Goal: Task Accomplishment & Management: Manage account settings

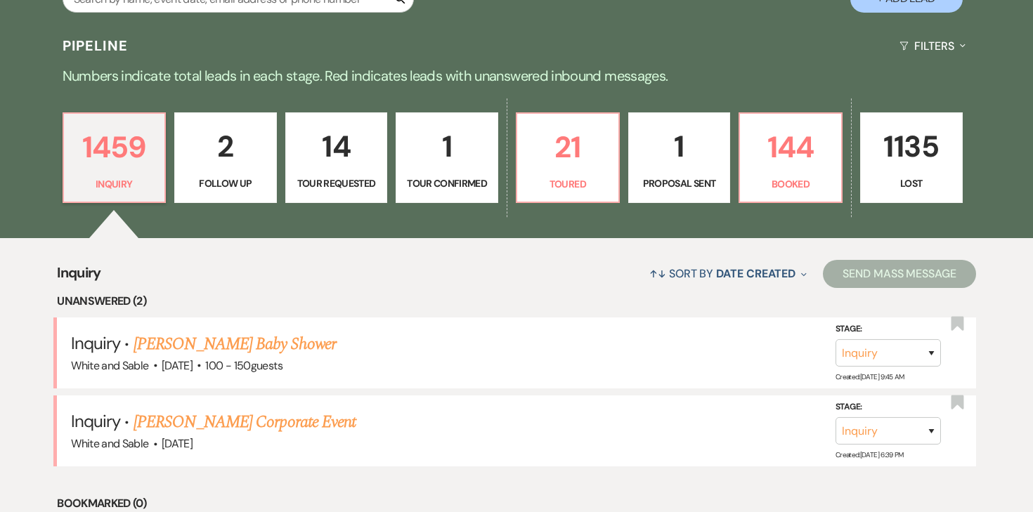
scroll to position [307, 0]
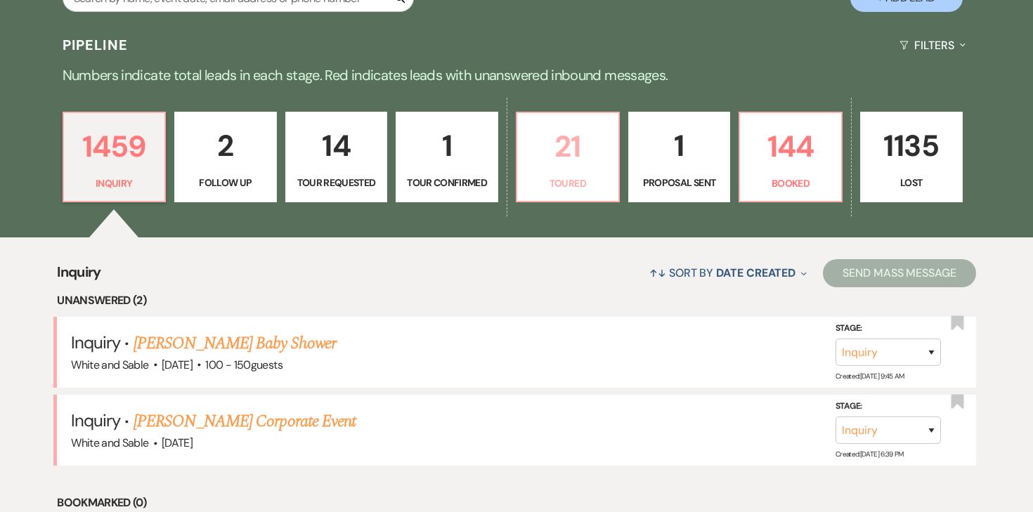
click at [563, 176] on p "Toured" at bounding box center [568, 183] width 84 height 15
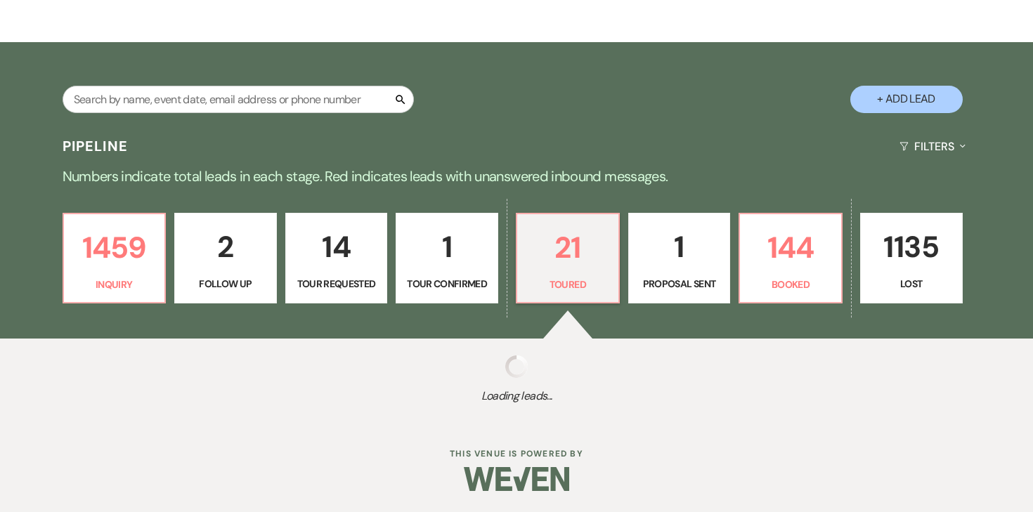
select select "5"
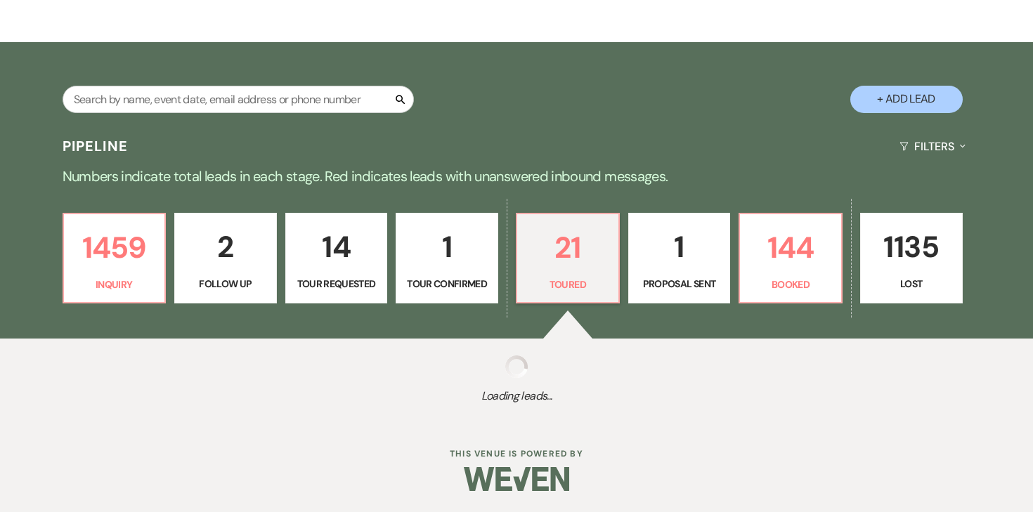
select select "5"
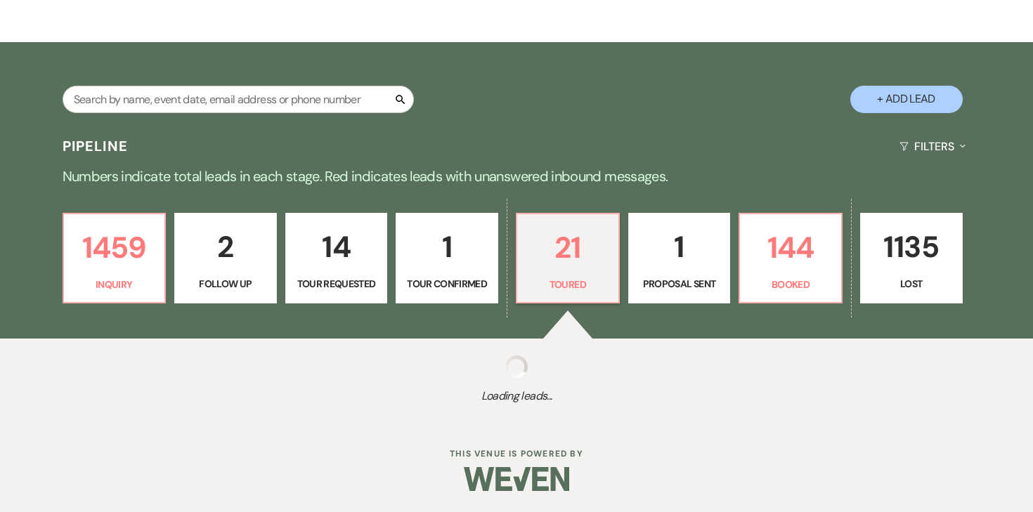
select select "5"
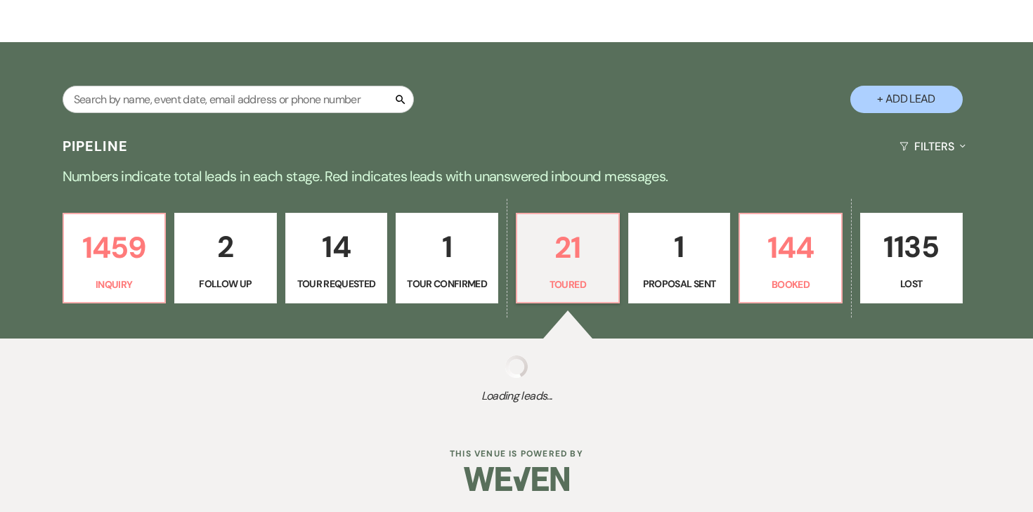
select select "5"
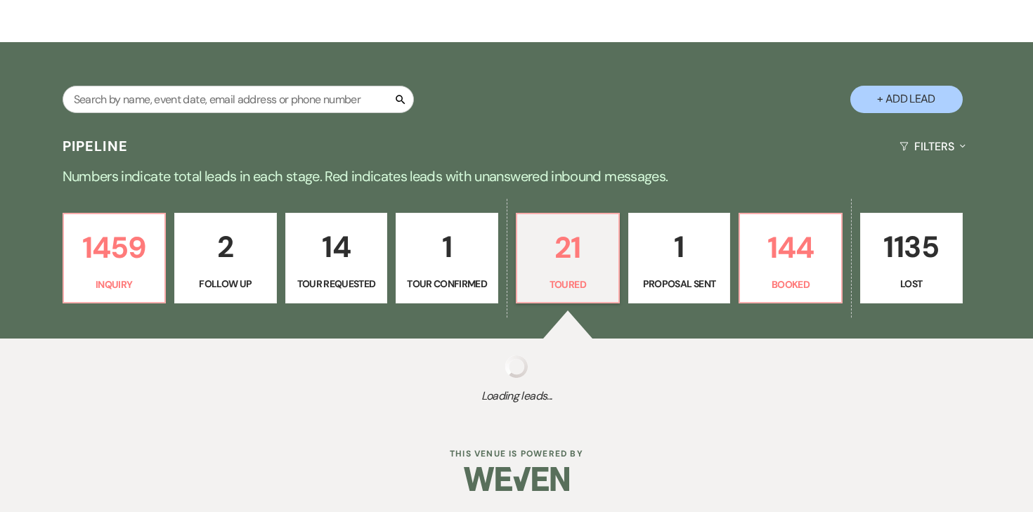
select select "5"
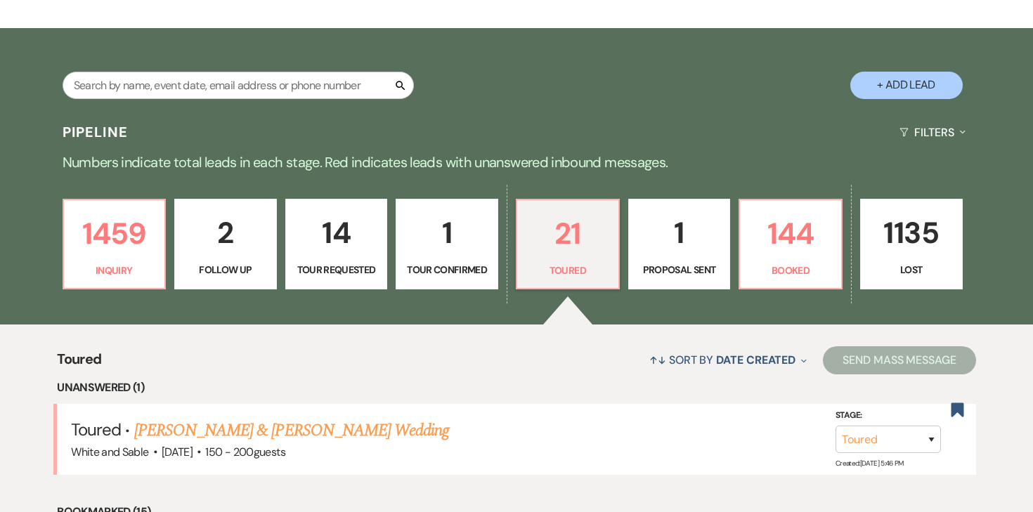
scroll to position [197, 0]
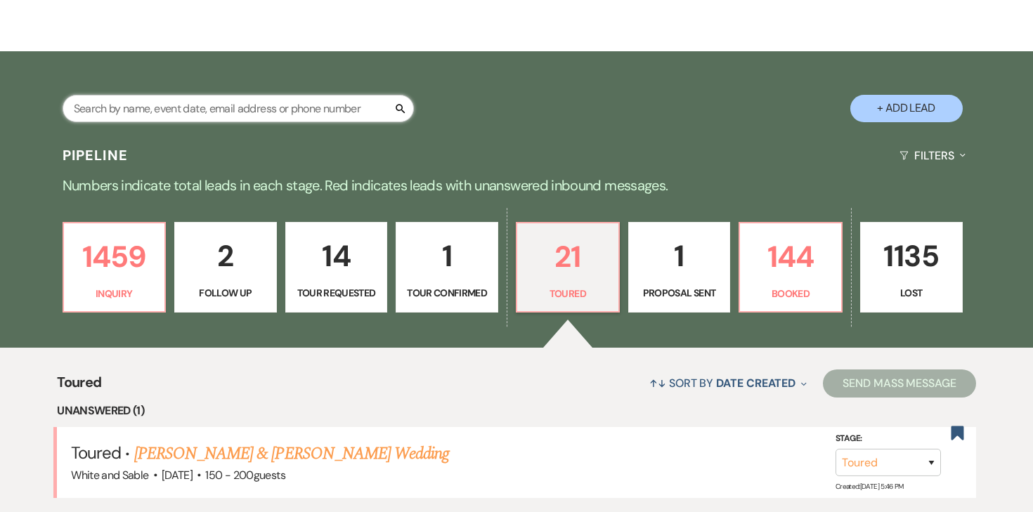
click at [309, 111] on input "text" at bounding box center [238, 108] width 351 height 27
type input "gates"
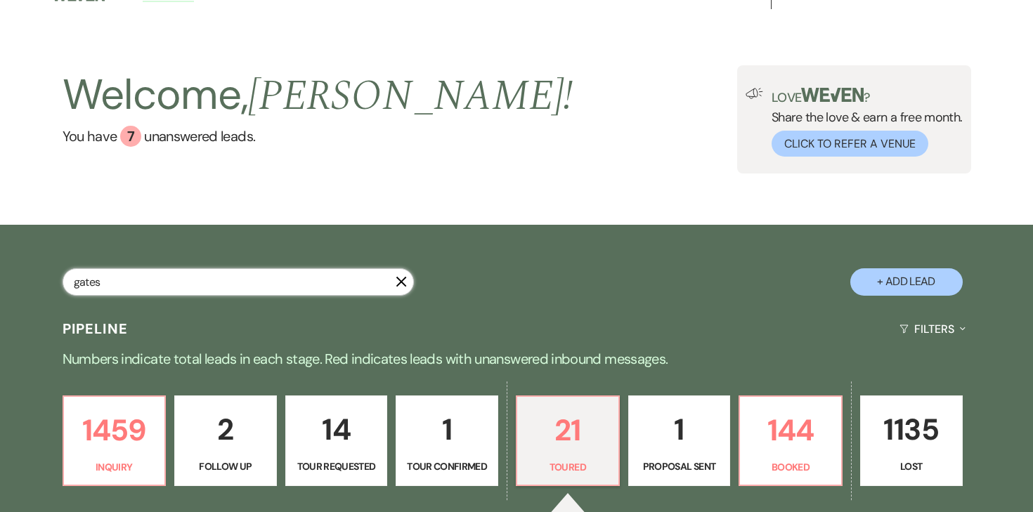
select select "2"
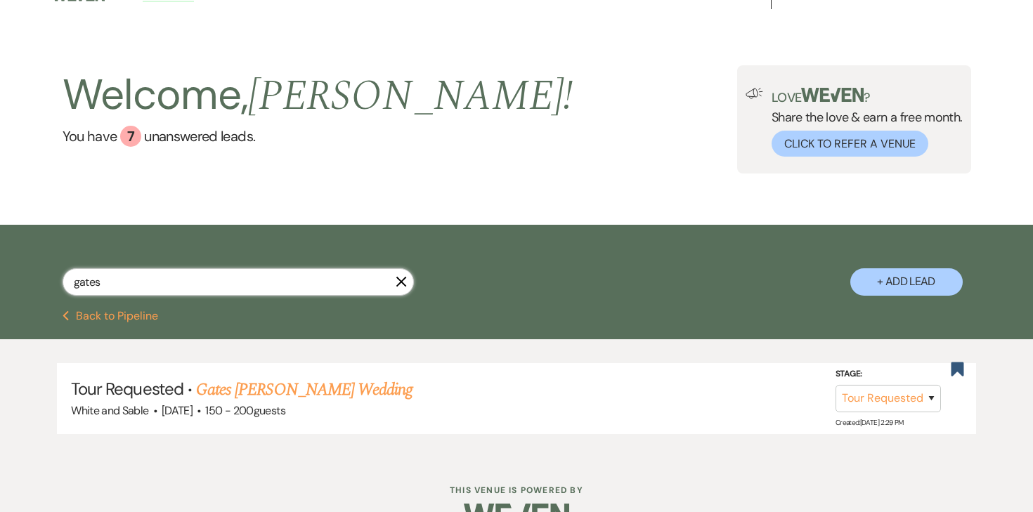
scroll to position [58, 0]
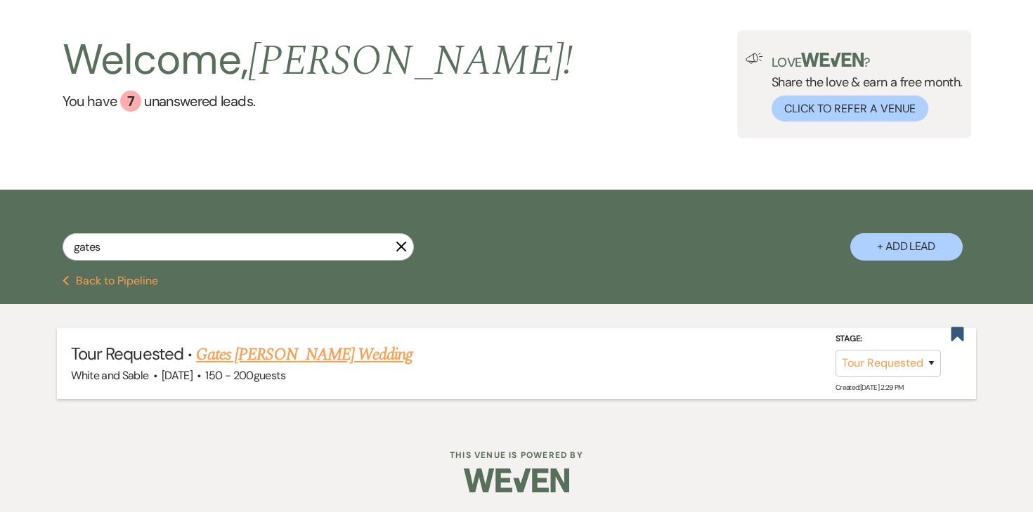
click at [270, 352] on link "Gates LeSavage's Wedding" at bounding box center [304, 354] width 216 height 25
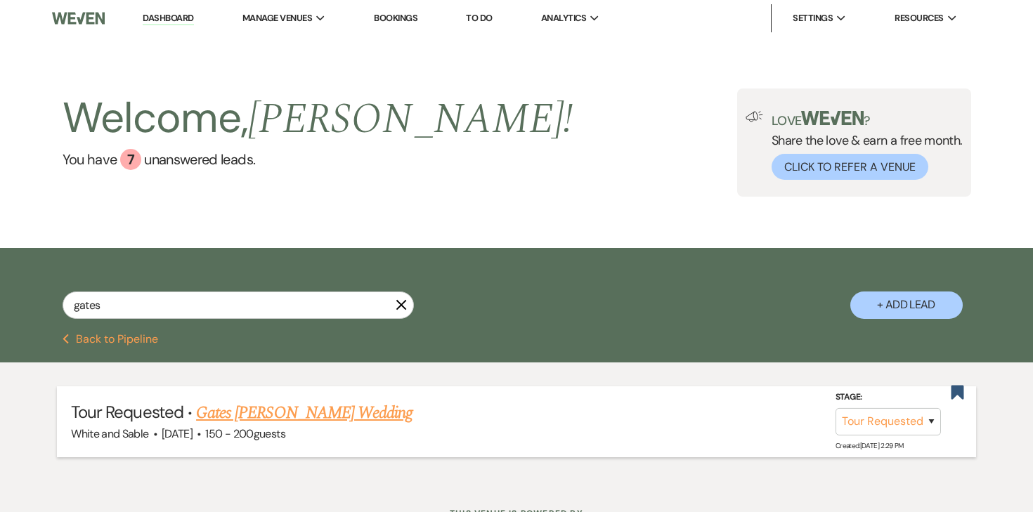
select select "2"
select select "5"
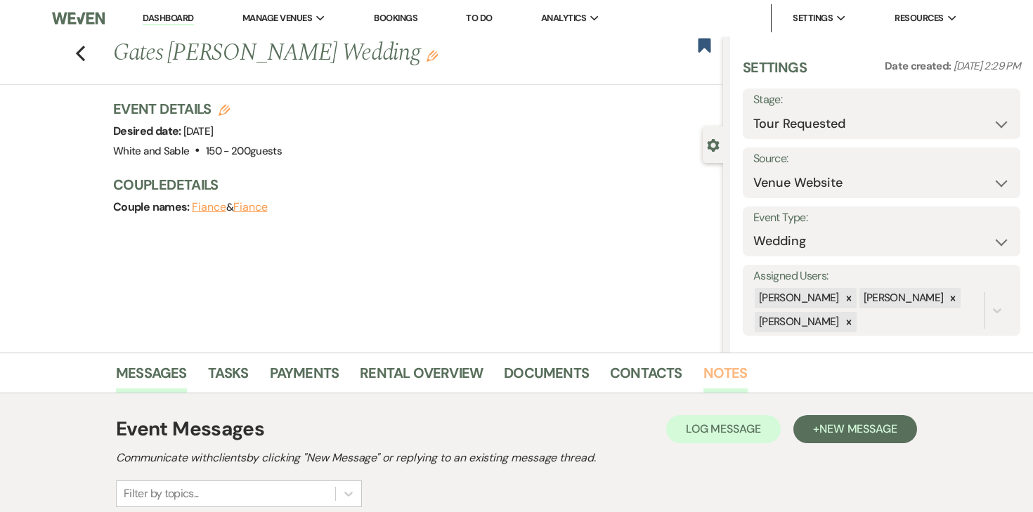
click at [713, 371] on link "Notes" at bounding box center [725, 377] width 44 height 31
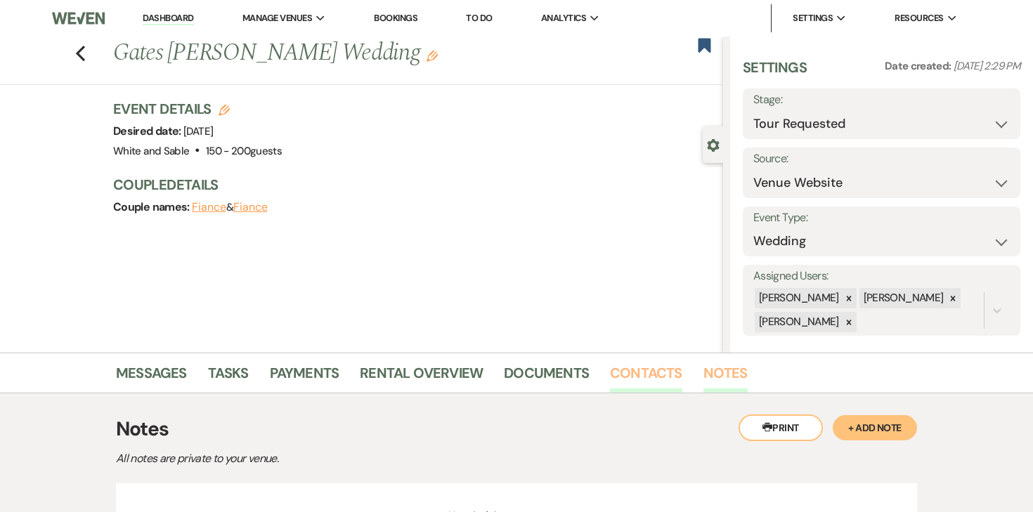
scroll to position [141, 0]
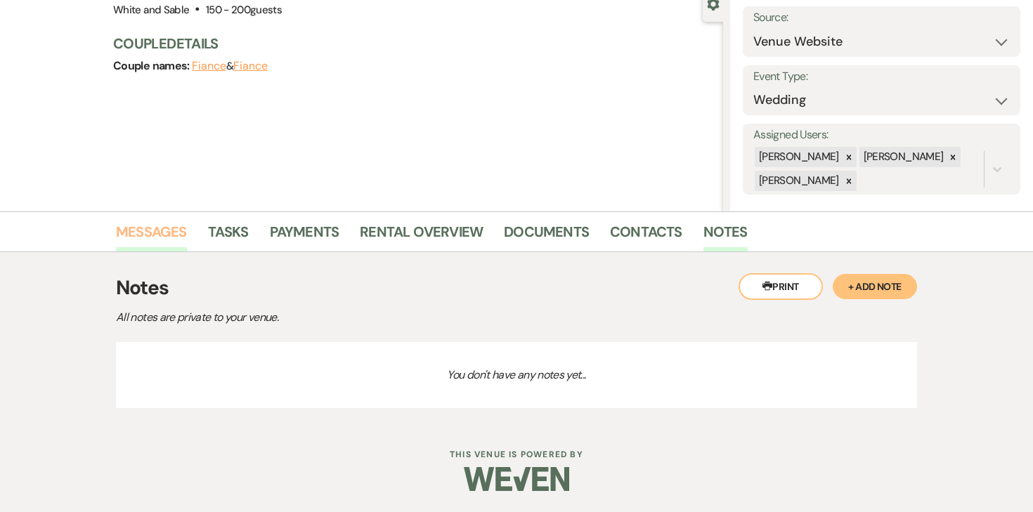
click at [161, 248] on link "Messages" at bounding box center [151, 236] width 71 height 31
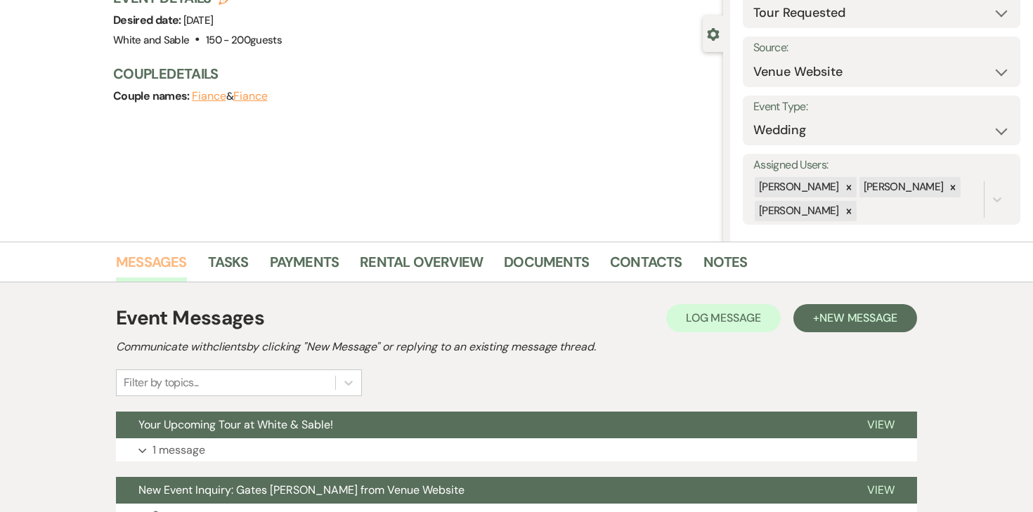
scroll to position [36, 0]
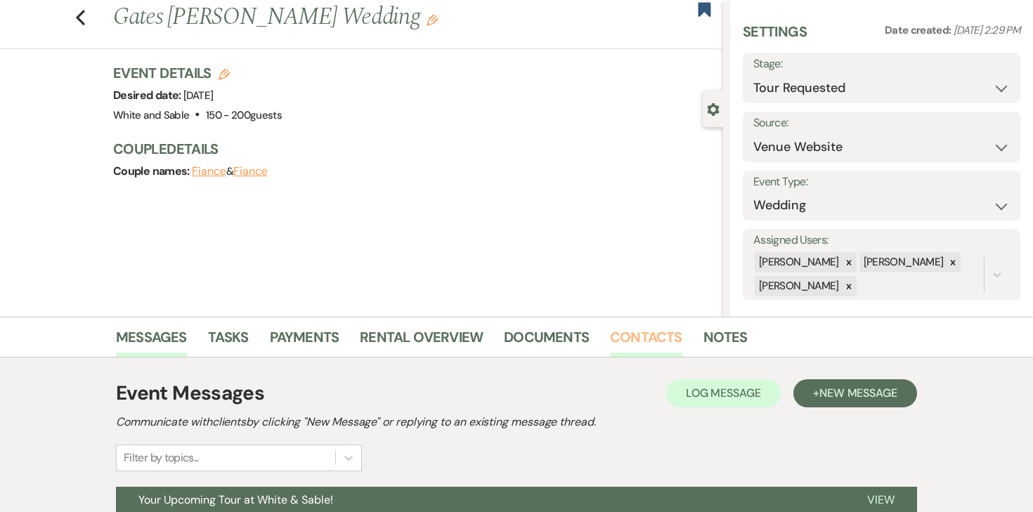
click at [620, 352] on link "Contacts" at bounding box center [646, 341] width 72 height 31
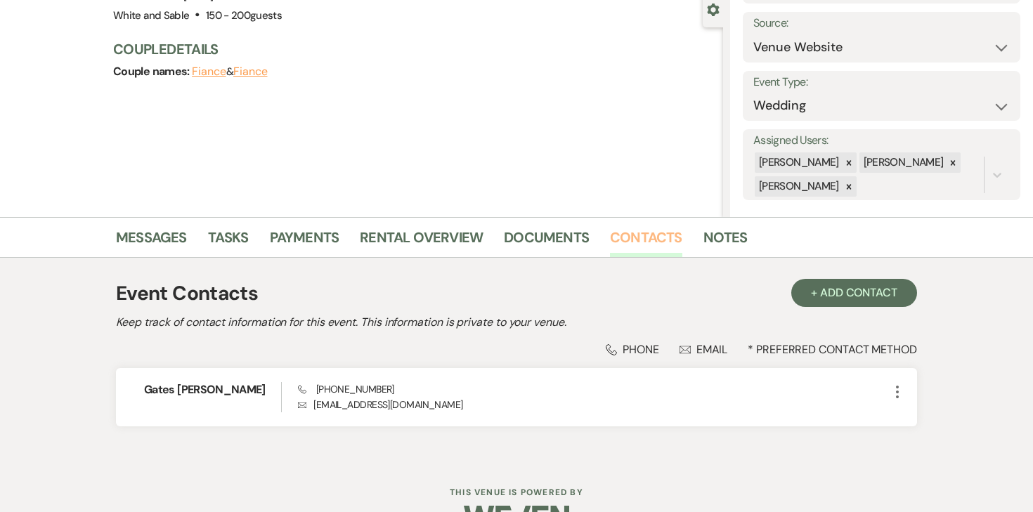
scroll to position [174, 0]
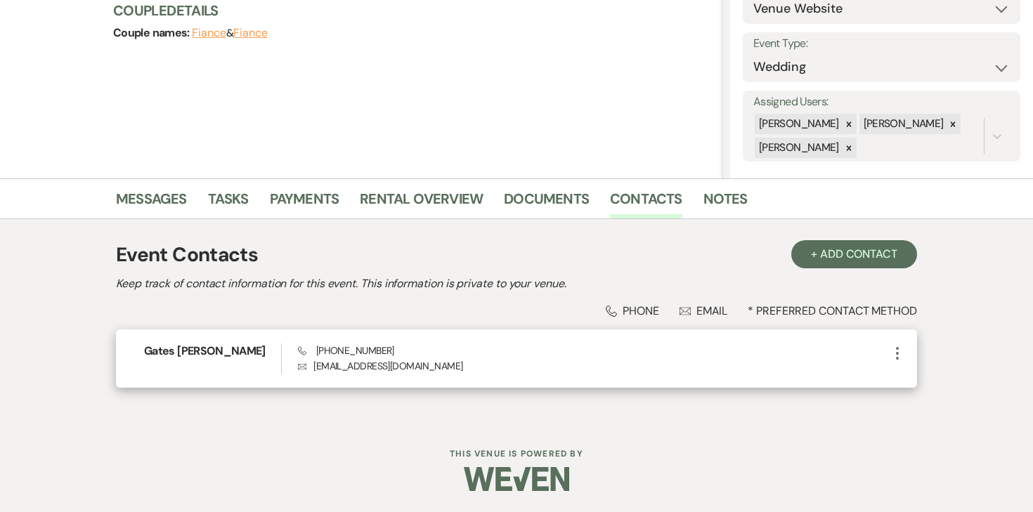
click at [897, 358] on use "button" at bounding box center [897, 353] width 3 height 13
click at [908, 383] on use "button" at bounding box center [911, 380] width 11 height 11
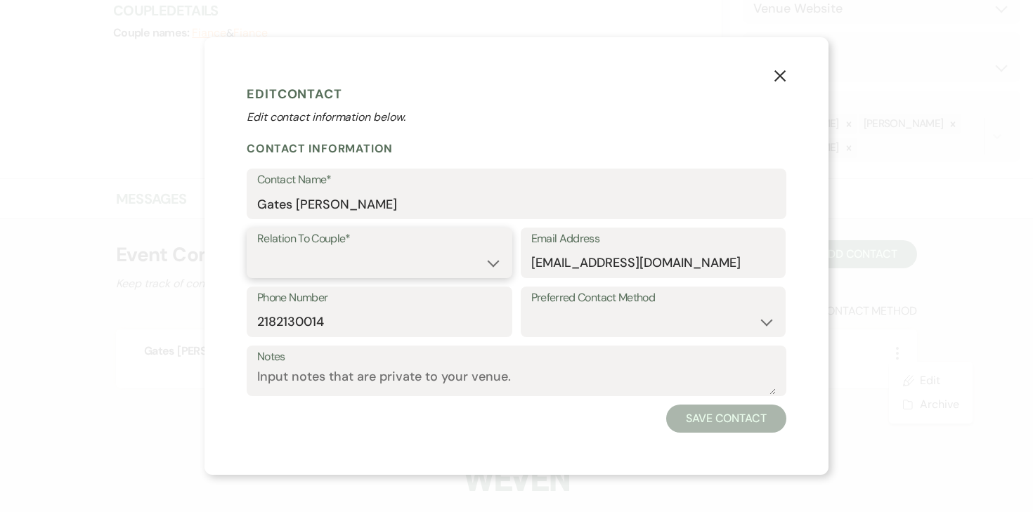
click at [445, 267] on select "Couple Planner Parent of Couple Family Member Friend Other" at bounding box center [379, 262] width 245 height 27
select select "1"
click at [257, 249] on select "Couple Planner Parent of Couple Family Member Friend Other" at bounding box center [379, 262] width 245 height 27
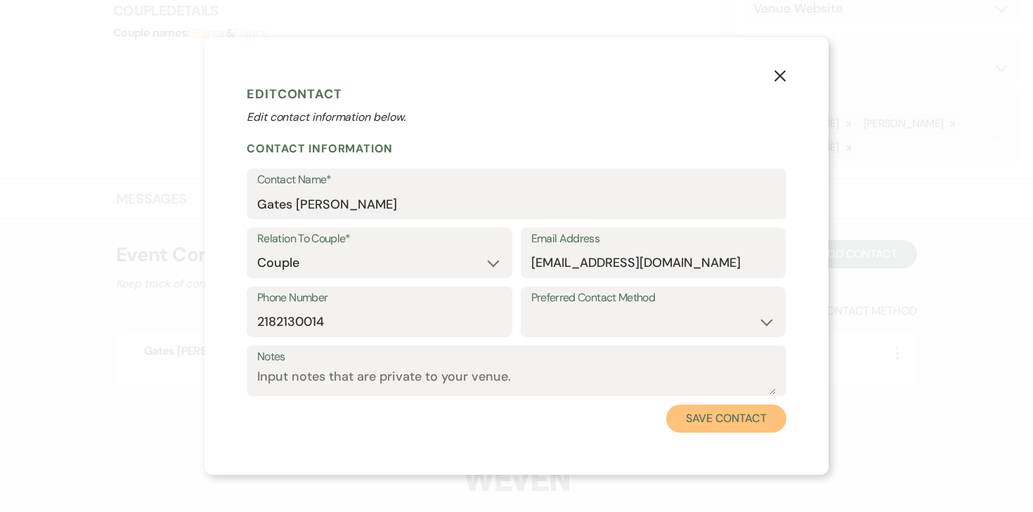
click at [703, 423] on button "Save Contact" at bounding box center [726, 419] width 120 height 28
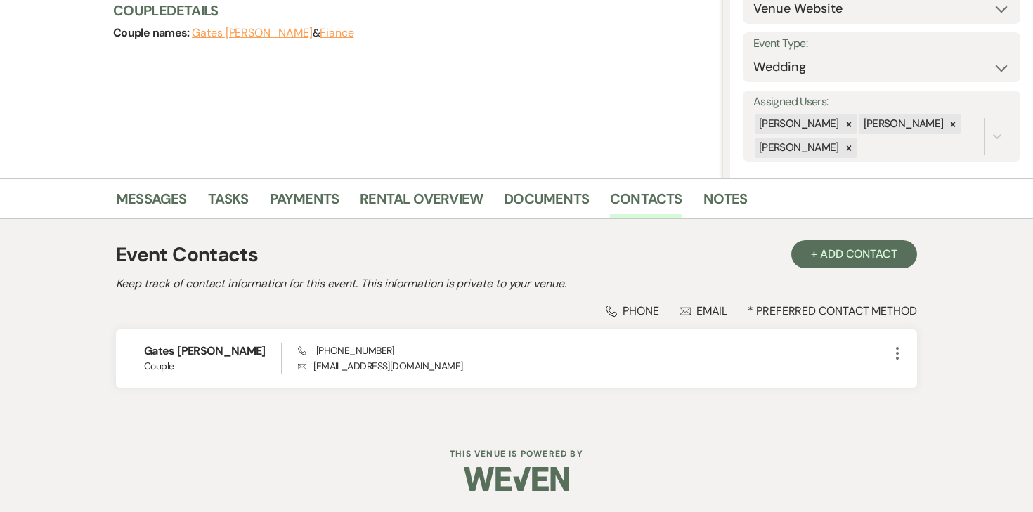
click at [320, 30] on button "Fiance" at bounding box center [337, 32] width 34 height 11
select select "1"
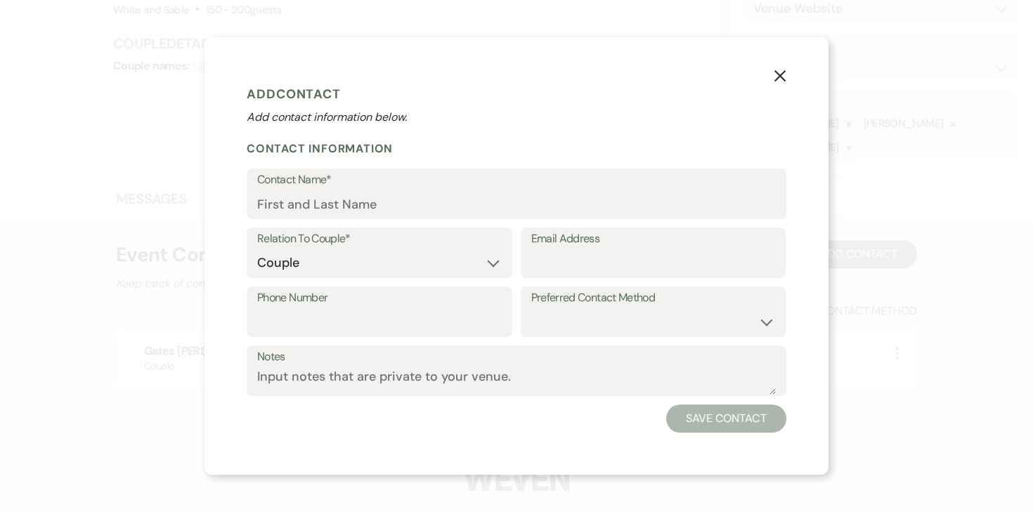
click at [347, 186] on label "Contact Name*" at bounding box center [516, 180] width 519 height 20
click at [347, 190] on input "Contact Name*" at bounding box center [516, 203] width 519 height 27
paste input "Perry Galbraith"
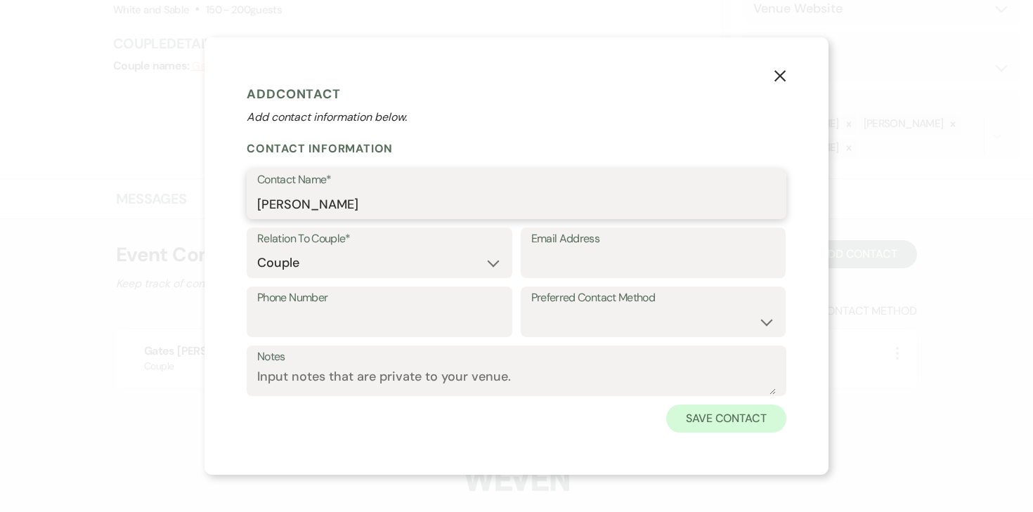
type input "Perry Galbraith"
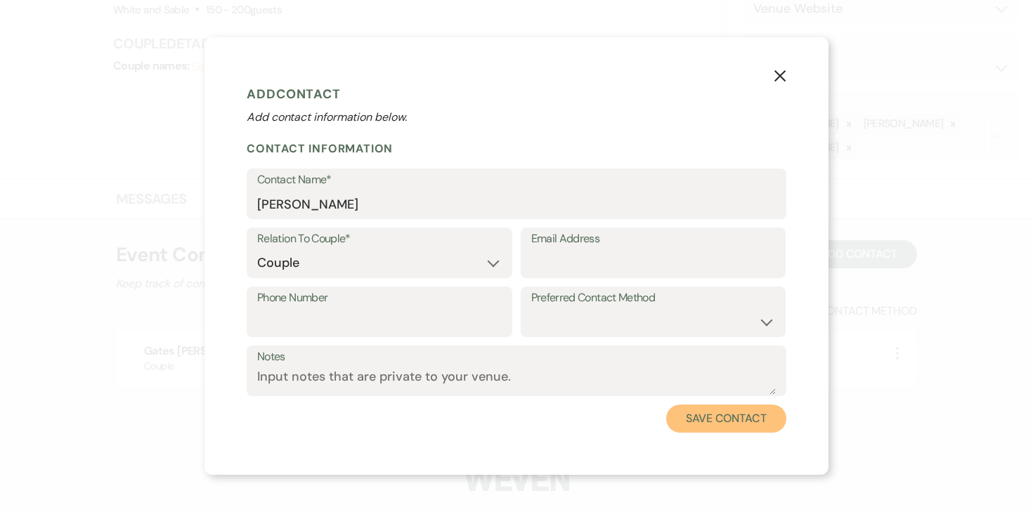
click at [743, 423] on button "Save Contact" at bounding box center [726, 419] width 120 height 28
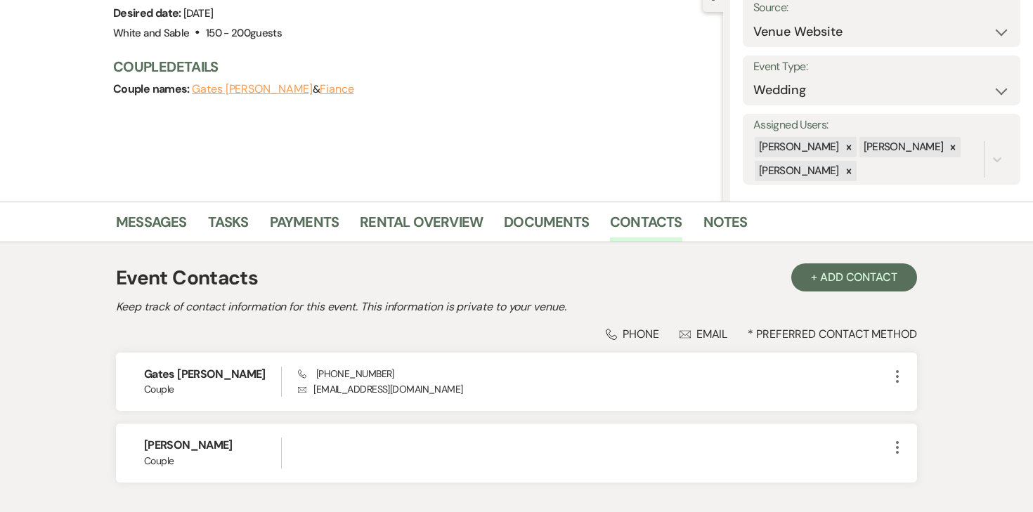
scroll to position [148, 0]
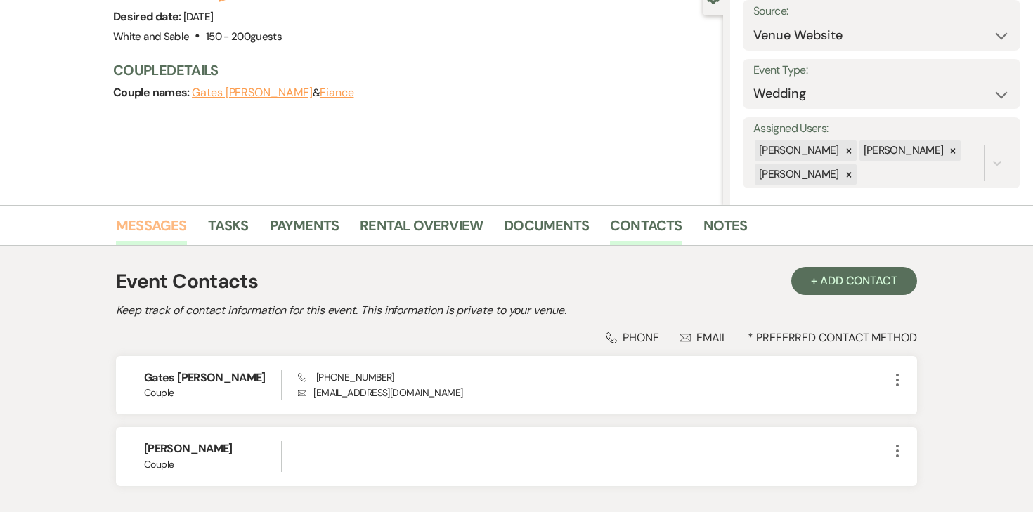
click at [124, 224] on link "Messages" at bounding box center [151, 229] width 71 height 31
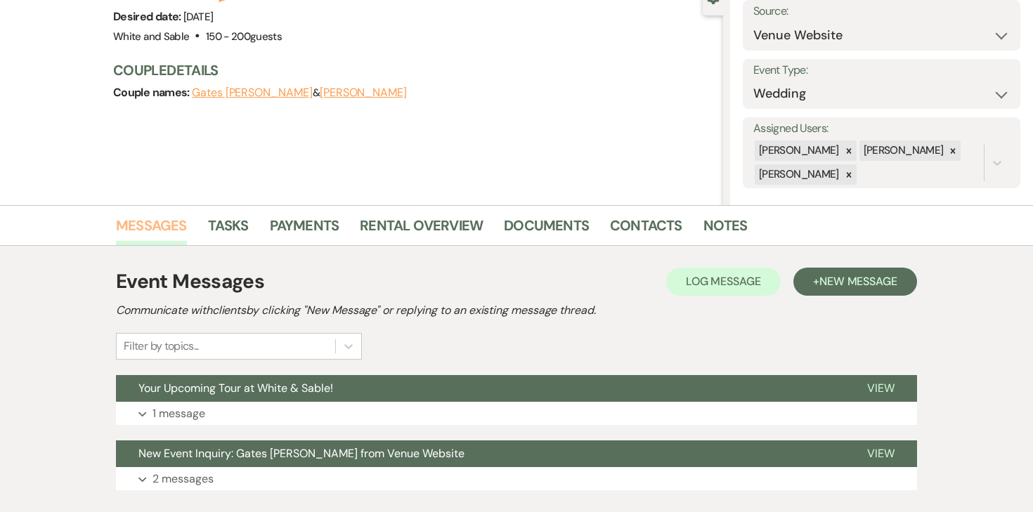
scroll to position [238, 0]
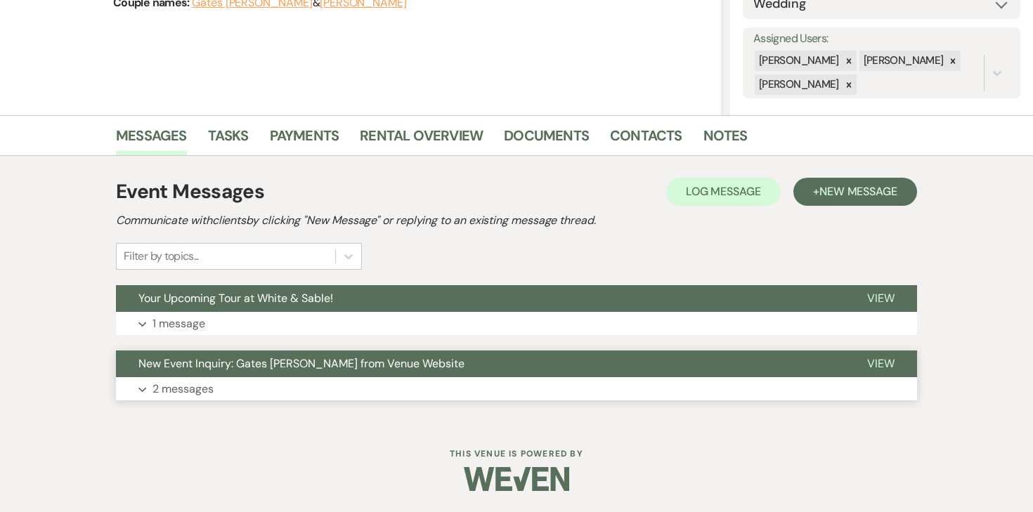
click at [206, 380] on p "2 messages" at bounding box center [182, 389] width 61 height 18
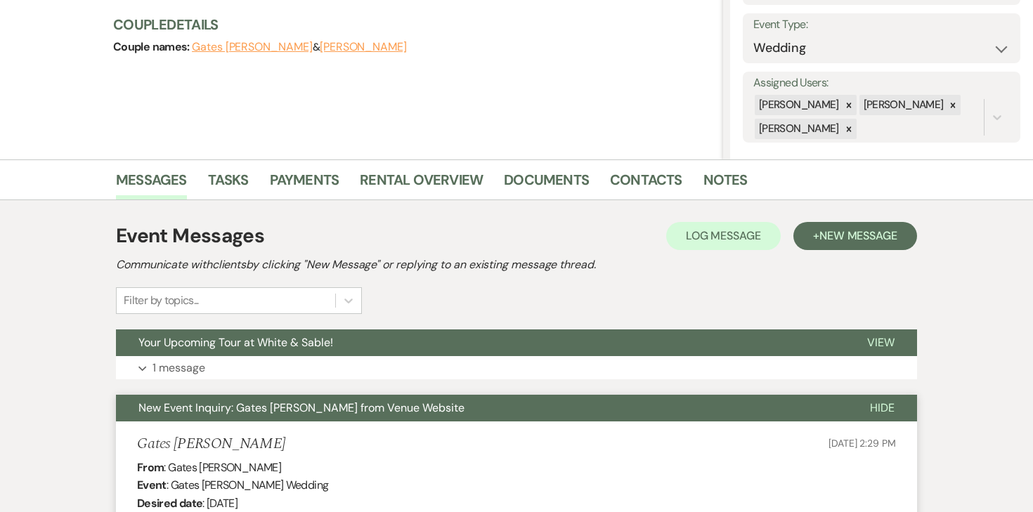
scroll to position [40, 0]
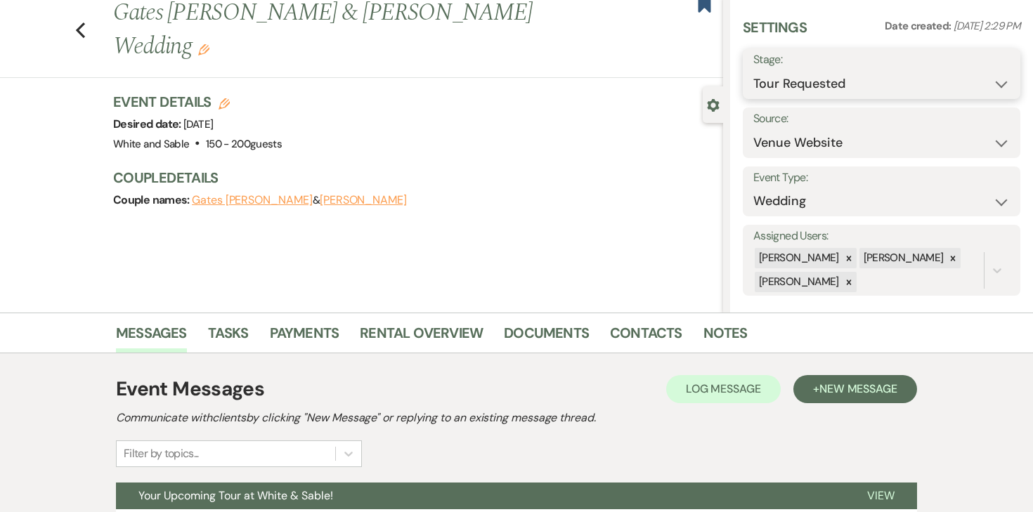
click at [817, 84] on select "Inquiry Follow Up Tour Requested Tour Confirmed Toured Proposal Sent Booked Lost" at bounding box center [881, 83] width 256 height 27
click at [753, 70] on select "Inquiry Follow Up Tour Requested Tour Confirmed Toured Proposal Sent Booked Lost" at bounding box center [881, 83] width 256 height 27
click at [791, 141] on select "Weven Venue Website Instagram Facebook Pinterest Google The Knot Wedding Wire H…" at bounding box center [881, 142] width 256 height 27
select select "25"
click at [753, 129] on select "Weven Venue Website Instagram Facebook Pinterest Google The Knot Wedding Wire H…" at bounding box center [881, 142] width 256 height 27
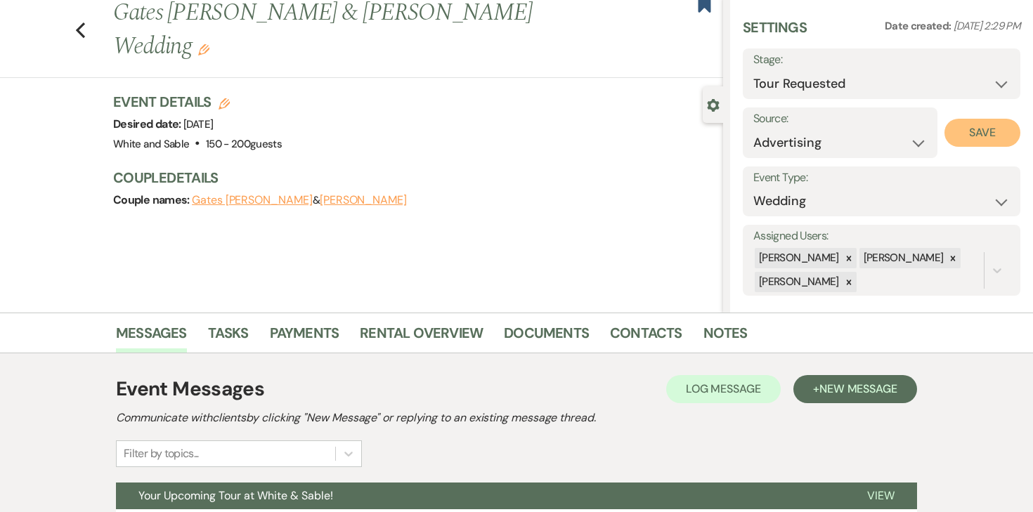
click at [958, 136] on button "Save" at bounding box center [982, 133] width 76 height 28
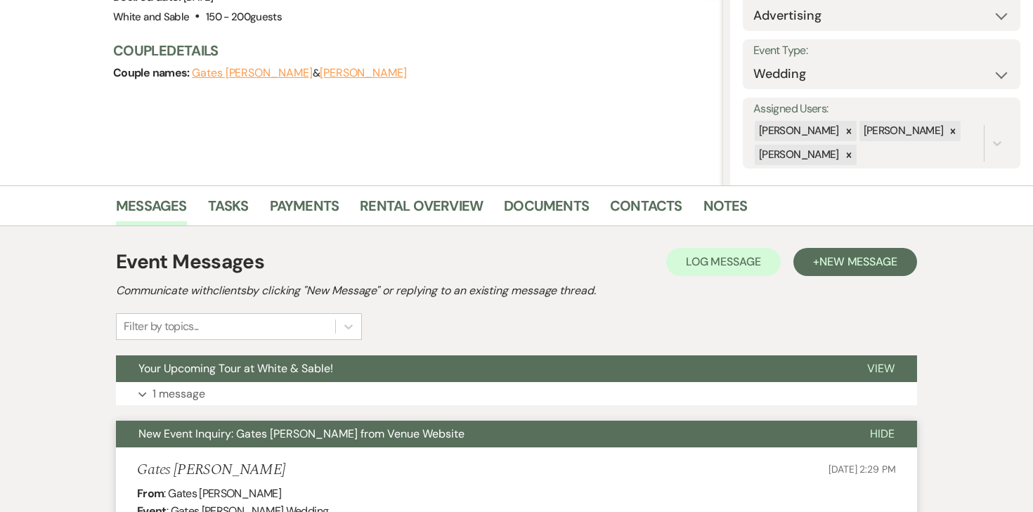
scroll to position [0, 0]
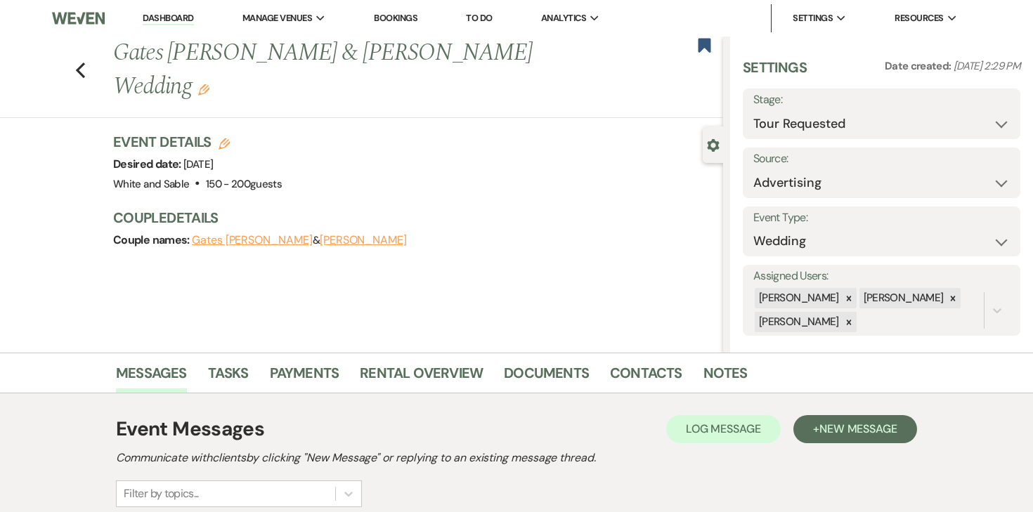
click at [224, 138] on icon "Edit" at bounding box center [224, 143] width 11 height 11
select select "684"
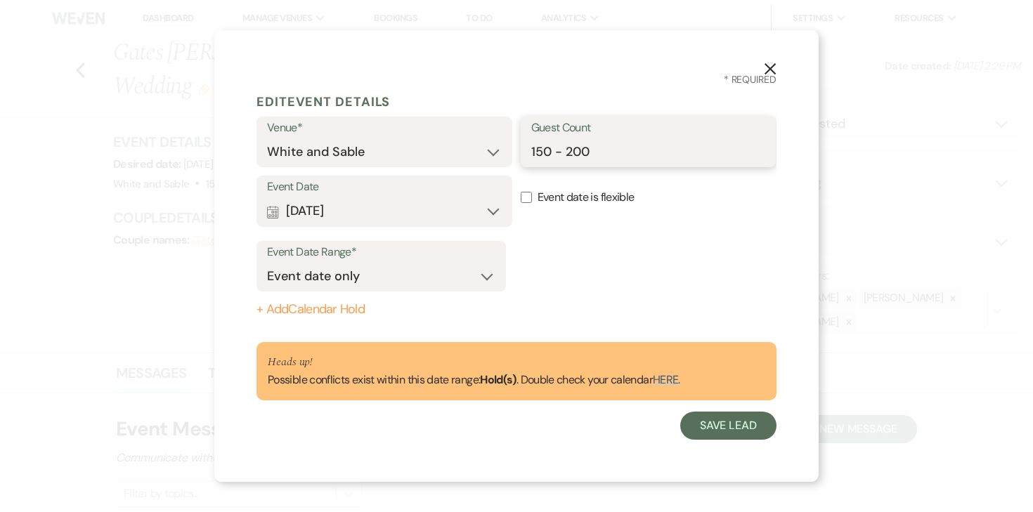
drag, startPoint x: 567, startPoint y: 150, endPoint x: 359, endPoint y: 176, distance: 209.6
click at [359, 176] on form "Edit Event Details Venue* White and Sable Guest Count 150 - 200 Event Date Cale…" at bounding box center [516, 263] width 520 height 353
click at [488, 171] on div "Venue* White and Sable Guest Count 150 -" at bounding box center [516, 146] width 520 height 59
click at [559, 148] on input "150 -" at bounding box center [648, 151] width 235 height 27
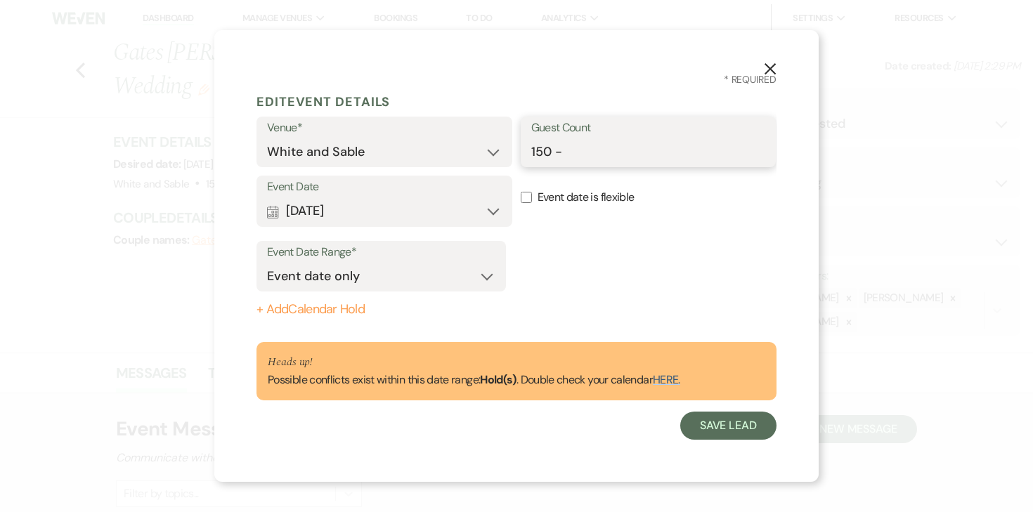
click at [559, 148] on input "150 -" at bounding box center [648, 151] width 235 height 27
type input "200"
click at [346, 311] on button "+ Add Calendar Hold" at bounding box center [380, 310] width 249 height 14
select select "false"
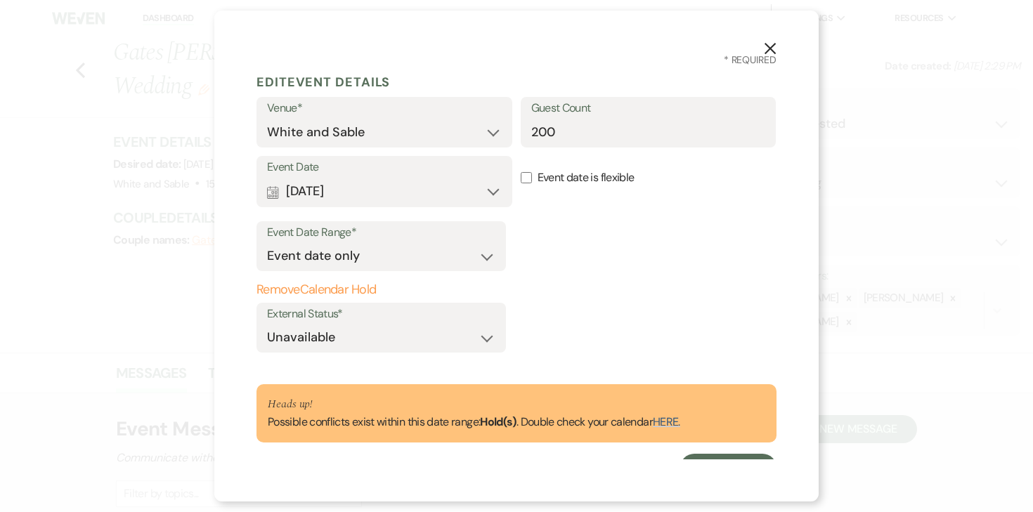
click at [680, 420] on link "HERE." at bounding box center [666, 422] width 27 height 15
click at [774, 51] on icon "X" at bounding box center [770, 48] width 13 height 13
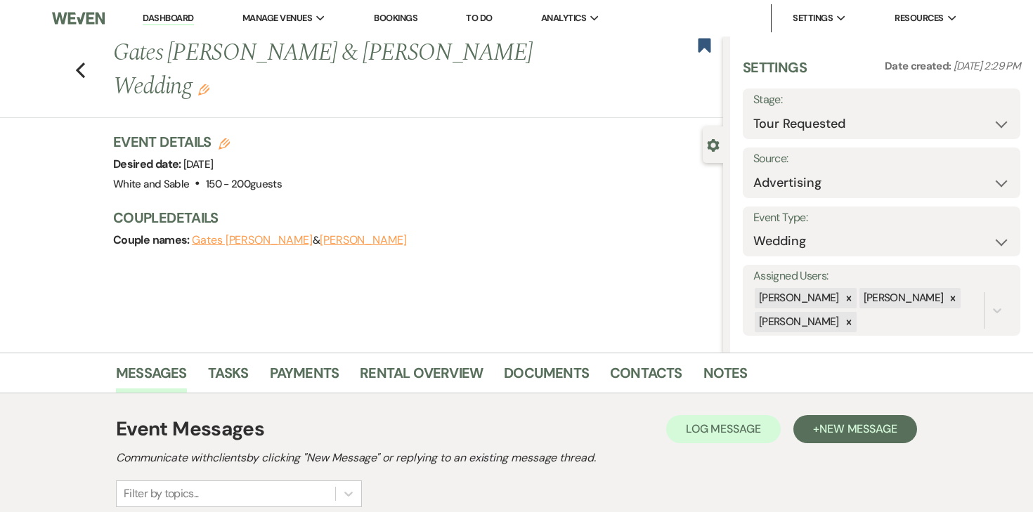
click at [216, 132] on h3 "Event Details Edit" at bounding box center [197, 142] width 169 height 20
click at [221, 138] on icon "Edit" at bounding box center [224, 143] width 11 height 11
select select "684"
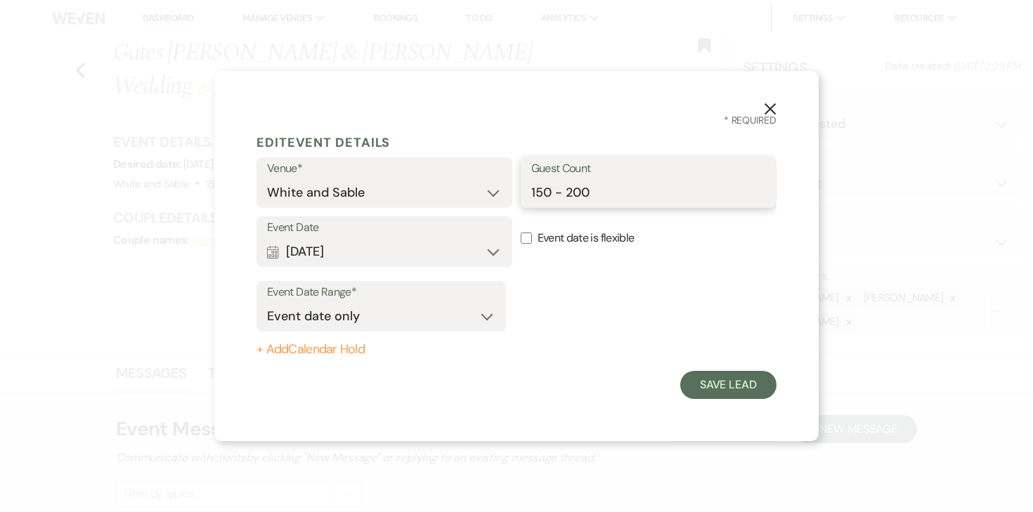
drag, startPoint x: 568, startPoint y: 195, endPoint x: 475, endPoint y: 195, distance: 92.8
click at [475, 195] on div "Venue* White and Sable Guest Count 150 - 200" at bounding box center [516, 186] width 520 height 59
type input "200"
click at [352, 356] on button "+ Add Calendar Hold" at bounding box center [380, 350] width 249 height 14
select select "false"
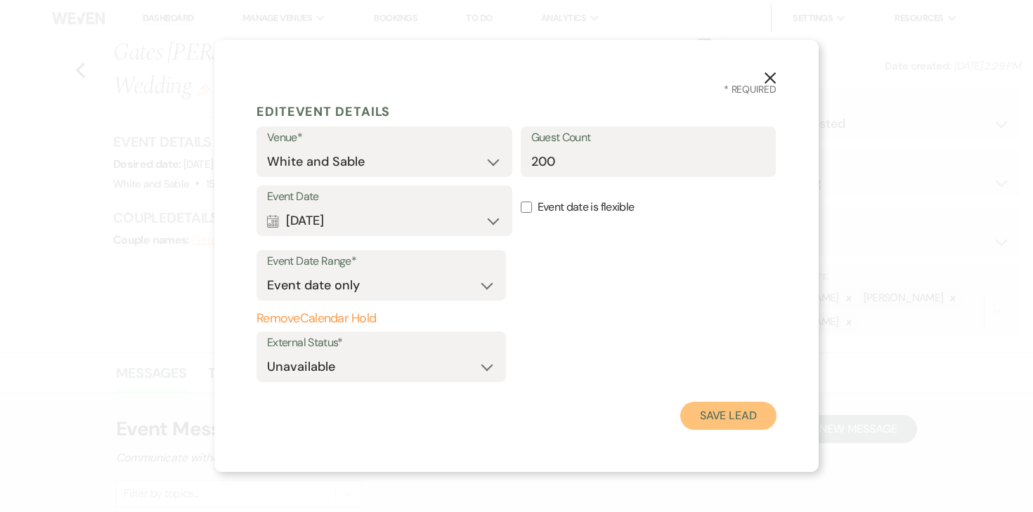
click at [748, 424] on button "Save Lead" at bounding box center [728, 416] width 96 height 28
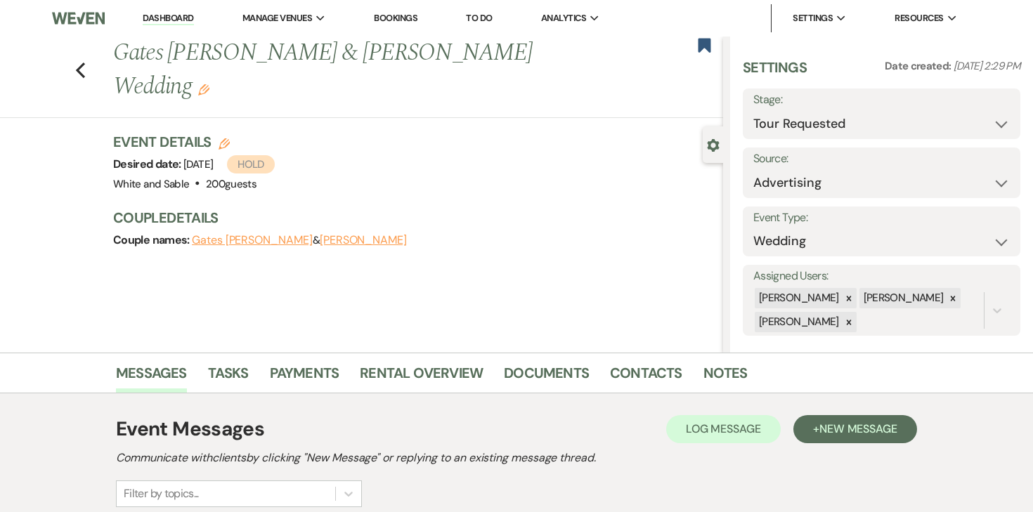
scroll to position [44, 0]
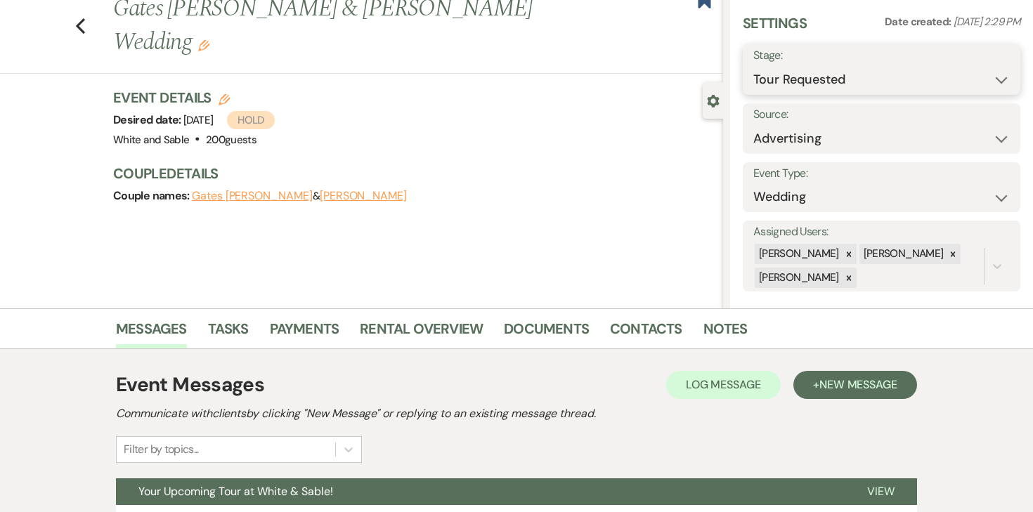
click at [807, 79] on select "Inquiry Follow Up Tour Requested Tour Confirmed Toured Proposal Sent Booked Lost" at bounding box center [881, 79] width 256 height 27
select select "5"
click at [753, 66] on select "Inquiry Follow Up Tour Requested Tour Confirmed Toured Proposal Sent Booked Lost" at bounding box center [881, 79] width 256 height 27
click at [981, 82] on button "Save" at bounding box center [991, 70] width 57 height 28
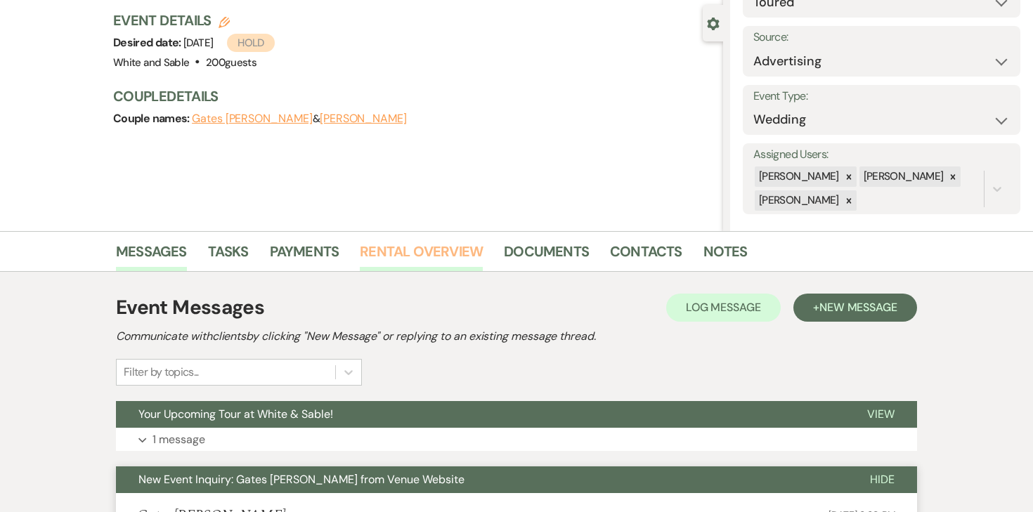
click at [410, 247] on link "Rental Overview" at bounding box center [421, 255] width 123 height 31
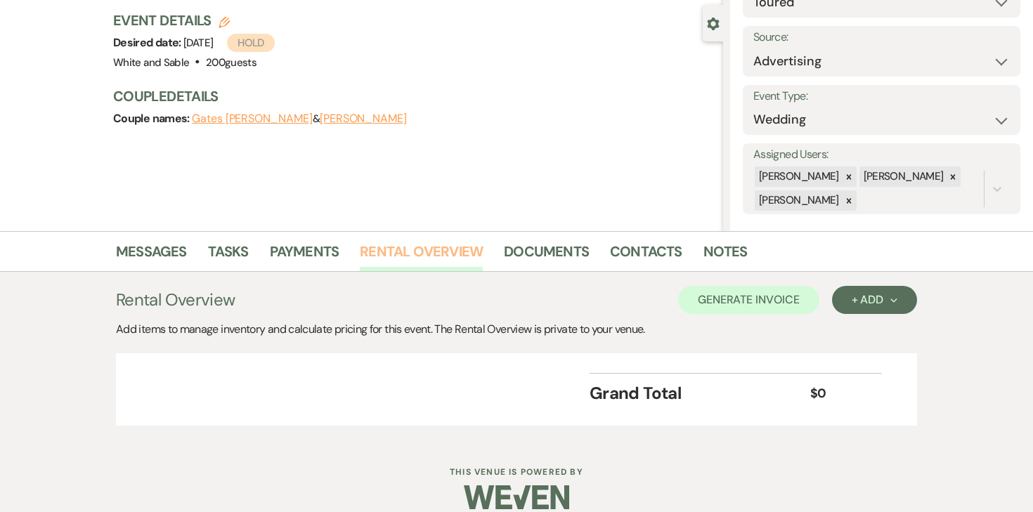
scroll to position [140, 0]
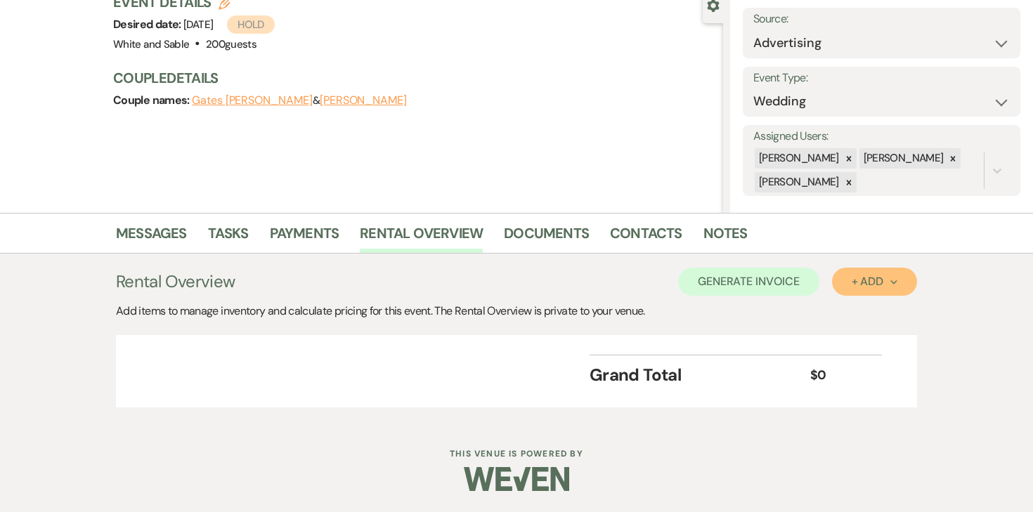
click at [864, 289] on button "+ Add Next" at bounding box center [874, 282] width 85 height 28
click at [843, 313] on button "Item" at bounding box center [867, 314] width 71 height 22
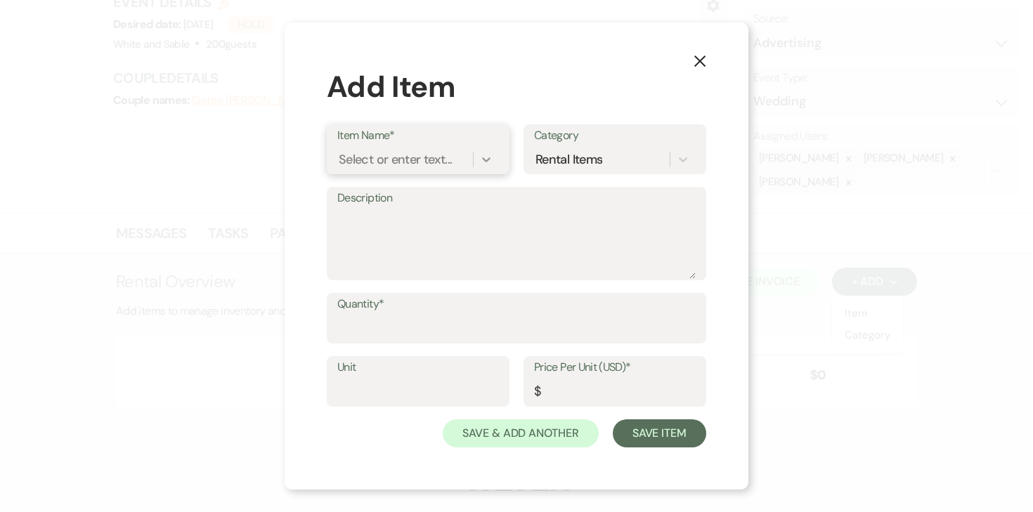
click at [474, 160] on div at bounding box center [486, 159] width 25 height 25
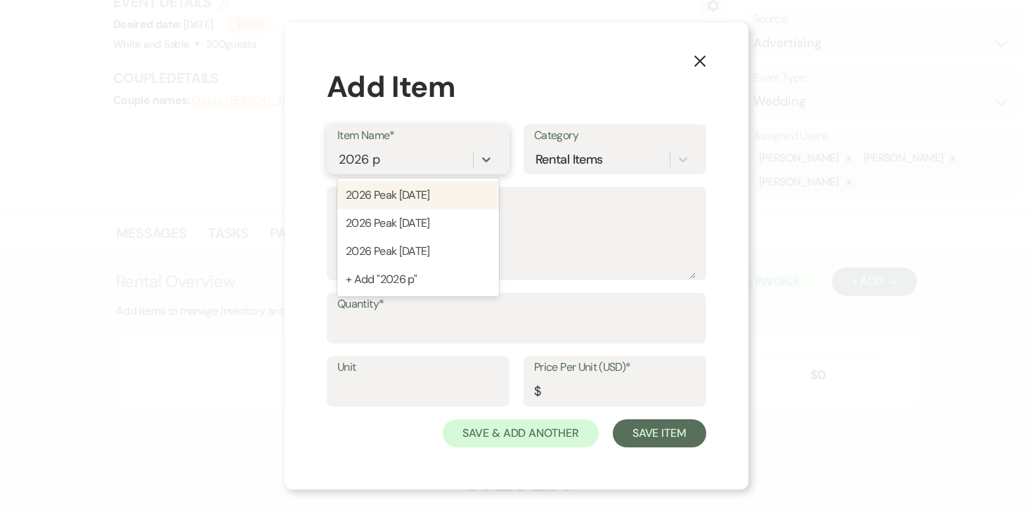
type input "2026 pe"
click at [417, 226] on div "2026 Peak Saturday" at bounding box center [418, 223] width 162 height 28
type textarea "11:30am - 12:30am (13 hour rental period) Does not include: security, event day…"
type input "13500"
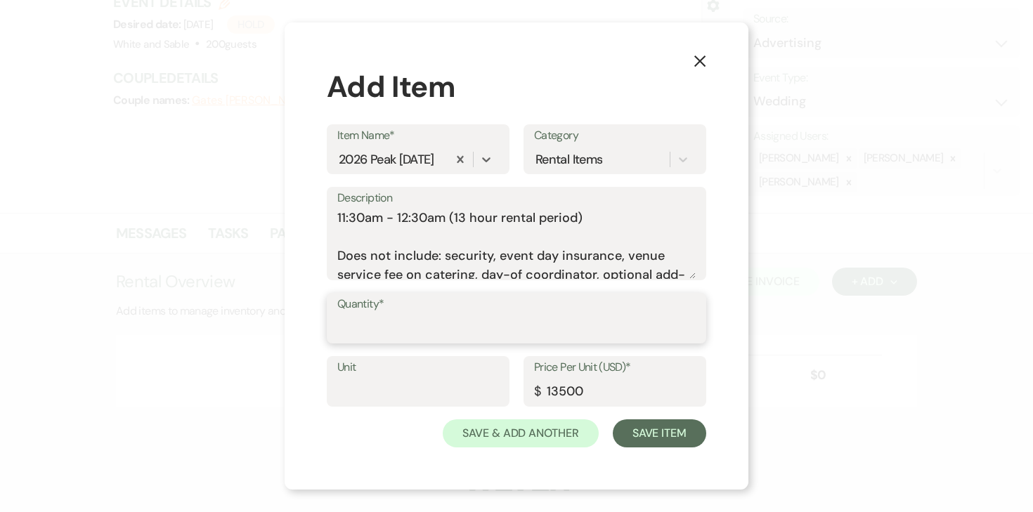
click at [423, 316] on input "Quantity*" at bounding box center [516, 328] width 358 height 27
type input "2"
type input "1"
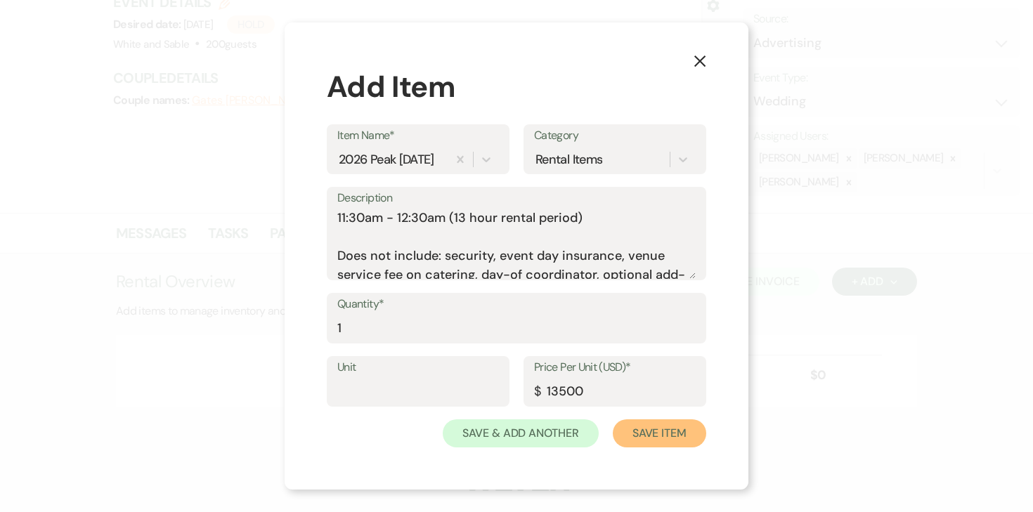
click at [658, 424] on button "Save Item" at bounding box center [659, 434] width 93 height 28
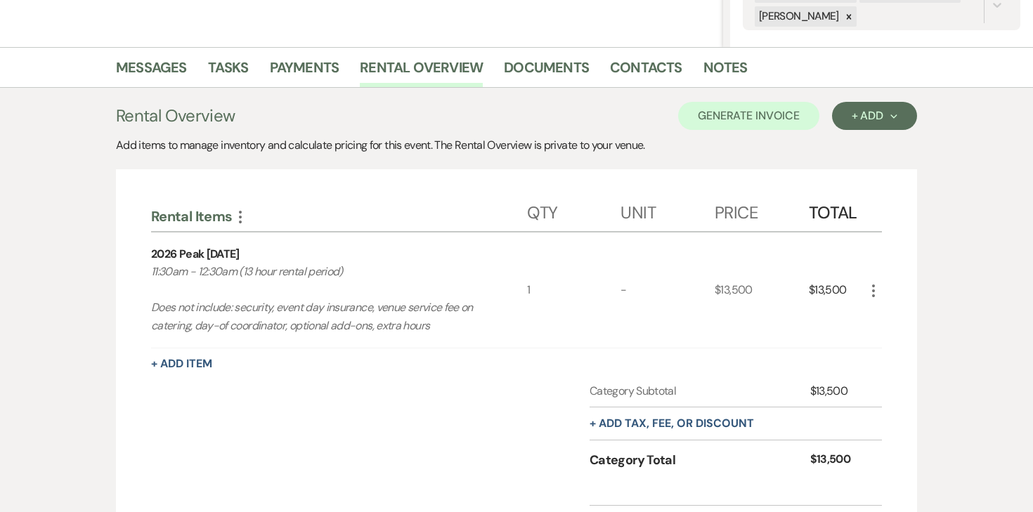
scroll to position [0, 0]
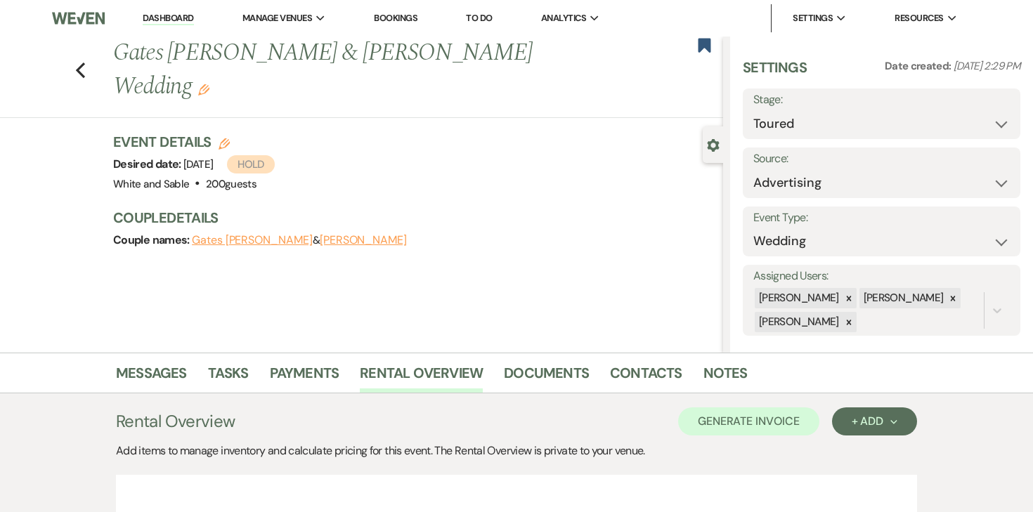
click at [197, 3] on nav "Dashboard Manage Venues Expand White and Sable Bookings To Do Analytics Expand …" at bounding box center [516, 18] width 1033 height 37
click at [188, 10] on li "Dashboard" at bounding box center [168, 18] width 65 height 28
click at [183, 18] on link "Dashboard" at bounding box center [168, 18] width 51 height 13
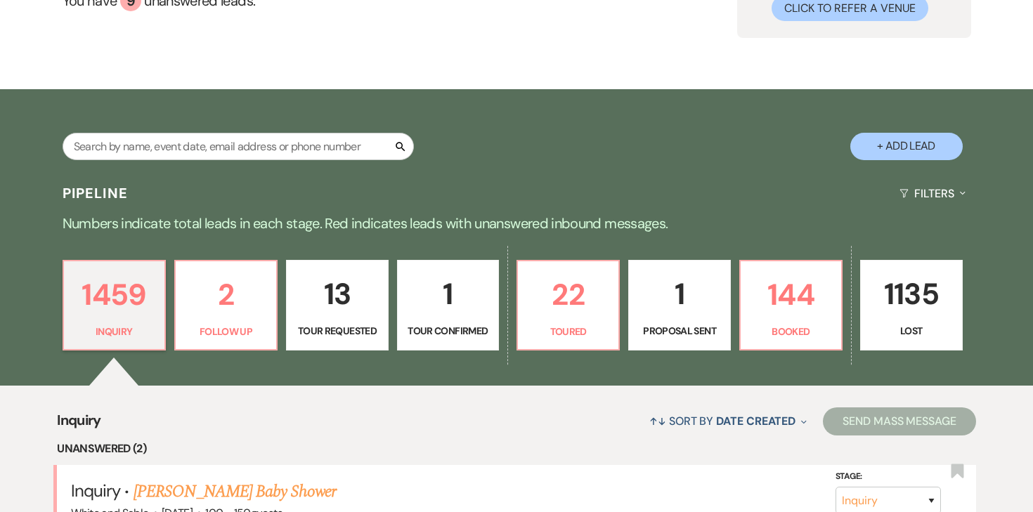
scroll to position [188, 0]
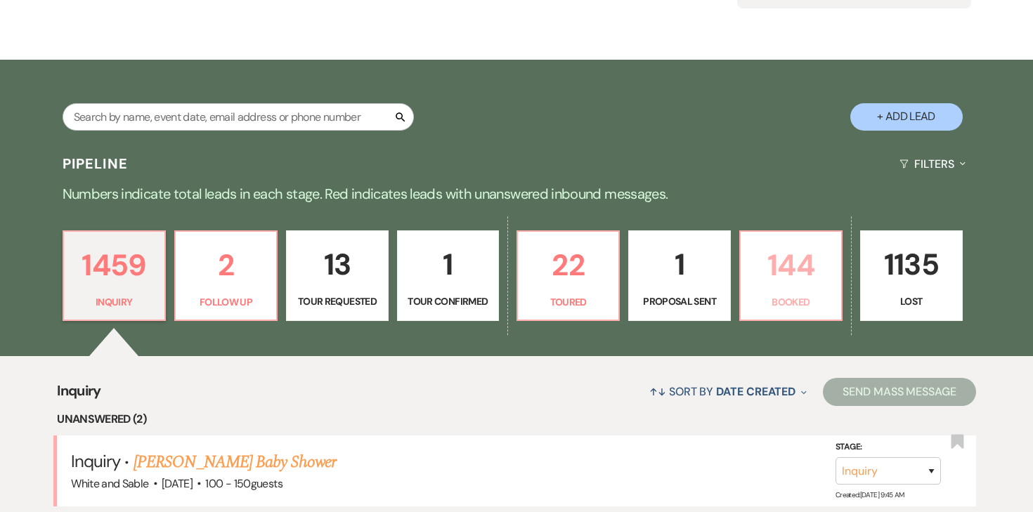
click at [804, 285] on p "144" at bounding box center [791, 265] width 84 height 47
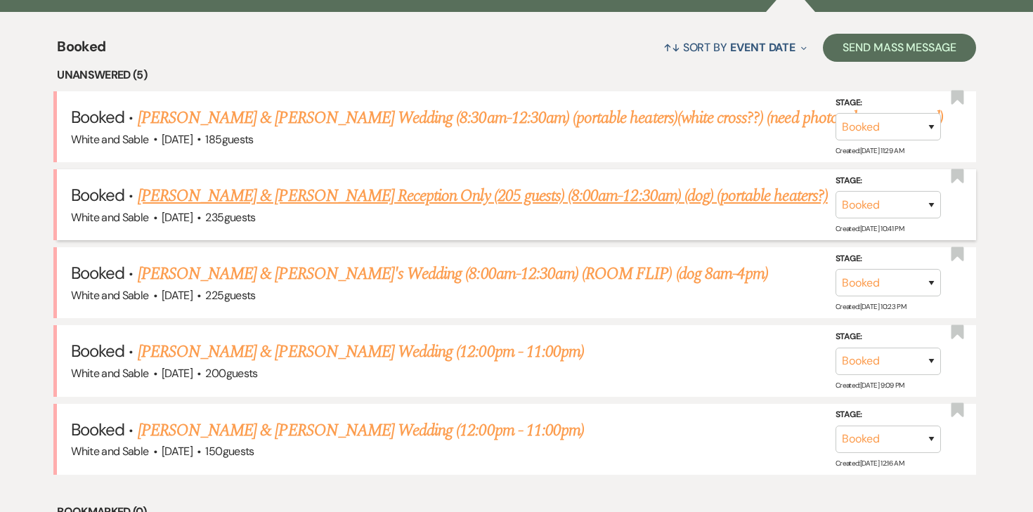
scroll to position [534, 0]
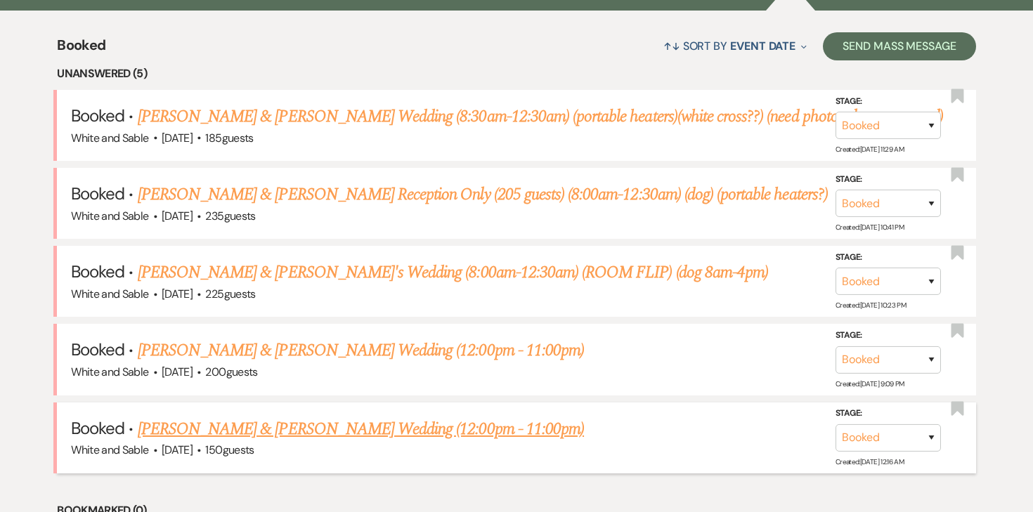
click at [329, 423] on link "[PERSON_NAME] & [PERSON_NAME] Wedding (12:00pm - 11:00pm)" at bounding box center [361, 429] width 446 height 25
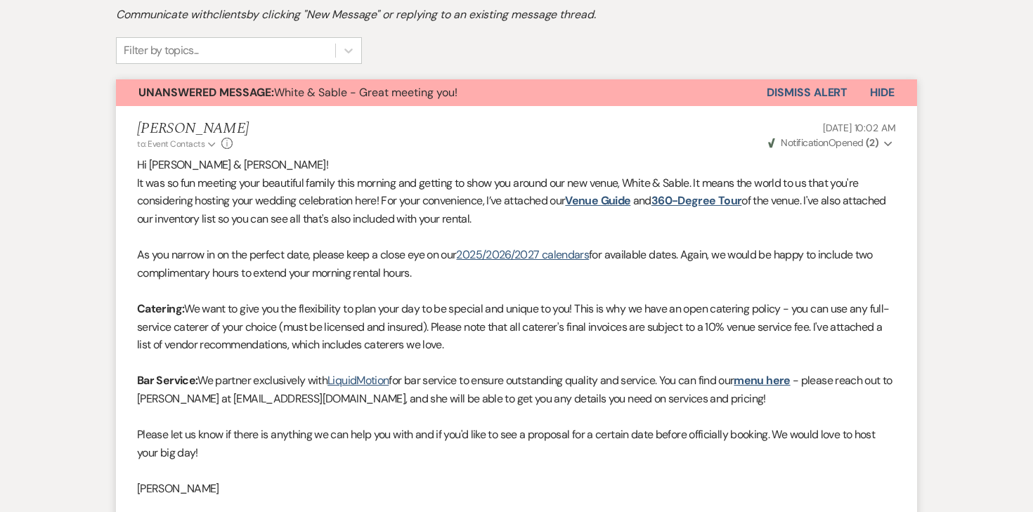
scroll to position [366, 0]
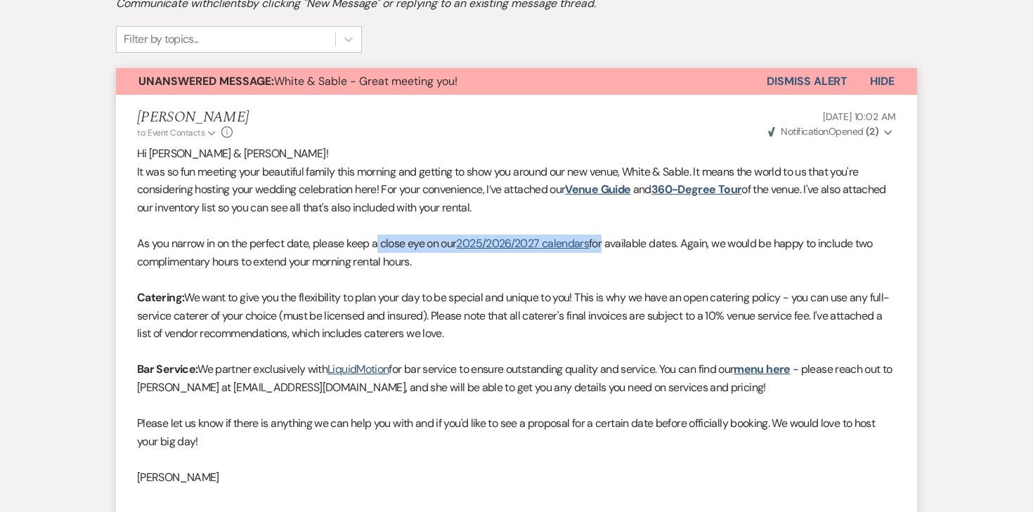
drag, startPoint x: 607, startPoint y: 210, endPoint x: 379, endPoint y: 201, distance: 227.9
click at [379, 235] on p "As you narrow in on the perfect date, please keep a close eye on our 2025/2026/…" at bounding box center [516, 253] width 759 height 36
copy p "As you narrow in on the perfect date, please keep a close eye on our 2025/2026/…"
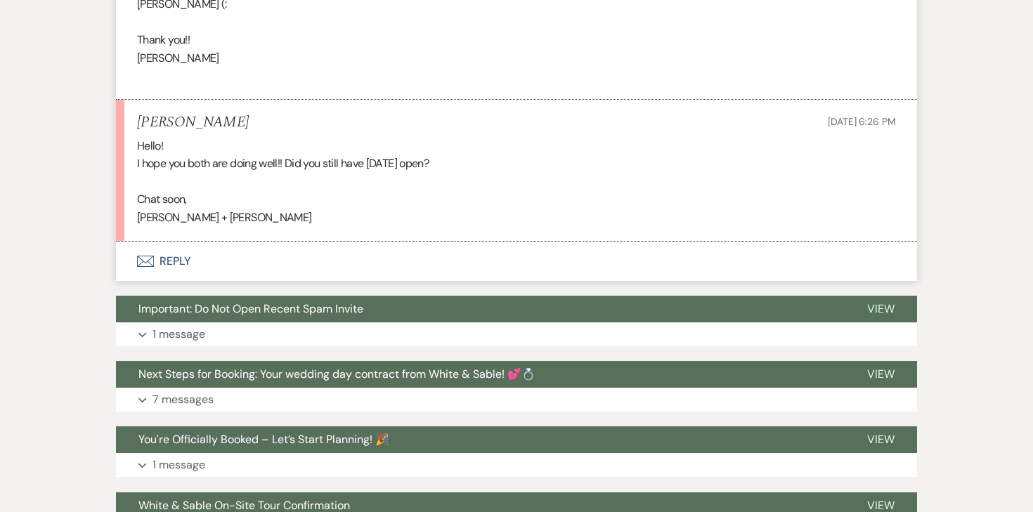
click at [176, 242] on button "Envelope Reply" at bounding box center [516, 261] width 801 height 39
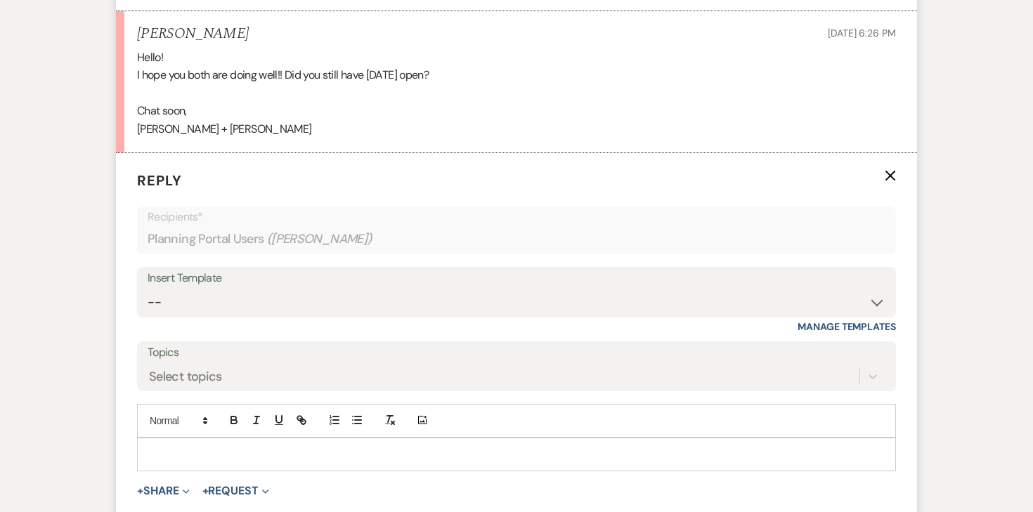
scroll to position [2549, 0]
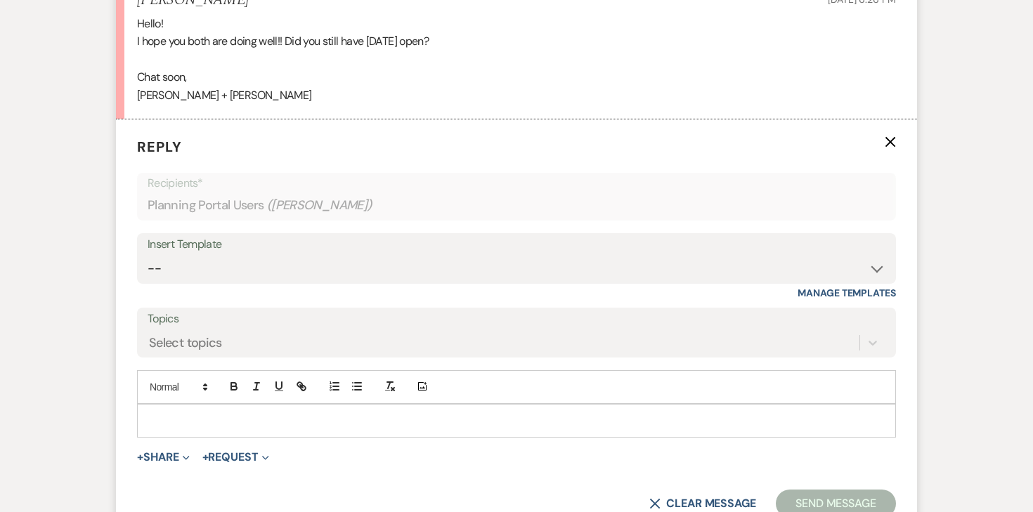
click at [228, 413] on p at bounding box center [516, 420] width 736 height 15
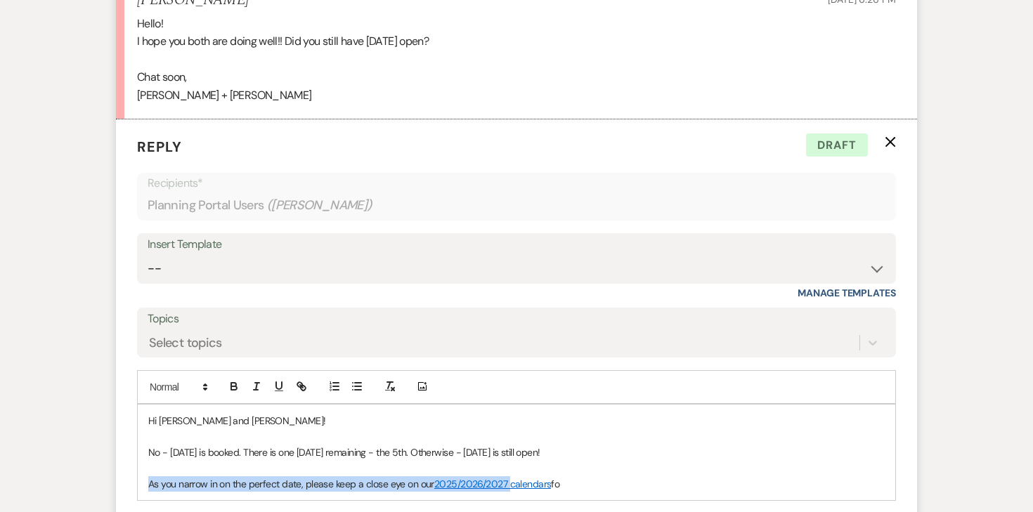
drag, startPoint x: 147, startPoint y: 451, endPoint x: 509, endPoint y: 446, distance: 361.9
click at [509, 446] on div "Hi Angela and Andre! No - June 12, 2027 is booked. There is one Saturday remain…" at bounding box center [517, 453] width 758 height 96
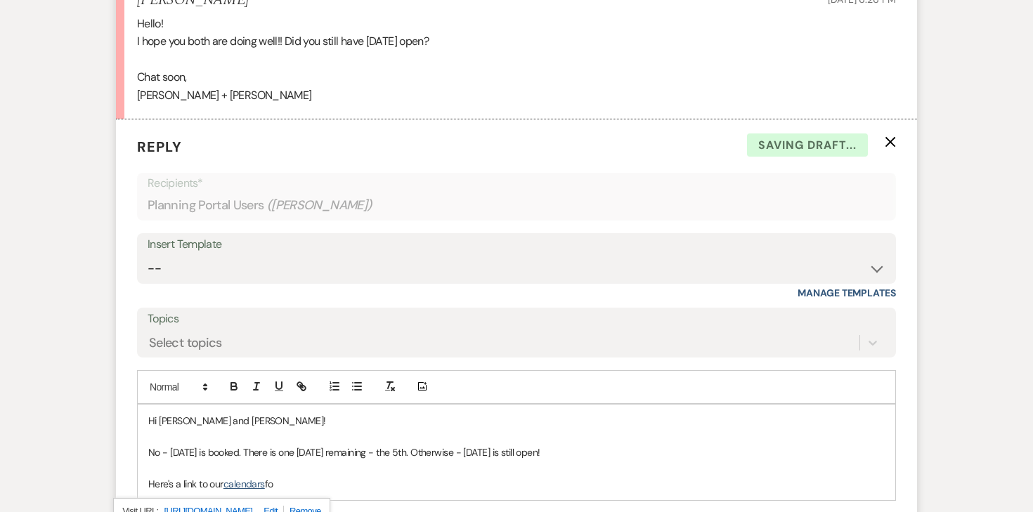
click at [305, 476] on p "Here's a link to our calendars fo" at bounding box center [516, 483] width 736 height 15
click at [144, 448] on div "Hi Angela and Andre! No - June 12, 2027 is booked. There is one Saturday remain…" at bounding box center [517, 453] width 758 height 96
click at [616, 446] on span "Here's a link to our" at bounding box center [577, 452] width 75 height 13
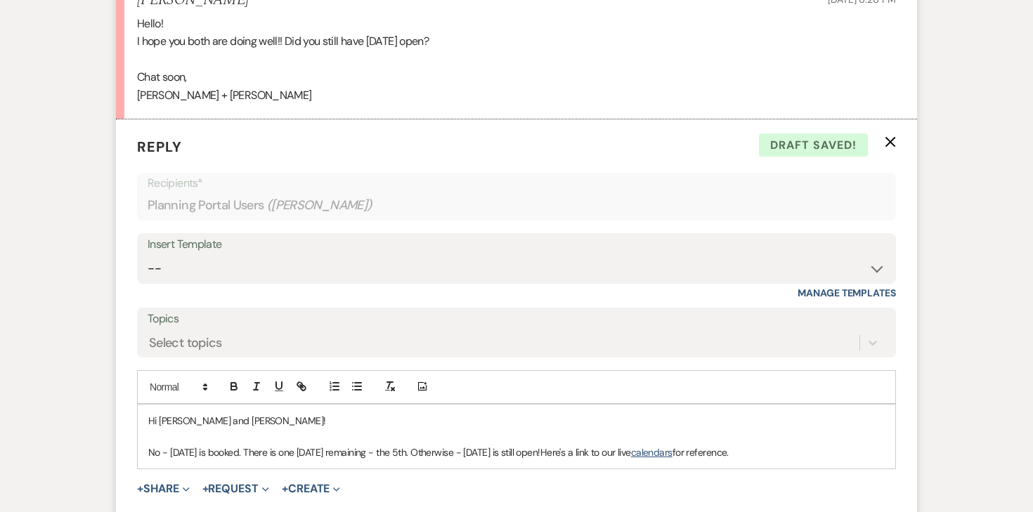
click at [500, 445] on p "No - June 12, 2027 is booked. There is one Saturday remaining - the 5th. Otherw…" at bounding box center [516, 452] width 736 height 15
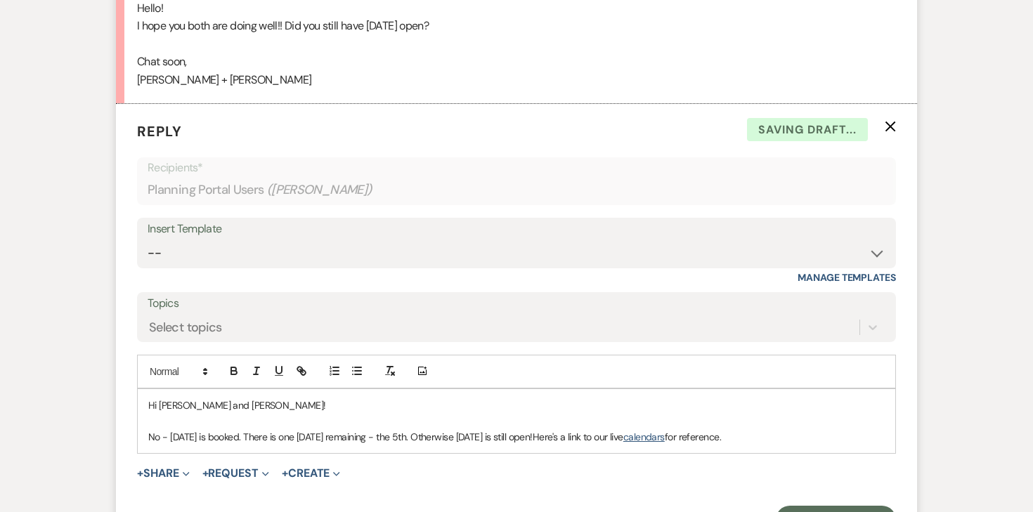
scroll to position [2580, 0]
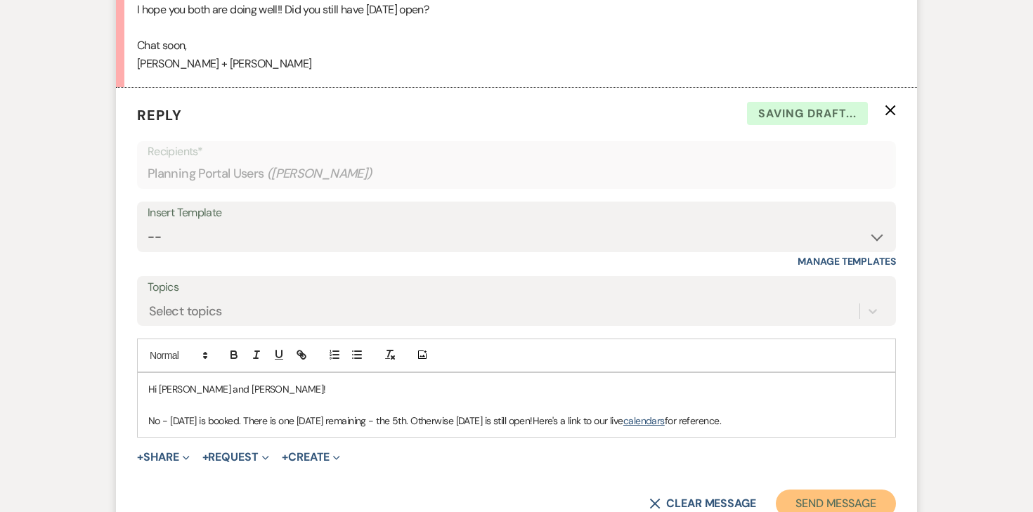
click at [795, 490] on button "Send Message" at bounding box center [836, 504] width 120 height 28
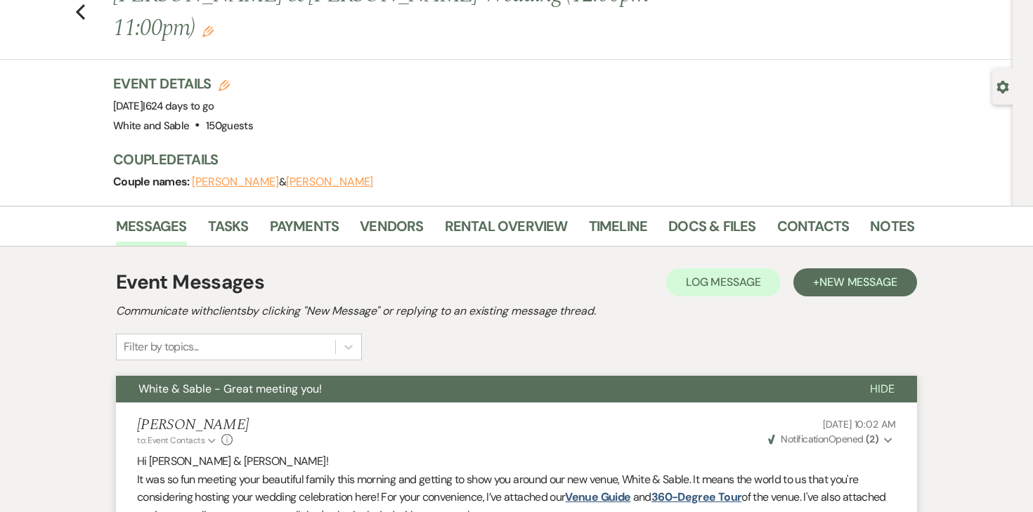
scroll to position [0, 0]
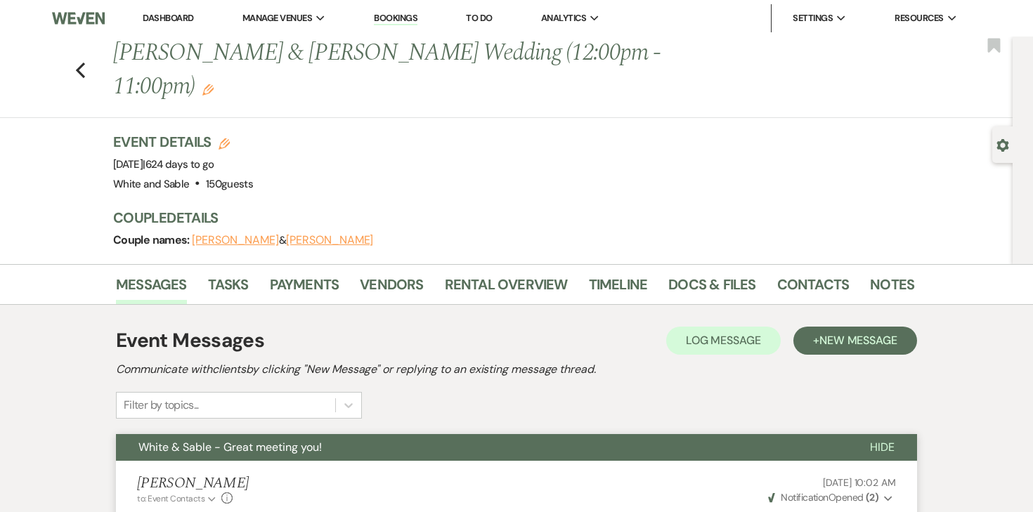
click at [182, 15] on link "Dashboard" at bounding box center [168, 18] width 51 height 12
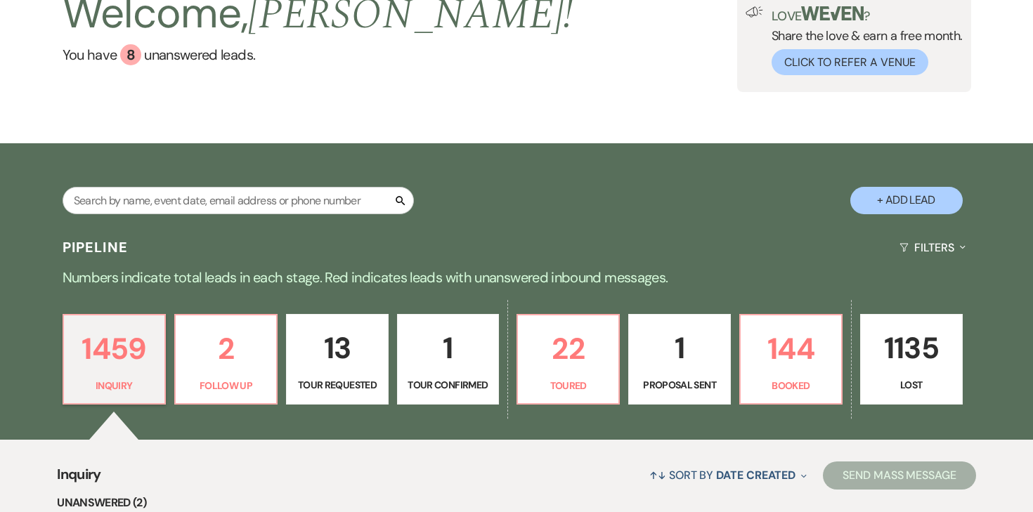
scroll to position [132, 0]
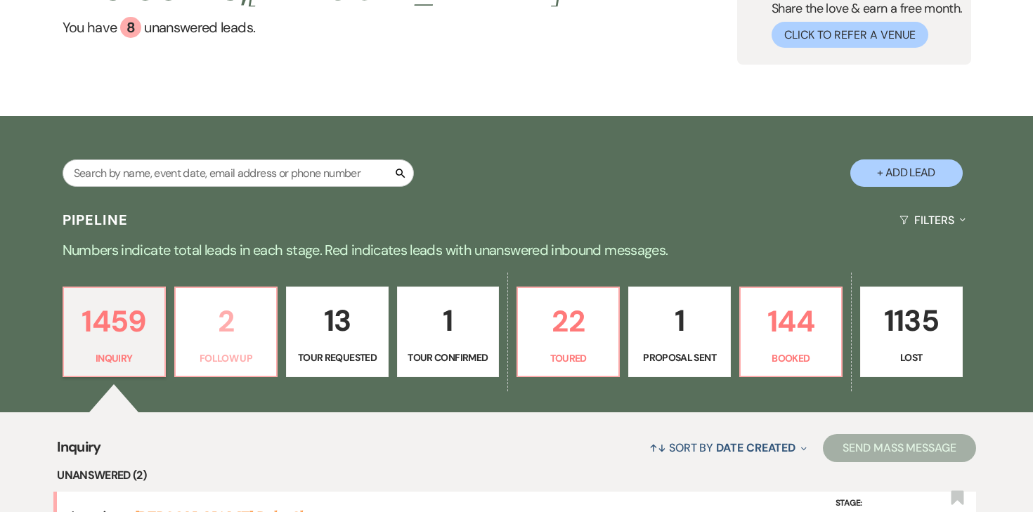
click at [246, 320] on p "2" at bounding box center [226, 321] width 84 height 47
select select "9"
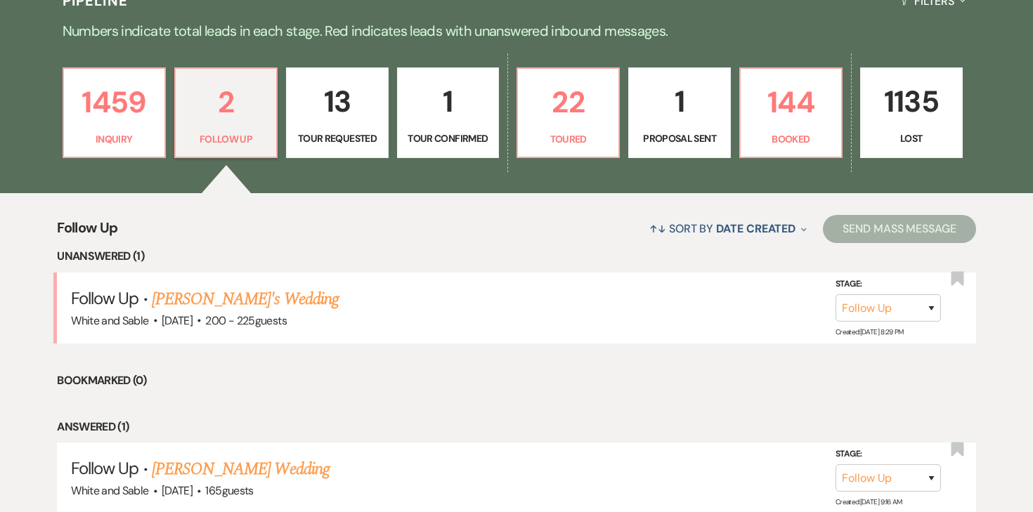
scroll to position [353, 0]
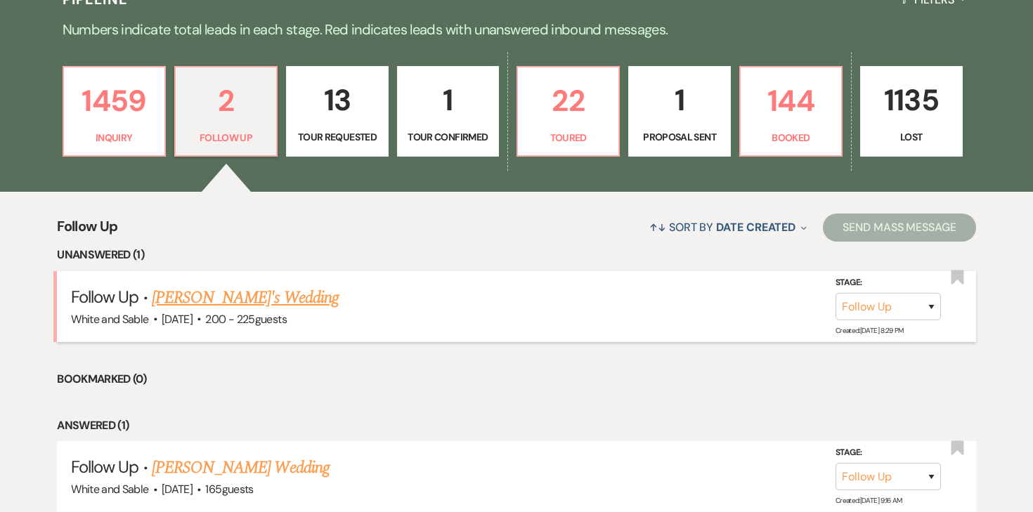
click at [251, 299] on link "Aron Vermenciuc's Wedding" at bounding box center [245, 297] width 187 height 25
select select "9"
select select "5"
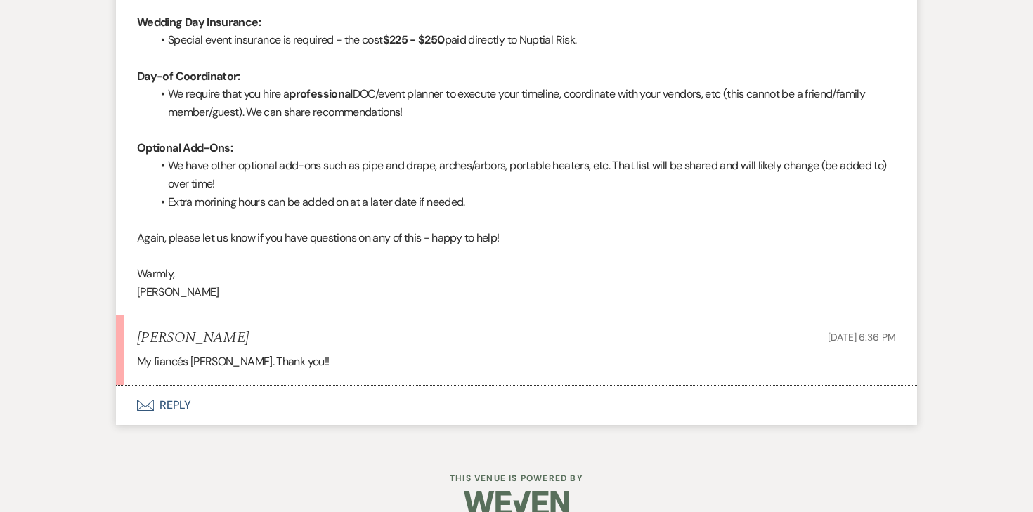
scroll to position [3424, 0]
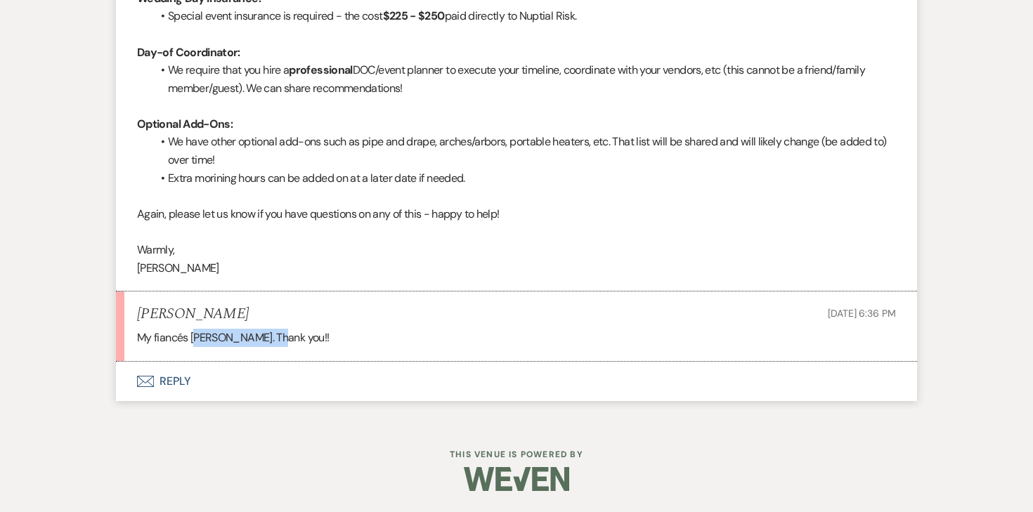
drag, startPoint x: 195, startPoint y: 337, endPoint x: 273, endPoint y: 339, distance: 78.8
click at [273, 340] on div "My fiancés [PERSON_NAME]. Thank you!!" at bounding box center [516, 338] width 759 height 18
click at [273, 339] on div "My fiancés [PERSON_NAME]. Thank you!!" at bounding box center [516, 338] width 759 height 18
drag, startPoint x: 275, startPoint y: 339, endPoint x: 193, endPoint y: 333, distance: 82.5
click at [193, 334] on div "My fiancés [PERSON_NAME]. Thank you!!" at bounding box center [516, 338] width 759 height 18
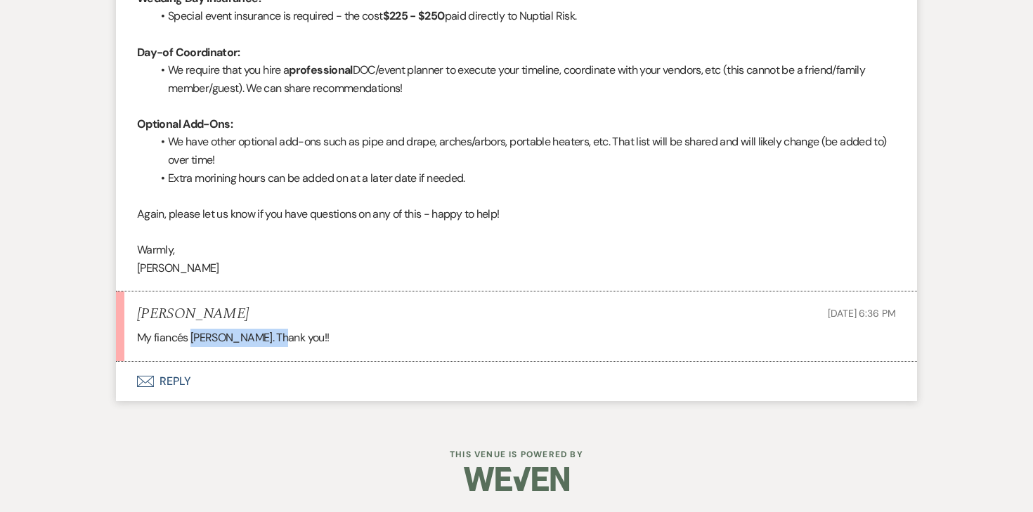
copy div "[PERSON_NAME]"
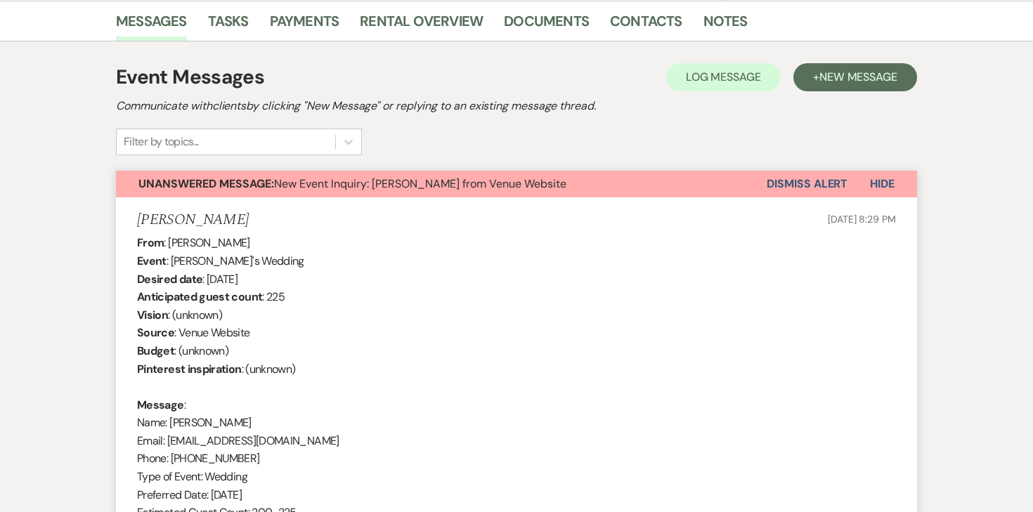
scroll to position [0, 0]
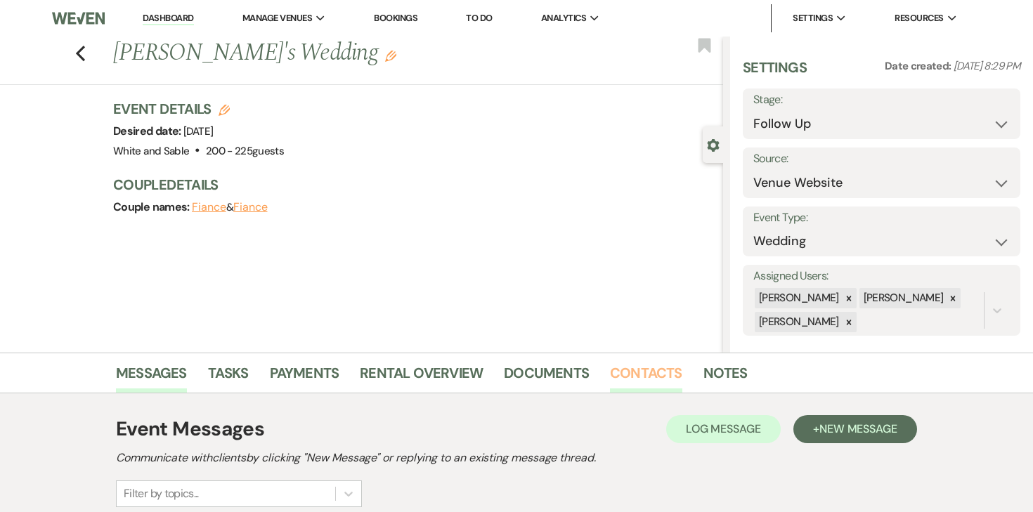
click at [618, 368] on link "Contacts" at bounding box center [646, 377] width 72 height 31
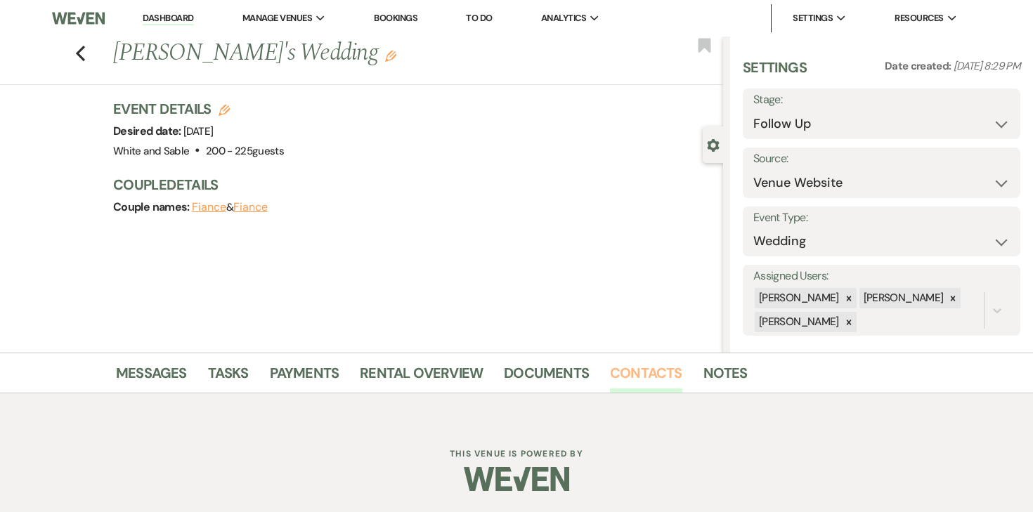
scroll to position [174, 0]
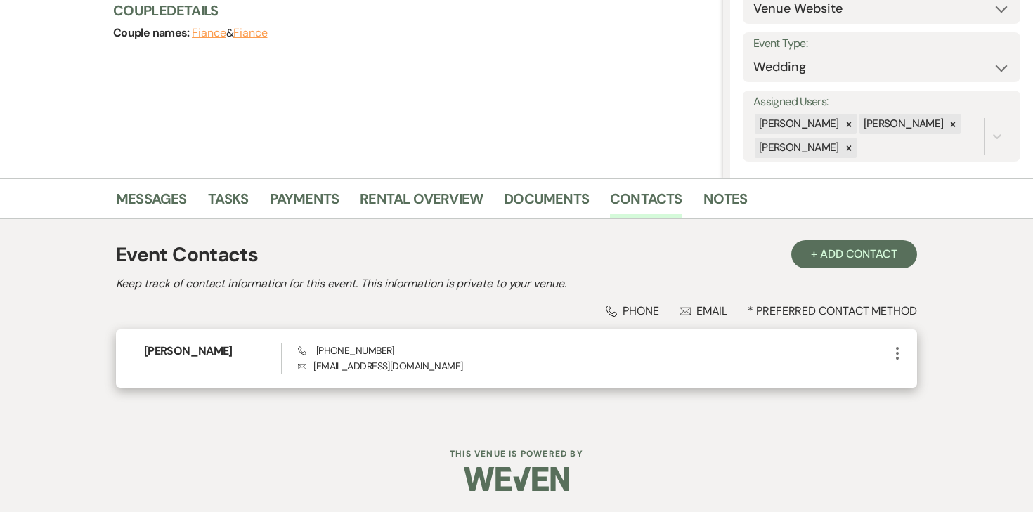
click at [912, 346] on div "Aron Vermenciuc Phone (612) 715-4895 Envelope vermenciucaron230@gmail.com More" at bounding box center [516, 359] width 801 height 58
click at [893, 359] on icon "More" at bounding box center [897, 353] width 17 height 17
click at [909, 376] on icon "Pencil" at bounding box center [911, 380] width 11 height 11
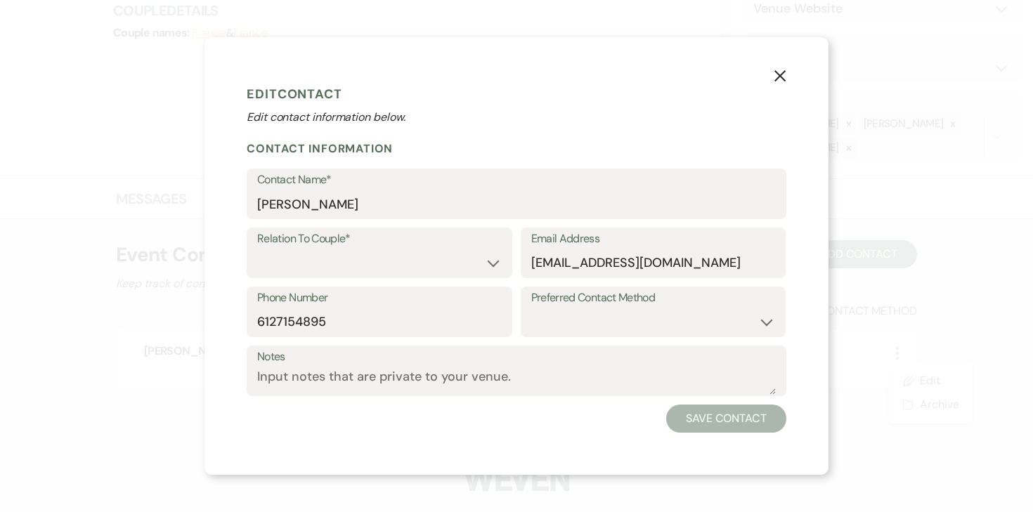
drag, startPoint x: 509, startPoint y: 264, endPoint x: 502, endPoint y: 264, distance: 7.7
click at [504, 264] on div "Relation To Couple* Couple Planner Parent of Couple Family Member Friend Other" at bounding box center [380, 253] width 266 height 51
click at [472, 266] on select "Couple Planner Parent of Couple Family Member Friend Other" at bounding box center [379, 262] width 245 height 27
select select "1"
click at [257, 249] on select "Couple Planner Parent of Couple Family Member Friend Other" at bounding box center [379, 262] width 245 height 27
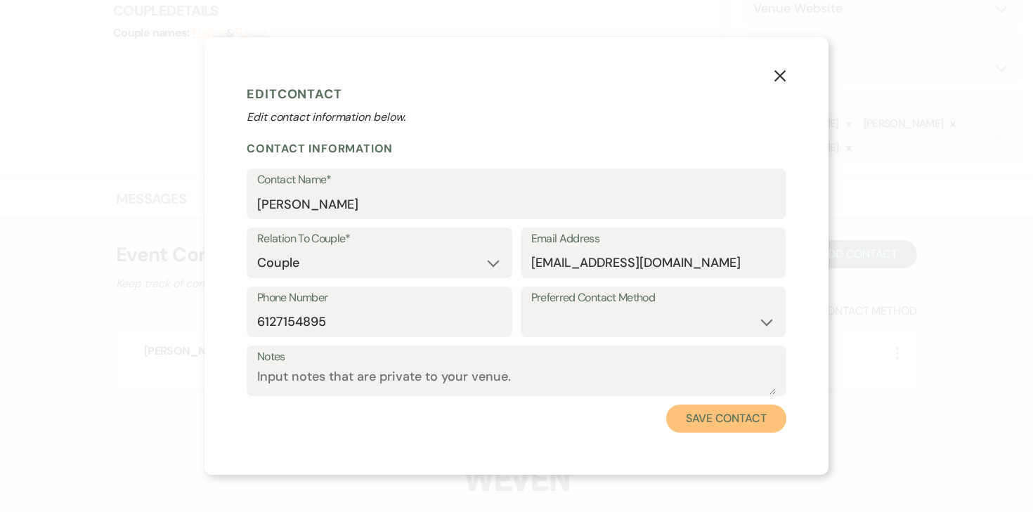
click at [708, 423] on button "Save Contact" at bounding box center [726, 419] width 120 height 28
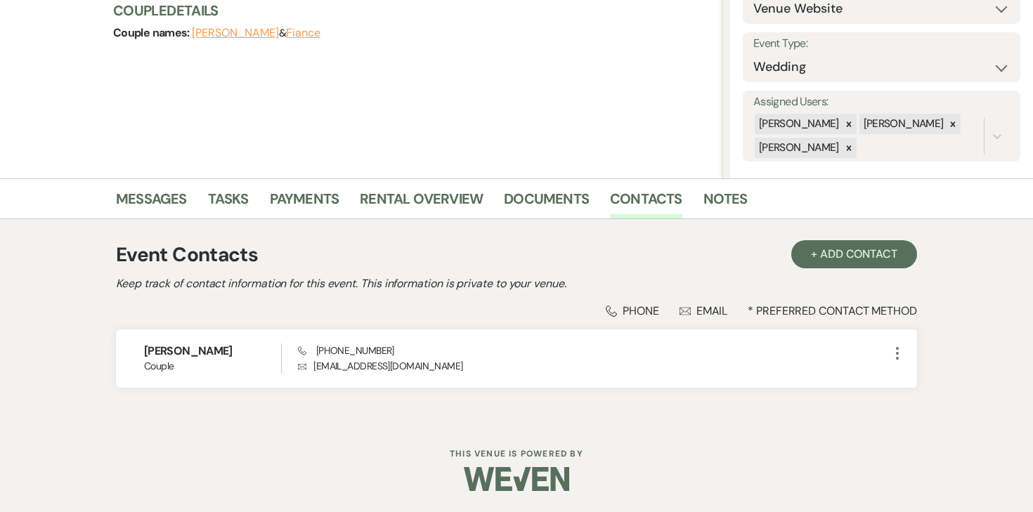
click at [311, 34] on button "Fiance" at bounding box center [303, 32] width 34 height 11
select select "1"
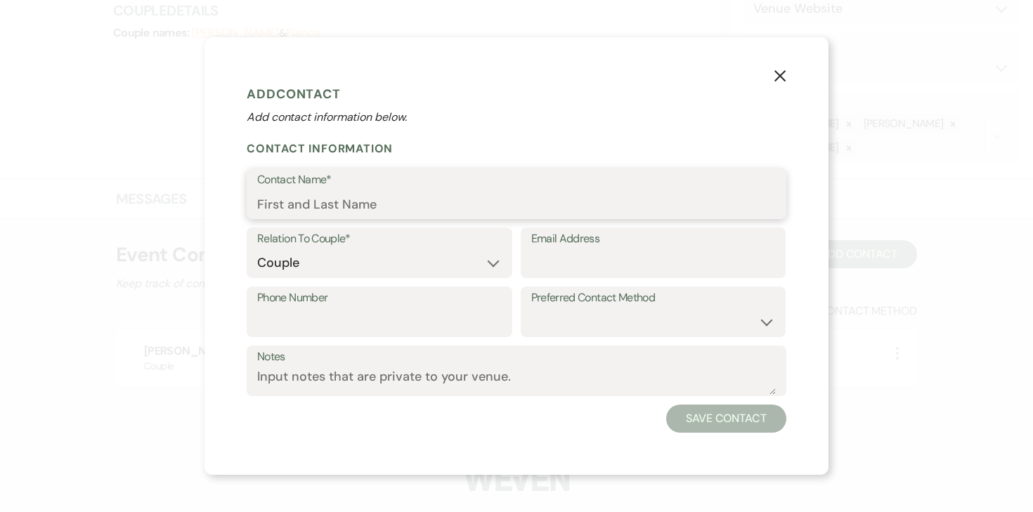
click at [318, 211] on input "Contact Name*" at bounding box center [516, 203] width 519 height 27
paste input "Julia Vinogradova"
type input "Julia Vinogradova"
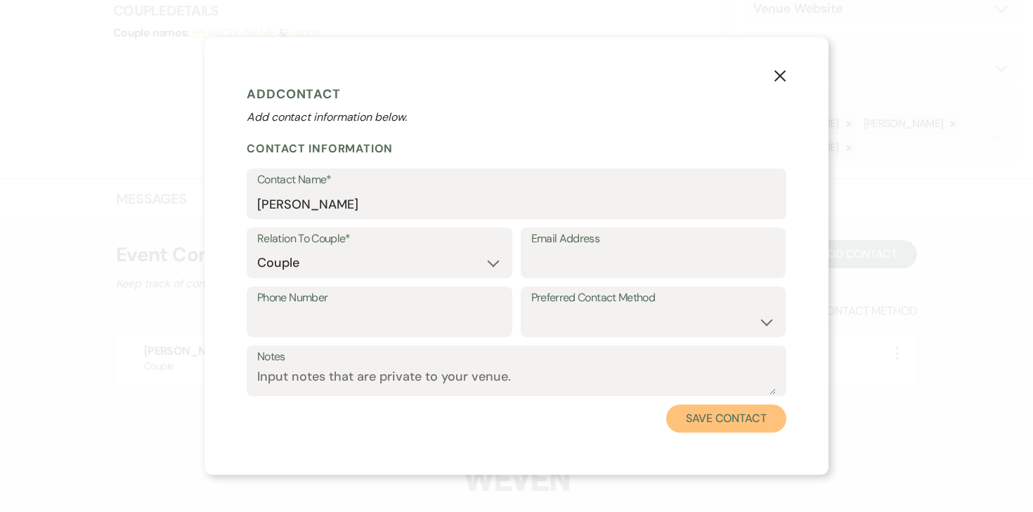
click at [724, 415] on button "Save Contact" at bounding box center [726, 419] width 120 height 28
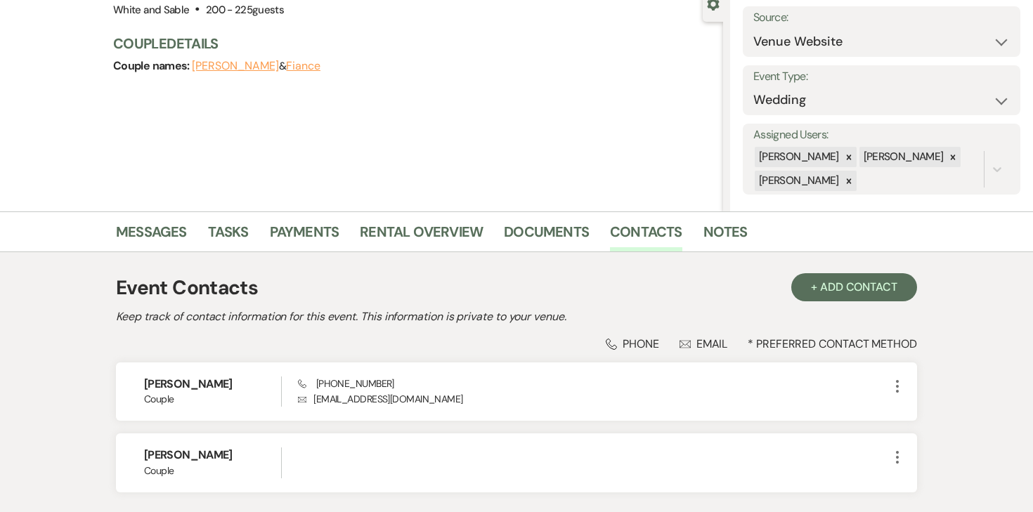
scroll to position [132, 0]
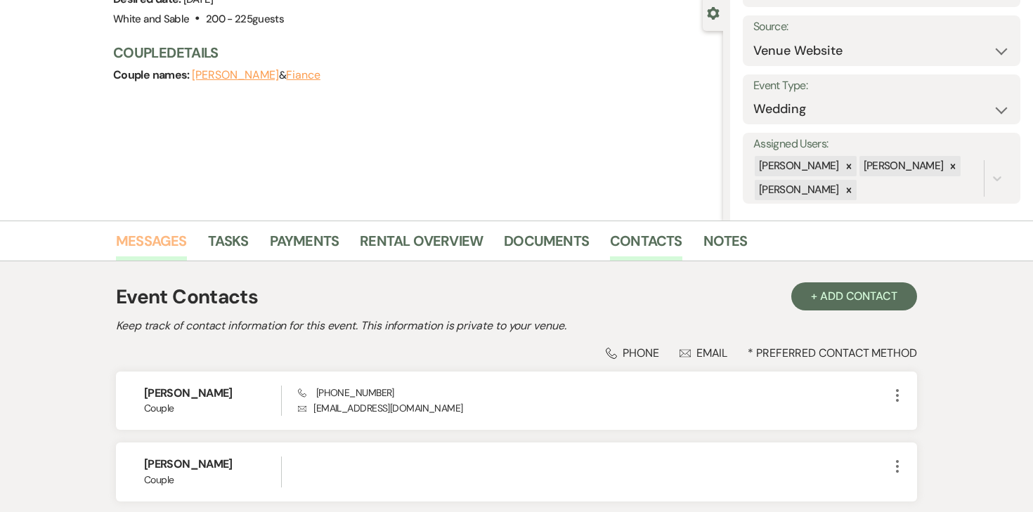
click at [145, 238] on link "Messages" at bounding box center [151, 245] width 71 height 31
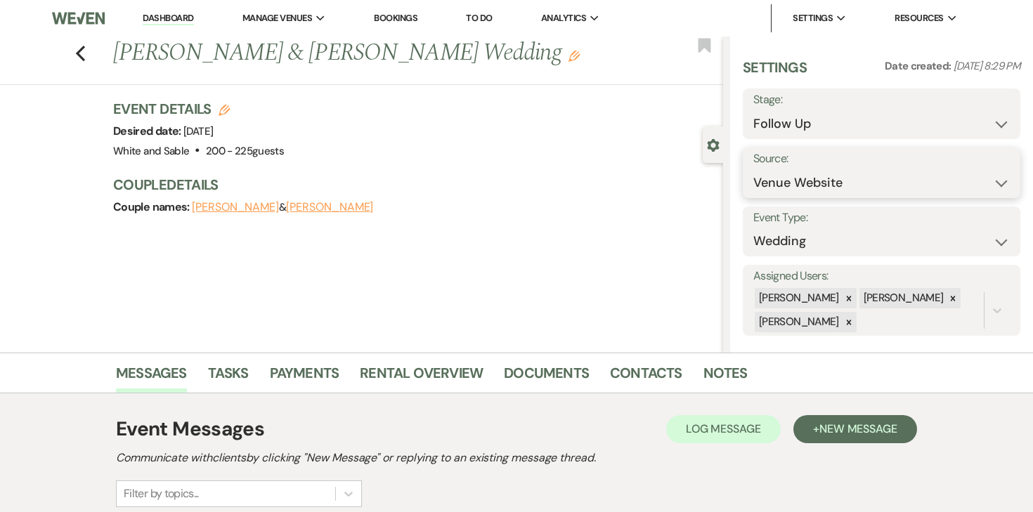
click at [781, 190] on select "Weven Venue Website Instagram Facebook Pinterest Google The Knot Wedding Wire H…" at bounding box center [881, 182] width 256 height 27
select select "20"
click at [753, 169] on select "Weven Venue Website Instagram Facebook Pinterest Google The Knot Wedding Wire H…" at bounding box center [881, 182] width 256 height 27
click at [961, 183] on button "Save" at bounding box center [982, 173] width 76 height 28
click at [81, 55] on icon "Previous" at bounding box center [80, 53] width 11 height 17
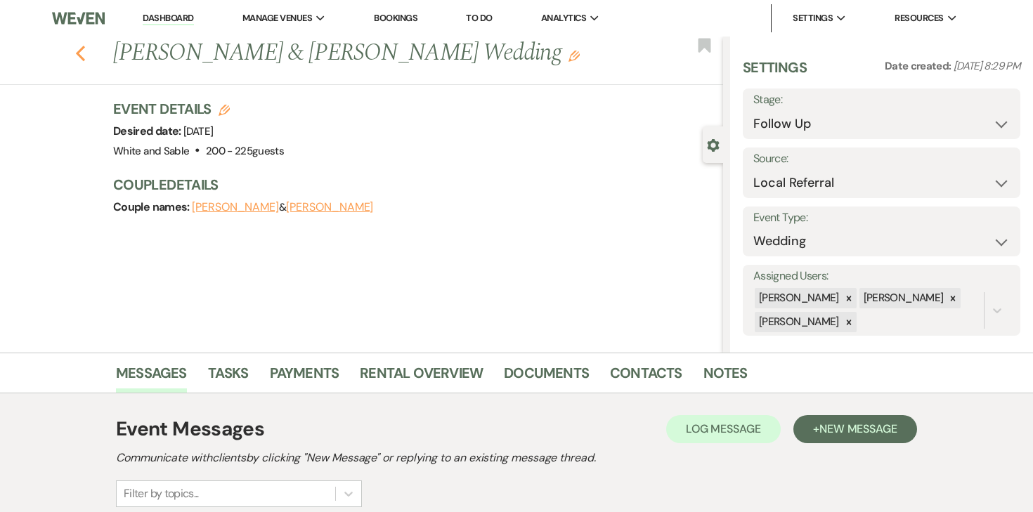
select select "9"
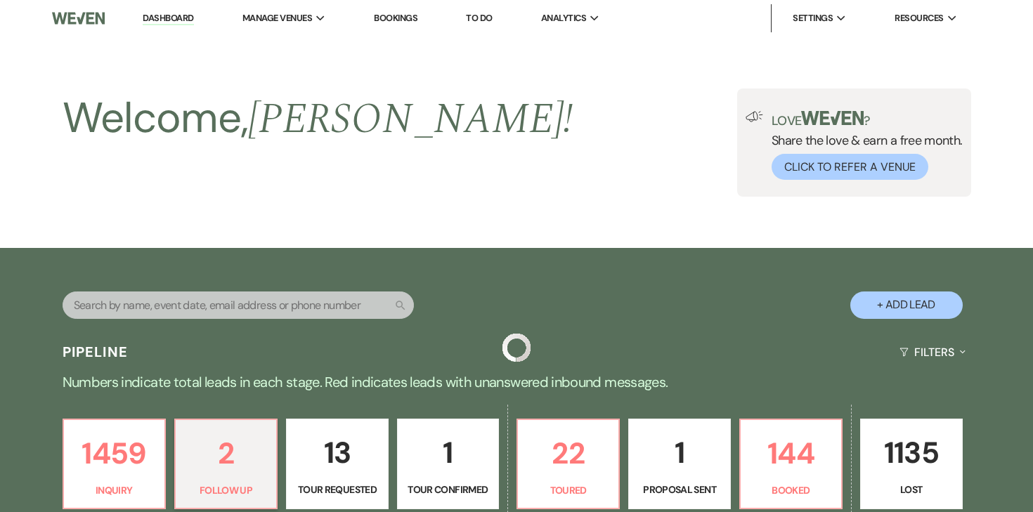
scroll to position [353, 0]
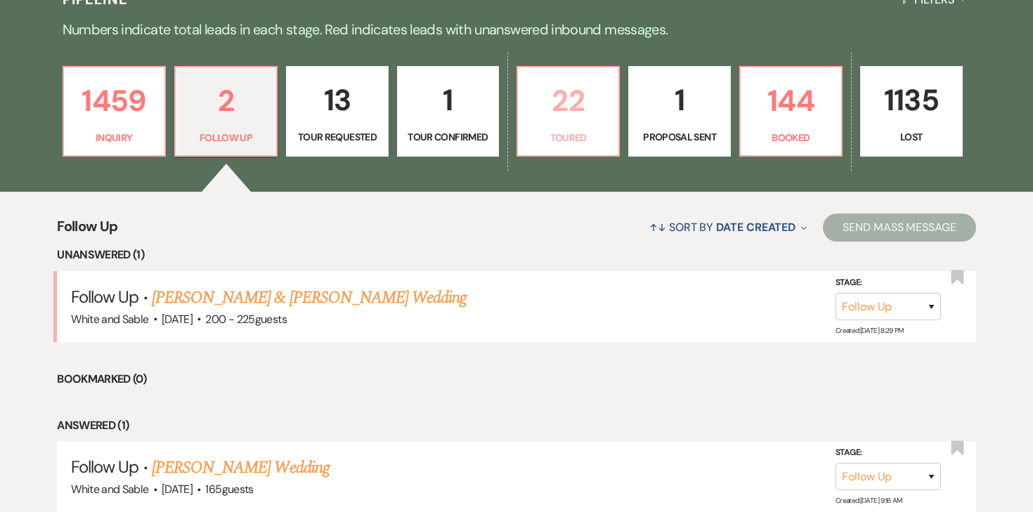
click at [592, 126] on link "22 Toured" at bounding box center [567, 111] width 103 height 91
select select "5"
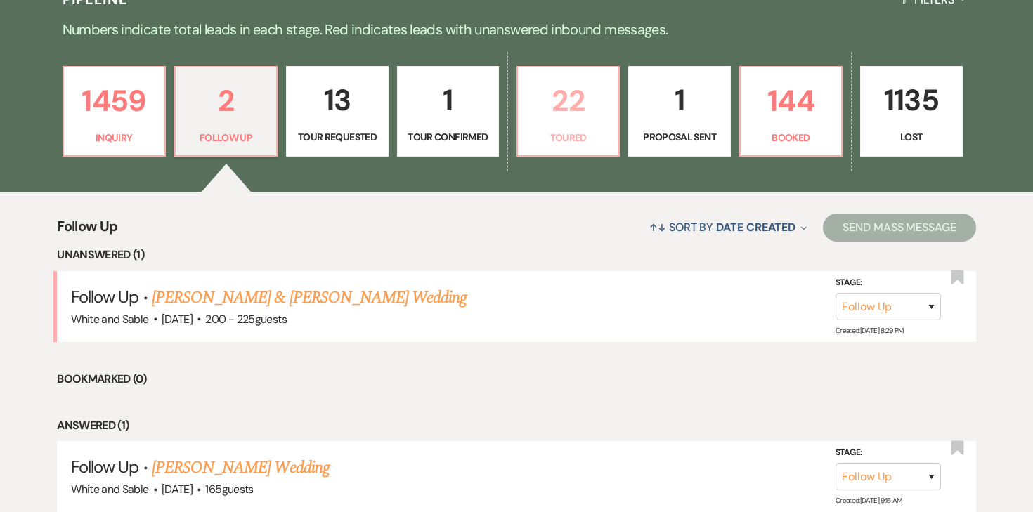
select select "5"
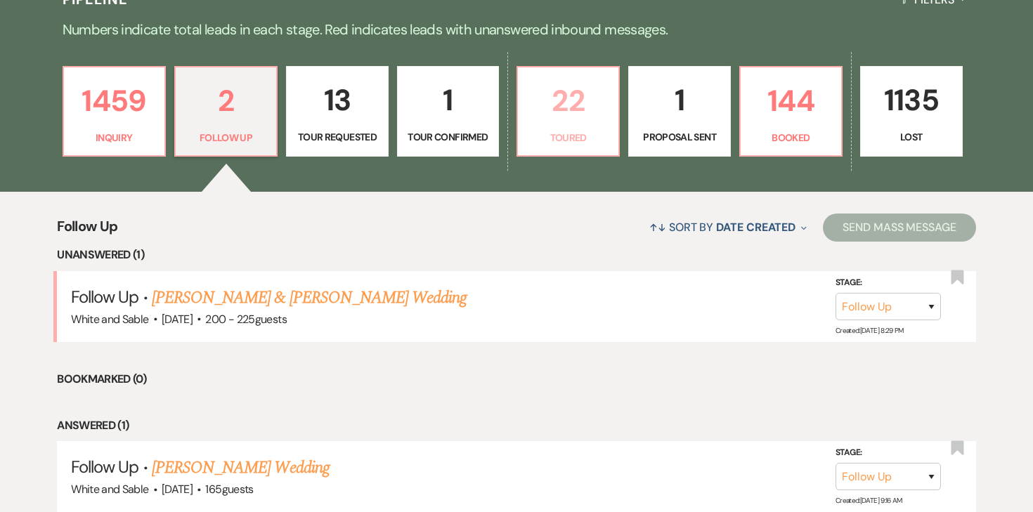
select select "5"
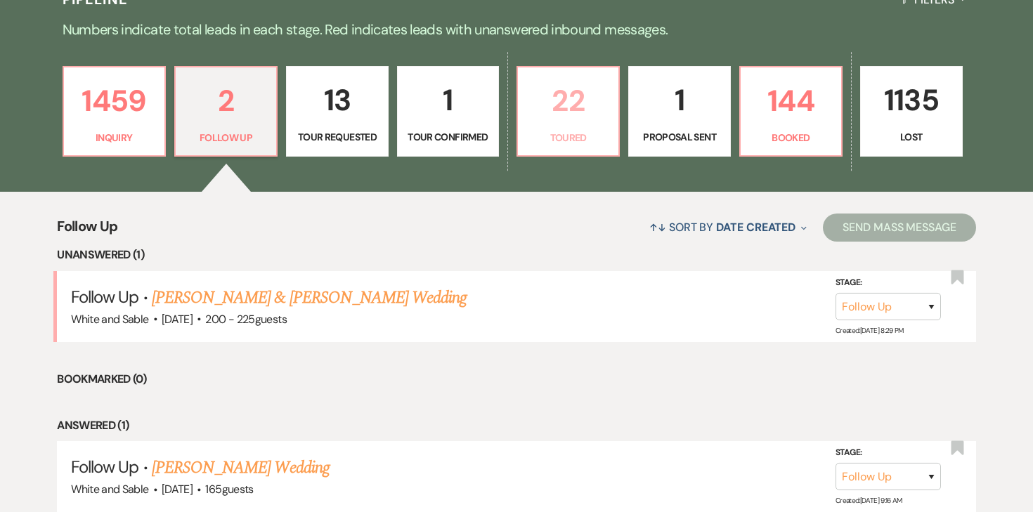
select select "5"
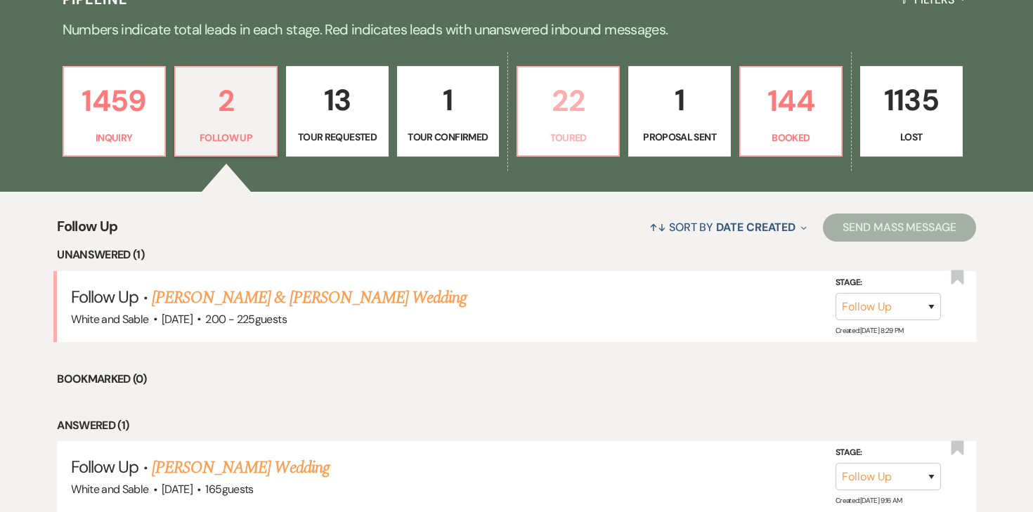
select select "5"
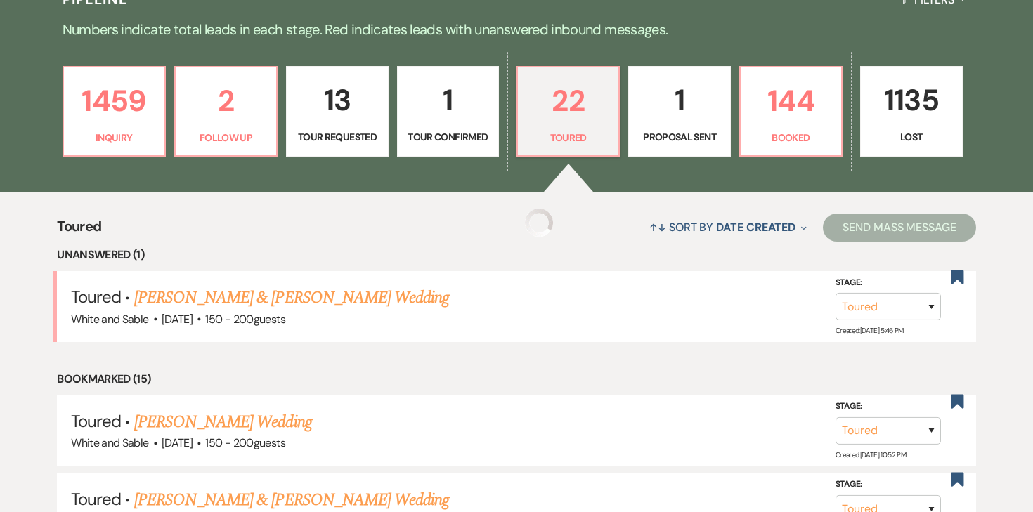
select select "5"
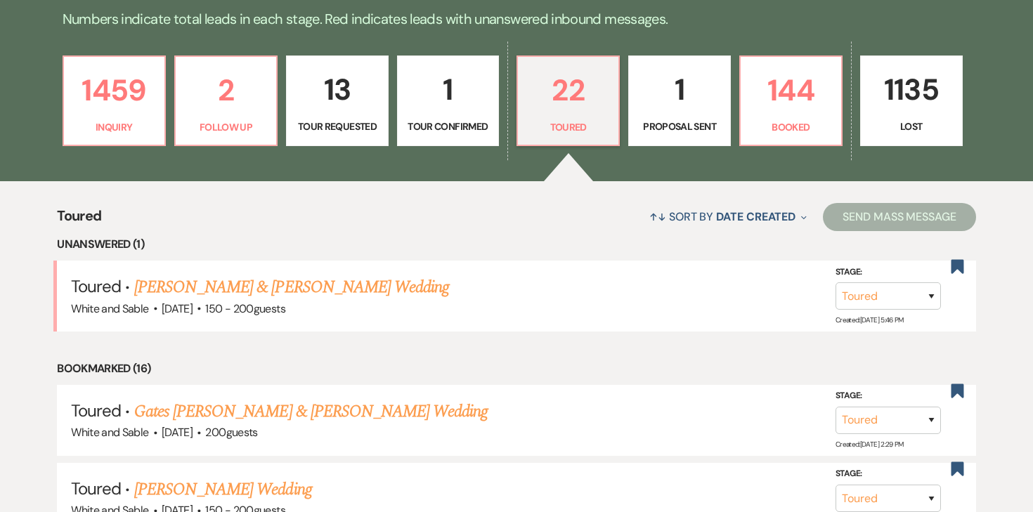
scroll to position [366, 0]
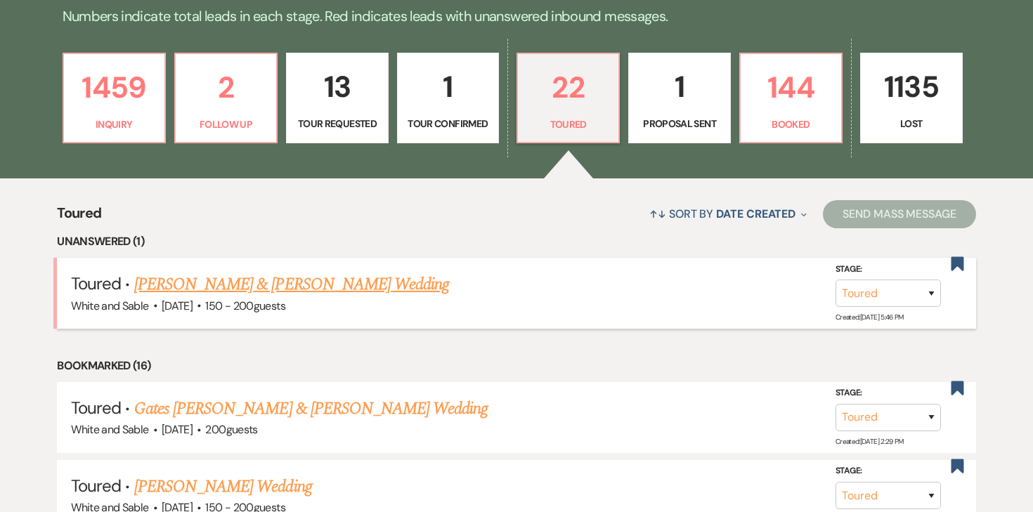
click at [337, 278] on link "Ellie Slama & Ryan Mouser's Wedding" at bounding box center [291, 284] width 315 height 25
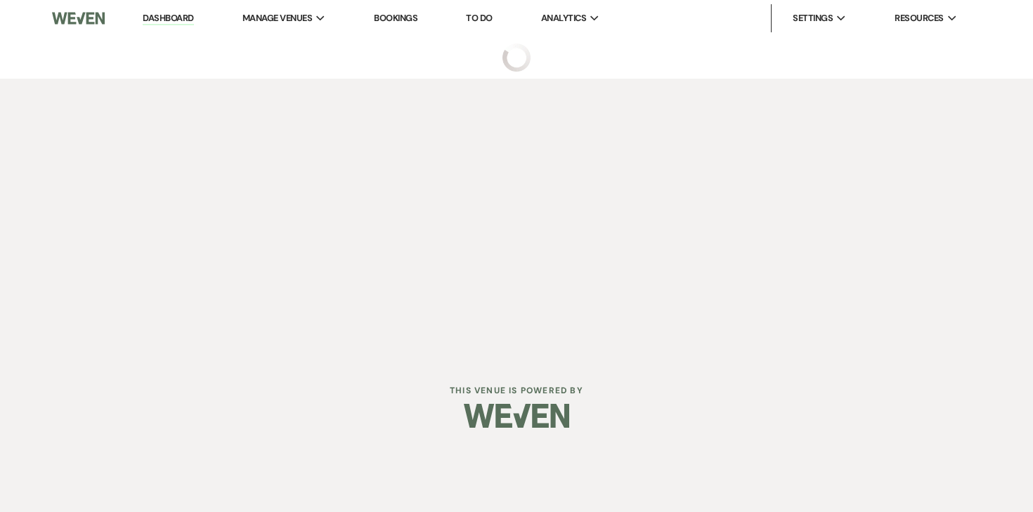
select select "5"
select select "6"
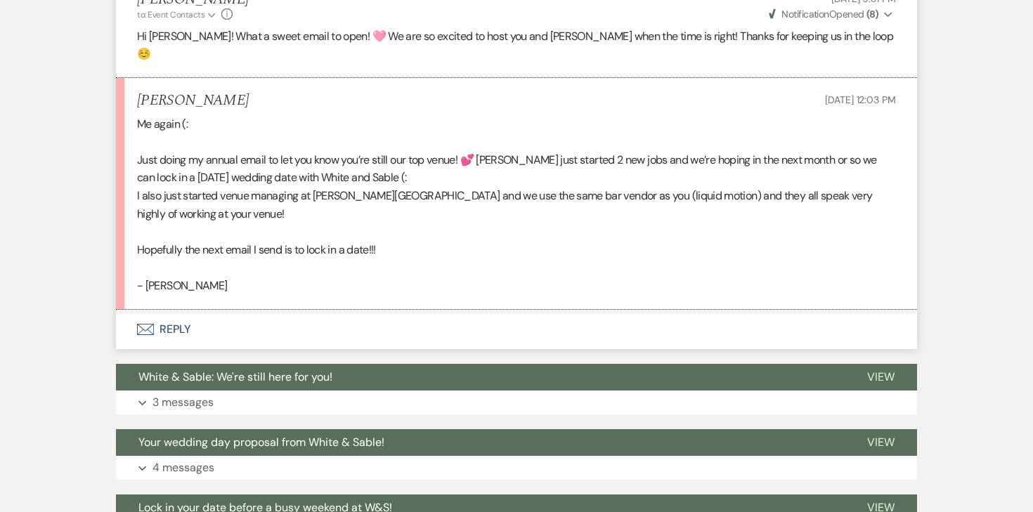
scroll to position [966, 0]
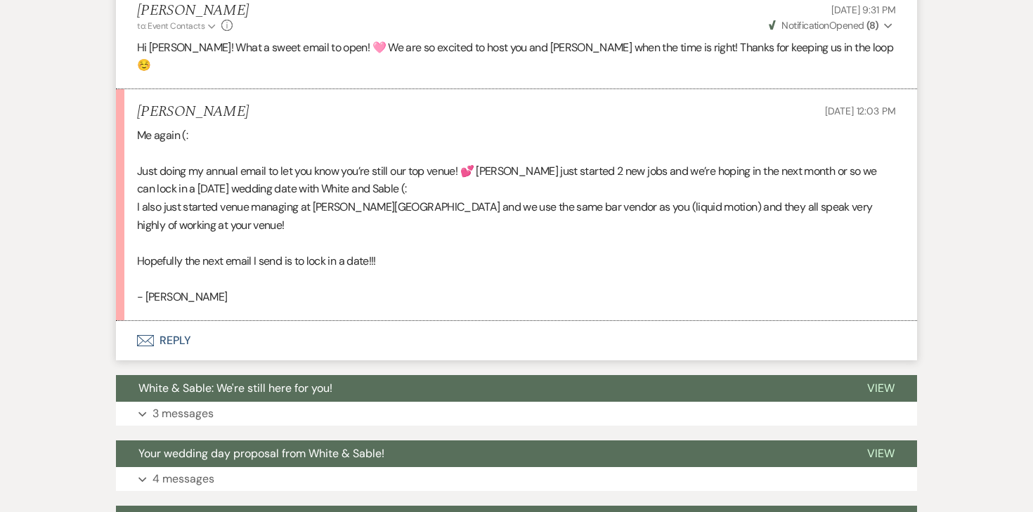
click at [174, 327] on button "Envelope Reply" at bounding box center [516, 340] width 801 height 39
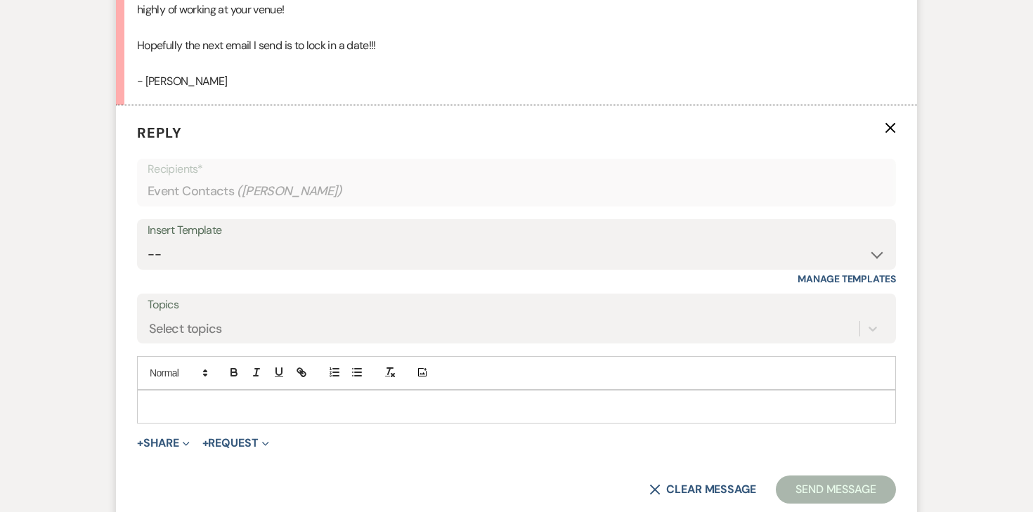
scroll to position [1220, 0]
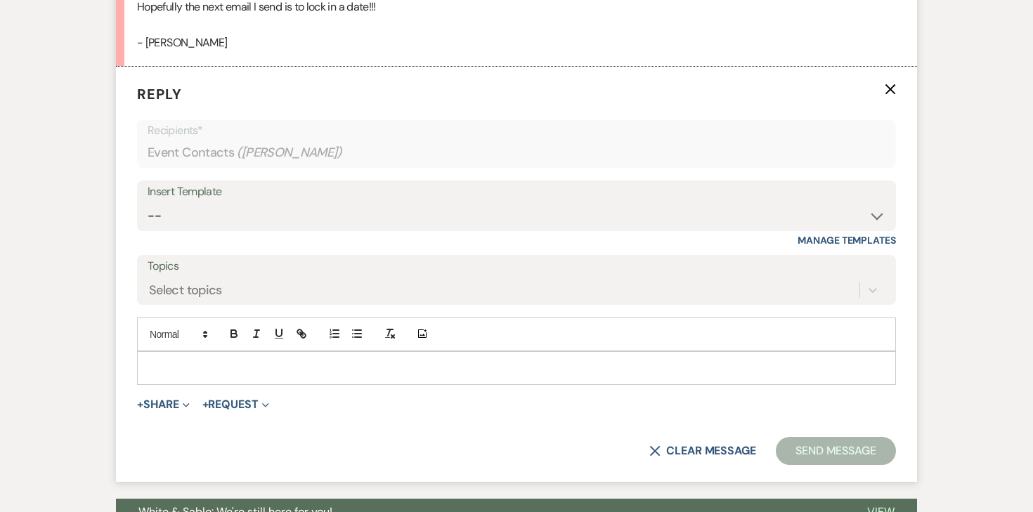
click at [162, 352] on div at bounding box center [517, 368] width 758 height 32
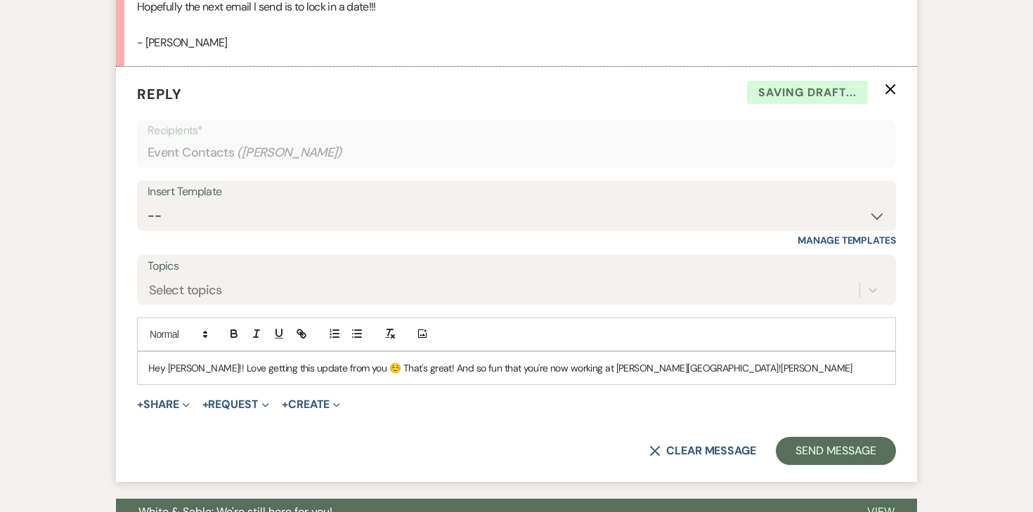
drag, startPoint x: 702, startPoint y: 349, endPoint x: 619, endPoint y: 347, distance: 82.9
click at [619, 360] on p "Hey Ellie!! Love getting this update from you ☺️ That's great! And so fun that …" at bounding box center [516, 367] width 736 height 15
click at [587, 360] on p "Hey Ellie!! Love getting this update from you ☺️ That's great! And so fun that …" at bounding box center [516, 367] width 736 height 15
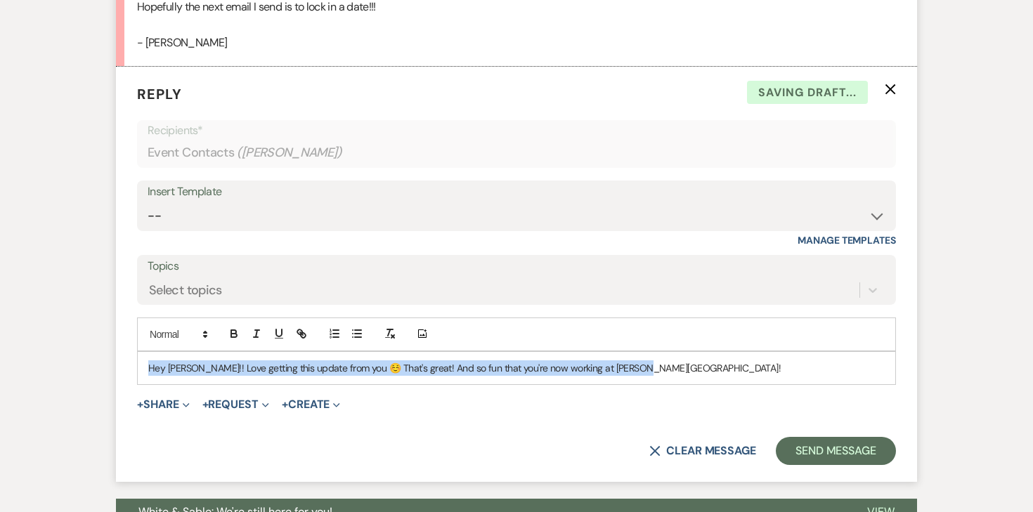
click at [587, 360] on p "Hey Ellie!! Love getting this update from you ☺️ That's great! And so fun that …" at bounding box center [516, 367] width 736 height 15
copy p "Hey Ellie!! Love getting this update from you ☺️ That's great! And so fun that …"
click at [268, 202] on select "-- Inquiry Response (Venue Guide) Schedule - Venue Tour Appt Confirmation Sched…" at bounding box center [517, 215] width 738 height 27
select select "3608"
click at [148, 202] on select "-- Inquiry Response (Venue Guide) Schedule - Venue Tour Appt Confirmation Sched…" at bounding box center [517, 215] width 738 height 27
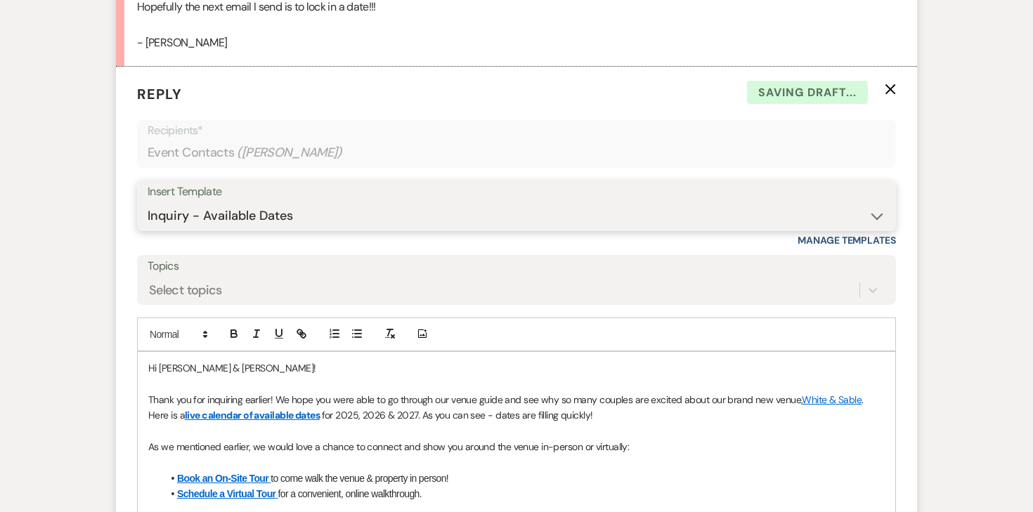
scroll to position [1245, 0]
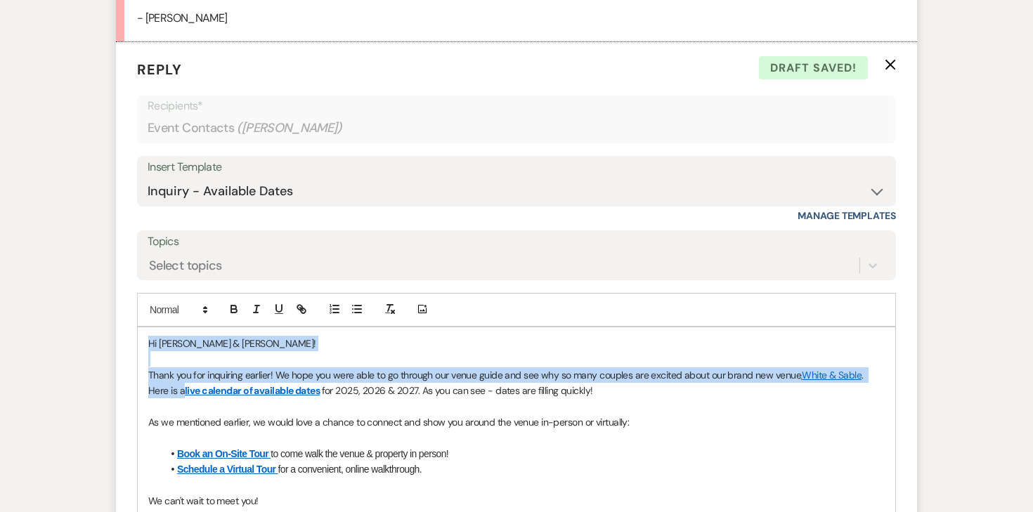
drag, startPoint x: 160, startPoint y: 372, endPoint x: 134, endPoint y: 322, distance: 55.9
click at [134, 322] on form "Reply X Draft saved! Recipients* Event Contacts ( Ellie Slama ) Insert Template…" at bounding box center [516, 344] width 801 height 605
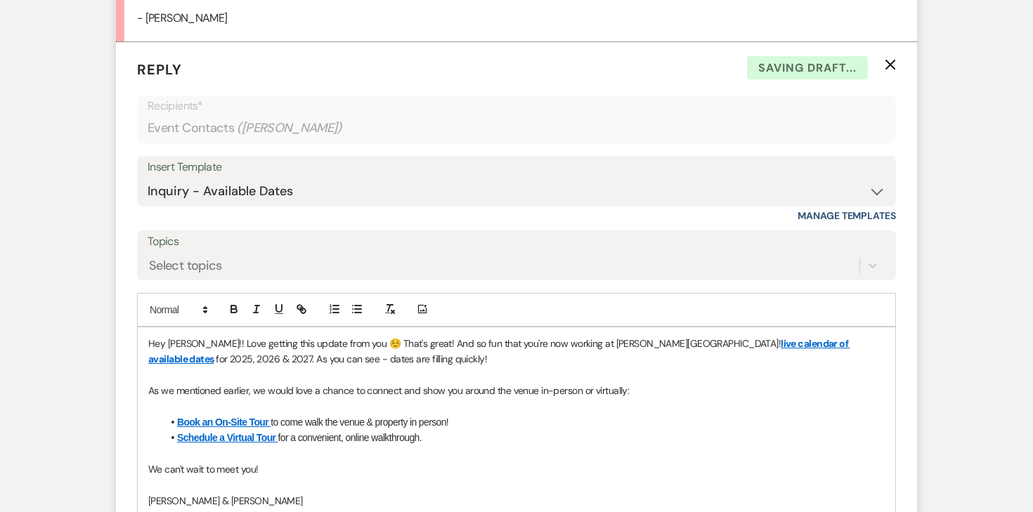
scroll to position [1214, 0]
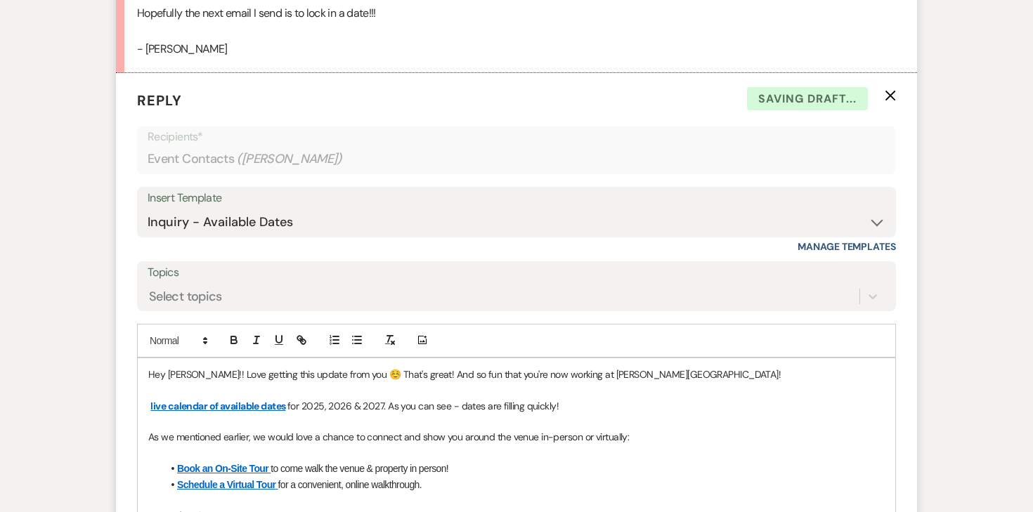
click at [245, 400] on link "live calendar of available dates" at bounding box center [217, 406] width 135 height 13
click at [225, 424] on link "https://www.canva.com/design/DAGNqw0_c70/Yn2x5K5E_576CmZg28t4bg/view?utm_conten…" at bounding box center [180, 433] width 89 height 18
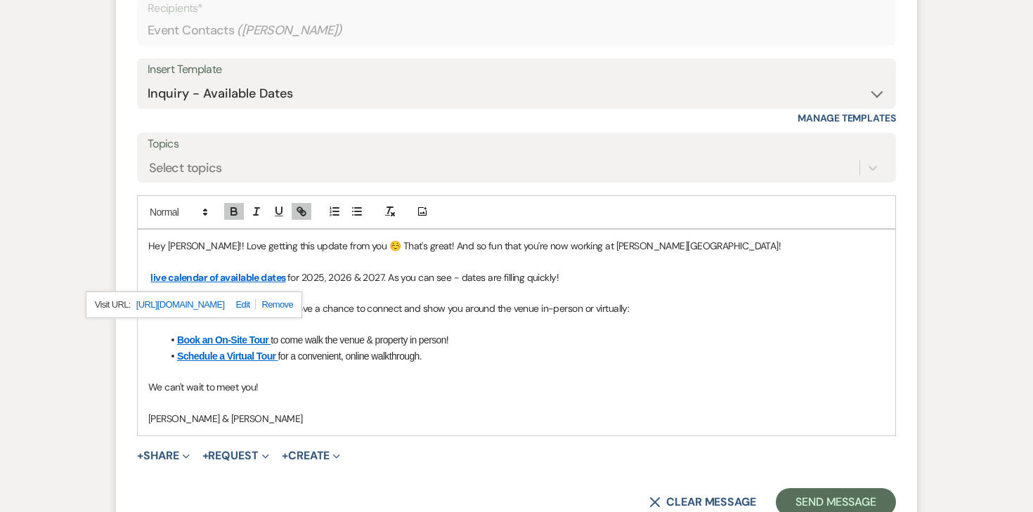
scroll to position [1343, 0]
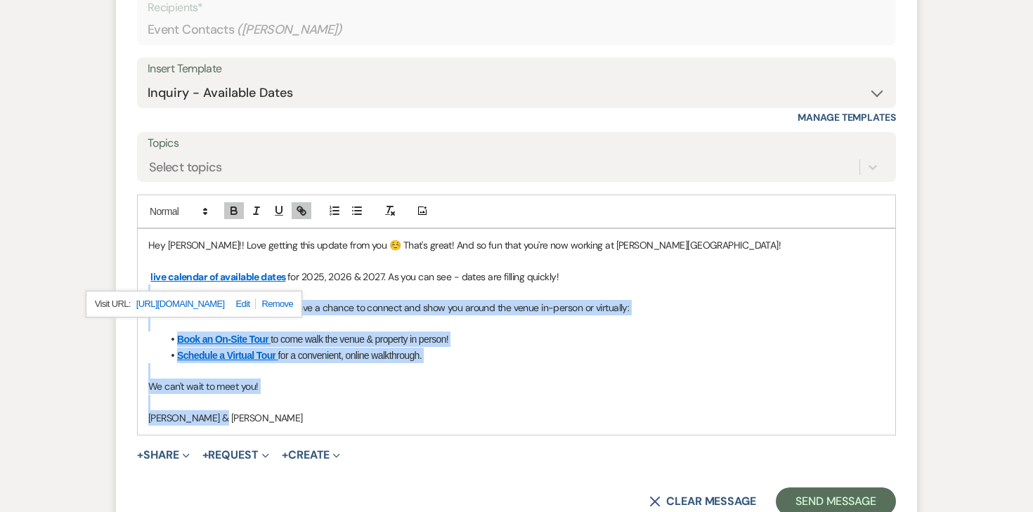
drag, startPoint x: 230, startPoint y: 398, endPoint x: 145, endPoint y: 285, distance: 141.5
click at [145, 285] on div "Hey Ellie!! Love getting this update from you ☺️ That's great! And so fun that …" at bounding box center [516, 331] width 759 height 207
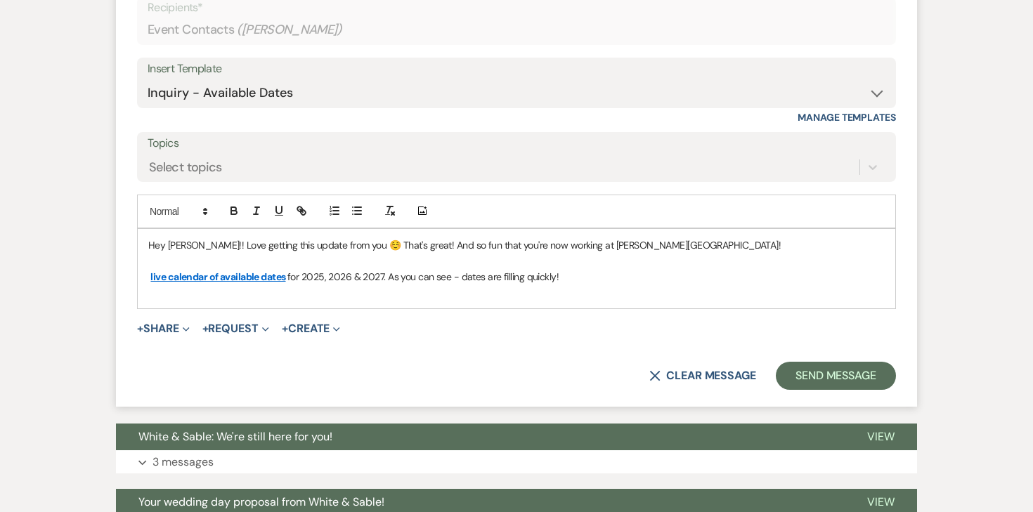
click at [146, 256] on div "Hey Ellie!! Love getting this update from you ☺️ That's great! And so fun that …" at bounding box center [517, 269] width 758 height 80
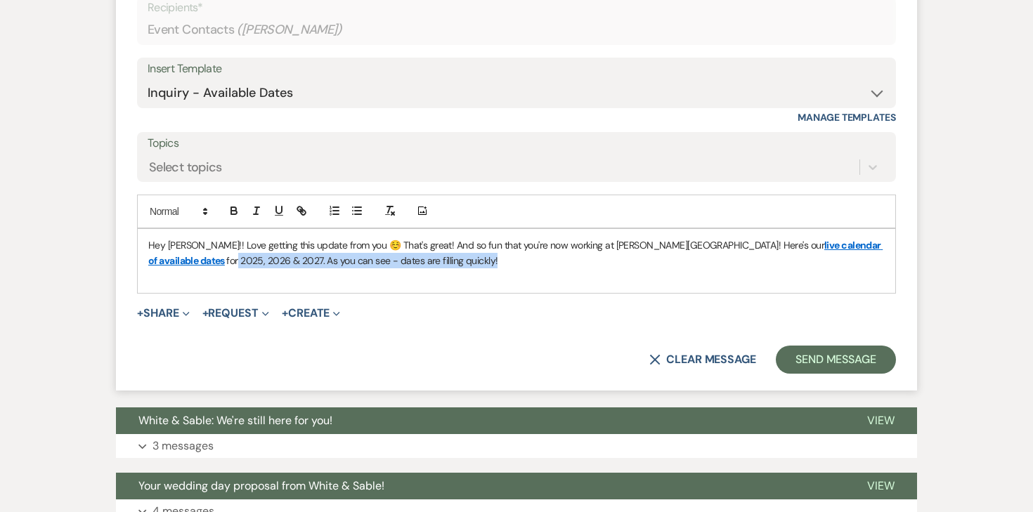
drag, startPoint x: 809, startPoint y: 224, endPoint x: 865, endPoint y: 237, distance: 57.6
click at [865, 238] on p "Hey Ellie!! Love getting this update from you ☺️ That's great! And so fun that …" at bounding box center [516, 254] width 736 height 32
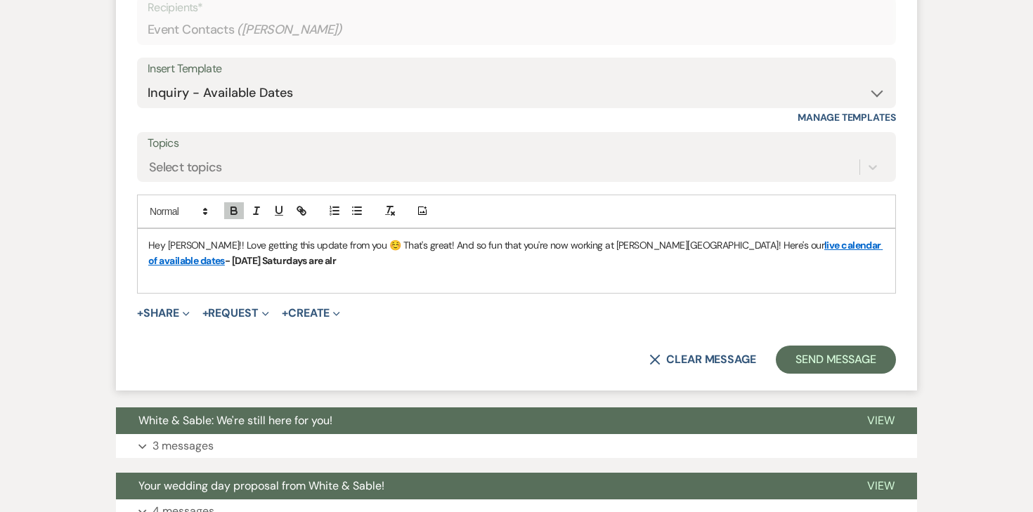
click at [199, 246] on strong "live calendar of available dates - June 2027 Saturdays are alr" at bounding box center [515, 253] width 734 height 28
drag, startPoint x: 226, startPoint y: 245, endPoint x: 134, endPoint y: 243, distance: 92.8
click at [134, 243] on form "Reply X Draft saved! Recipients* Event Contacts ( Ellie Slama ) Insert Template…" at bounding box center [516, 168] width 801 height 448
drag, startPoint x: 265, startPoint y: 247, endPoint x: 798, endPoint y: 222, distance: 533.9
click at [798, 238] on p "Hey Ellie!! Love getting this update from you ☺️ That's great! And so fun that …" at bounding box center [516, 254] width 736 height 32
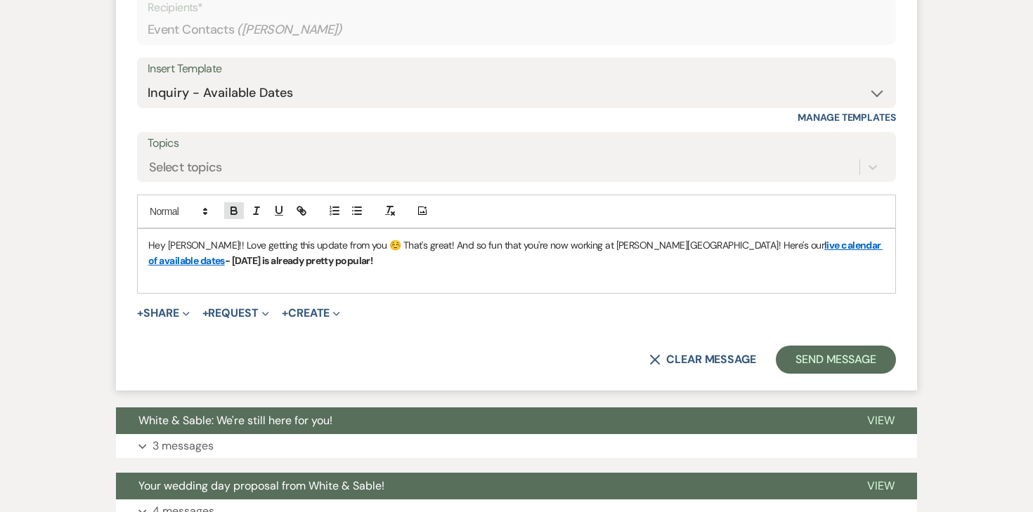
click at [241, 202] on button "button" at bounding box center [234, 210] width 20 height 17
click at [303, 247] on p "Hey Ellie!! Love getting this update from you ☺️ That's great! And so fun that …" at bounding box center [516, 254] width 736 height 32
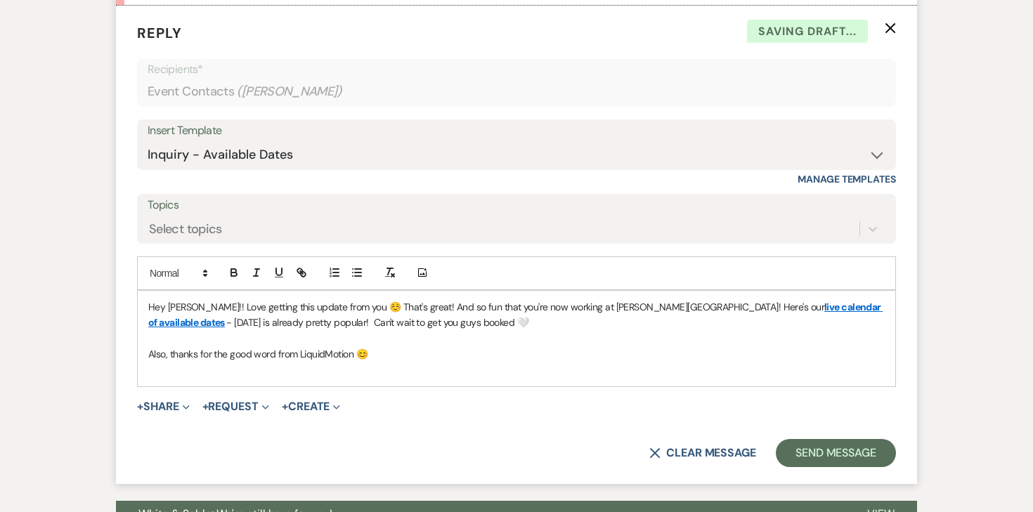
scroll to position [1301, 0]
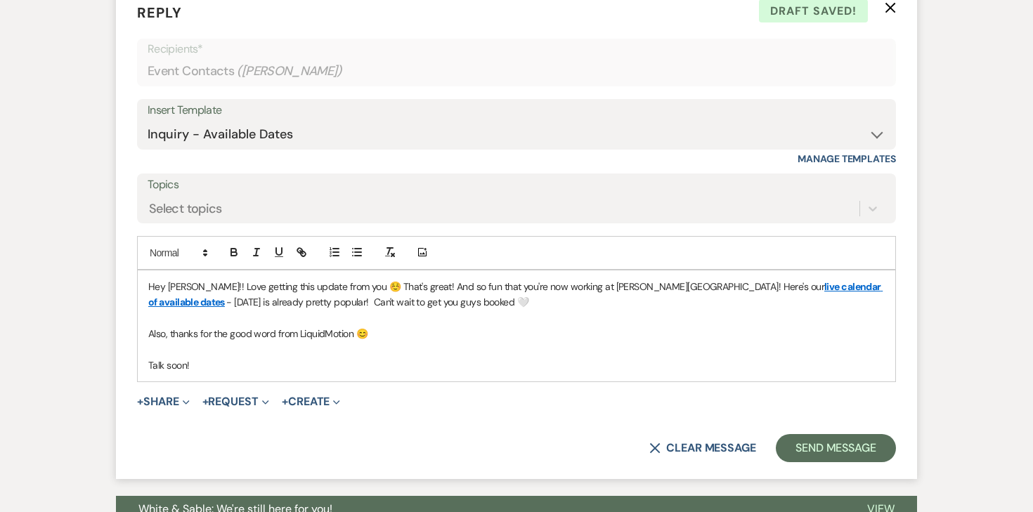
click at [354, 326] on p "Also, thanks for the good word from LiquidMotion 😊" at bounding box center [516, 333] width 736 height 15
click at [413, 279] on p "Hey Ellie!! Love getting this update from you ☺️ That's great! And so fun that …" at bounding box center [516, 295] width 736 height 32
click at [248, 282] on p "Hey Ellie!! Love getting this update from you ☺️ That sounds great, and so fun …" at bounding box center [516, 295] width 736 height 32
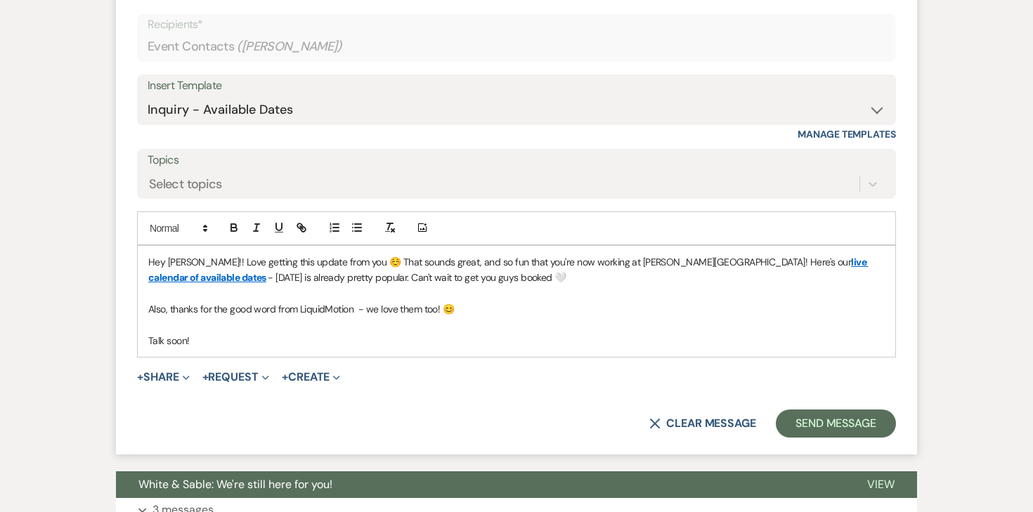
scroll to position [1334, 0]
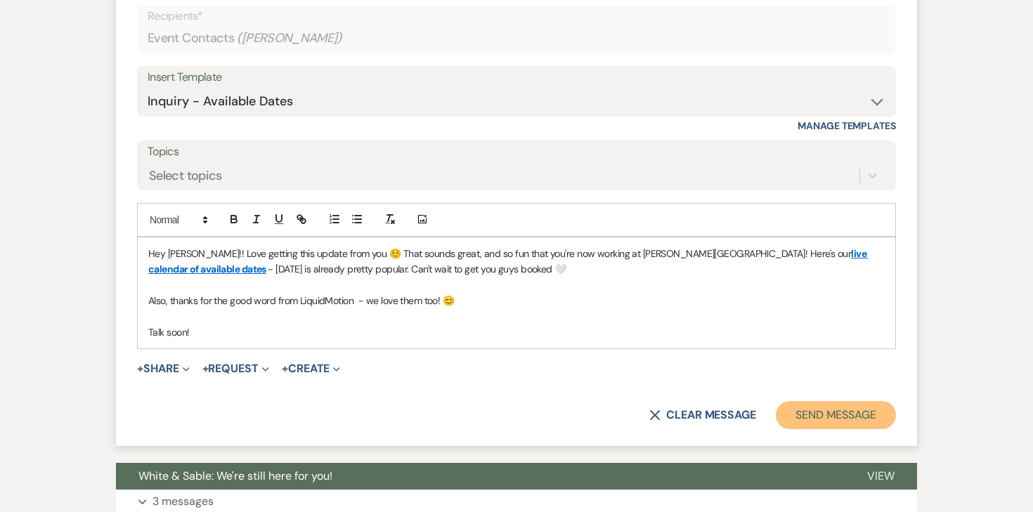
click at [845, 410] on button "Send Message" at bounding box center [836, 415] width 120 height 28
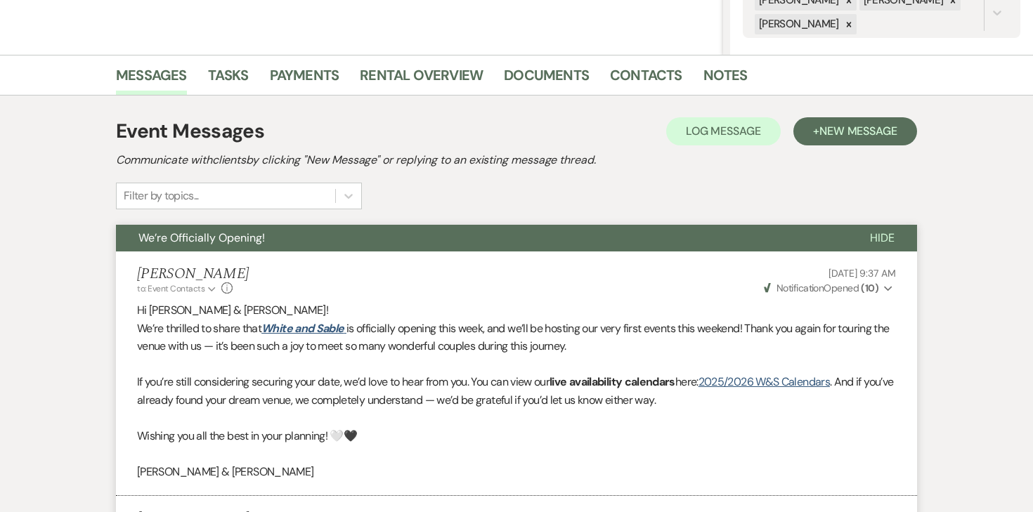
scroll to position [0, 0]
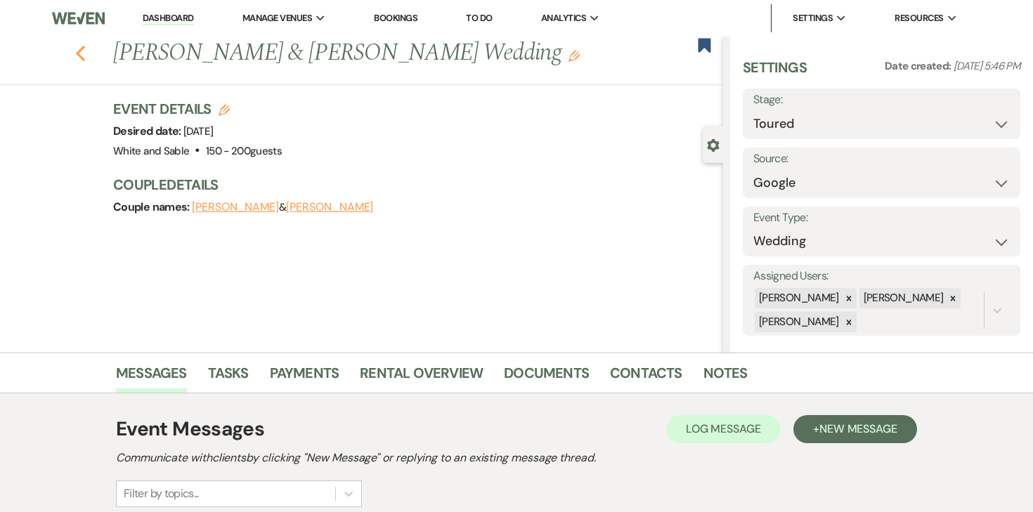
click at [84, 55] on icon "Previous" at bounding box center [80, 53] width 11 height 17
select select "5"
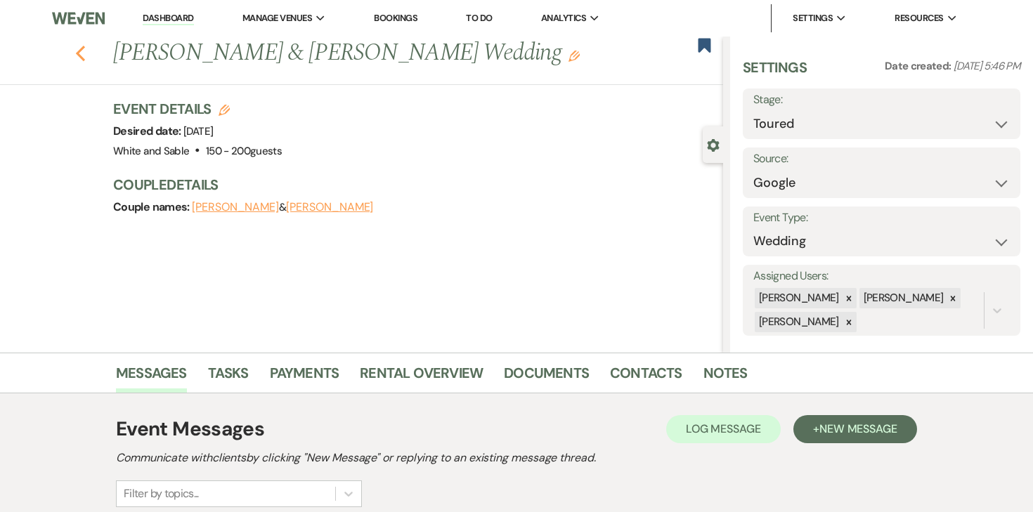
select select "5"
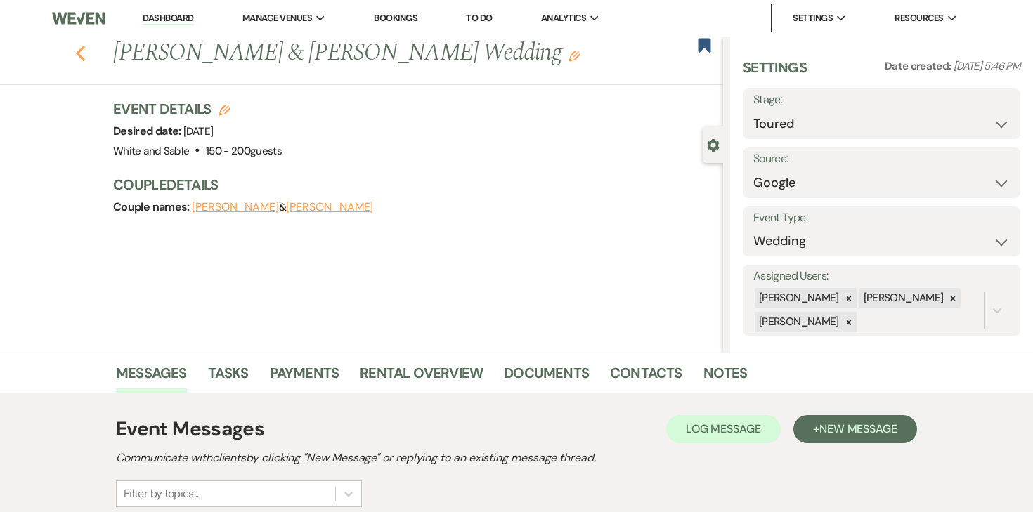
select select "5"
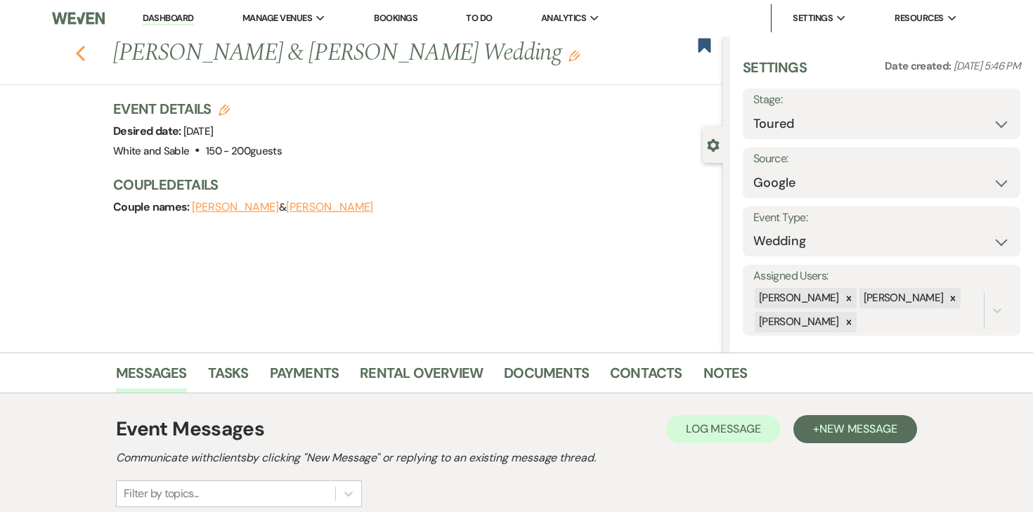
select select "5"
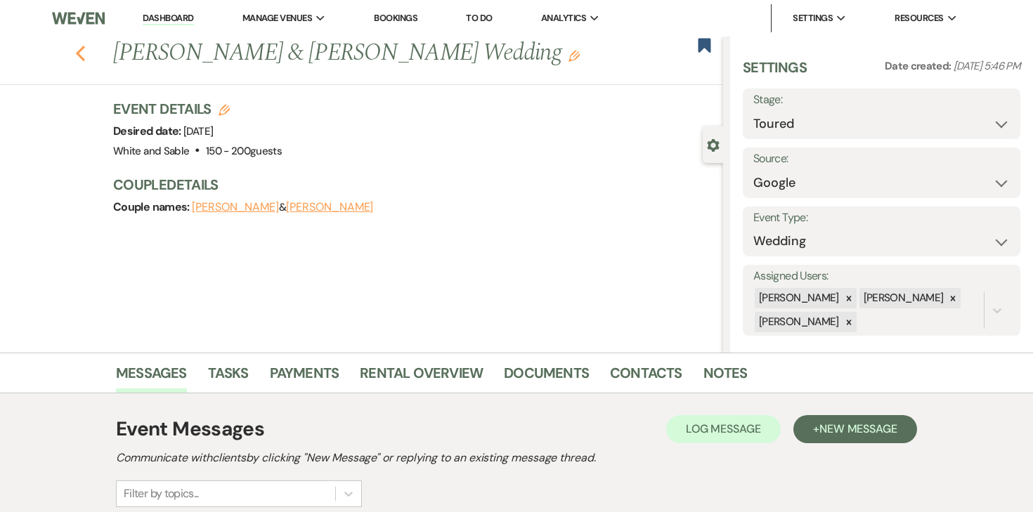
select select "5"
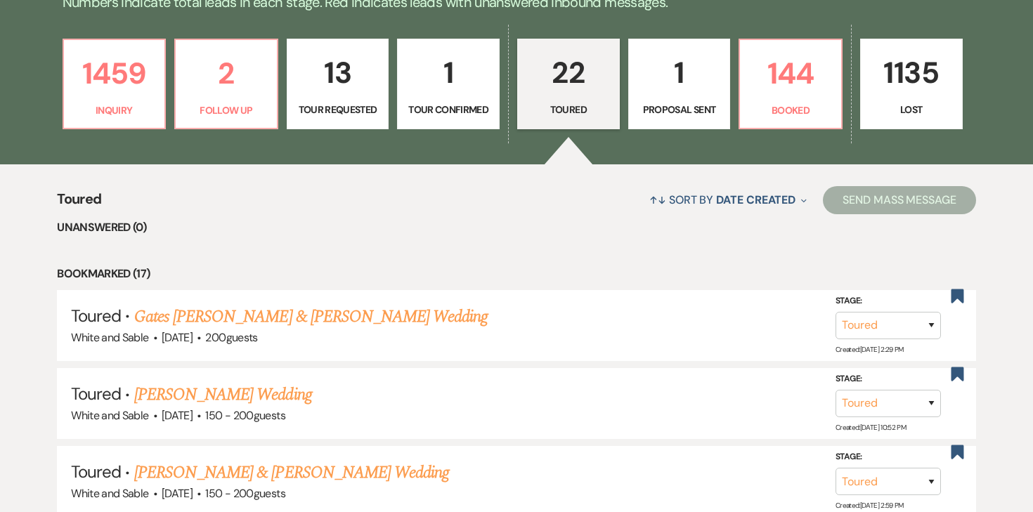
scroll to position [384, 0]
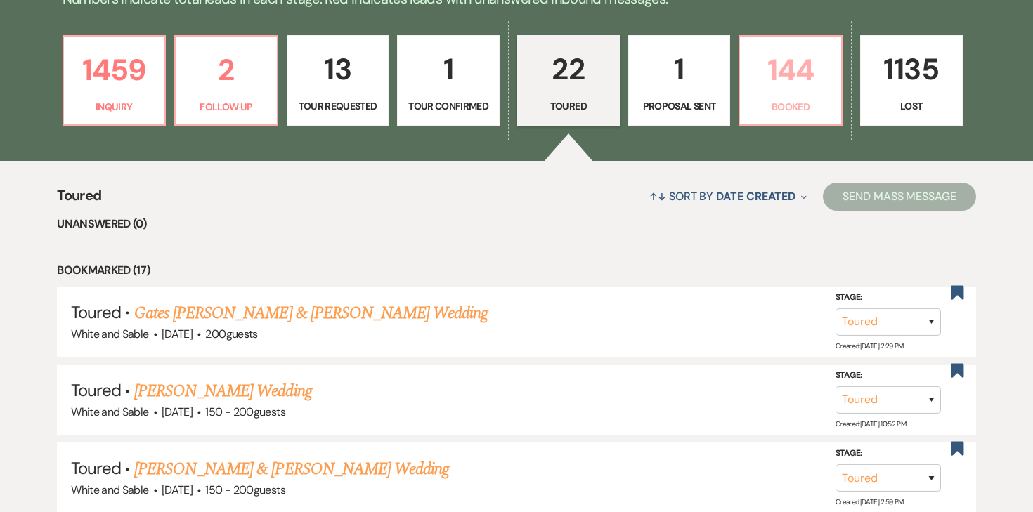
click at [794, 93] on link "144 Booked" at bounding box center [791, 80] width 104 height 91
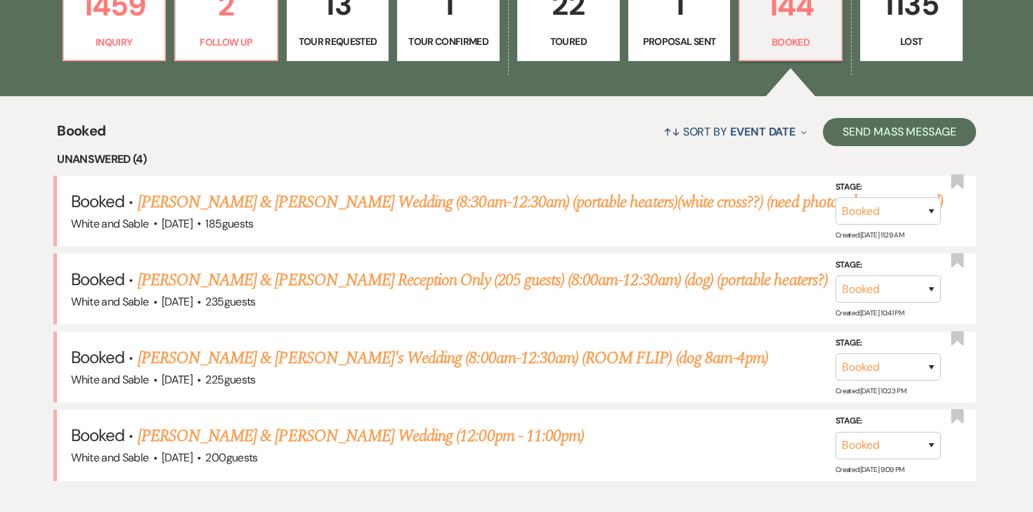
click at [689, 32] on link "1 Proposal Sent" at bounding box center [679, 15] width 103 height 91
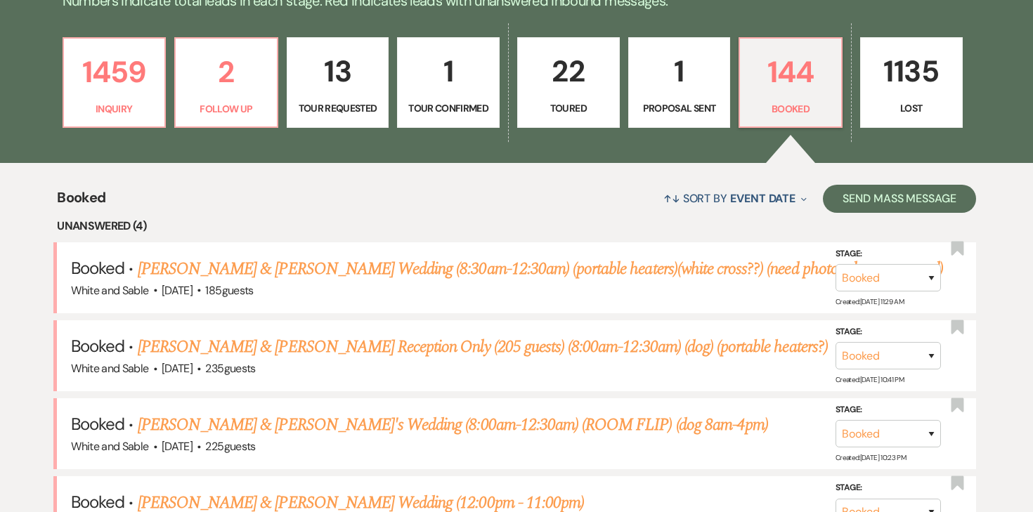
select select "6"
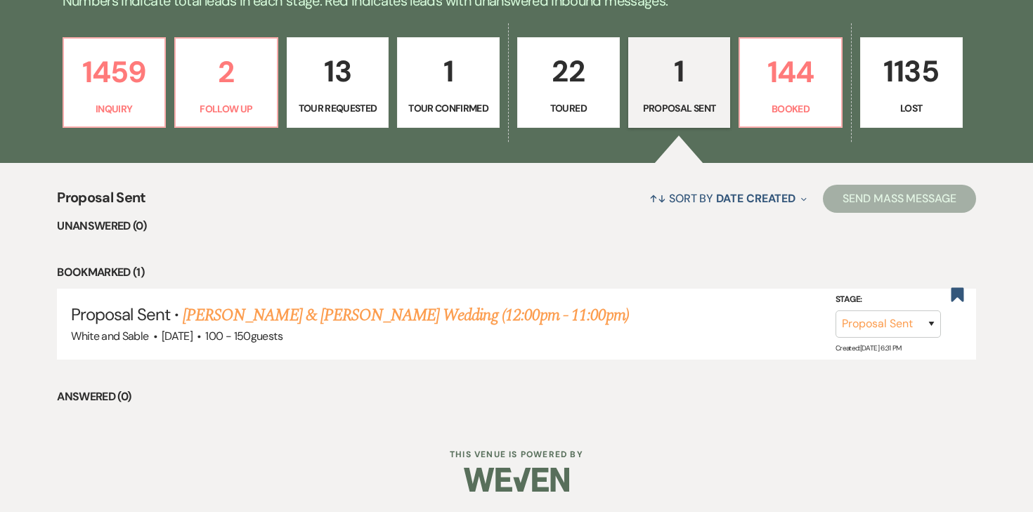
click at [548, 84] on p "22" at bounding box center [568, 71] width 84 height 47
select select "5"
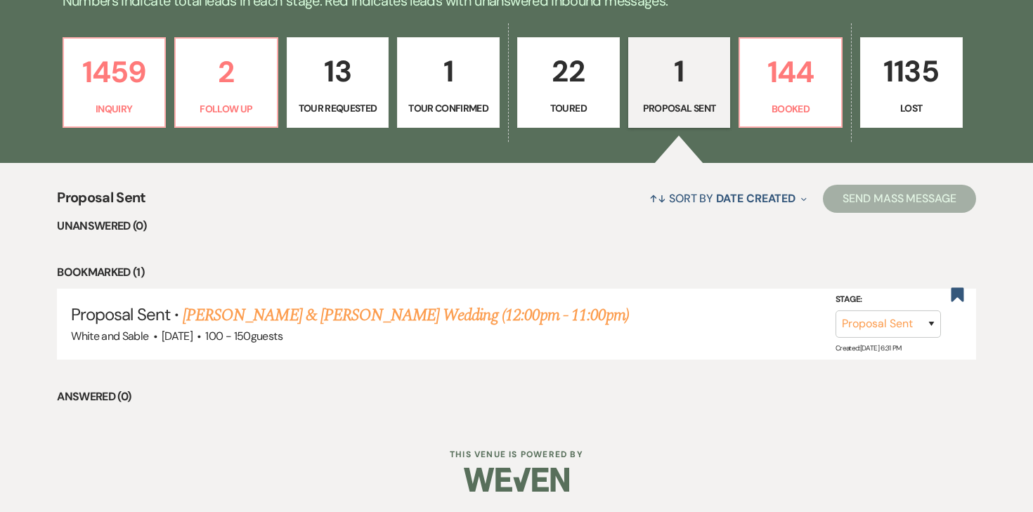
select select "5"
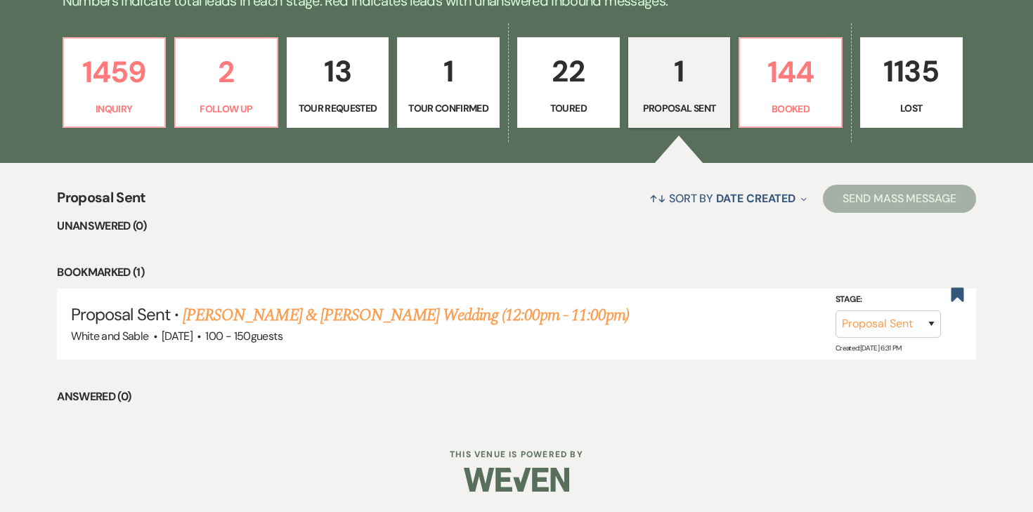
select select "5"
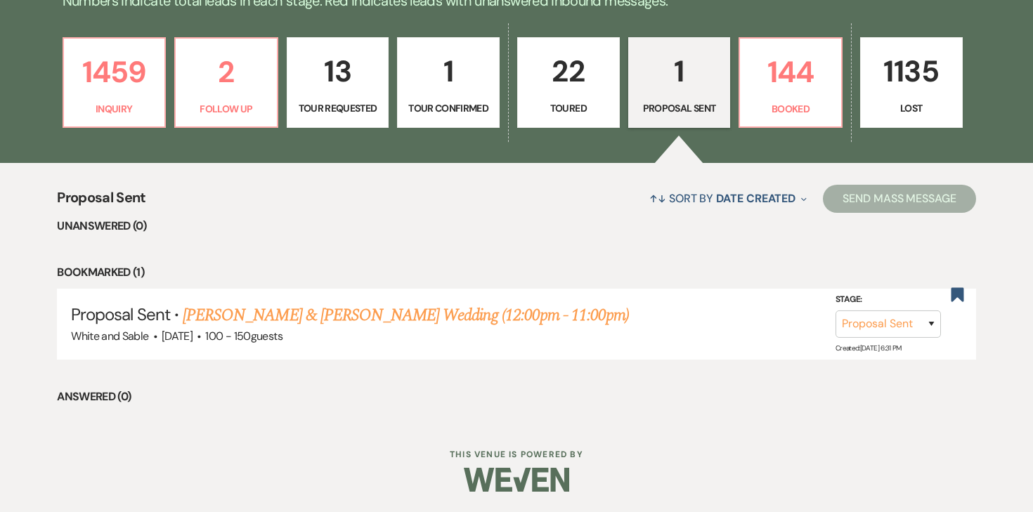
select select "5"
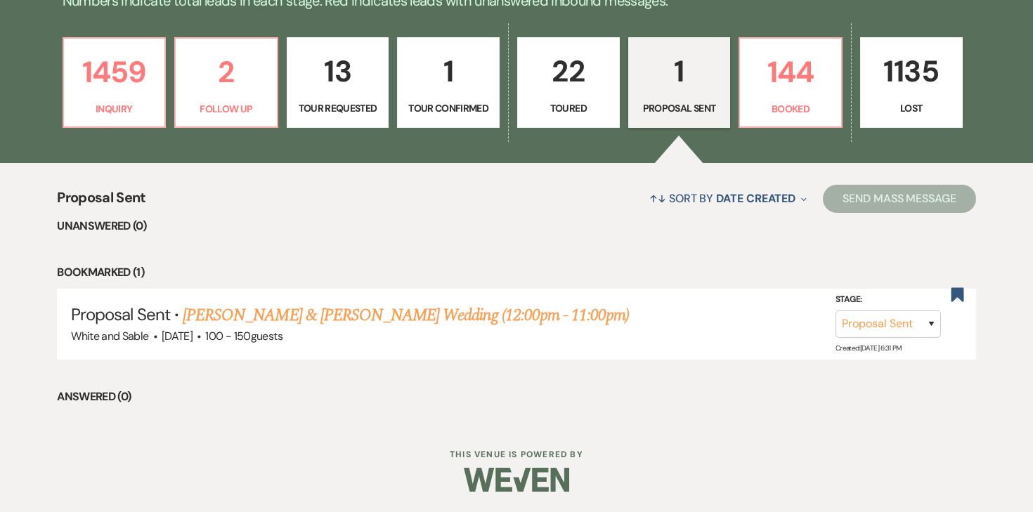
select select "5"
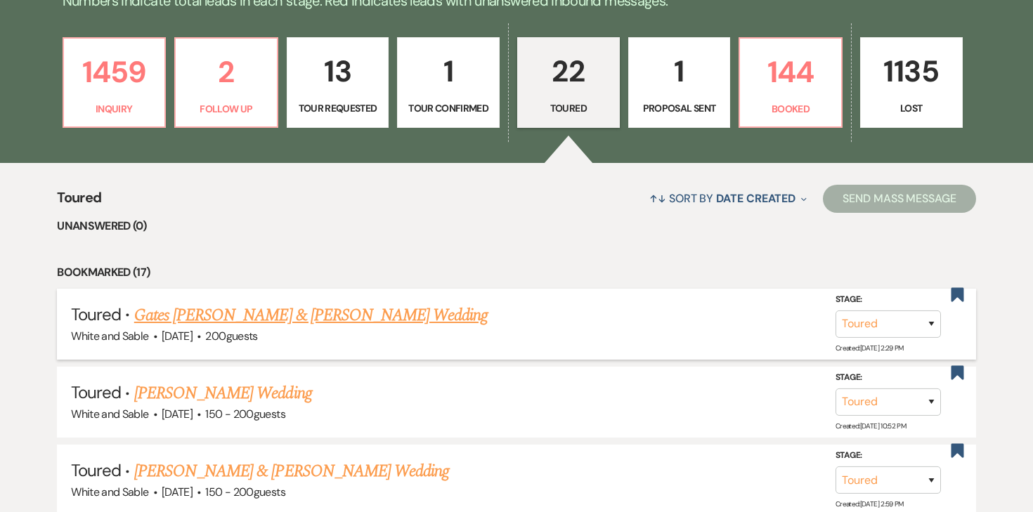
click at [331, 306] on link "Gates LeSavage & Perry Galbraith's Wedding" at bounding box center [311, 315] width 354 height 25
select select "5"
select select "25"
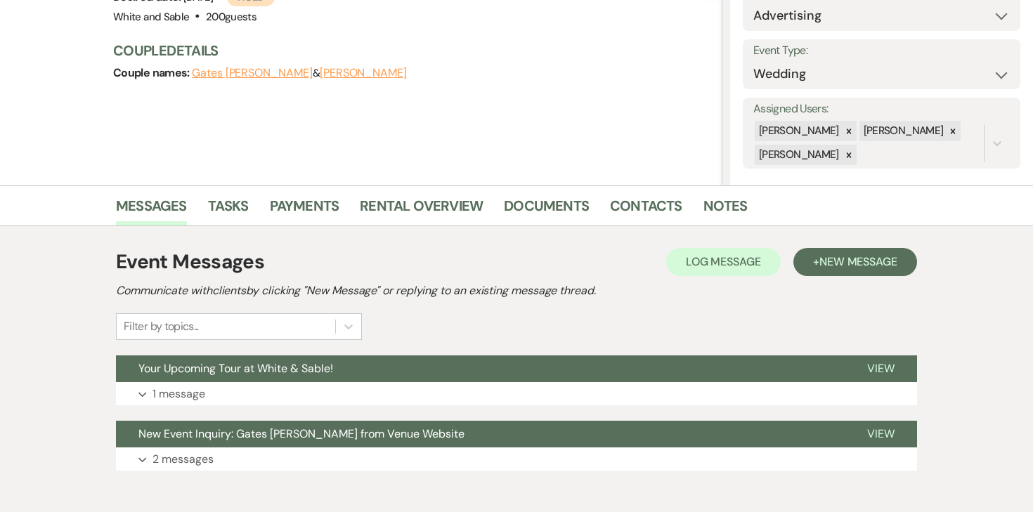
scroll to position [171, 0]
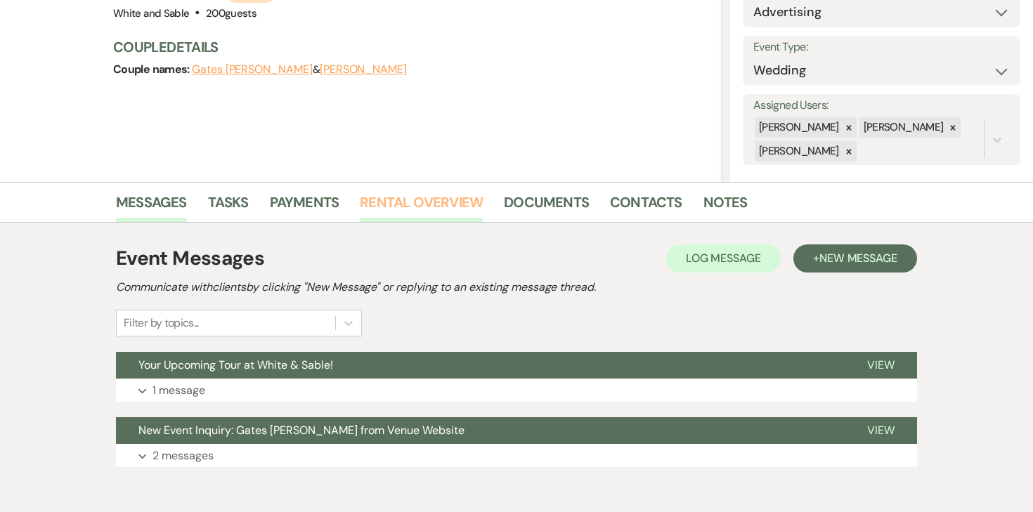
click at [427, 208] on link "Rental Overview" at bounding box center [421, 206] width 123 height 31
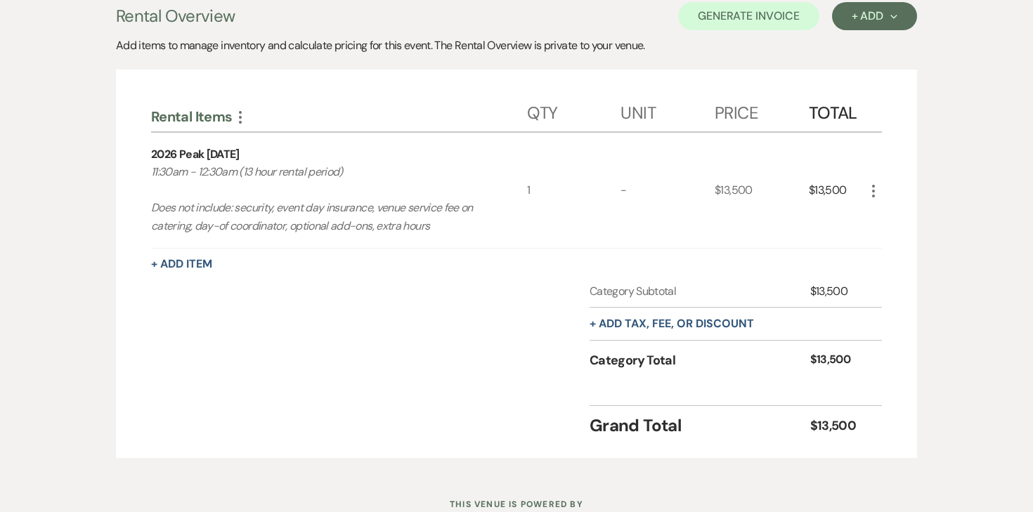
scroll to position [413, 0]
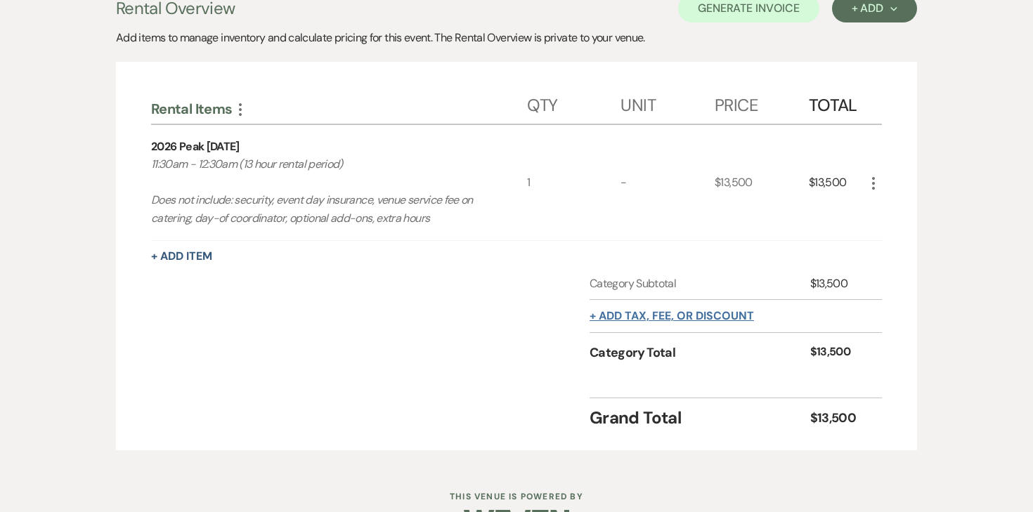
click at [741, 311] on button "+ Add tax, fee, or discount" at bounding box center [672, 316] width 164 height 11
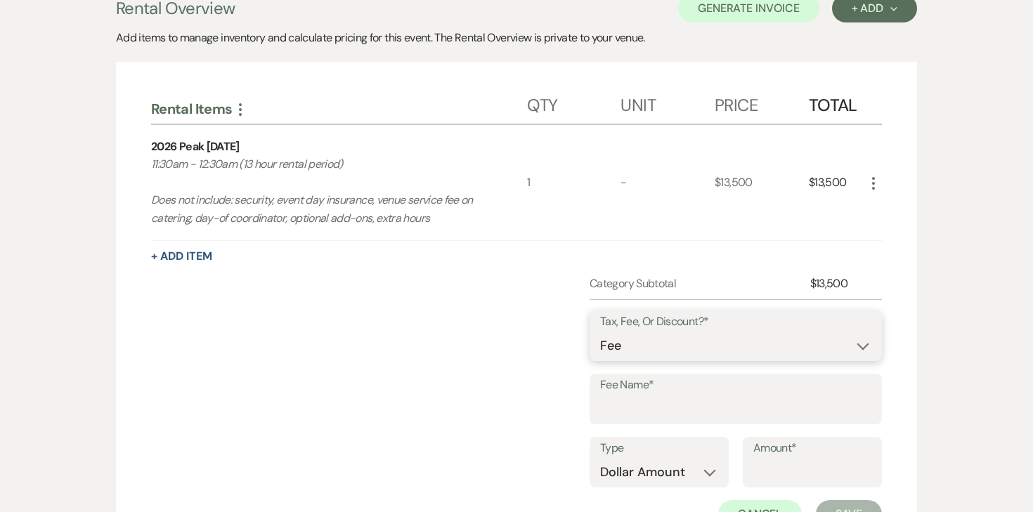
click at [672, 351] on select "Fee Discount Tax" at bounding box center [735, 345] width 271 height 27
click at [600, 332] on select "Fee Discount Tax" at bounding box center [735, 345] width 271 height 27
click at [637, 407] on input "Fee Name*" at bounding box center [735, 409] width 271 height 27
type input "Credit Card Fee"
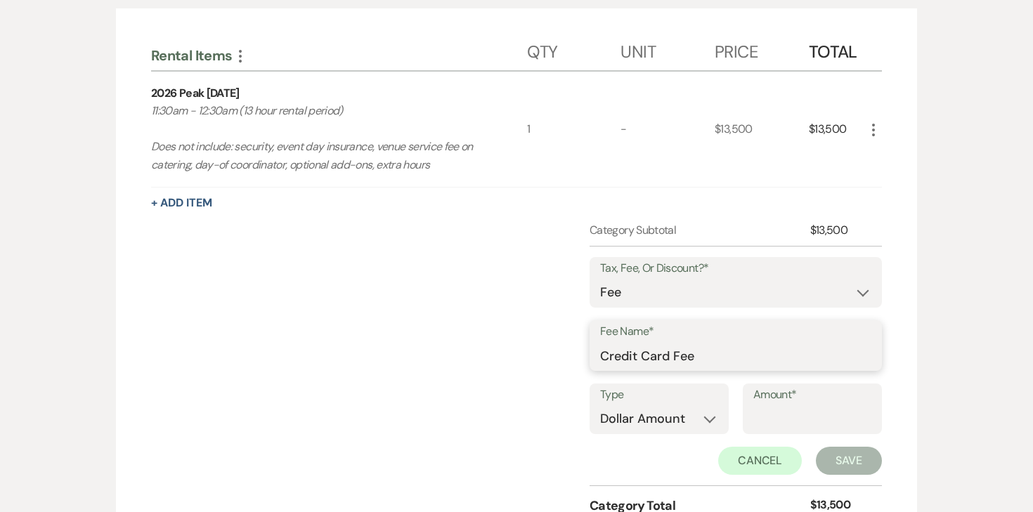
scroll to position [486, 0]
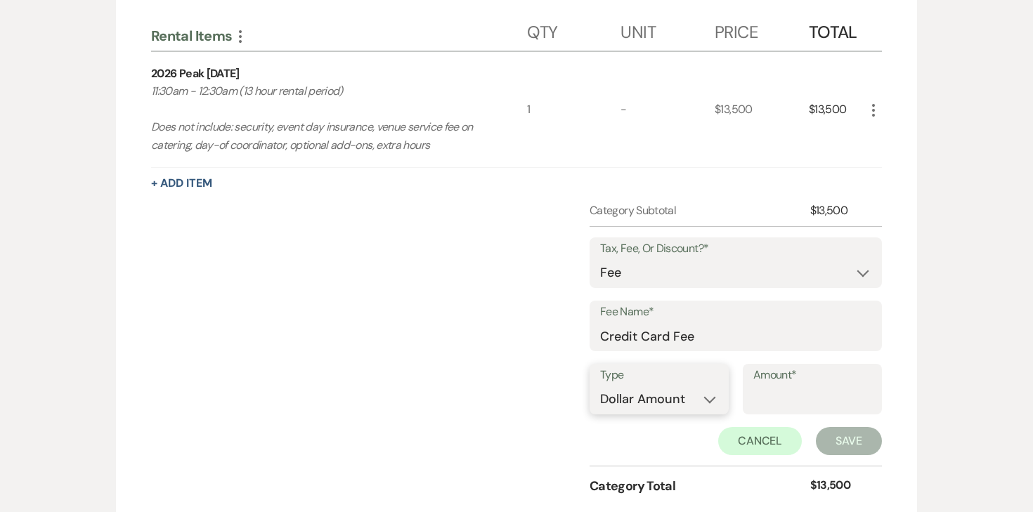
click at [688, 405] on select "Dollar Amount Percentage" at bounding box center [659, 399] width 118 height 27
select select "false"
click at [600, 386] on select "Dollar Amount Percentage" at bounding box center [659, 399] width 118 height 27
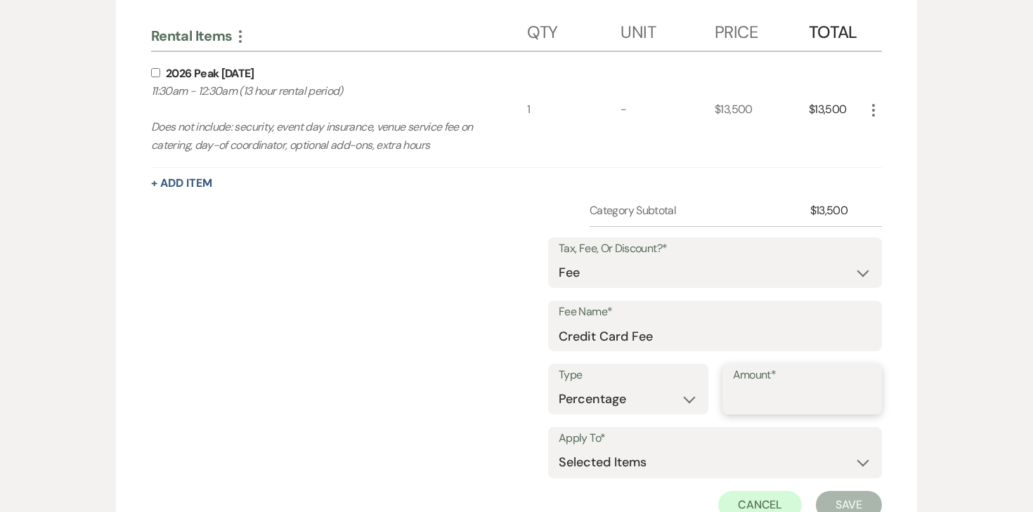
click at [774, 400] on input "Amount*" at bounding box center [802, 399] width 139 height 27
type input "3"
click at [702, 462] on select "Selected Items Category Subtotal (before all Taxes/Fees/Discounts) Category Tot…" at bounding box center [715, 463] width 313 height 28
select select "2"
click at [559, 449] on select "Selected Items Category Subtotal (before all Taxes/Fees/Discounts) Category Tot…" at bounding box center [715, 463] width 313 height 28
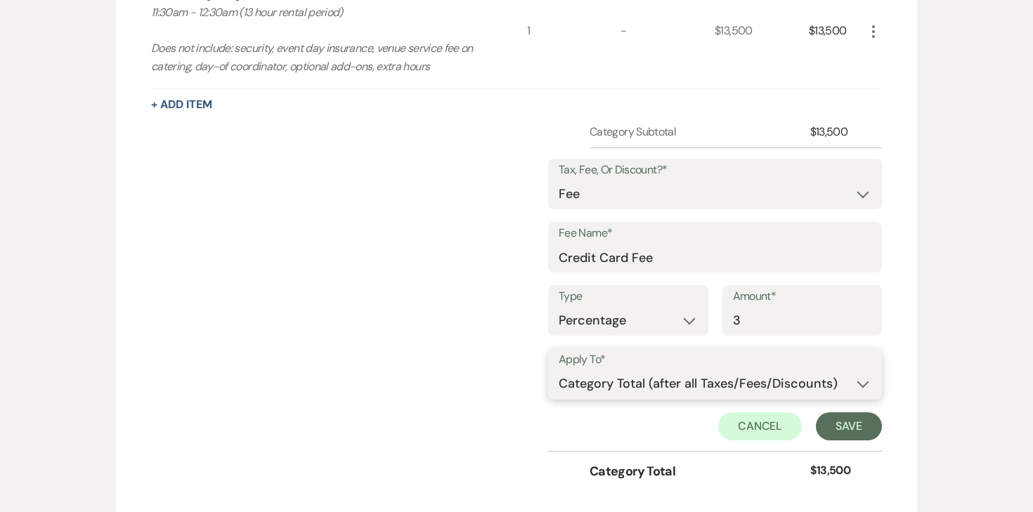
scroll to position [566, 0]
click at [840, 423] on button "Save" at bounding box center [849, 426] width 66 height 28
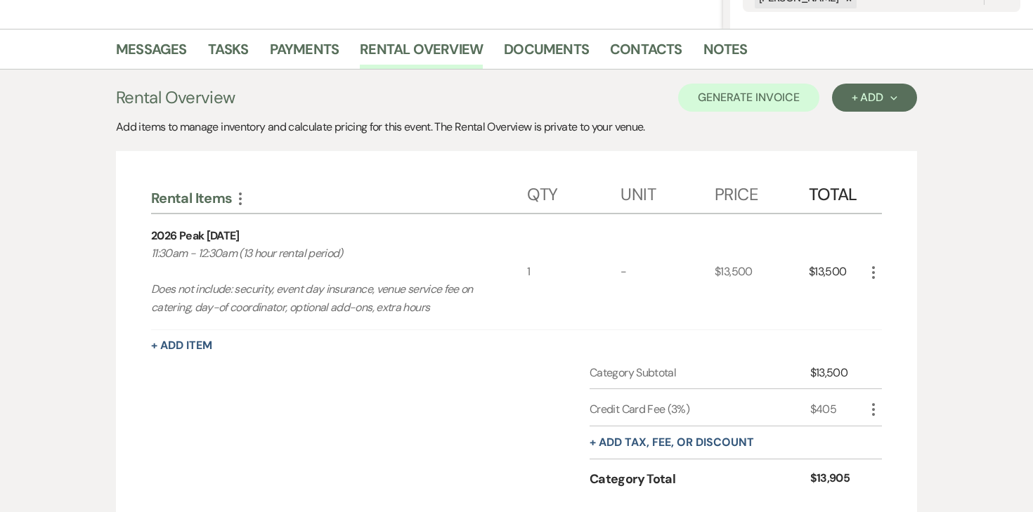
scroll to position [268, 0]
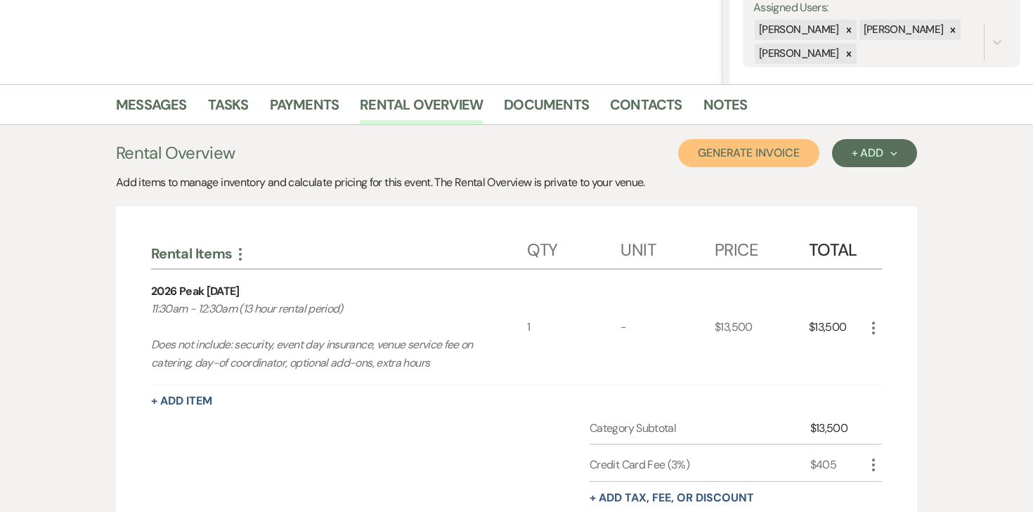
click at [785, 164] on button "Generate Invoice" at bounding box center [748, 153] width 141 height 28
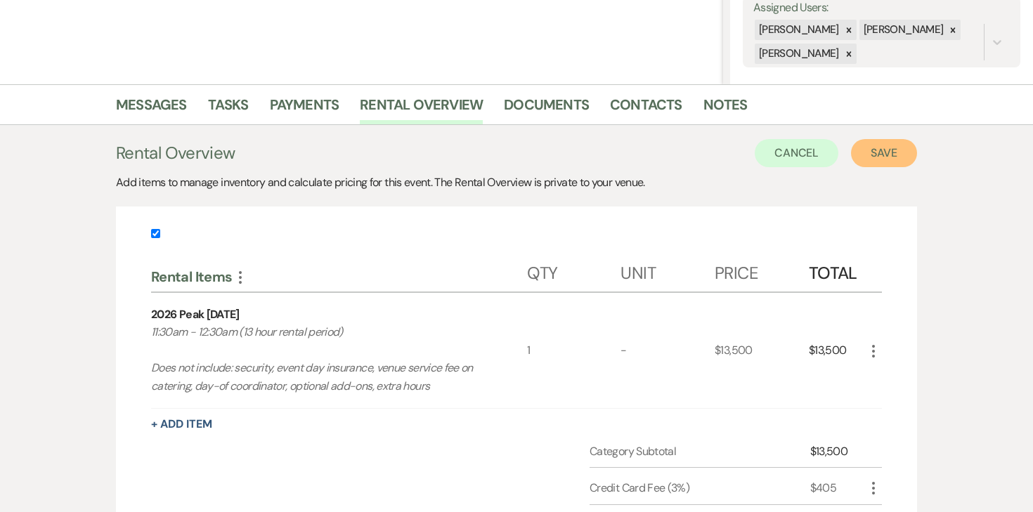
click at [875, 159] on button "Save" at bounding box center [884, 153] width 66 height 28
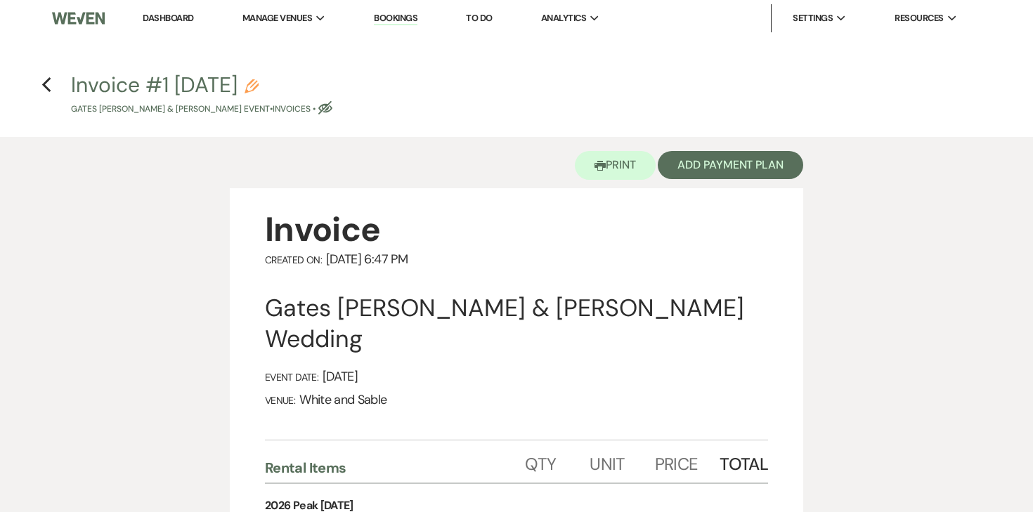
click at [259, 86] on use "button" at bounding box center [252, 86] width 14 height 14
select select "22"
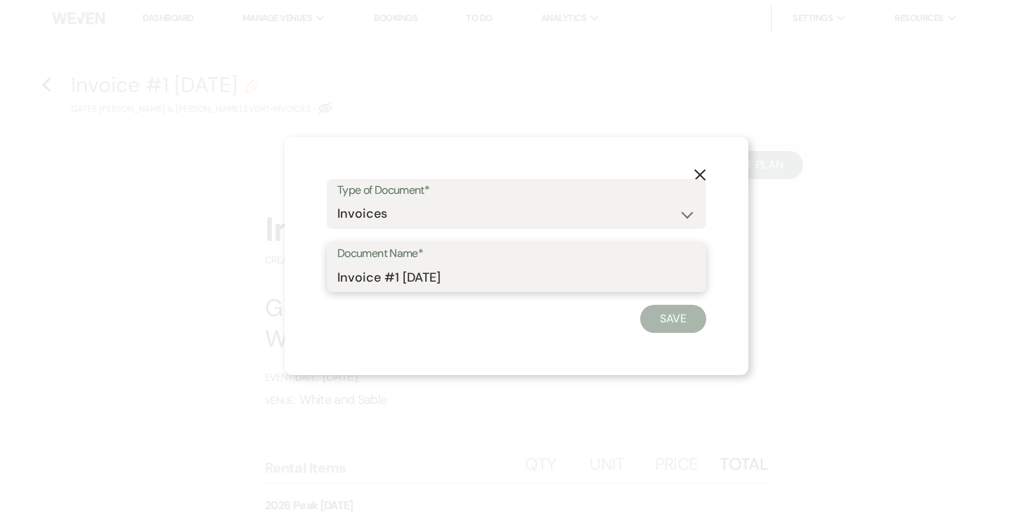
click at [479, 277] on input "Invoice #1 9-23-2025" at bounding box center [516, 277] width 358 height 27
type input "Invoice #1 [DATE] (credit card)"
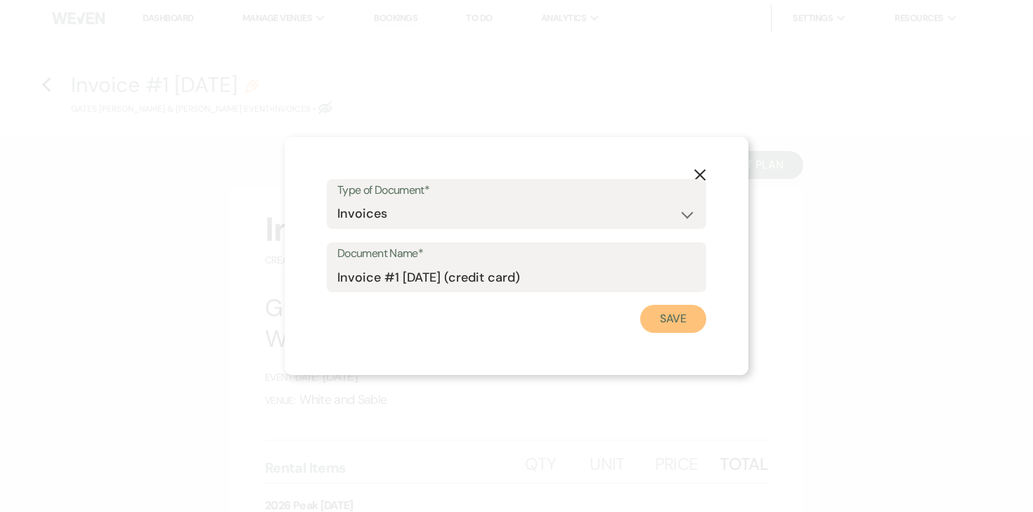
click at [669, 331] on button "Save" at bounding box center [673, 319] width 66 height 28
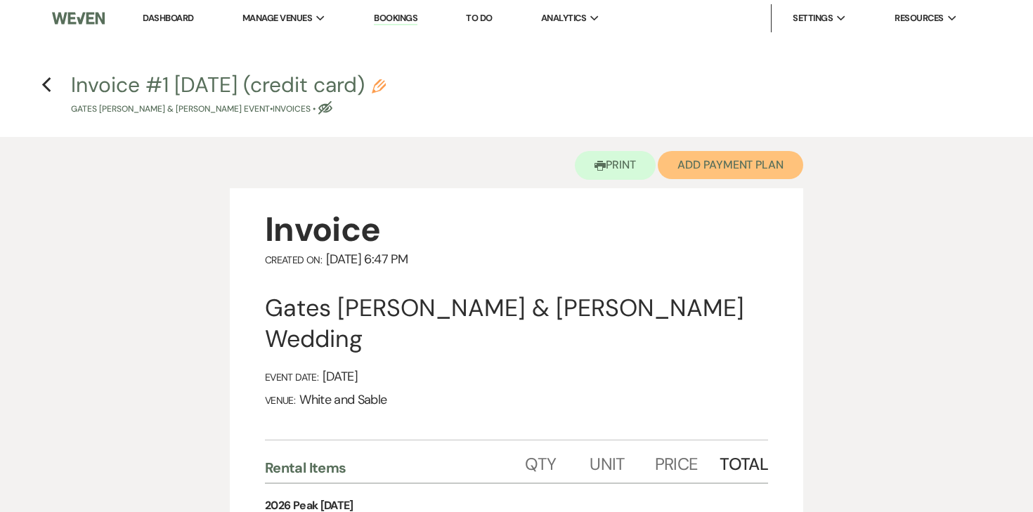
click at [732, 175] on button "Add Payment Plan" at bounding box center [730, 165] width 145 height 28
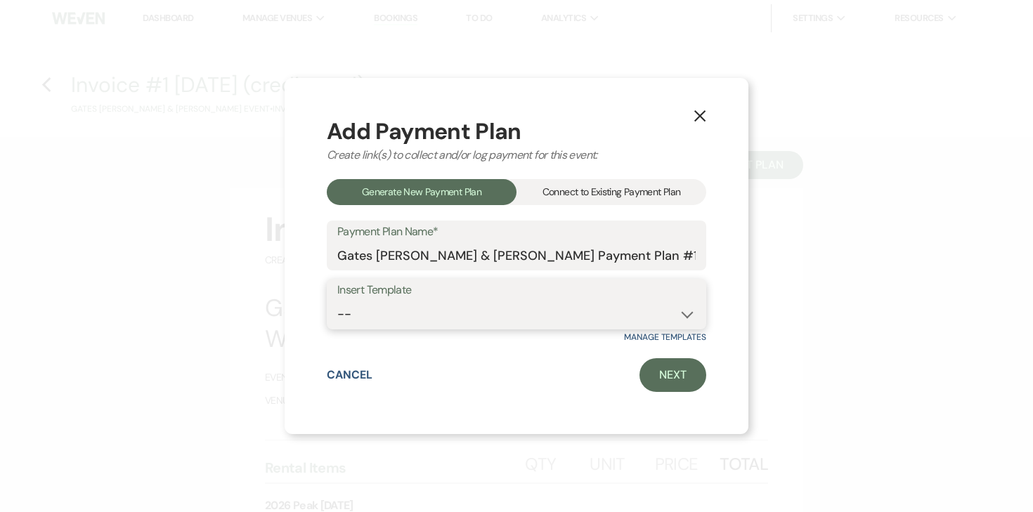
click at [493, 304] on select "-- Wedding Payments - Credit Card (3% Fee) Wedding Payments - ACH/Check/Cash" at bounding box center [516, 314] width 358 height 27
select select "77"
click at [337, 301] on select "-- Wedding Payments - Credit Card (3% Fee) Wedding Payments - ACH/Check/Cash" at bounding box center [516, 314] width 358 height 27
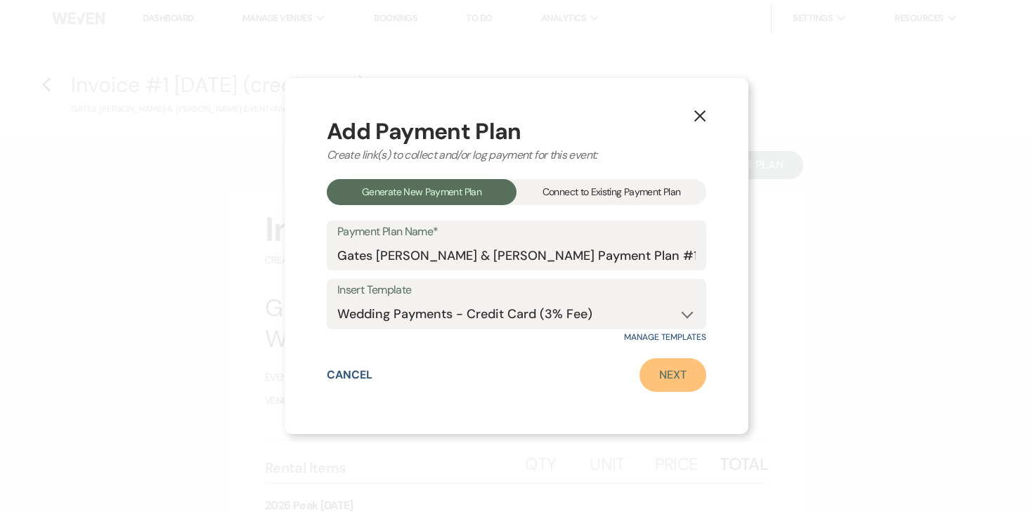
click at [675, 379] on link "Next" at bounding box center [672, 375] width 67 height 34
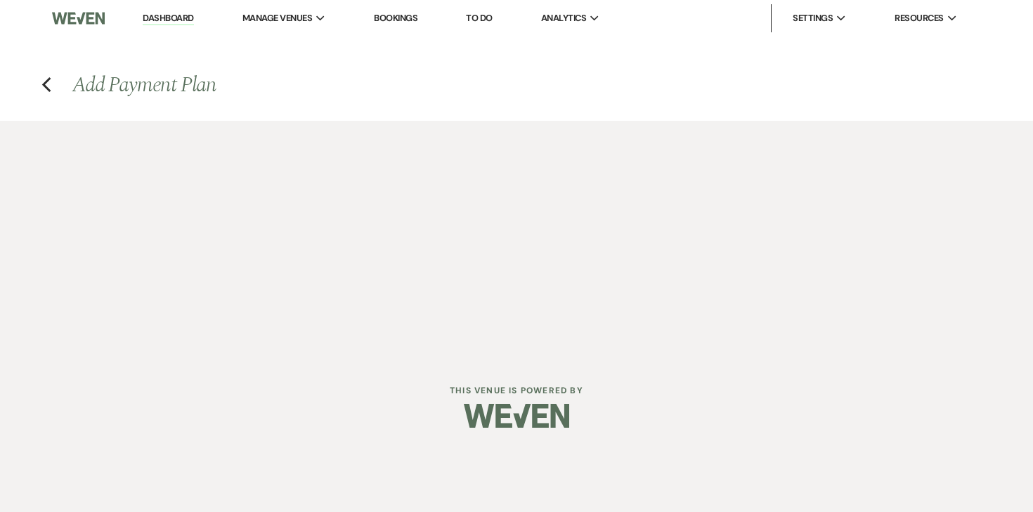
select select "29031"
select select "2"
select select "percentage"
select select "true"
select select "2"
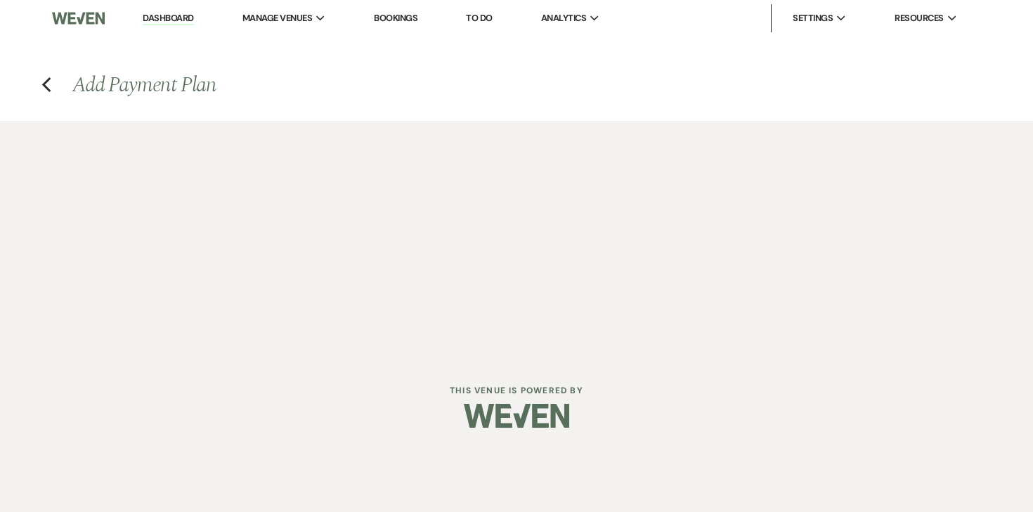
select select "percentage"
select select "true"
select select "client"
select select "weekly"
select select "onDueDate"
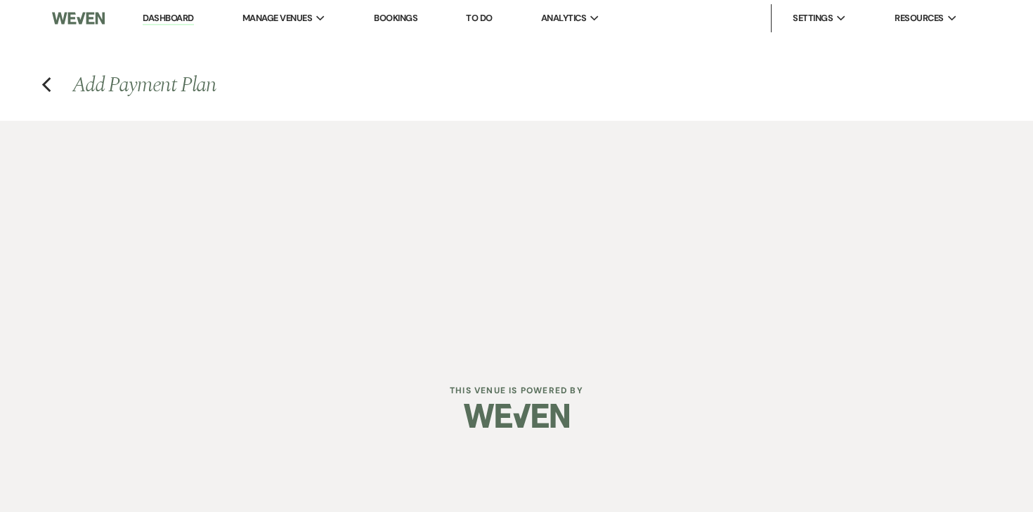
select select "complete"
select select "client"
select select "weeks"
select select "2"
select select "percentage"
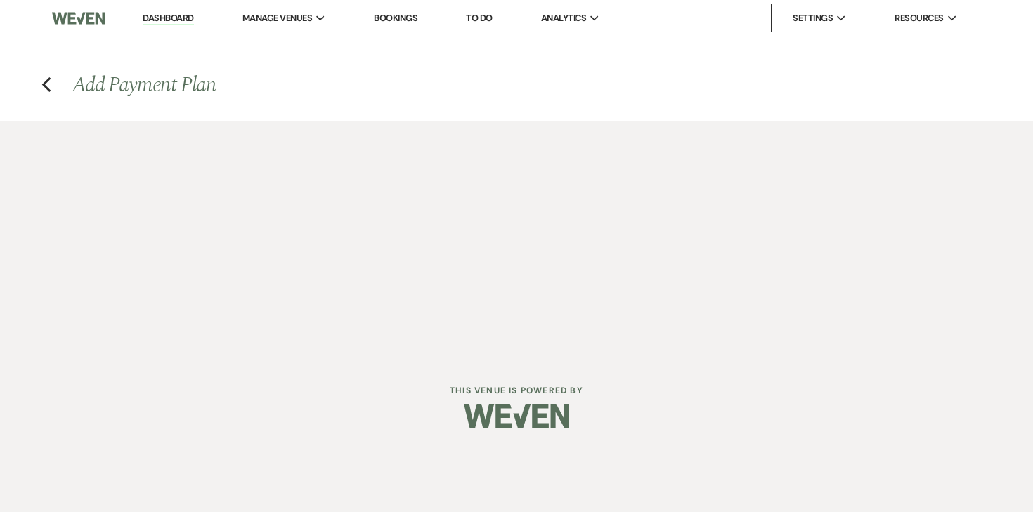
select select "true"
select select "client"
select select "weeks"
select select "client"
select select "weekly"
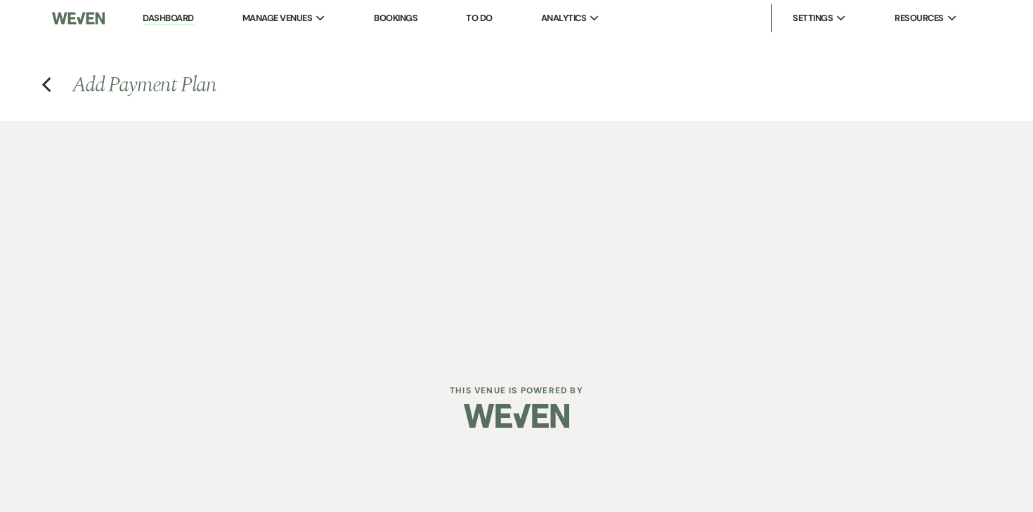
select select "onDueDate"
select select "complete"
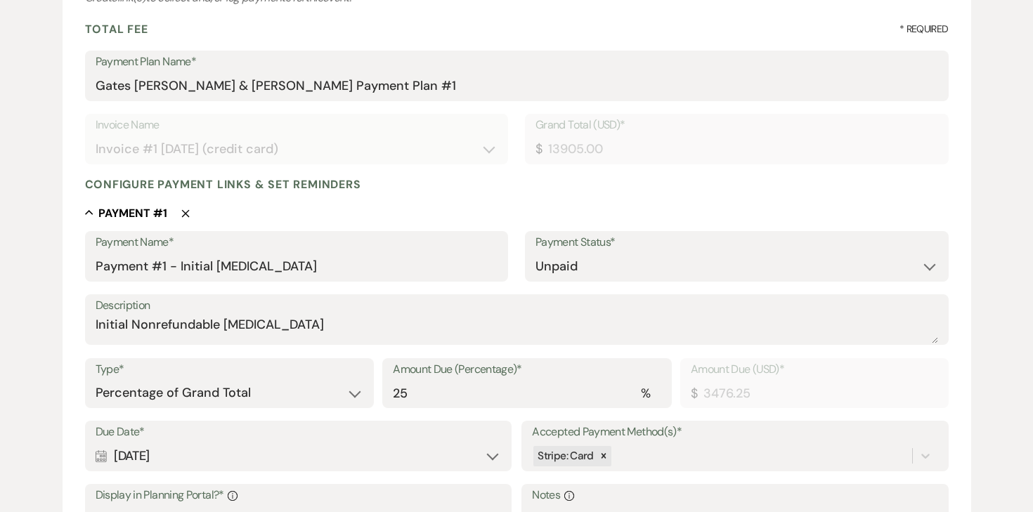
scroll to position [201, 0]
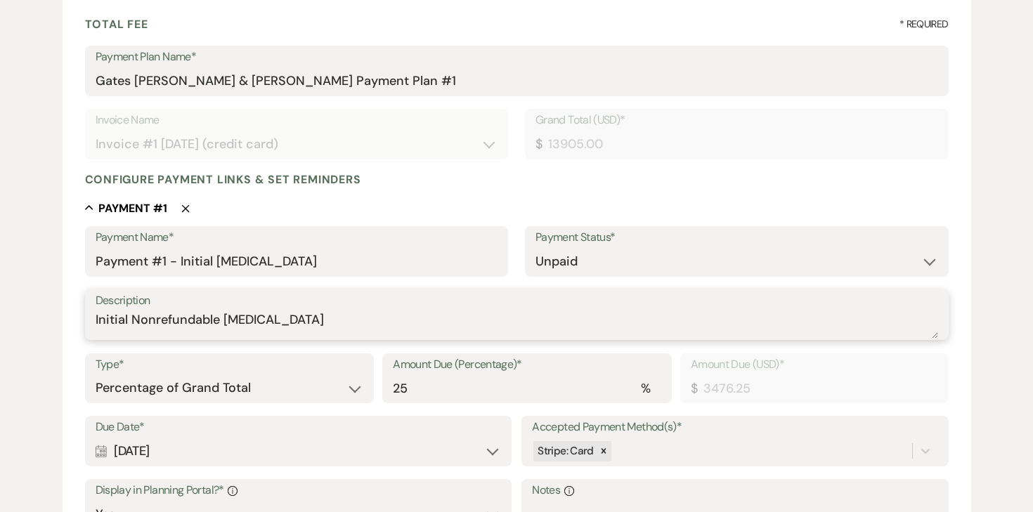
click at [238, 322] on textarea "Initial Nonrefundable Retainer" at bounding box center [517, 325] width 843 height 28
click at [205, 386] on select "Dollar Amount Percentage of Grand Total" at bounding box center [230, 388] width 268 height 27
select select "flat"
click at [96, 375] on select "Dollar Amount Percentage of Grand Total" at bounding box center [230, 388] width 268 height 27
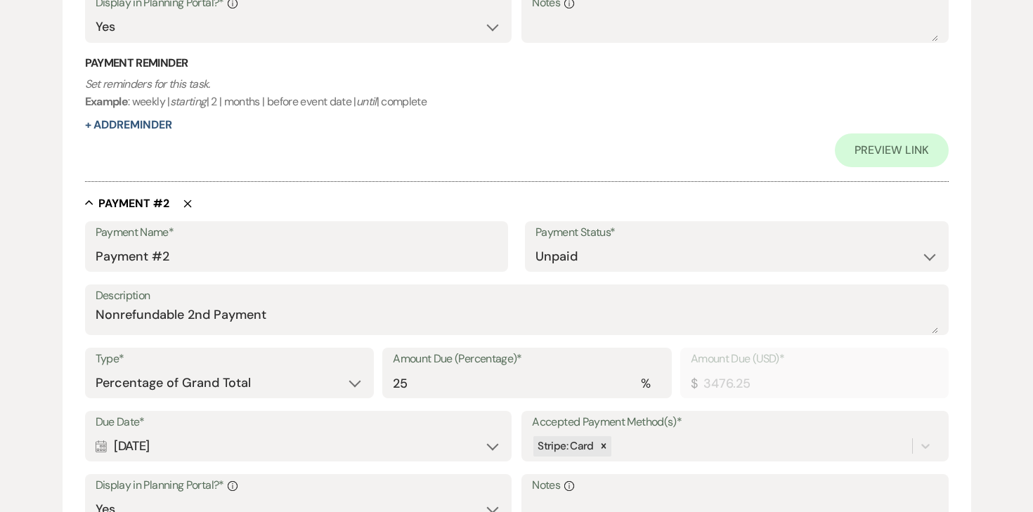
scroll to position [732, 0]
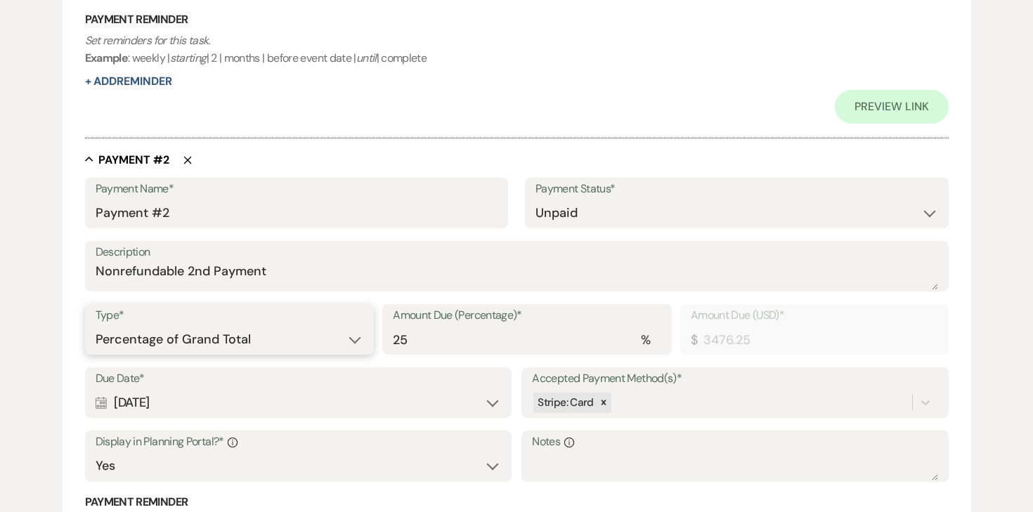
click at [193, 330] on select "Dollar Amount Percentage of Grand Total" at bounding box center [230, 339] width 268 height 27
select select "flat"
click at [96, 326] on select "Dollar Amount Percentage of Grand Total" at bounding box center [230, 339] width 268 height 27
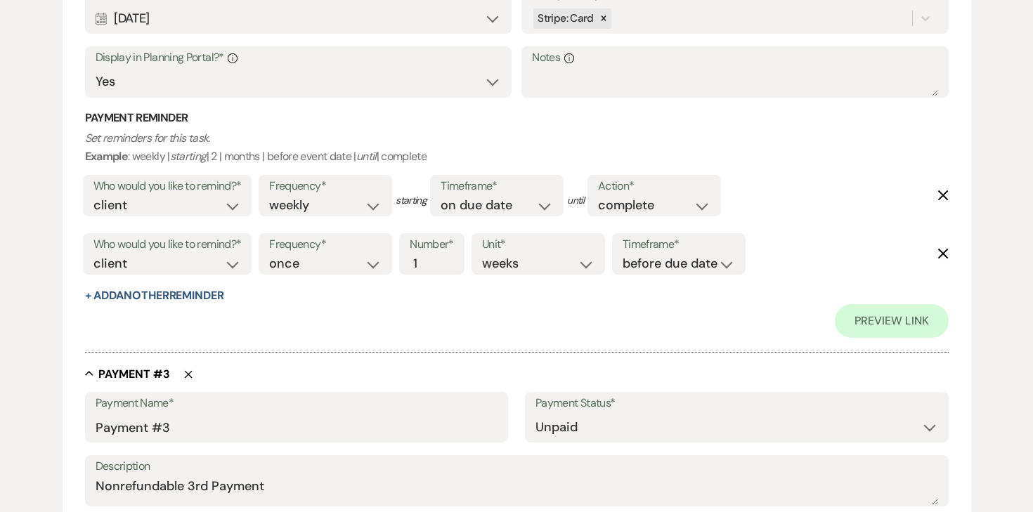
scroll to position [1259, 0]
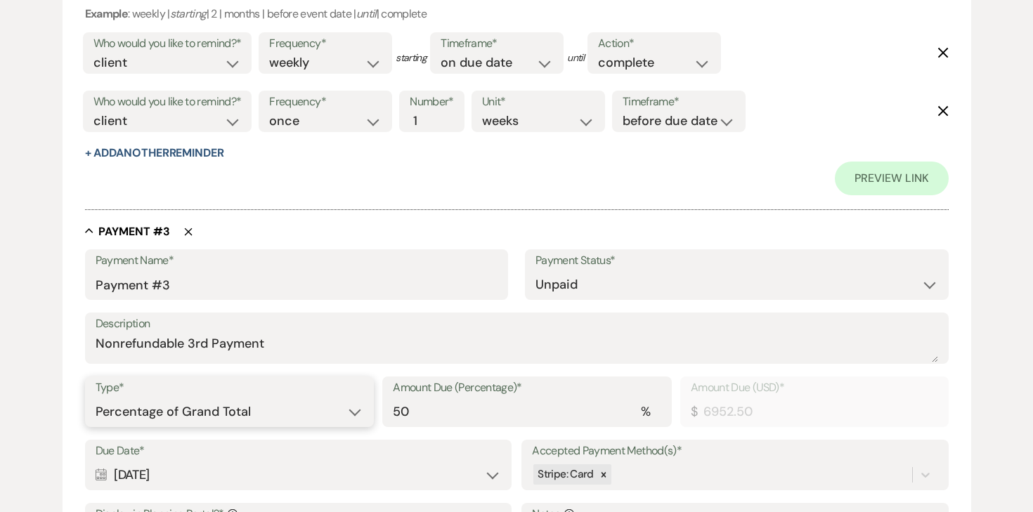
click at [200, 404] on select "Dollar Amount Percentage of Grand Total" at bounding box center [230, 411] width 268 height 27
select select "flat"
click at [96, 398] on select "Dollar Amount Percentage of Grand Total" at bounding box center [230, 411] width 268 height 27
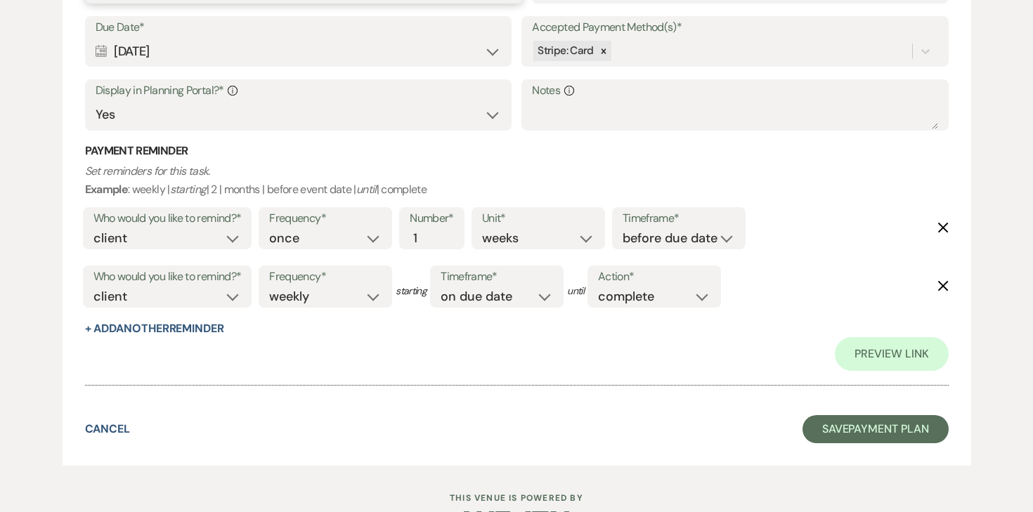
scroll to position [1696, 0]
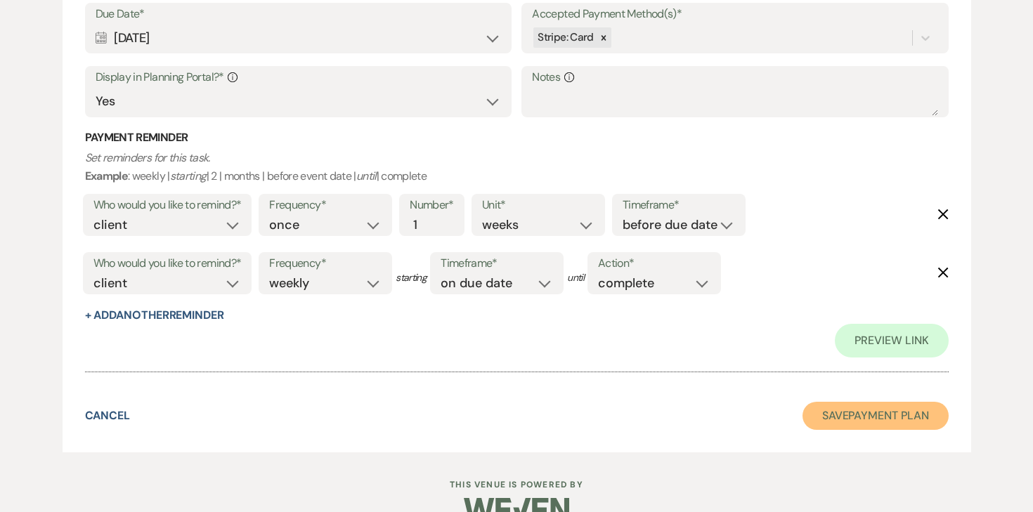
click at [824, 419] on button "Save Payment Plan" at bounding box center [875, 416] width 146 height 28
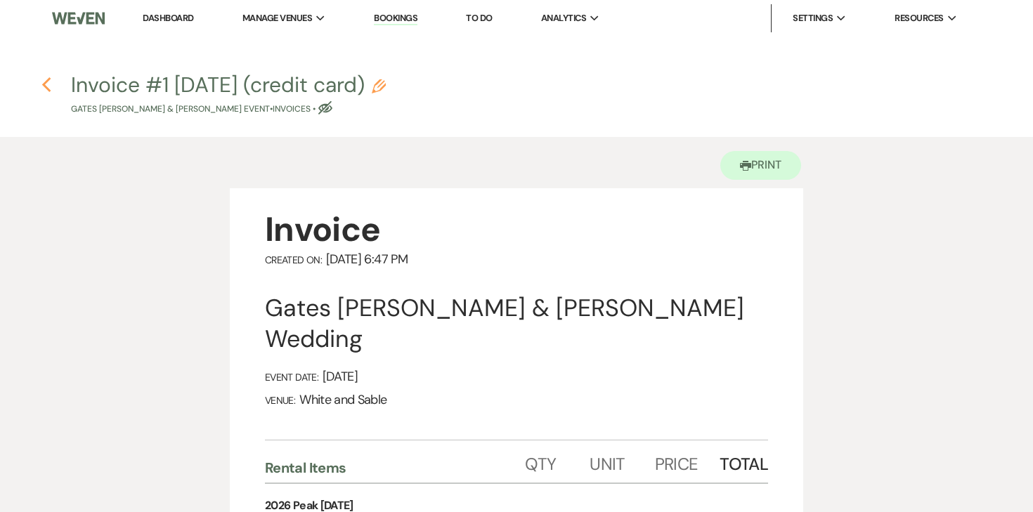
click at [49, 81] on icon "Previous" at bounding box center [46, 85] width 11 height 17
select select "5"
select select "25"
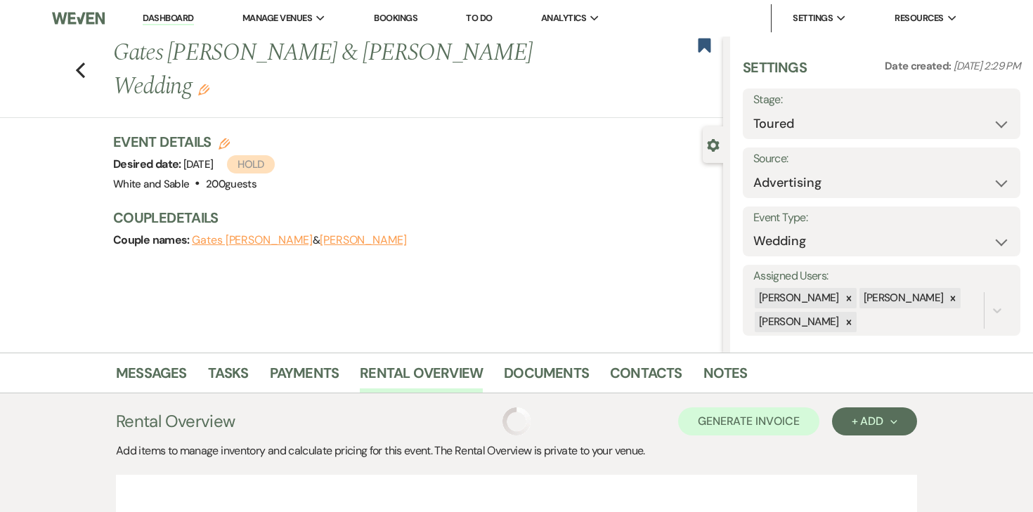
scroll to position [268, 0]
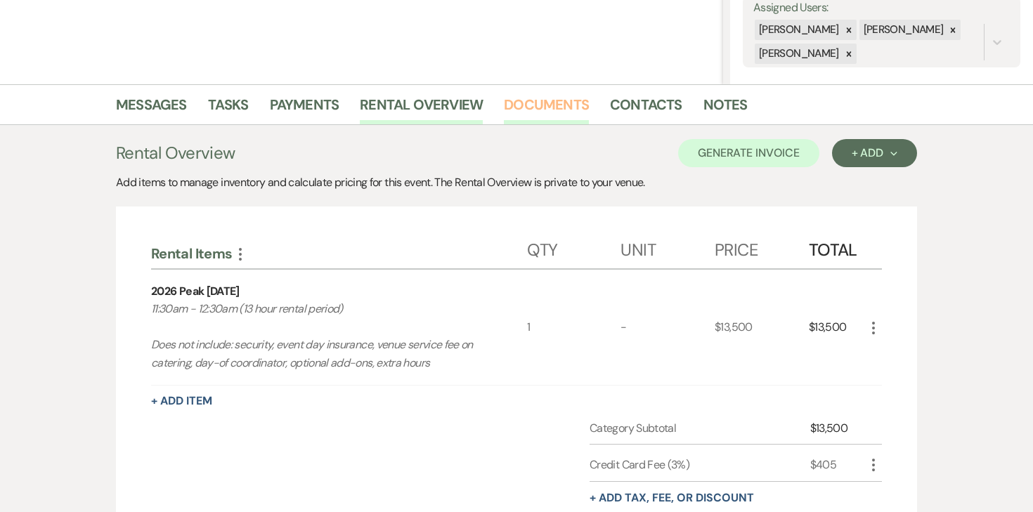
click at [583, 108] on link "Documents" at bounding box center [546, 108] width 85 height 31
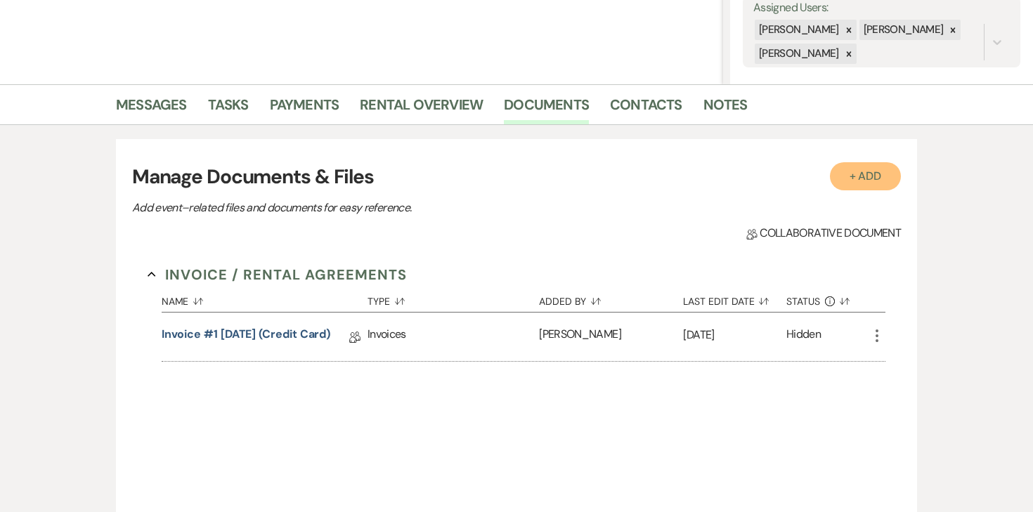
click at [859, 174] on button "+ Add" at bounding box center [866, 176] width 72 height 28
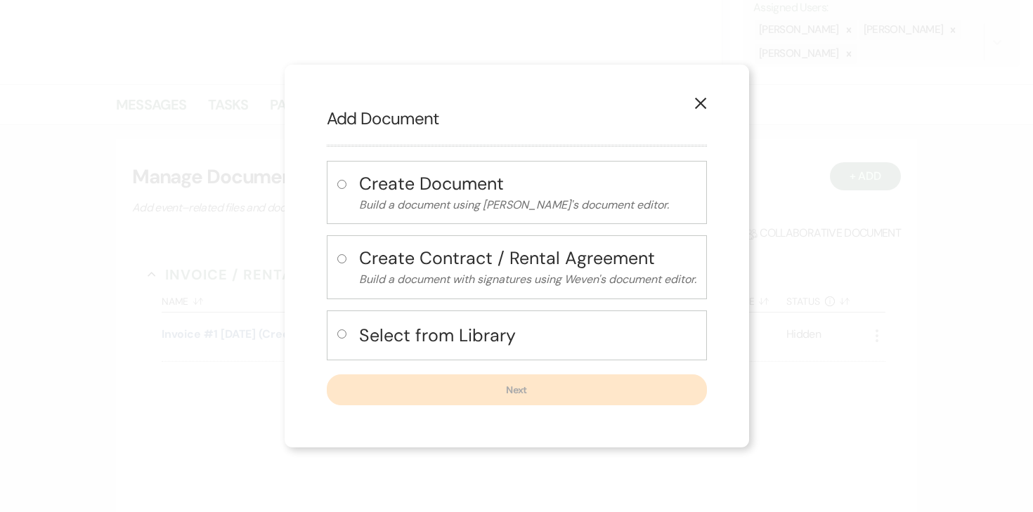
click at [337, 339] on label at bounding box center [344, 338] width 15 height 23
click at [337, 339] on input "radio" at bounding box center [341, 334] width 9 height 9
radio input "true"
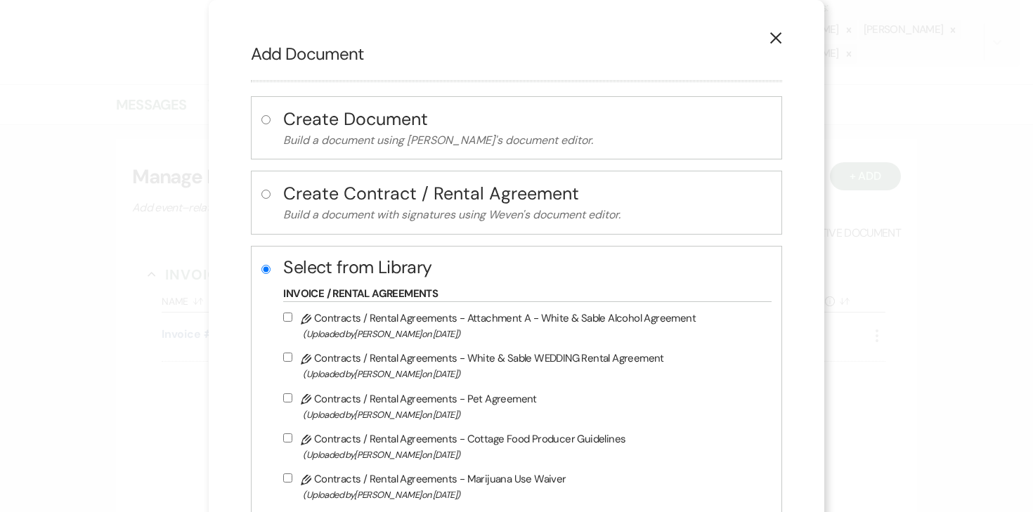
drag, startPoint x: 294, startPoint y: 357, endPoint x: 294, endPoint y: 331, distance: 26.0
click at [292, 356] on input "Pencil Contracts / Rental Agreements - White & Sable WEDDING Rental Agreement (…" at bounding box center [287, 357] width 9 height 9
checkbox input "true"
click at [292, 319] on input "Pencil Contracts / Rental Agreements - Attachment A - White & Sable Alcohol Agr…" at bounding box center [287, 317] width 9 height 9
checkbox input "true"
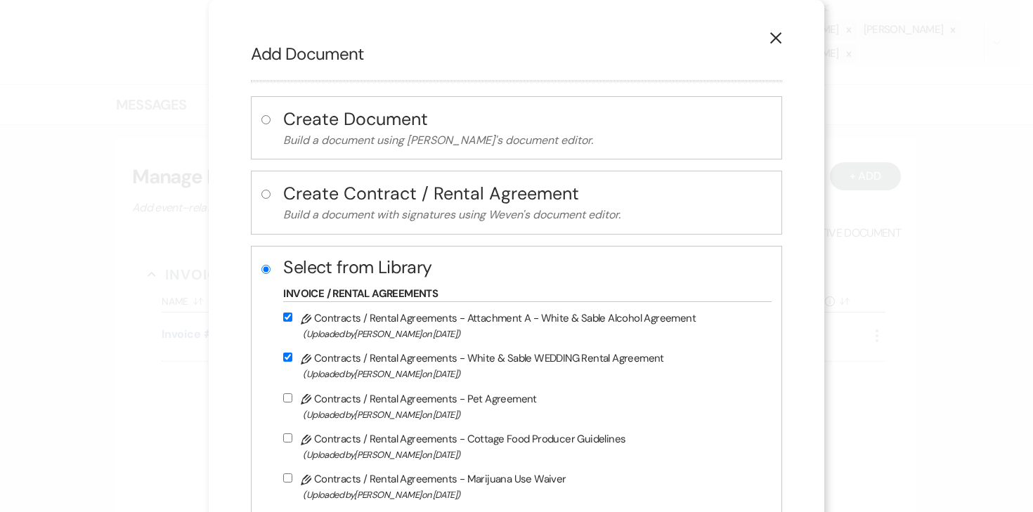
scroll to position [814, 0]
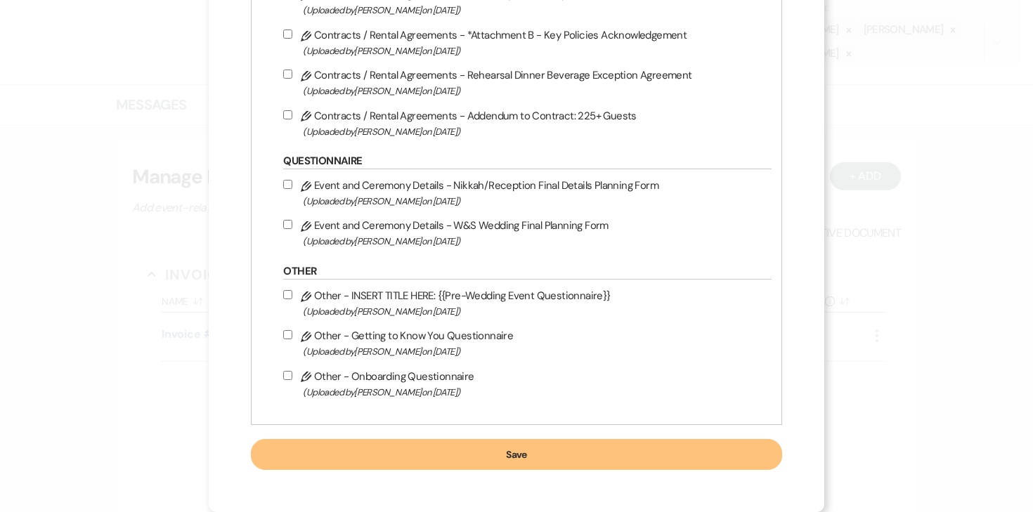
click at [487, 455] on button "Save" at bounding box center [516, 454] width 531 height 31
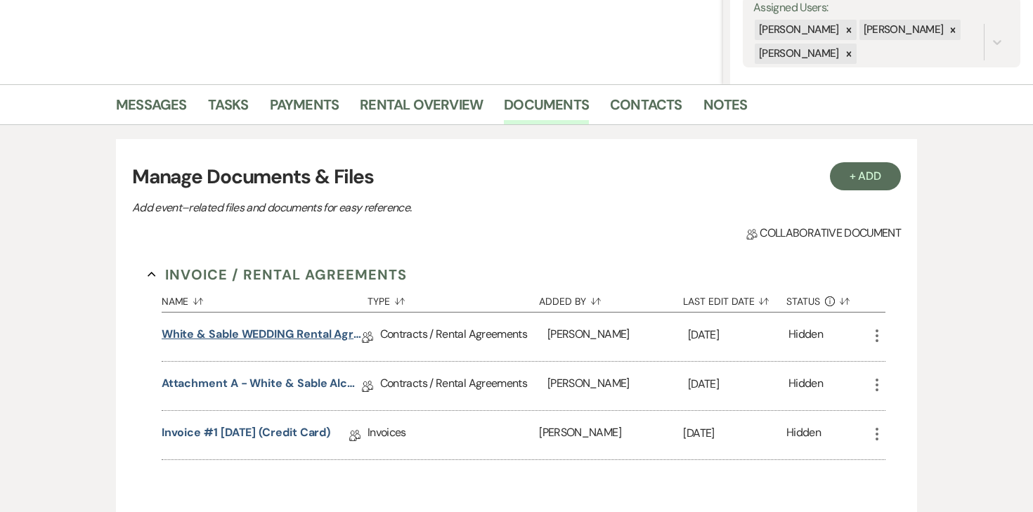
click at [306, 330] on link "White & Sable WEDDING Rental Agreement" at bounding box center [262, 337] width 200 height 22
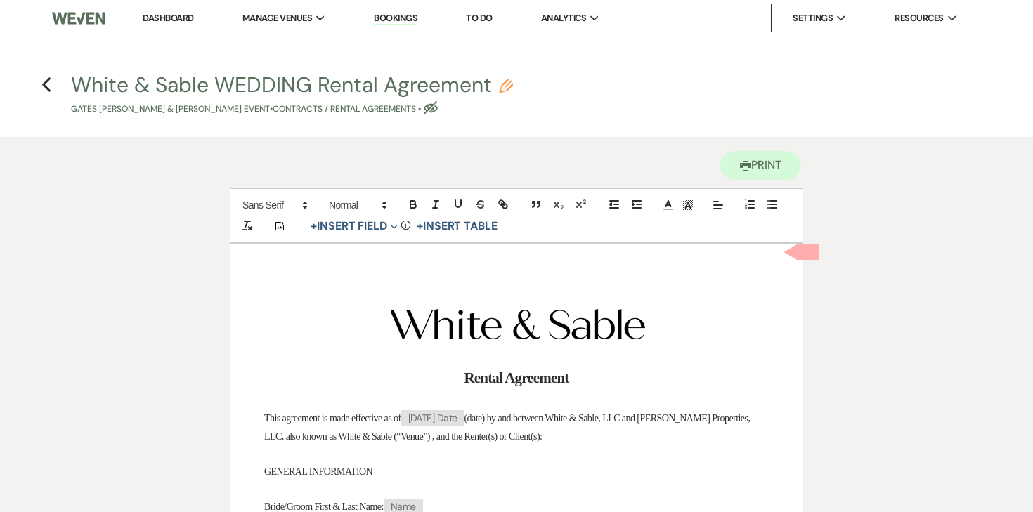
click at [505, 86] on use "button" at bounding box center [506, 86] width 14 height 14
select select "10"
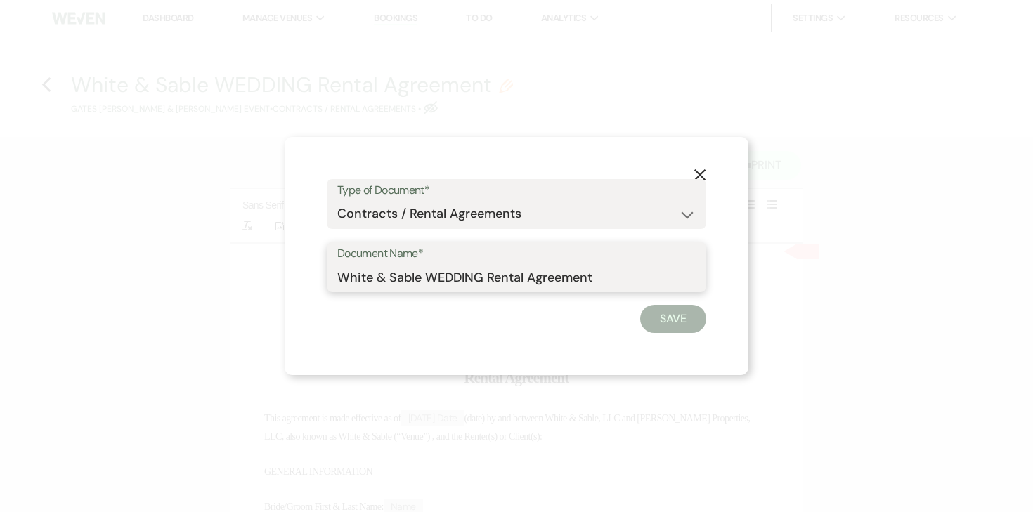
click at [439, 273] on input "White & Sable WEDDING Rental Agreement" at bounding box center [516, 277] width 358 height 27
click at [665, 286] on input "White & Sable/Galbraith+LeSavage Rental Agreement" at bounding box center [516, 277] width 358 height 27
type input "White & Sable/[PERSON_NAME]+[PERSON_NAME] Rental Agreement - [DATE]"
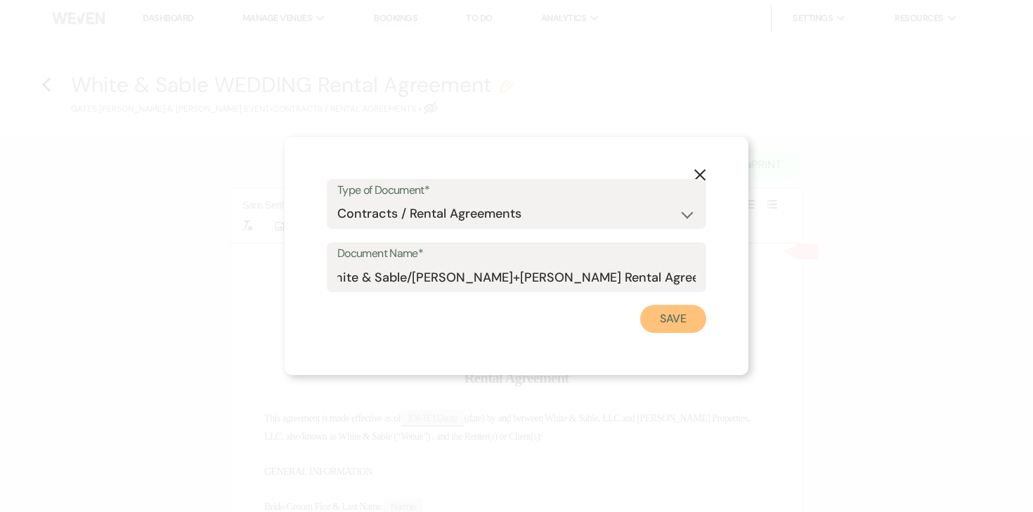
click at [668, 321] on button "Save" at bounding box center [673, 319] width 66 height 28
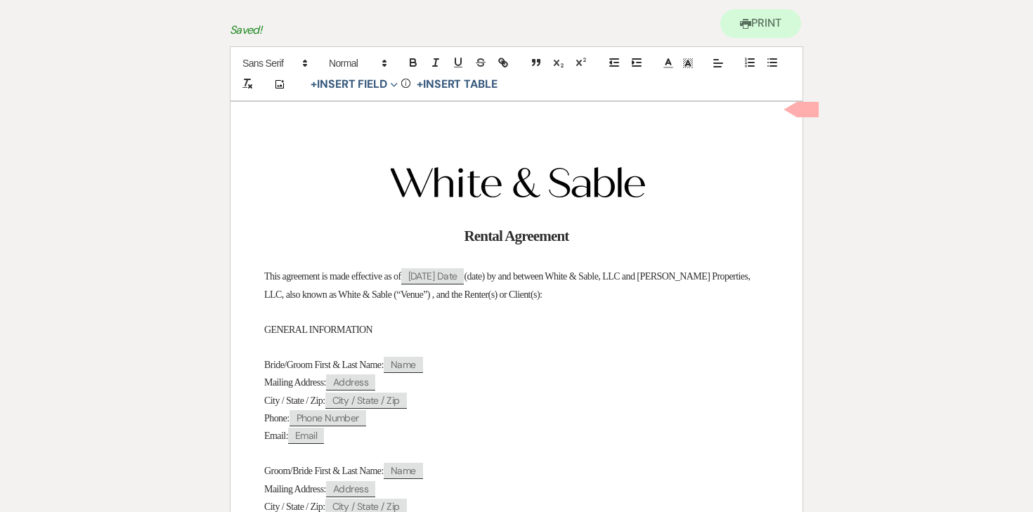
scroll to position [213, 0]
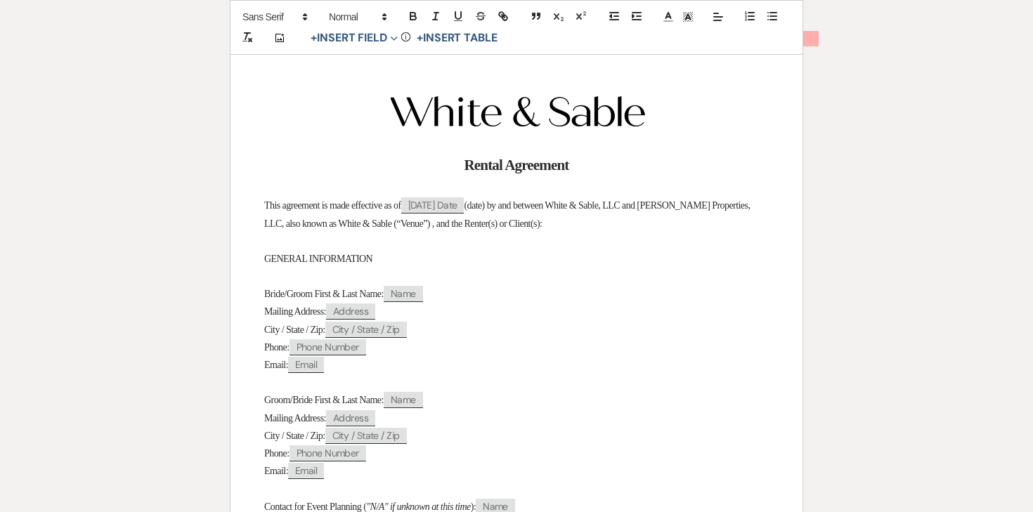
click at [304, 294] on span "Bride/Groom First & Last Name:" at bounding box center [323, 294] width 119 height 11
click at [304, 394] on p "Groom/Bride First & Last Name: ﻿ Name ﻿" at bounding box center [516, 400] width 505 height 18
click at [305, 405] on span "Groom/Bride First & Last Name:" at bounding box center [323, 400] width 119 height 11
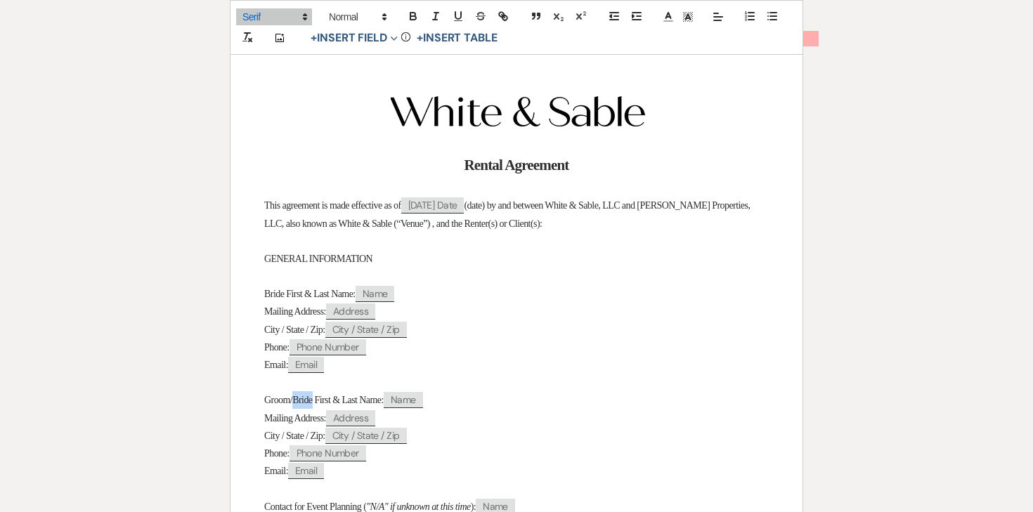
click at [305, 405] on span "Groom/Bride First & Last Name:" at bounding box center [323, 400] width 119 height 11
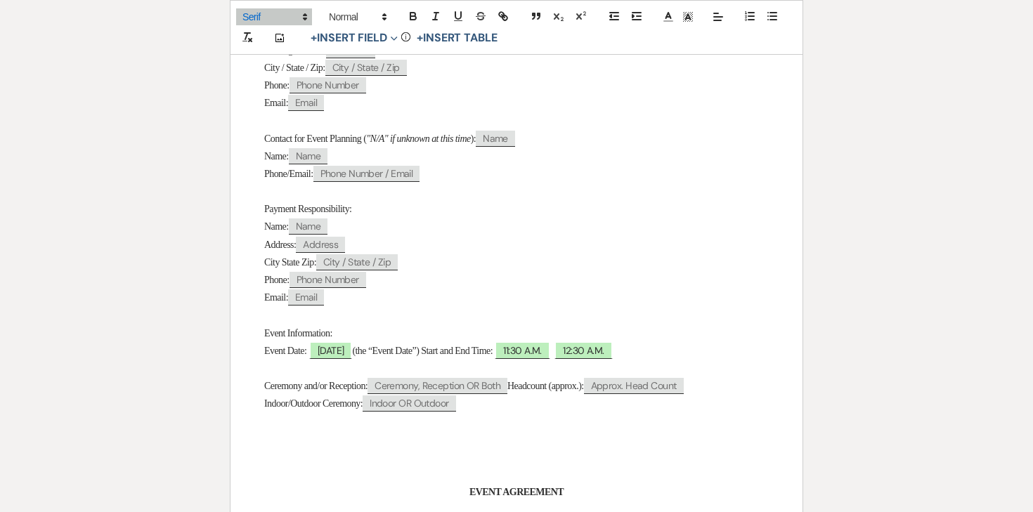
scroll to position [600, 0]
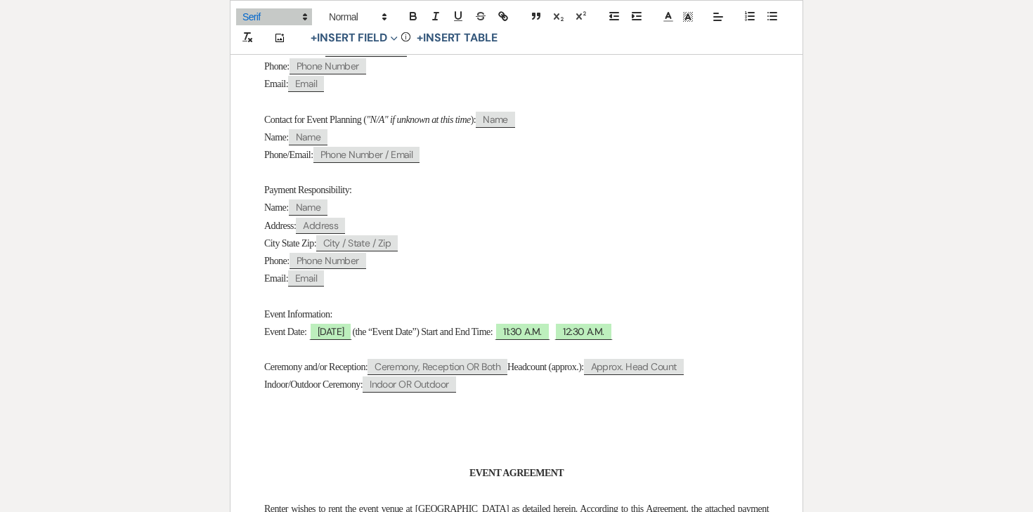
click at [336, 356] on p at bounding box center [516, 350] width 505 height 18
click at [336, 339] on span "08/22/2026" at bounding box center [331, 332] width 44 height 18
select select "smartCustomField"
select select "owner"
select select "{{eventDate}}"
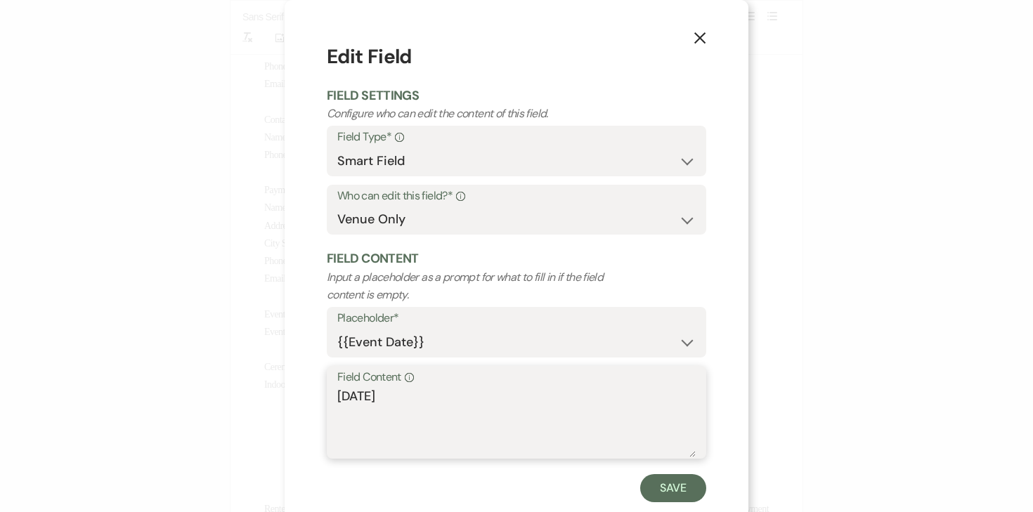
click at [339, 398] on textarea "08/22/2026" at bounding box center [516, 422] width 358 height 70
type textarea "[DATE]"
click at [658, 483] on button "Save" at bounding box center [673, 488] width 66 height 28
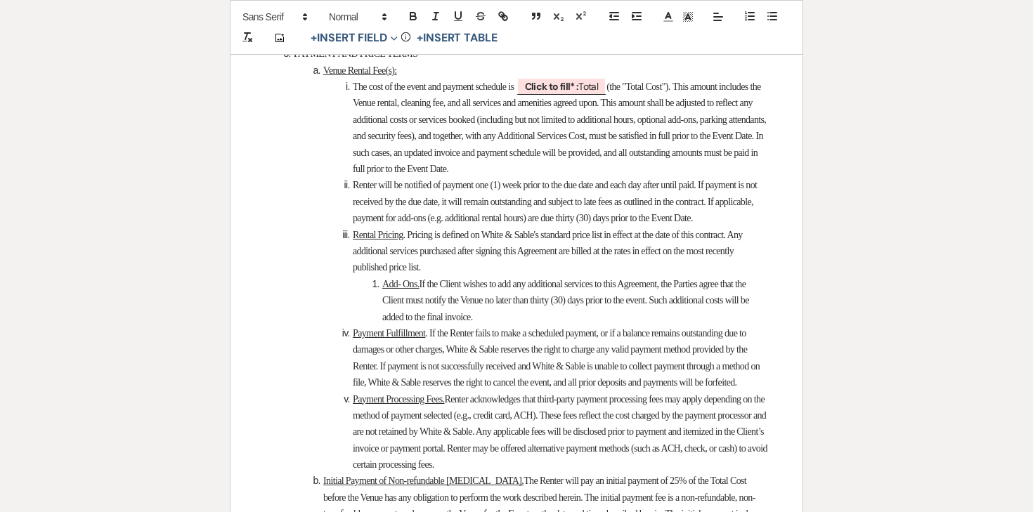
scroll to position [1969, 0]
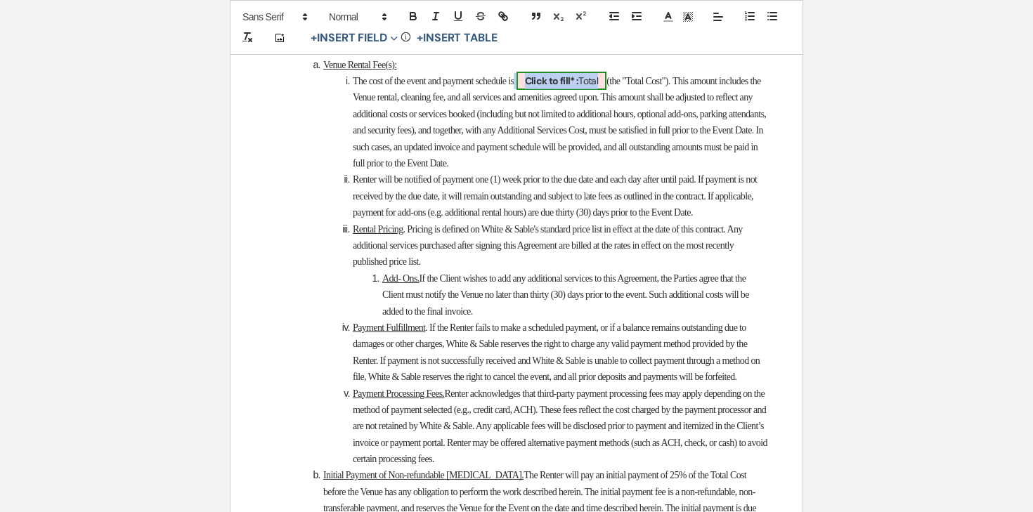
click at [604, 90] on span "Click to fill* : Total" at bounding box center [561, 81] width 91 height 18
select select "owner"
select select "Total"
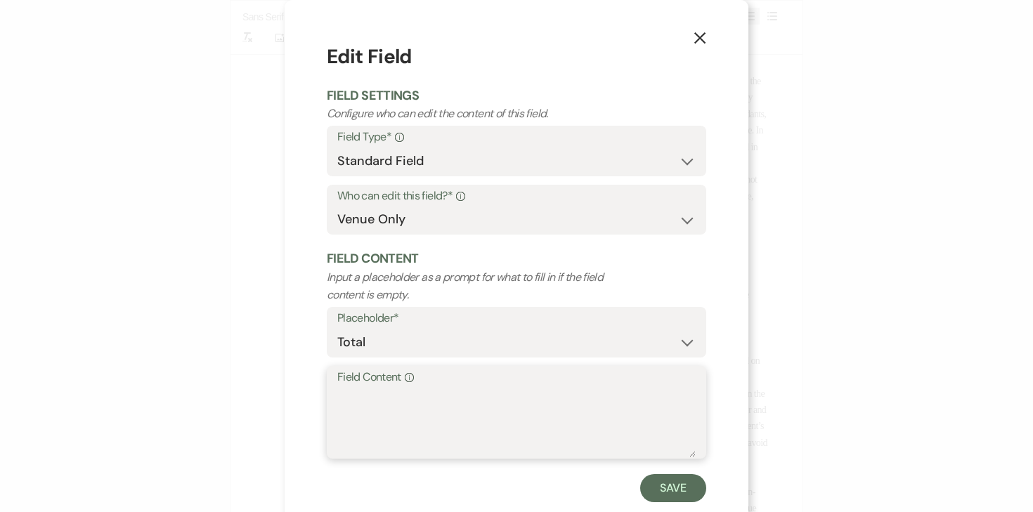
click at [509, 429] on textarea "Field Content Info" at bounding box center [516, 422] width 358 height 70
type textarea "$13,500.00"
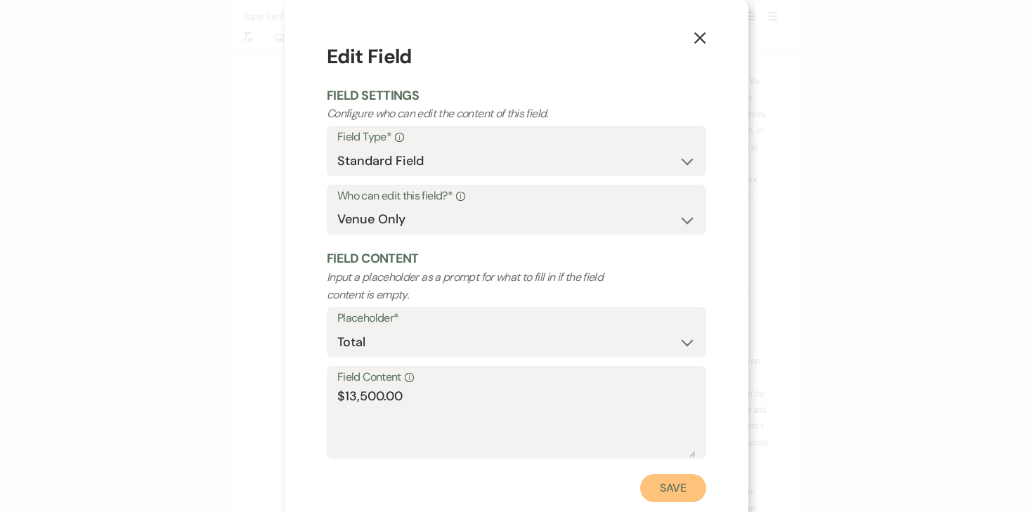
click at [652, 491] on button "Save" at bounding box center [673, 488] width 66 height 28
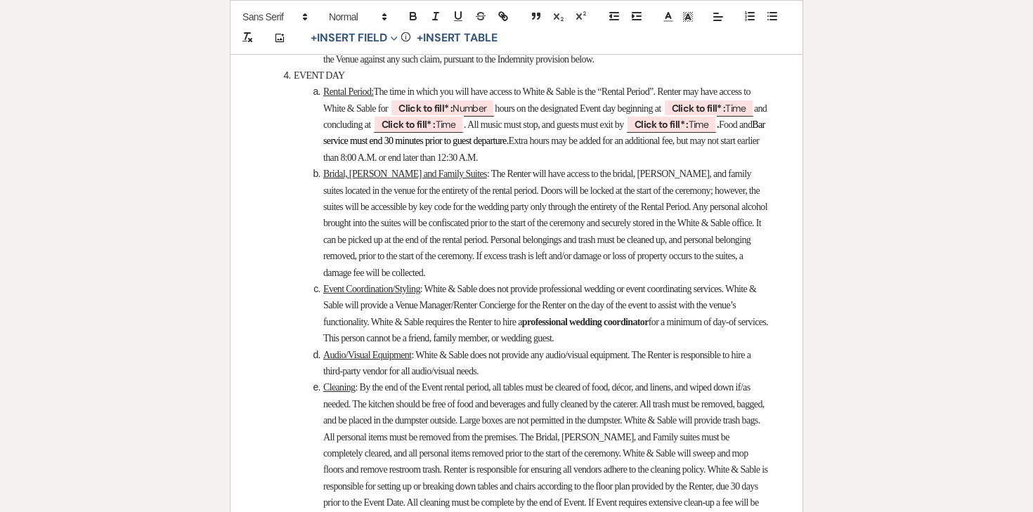
scroll to position [2980, 0]
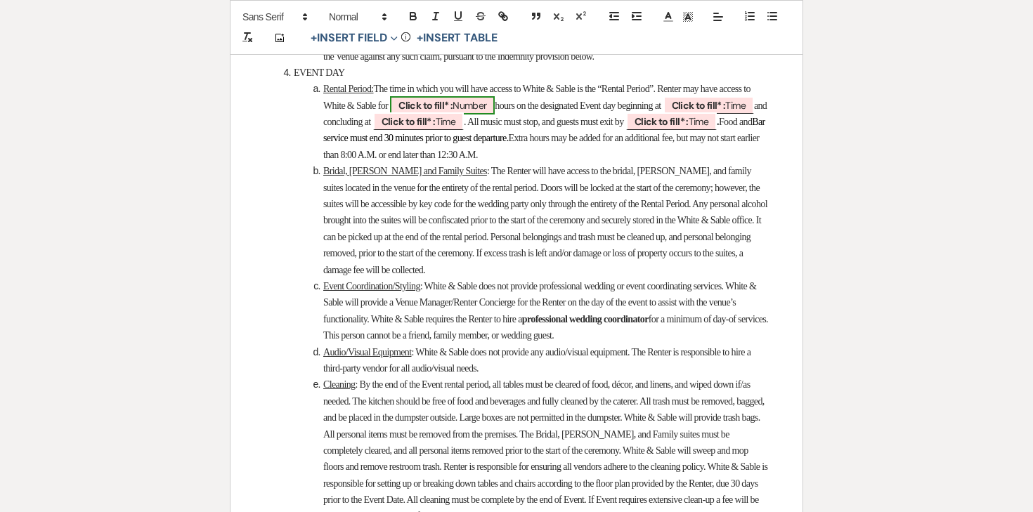
click at [495, 115] on span "Click to fill* : Number" at bounding box center [442, 105] width 105 height 18
select select "owner"
select select "Number"
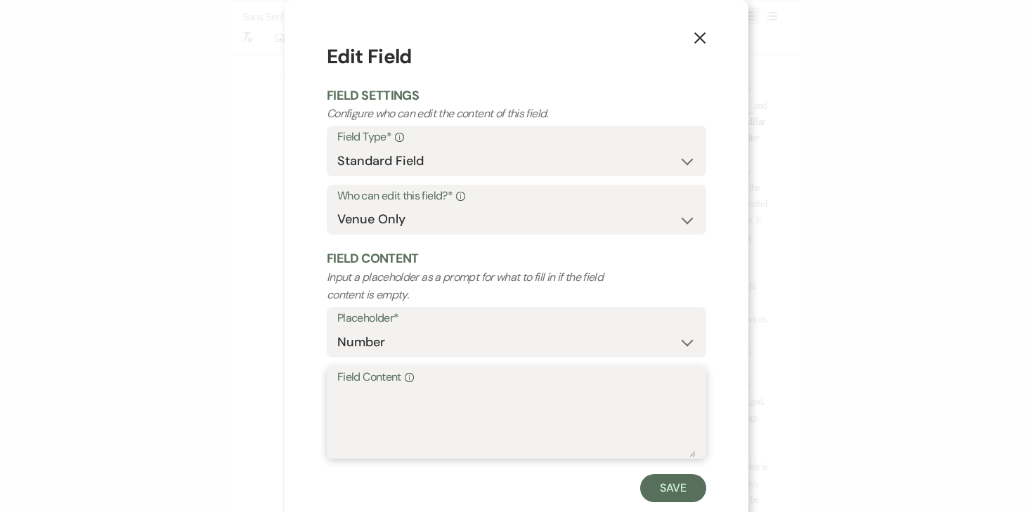
click at [446, 393] on textarea "Field Content Info" at bounding box center [516, 422] width 358 height 70
type textarea "13"
click at [677, 487] on button "Save" at bounding box center [673, 488] width 66 height 28
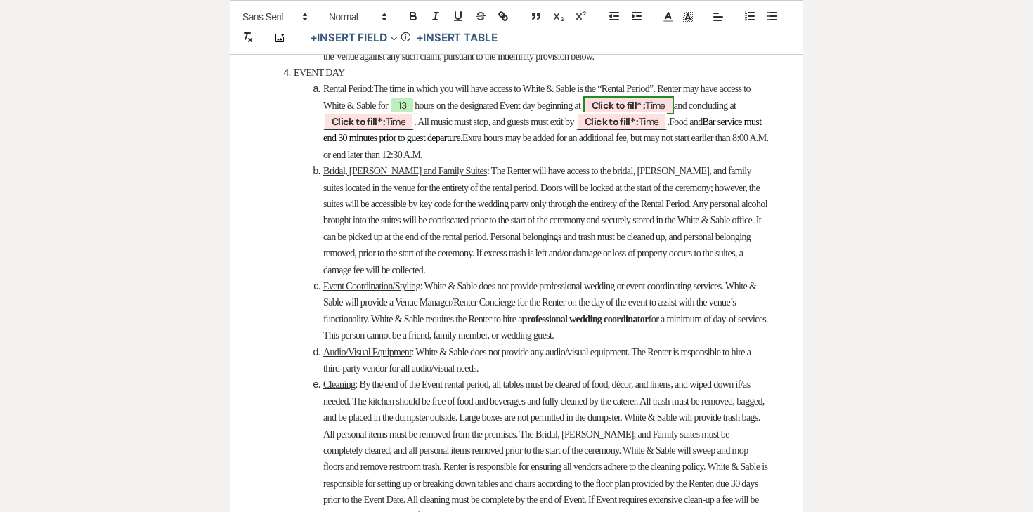
click at [646, 112] on b "Click to fill* :" at bounding box center [619, 105] width 54 height 13
select select "owner"
select select "Time"
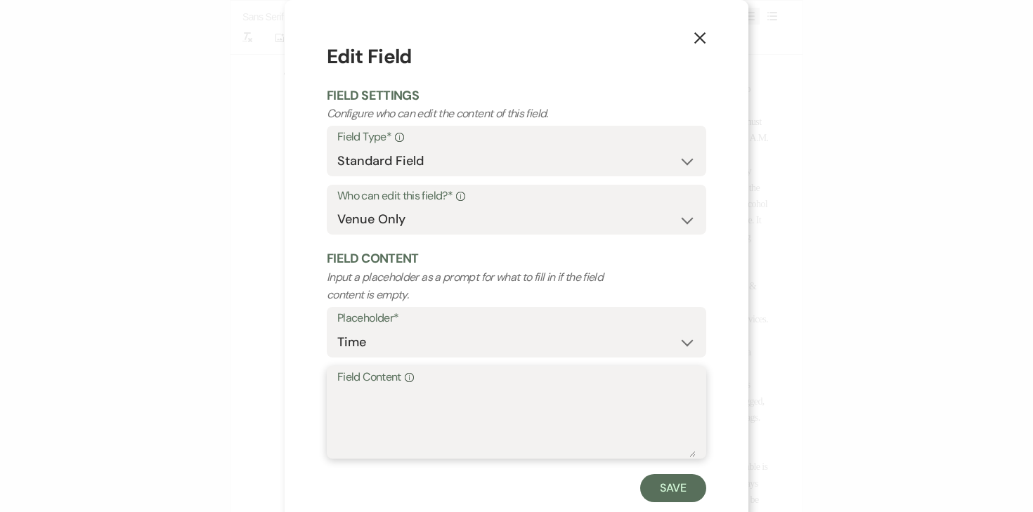
click at [483, 407] on textarea "Field Content Info" at bounding box center [516, 422] width 358 height 70
type textarea "11:30am"
click at [637, 488] on div "Save" at bounding box center [516, 488] width 379 height 28
click at [645, 489] on button "Save" at bounding box center [673, 488] width 66 height 28
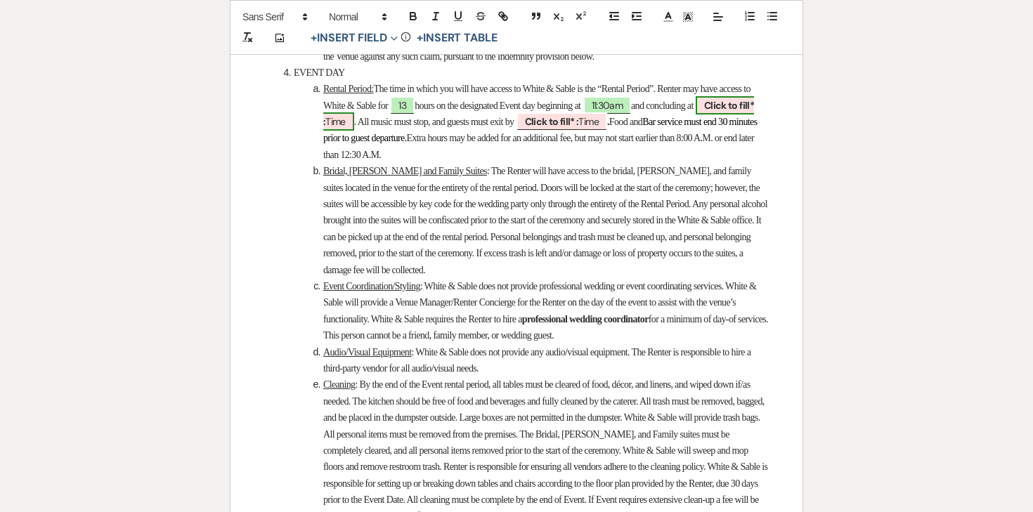
click at [368, 128] on b "Click to fill* :" at bounding box center [538, 113] width 431 height 29
select select "owner"
select select "Time"
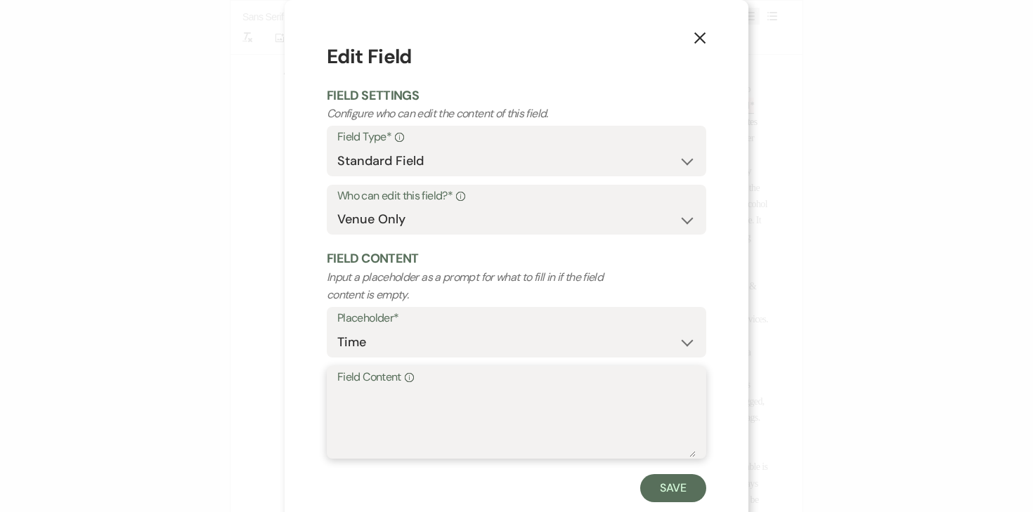
click at [394, 387] on textarea "Field Content Info" at bounding box center [516, 422] width 358 height 70
type textarea "12:30am"
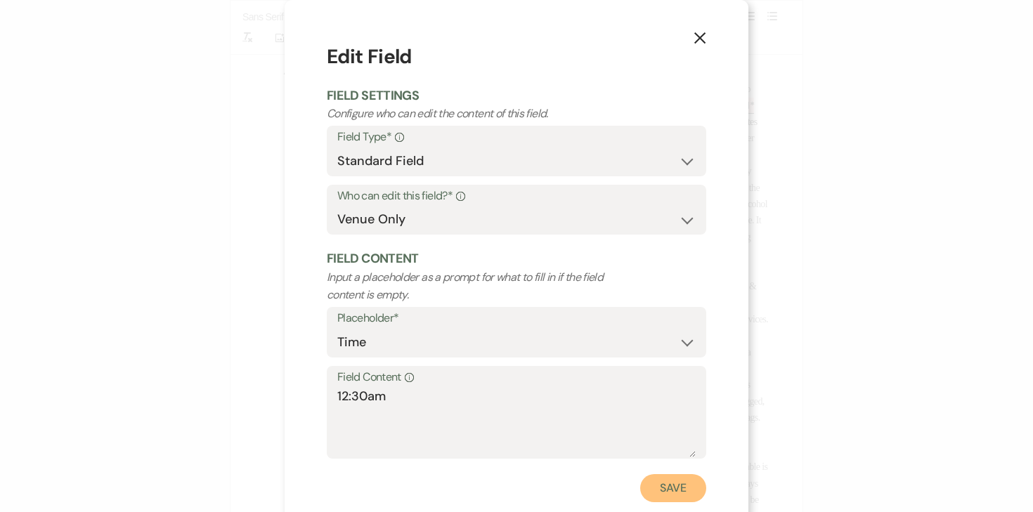
click at [668, 497] on button "Save" at bounding box center [673, 488] width 66 height 28
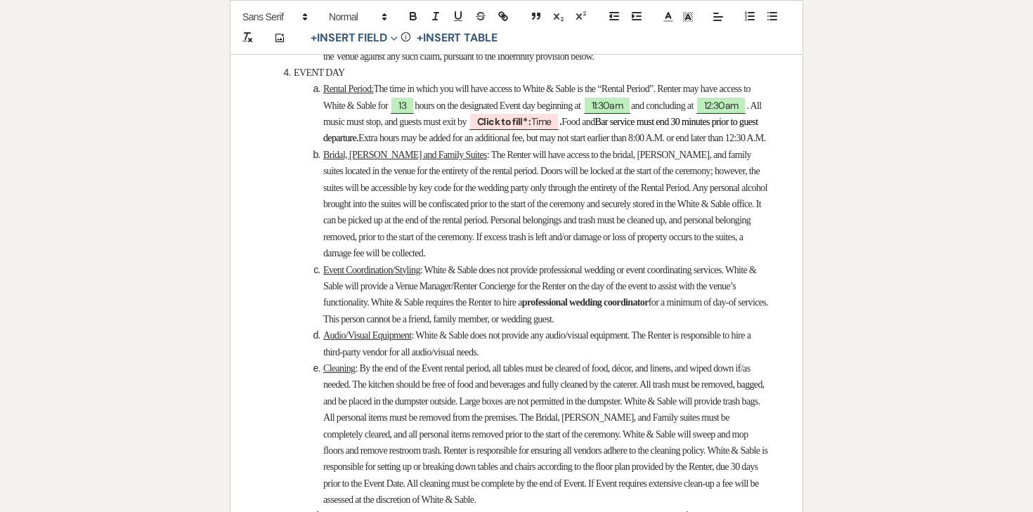
click at [625, 143] on span "Extra hours may be added for an additional fee, but may not start earlier than …" at bounding box center [561, 138] width 407 height 11
click at [531, 128] on b "Click to fill* :" at bounding box center [504, 121] width 54 height 13
select select "owner"
select select "Time"
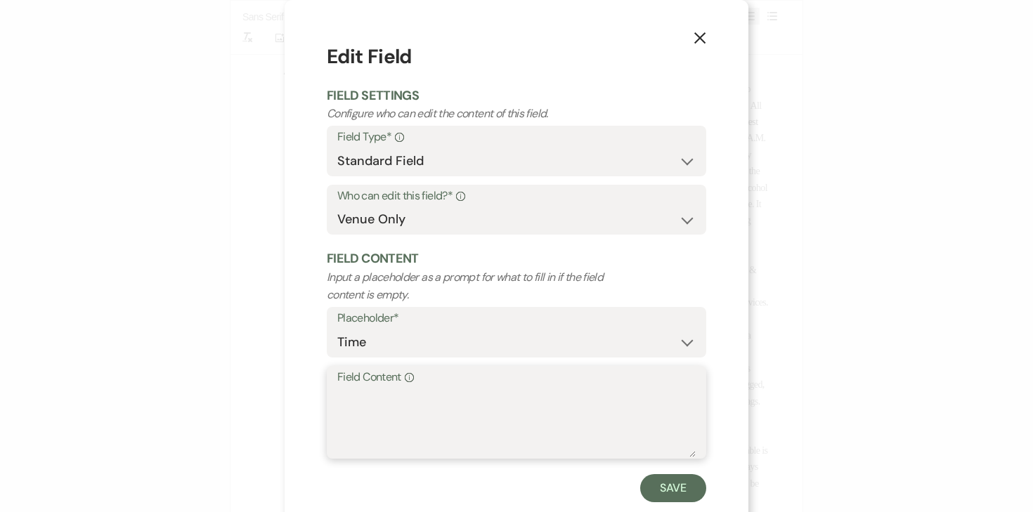
click at [550, 408] on textarea "Field Content Info" at bounding box center [516, 422] width 358 height 70
type textarea "11:30pm"
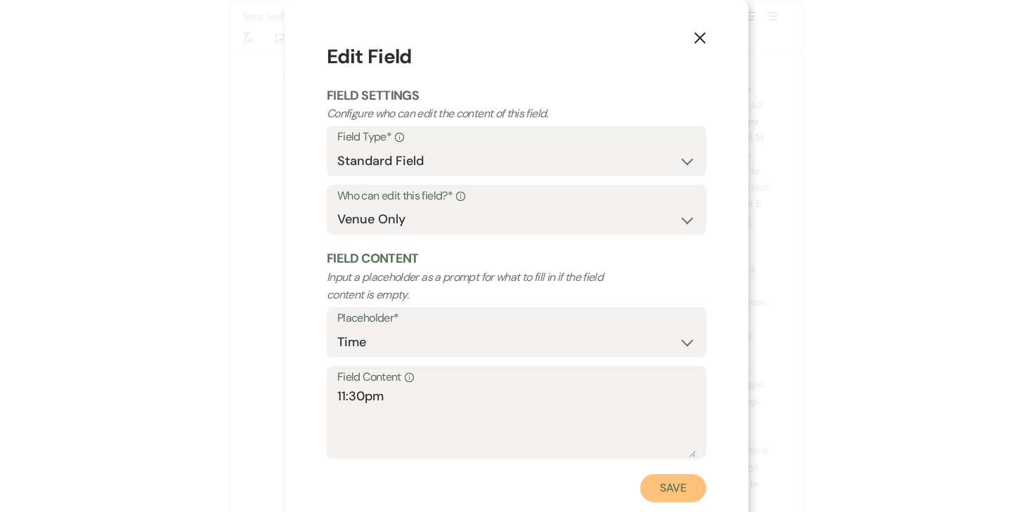
click at [658, 493] on button "Save" at bounding box center [673, 488] width 66 height 28
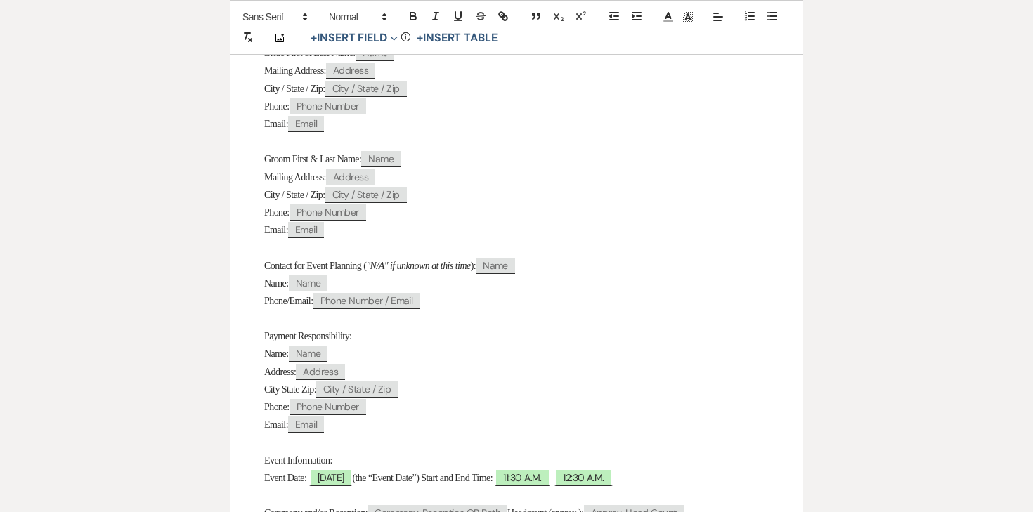
scroll to position [0, 0]
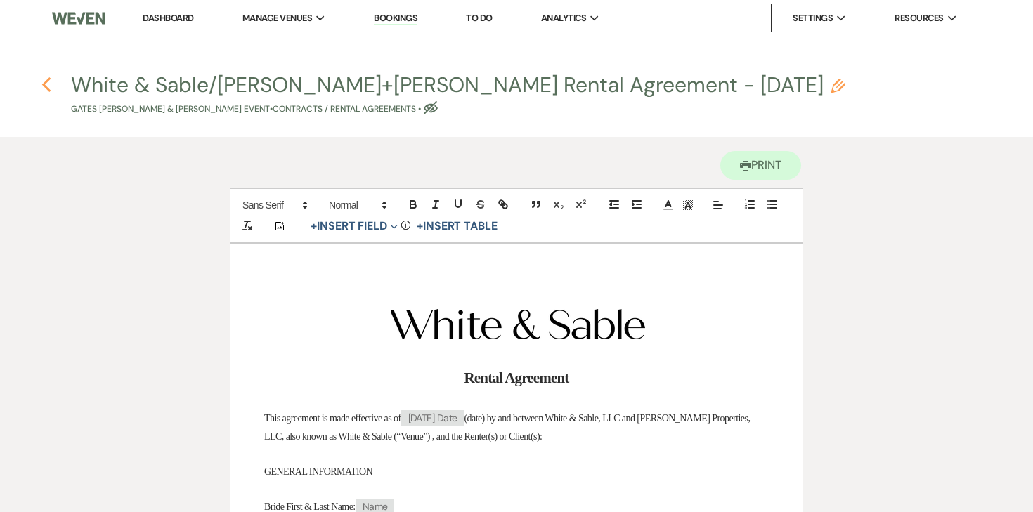
click at [51, 84] on icon "Previous" at bounding box center [46, 85] width 11 height 17
select select "5"
select select "25"
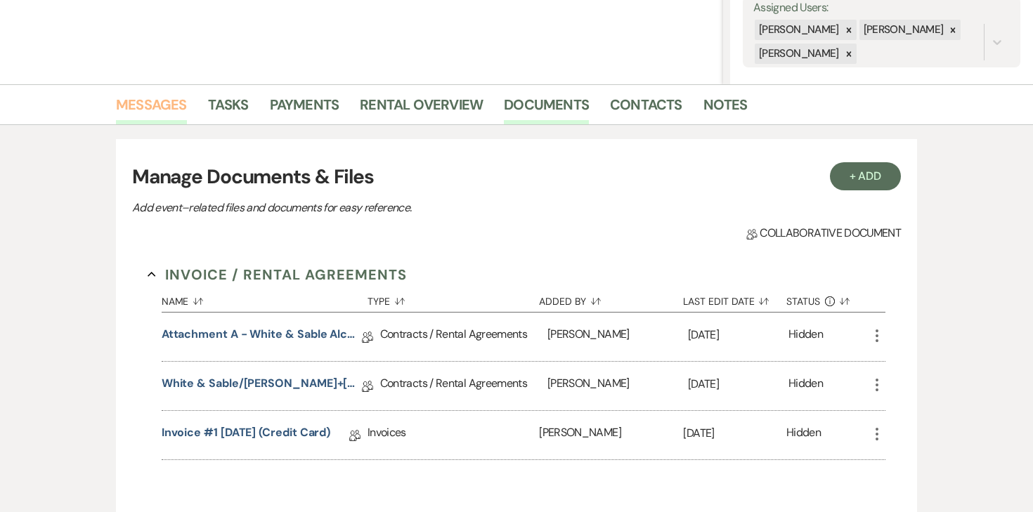
click at [172, 108] on link "Messages" at bounding box center [151, 108] width 71 height 31
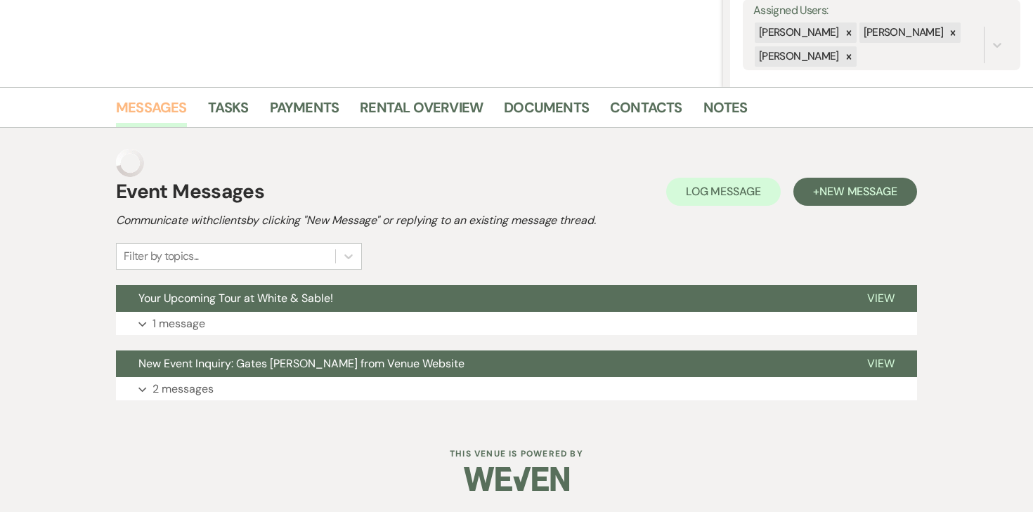
scroll to position [238, 0]
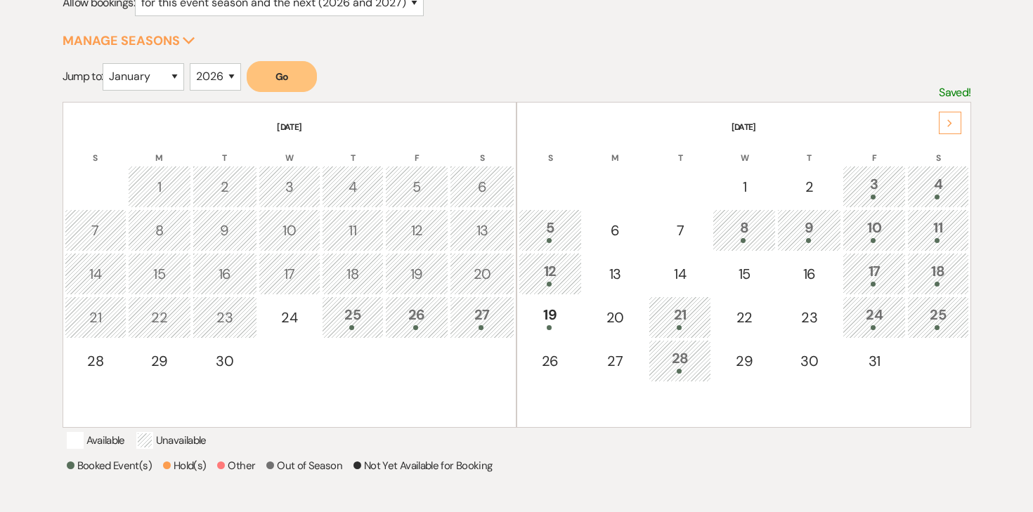
scroll to position [217, 0]
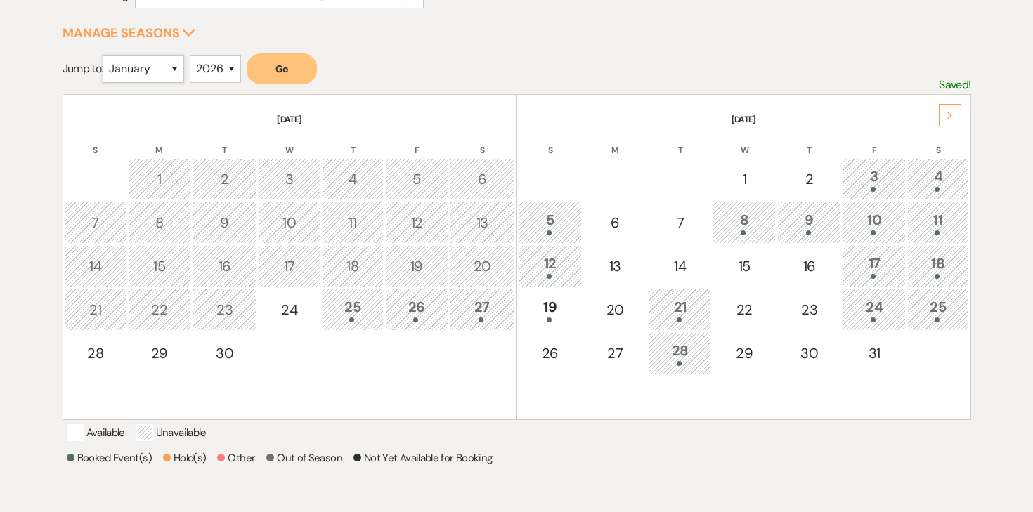
click at [171, 68] on select "January February March April May June July August September October November De…" at bounding box center [144, 69] width 82 height 27
select select "8"
click at [106, 56] on select "January February March April May June July August September October November De…" at bounding box center [144, 69] width 82 height 27
click at [286, 60] on button "Go" at bounding box center [282, 68] width 70 height 31
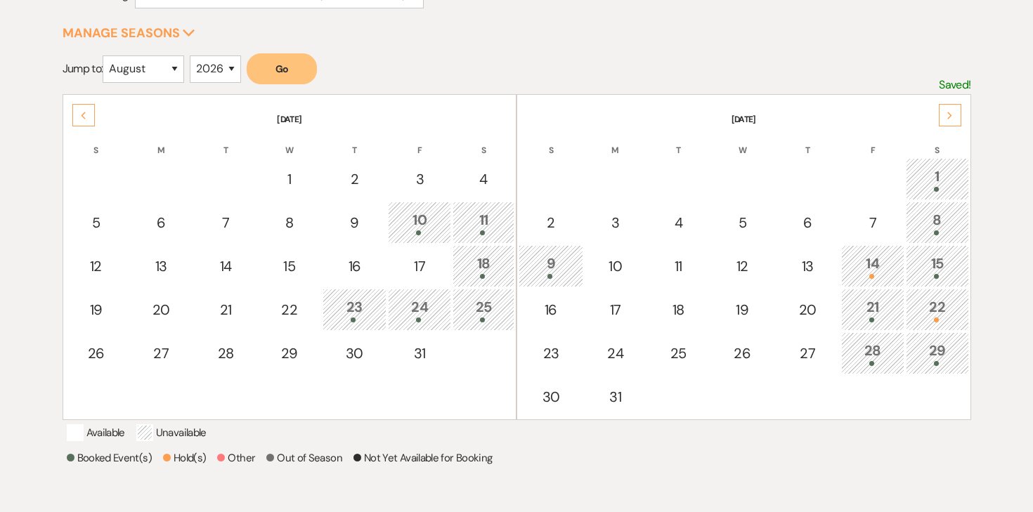
click at [933, 305] on div "22" at bounding box center [938, 310] width 48 height 26
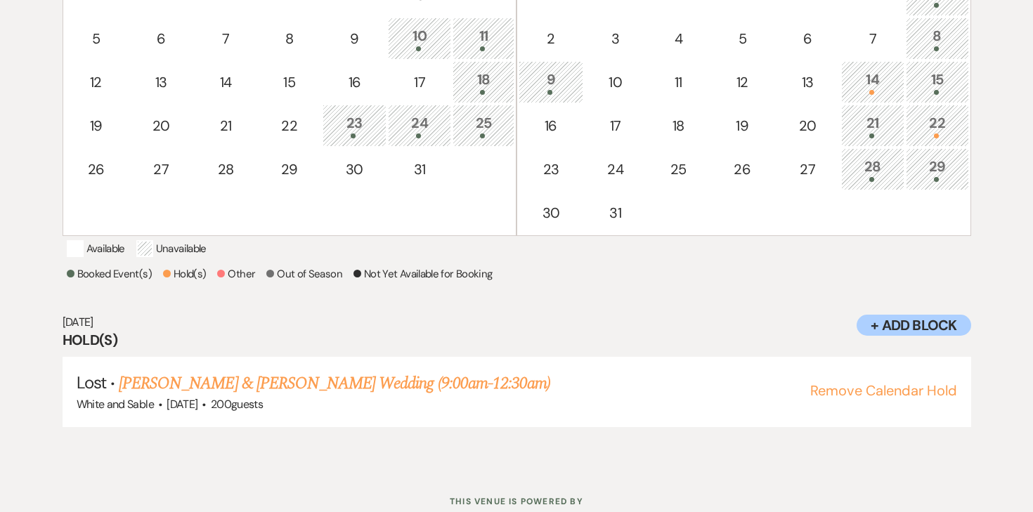
scroll to position [402, 0]
click at [822, 397] on button "Remove Calendar Hold" at bounding box center [883, 390] width 147 height 14
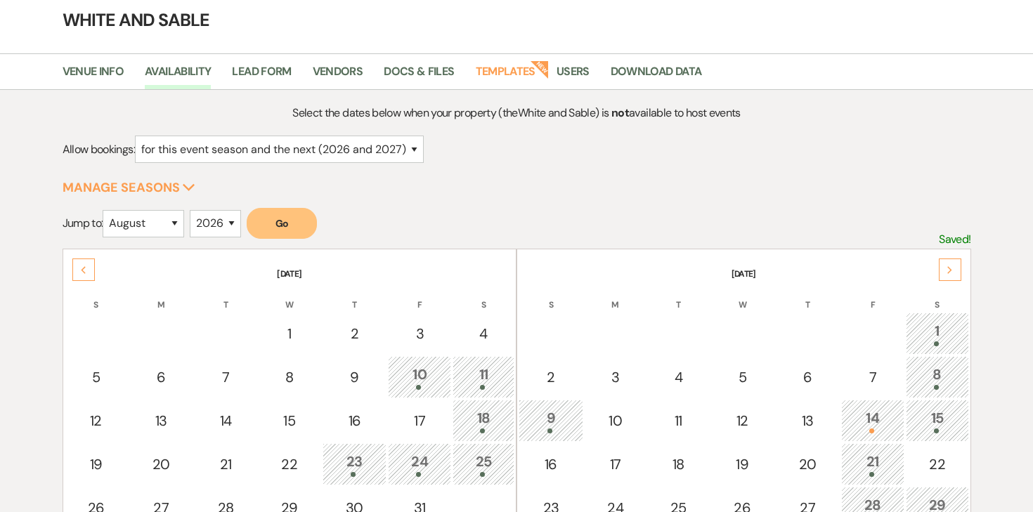
scroll to position [0, 0]
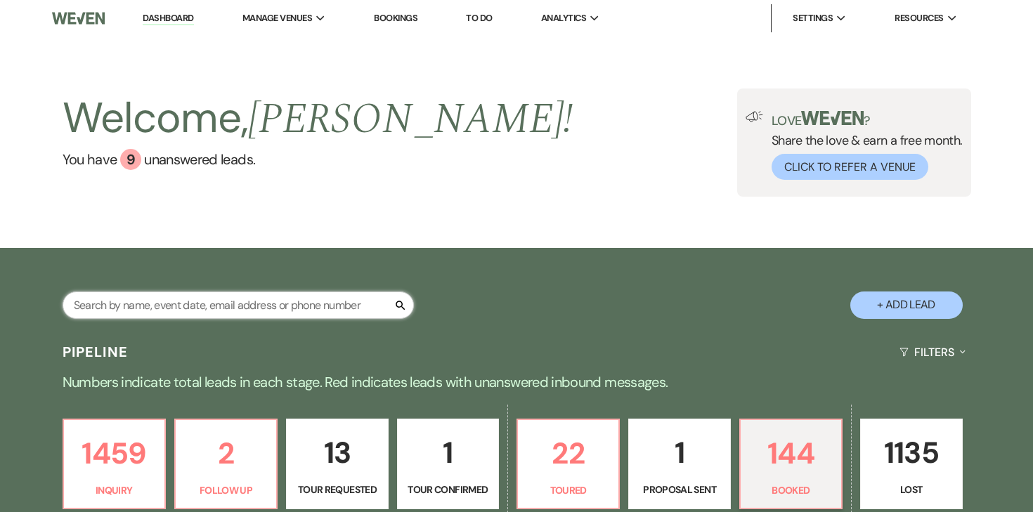
click at [248, 311] on input "text" at bounding box center [238, 305] width 351 height 27
type input "marx"
select select "8"
select select "11"
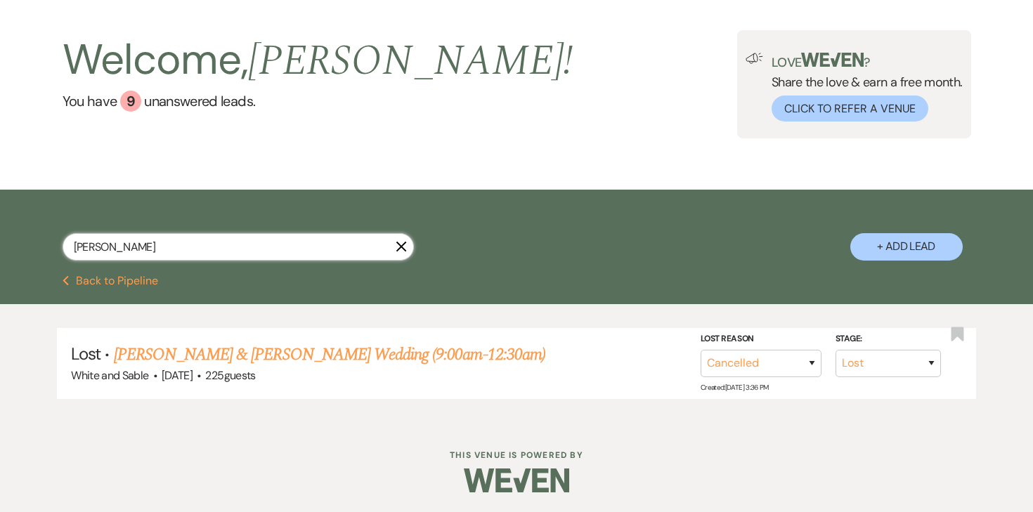
scroll to position [58, 0]
click at [246, 357] on link "Hallie Marx & Jacob Zowin's Wedding (9:00am-12:30am)" at bounding box center [329, 354] width 431 height 25
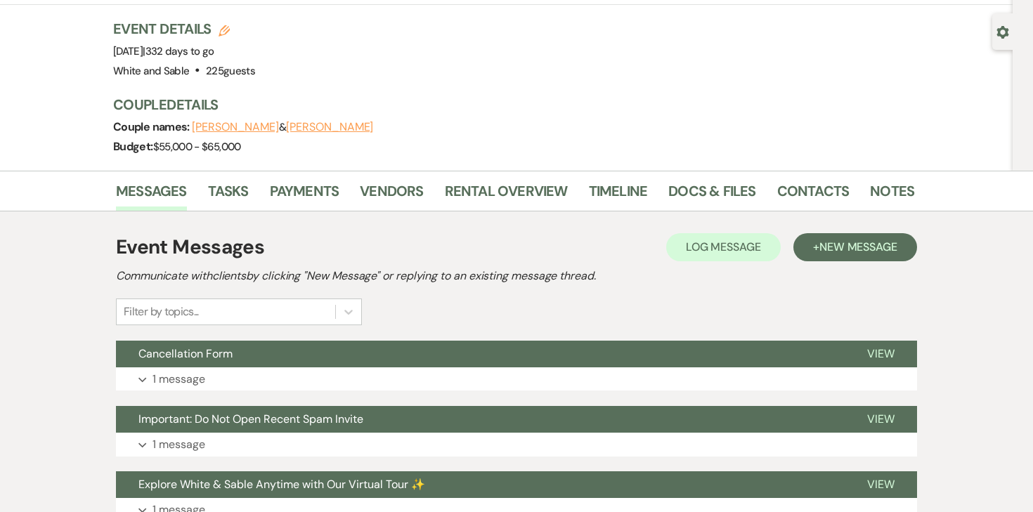
scroll to position [115, 0]
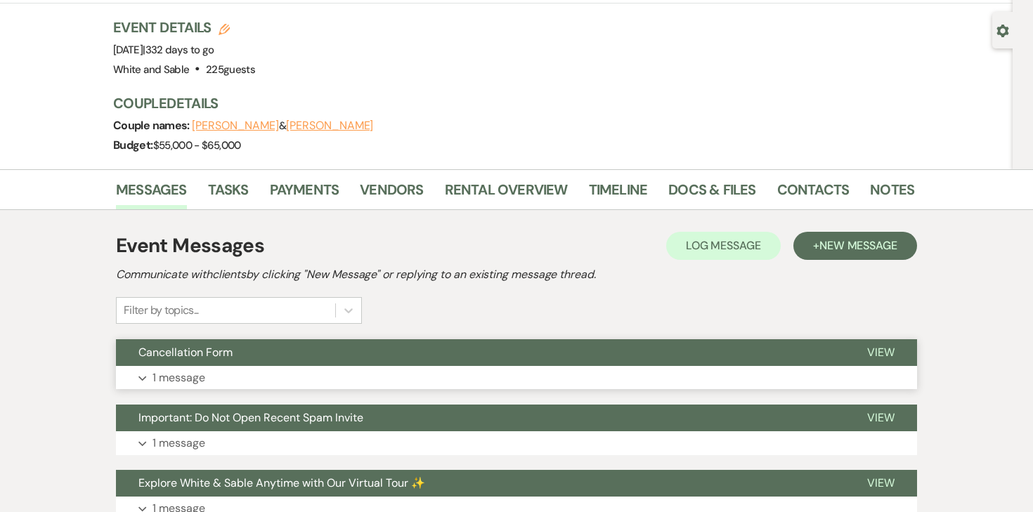
click at [187, 369] on p "1 message" at bounding box center [178, 378] width 53 height 18
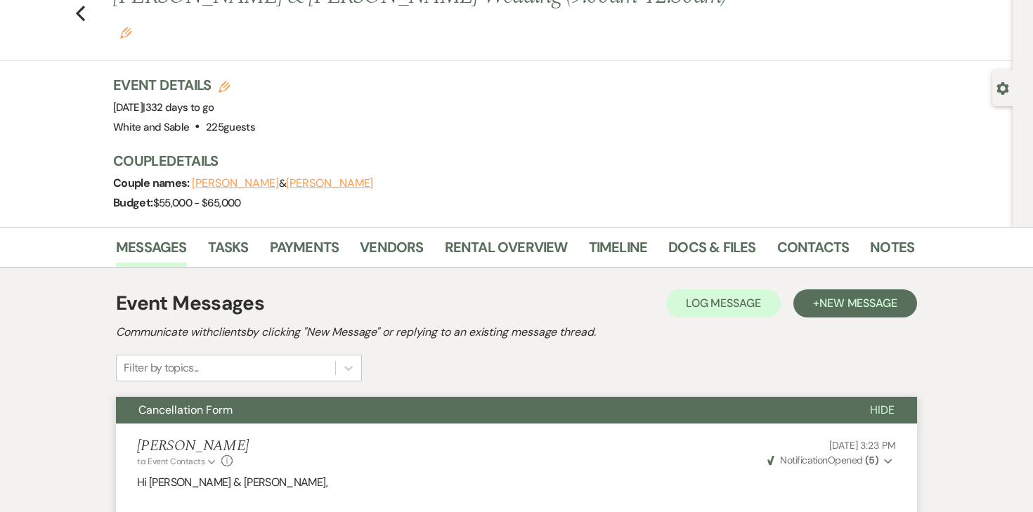
scroll to position [0, 0]
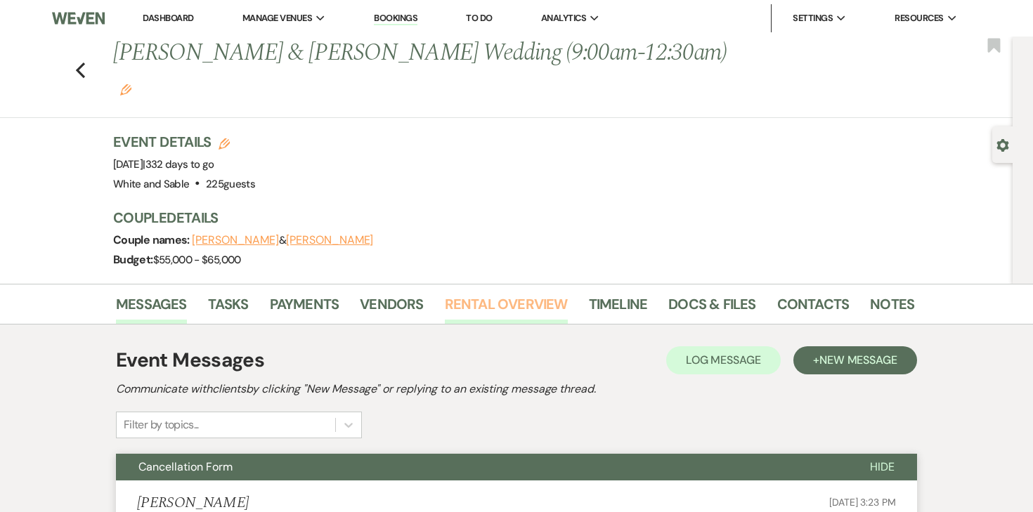
click at [459, 293] on link "Rental Overview" at bounding box center [506, 308] width 123 height 31
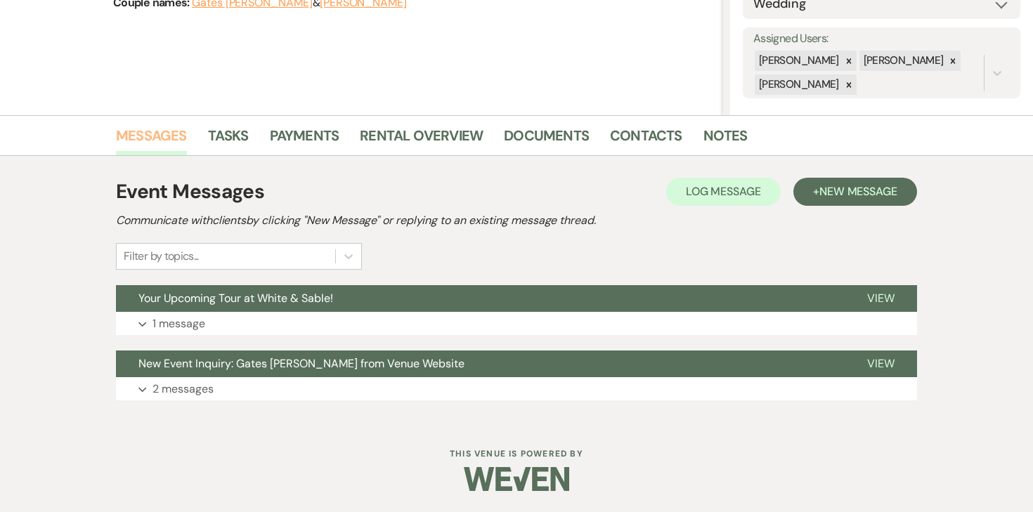
click at [174, 136] on link "Messages" at bounding box center [151, 139] width 71 height 31
click at [876, 186] on span "New Message" at bounding box center [858, 191] width 78 height 15
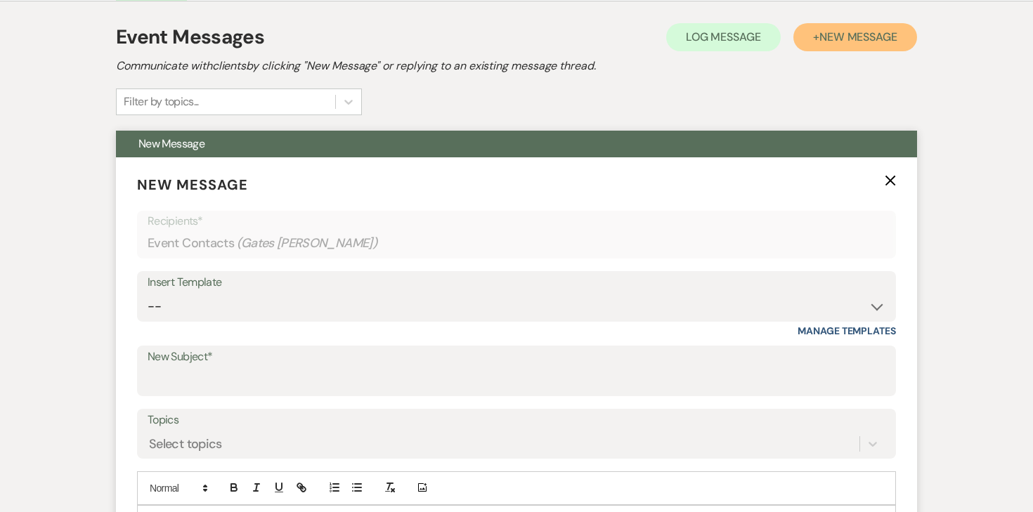
scroll to position [427, 0]
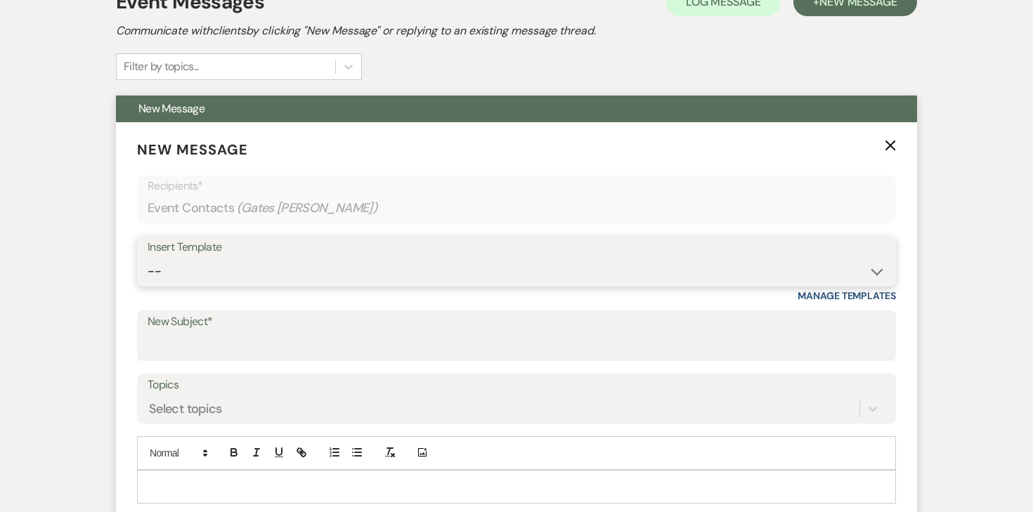
click at [436, 265] on select "-- Inquiry Response (Venue Guide) Schedule - Venue Tour Appt Confirmation Sched…" at bounding box center [517, 271] width 738 height 27
select select "3330"
click at [148, 258] on select "-- Inquiry Response (Venue Guide) Schedule - Venue Tour Appt Confirmation Sched…" at bounding box center [517, 271] width 738 height 27
type input "Next Steps for Booking: Your wedding day contract from White & Sable! 💕💍"
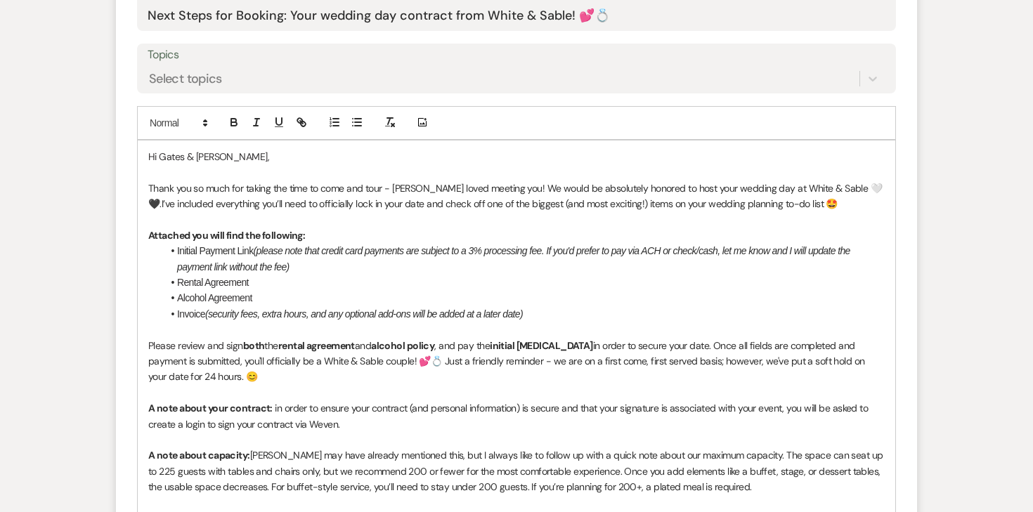
scroll to position [763, 0]
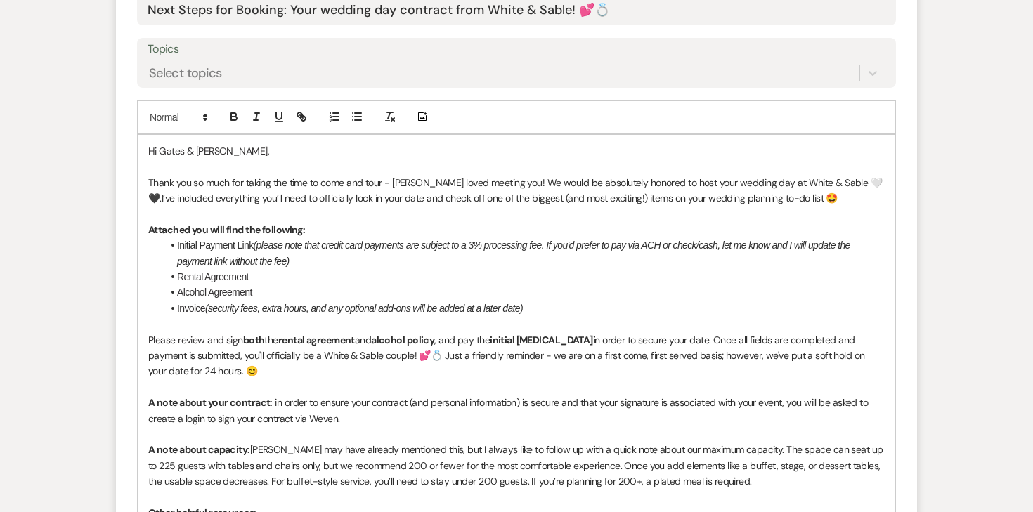
click at [396, 199] on span "I’ve included everything you’ll need to officially lock in your date and check …" at bounding box center [500, 198] width 676 height 13
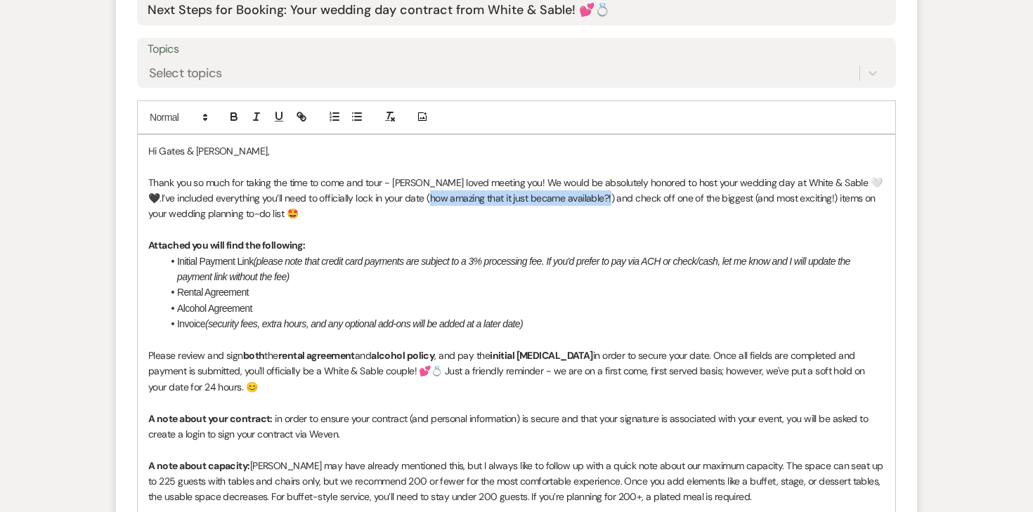
drag, startPoint x: 402, startPoint y: 199, endPoint x: 580, endPoint y: 196, distance: 178.5
click at [580, 196] on span "I’ve included everything you’ll need to officially lock in your date (how amazi…" at bounding box center [512, 206] width 729 height 28
click at [256, 117] on line "button" at bounding box center [256, 116] width 1 height 7
click at [460, 234] on p at bounding box center [516, 229] width 736 height 15
drag, startPoint x: 807, startPoint y: 198, endPoint x: 762, endPoint y: 192, distance: 45.4
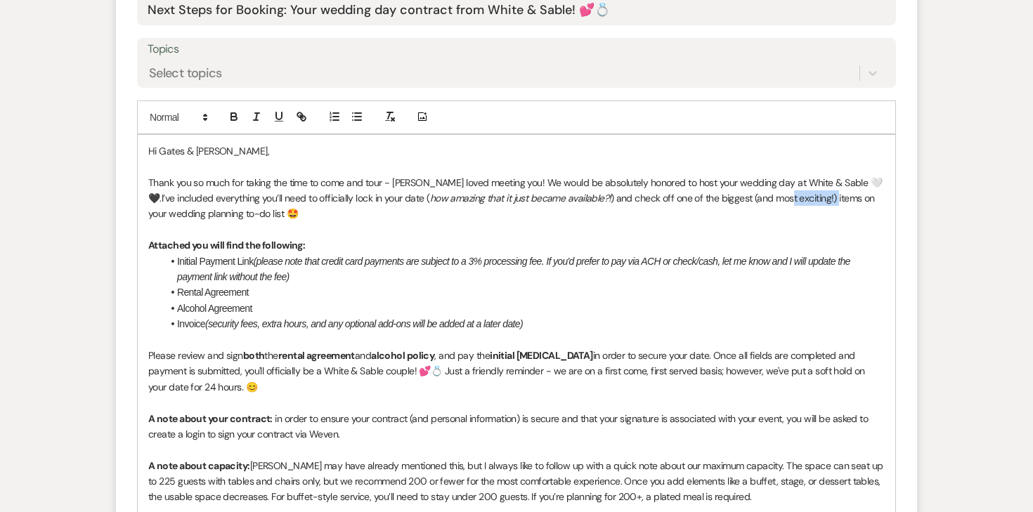
click at [762, 192] on span ") and check off one of the biggest (and most exciting!) items on your wedding p…" at bounding box center [512, 206] width 729 height 28
click at [720, 194] on span ") and check off one of the biggest (and most exciting!) items on your wedding p…" at bounding box center [512, 206] width 729 height 28
click at [722, 203] on span ") and check off one of the biggest (and most exciting!) items on your wedding p…" at bounding box center [512, 206] width 729 height 28
drag, startPoint x: 722, startPoint y: 197, endPoint x: 799, endPoint y: 200, distance: 76.6
click at [799, 200] on span ") and check off one of the biggest (and most exciting!) items on your wedding p…" at bounding box center [512, 206] width 729 height 28
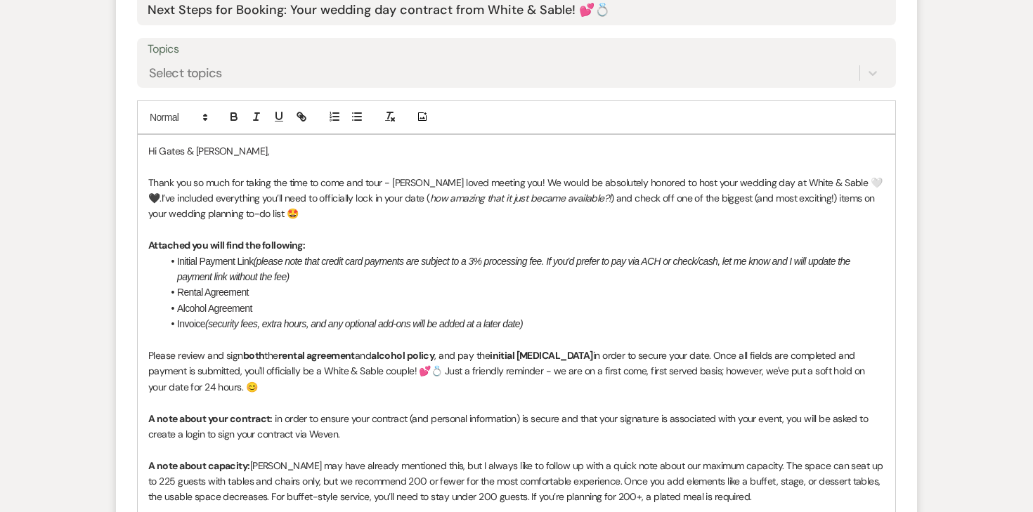
click at [810, 201] on span ") and check off one of the biggest (and most exciting!) items on your wedding p…" at bounding box center [512, 206] width 729 height 28
drag, startPoint x: 809, startPoint y: 201, endPoint x: 720, endPoint y: 204, distance: 89.3
click at [720, 204] on p "Thank you so much for taking the time to come and tour - Landon loved meeting y…" at bounding box center [516, 198] width 736 height 47
click at [592, 214] on p "Thank you so much for taking the time to come and tour - Landon loved meeting y…" at bounding box center [516, 198] width 736 height 47
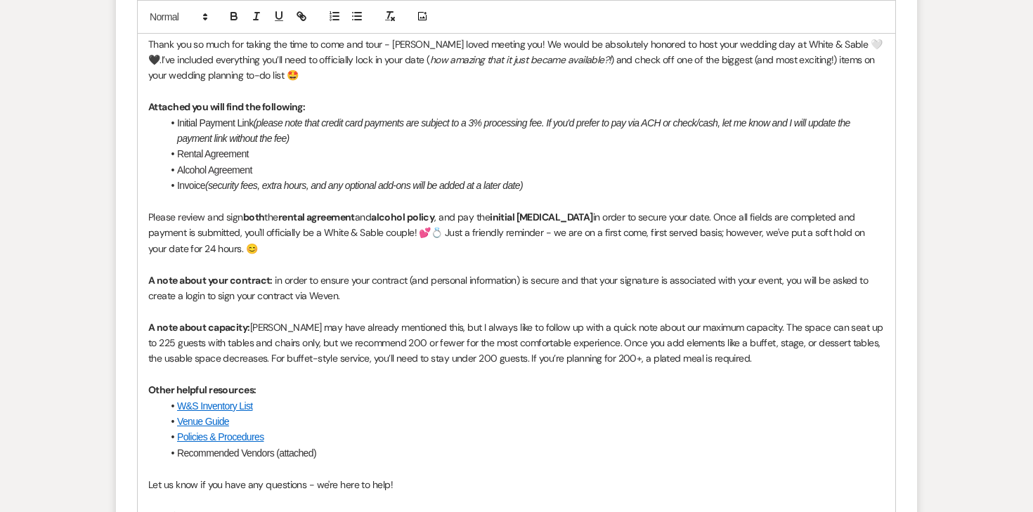
scroll to position [905, 0]
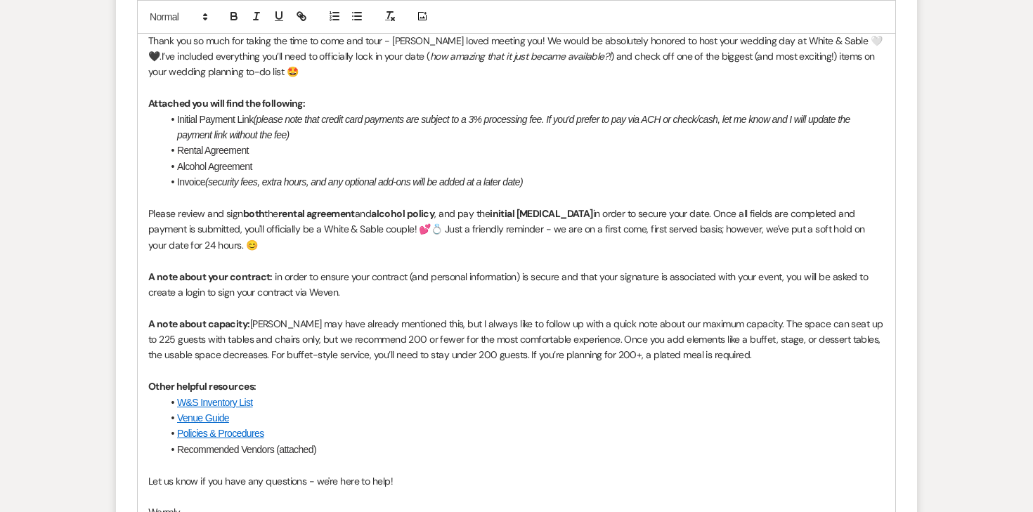
drag, startPoint x: 339, startPoint y: 242, endPoint x: 673, endPoint y: 230, distance: 334.7
click at [673, 230] on p "Please review and sign both the rental agreement and alcohol policy , and pay t…" at bounding box center [516, 229] width 736 height 47
click at [363, 245] on p "Please review and sign both the rental agreement and alcohol policy , and pay t…" at bounding box center [516, 229] width 736 height 47
drag, startPoint x: 174, startPoint y: 248, endPoint x: 665, endPoint y: 221, distance: 492.0
click at [665, 221] on p "Please review and sign both the rental agreement and alcohol policy , and pay t…" at bounding box center [516, 229] width 736 height 47
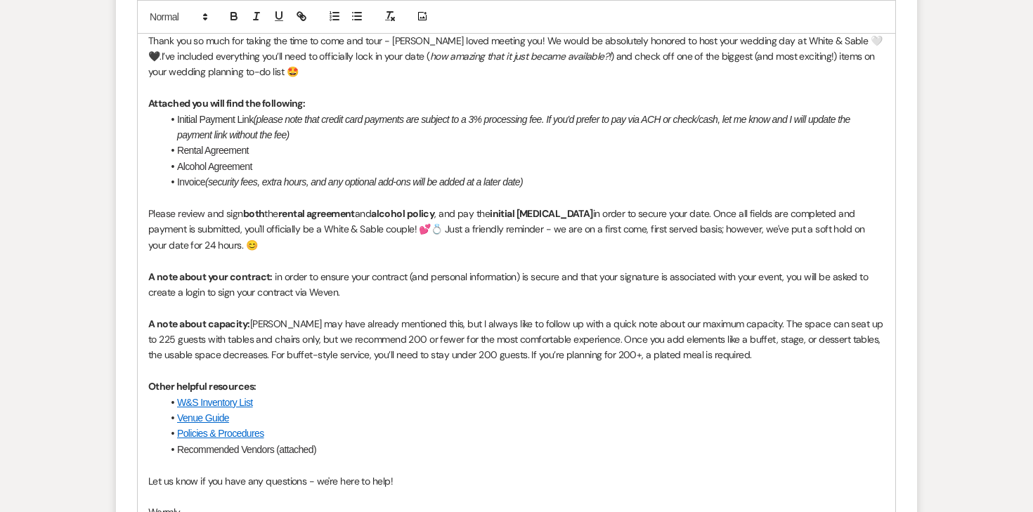
click at [243, 257] on p at bounding box center [516, 260] width 736 height 15
drag, startPoint x: 175, startPoint y: 248, endPoint x: 661, endPoint y: 228, distance: 486.7
click at [661, 228] on p "Please review and sign both the rental agreement and alcohol policy , and pay t…" at bounding box center [516, 229] width 736 height 47
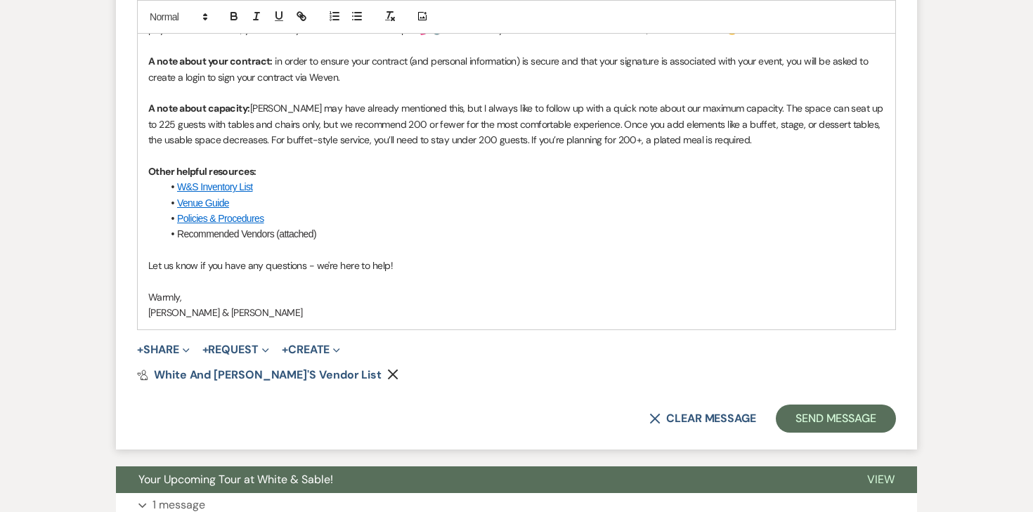
scroll to position [1130, 0]
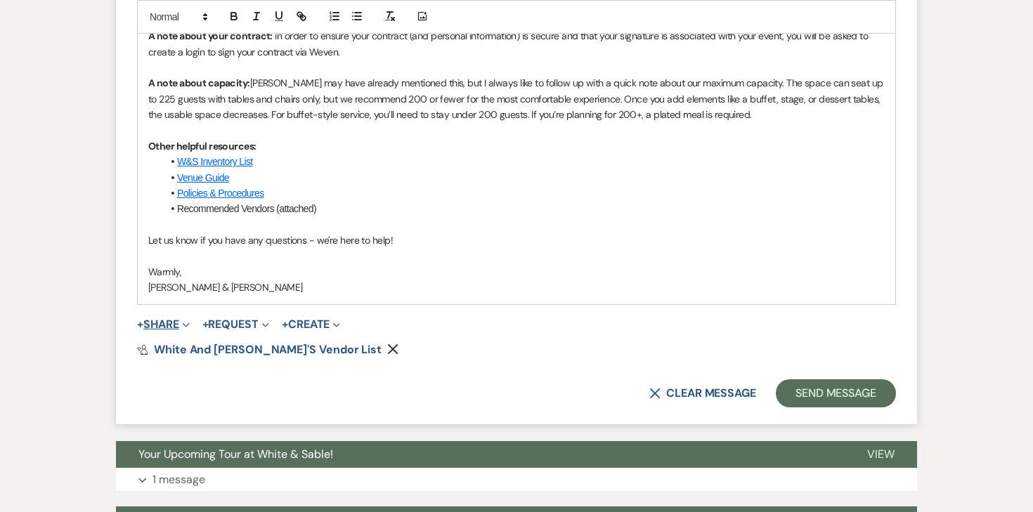
click at [174, 322] on button "+ Share Expand" at bounding box center [163, 324] width 53 height 11
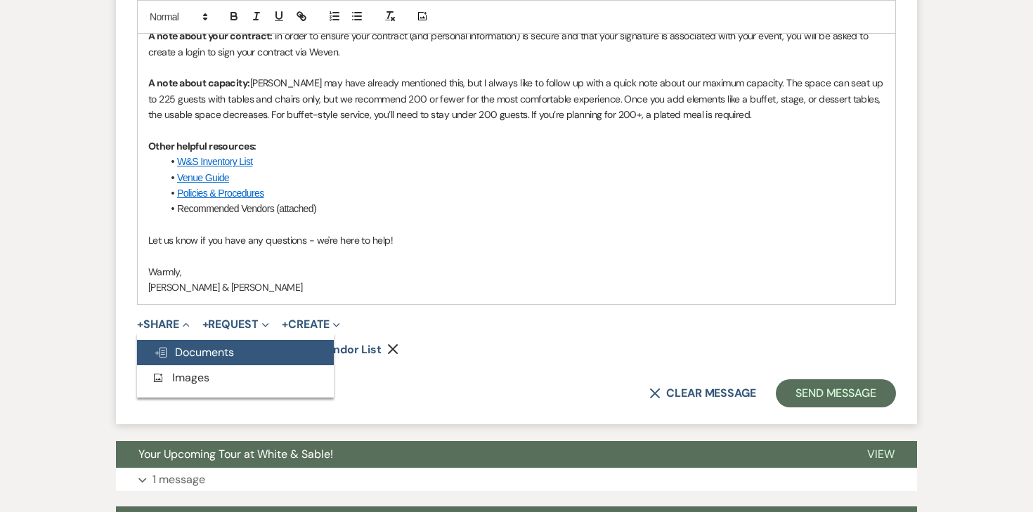
click at [175, 341] on button "Doc Upload Documents" at bounding box center [235, 352] width 197 height 25
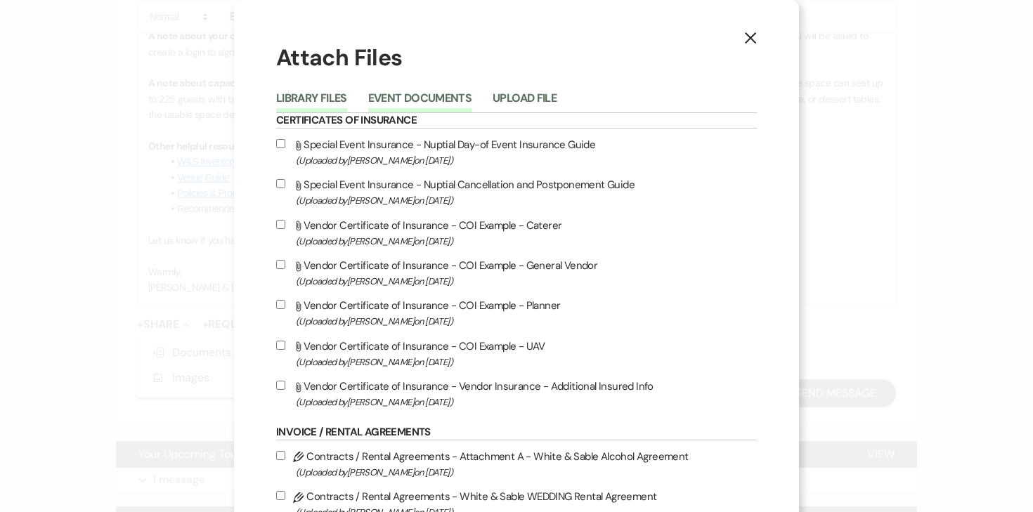
click at [456, 101] on button "Event Documents" at bounding box center [419, 103] width 103 height 20
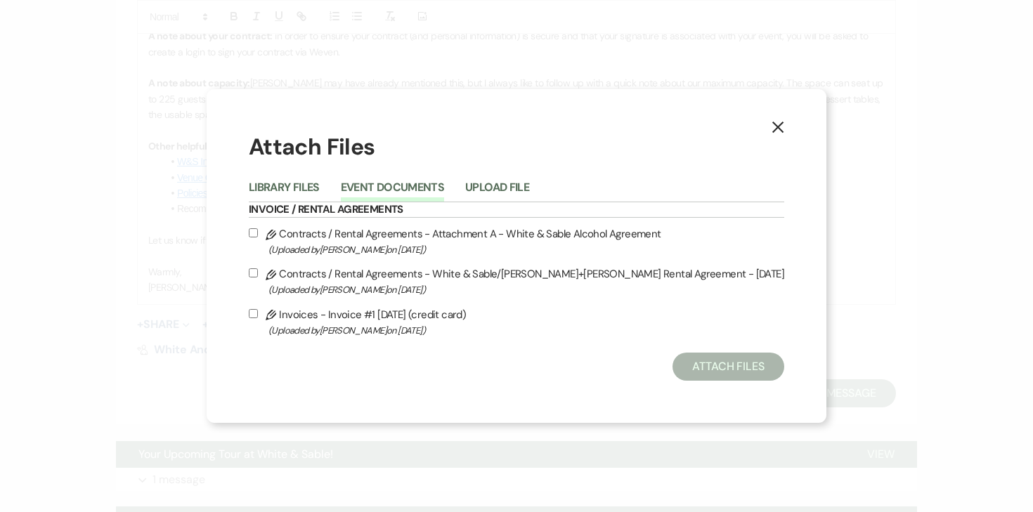
click at [258, 271] on input "Pencil Contracts / Rental Agreements - White & Sable/Galbraith+LeSavage Rental …" at bounding box center [253, 272] width 9 height 9
checkbox input "true"
click at [258, 233] on input "Pencil Contracts / Rental Agreements - Attachment A - White & Sable Alcohol Agr…" at bounding box center [253, 232] width 9 height 9
checkbox input "true"
click at [258, 313] on input "Pencil Invoices - Invoice #1 [DATE] (credit card) (Uploaded by [PERSON_NAME] on…" at bounding box center [253, 313] width 9 height 9
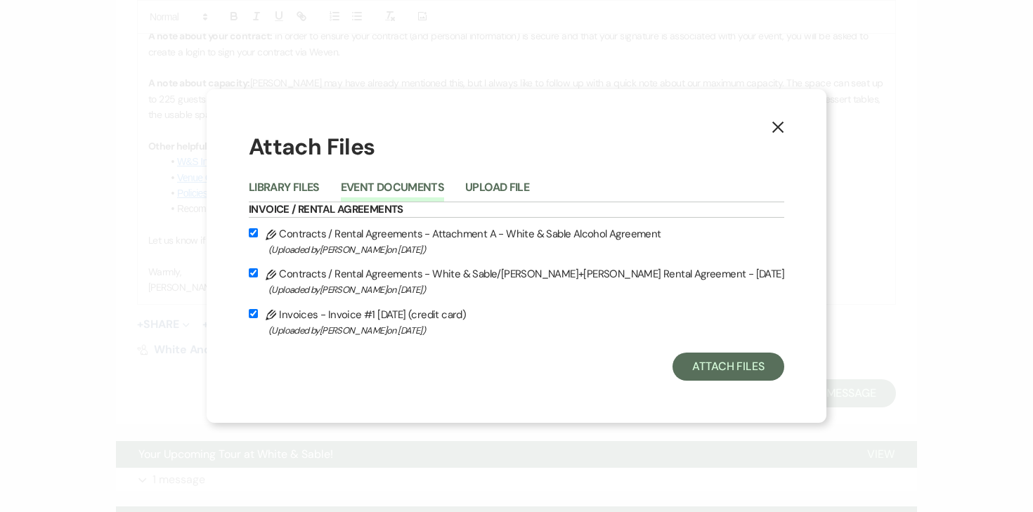
checkbox input "true"
click at [703, 361] on button "Attach Files" at bounding box center [728, 367] width 112 height 28
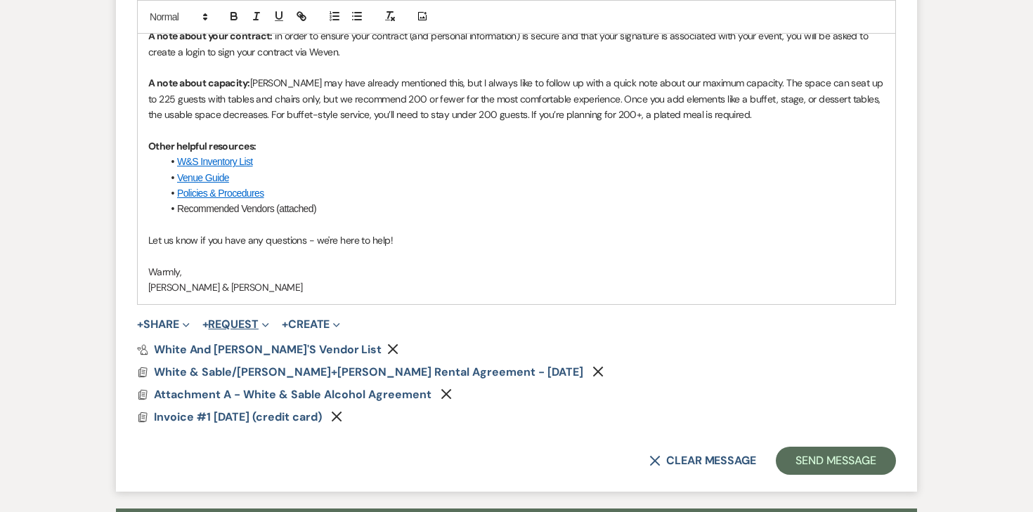
click at [249, 319] on button "+ Request Expand" at bounding box center [235, 324] width 67 height 11
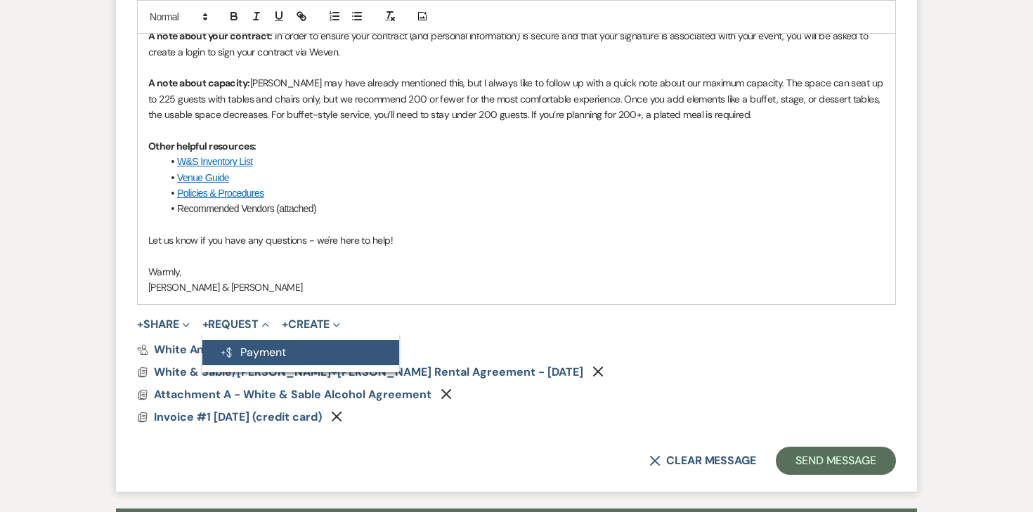
click at [245, 347] on button "Generate Payment Payment" at bounding box center [300, 352] width 197 height 25
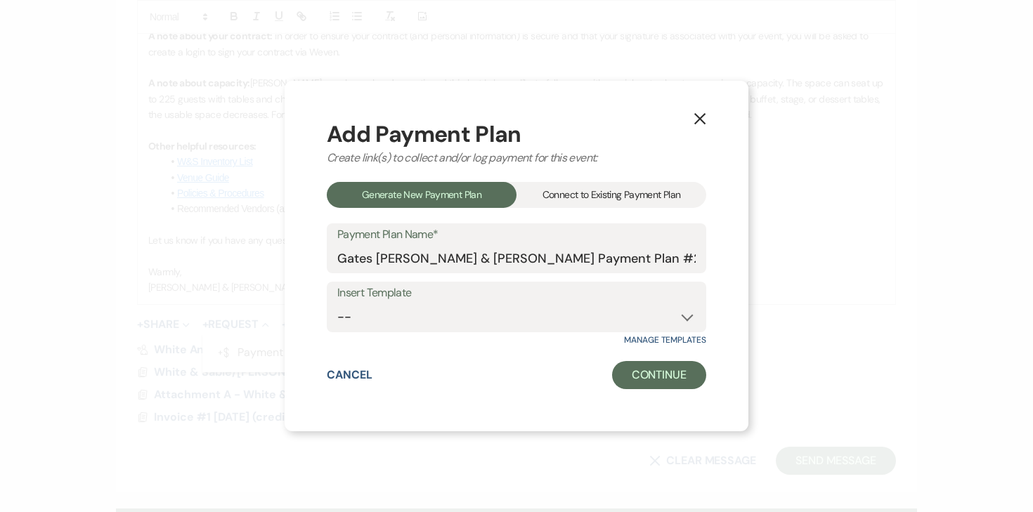
click at [607, 182] on div "Connect to Existing Payment Plan" at bounding box center [611, 195] width 190 height 26
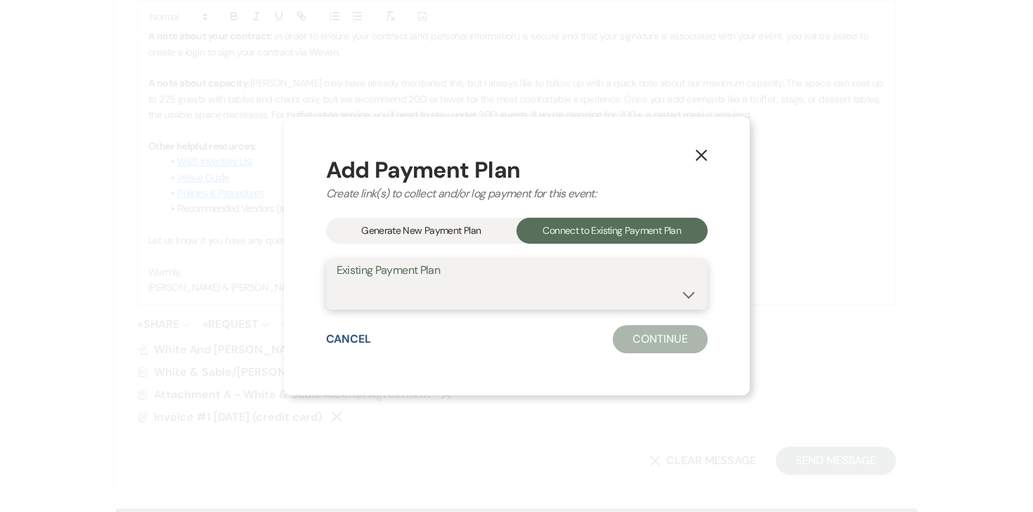
click at [485, 284] on select "Gates LeSavage & Perry Galbraith's Payment Plan #1" at bounding box center [517, 294] width 360 height 27
click at [337, 281] on select "Gates LeSavage & Perry Galbraith's Payment Plan #1" at bounding box center [517, 294] width 360 height 27
click at [489, 293] on select "Gates LeSavage & Perry Galbraith's Payment Plan #1" at bounding box center [517, 294] width 360 height 27
select select "25591"
click at [337, 281] on select "Gates LeSavage & Perry Galbraith's Payment Plan #1" at bounding box center [517, 294] width 360 height 27
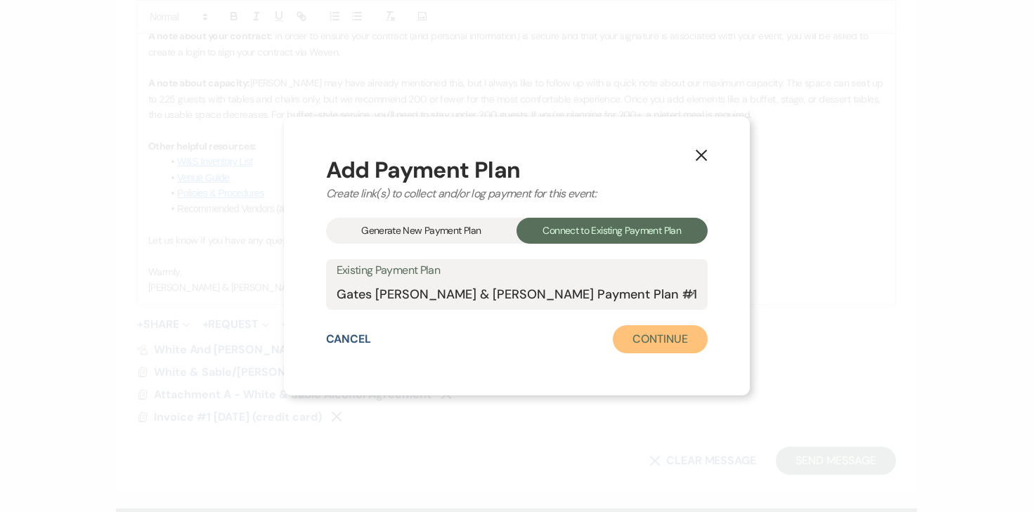
click at [654, 344] on button "Continue" at bounding box center [660, 339] width 94 height 28
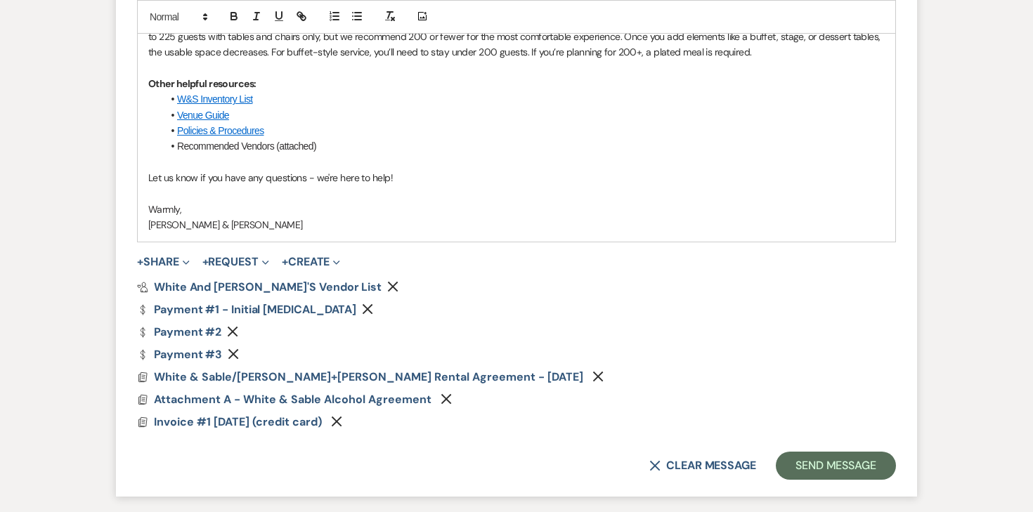
scroll to position [1204, 0]
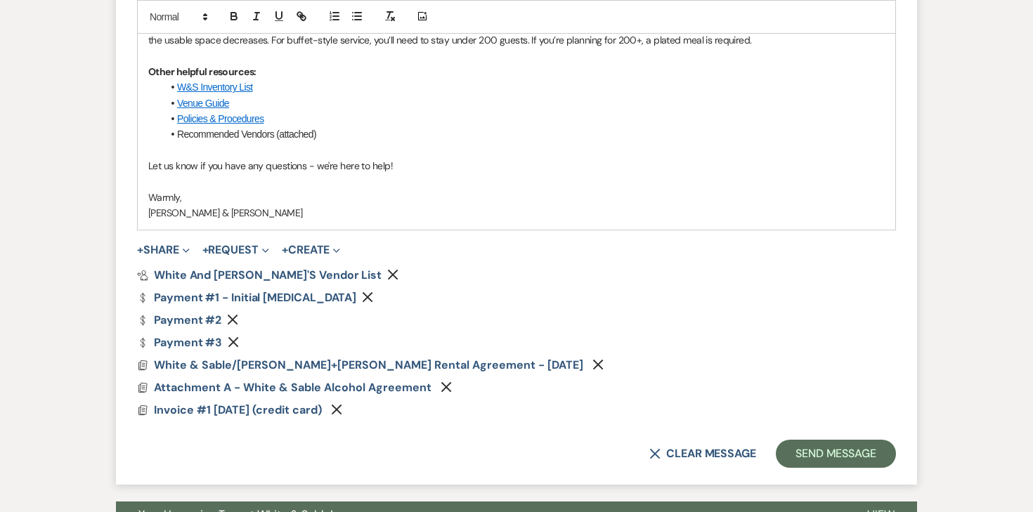
click at [236, 320] on icon "Remove" at bounding box center [232, 319] width 11 height 11
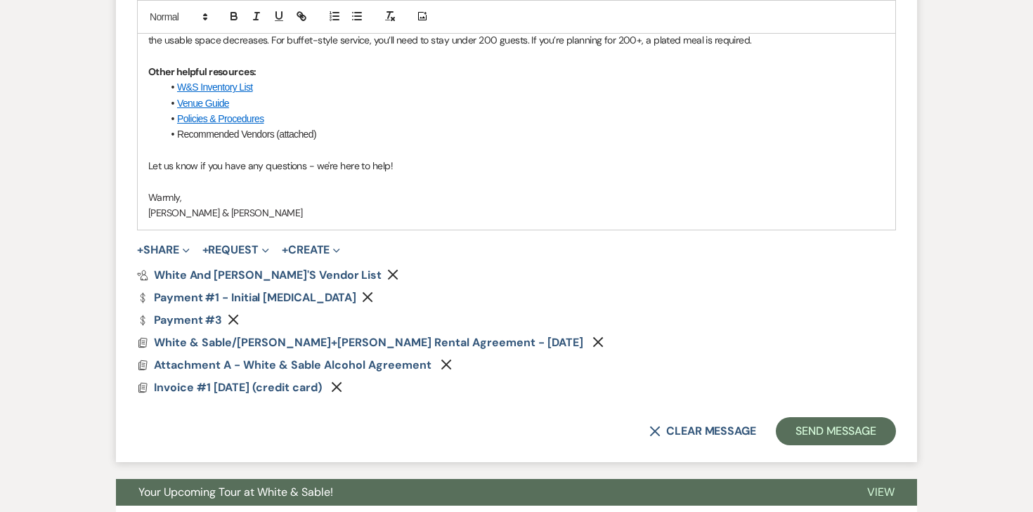
click at [236, 318] on icon "Remove" at bounding box center [233, 319] width 11 height 11
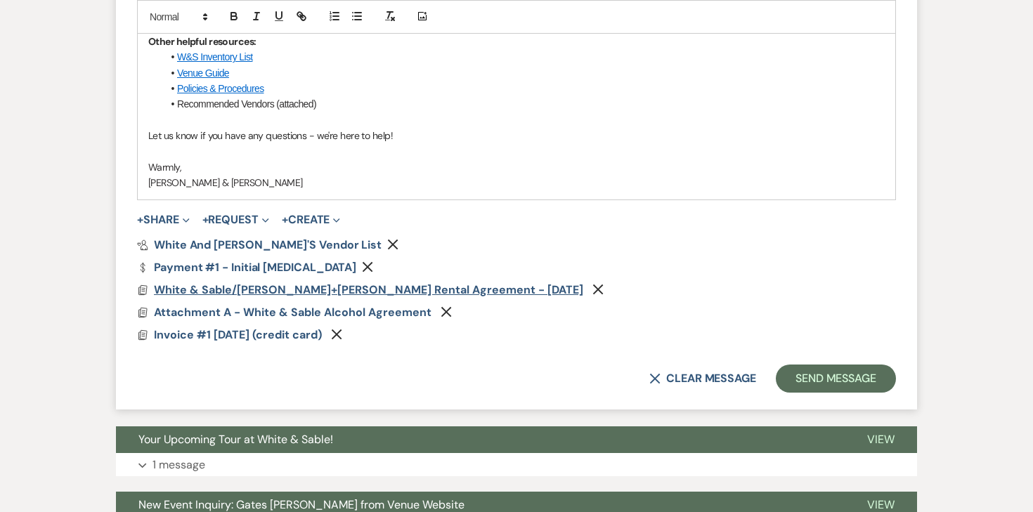
scroll to position [1240, 0]
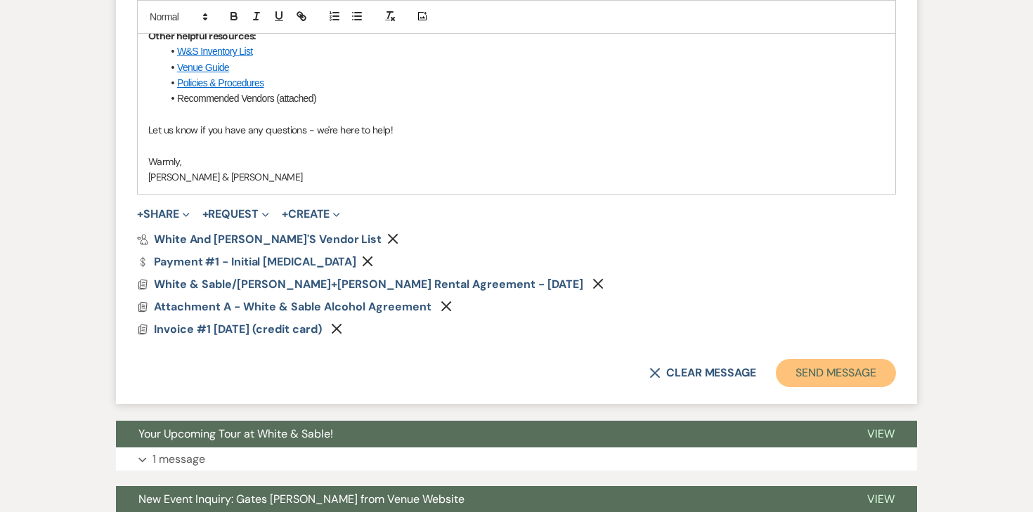
click at [833, 366] on button "Send Message" at bounding box center [836, 373] width 120 height 28
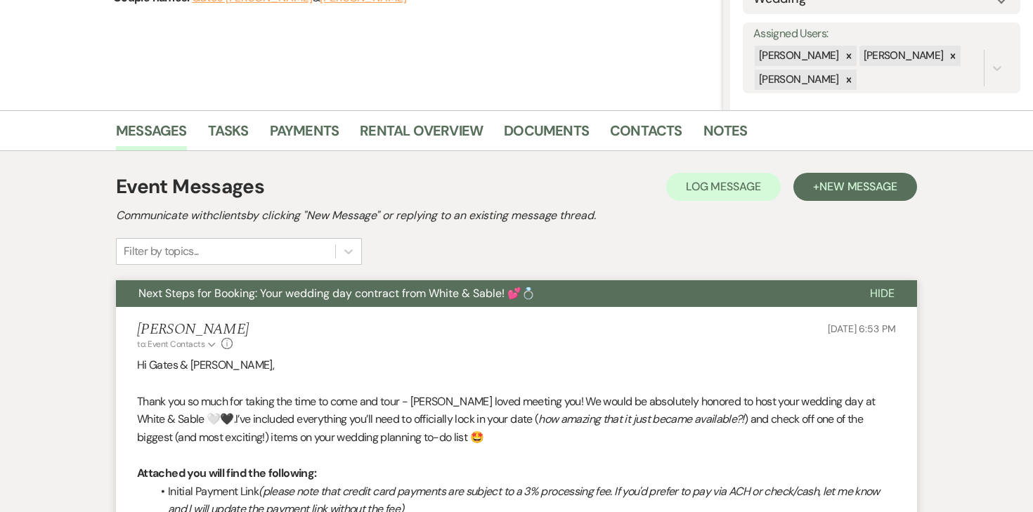
scroll to position [0, 0]
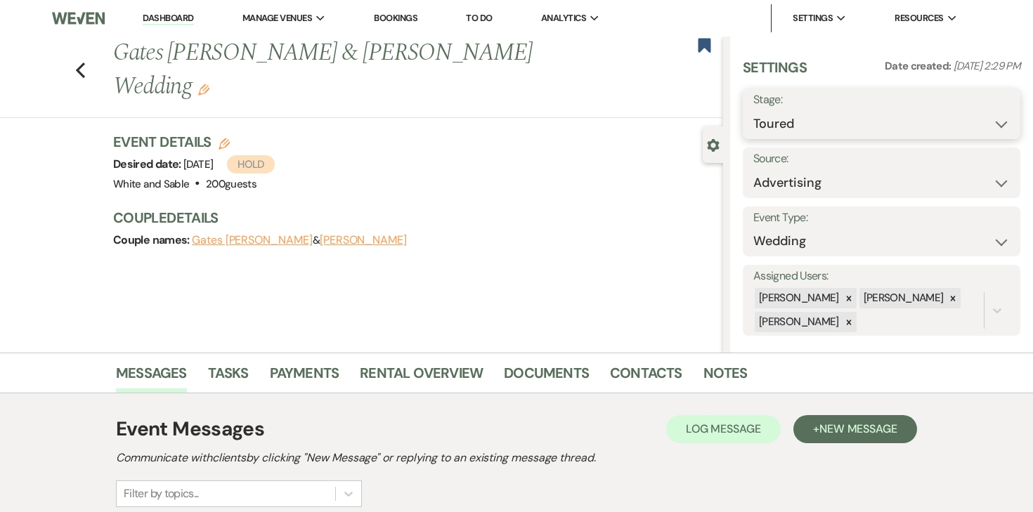
click at [786, 125] on select "Inquiry Follow Up Tour Requested Tour Confirmed Toured Proposal Sent Booked Lost" at bounding box center [881, 123] width 256 height 27
select select "6"
click at [753, 110] on select "Inquiry Follow Up Tour Requested Tour Confirmed Toured Proposal Sent Booked Lost" at bounding box center [881, 123] width 256 height 27
click at [987, 117] on button "Save" at bounding box center [991, 114] width 57 height 28
click at [82, 62] on icon "Previous" at bounding box center [80, 70] width 11 height 17
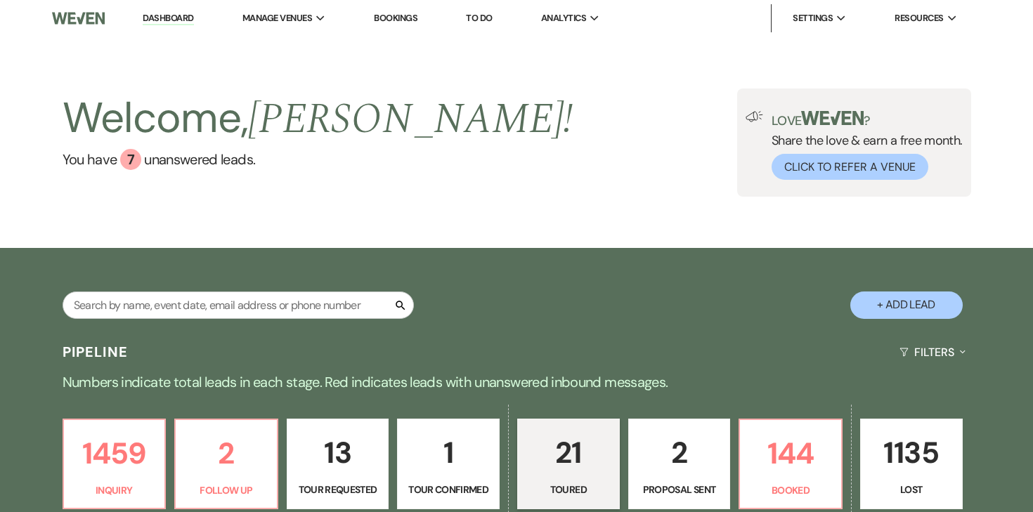
select select "5"
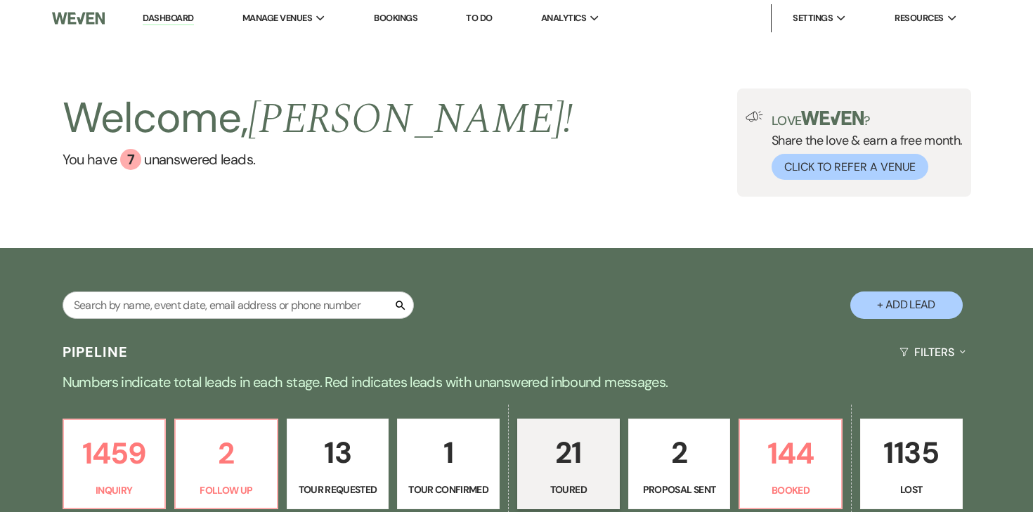
select select "5"
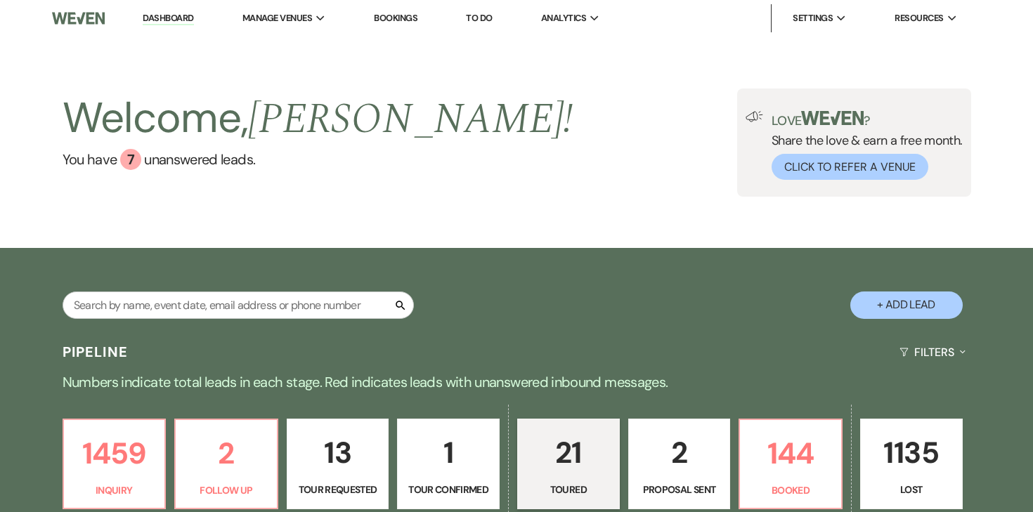
select select "5"
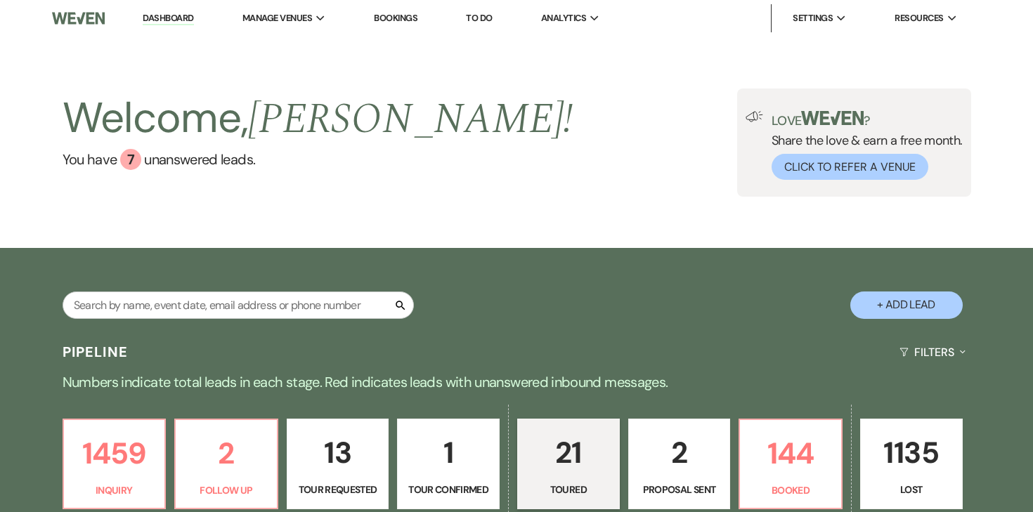
select select "5"
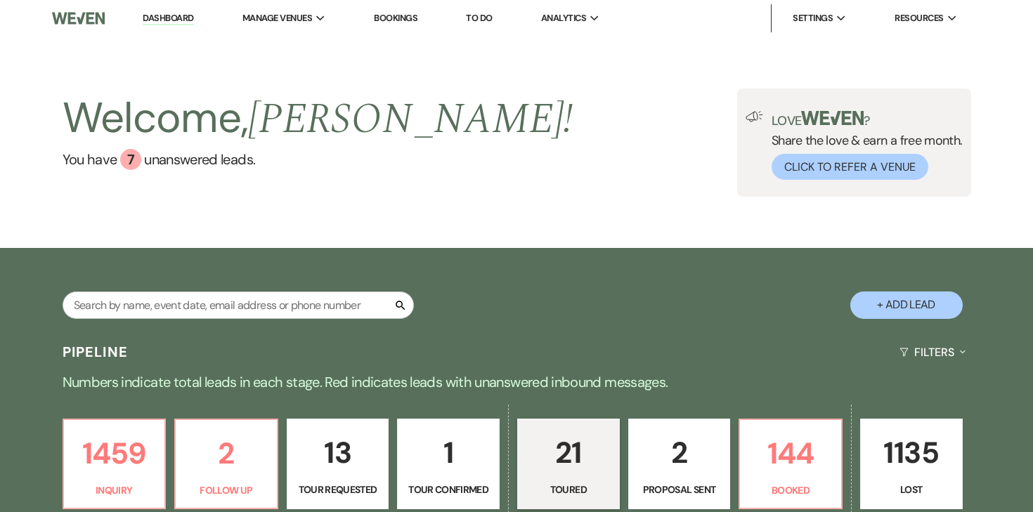
select select "5"
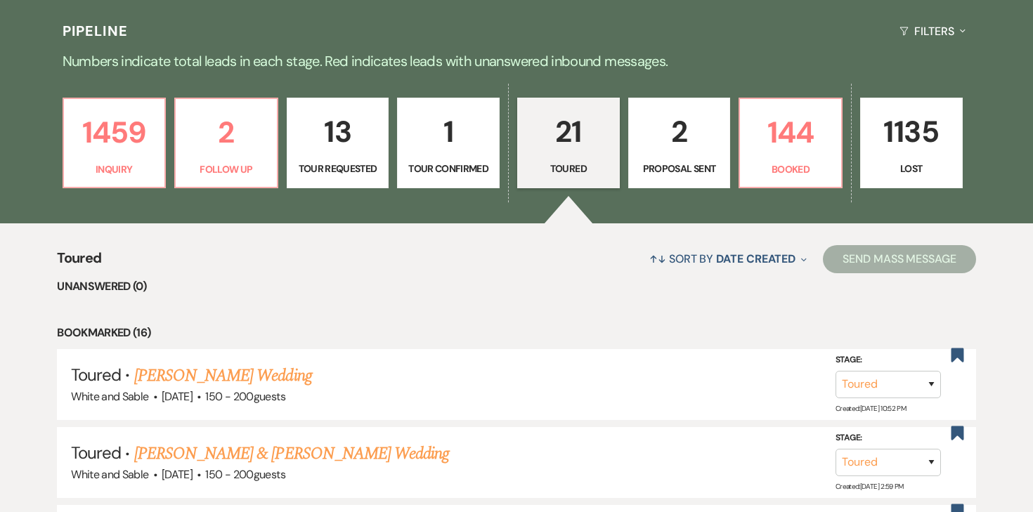
scroll to position [294, 0]
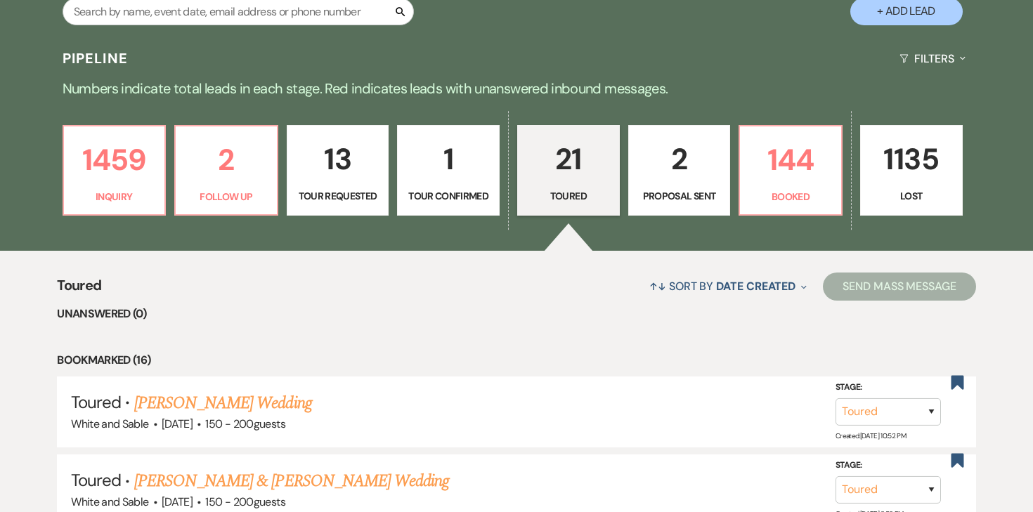
click at [684, 180] on p "2" at bounding box center [679, 159] width 84 height 47
select select "6"
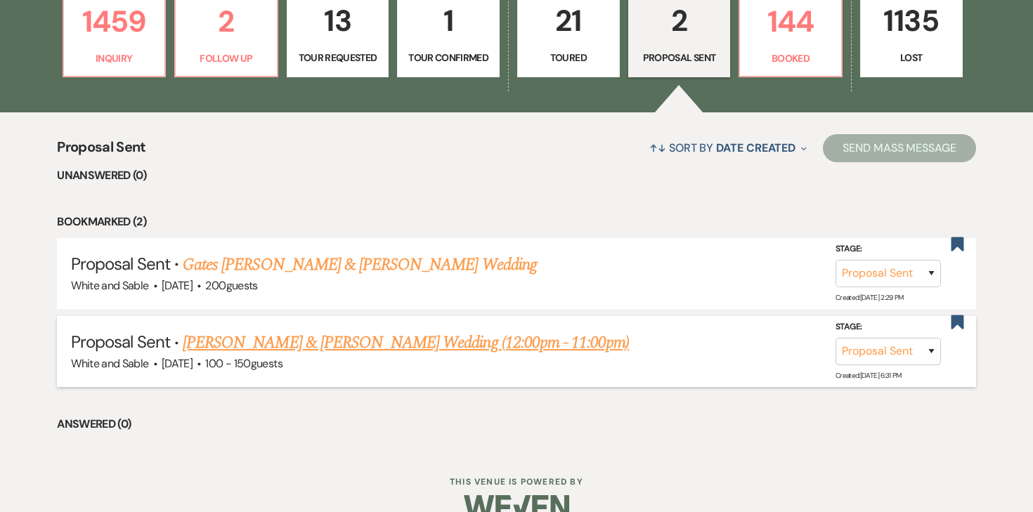
scroll to position [451, 0]
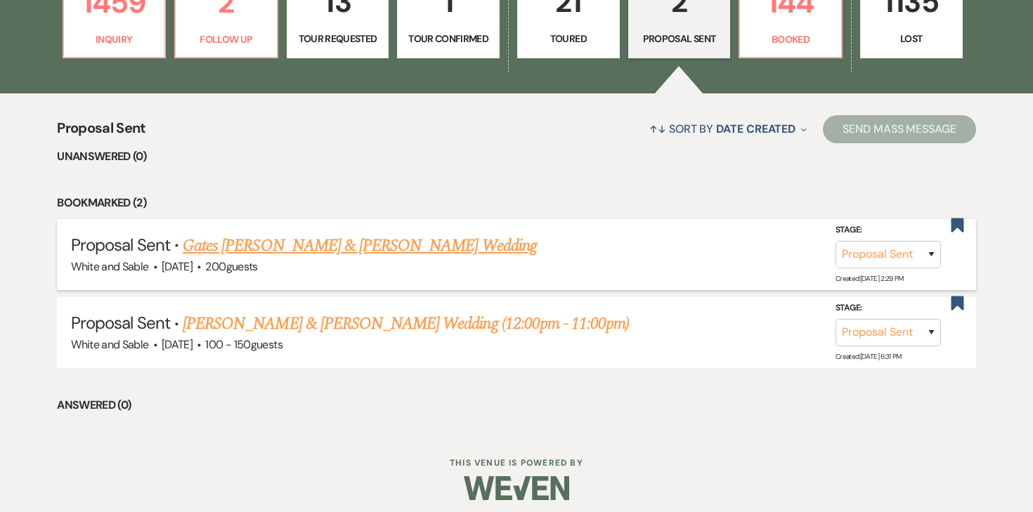
click at [417, 252] on link "Gates LeSavage & Perry Galbraith's Wedding" at bounding box center [360, 245] width 354 height 25
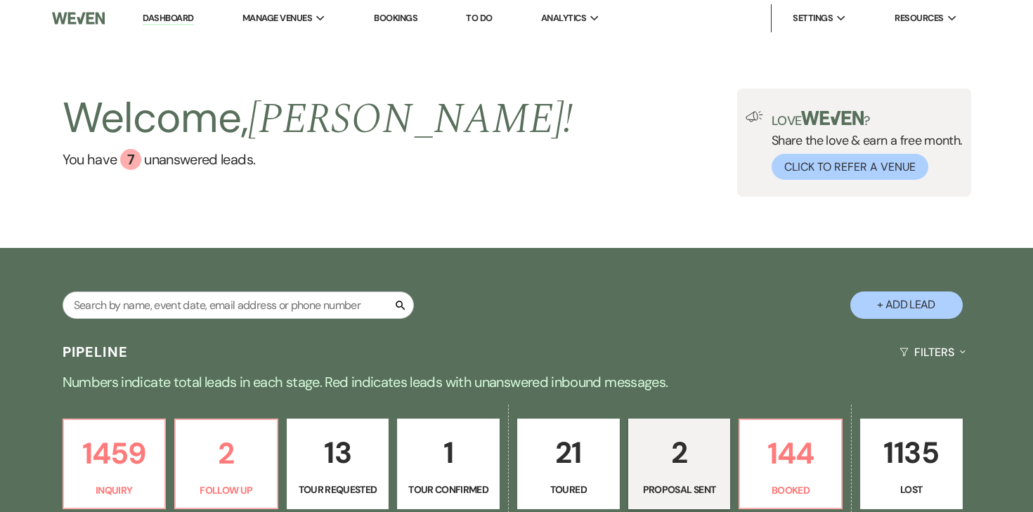
select select "6"
select select "25"
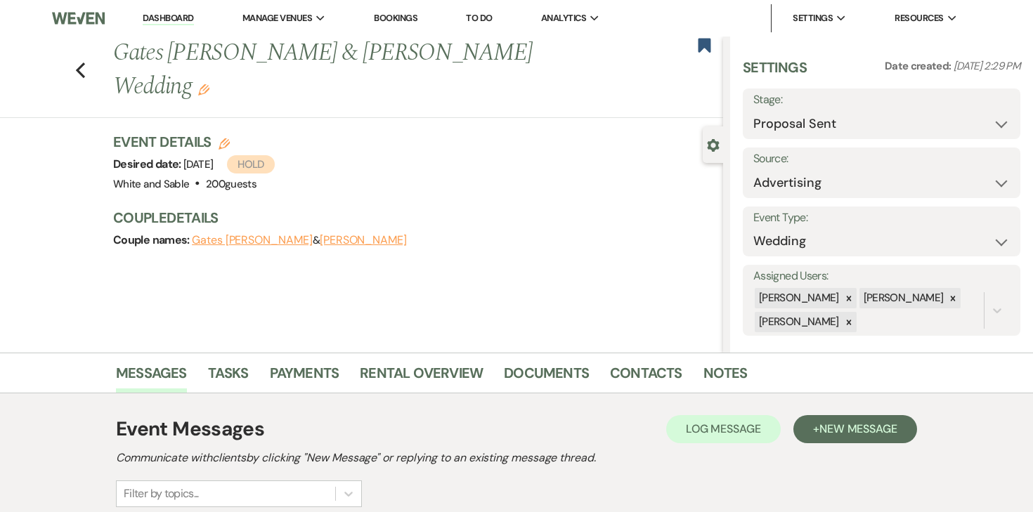
click at [209, 84] on icon "Edit" at bounding box center [203, 89] width 11 height 11
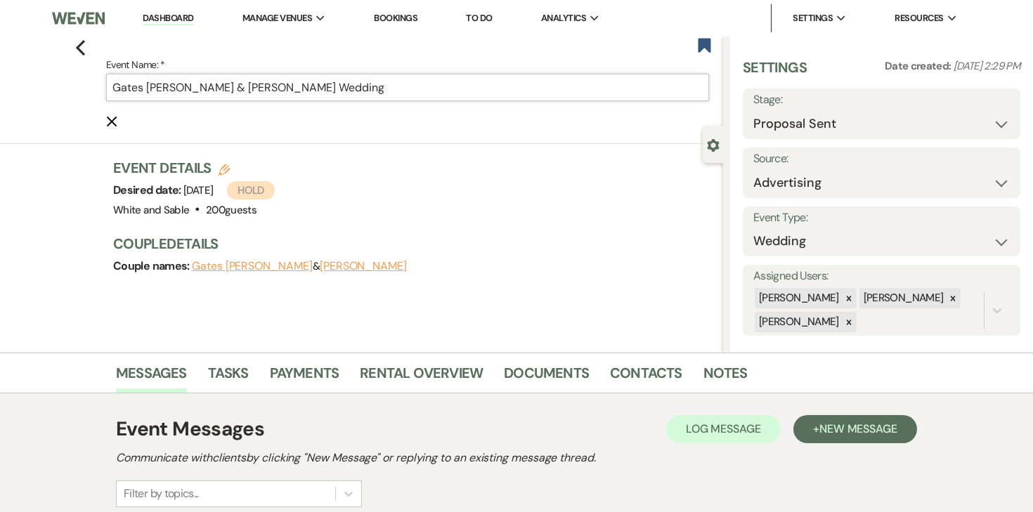
click at [427, 100] on input "Gates LeSavage & Perry Galbraith's Wedding" at bounding box center [407, 87] width 603 height 27
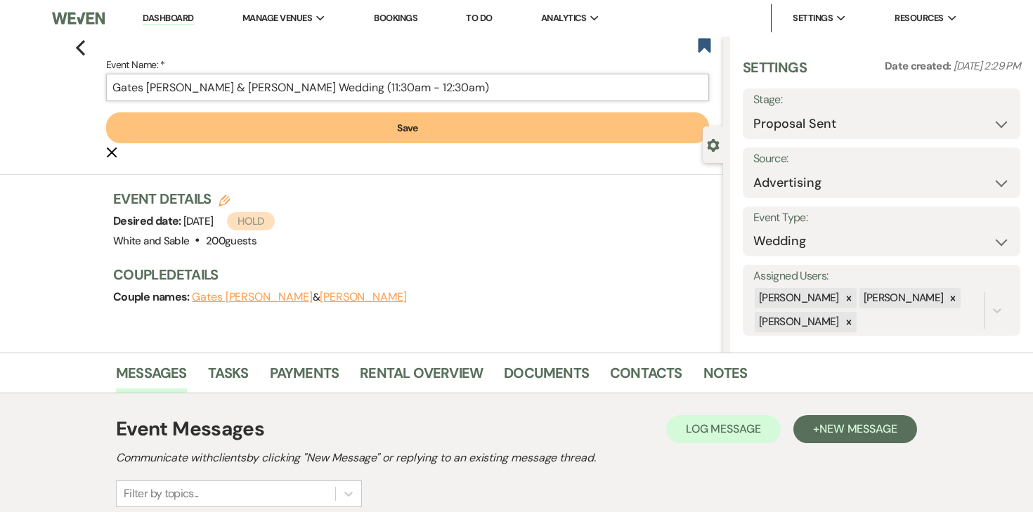
click at [405, 84] on input "Gates LeSavage & Perry Galbraith's Wedding (11:30am - 12:30am)" at bounding box center [407, 87] width 603 height 27
type input "Gates [PERSON_NAME] & [PERSON_NAME] Wedding (11:30am-12:30am)"
click at [405, 127] on button "Save" at bounding box center [407, 127] width 603 height 31
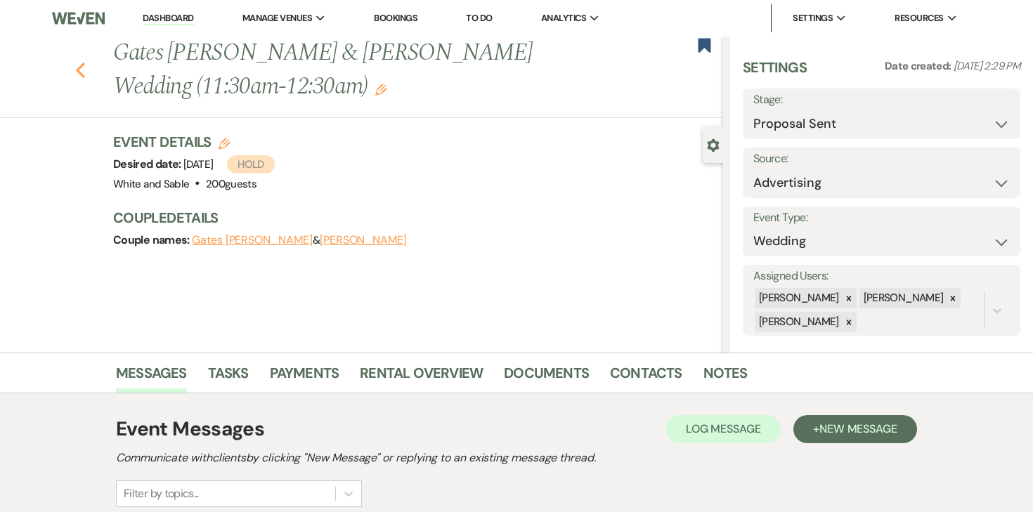
click at [80, 66] on use "button" at bounding box center [80, 70] width 9 height 15
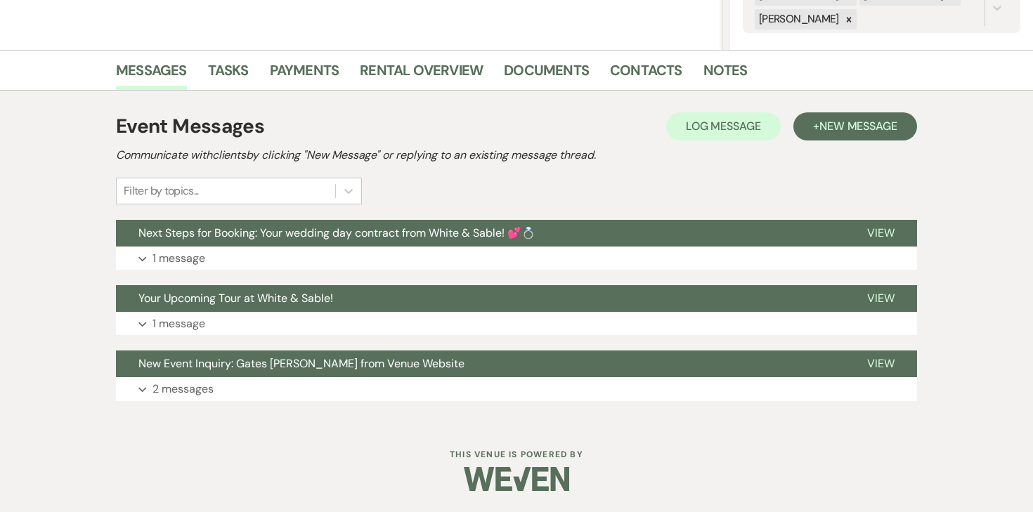
select select "6"
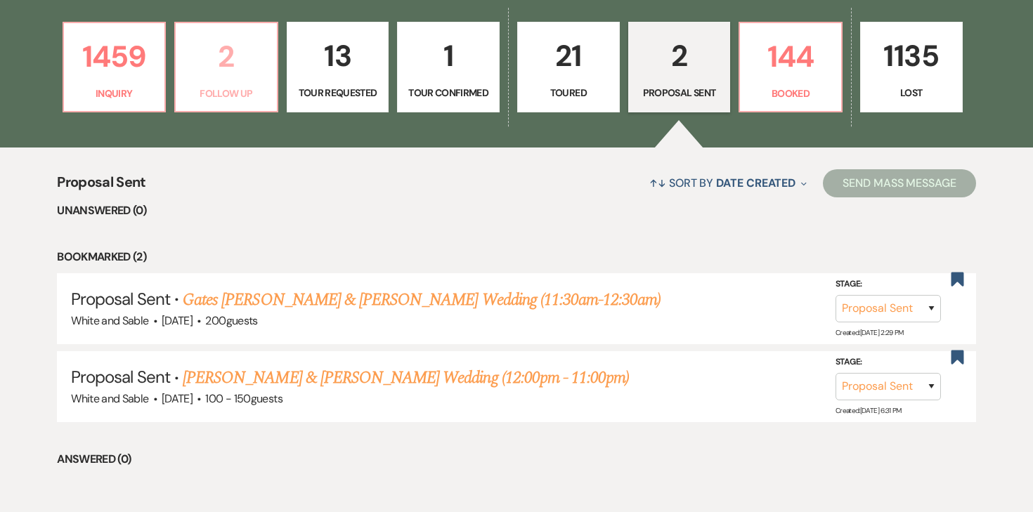
click at [240, 90] on p "Follow Up" at bounding box center [226, 93] width 84 height 15
select select "9"
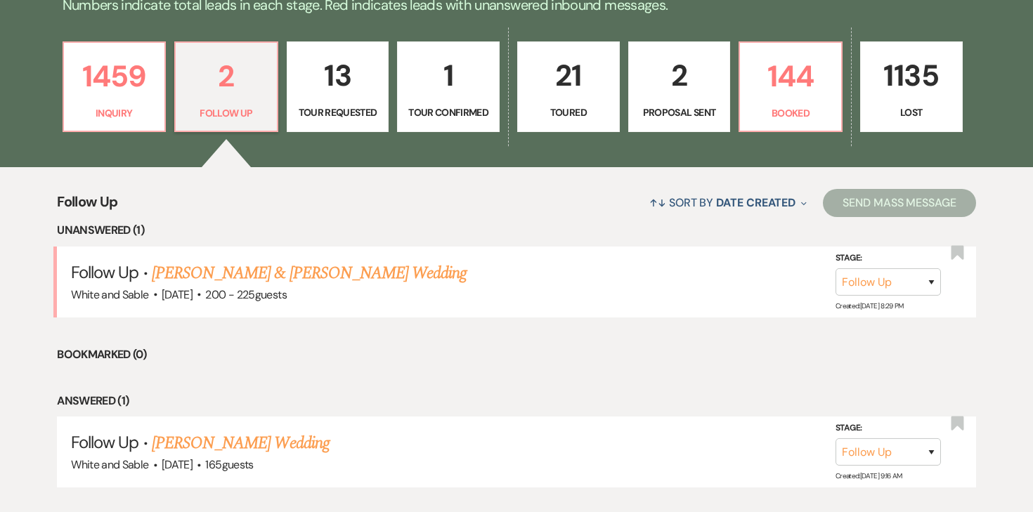
scroll to position [366, 0]
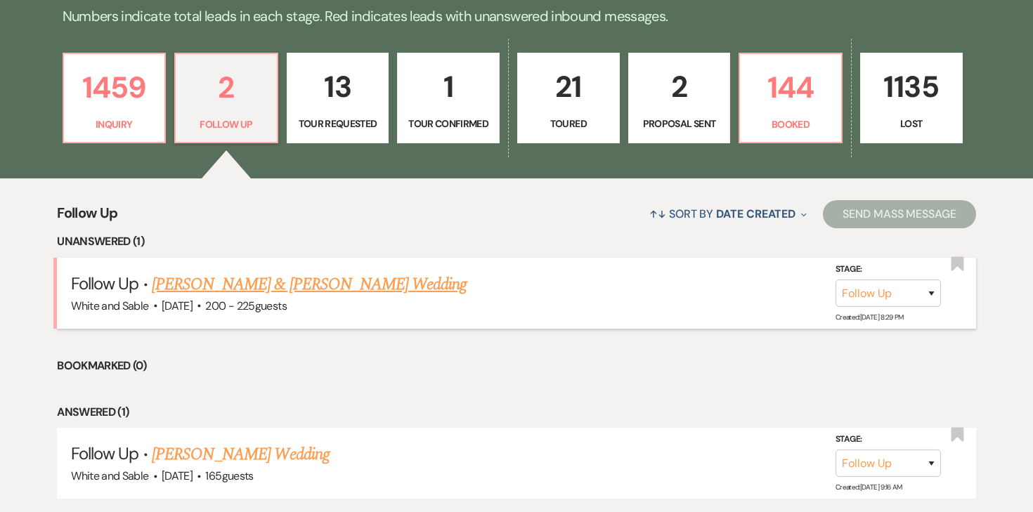
click at [267, 299] on span "200 - 225 guests" at bounding box center [245, 306] width 81 height 15
click at [267, 281] on link "Aron Vermenciuc & Julia Vinogradova's Wedding" at bounding box center [309, 284] width 315 height 25
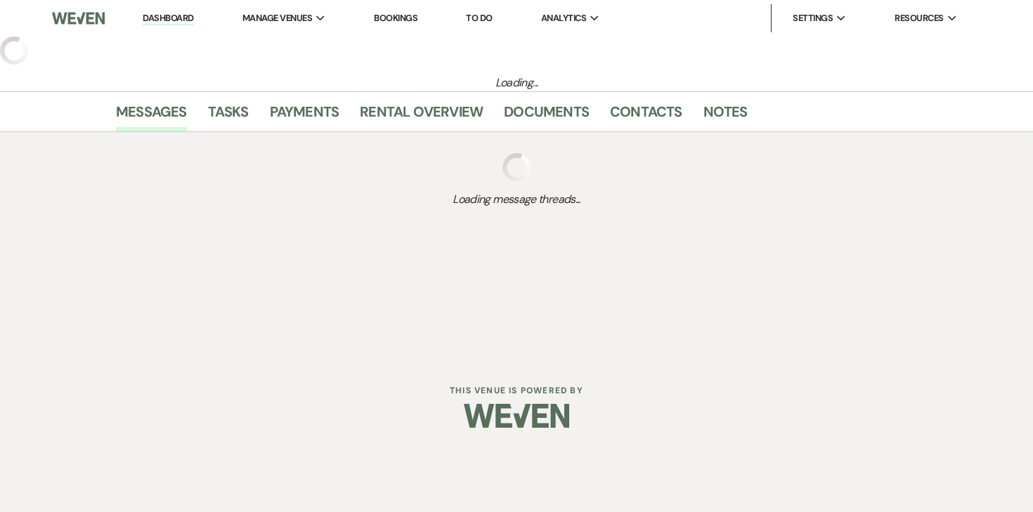
select select "9"
select select "20"
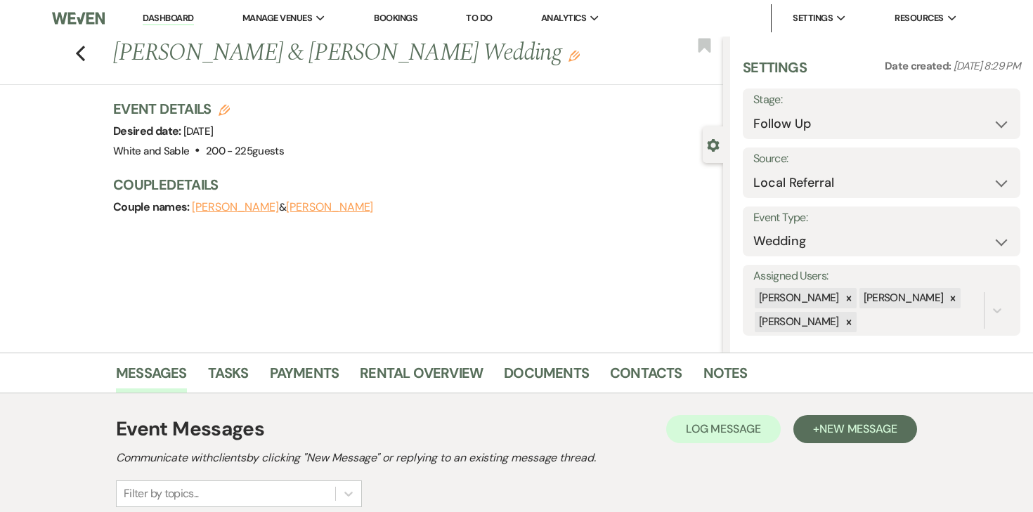
click at [221, 110] on icon "Edit" at bounding box center [224, 110] width 11 height 11
select select "684"
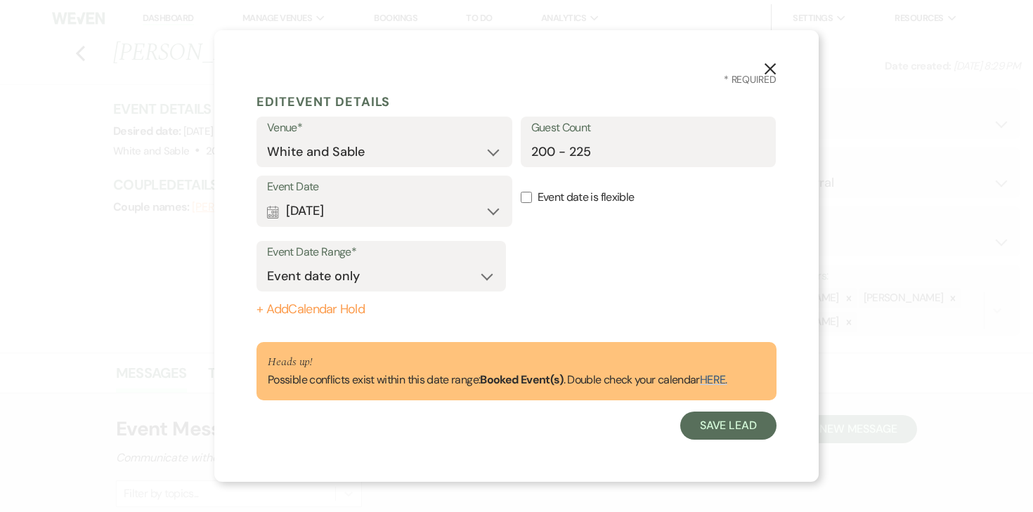
click at [462, 197] on label "Event Date" at bounding box center [384, 187] width 235 height 20
click at [448, 225] on button "Calendar May 15, 2026 Expand" at bounding box center [384, 211] width 235 height 28
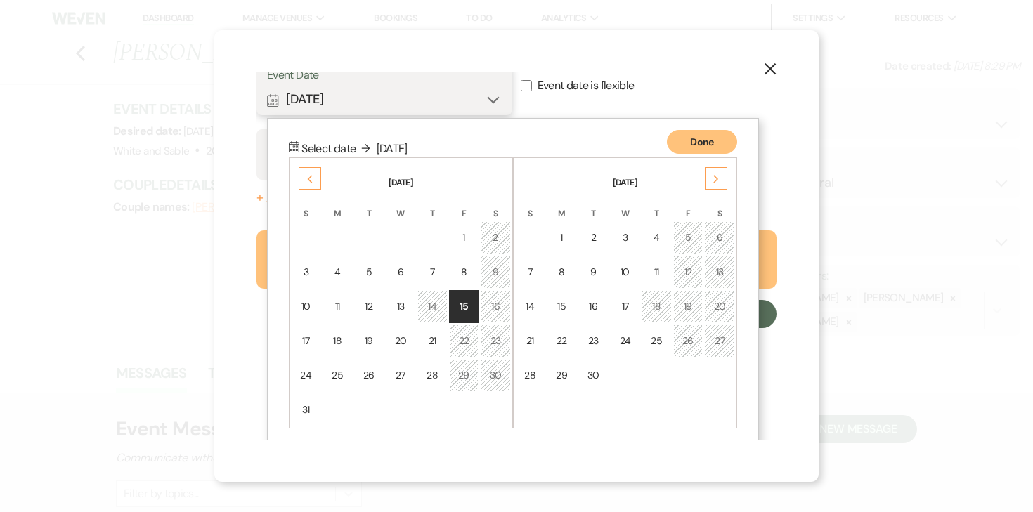
scroll to position [122, 0]
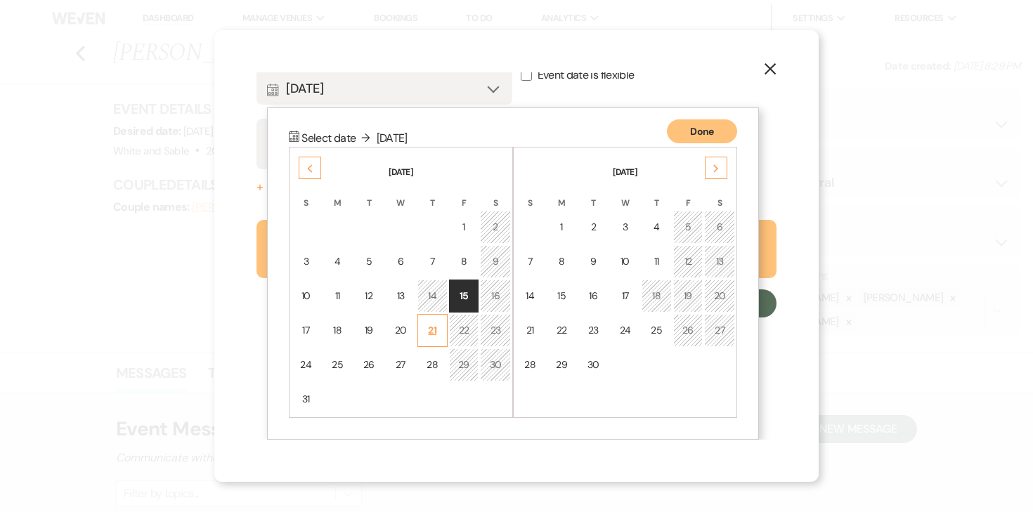
click at [441, 332] on td "21" at bounding box center [432, 330] width 30 height 33
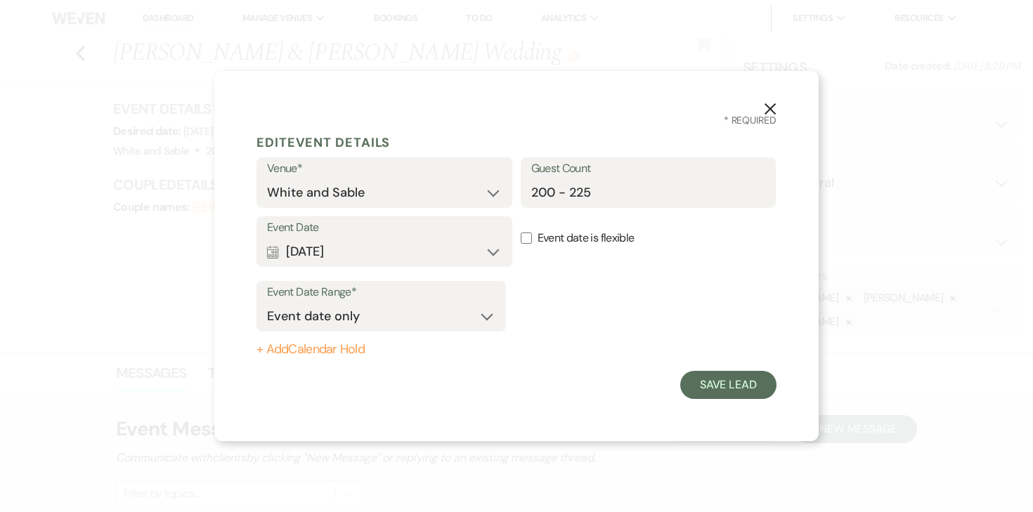
scroll to position [0, 0]
click at [327, 351] on button "+ Add Calendar Hold" at bounding box center [380, 350] width 249 height 14
select select "false"
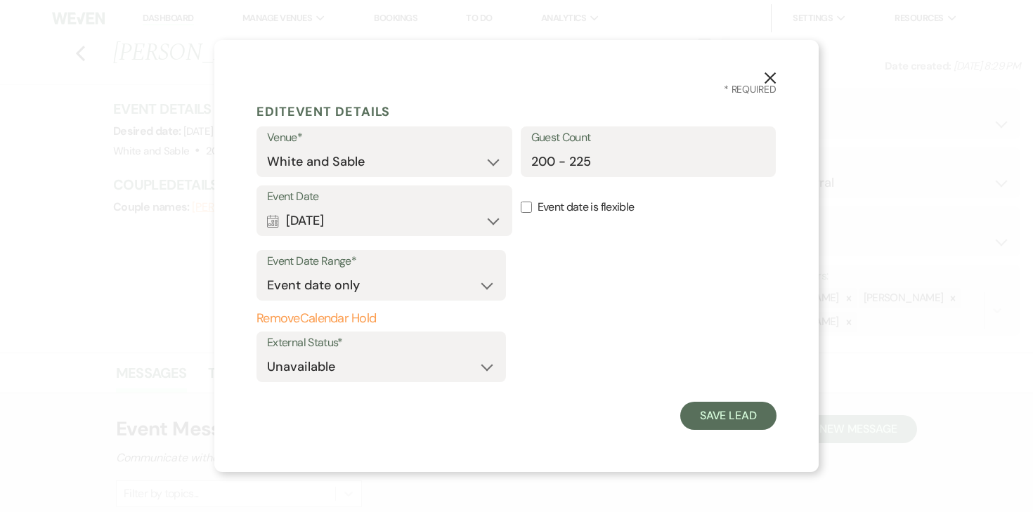
click at [673, 407] on form "Edit Event Details Venue* White and Sable Guest Count 200 - 225 Event Date Cale…" at bounding box center [516, 264] width 520 height 334
click at [693, 414] on button "Save Lead" at bounding box center [728, 416] width 96 height 28
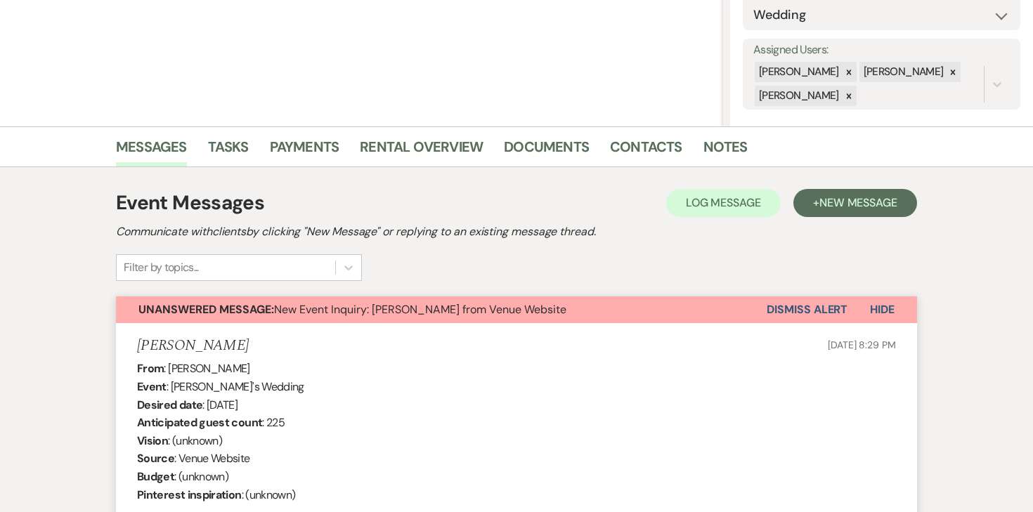
scroll to position [226, 0]
click at [455, 149] on link "Rental Overview" at bounding box center [421, 151] width 123 height 31
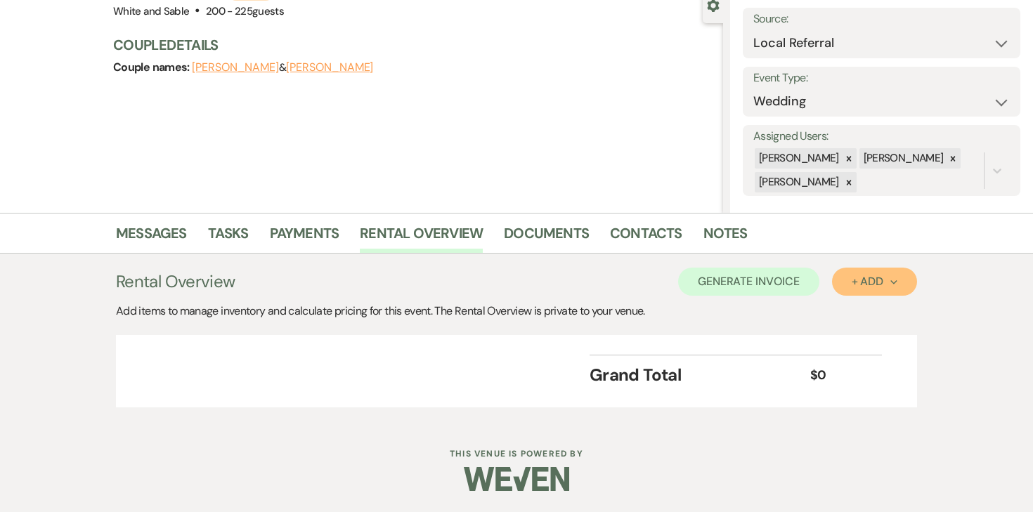
click at [866, 276] on div "+ Add Next" at bounding box center [875, 281] width 46 height 11
click at [873, 319] on button "Item" at bounding box center [867, 314] width 71 height 22
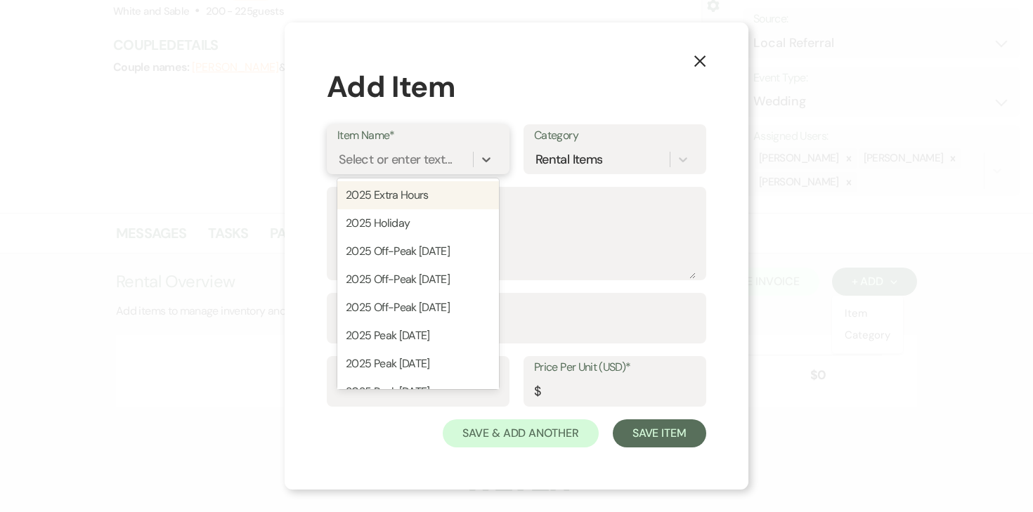
click at [460, 167] on div "Select or enter text..." at bounding box center [405, 160] width 136 height 25
type input "2026"
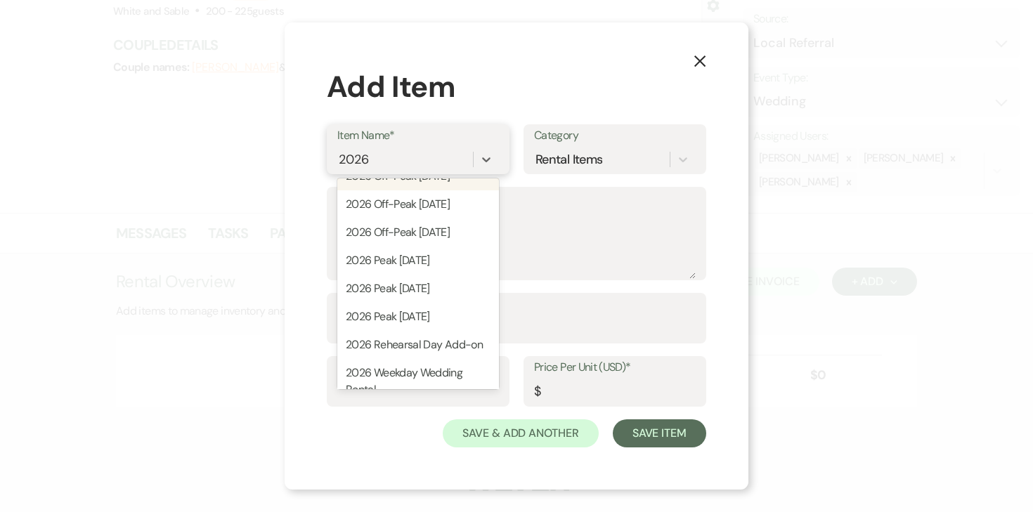
scroll to position [110, 0]
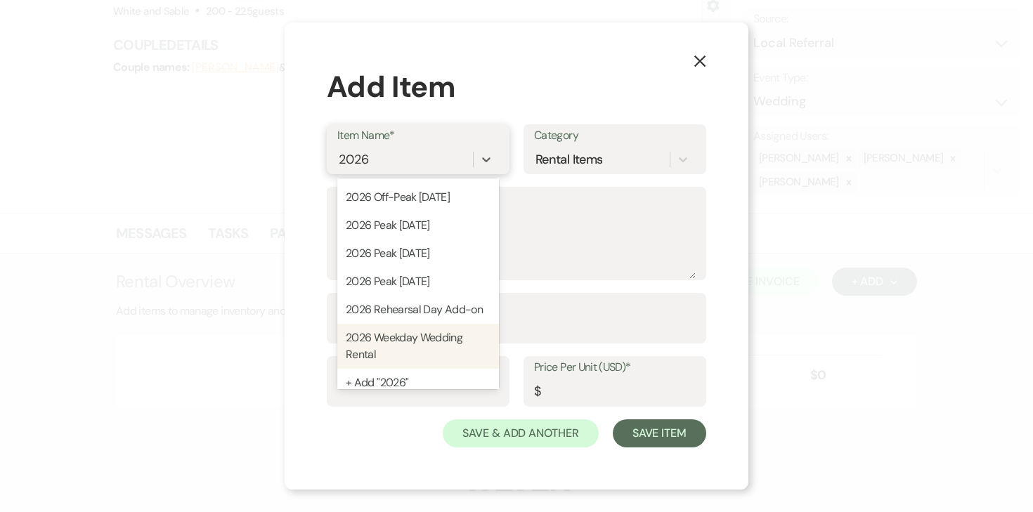
click at [410, 334] on div "2026 Weekday Wedding Rental" at bounding box center [418, 346] width 162 height 45
type textarea "12:00pm - 11:00pm (11 hour rental period) Does not include: security, event day…"
type input "6000"
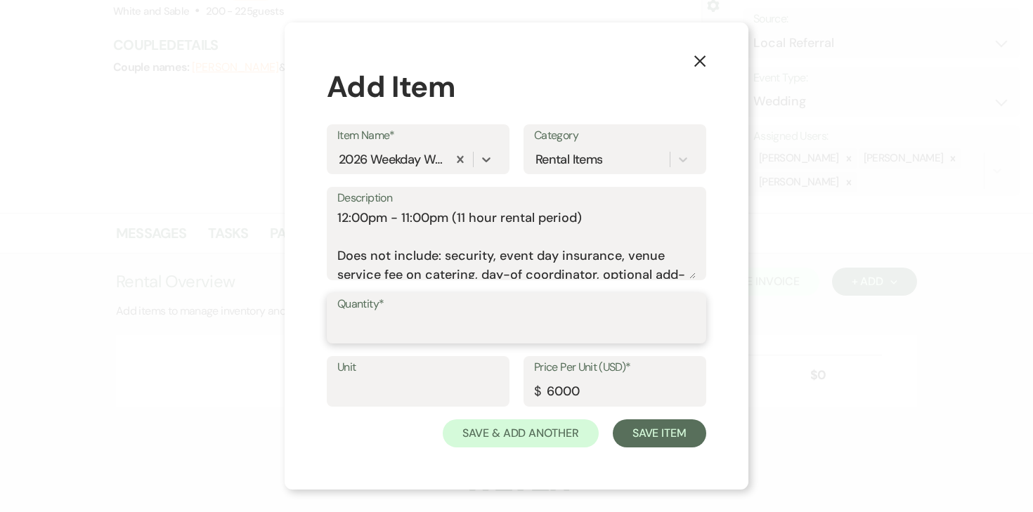
click at [401, 335] on input "Quantity*" at bounding box center [516, 328] width 358 height 27
type input "1"
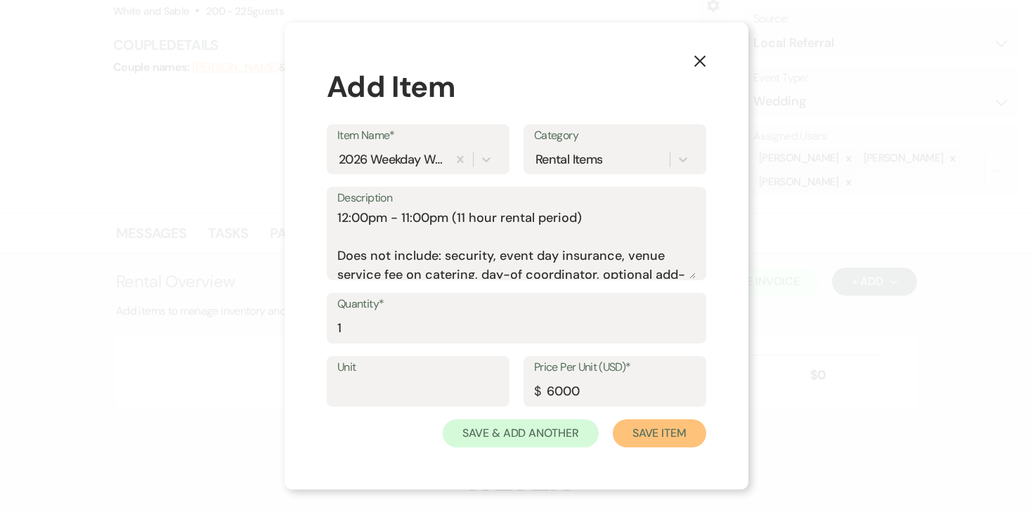
click at [690, 430] on button "Save Item" at bounding box center [659, 434] width 93 height 28
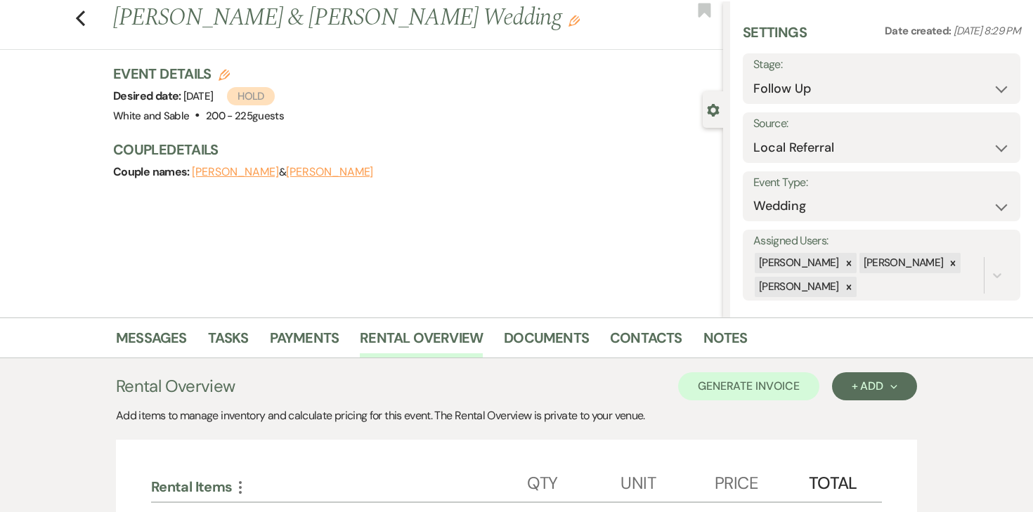
scroll to position [0, 0]
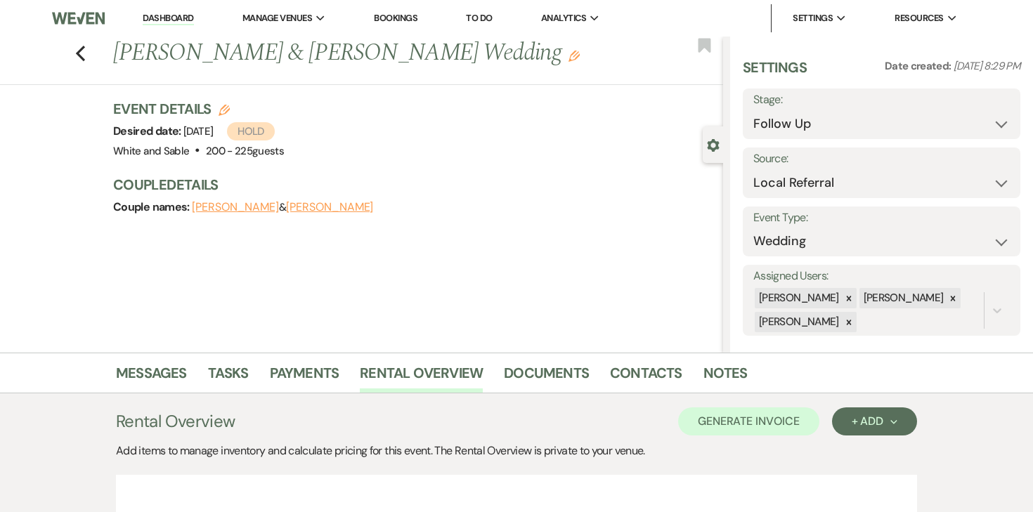
click at [568, 53] on icon "Edit" at bounding box center [573, 56] width 11 height 11
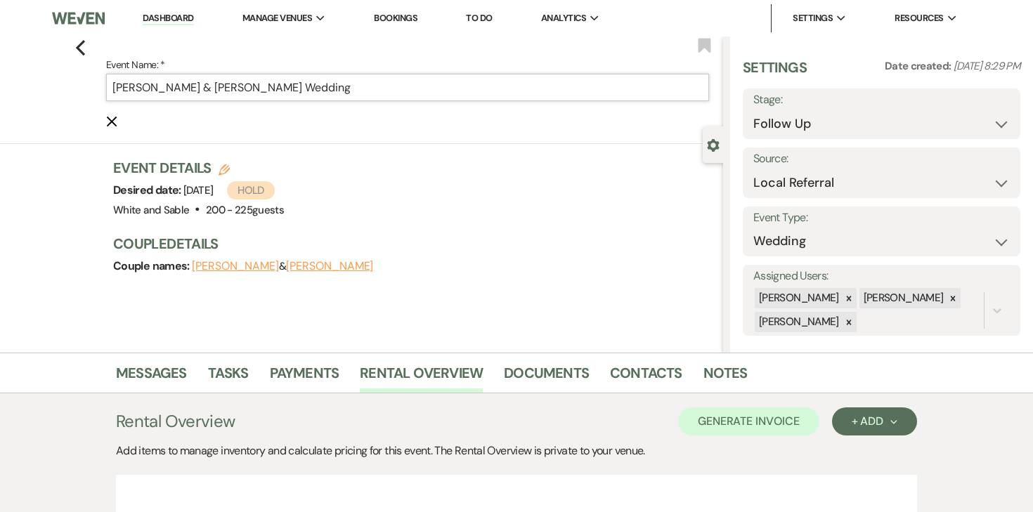
click at [480, 92] on input "Aron Vermenciuc & Julia Vinogradova's Wedding" at bounding box center [407, 87] width 603 height 27
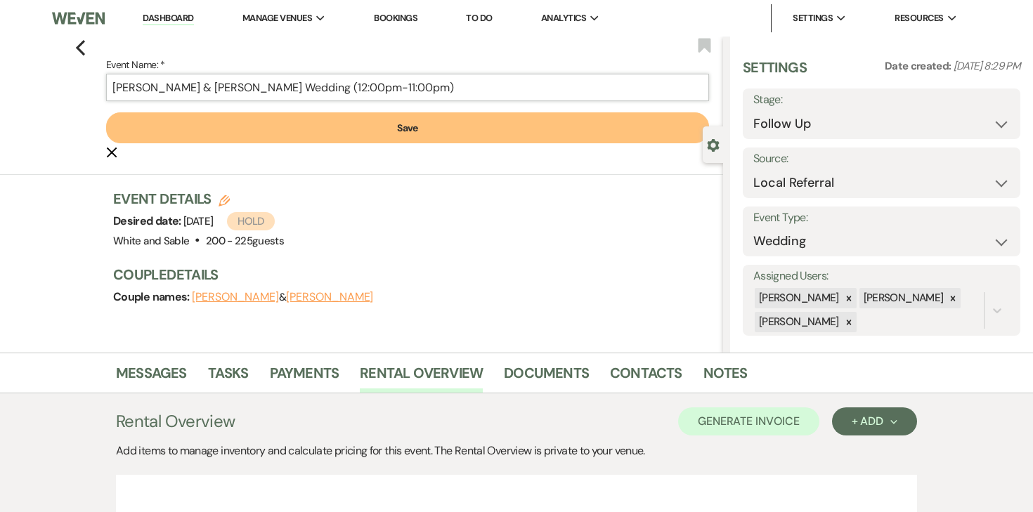
type input "Aron Vermenciuc & Julia Vinogradova's Wedding (12:00pm-11:00pm)"
click at [429, 122] on button "Save" at bounding box center [407, 127] width 603 height 31
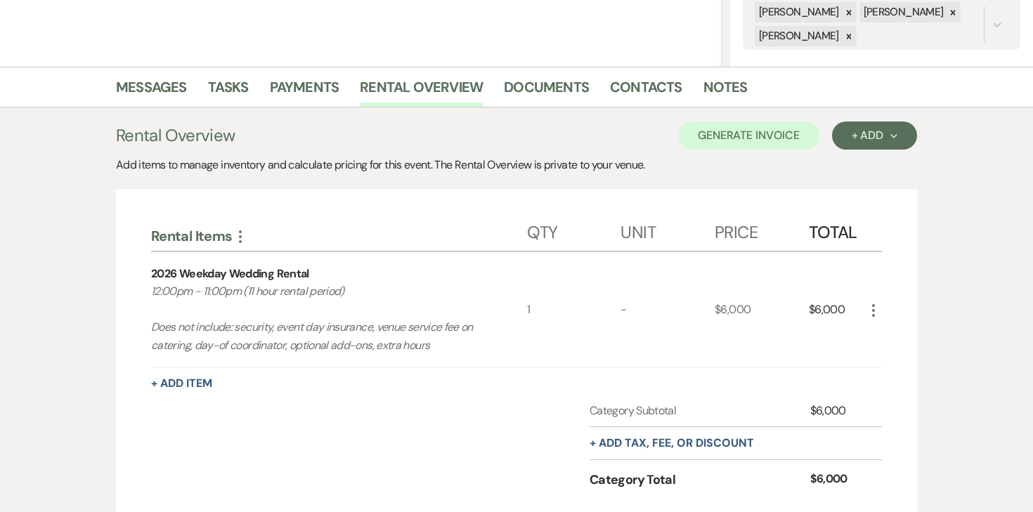
scroll to position [199, 0]
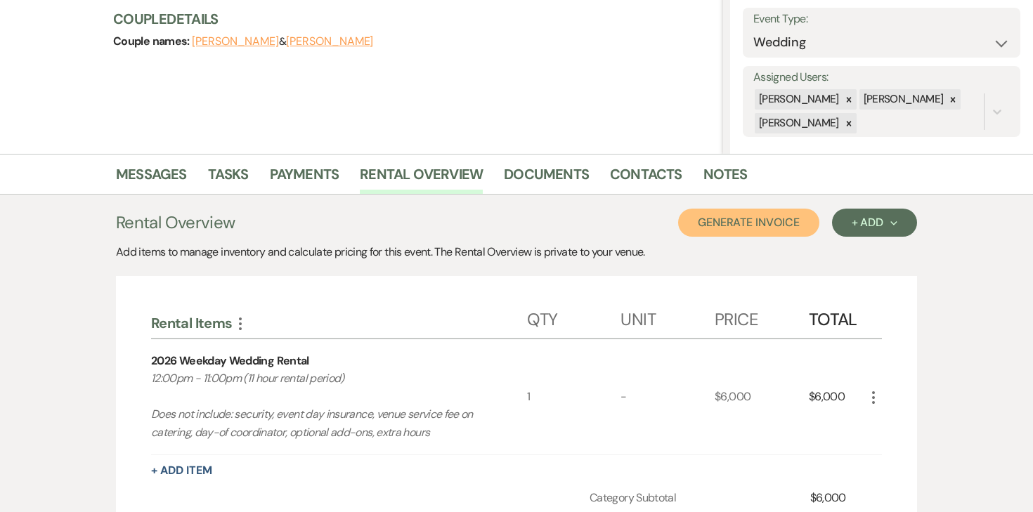
click at [734, 233] on button "Generate Invoice" at bounding box center [748, 223] width 141 height 28
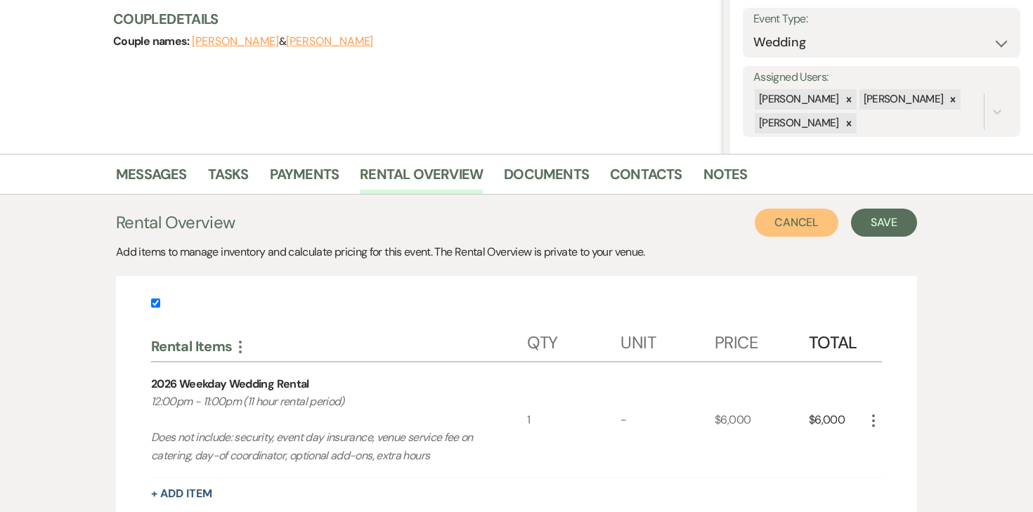
click at [814, 225] on button "Cancel" at bounding box center [797, 223] width 84 height 28
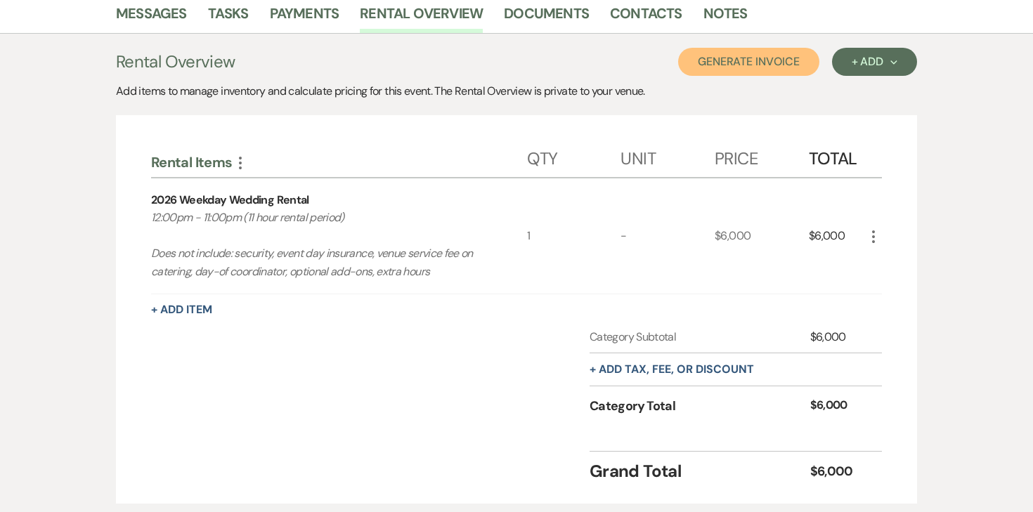
scroll to position [360, 0]
click at [614, 369] on button "+ Add tax, fee, or discount" at bounding box center [672, 368] width 164 height 11
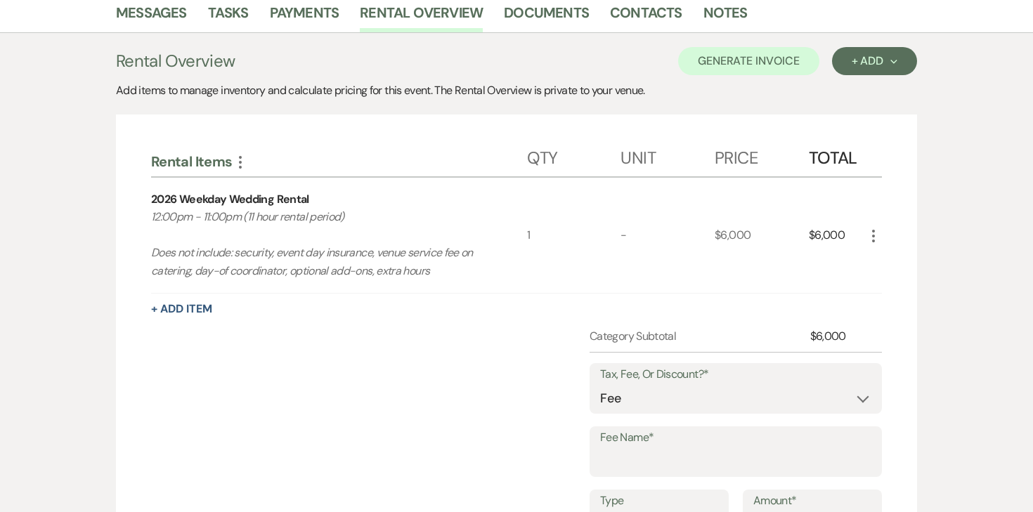
click at [613, 442] on label "Fee Name*" at bounding box center [735, 438] width 271 height 20
click at [613, 448] on input "Fee Name*" at bounding box center [735, 461] width 271 height 27
type input "Credit Card Fee"
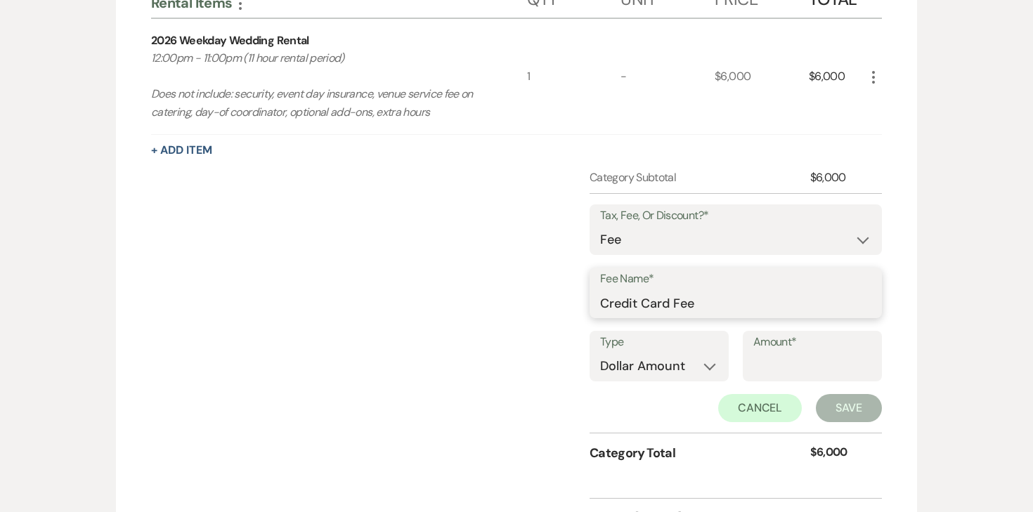
scroll to position [529, 0]
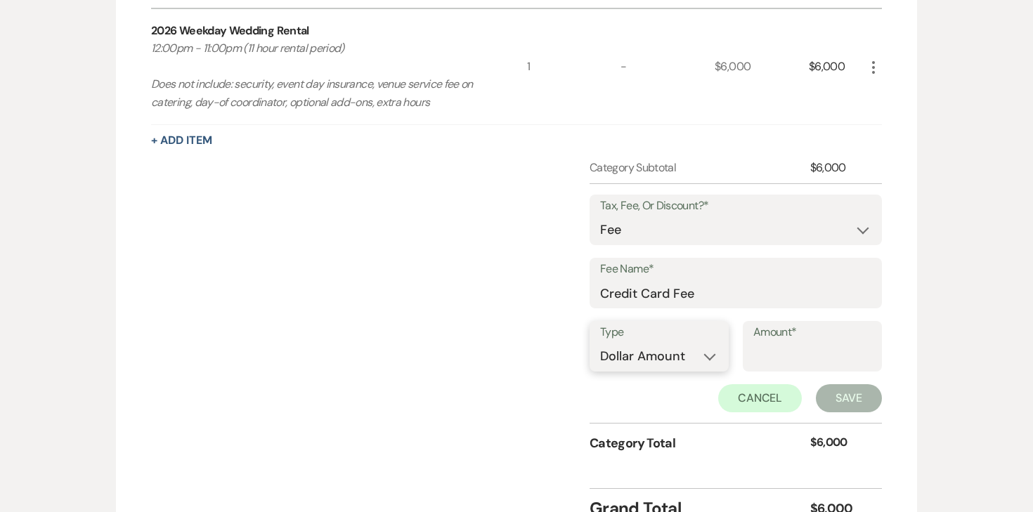
click at [651, 363] on select "Dollar Amount Percentage" at bounding box center [659, 356] width 118 height 27
select select "false"
click at [600, 343] on select "Dollar Amount Percentage" at bounding box center [659, 356] width 118 height 27
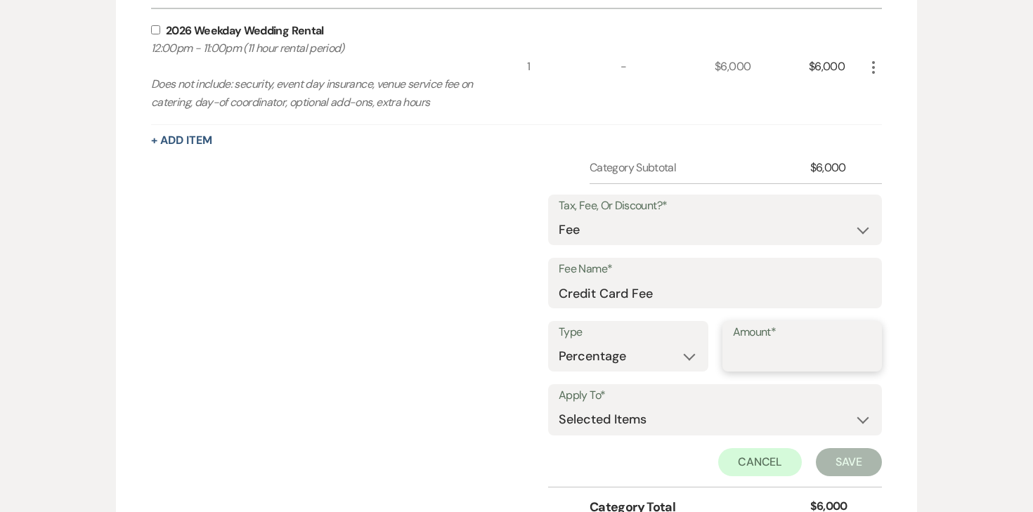
click at [758, 361] on input "Amount*" at bounding box center [802, 356] width 139 height 27
type input "3"
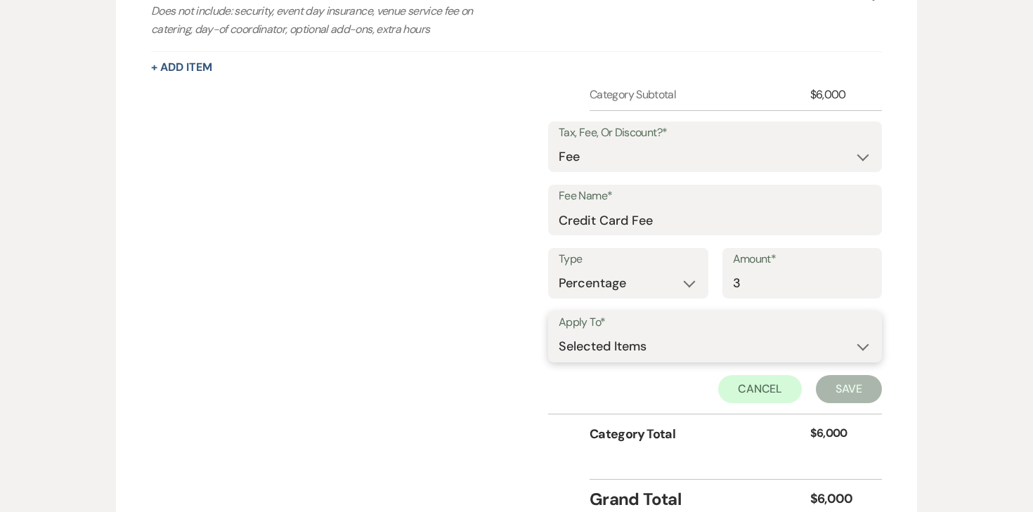
click at [692, 358] on select "Selected Items Category Subtotal (before all Taxes/Fees/Discounts) Category Tot…" at bounding box center [715, 347] width 313 height 28
select select "2"
click at [559, 333] on select "Selected Items Category Subtotal (before all Taxes/Fees/Discounts) Category Tot…" at bounding box center [715, 347] width 313 height 28
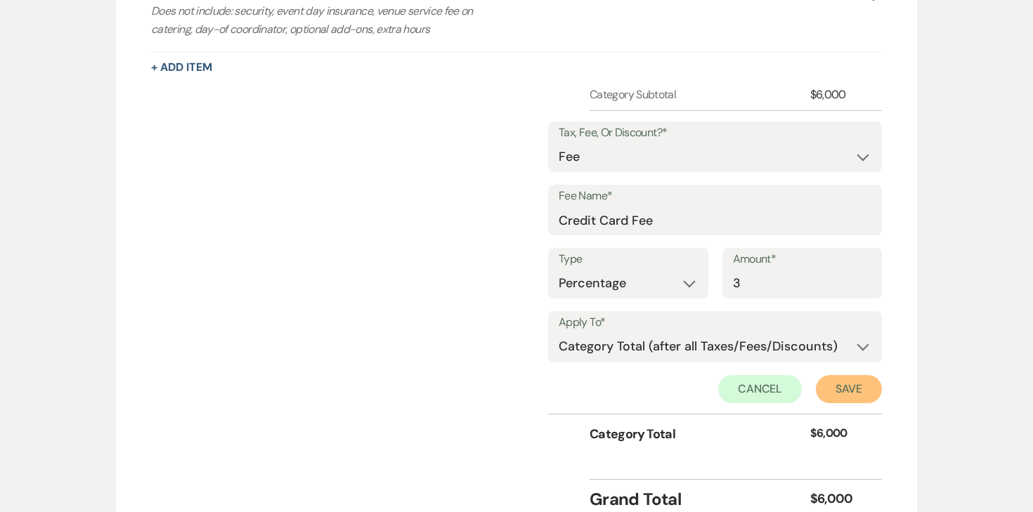
click at [836, 394] on button "Save" at bounding box center [849, 389] width 66 height 28
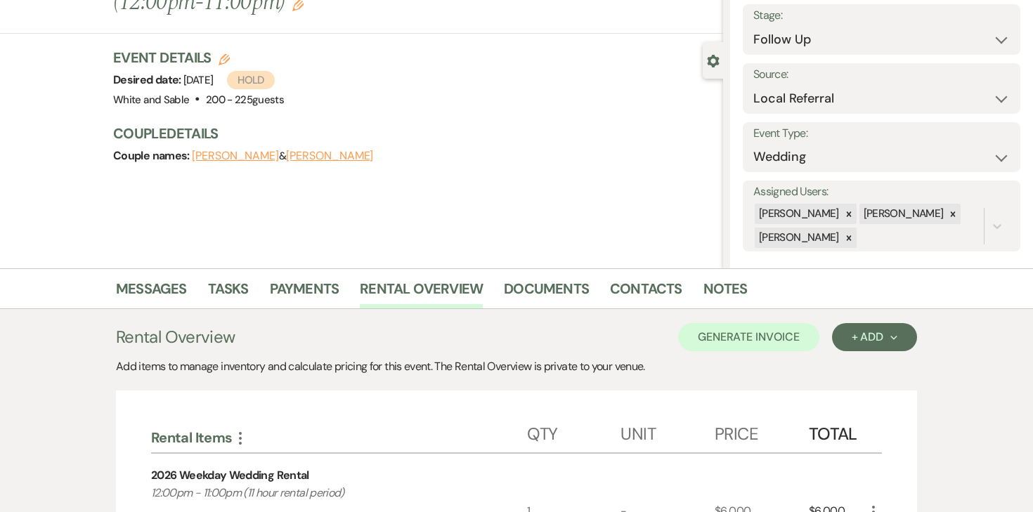
scroll to position [0, 0]
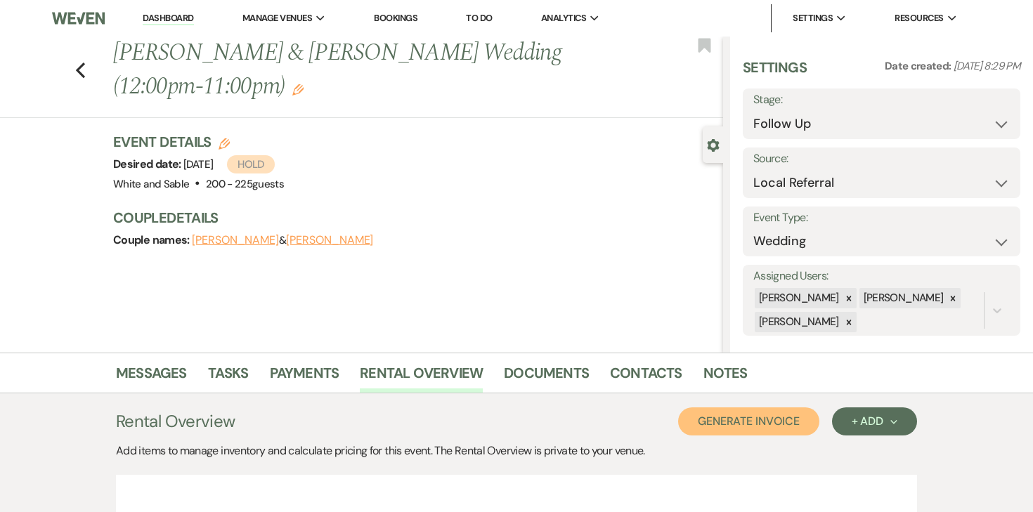
click at [772, 420] on button "Generate Invoice" at bounding box center [748, 422] width 141 height 28
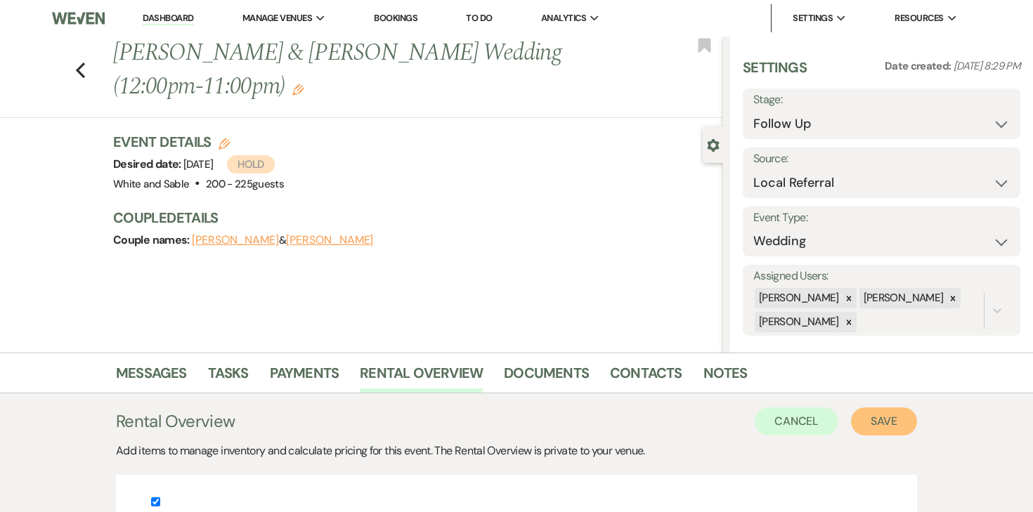
click at [876, 414] on button "Save" at bounding box center [884, 422] width 66 height 28
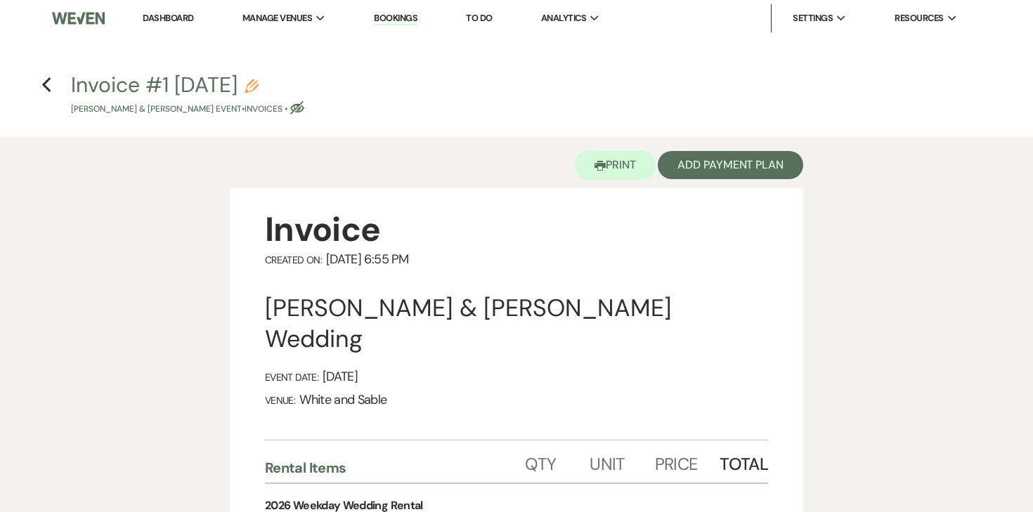
click at [259, 87] on icon "Pencil" at bounding box center [252, 86] width 14 height 14
select select "22"
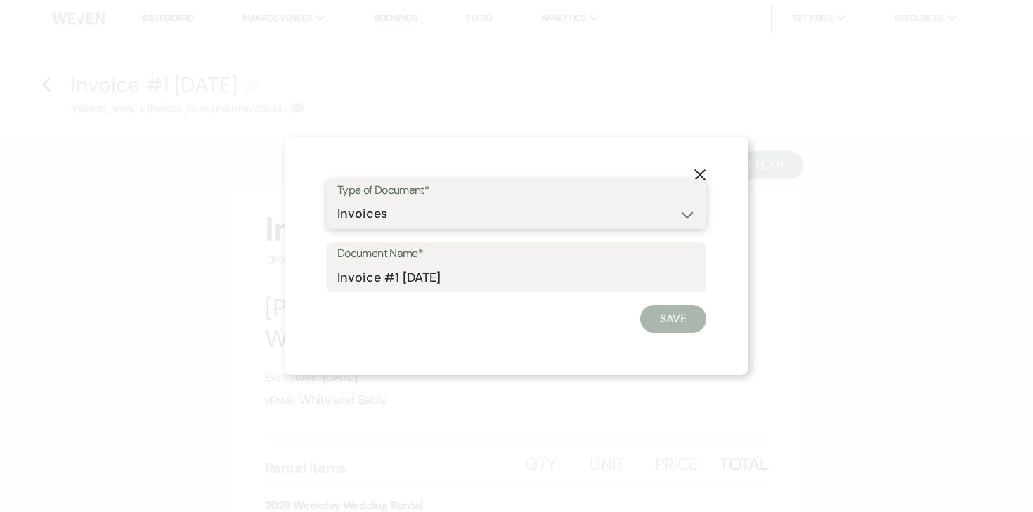
click at [468, 210] on select "Special Event Insurance Vendor Certificate of Insurance Contracts / Rental Agre…" at bounding box center [516, 213] width 358 height 27
click at [337, 200] on select "Special Event Insurance Vendor Certificate of Insurance Contracts / Rental Agre…" at bounding box center [516, 213] width 358 height 27
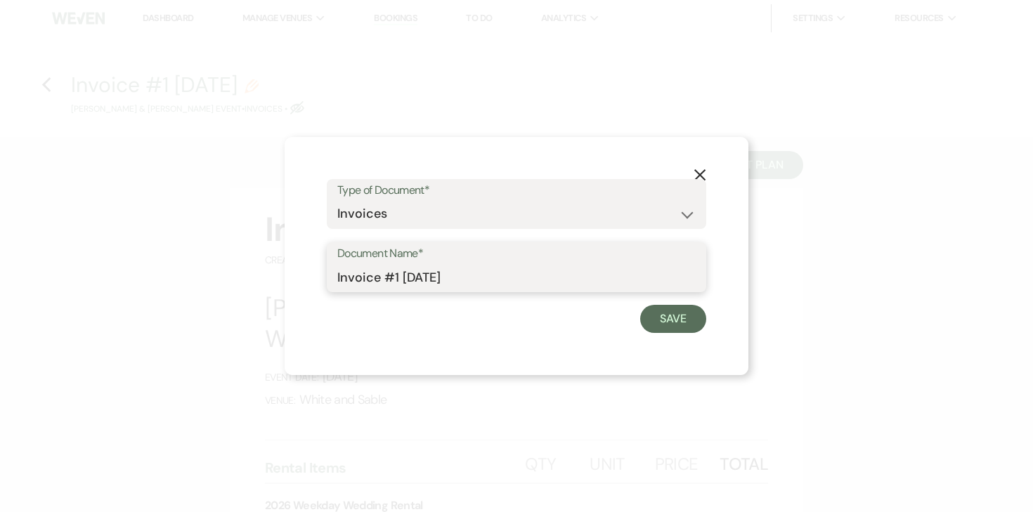
click at [501, 278] on input "Invoice #1 9-23-2025" at bounding box center [516, 277] width 358 height 27
type input "Invoice #1 [DATE] (credit card)"
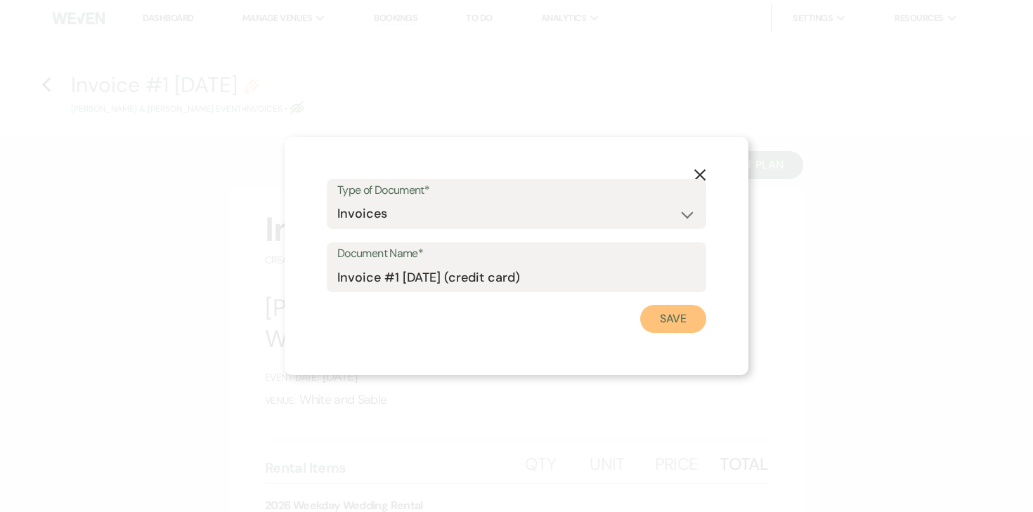
click at [651, 318] on button "Save" at bounding box center [673, 319] width 66 height 28
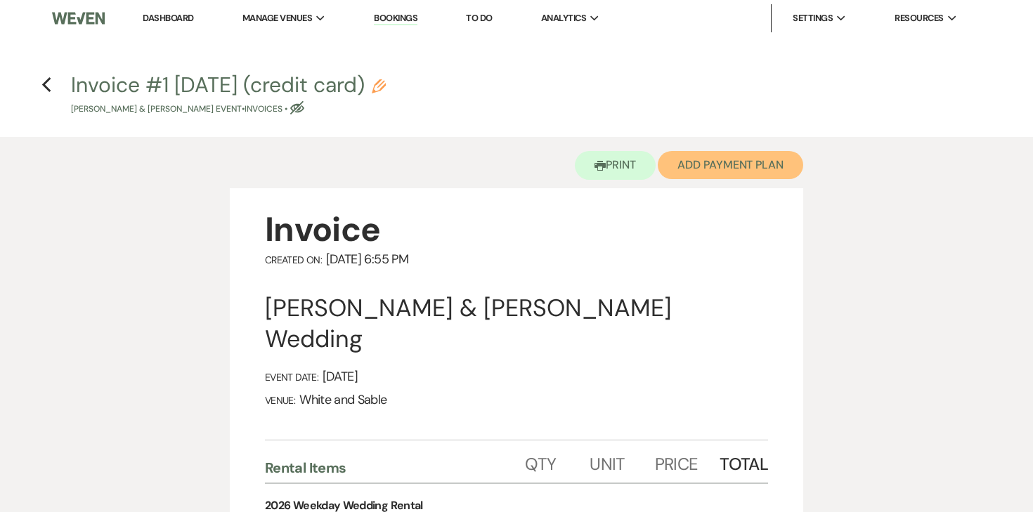
click at [715, 171] on button "Add Payment Plan" at bounding box center [730, 165] width 145 height 28
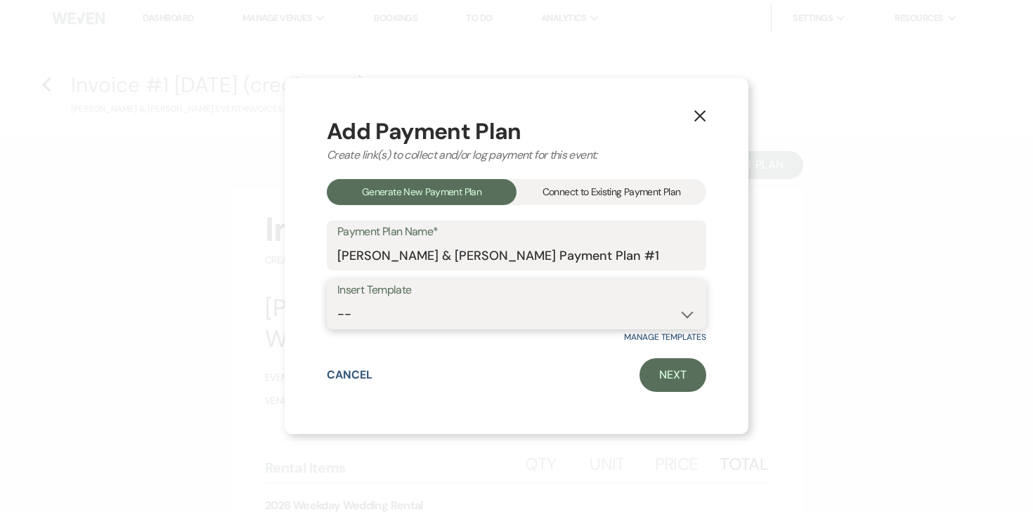
click at [428, 304] on select "-- Wedding Payments - Credit Card (3% Fee) Wedding Payments - ACH/Check/Cash" at bounding box center [516, 314] width 358 height 27
select select "77"
click at [337, 301] on select "-- Wedding Payments - Credit Card (3% Fee) Wedding Payments - ACH/Check/Cash" at bounding box center [516, 314] width 358 height 27
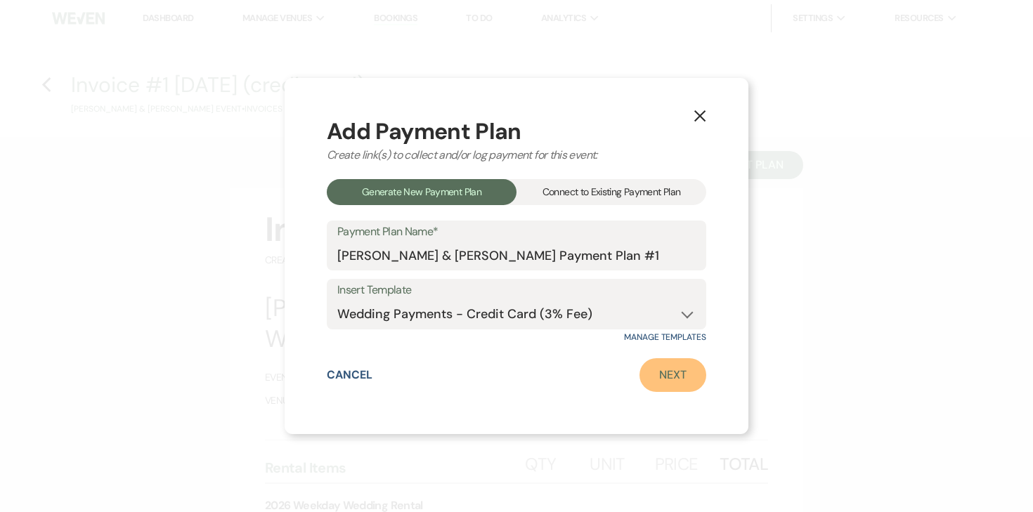
click at [649, 367] on link "Next" at bounding box center [672, 375] width 67 height 34
select select "29033"
select select "2"
select select "percentage"
select select "true"
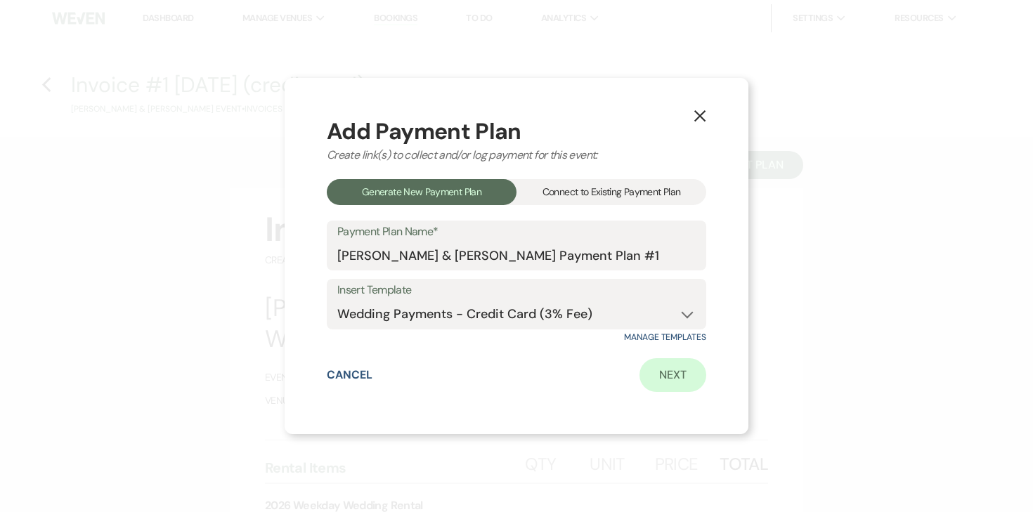
select select "2"
select select "percentage"
select select "true"
select select "client"
select select "weekly"
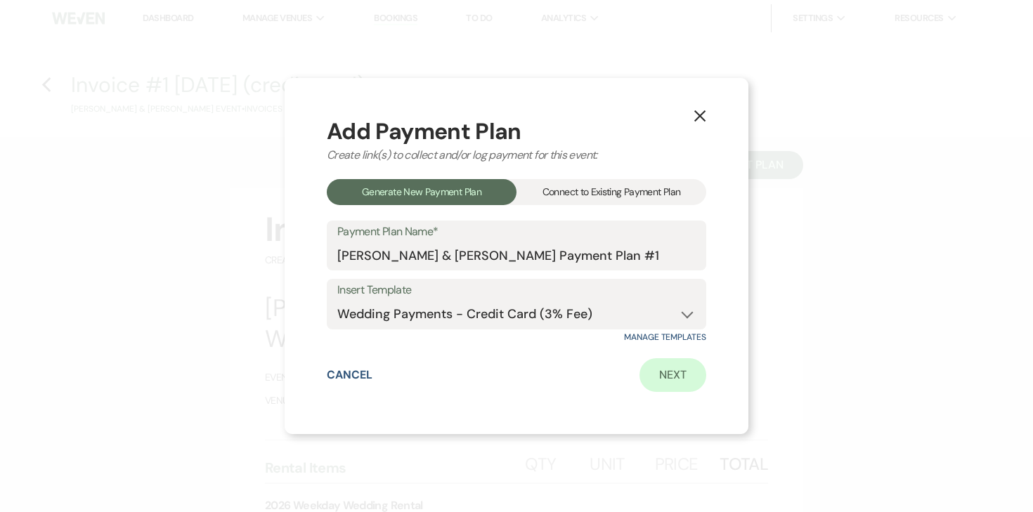
select select "onDueDate"
select select "complete"
select select "client"
select select "weeks"
select select "2"
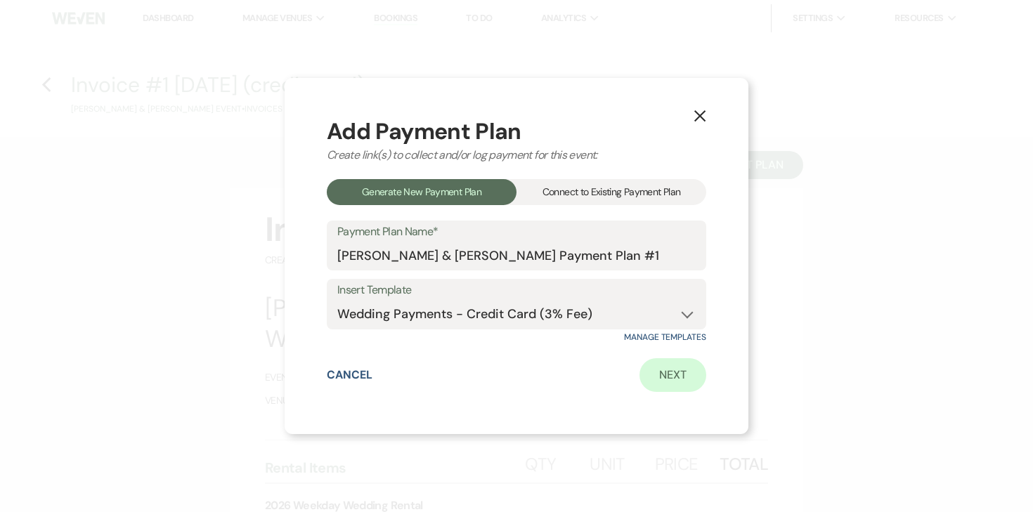
select select "percentage"
select select "true"
select select "client"
select select "weeks"
select select "client"
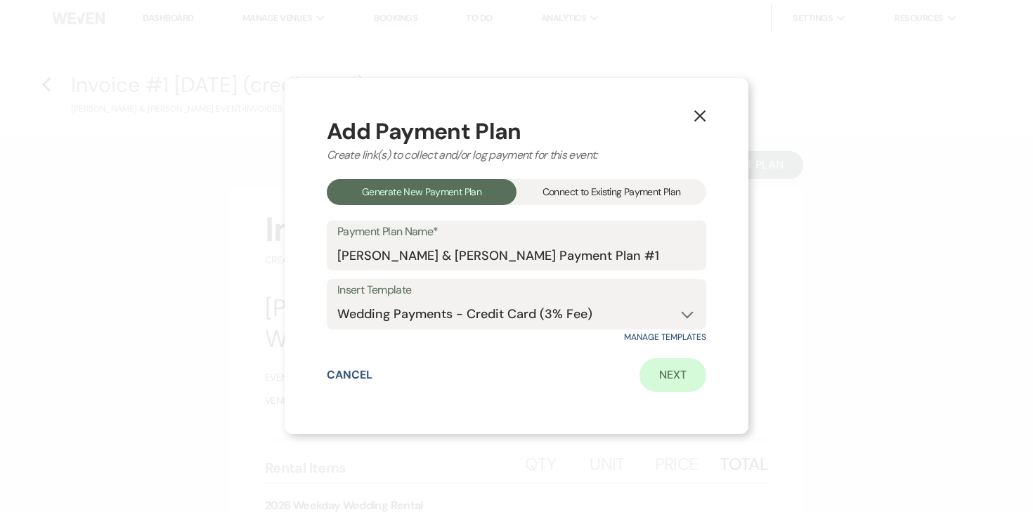
select select "weekly"
select select "onDueDate"
select select "complete"
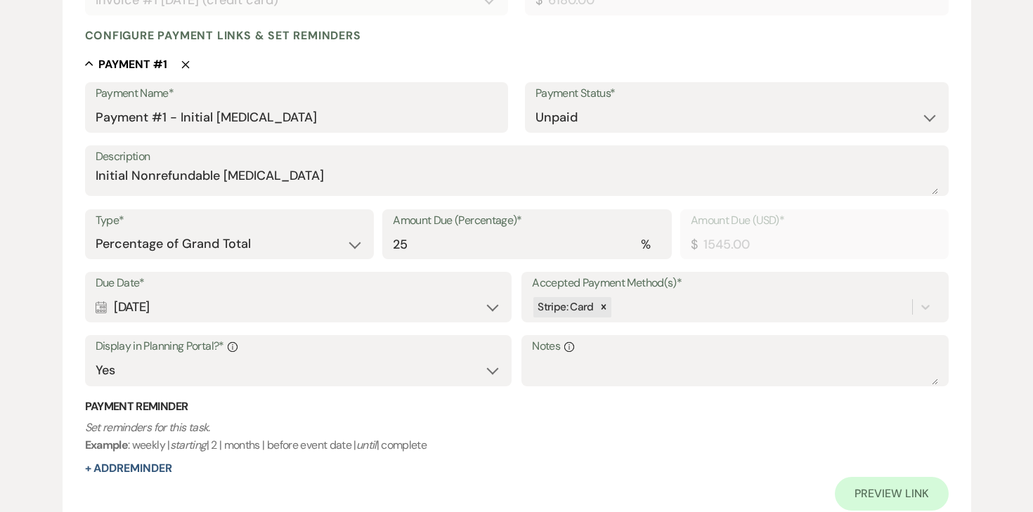
scroll to position [360, 0]
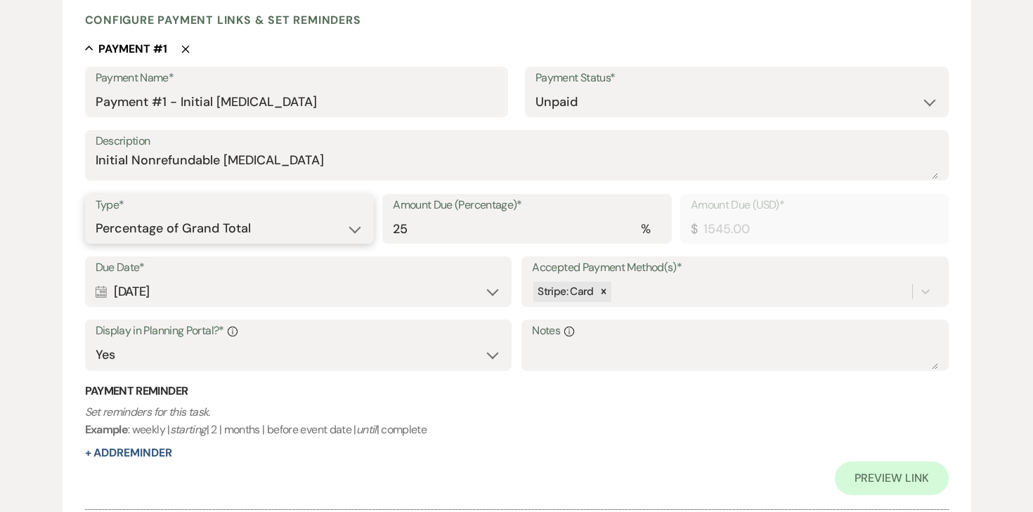
click at [259, 233] on select "Dollar Amount Percentage of Grand Total" at bounding box center [230, 228] width 268 height 27
select select "flat"
click at [96, 215] on select "Dollar Amount Percentage of Grand Total" at bounding box center [230, 228] width 268 height 27
click at [229, 289] on div "Calendar Sep 25, 2025 Expand" at bounding box center [298, 291] width 405 height 27
select select "day"
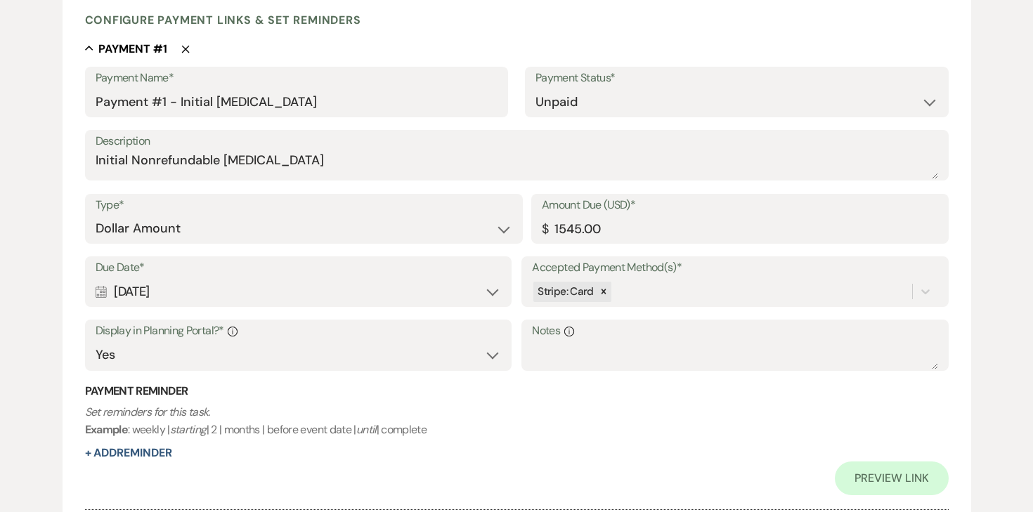
select select "afterTodaysDate"
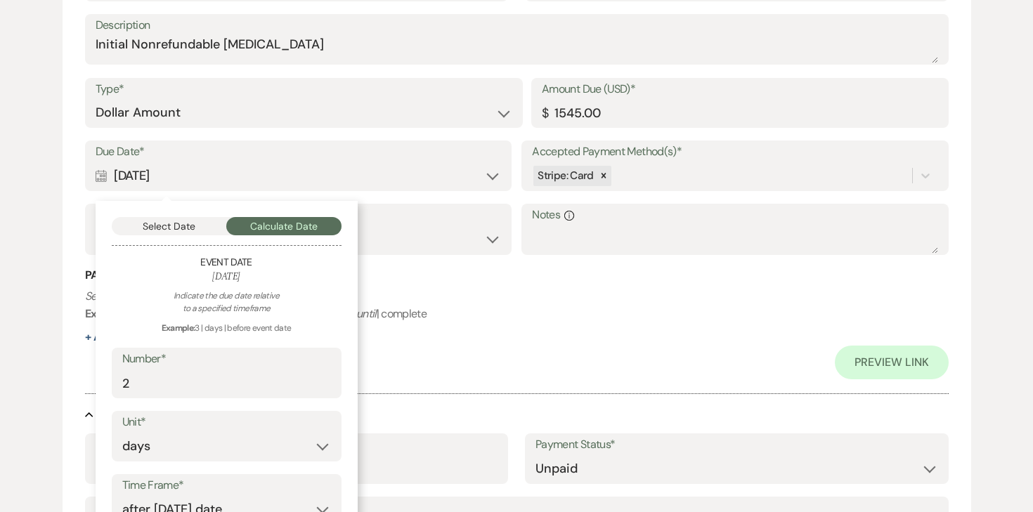
scroll to position [479, 0]
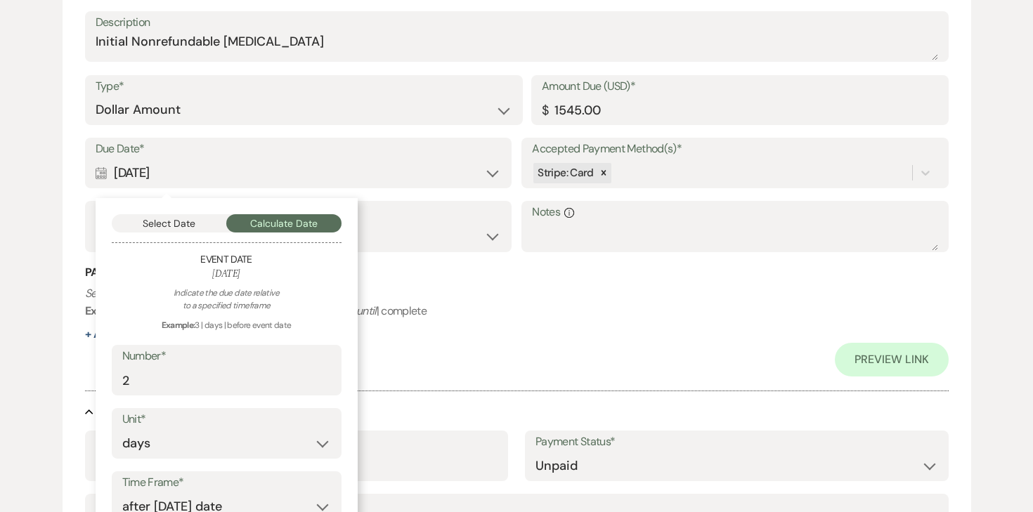
click at [172, 235] on div "Select Date Calculate Date Event Date May 21, 2026 Indicate the due date relati…" at bounding box center [227, 388] width 262 height 381
click at [173, 225] on button "Select Date" at bounding box center [169, 223] width 115 height 18
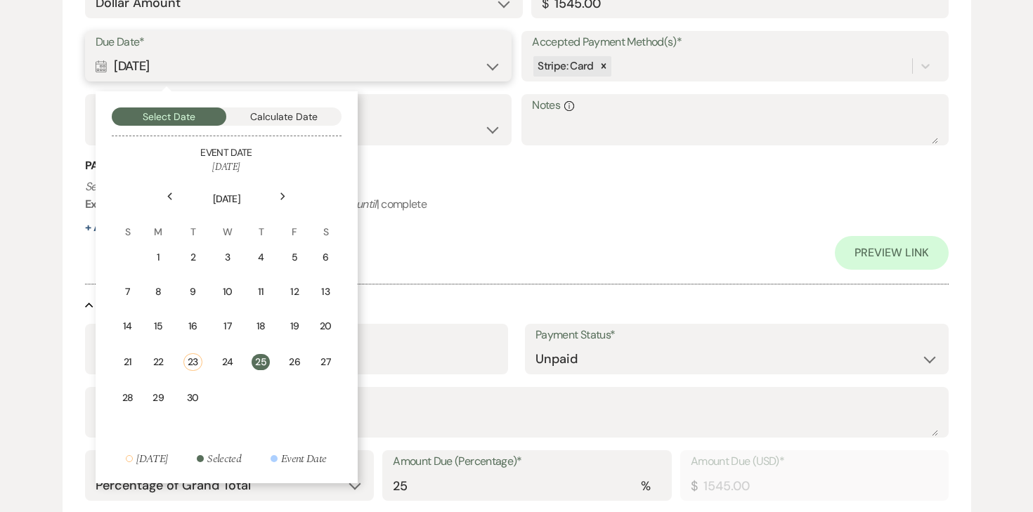
scroll to position [592, 0]
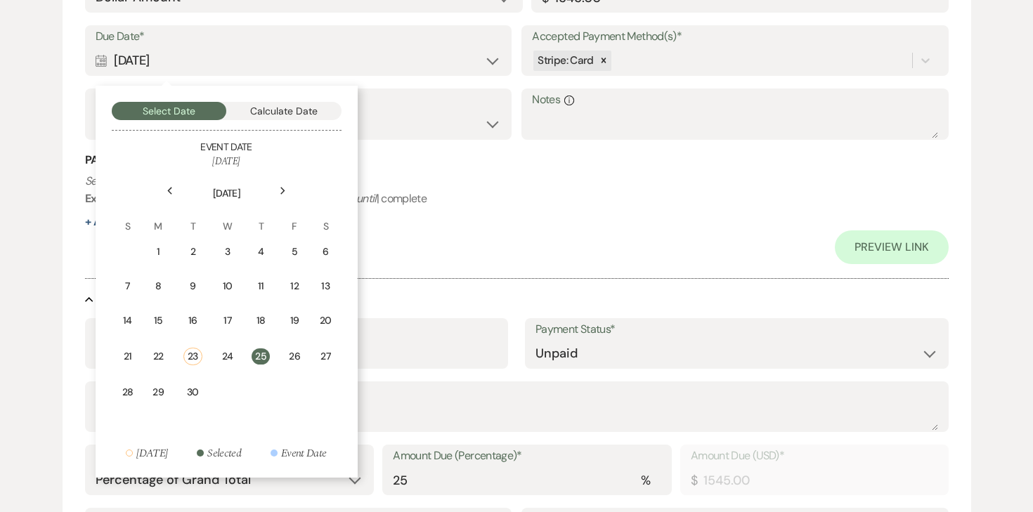
click at [284, 192] on icon "Next" at bounding box center [283, 191] width 7 height 8
click at [226, 249] on div "1" at bounding box center [226, 252] width 13 height 15
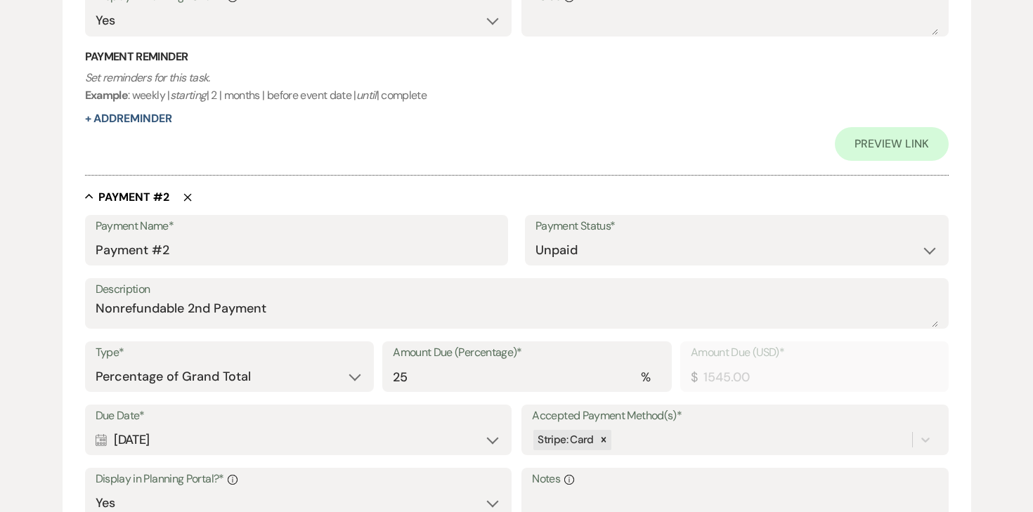
scroll to position [725, 0]
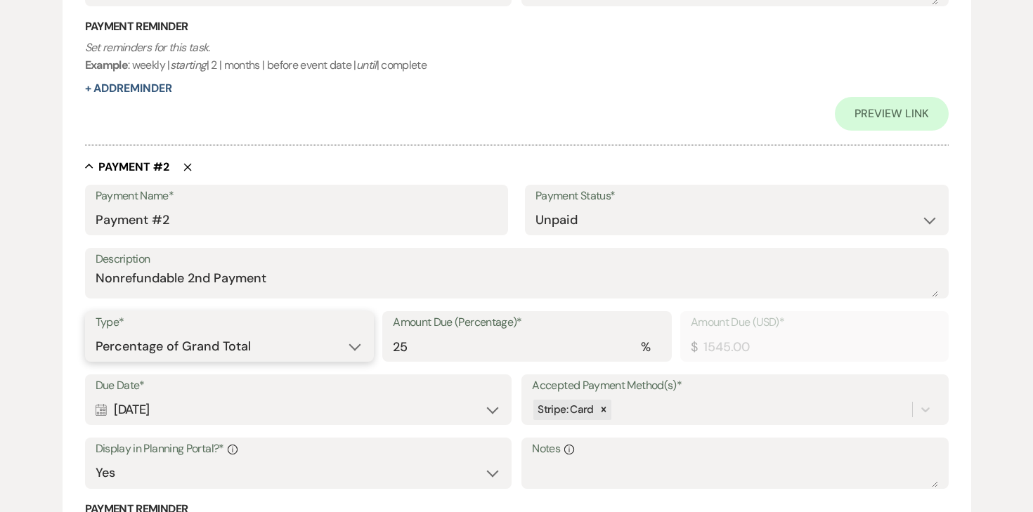
click at [234, 350] on select "Dollar Amount Percentage of Grand Total" at bounding box center [230, 346] width 268 height 27
select select "flat"
click at [96, 333] on select "Dollar Amount Percentage of Grand Total" at bounding box center [230, 346] width 268 height 27
click at [221, 411] on div "Calendar Oct 25, 2025 Expand" at bounding box center [298, 409] width 405 height 27
select select "day"
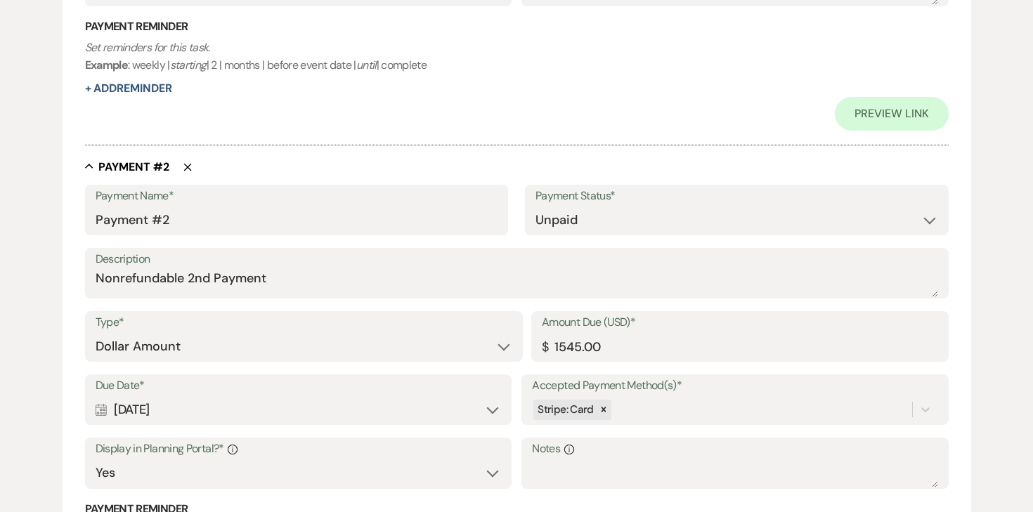
select select "afterTodaysDate"
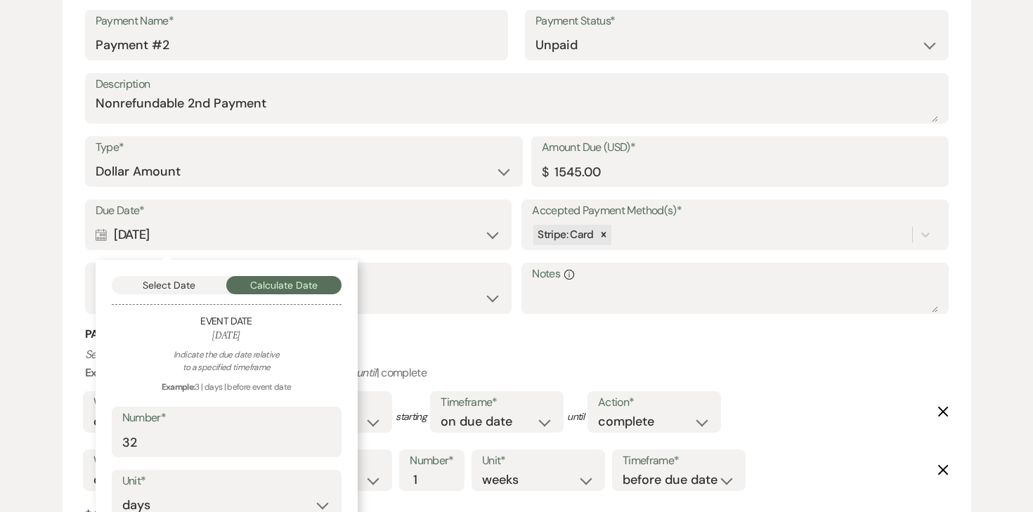
scroll to position [903, 0]
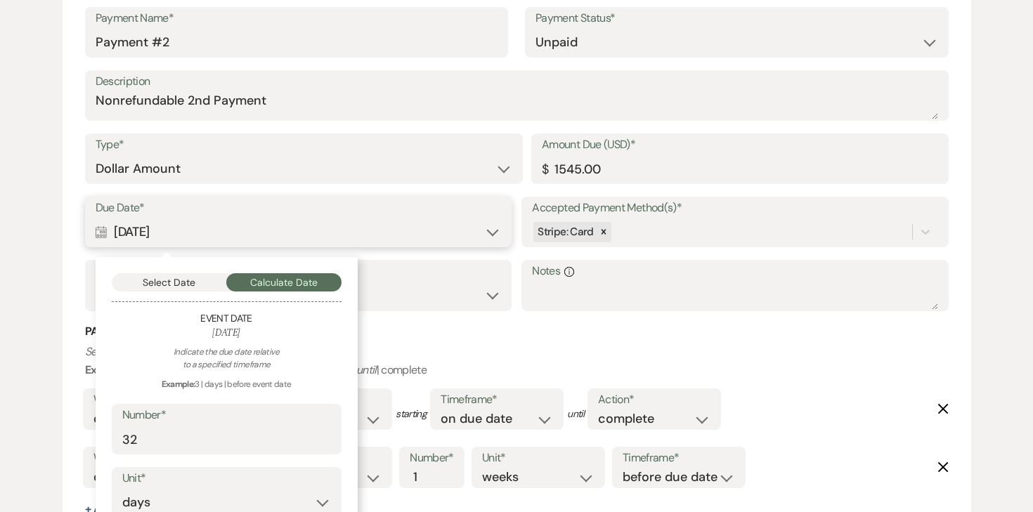
click at [181, 284] on button "Select Date" at bounding box center [169, 282] width 115 height 18
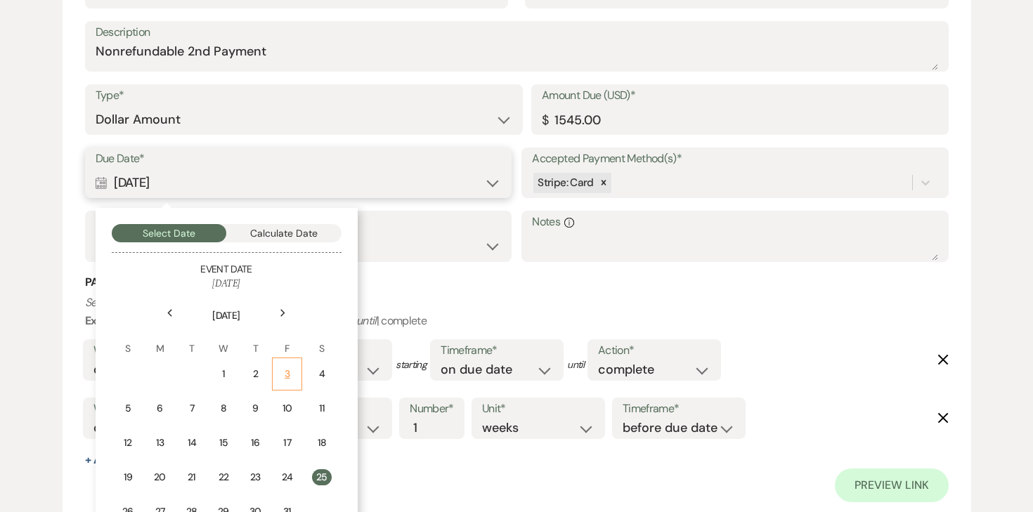
scroll to position [968, 0]
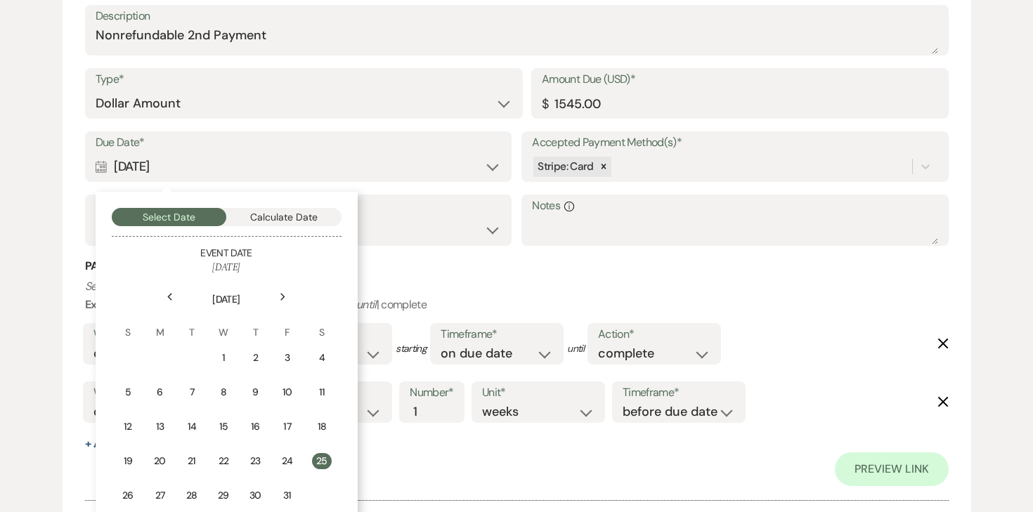
click at [284, 298] on icon "Next" at bounding box center [283, 297] width 7 height 8
click at [320, 360] on div "1" at bounding box center [324, 358] width 13 height 15
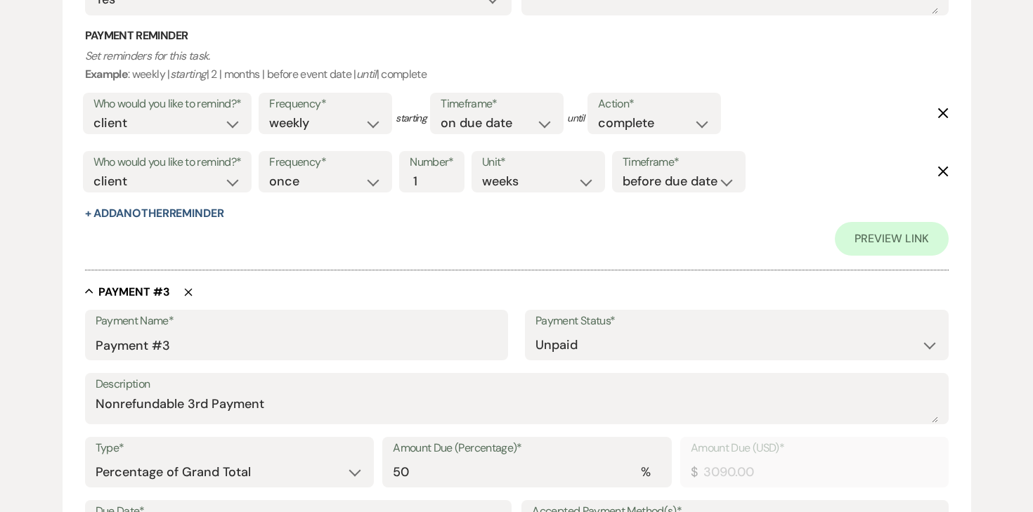
scroll to position [1201, 0]
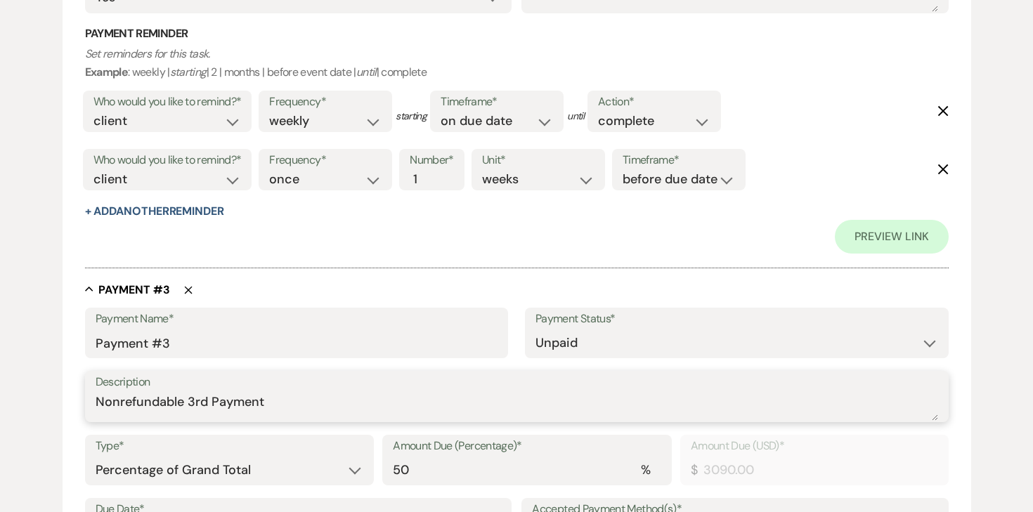
click at [198, 410] on textarea "Nonrefundable 3rd Payment" at bounding box center [517, 407] width 843 height 28
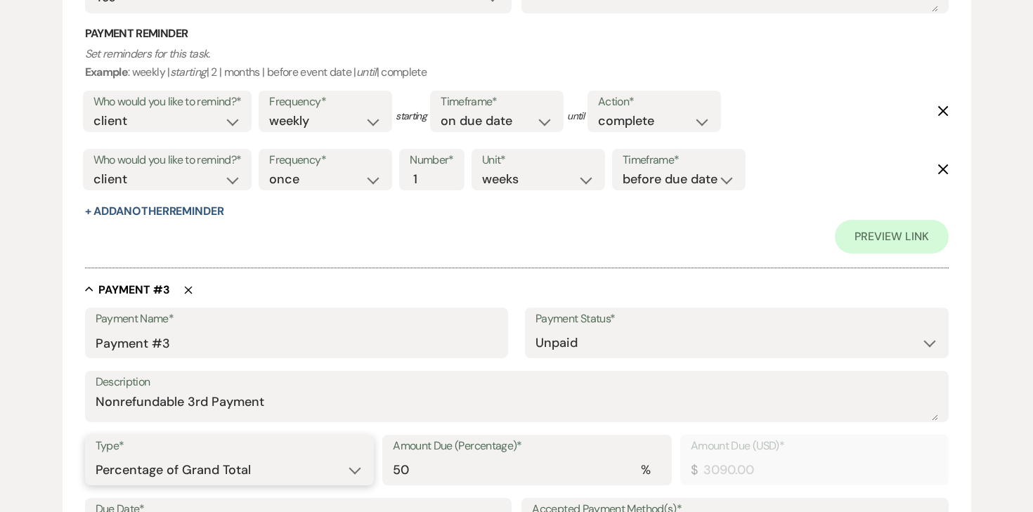
click at [175, 462] on select "Dollar Amount Percentage of Grand Total" at bounding box center [230, 470] width 268 height 27
select select "flat"
click at [96, 457] on select "Dollar Amount Percentage of Grand Total" at bounding box center [230, 470] width 268 height 27
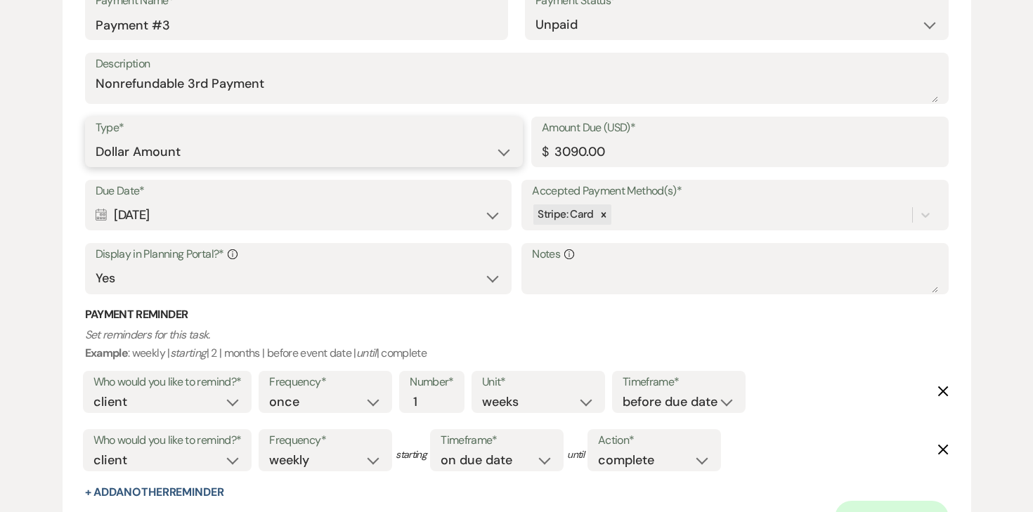
scroll to position [1520, 0]
click at [339, 222] on div "Calendar Nov 22, 2025 Expand" at bounding box center [298, 214] width 405 height 27
select select "day"
select select "beforeEventDate"
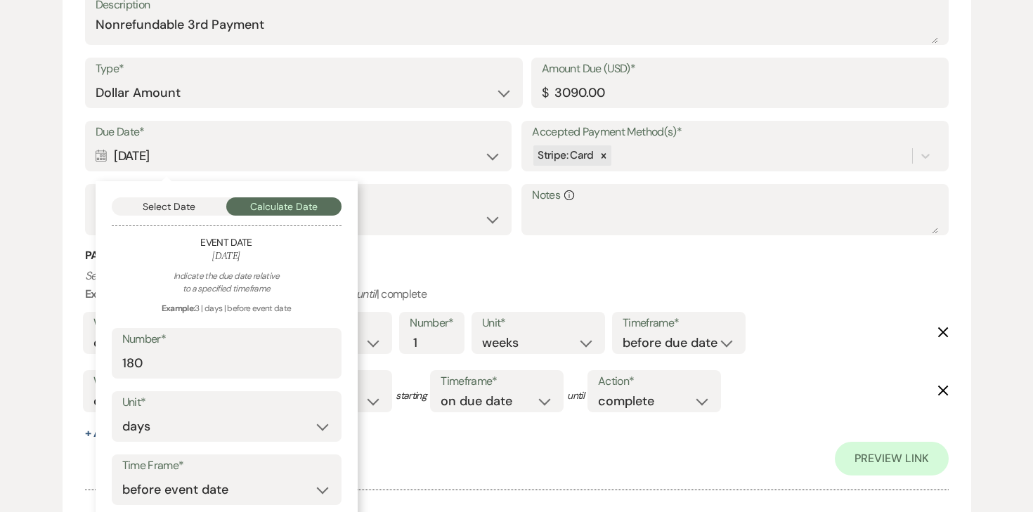
scroll to position [1594, 0]
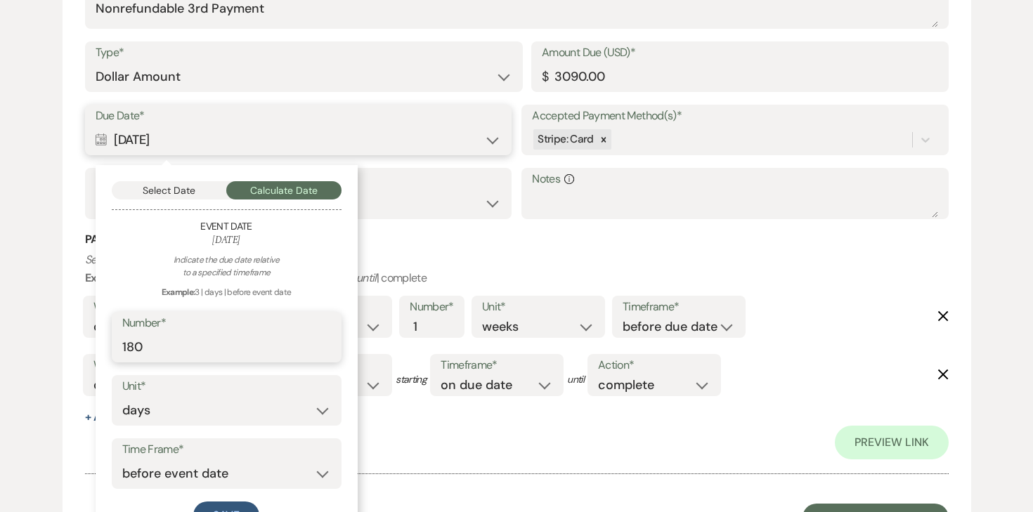
click at [239, 356] on input "180" at bounding box center [226, 347] width 209 height 27
type input "120"
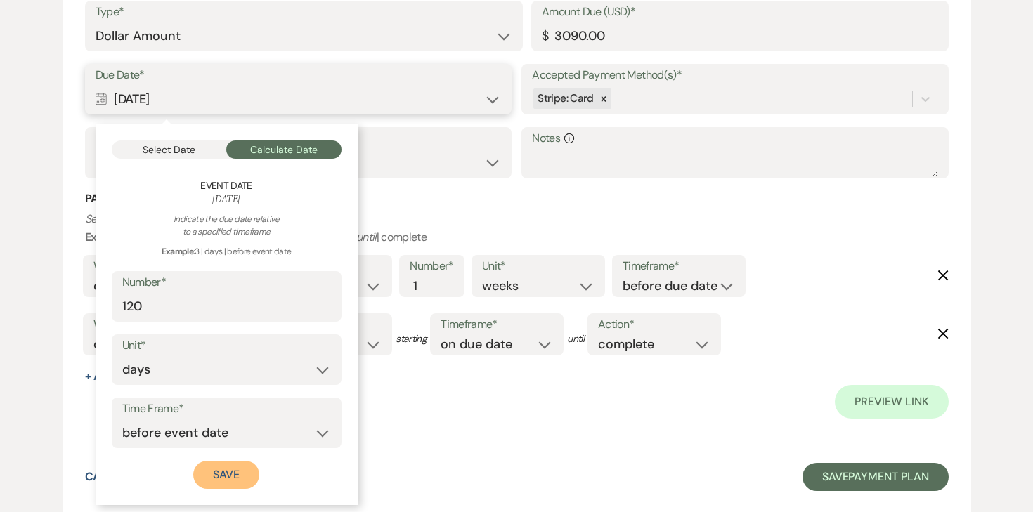
click at [234, 461] on button "Save" at bounding box center [226, 475] width 66 height 28
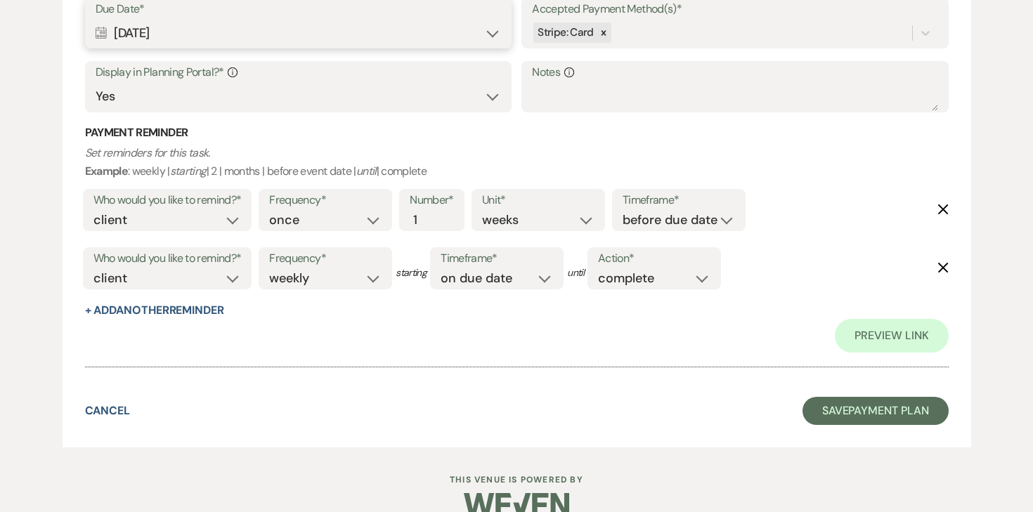
scroll to position [1708, 0]
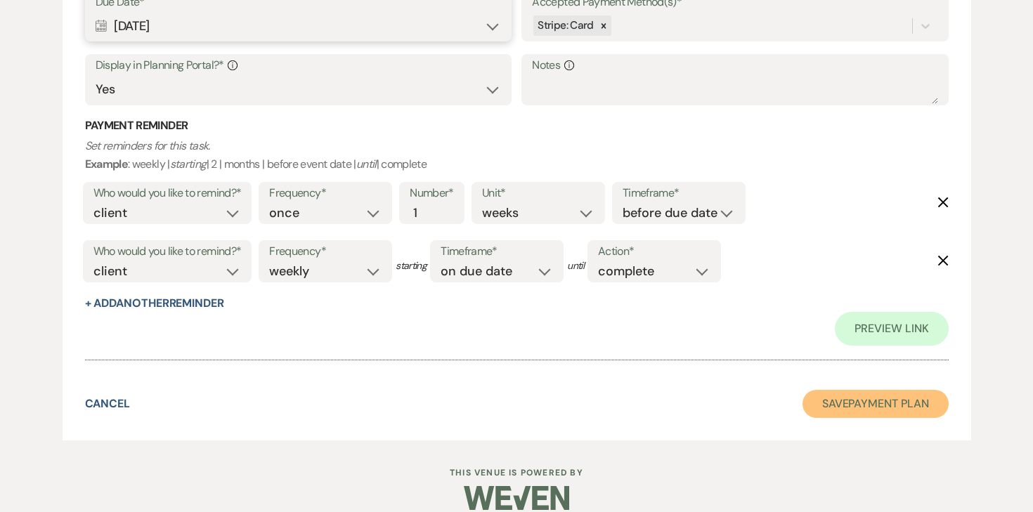
click at [829, 407] on button "Save Payment Plan" at bounding box center [875, 404] width 146 height 28
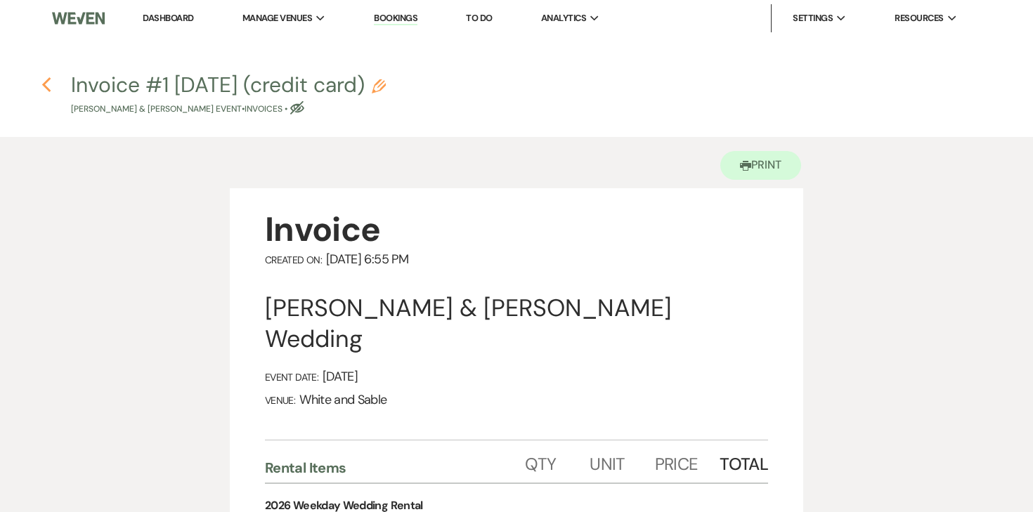
click at [46, 84] on icon "Previous" at bounding box center [46, 85] width 11 height 17
select select "9"
select select "20"
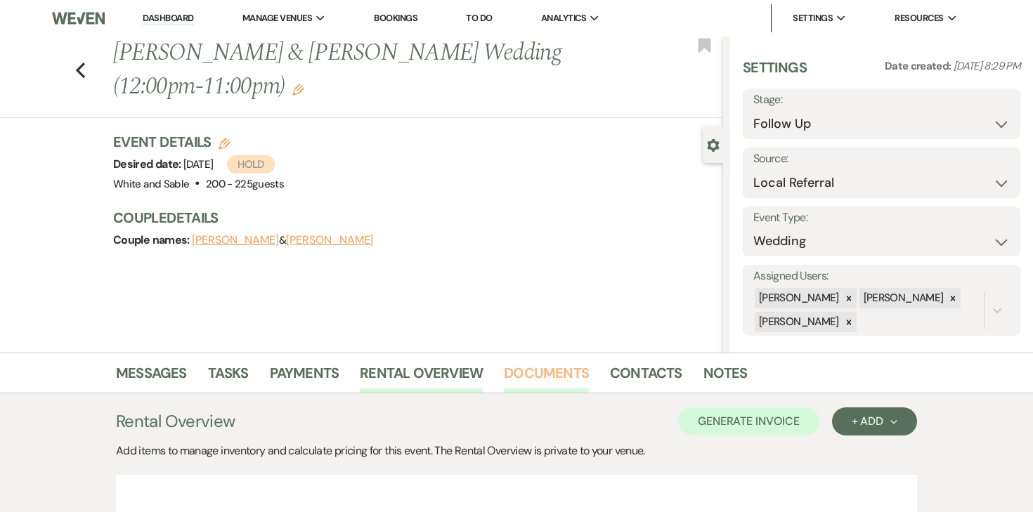
click at [548, 368] on link "Documents" at bounding box center [546, 377] width 85 height 31
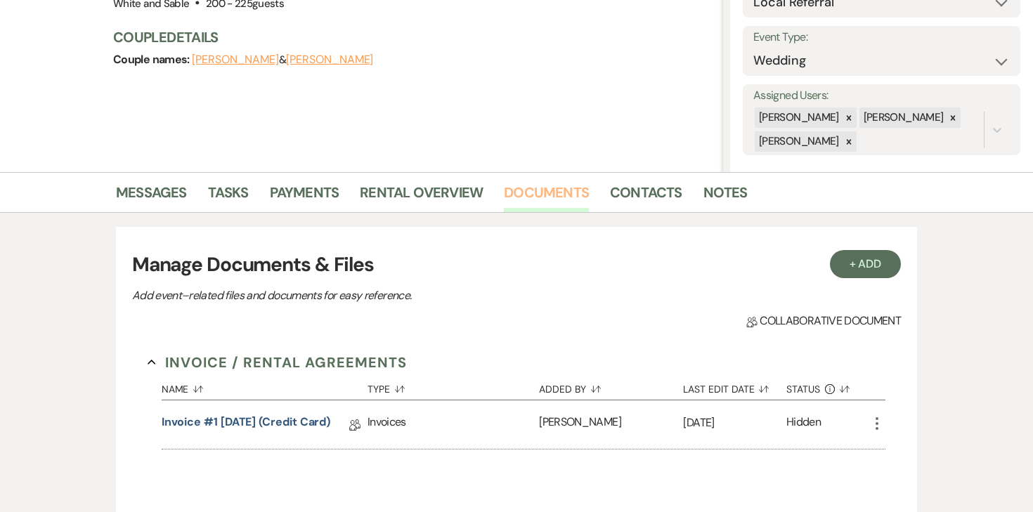
scroll to position [195, 0]
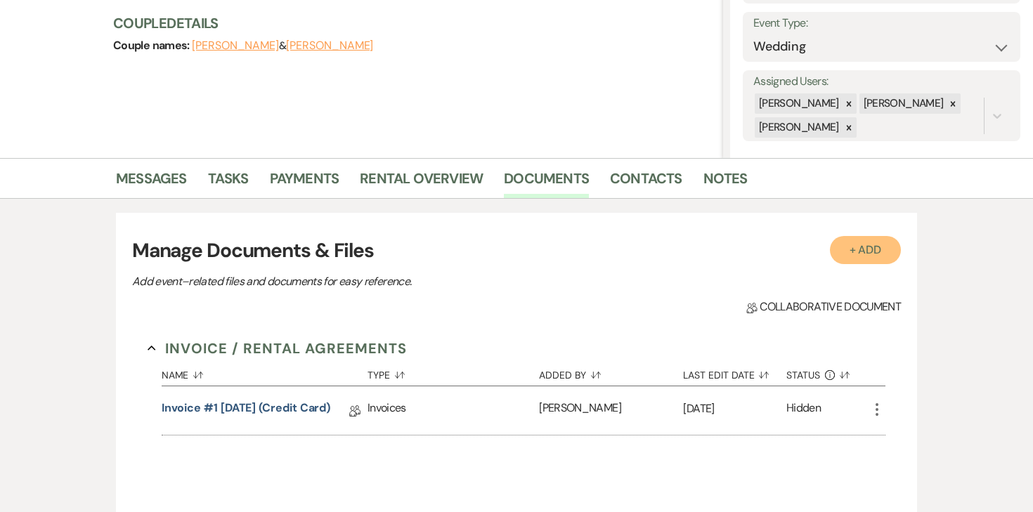
click at [844, 245] on button "+ Add" at bounding box center [866, 250] width 72 height 28
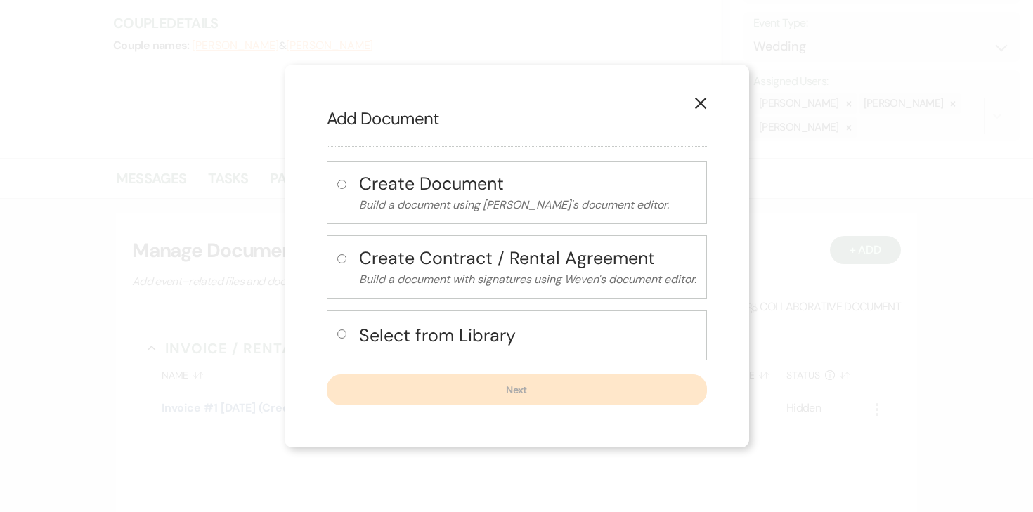
click at [344, 338] on input "radio" at bounding box center [341, 334] width 9 height 9
radio input "true"
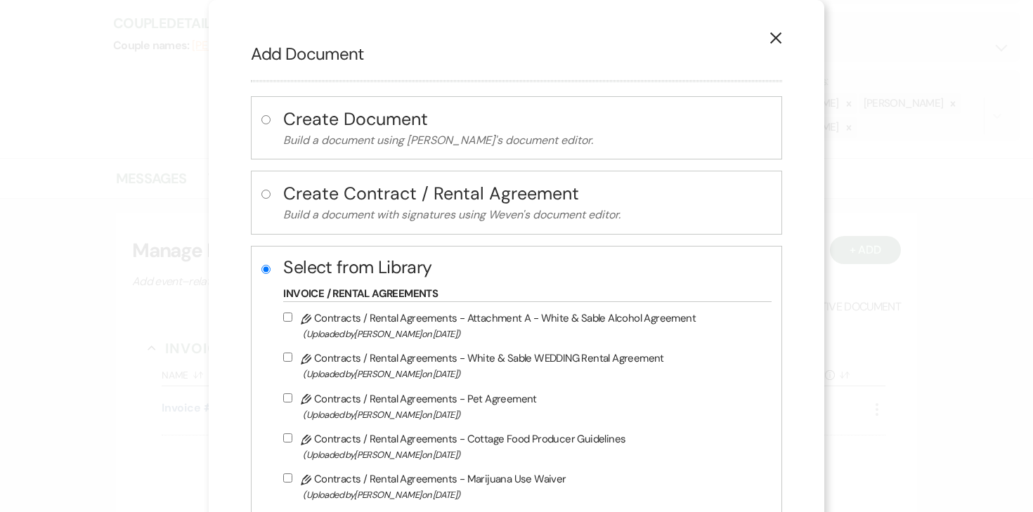
scroll to position [96, 0]
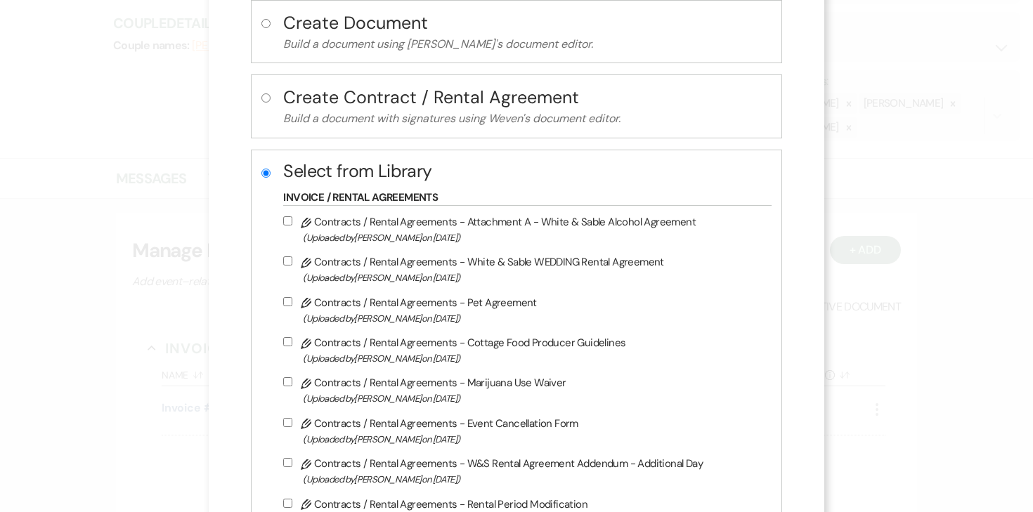
click at [292, 262] on input "Pencil Contracts / Rental Agreements - White & Sable WEDDING Rental Agreement (…" at bounding box center [287, 260] width 9 height 9
checkbox input "true"
click at [291, 221] on input "Pencil Contracts / Rental Agreements - Attachment A - White & Sable Alcohol Agr…" at bounding box center [287, 220] width 9 height 9
checkbox input "true"
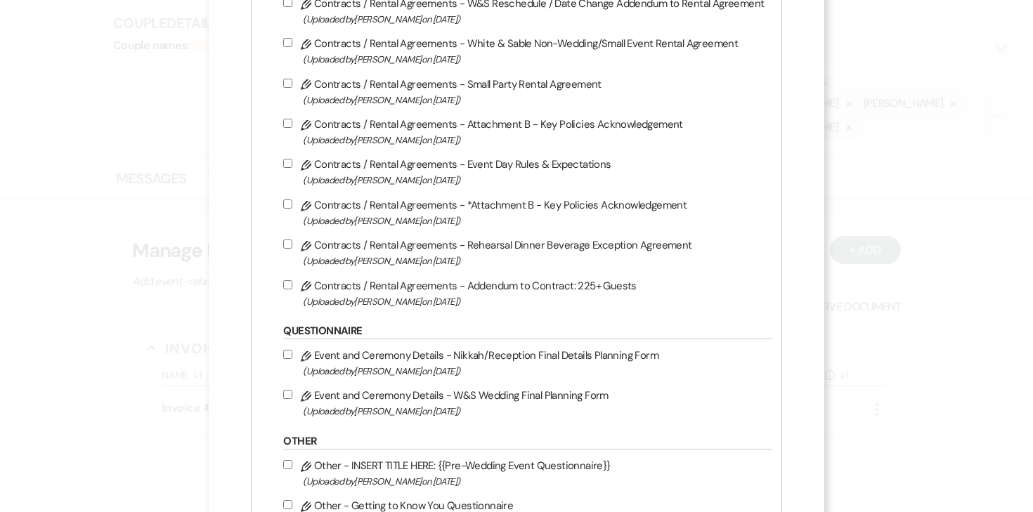
scroll to position [814, 0]
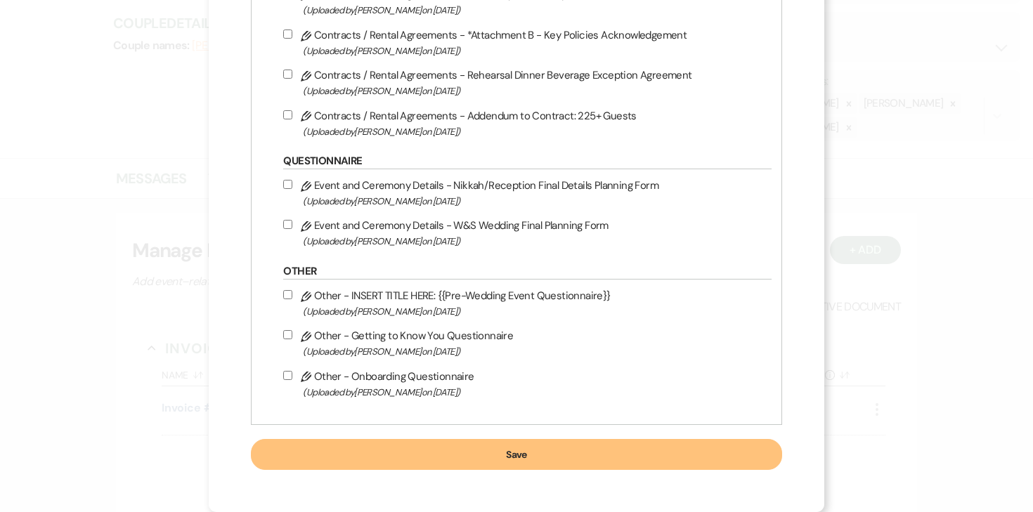
click at [438, 450] on button "Save" at bounding box center [516, 454] width 531 height 31
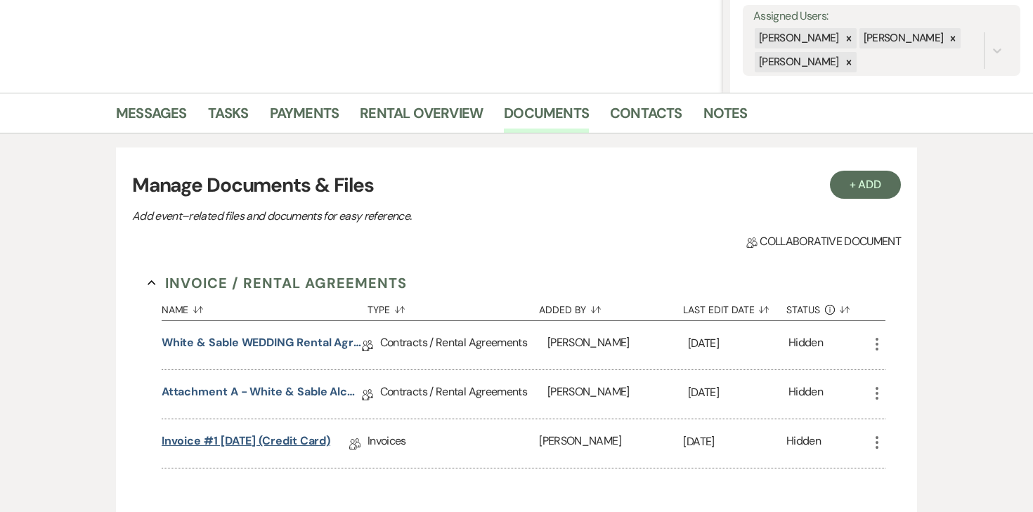
scroll to position [261, 0]
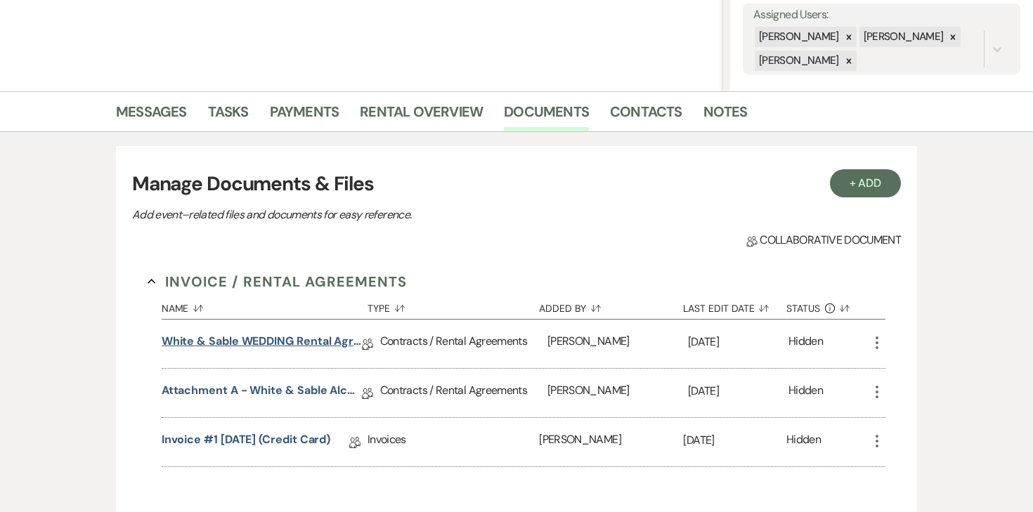
click at [287, 350] on link "White & Sable WEDDING Rental Agreement" at bounding box center [262, 344] width 200 height 22
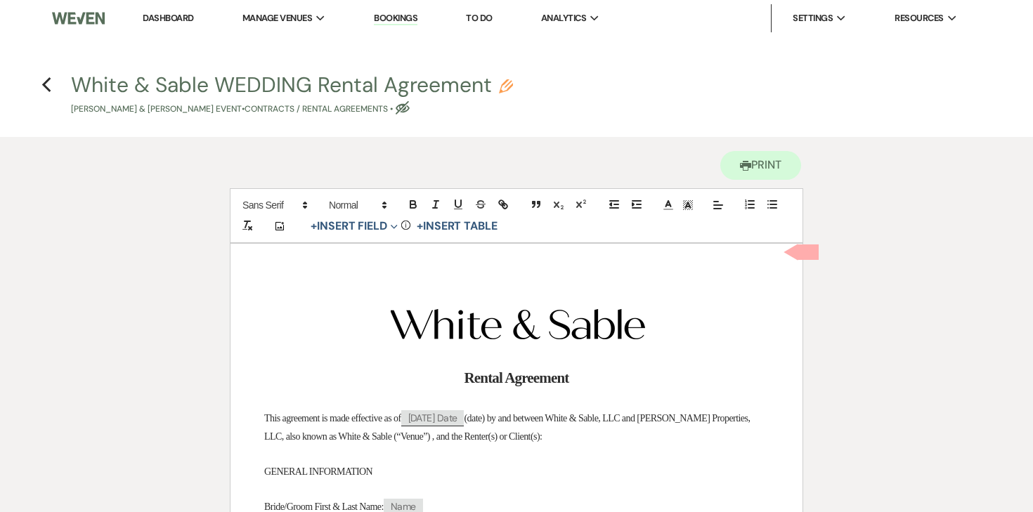
click at [502, 90] on icon "Pencil" at bounding box center [506, 86] width 14 height 14
select select "10"
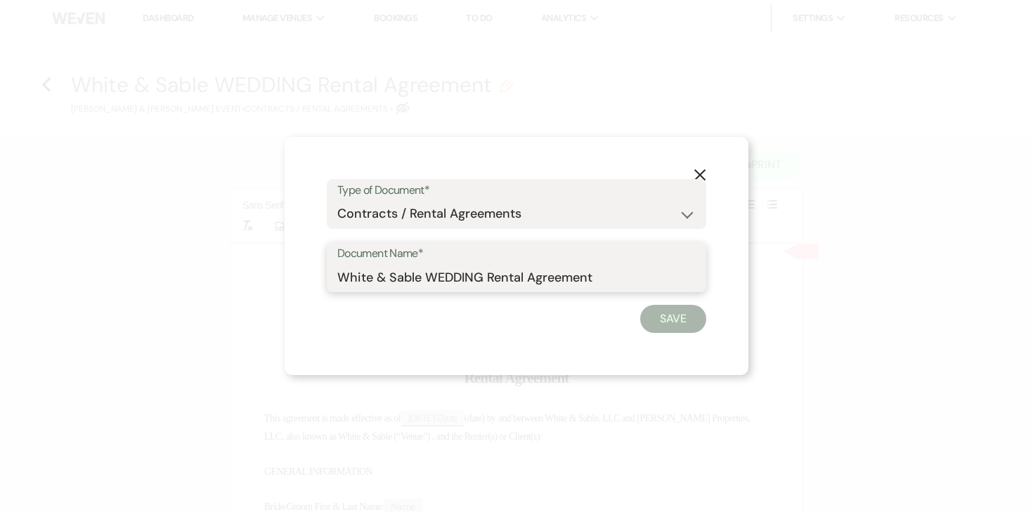
click at [460, 277] on input "White & Sable WEDDING Rental Agreement" at bounding box center [516, 277] width 358 height 27
click at [688, 273] on input "White & Sable/Vermenciuc+Vinogradova Rental Agreement" at bounding box center [516, 277] width 358 height 27
type input "White & Sable/Vermenciuc+Vinogradova Rental Agreement - 5.21.26"
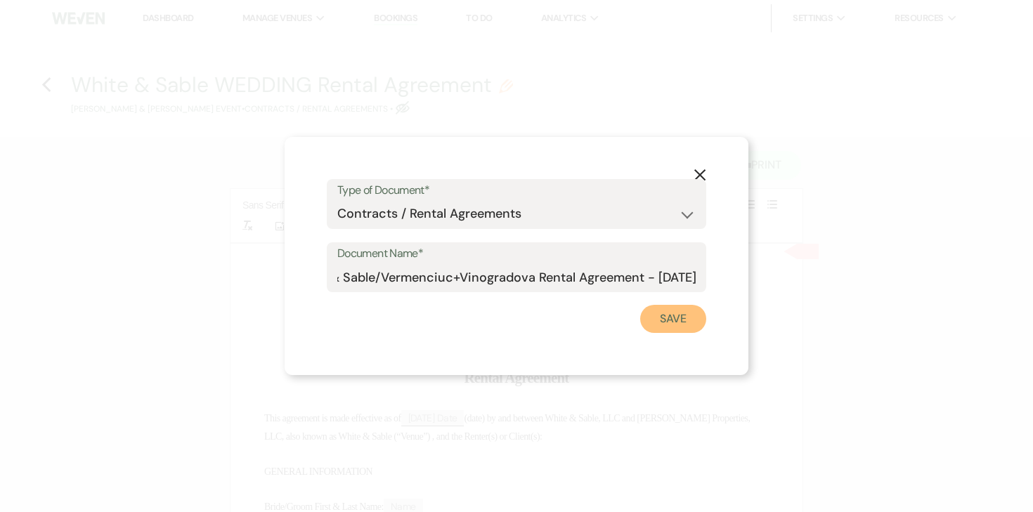
click at [671, 312] on button "Save" at bounding box center [673, 319] width 66 height 28
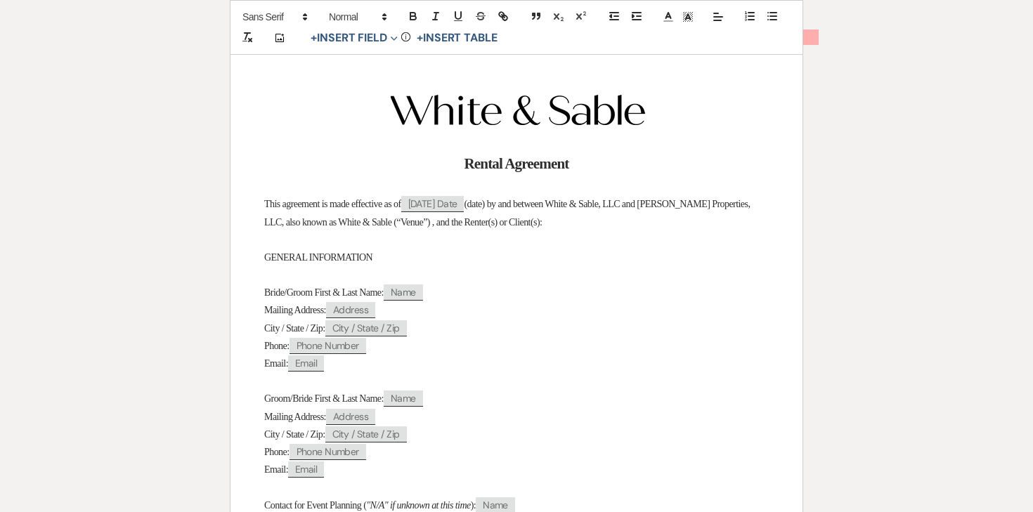
scroll to position [231, 0]
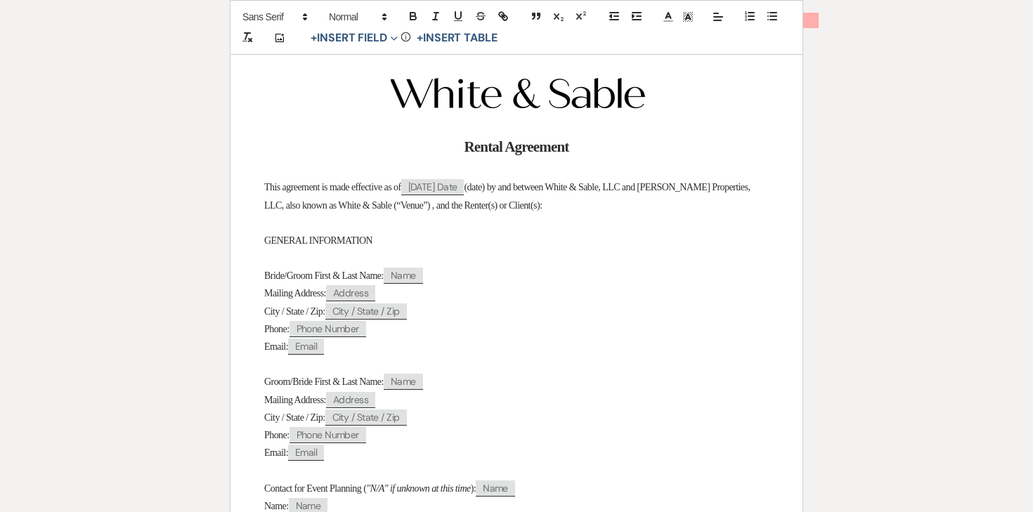
click at [314, 279] on span "Bride/Groom First & Last Name:" at bounding box center [323, 276] width 119 height 11
click at [301, 281] on span "Bride/Groom First & Last Name:" at bounding box center [323, 276] width 119 height 11
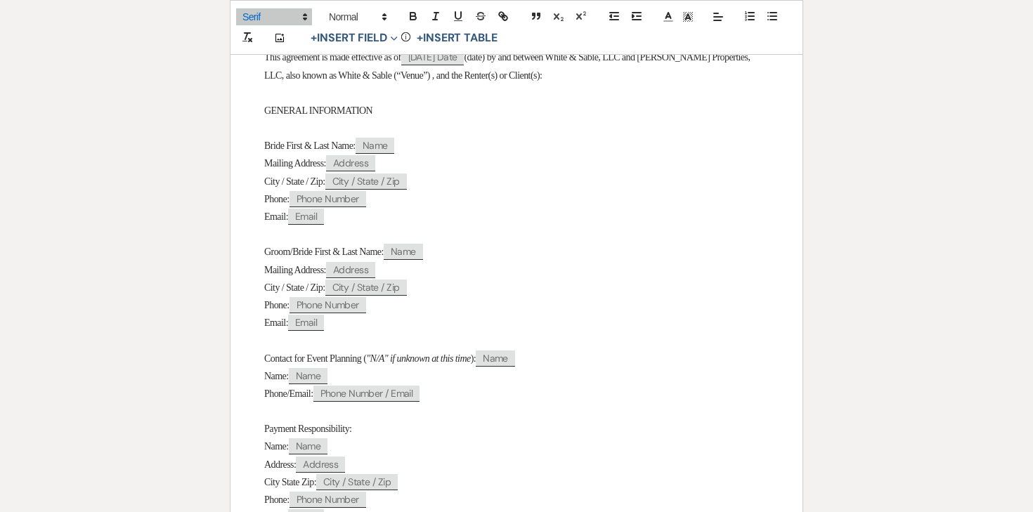
scroll to position [375, 0]
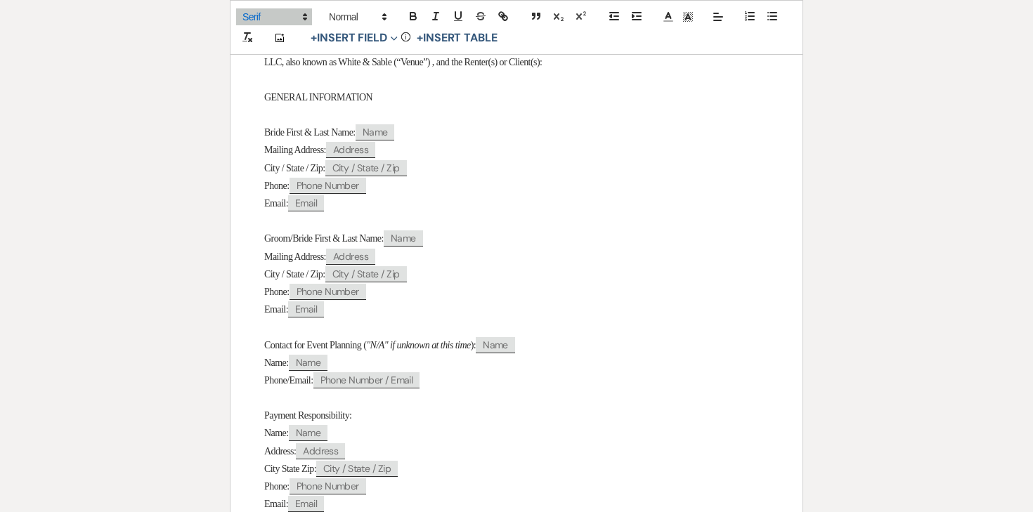
click at [309, 237] on span "Groom/Bride First & Last Name:" at bounding box center [323, 238] width 119 height 11
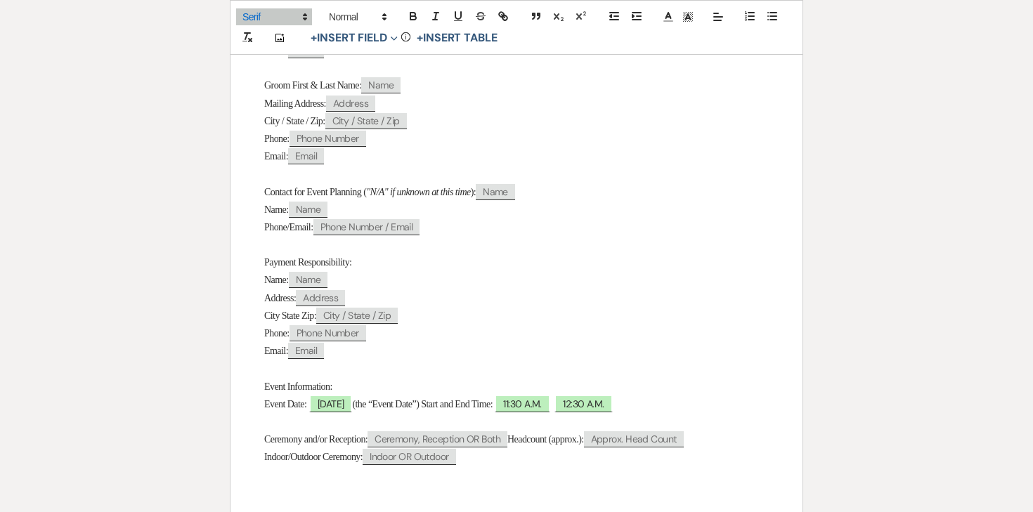
scroll to position [538, 0]
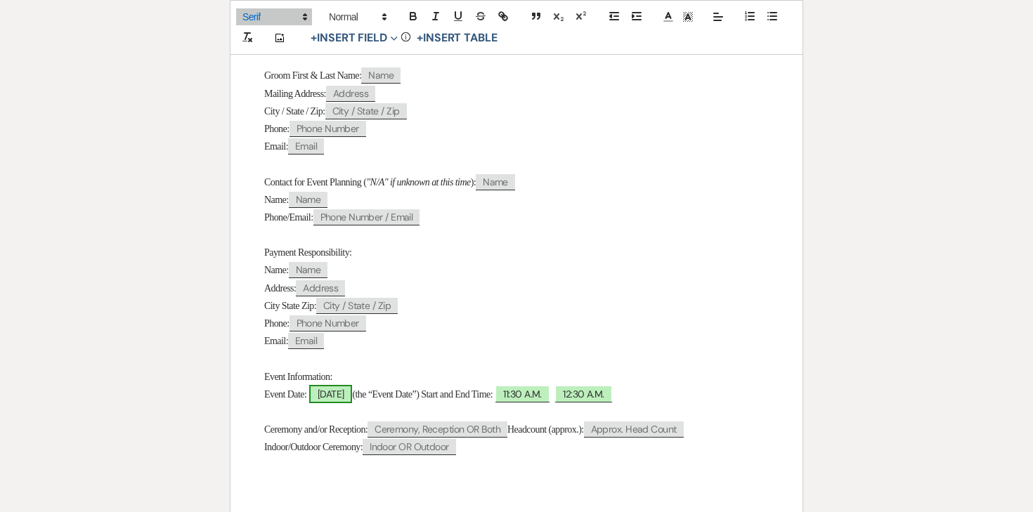
click at [353, 403] on span "05/21/2026" at bounding box center [331, 394] width 44 height 18
select select "smartCustomField"
select select "owner"
select select "{{eventDate}}"
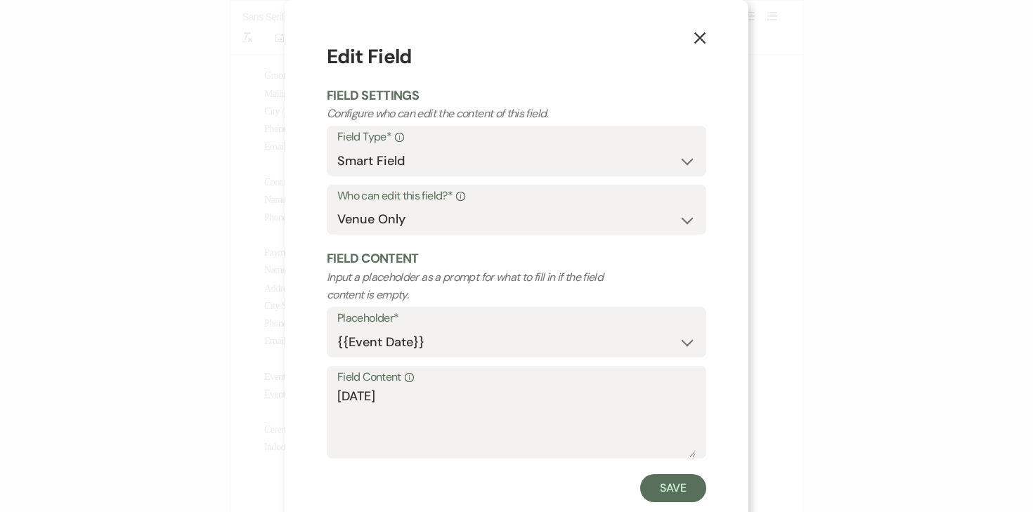
click at [334, 398] on div "Field Content Info 05/21/2026" at bounding box center [516, 412] width 379 height 93
click at [337, 398] on textarea "05/21/2026" at bounding box center [516, 422] width 358 height 70
type textarea "Thursday, 05/21/2026"
click at [682, 489] on button "Save" at bounding box center [673, 488] width 66 height 28
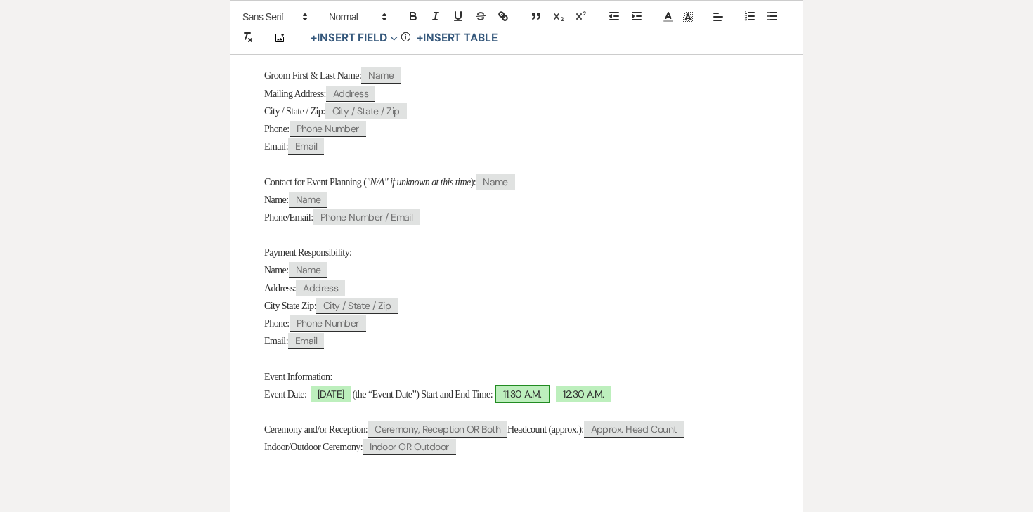
click at [550, 403] on span "11:30 A.M." at bounding box center [522, 394] width 55 height 18
select select "owner"
select select "custom_placeholder"
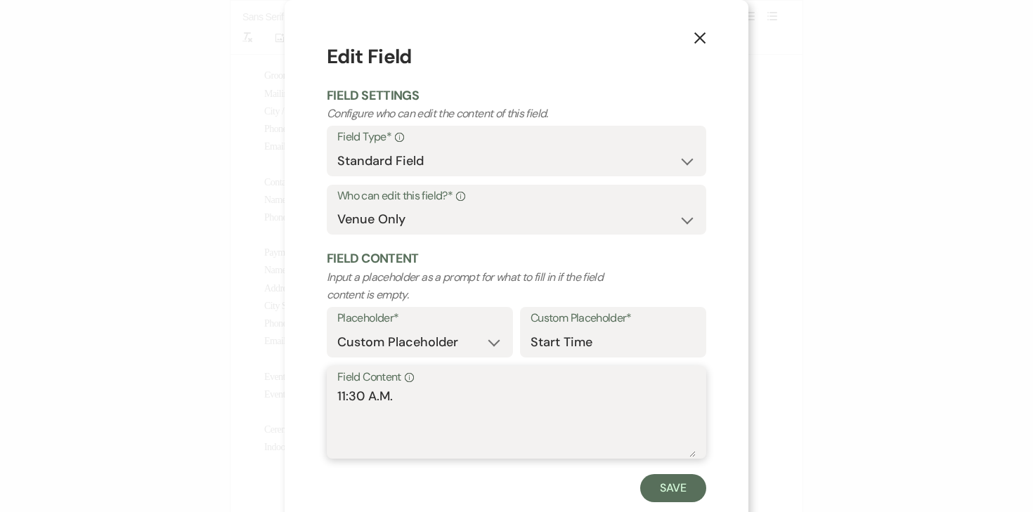
click at [472, 390] on textarea "11:30 A.M." at bounding box center [516, 422] width 358 height 70
drag, startPoint x: 366, startPoint y: 401, endPoint x: 306, endPoint y: 401, distance: 60.4
click at [306, 401] on div "X Edit Field Field Settings Configure who can edit the content of this field. F…" at bounding box center [517, 272] width 464 height 545
type textarea "12:00 P.M."
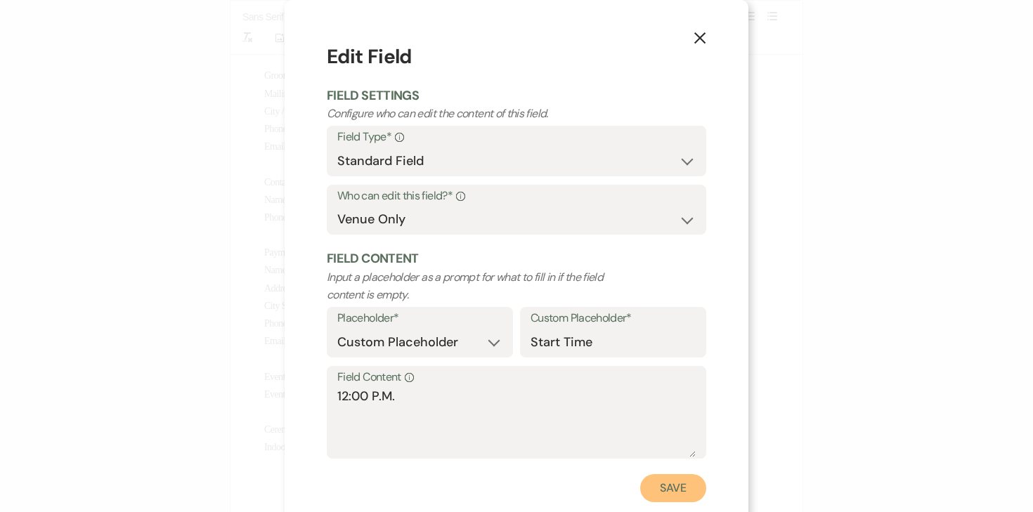
click at [688, 490] on button "Save" at bounding box center [673, 488] width 66 height 28
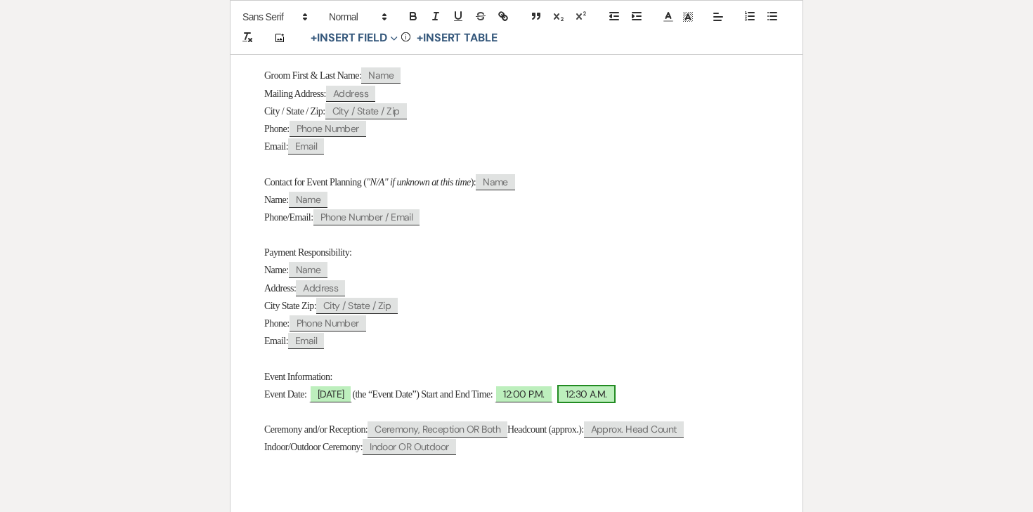
click at [615, 403] on span "12:30 A.M." at bounding box center [586, 394] width 58 height 18
select select "owner"
select select "custom_placeholder"
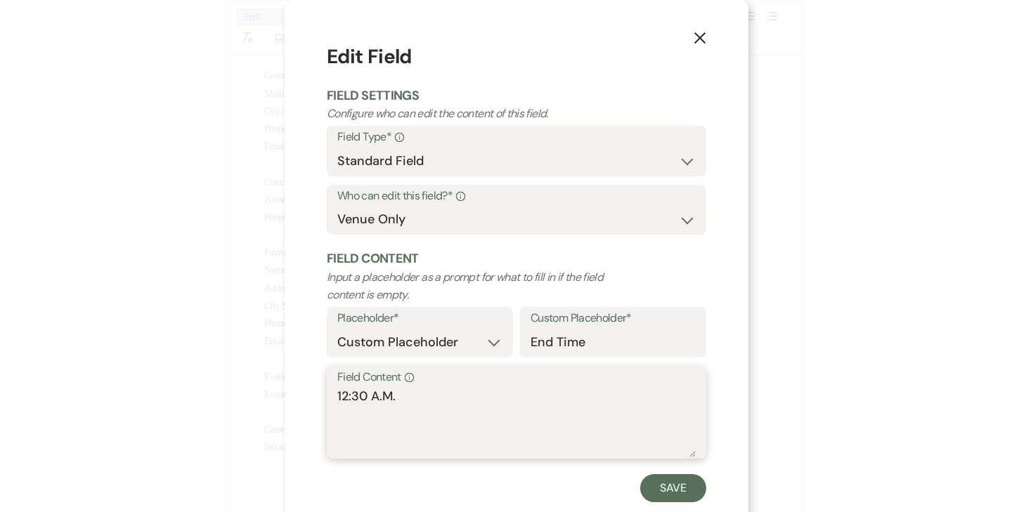
click at [349, 396] on textarea "12:30 A.M." at bounding box center [516, 422] width 358 height 70
click at [378, 401] on textarea "11:30 A.M." at bounding box center [516, 422] width 358 height 70
type textarea "11:00 P.M."
click at [666, 480] on button "Save" at bounding box center [673, 488] width 66 height 28
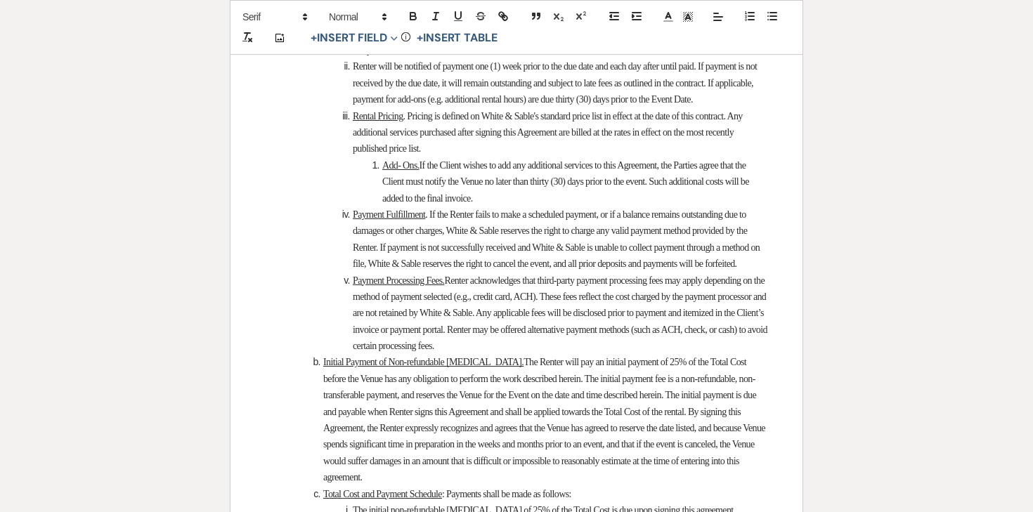
scroll to position [2074, 0]
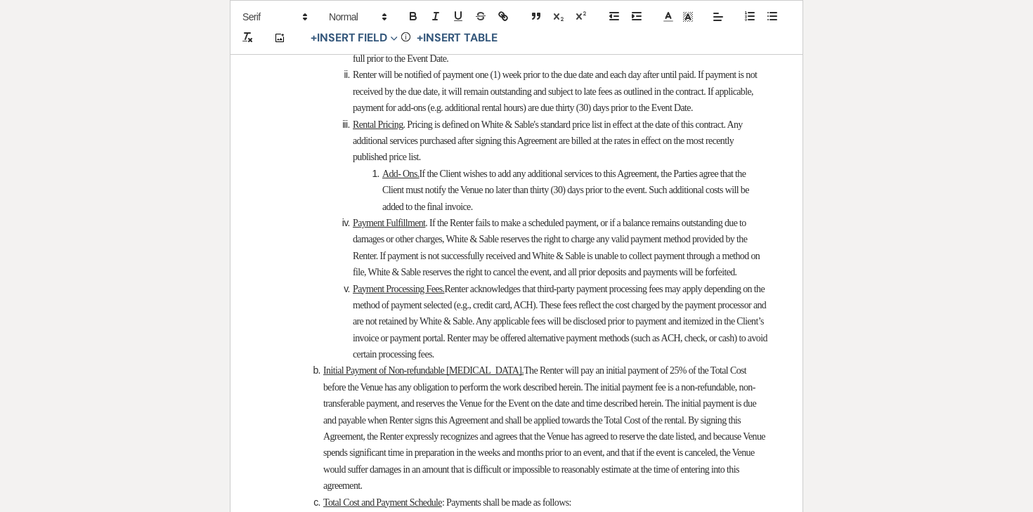
select select "owner"
select select "Total"
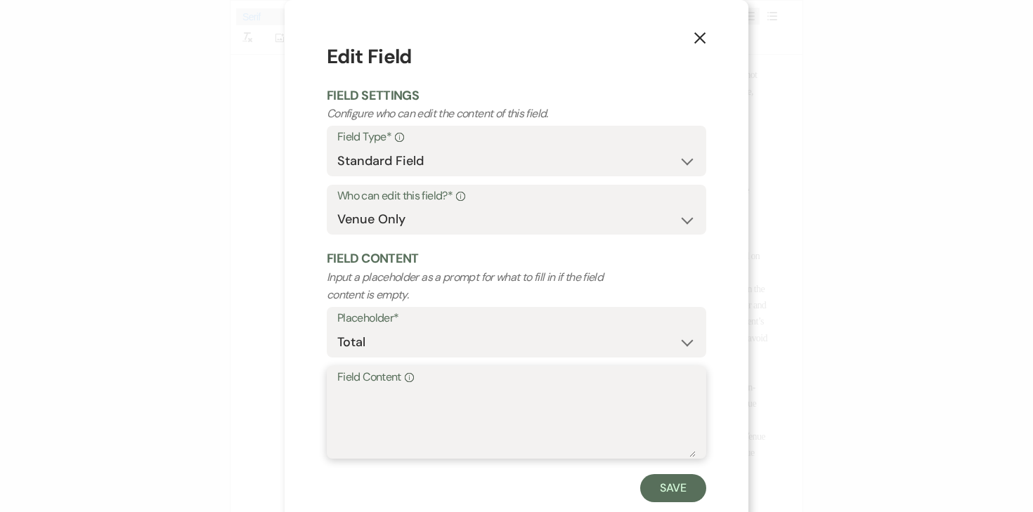
click at [469, 417] on textarea "Field Content Info" at bounding box center [516, 422] width 358 height 70
type textarea "$6,000.00"
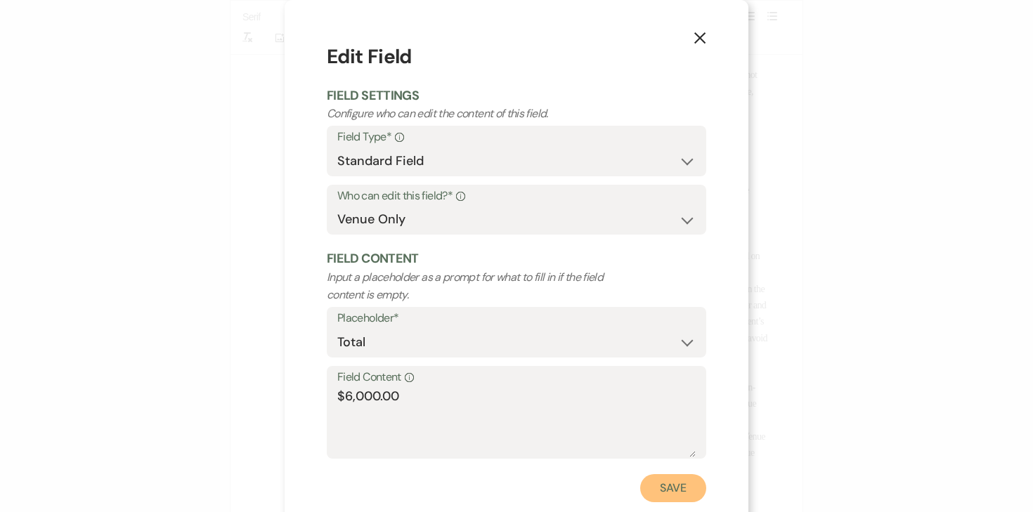
click at [672, 492] on button "Save" at bounding box center [673, 488] width 66 height 28
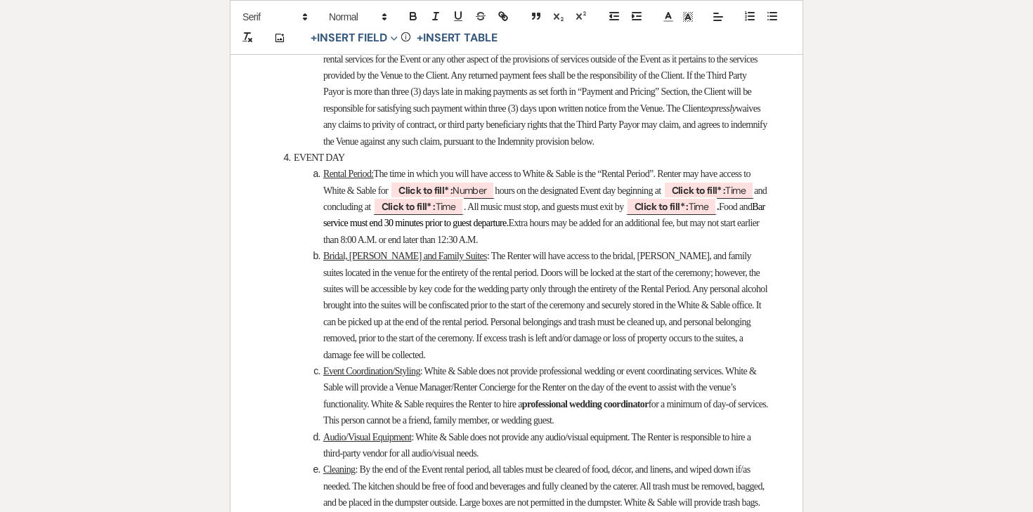
scroll to position [2911, 0]
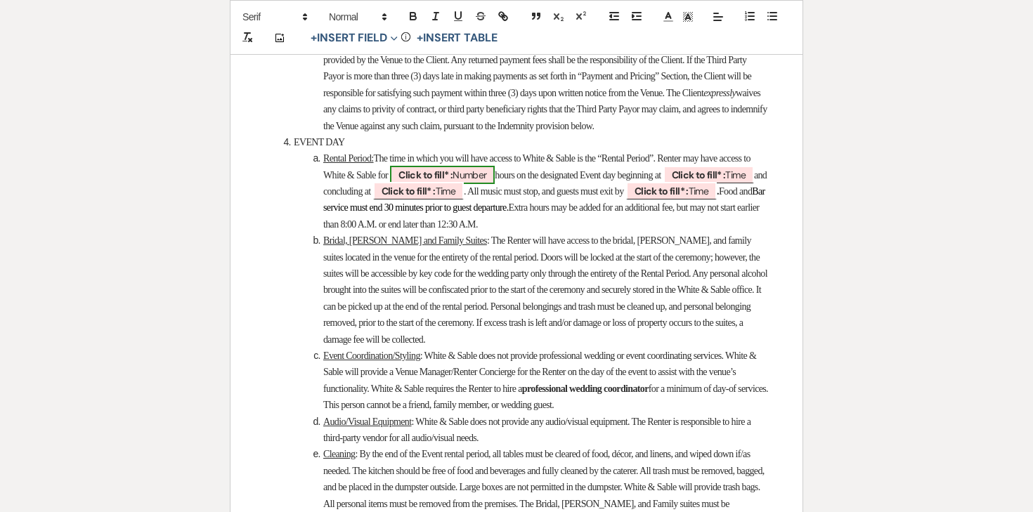
click at [453, 181] on b "Click to fill* :" at bounding box center [425, 175] width 54 height 13
select select "owner"
select select "Number"
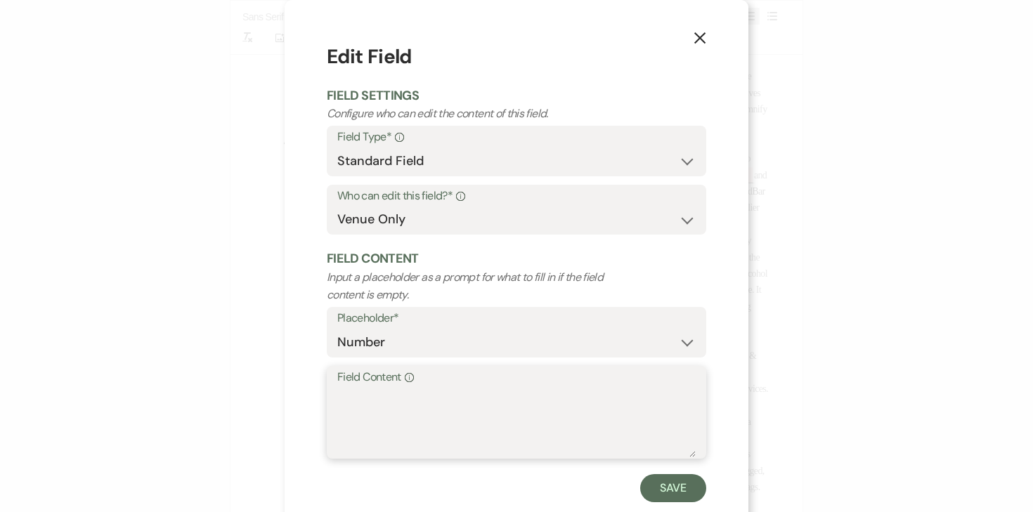
click at [421, 397] on textarea "Field Content Info" at bounding box center [516, 422] width 358 height 70
type textarea "11"
click at [668, 489] on button "Save" at bounding box center [673, 488] width 66 height 28
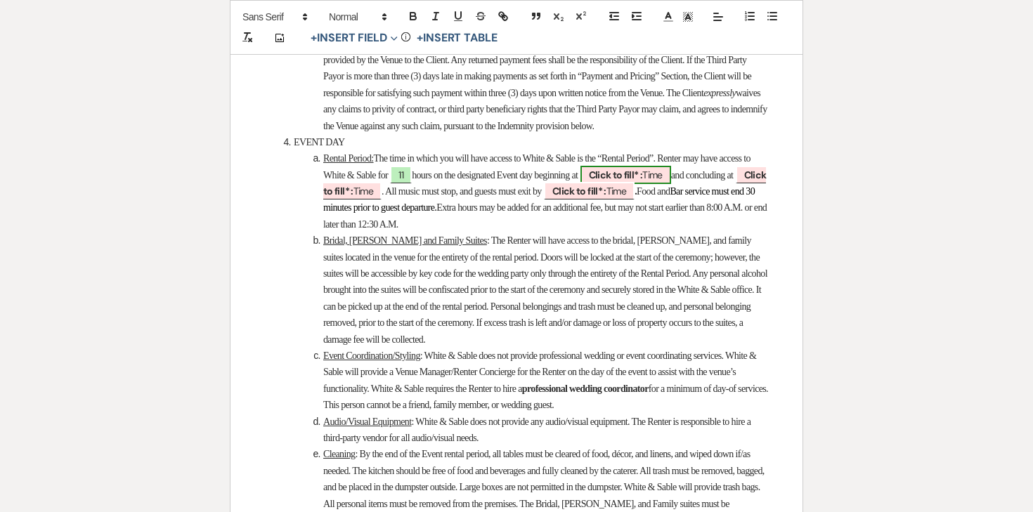
click at [671, 184] on span "Click to fill* : Time" at bounding box center [625, 175] width 91 height 18
select select "owner"
select select "Time"
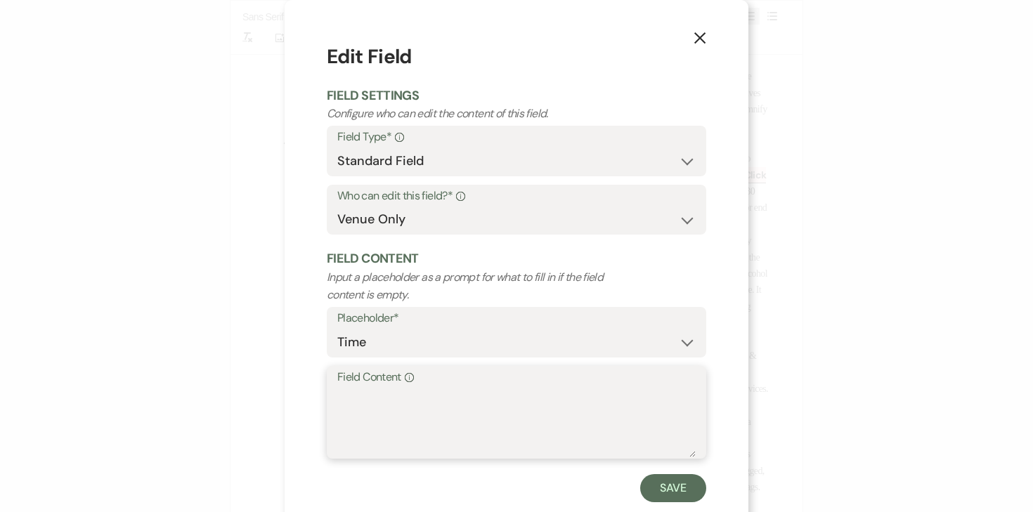
click at [554, 418] on textarea "Field Content Info" at bounding box center [516, 422] width 358 height 70
type textarea "12:00pm"
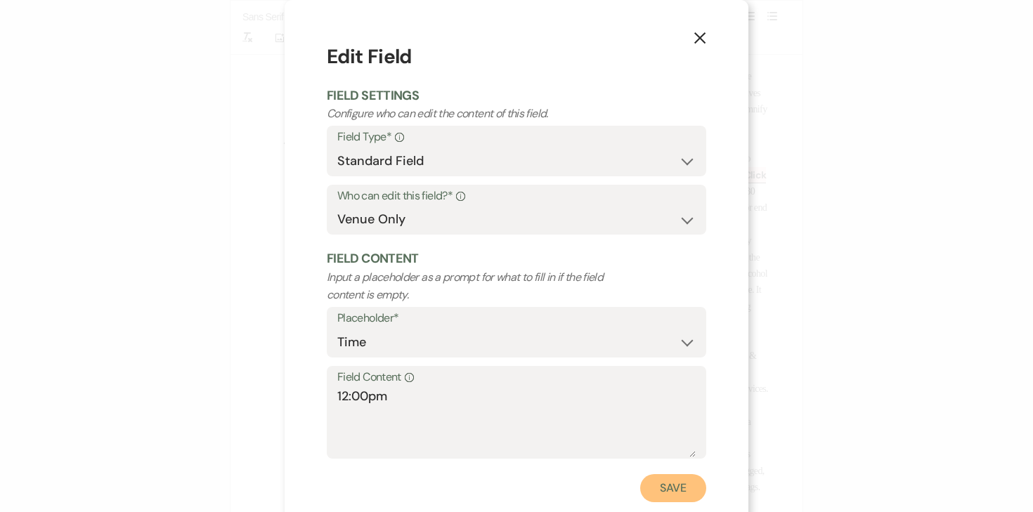
click at [671, 491] on button "Save" at bounding box center [673, 488] width 66 height 28
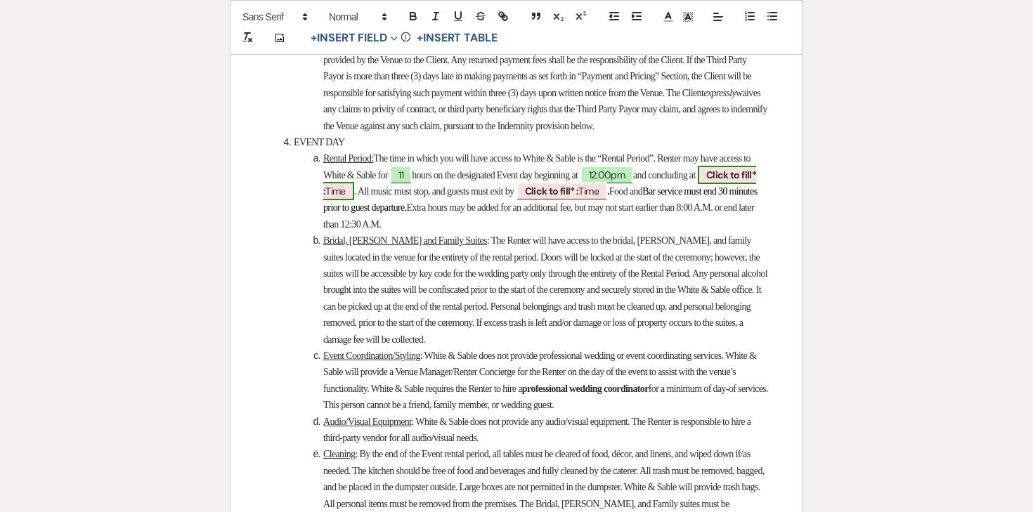
click at [381, 197] on b "Click to fill* :" at bounding box center [539, 183] width 433 height 29
select select "owner"
select select "Time"
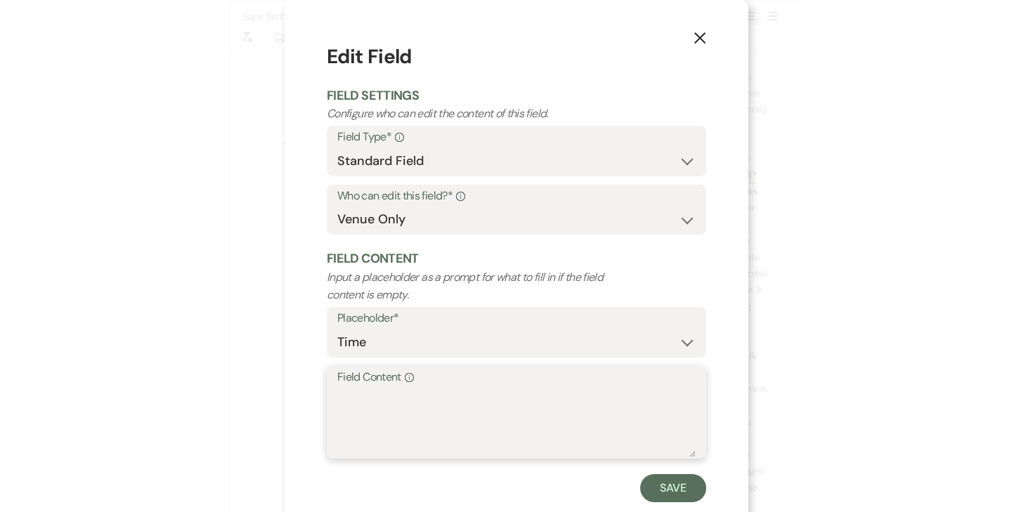
click at [398, 405] on textarea "Field Content Info" at bounding box center [516, 422] width 358 height 70
type textarea "11:00pm"
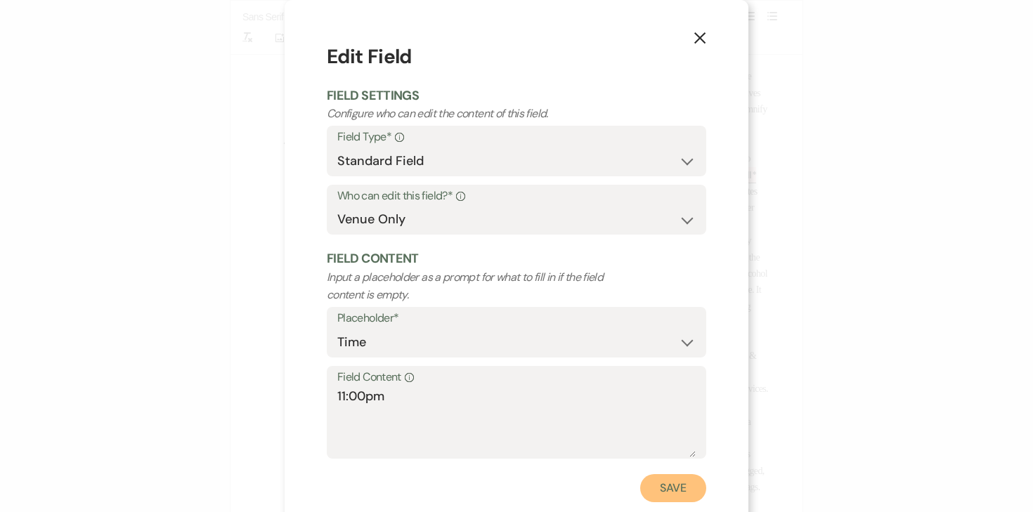
click at [653, 500] on button "Save" at bounding box center [673, 488] width 66 height 28
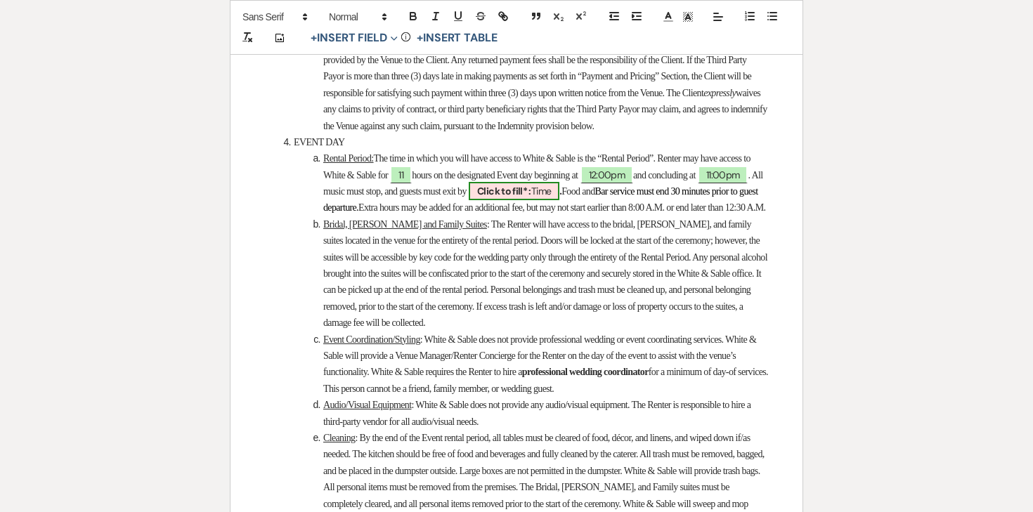
click at [645, 216] on li "Rental Period: The time in which you will have access to White & Sable is the “…" at bounding box center [524, 183] width 490 height 66
click at [531, 197] on b "Click to fill* :" at bounding box center [504, 191] width 54 height 13
select select "owner"
select select "Time"
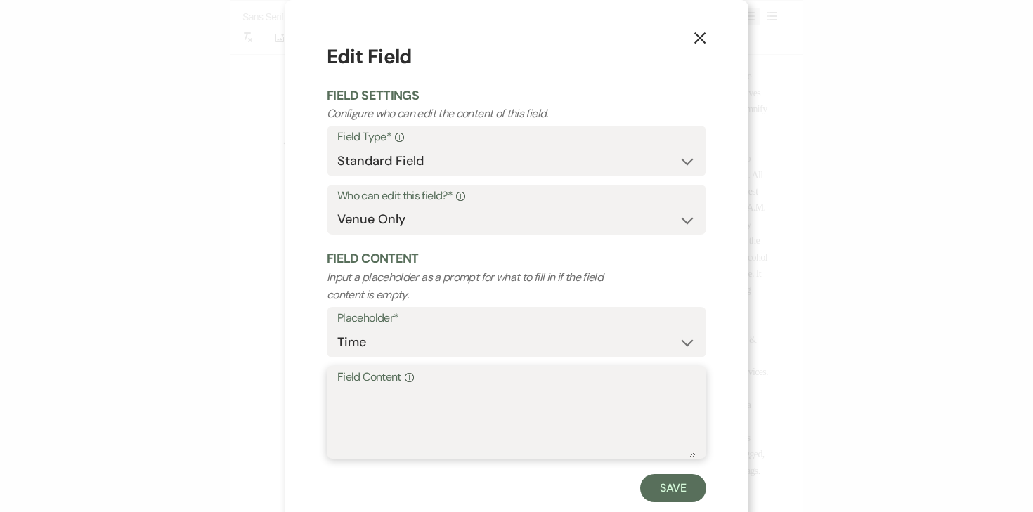
click at [562, 413] on textarea "Field Content Info" at bounding box center [516, 422] width 358 height 70
type textarea "10:00pm"
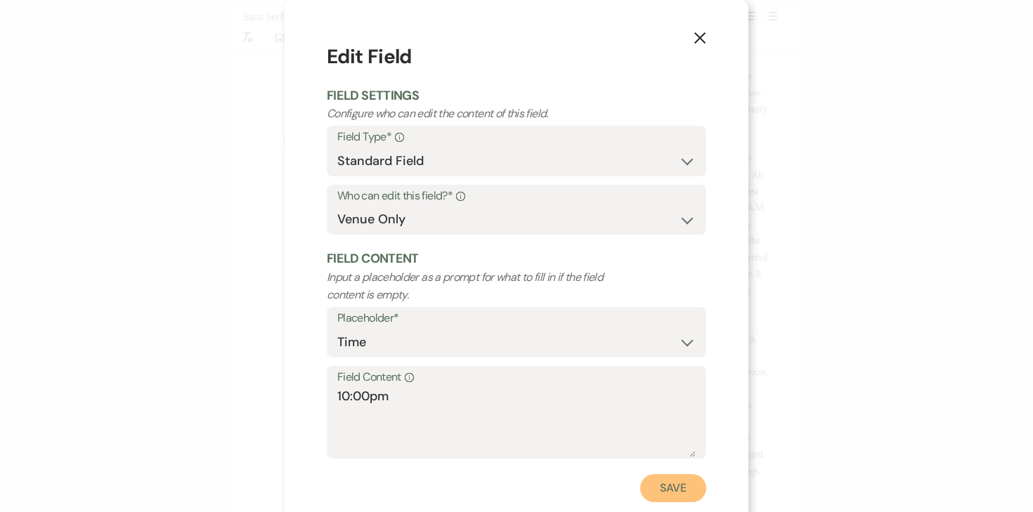
click at [689, 491] on button "Save" at bounding box center [673, 488] width 66 height 28
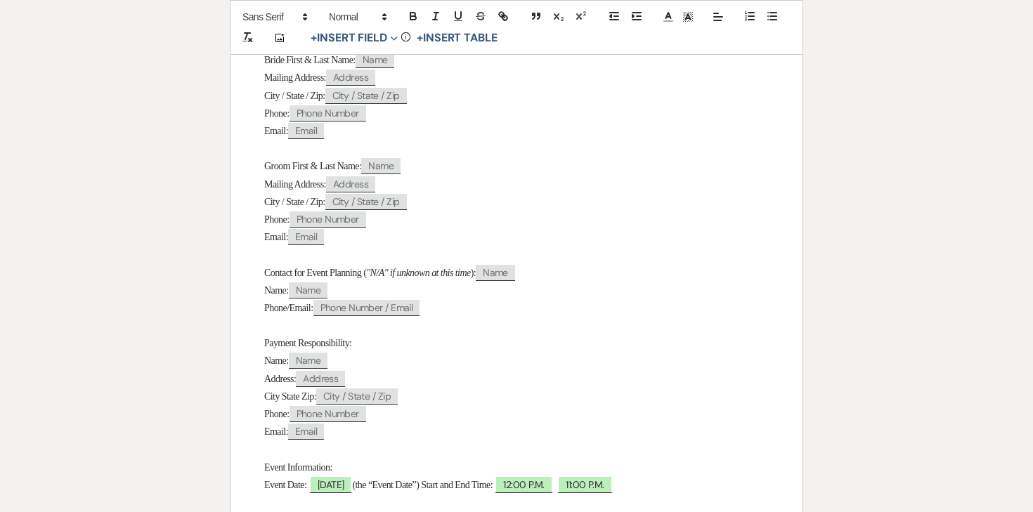
scroll to position [0, 0]
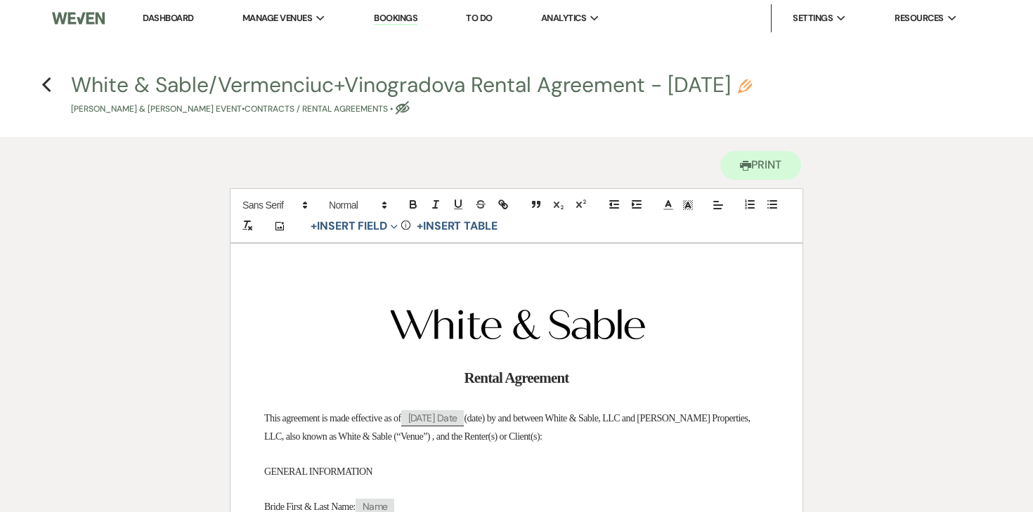
click at [55, 79] on h4 "Previous White & Sable/Vermenciuc+Vinogradova Rental Agreement - 5.21.26 Pencil…" at bounding box center [517, 93] width 1012 height 46
click at [51, 79] on icon "Previous" at bounding box center [46, 85] width 11 height 17
select select "9"
select select "20"
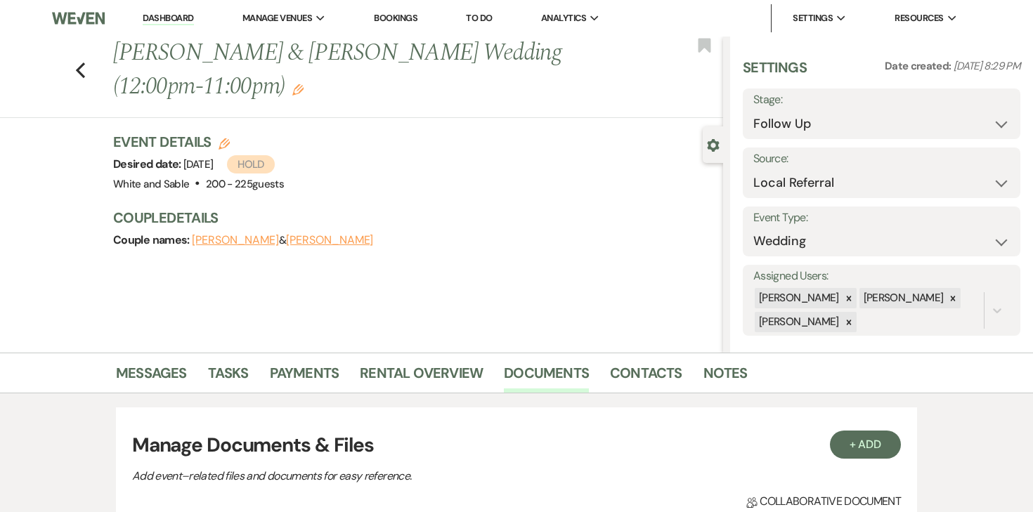
scroll to position [261, 0]
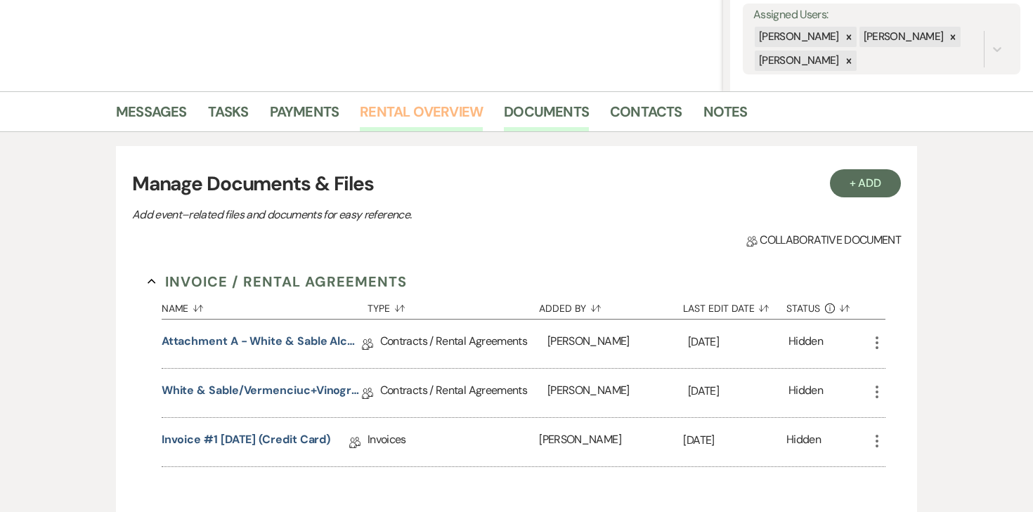
click at [384, 112] on link "Rental Overview" at bounding box center [421, 115] width 123 height 31
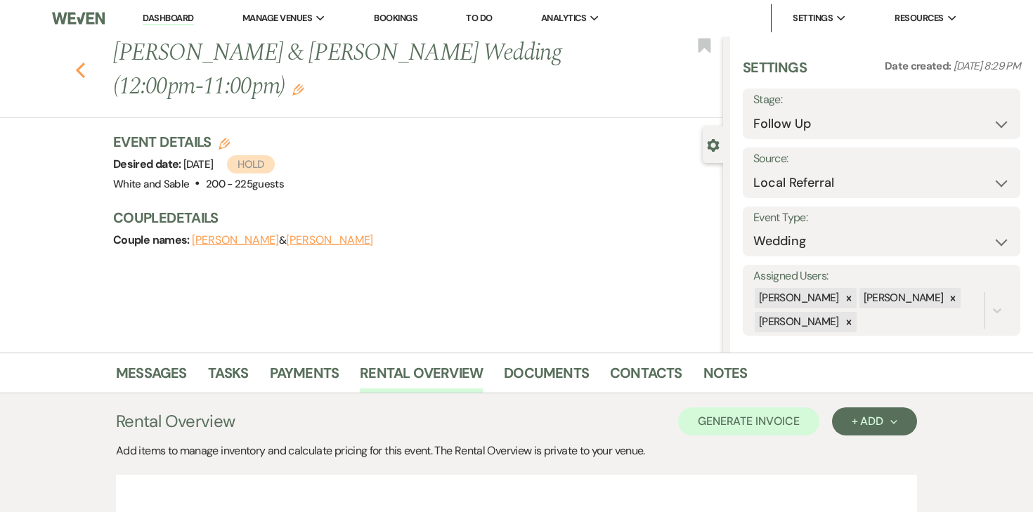
click at [84, 68] on icon "Previous" at bounding box center [80, 70] width 11 height 17
select select "9"
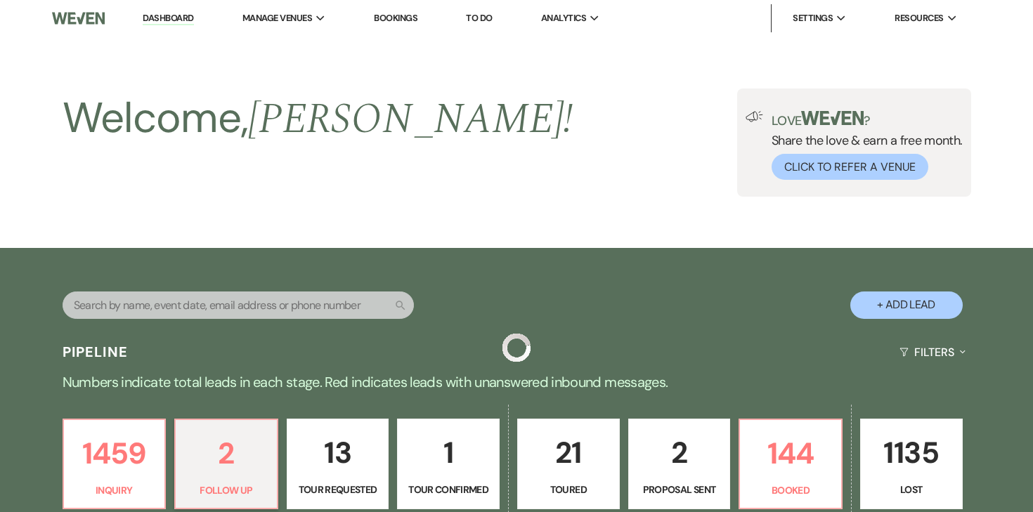
scroll to position [366, 0]
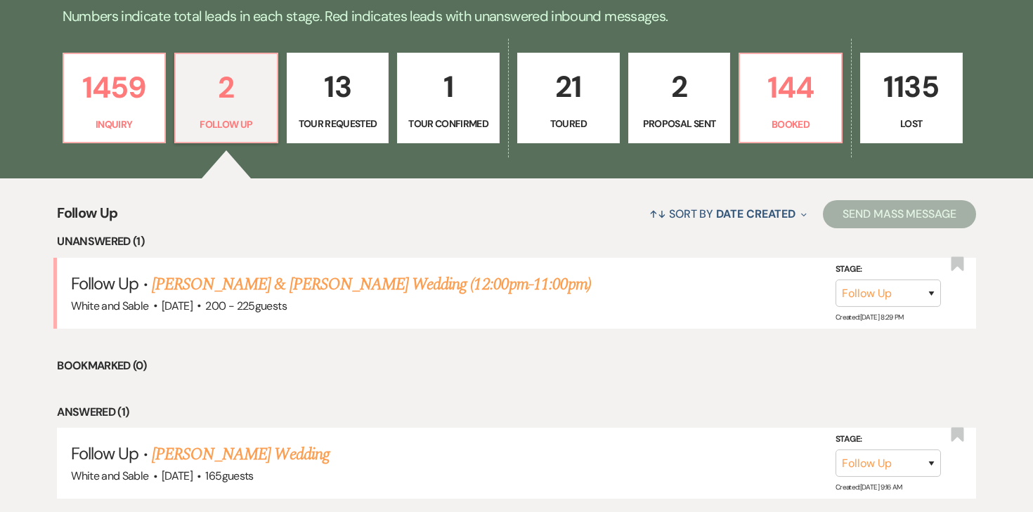
click at [306, 283] on link "[PERSON_NAME] & [PERSON_NAME] Wedding (12:00pm-11:00pm)" at bounding box center [371, 284] width 439 height 25
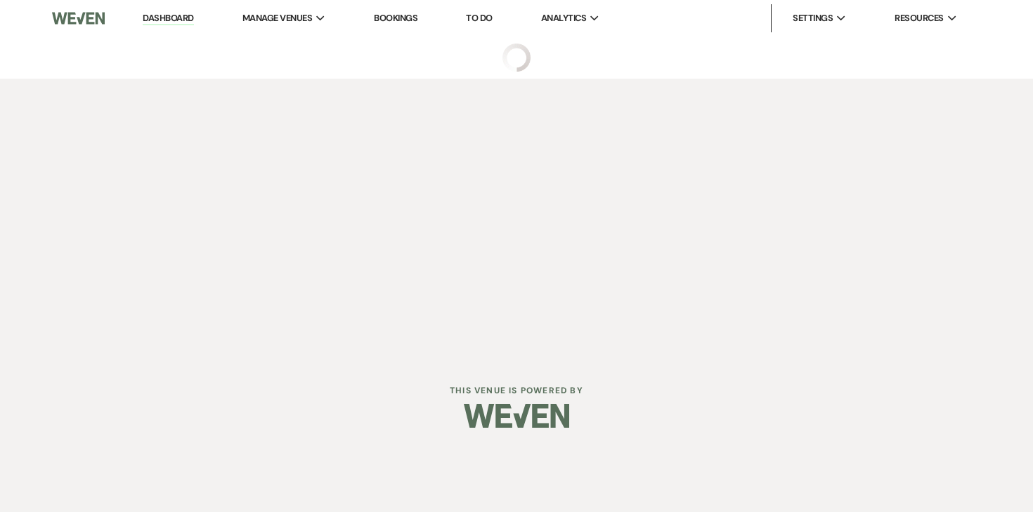
select select "9"
select select "20"
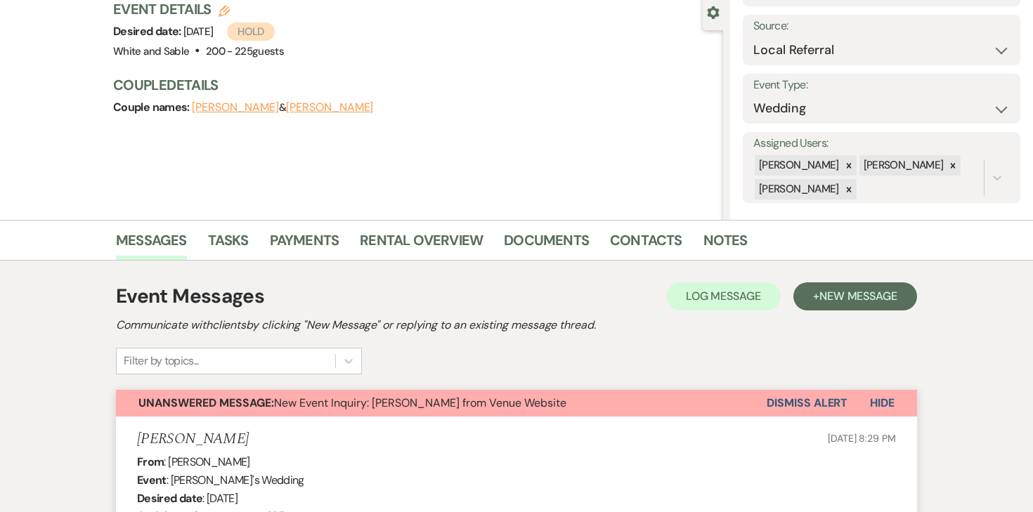
scroll to position [320, 0]
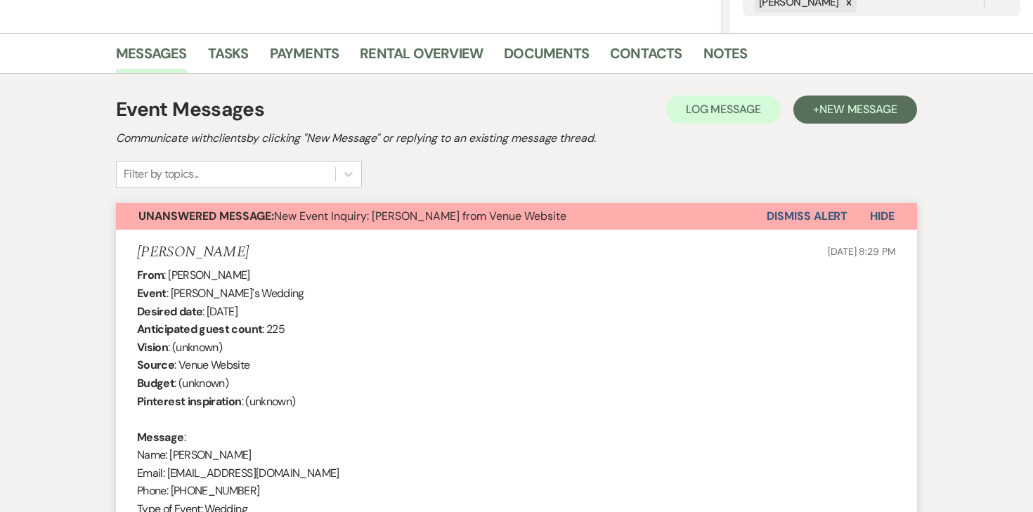
click at [800, 212] on button "Dismiss Alert" at bounding box center [807, 216] width 81 height 27
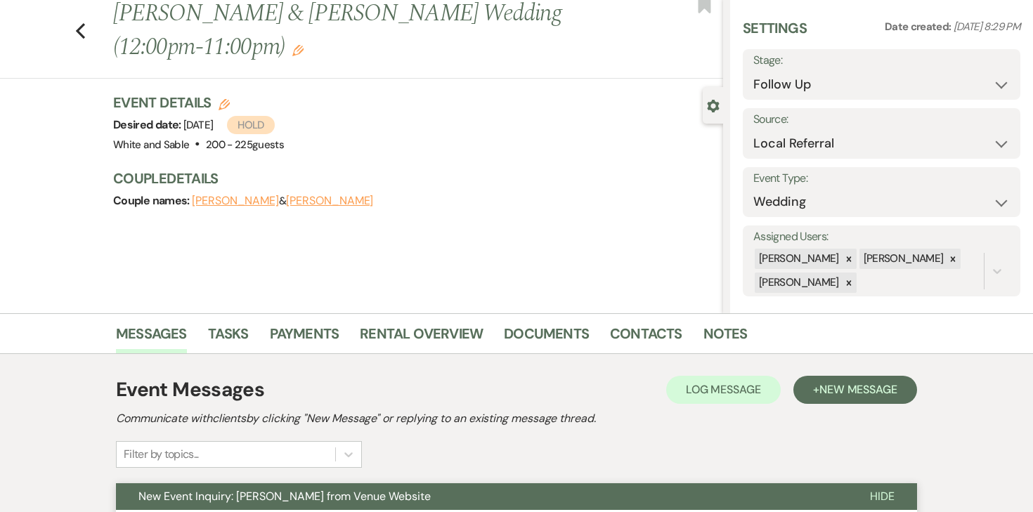
scroll to position [33, 0]
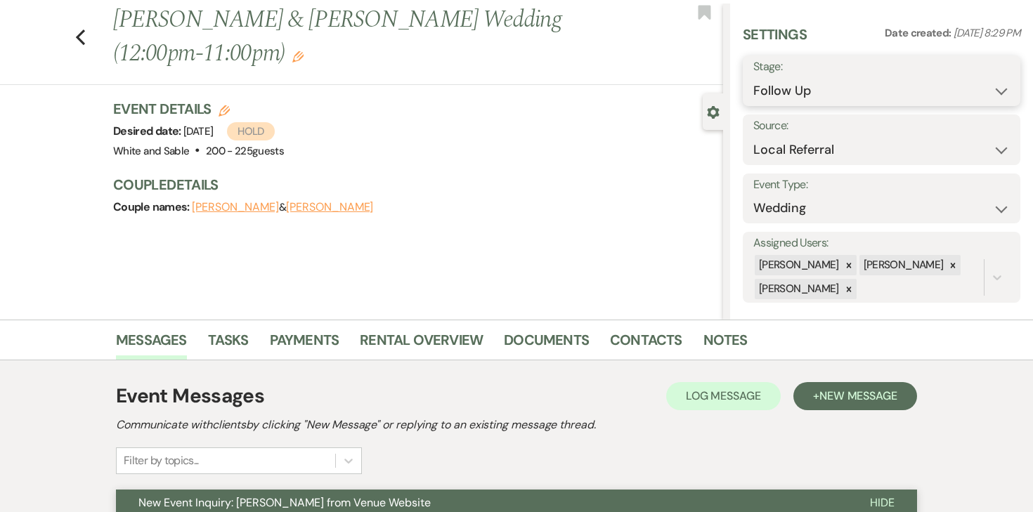
click at [845, 86] on select "Inquiry Follow Up Tour Requested Tour Confirmed Toured Proposal Sent Booked Lost" at bounding box center [881, 90] width 256 height 27
click at [753, 77] on select "Inquiry Follow Up Tour Requested Tour Confirmed Toured Proposal Sent Booked Lost" at bounding box center [881, 90] width 256 height 27
click at [889, 93] on select "Inquiry Follow Up Tour Requested Tour Confirmed Toured Proposal Sent Booked Lost" at bounding box center [849, 90] width 193 height 27
select select "9"
click at [753, 77] on select "Inquiry Follow Up Tour Requested Tour Confirmed Toured Proposal Sent Booked Lost" at bounding box center [849, 90] width 193 height 27
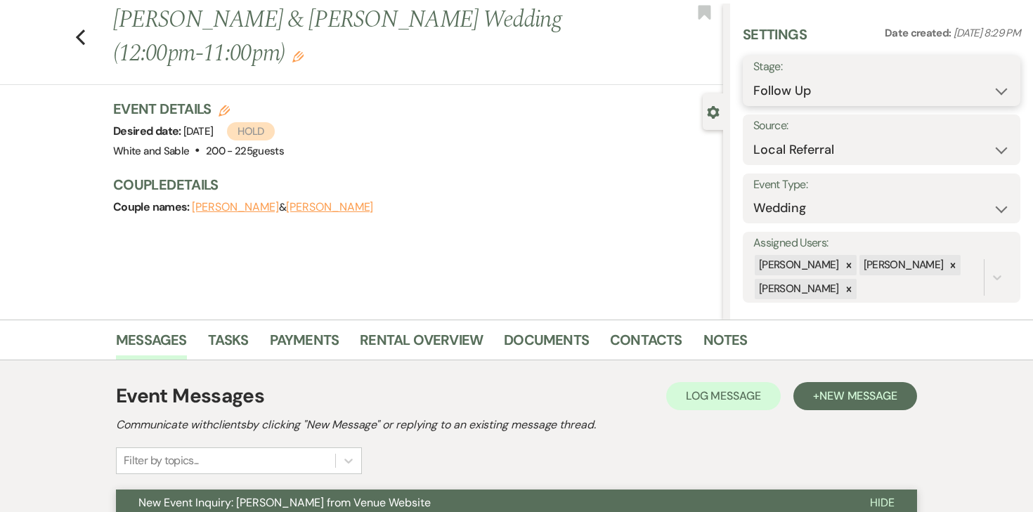
click at [970, 85] on select "Inquiry Follow Up Tour Requested Tour Confirmed Toured Proposal Sent Booked Lost" at bounding box center [881, 90] width 256 height 27
click at [753, 77] on select "Inquiry Follow Up Tour Requested Tour Confirmed Toured Proposal Sent Booked Lost" at bounding box center [881, 90] width 256 height 27
click at [656, 183] on h3 "Couple Details" at bounding box center [411, 185] width 596 height 20
click at [533, 334] on link "Documents" at bounding box center [546, 344] width 85 height 31
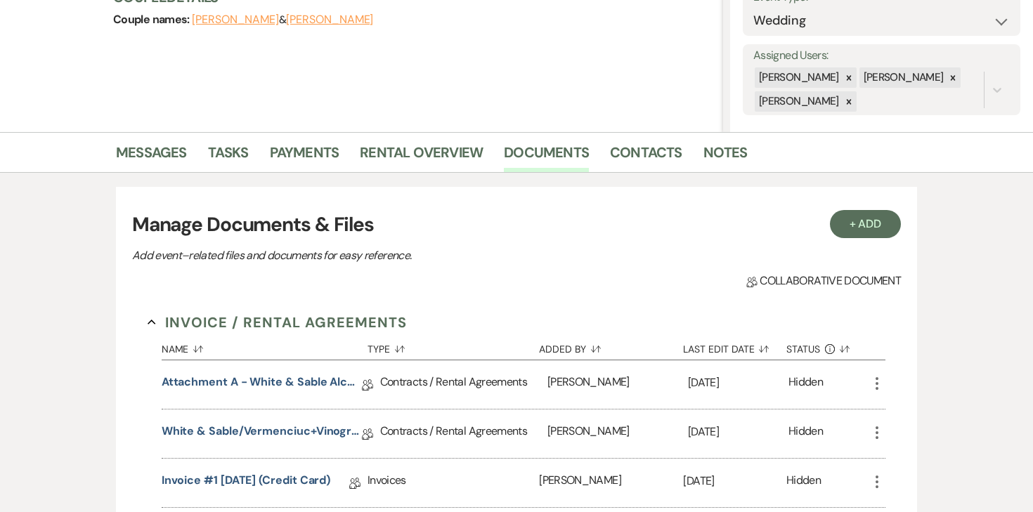
scroll to position [256, 0]
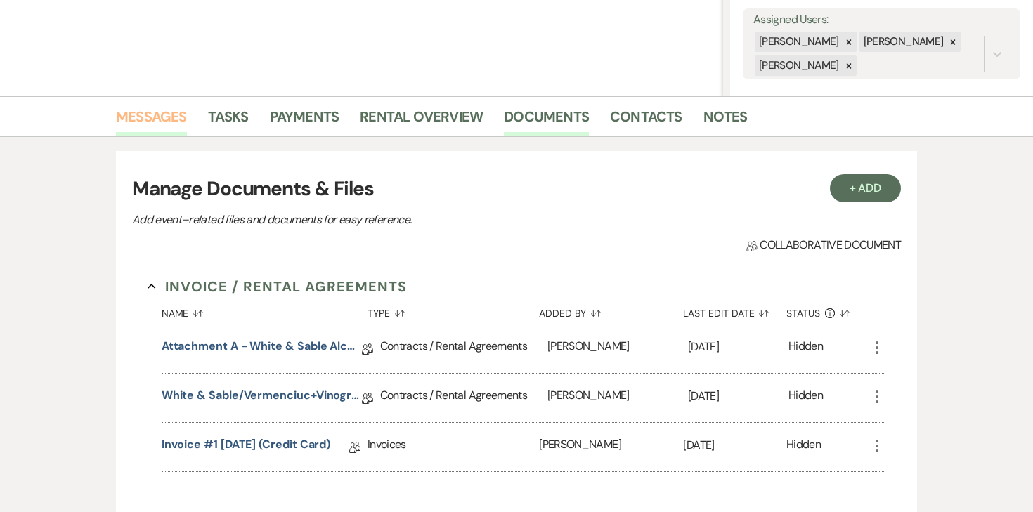
click at [154, 116] on link "Messages" at bounding box center [151, 120] width 71 height 31
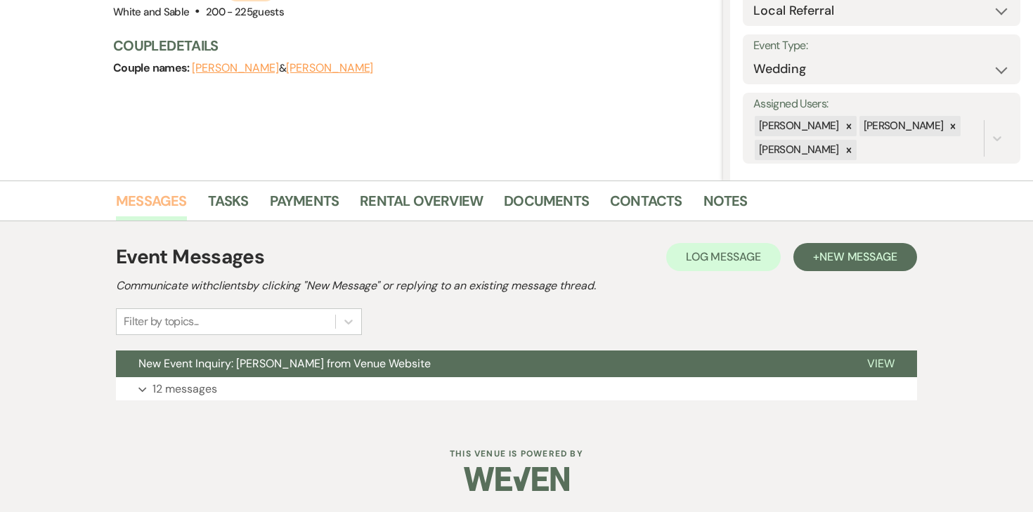
scroll to position [172, 0]
click at [838, 264] on span "New Message" at bounding box center [858, 256] width 78 height 15
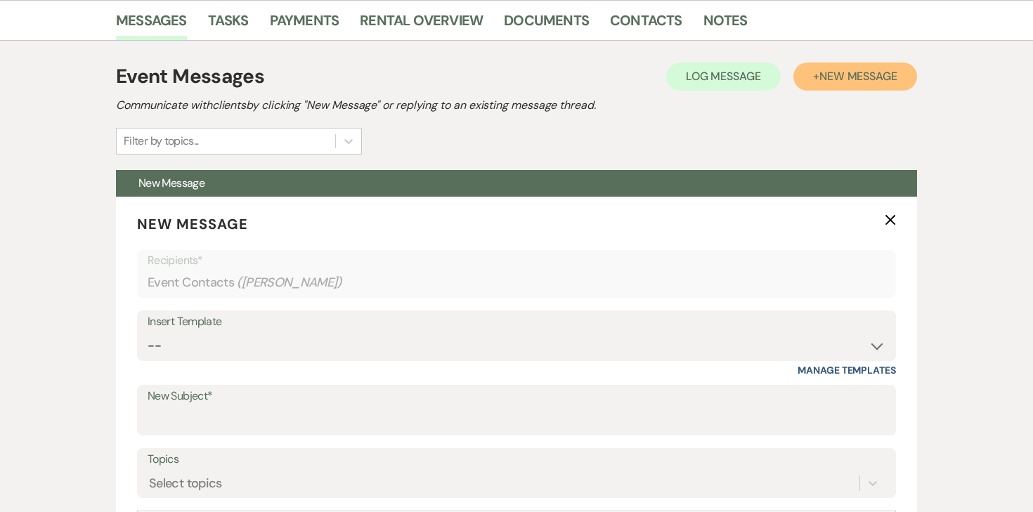
scroll to position [355, 0]
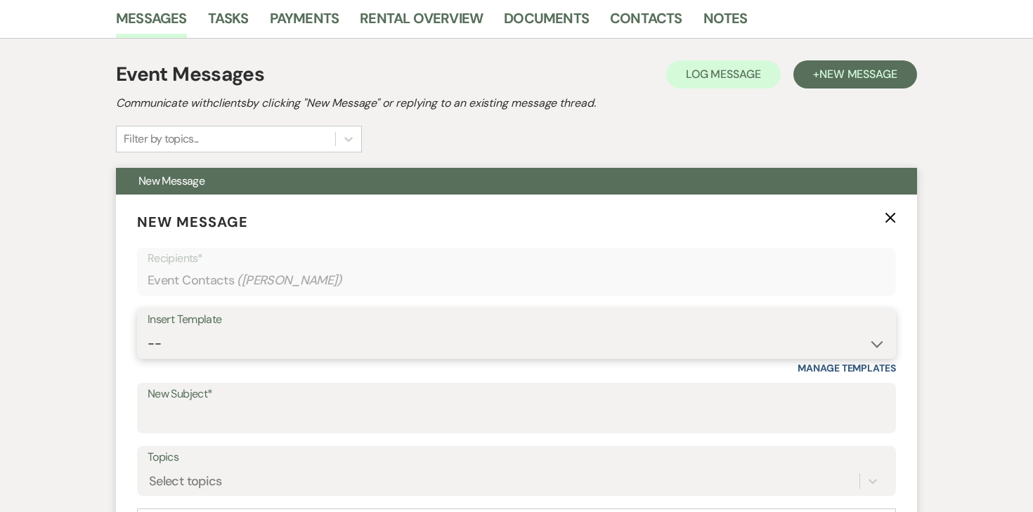
click at [536, 330] on select "-- Inquiry Response (Venue Guide) Schedule - Venue Tour Appt Confirmation Sched…" at bounding box center [517, 343] width 738 height 27
select select "3330"
click at [148, 330] on select "-- Inquiry Response (Venue Guide) Schedule - Venue Tour Appt Confirmation Sched…" at bounding box center [517, 343] width 738 height 27
type input "Next Steps for Booking: Your wedding day contract from White & Sable! 💕💍"
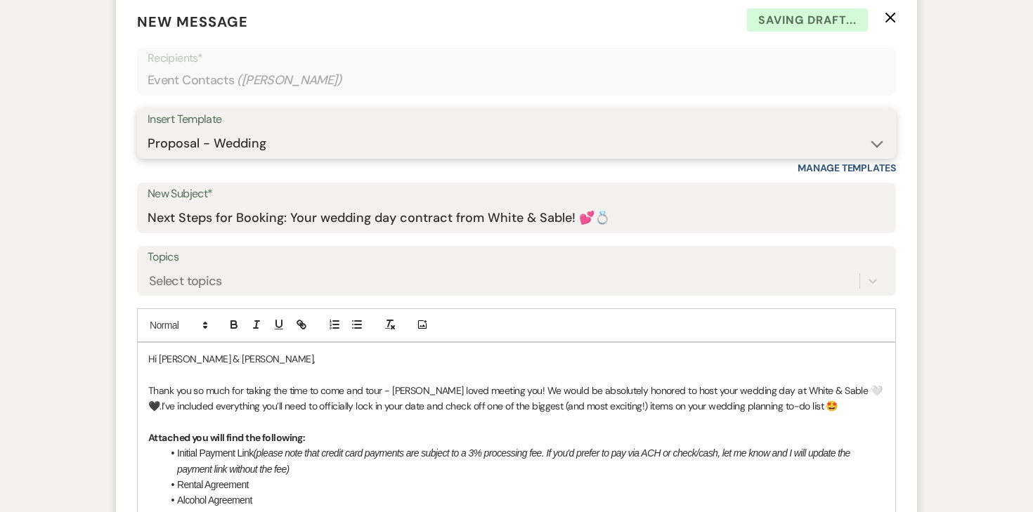
scroll to position [558, 0]
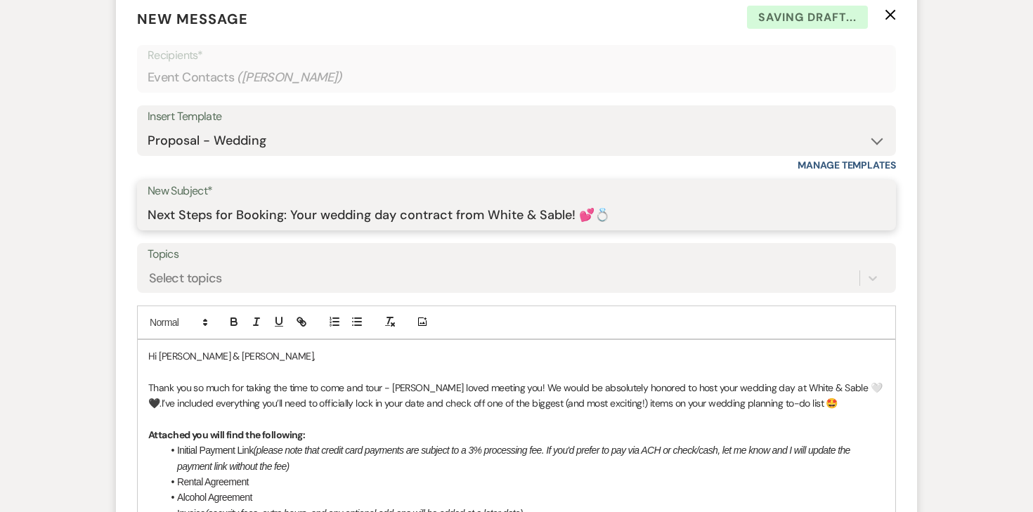
click at [441, 219] on input "Next Steps for Booking: Your wedding day contract from White & Sable! 💕💍" at bounding box center [517, 215] width 738 height 27
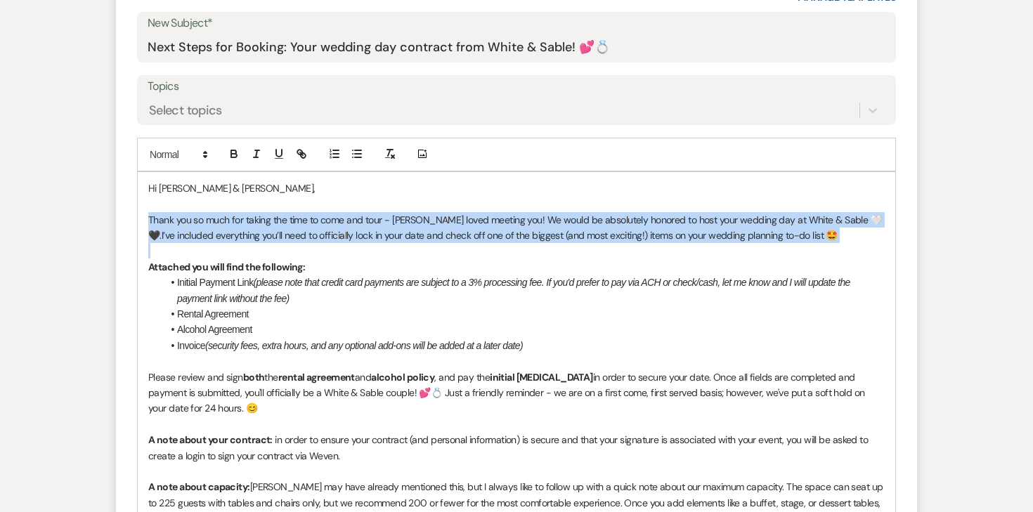
drag, startPoint x: 141, startPoint y: 216, endPoint x: 886, endPoint y: 247, distance: 745.5
click at [886, 247] on div "Hi [PERSON_NAME] & [PERSON_NAME], Thank you so much for taking the time to come…" at bounding box center [517, 440] width 758 height 536
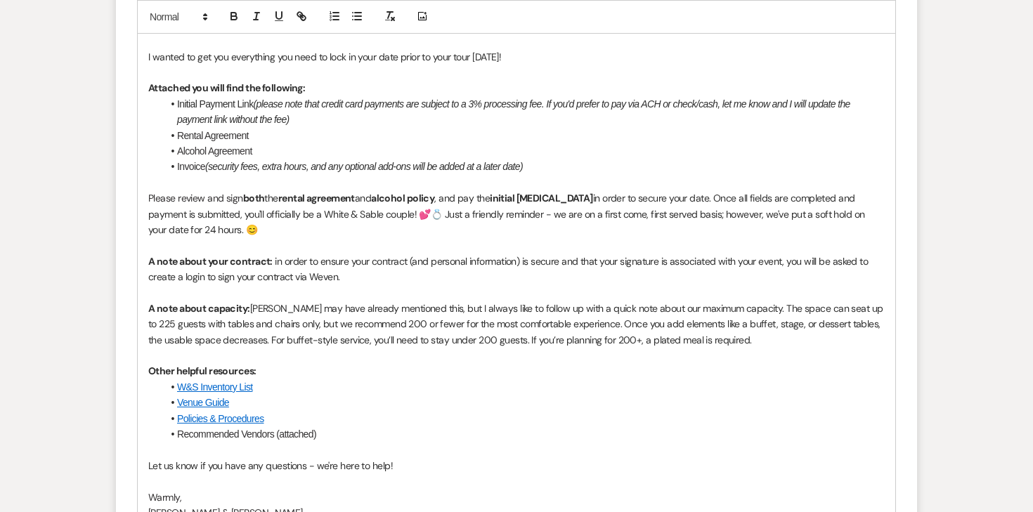
scroll to position [897, 0]
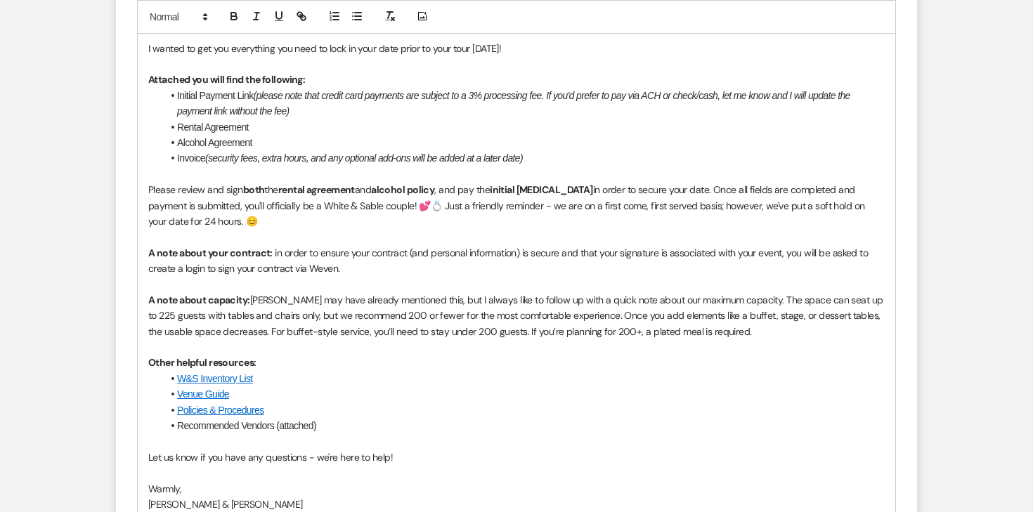
drag, startPoint x: 193, startPoint y: 223, endPoint x: 391, endPoint y: 206, distance: 198.9
click at [391, 206] on p "Please review and sign both the rental agreement and alcohol policy , and pay t…" at bounding box center [516, 205] width 736 height 47
click at [179, 227] on p "Please review and sign both the rental agreement and alcohol policy , and pay t…" at bounding box center [516, 205] width 736 height 47
drag, startPoint x: 174, startPoint y: 223, endPoint x: 670, endPoint y: 195, distance: 496.9
click at [670, 195] on p "Please review and sign both the rental agreement and alcohol policy , and pay t…" at bounding box center [516, 205] width 736 height 47
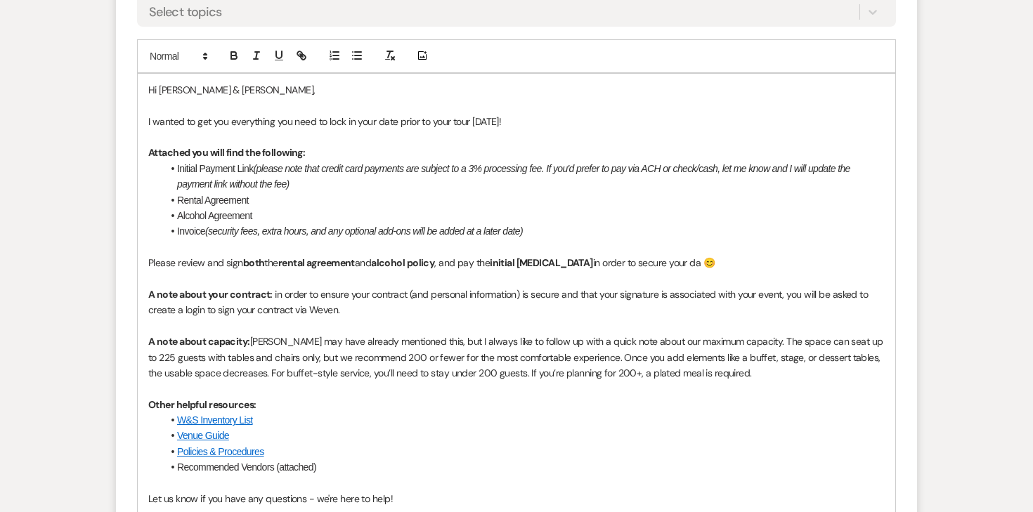
scroll to position [823, 0]
click at [495, 132] on p at bounding box center [516, 138] width 736 height 15
click at [495, 119] on p "I wanted to get you everything you need to lock in your date prior to your tour…" at bounding box center [516, 122] width 736 height 15
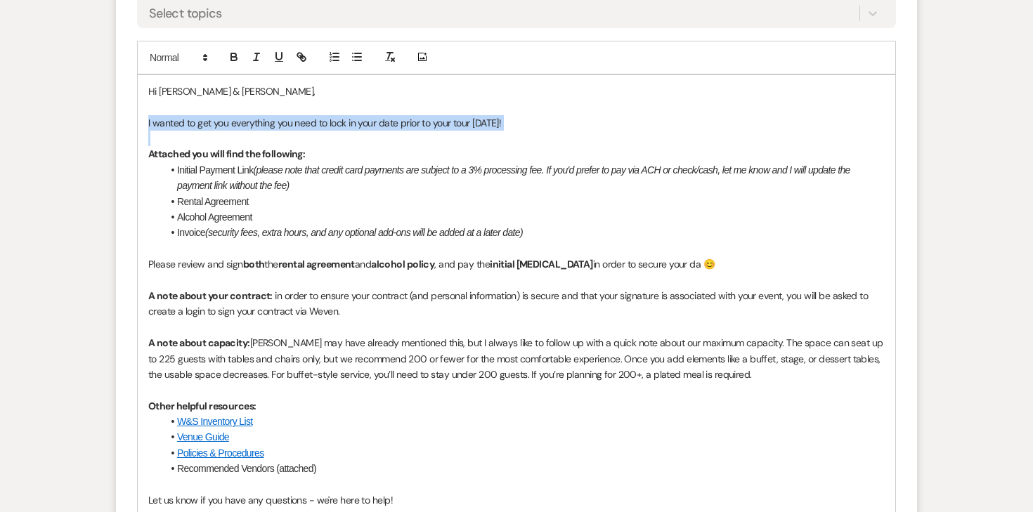
click at [495, 119] on p "I wanted to get you everything you need to lock in your date prior to your tour…" at bounding box center [516, 122] width 736 height 15
copy p "I wanted to get you everything you need to lock in your date prior to your tour…"
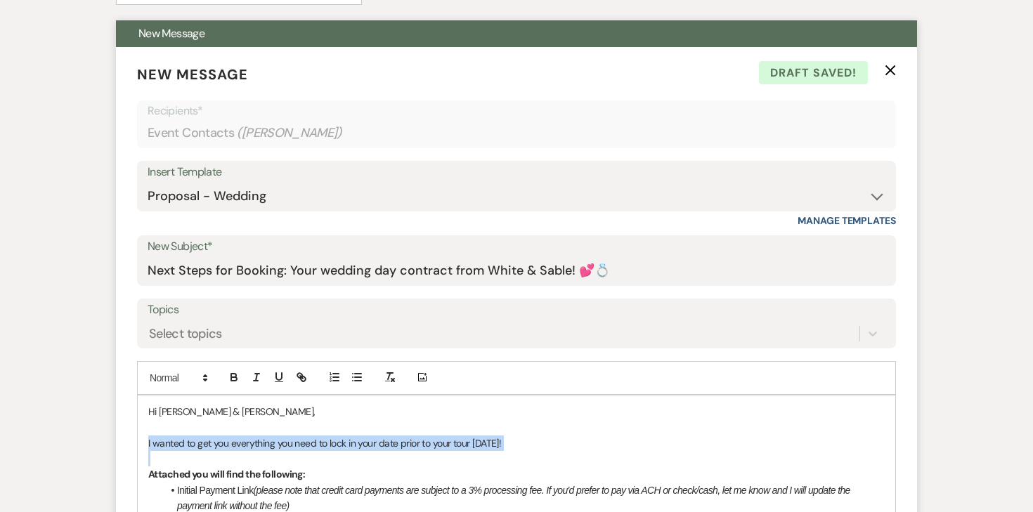
click at [892, 72] on icon "X" at bounding box center [890, 70] width 11 height 11
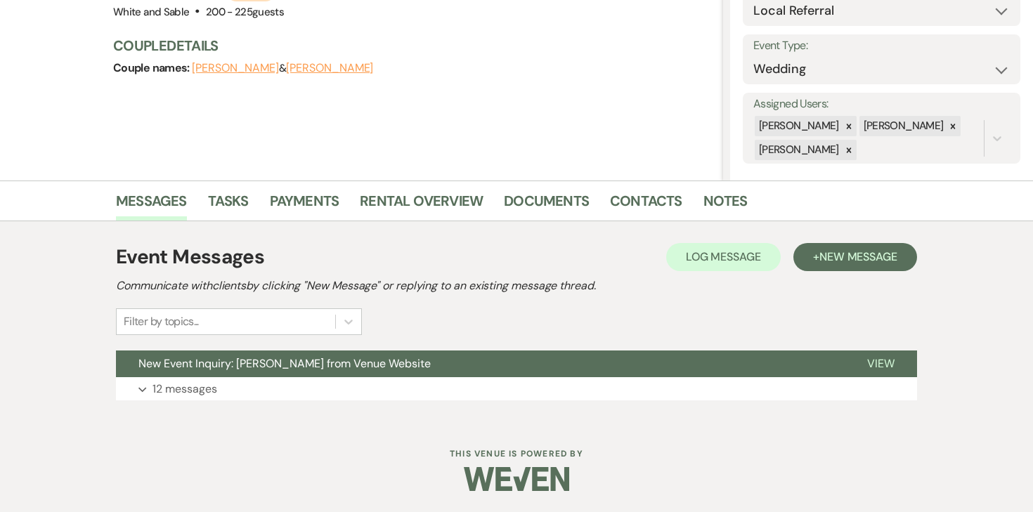
scroll to position [172, 0]
click at [820, 261] on span "New Message" at bounding box center [858, 256] width 78 height 15
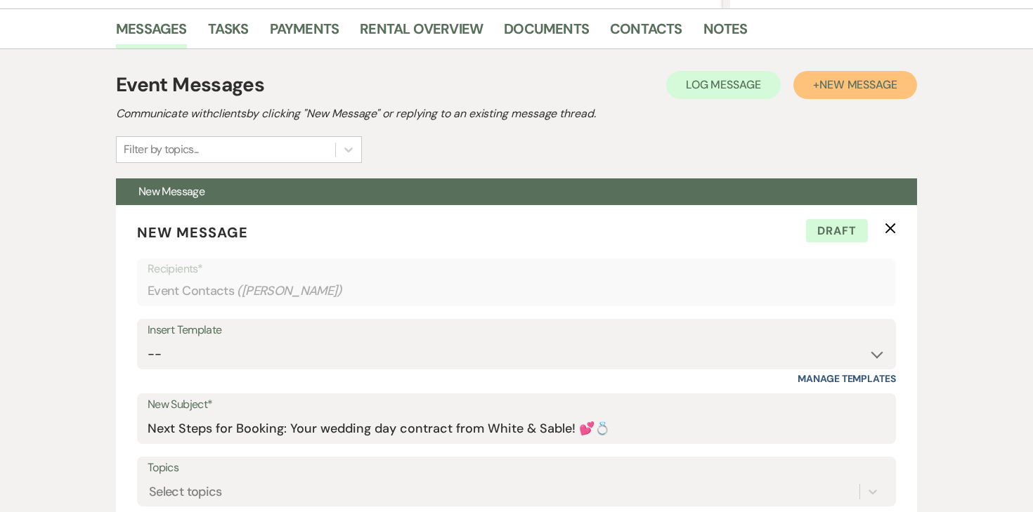
scroll to position [377, 0]
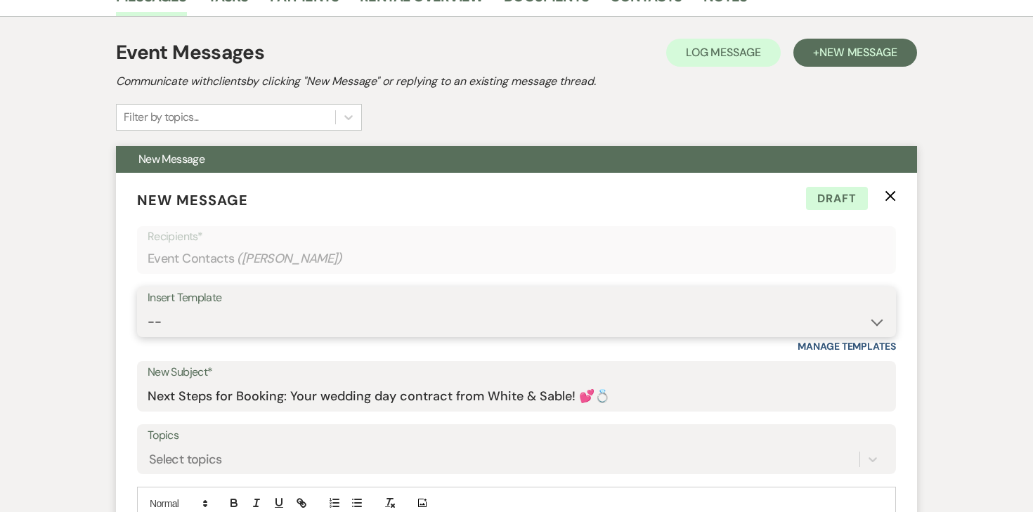
click at [520, 316] on select "-- Inquiry Response (Venue Guide) Schedule - Venue Tour Appt Confirmation Sched…" at bounding box center [517, 321] width 738 height 27
select select "3330"
click at [148, 308] on select "-- Inquiry Response (Venue Guide) Schedule - Venue Tour Appt Confirmation Sched…" at bounding box center [517, 321] width 738 height 27
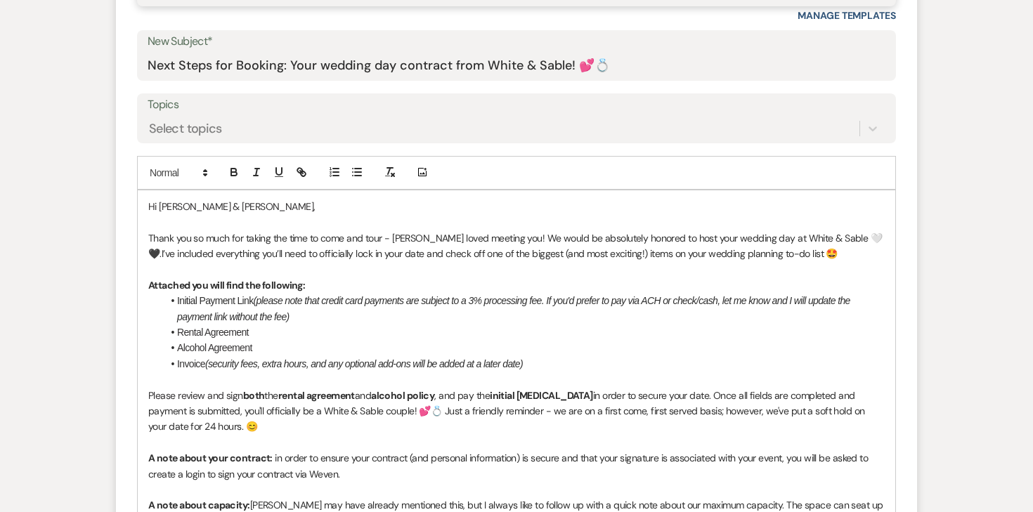
scroll to position [734, 0]
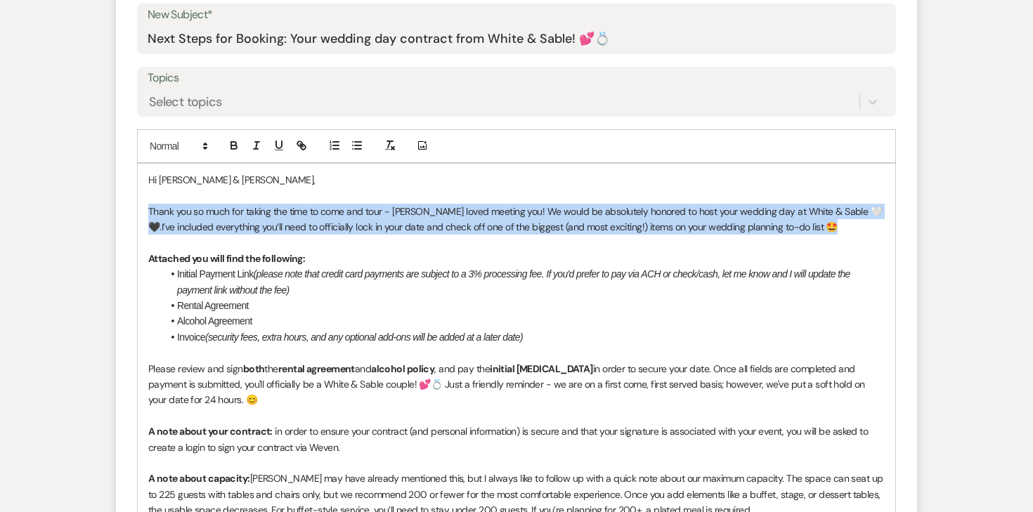
drag, startPoint x: 814, startPoint y: 228, endPoint x: 126, endPoint y: 213, distance: 687.4
click at [126, 213] on form "New Message X Draft saved! Recipients* Event Contacts ( [PERSON_NAME] ) Insert …" at bounding box center [516, 317] width 801 height 1005
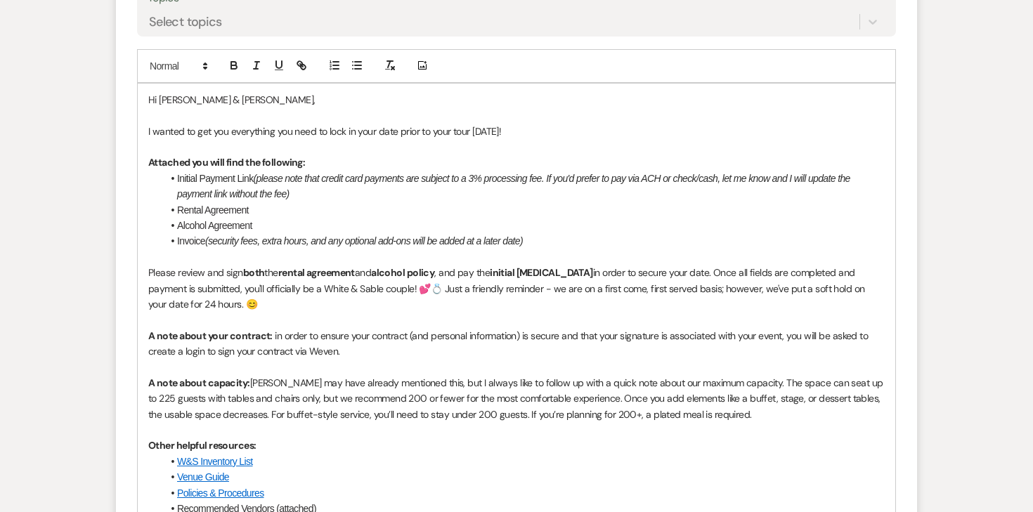
scroll to position [817, 0]
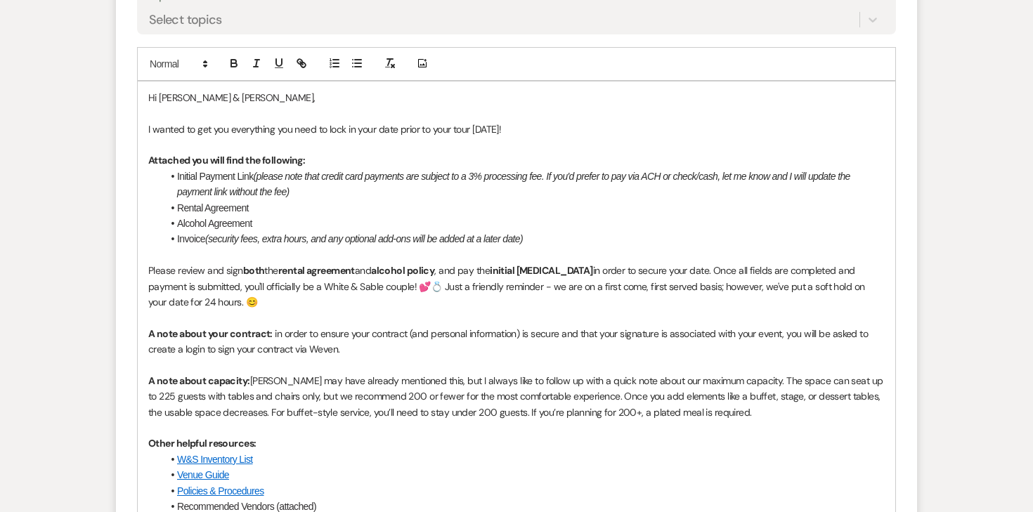
click at [202, 305] on p "Please review and sign both the rental agreement and alcohol policy , and pay t…" at bounding box center [516, 286] width 736 height 47
drag, startPoint x: 173, startPoint y: 305, endPoint x: 670, endPoint y: 282, distance: 498.1
click at [670, 282] on p "Please review and sign both the rental agreement and alcohol policy , and pay t…" at bounding box center [516, 286] width 736 height 47
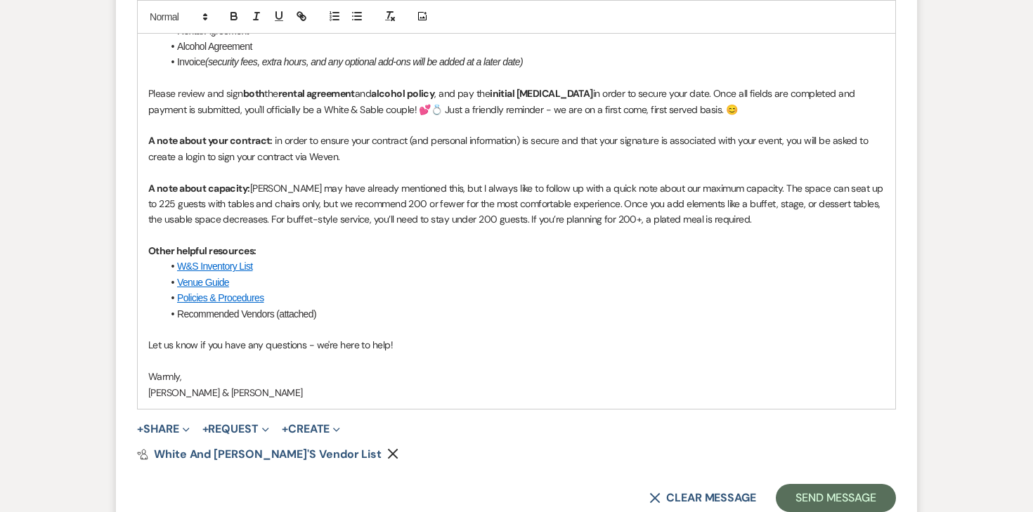
scroll to position [994, 0]
click at [298, 185] on p "A note about capacity: [PERSON_NAME] may have already mentioned this, but I alw…" at bounding box center [516, 203] width 736 height 47
drag, startPoint x: 424, startPoint y: 188, endPoint x: 286, endPoint y: 187, distance: 138.4
click at [286, 187] on p "A note about capacity: [PERSON_NAME] may have already mentioned this, but I alw…" at bounding box center [516, 203] width 736 height 47
click at [538, 207] on p "A note about capacity: [PERSON_NAME] will go over this with you but I always li…" at bounding box center [516, 203] width 736 height 47
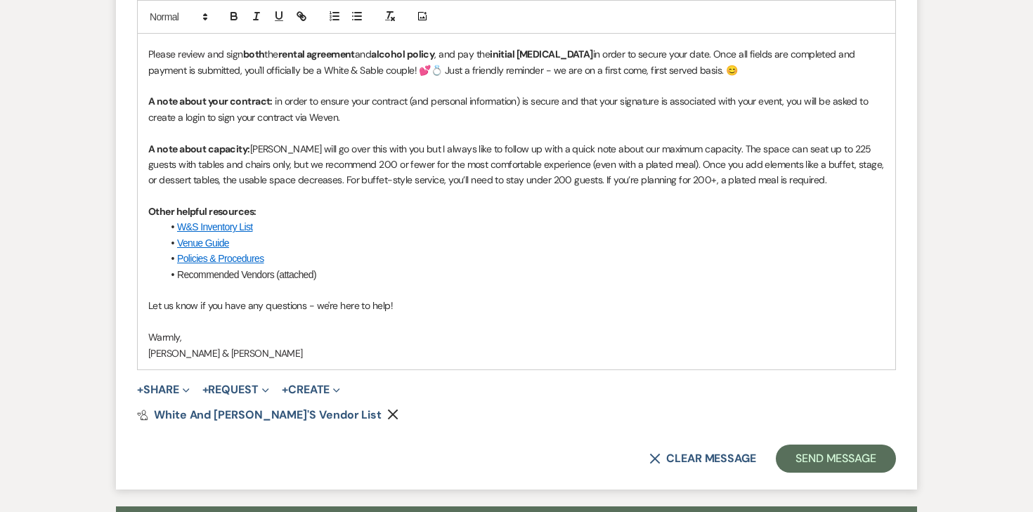
scroll to position [1035, 0]
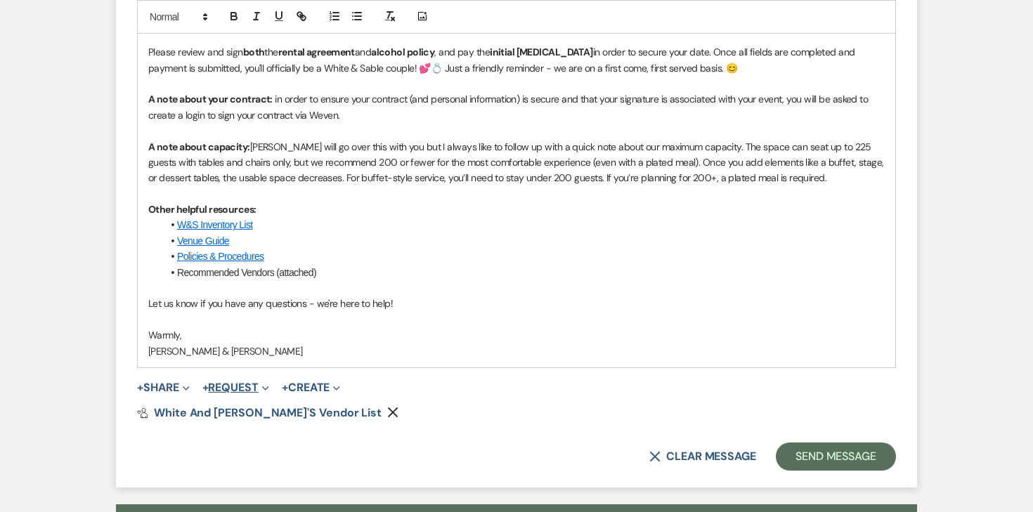
click at [230, 385] on button "+ Request Expand" at bounding box center [235, 387] width 67 height 11
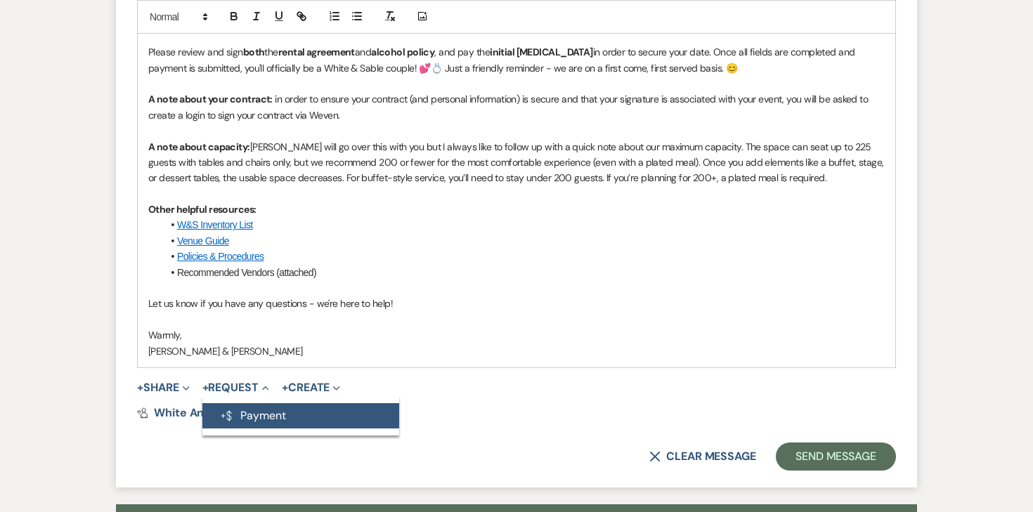
click at [233, 412] on icon "Generate Payment" at bounding box center [226, 415] width 14 height 11
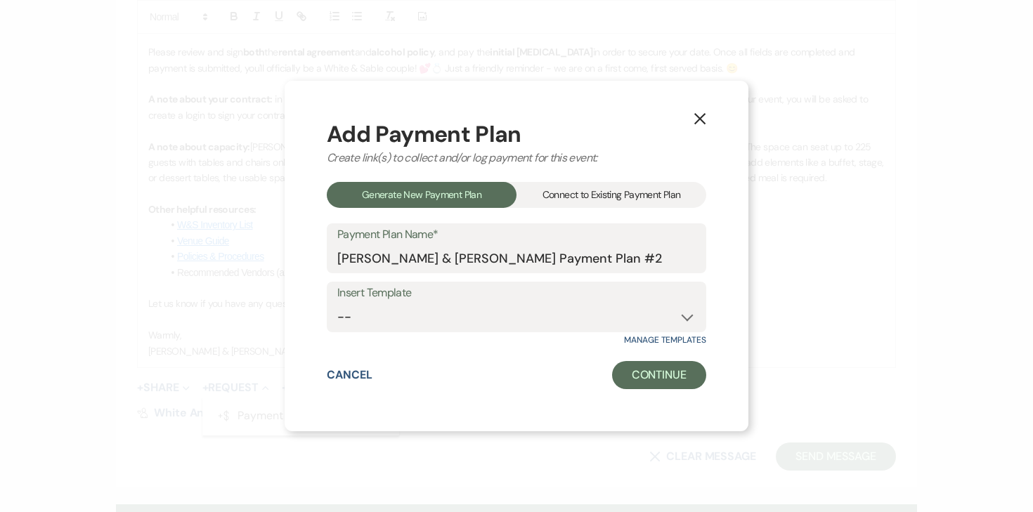
click at [562, 204] on div "Connect to Existing Payment Plan" at bounding box center [611, 195] width 190 height 26
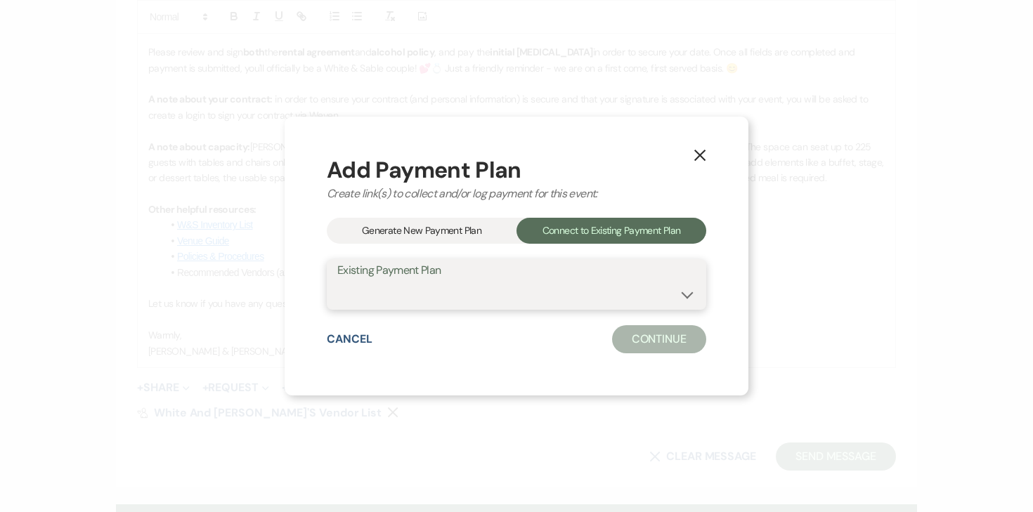
click at [458, 284] on select "[PERSON_NAME] & [PERSON_NAME] Payment Plan #1" at bounding box center [516, 294] width 358 height 27
select select "25592"
click at [337, 281] on select "[PERSON_NAME] & [PERSON_NAME] Payment Plan #1" at bounding box center [516, 294] width 358 height 27
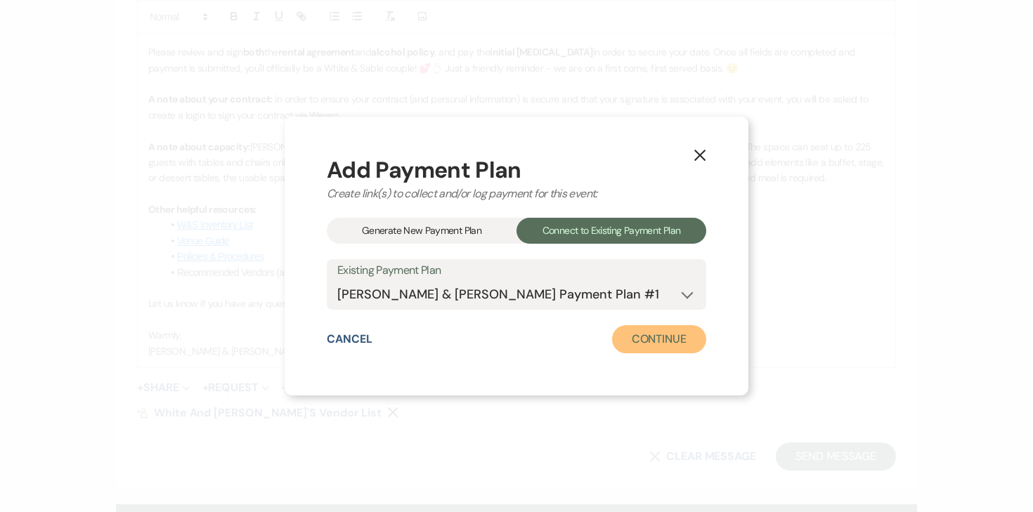
click at [668, 343] on button "Continue" at bounding box center [659, 339] width 94 height 28
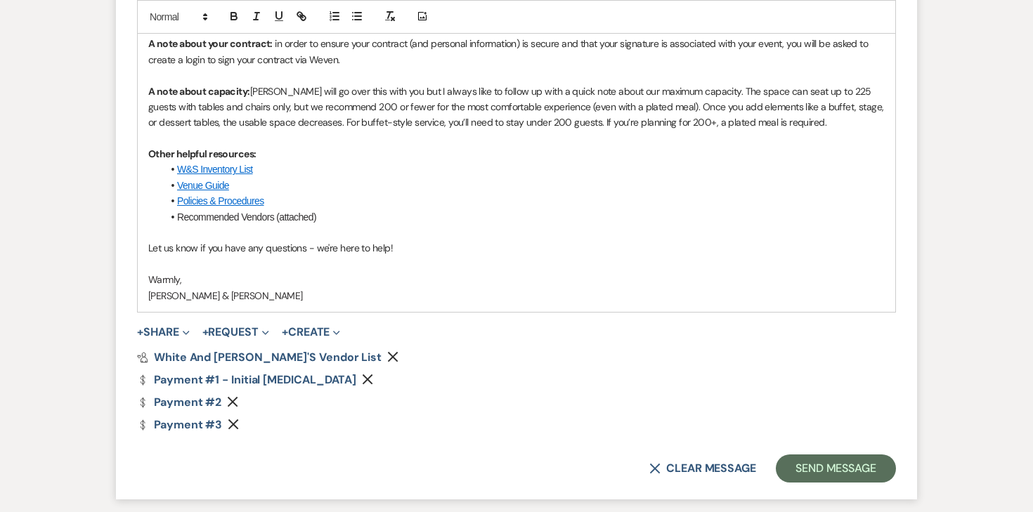
scroll to position [1097, 0]
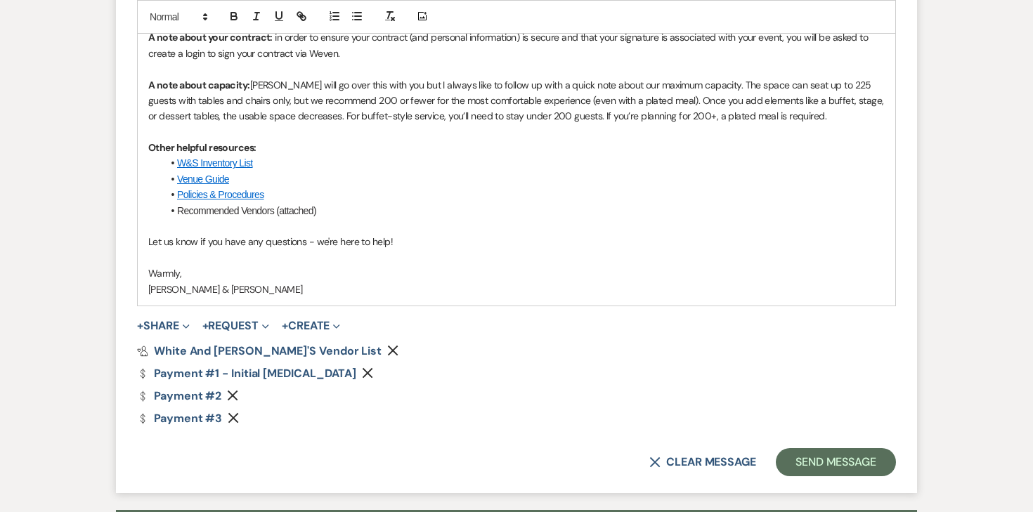
click at [230, 392] on icon "Remove" at bounding box center [232, 395] width 11 height 11
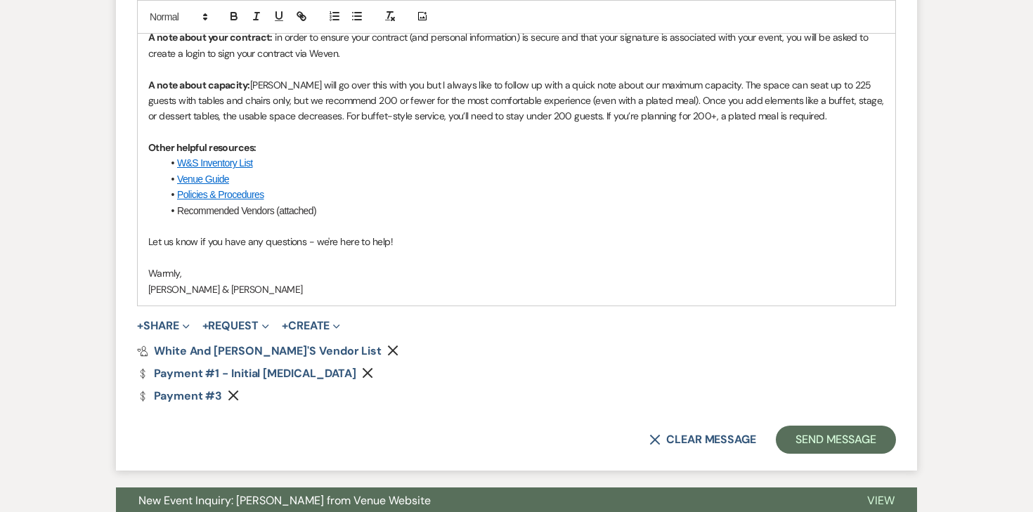
click at [231, 391] on icon "Remove" at bounding box center [233, 395] width 11 height 11
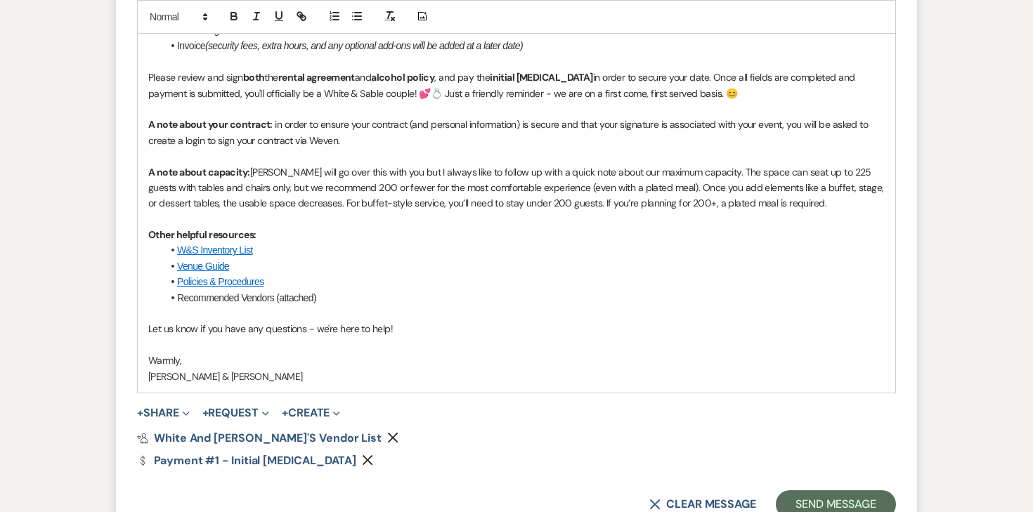
scroll to position [1104, 0]
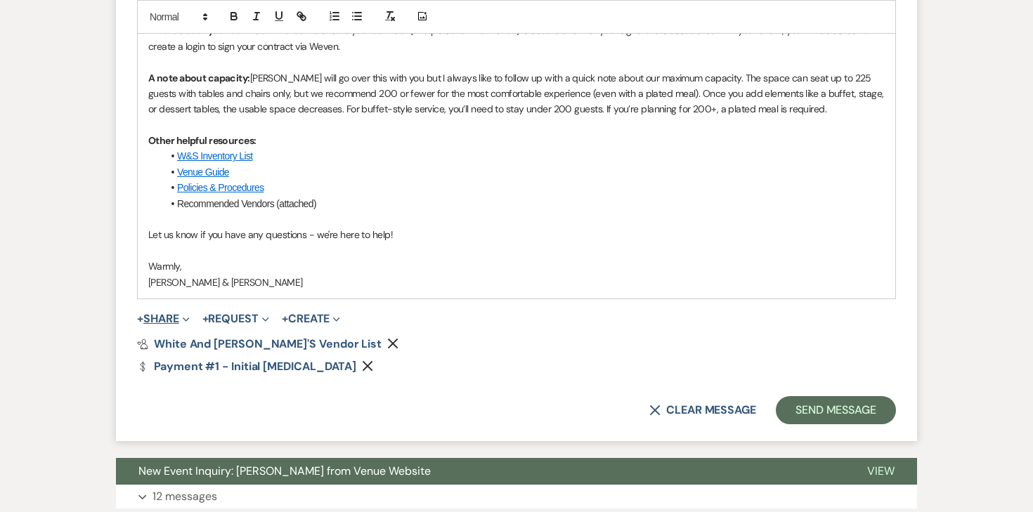
click at [167, 315] on button "+ Share Expand" at bounding box center [163, 318] width 53 height 11
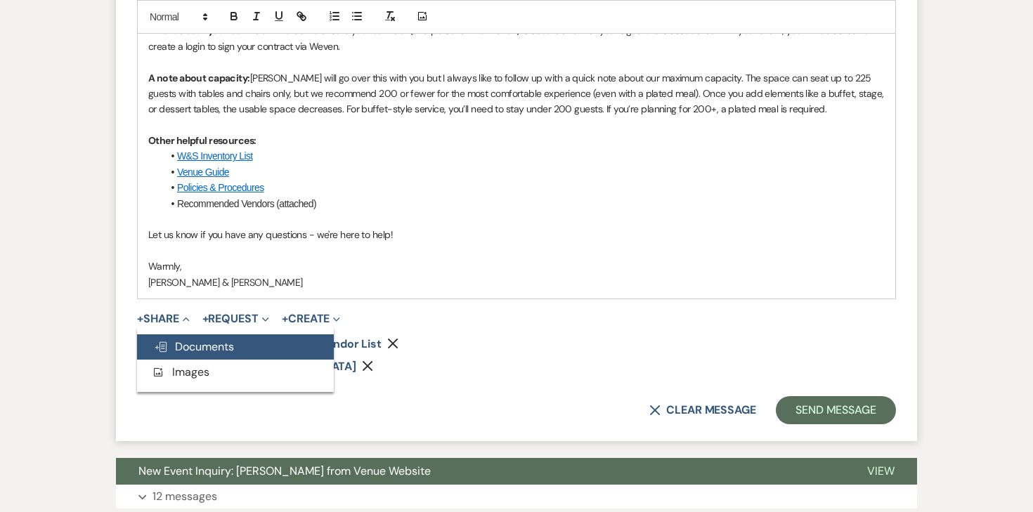
click at [207, 339] on span "Doc Upload Documents" at bounding box center [194, 346] width 80 height 15
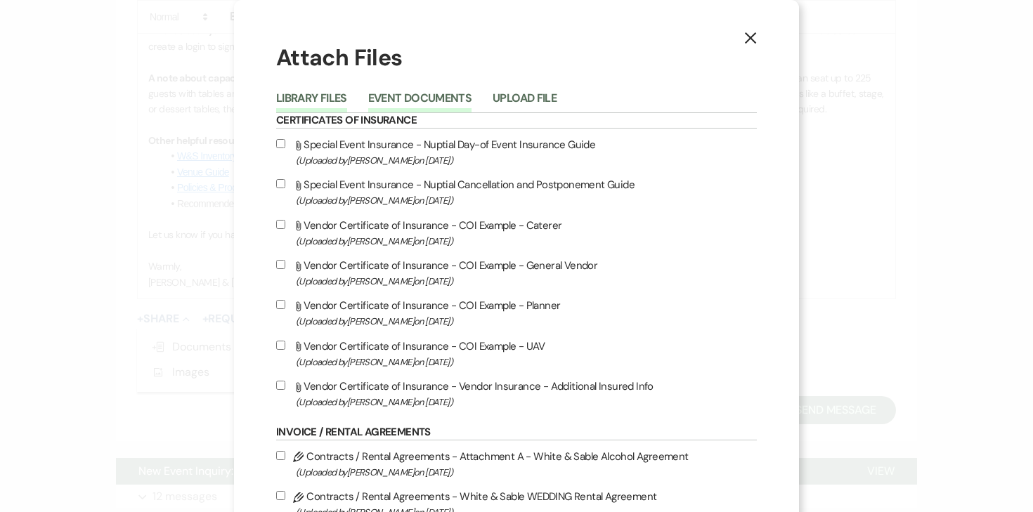
click at [456, 95] on button "Event Documents" at bounding box center [419, 103] width 103 height 20
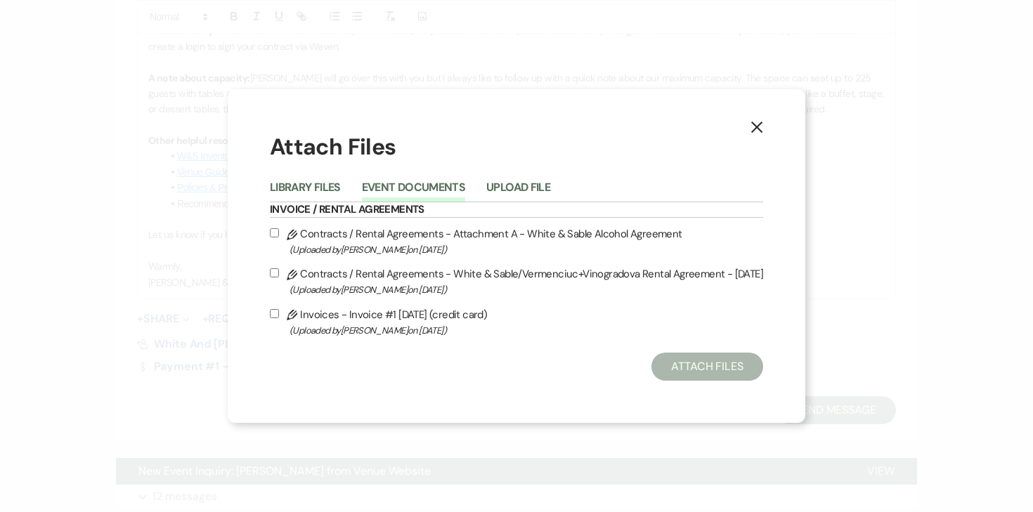
click at [279, 275] on input "Pencil Contracts / Rental Agreements - White & Sable/Vermenciuc+Vinogradova Ren…" at bounding box center [274, 272] width 9 height 9
checkbox input "true"
click at [279, 230] on input "Pencil Contracts / Rental Agreements - Attachment A - White & Sable Alcohol Agr…" at bounding box center [274, 232] width 9 height 9
checkbox input "true"
click at [279, 311] on input "Pencil Invoices - Invoice #1 [DATE] (credit card) (Uploaded by [PERSON_NAME] on…" at bounding box center [274, 313] width 9 height 9
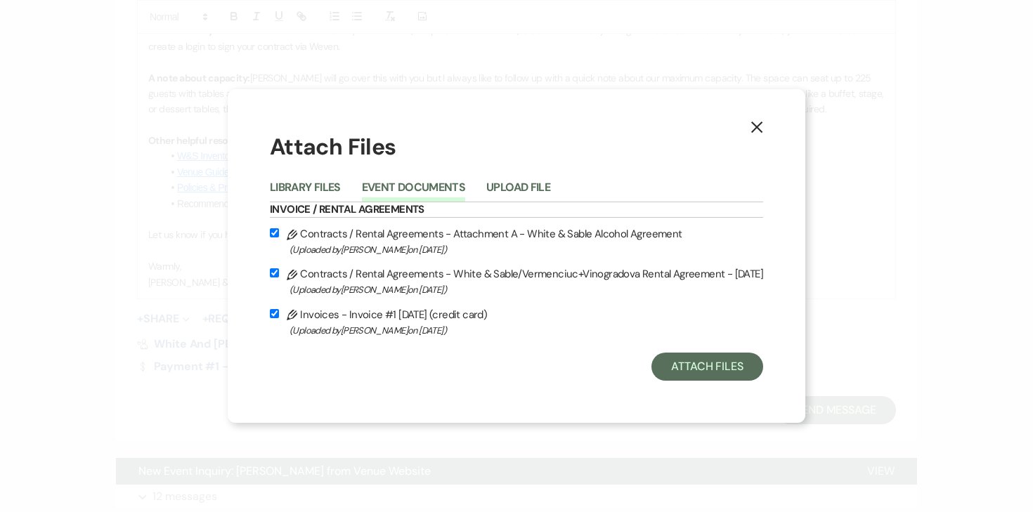
checkbox input "true"
click at [666, 372] on button "Attach Files" at bounding box center [707, 367] width 112 height 28
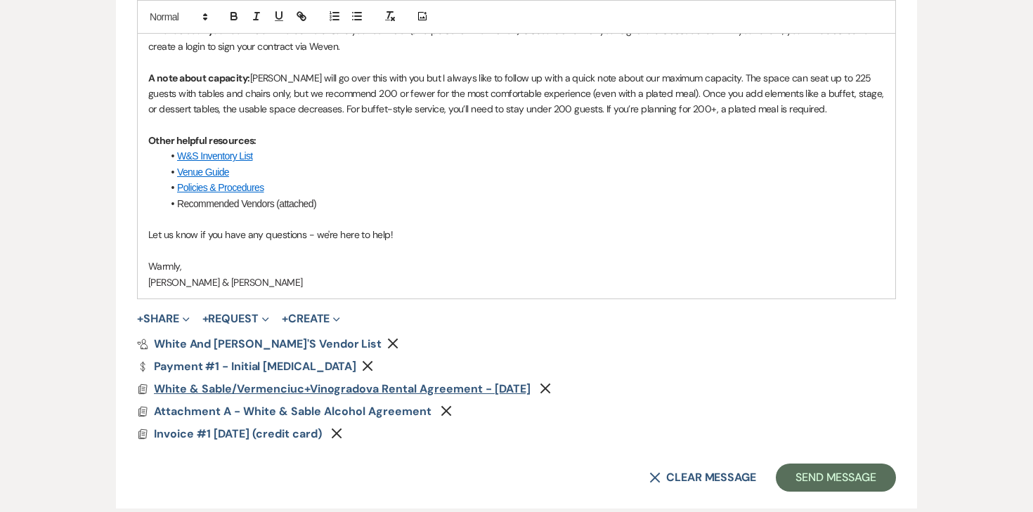
click at [294, 389] on span "White & Sable/Vermenciuc+Vinogradova Rental Agreement - [DATE]" at bounding box center [342, 389] width 377 height 15
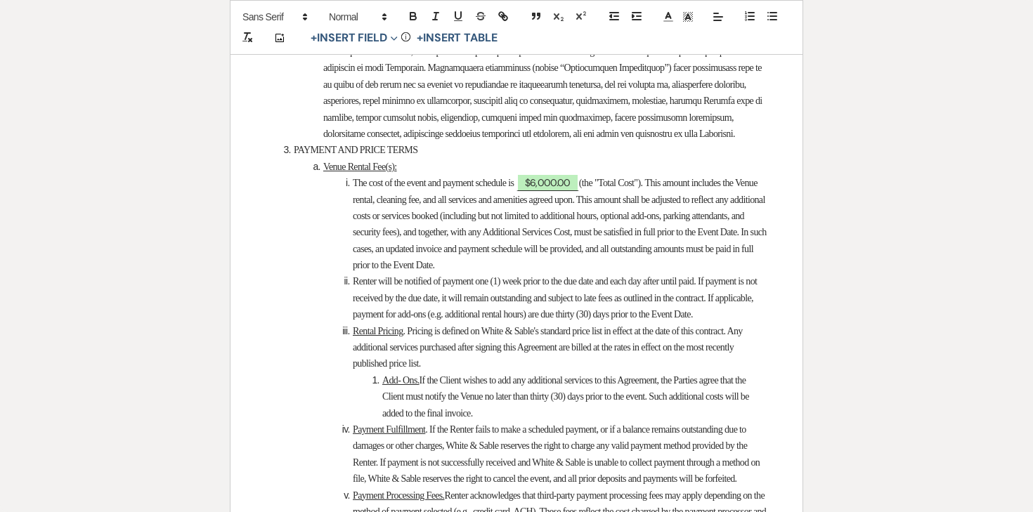
scroll to position [2030, 0]
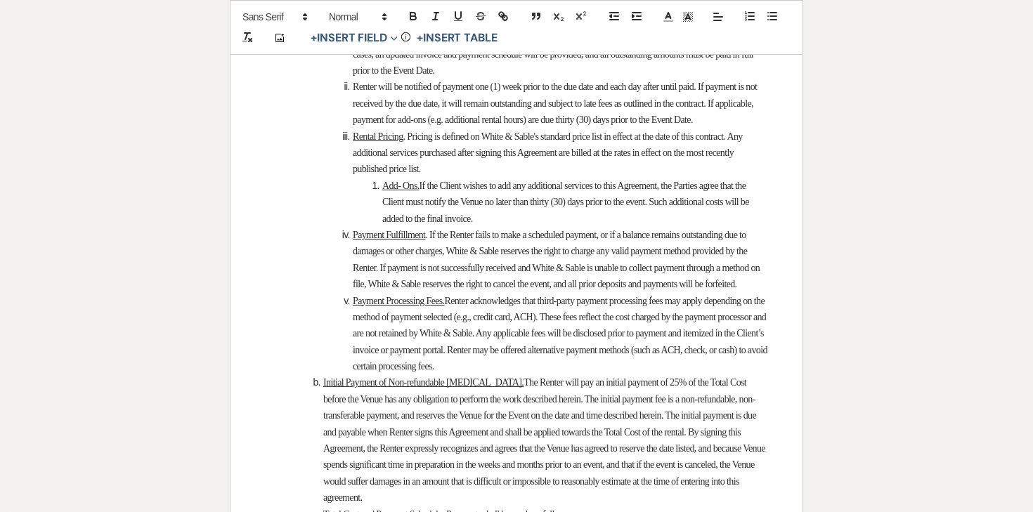
click at [521, 227] on li "Add- Ons. If the Client wishes to add any additional services to this Agreement…" at bounding box center [524, 202] width 490 height 49
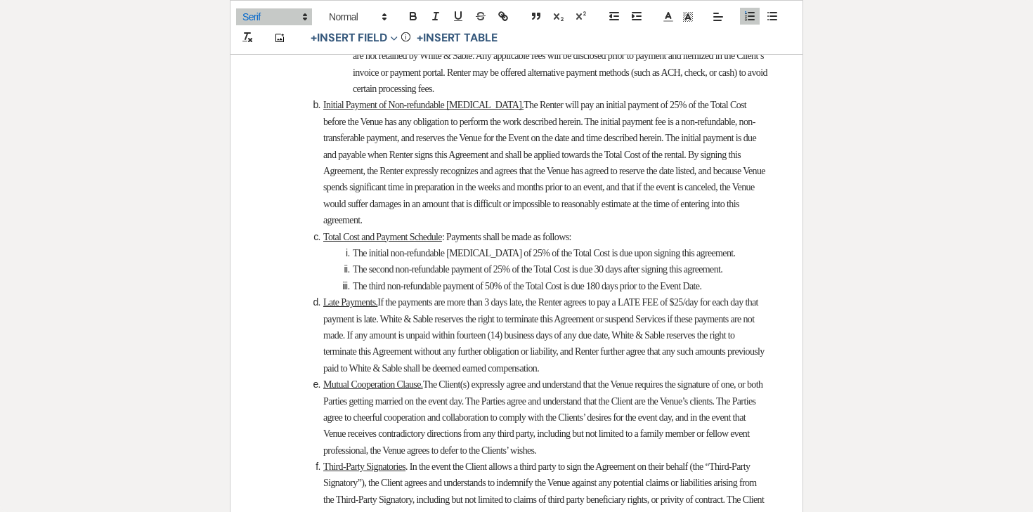
scroll to position [2312, 0]
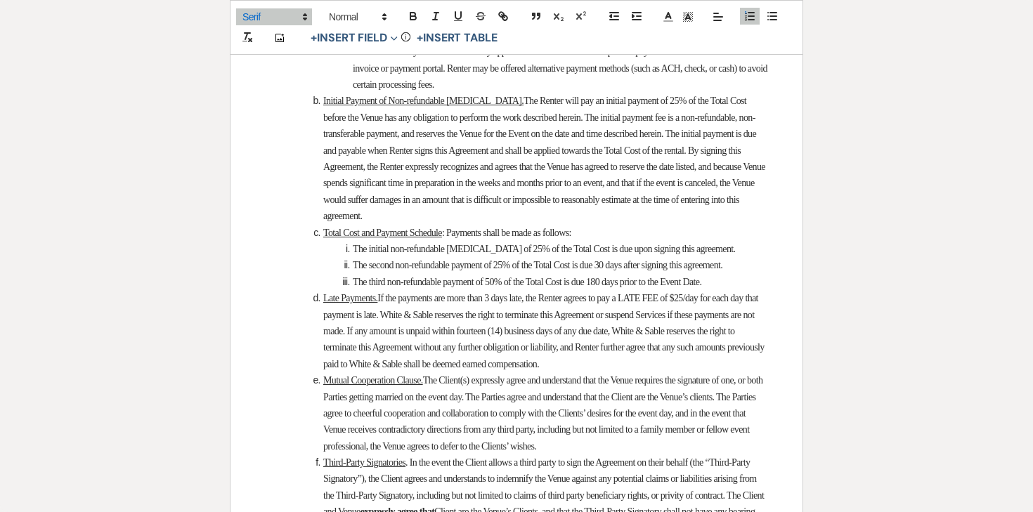
click at [518, 271] on span "The second non-refundable payment of 25% of the Total Cost is due 30 days after…" at bounding box center [538, 265] width 370 height 11
click at [599, 273] on li "The second non-refundable payment of 25% of the Total Cost is due 30 days after…" at bounding box center [524, 265] width 490 height 16
click at [619, 287] on span "The third non-refundable payment of 50% of the Total Cost is due 180 days prior…" at bounding box center [527, 282] width 349 height 11
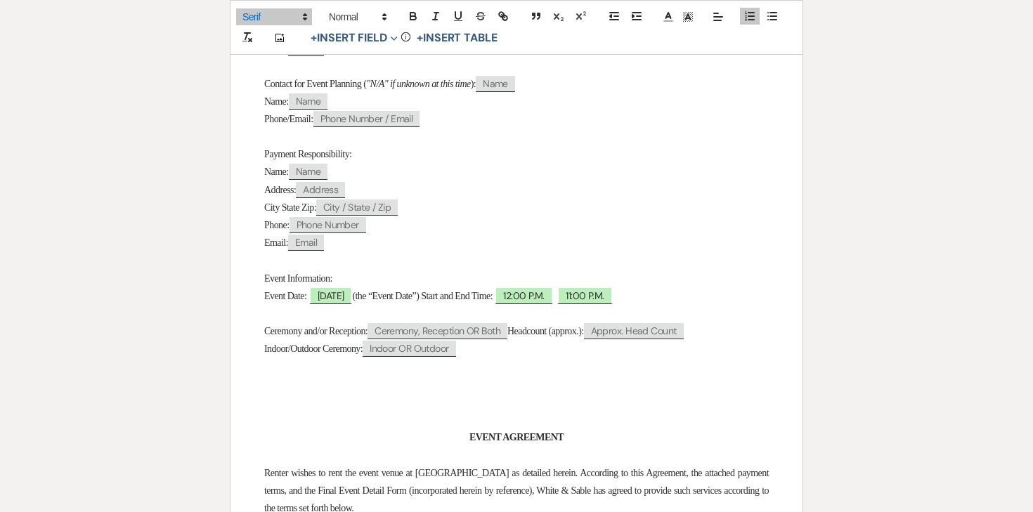
scroll to position [0, 0]
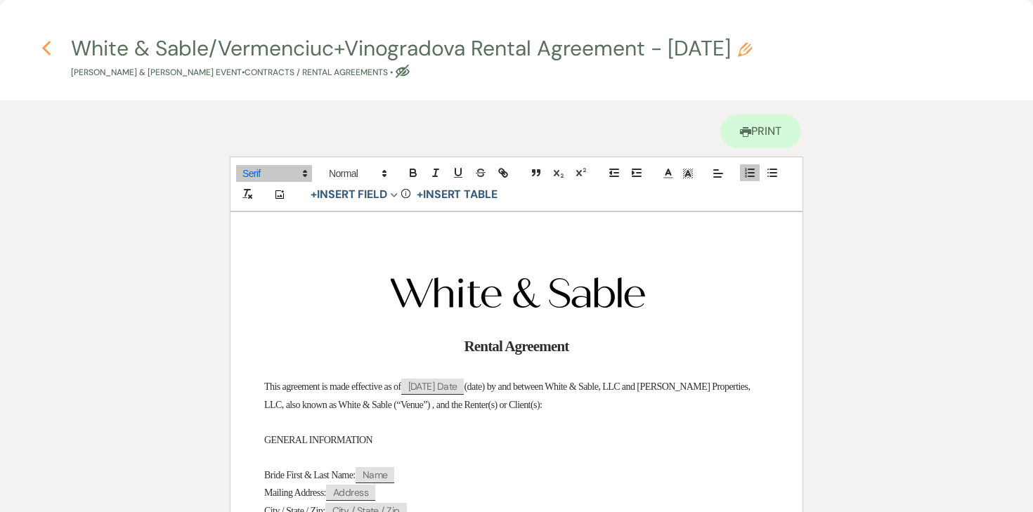
click at [51, 46] on icon "Previous" at bounding box center [46, 48] width 11 height 17
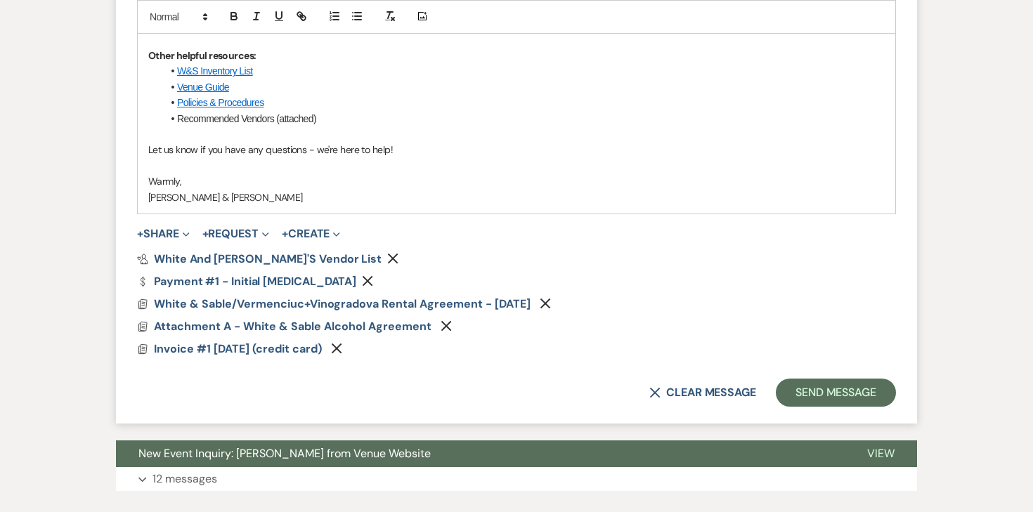
scroll to position [1192, 0]
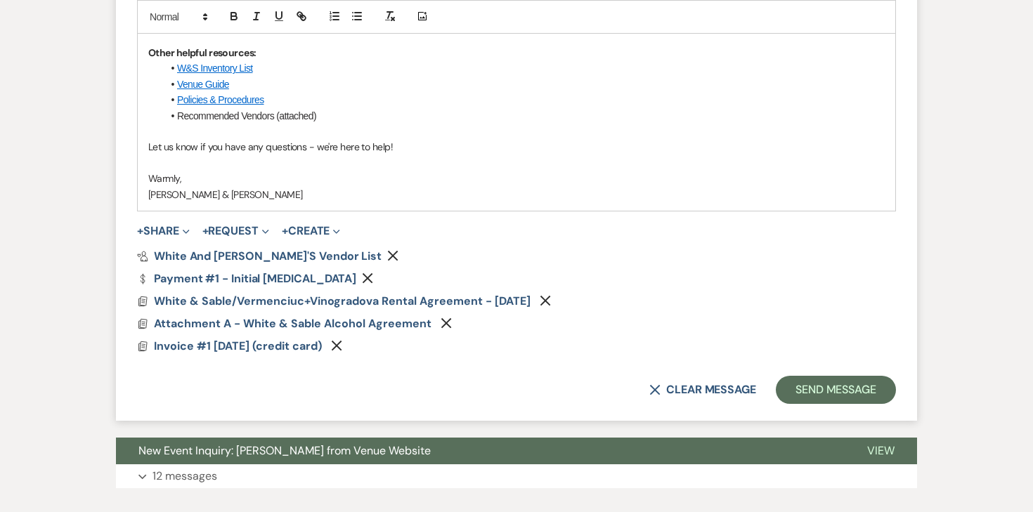
click at [718, 287] on div "Pref Vendors White and Sable's Vendor List Remove Dollar Payment Payment #1 - I…" at bounding box center [516, 301] width 759 height 101
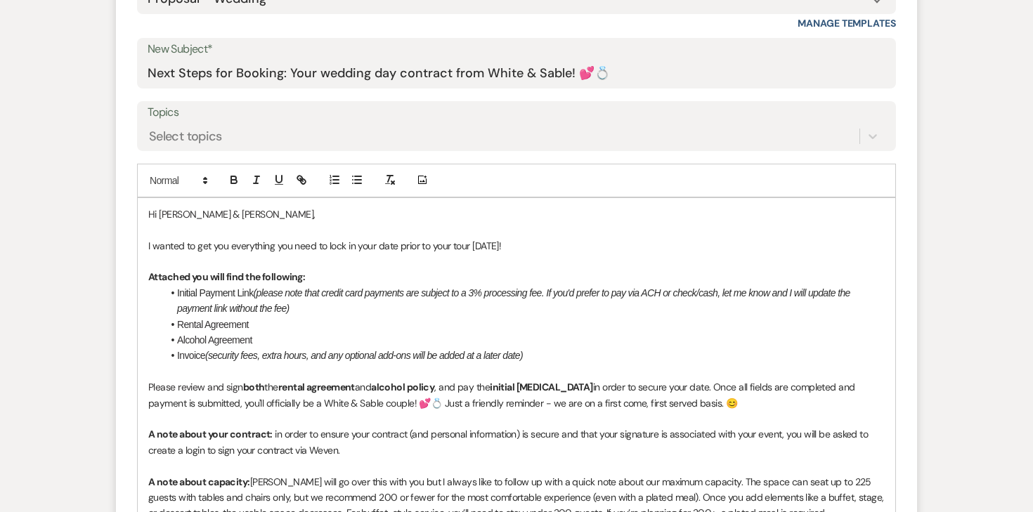
scroll to position [654, 0]
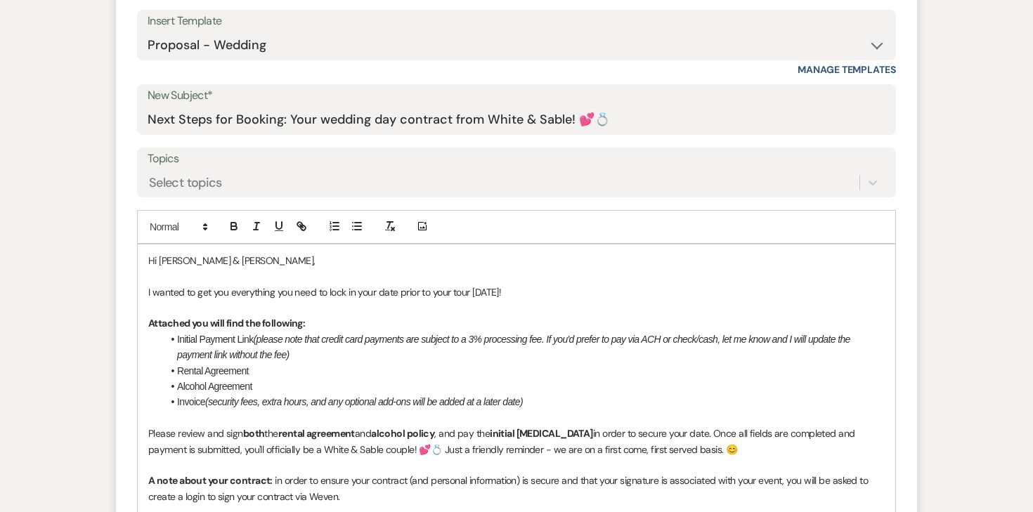
click at [429, 289] on p "I wanted to get you everything you need to lock in your date prior to your tour…" at bounding box center [516, 292] width 736 height 15
drag, startPoint x: 547, startPoint y: 289, endPoint x: 394, endPoint y: 287, distance: 153.2
click at [394, 287] on p "I wanted to get you everything you need to lock in your date prior to your tour…" at bounding box center [516, 292] width 736 height 15
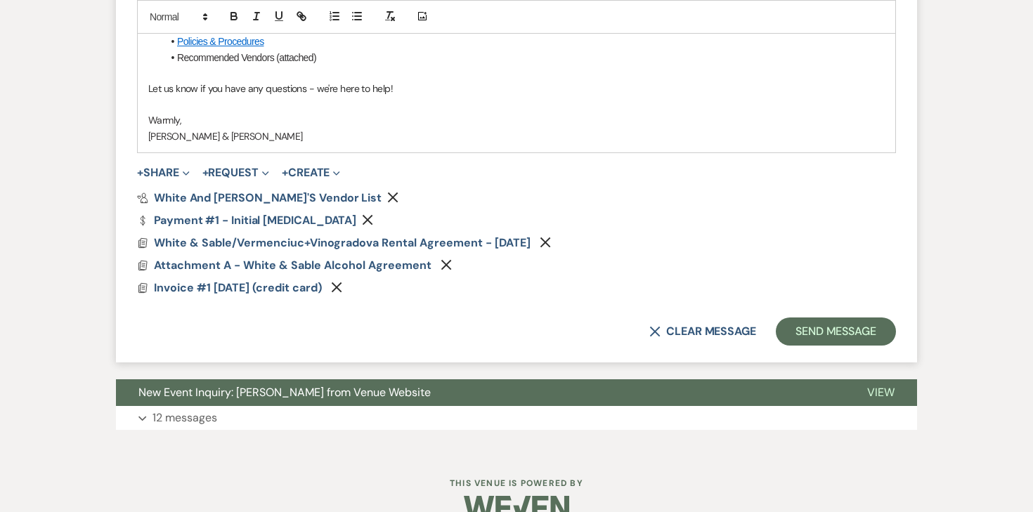
scroll to position [1279, 0]
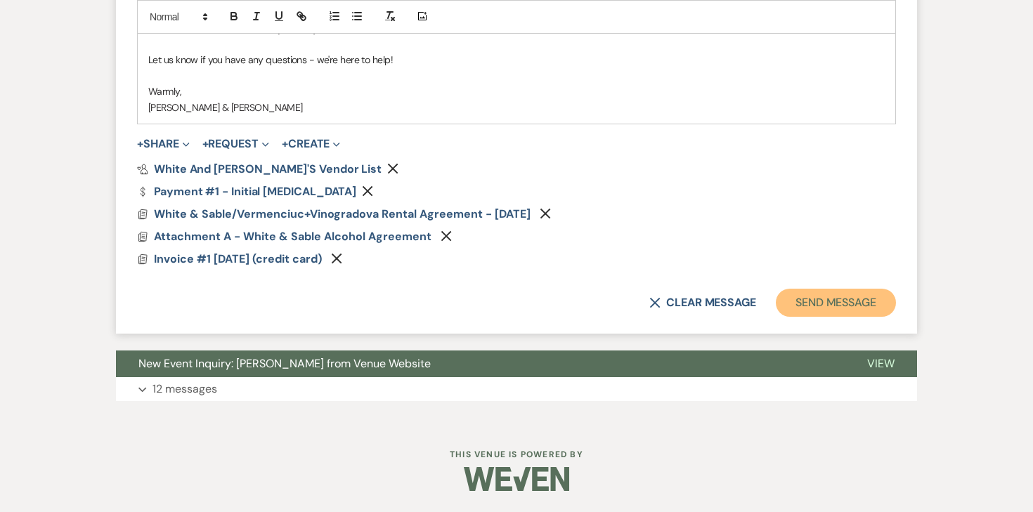
click at [839, 301] on button "Send Message" at bounding box center [836, 303] width 120 height 28
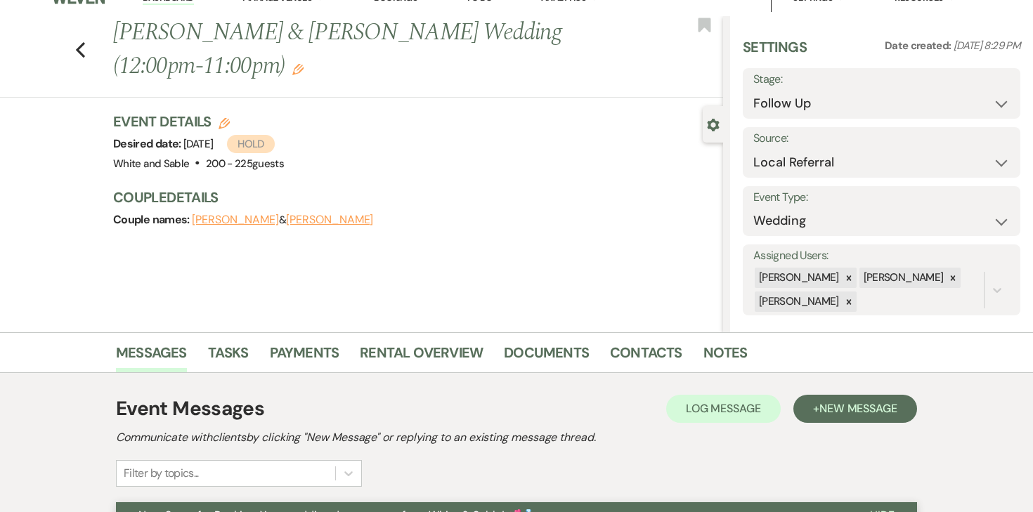
scroll to position [0, 0]
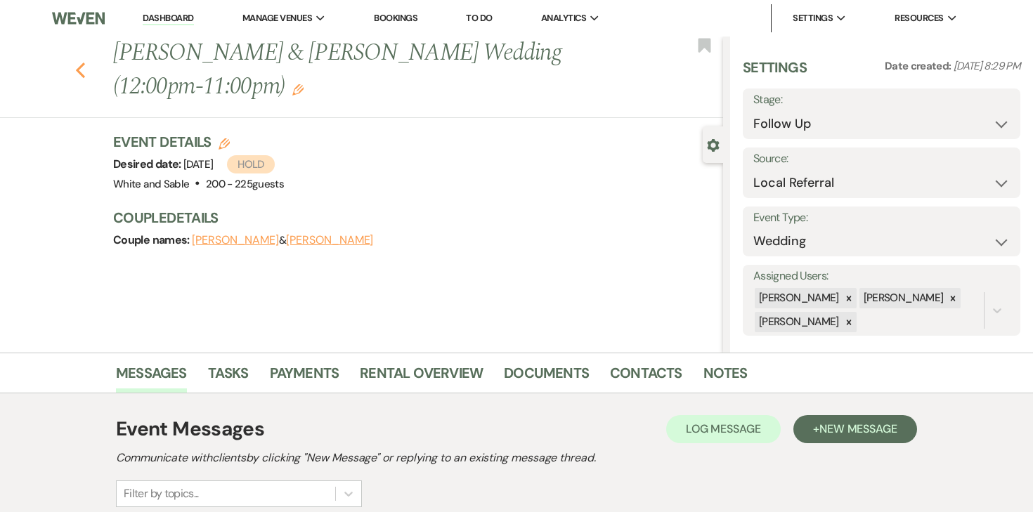
click at [79, 70] on icon "Previous" at bounding box center [80, 70] width 11 height 17
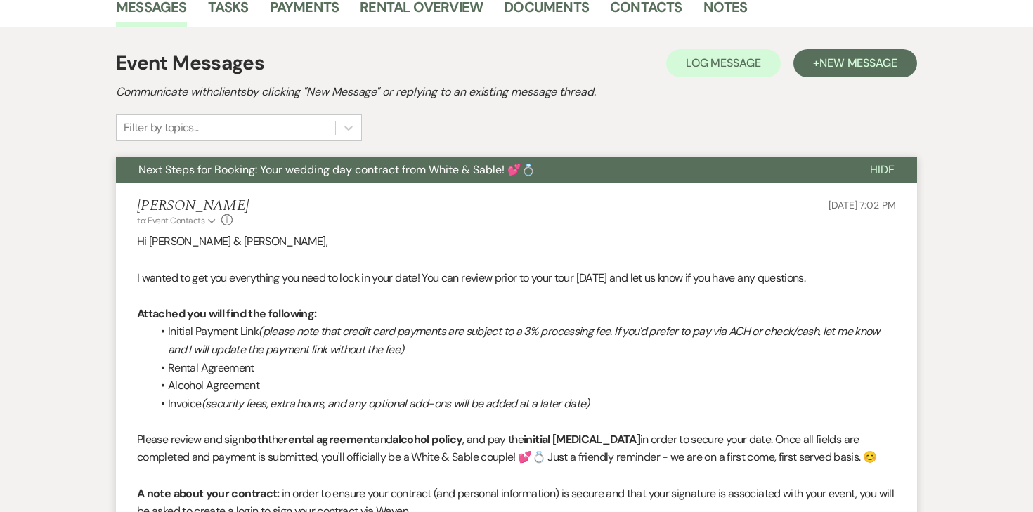
select select "9"
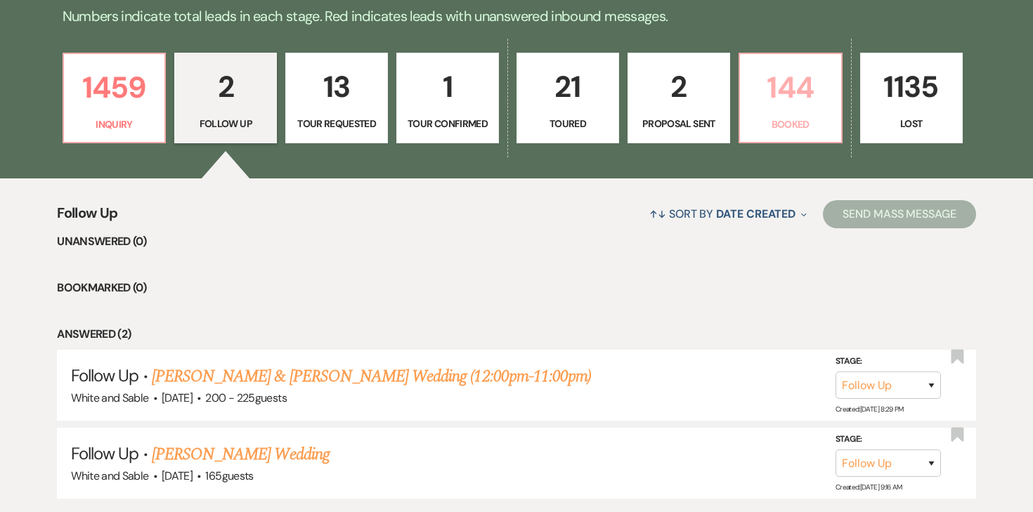
click at [796, 84] on p "144" at bounding box center [790, 87] width 84 height 47
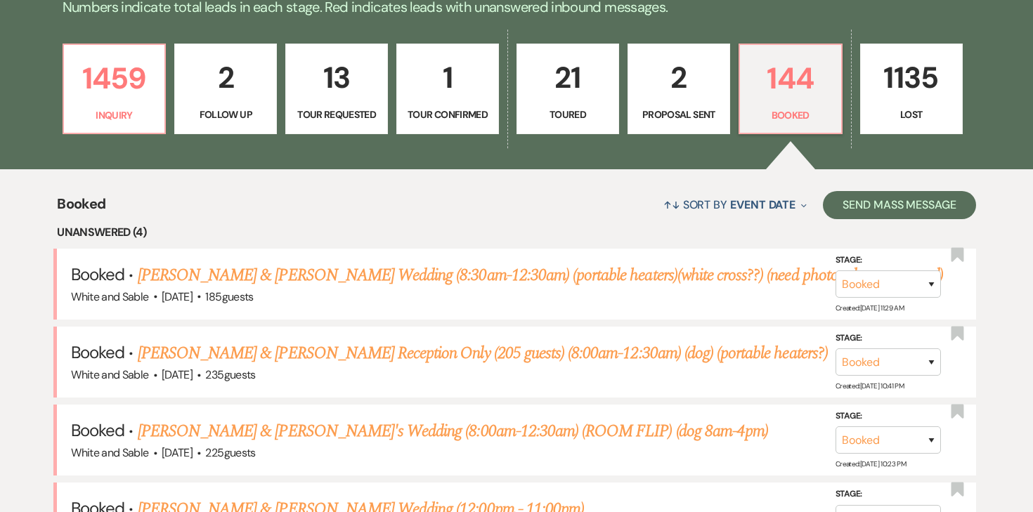
scroll to position [371, 0]
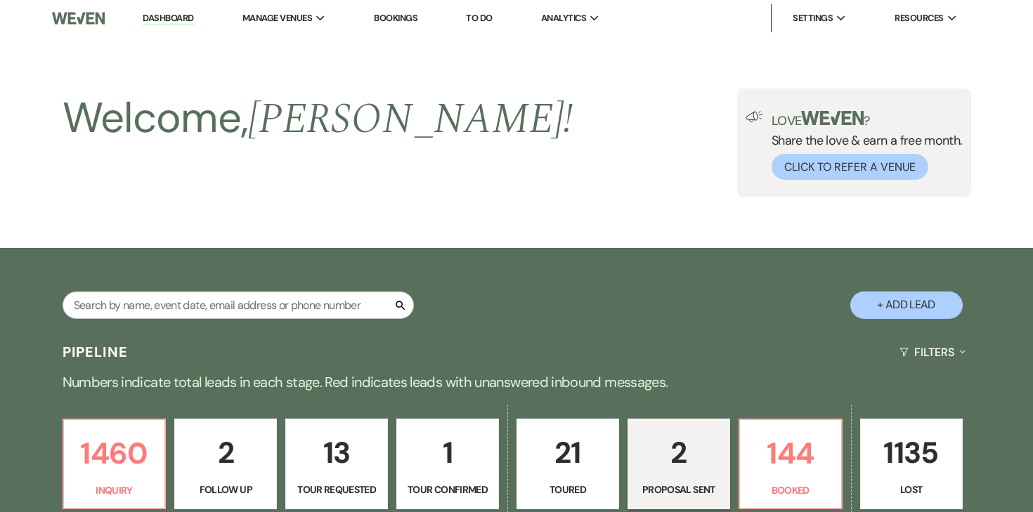
select select "6"
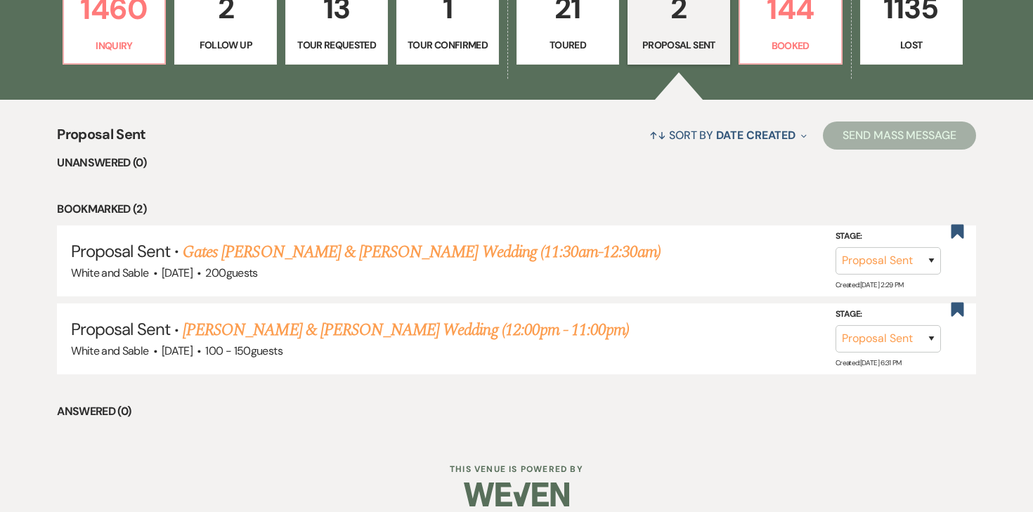
scroll to position [452, 0]
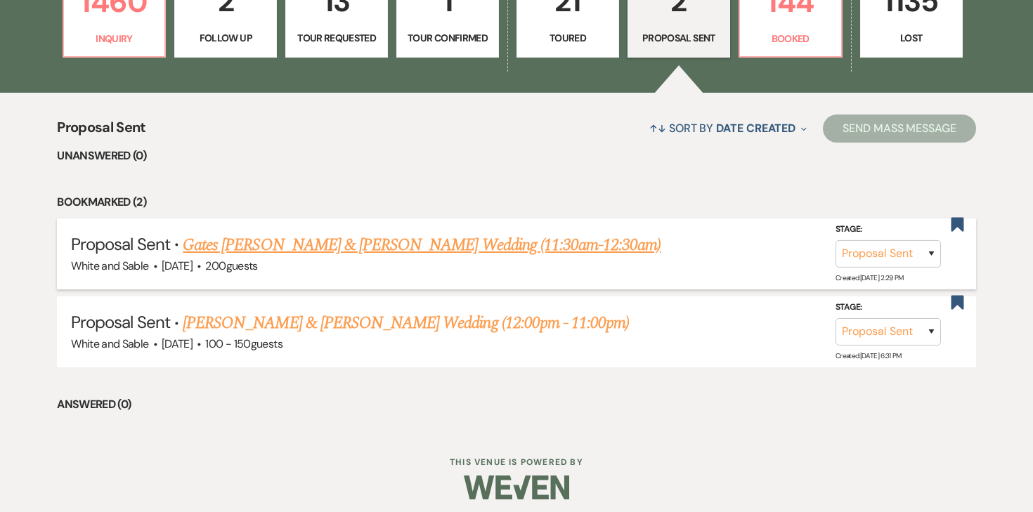
click at [532, 241] on link "Gates [PERSON_NAME] & [PERSON_NAME] Wedding (11:30am-12:30am)" at bounding box center [422, 245] width 478 height 25
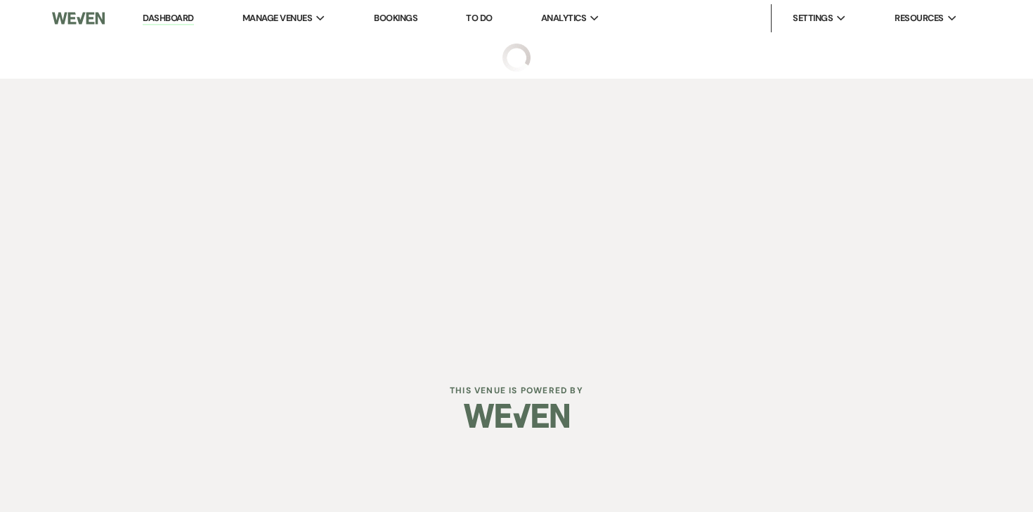
select select "6"
select select "25"
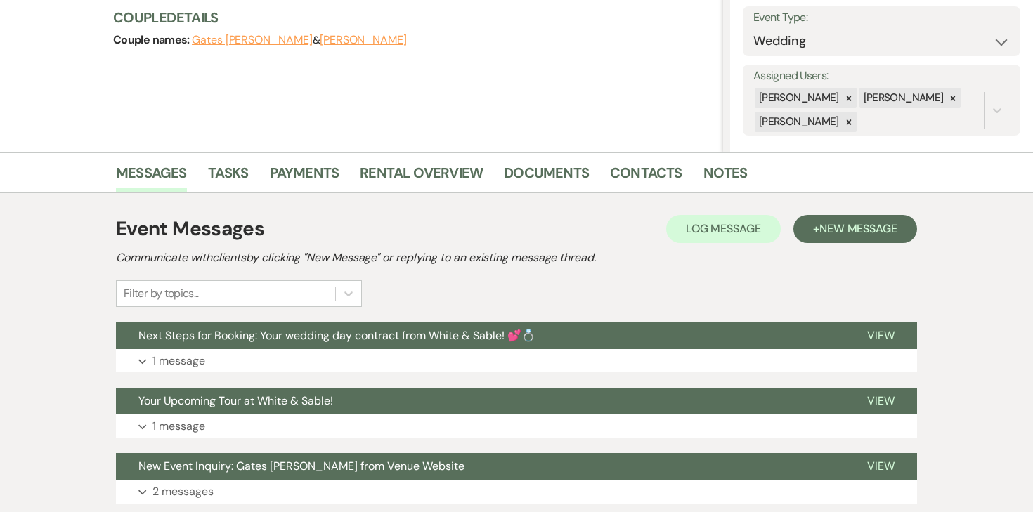
scroll to position [222, 0]
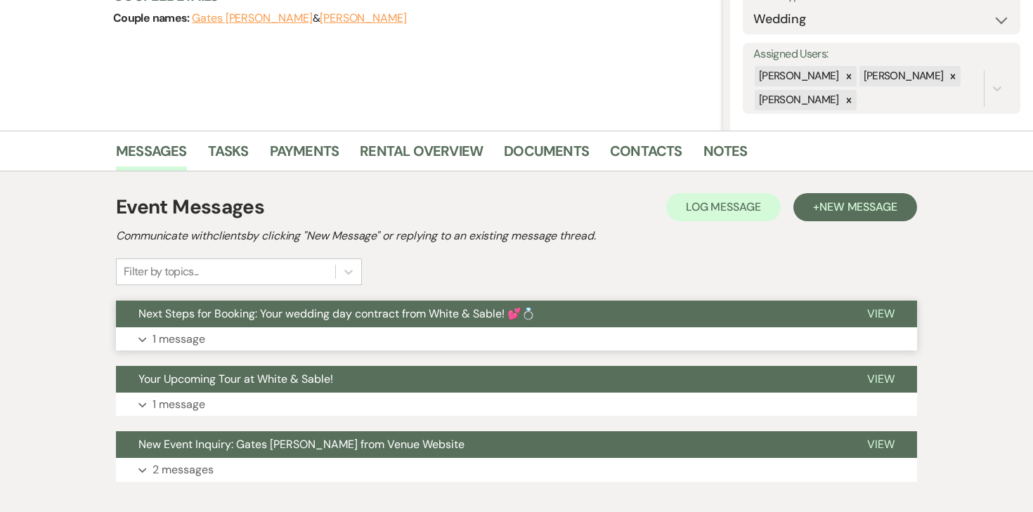
click at [195, 345] on p "1 message" at bounding box center [178, 339] width 53 height 18
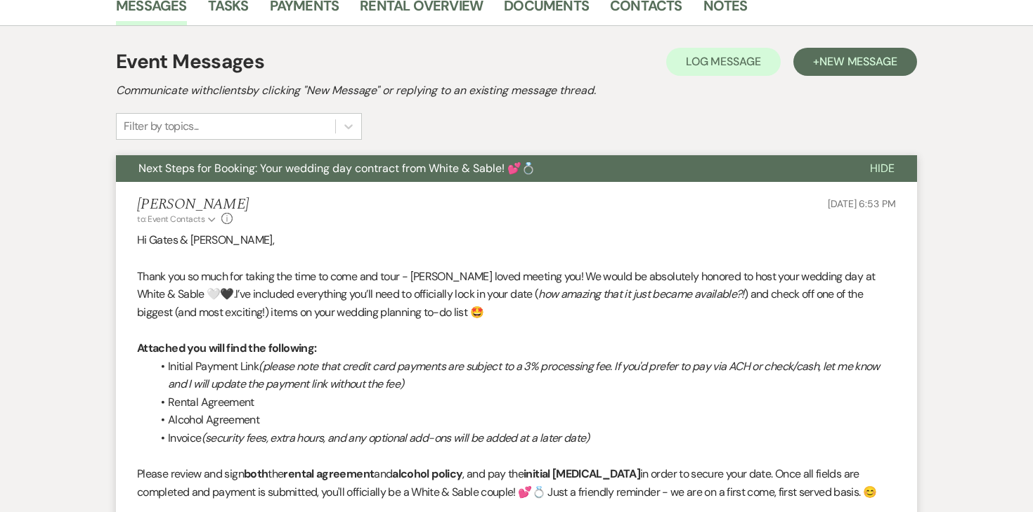
scroll to position [371, 0]
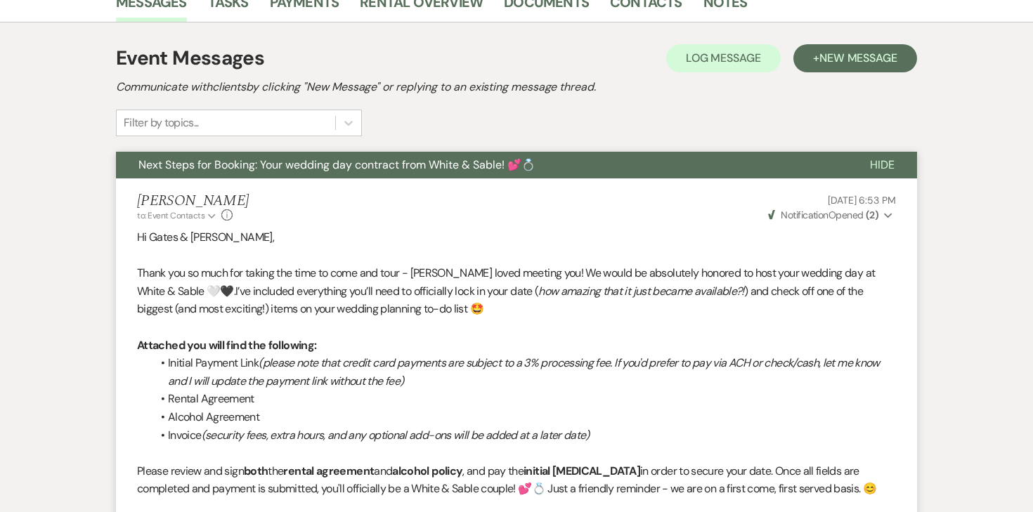
click at [866, 219] on strong "( 2 )" at bounding box center [872, 215] width 13 height 13
click at [698, 230] on p "Hi Gates & [PERSON_NAME]," at bounding box center [516, 237] width 759 height 18
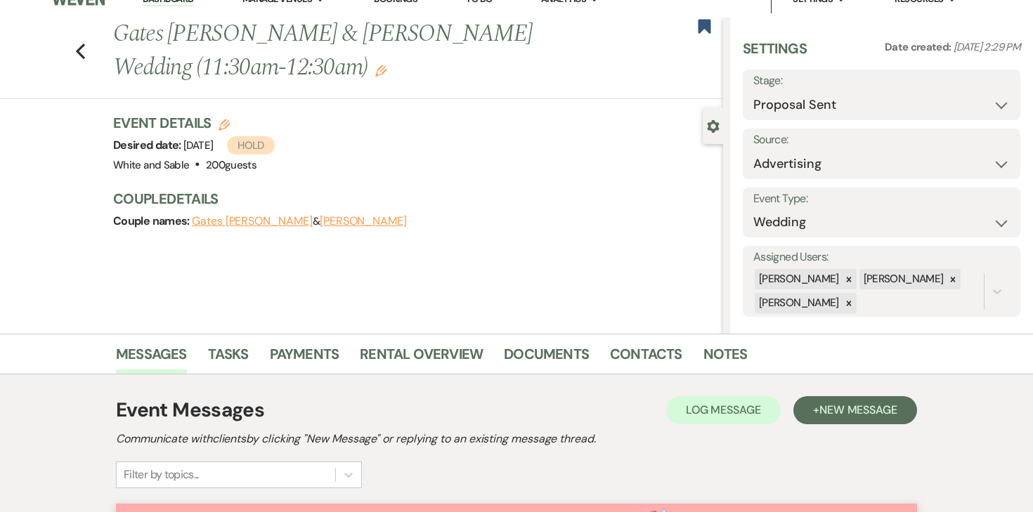
scroll to position [0, 0]
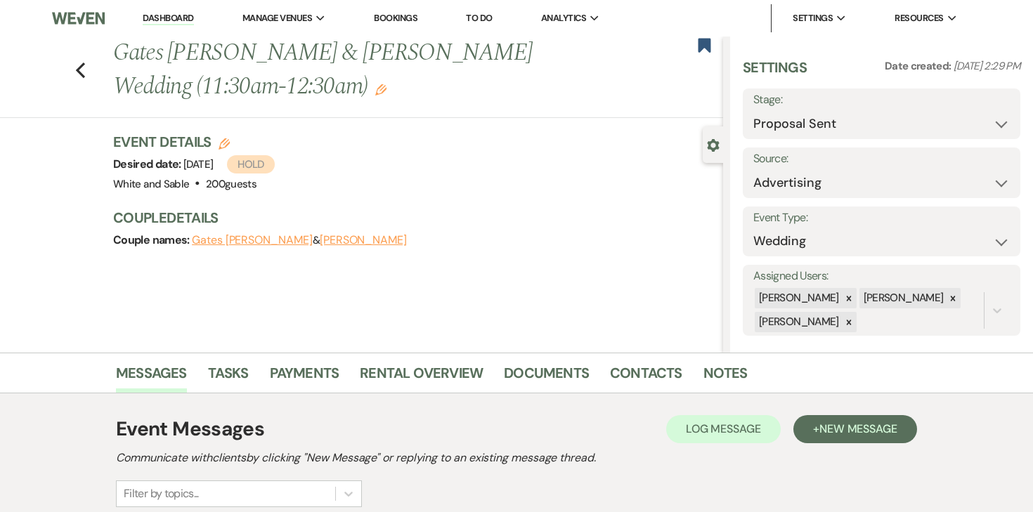
click at [375, 86] on use "button" at bounding box center [380, 89] width 11 height 11
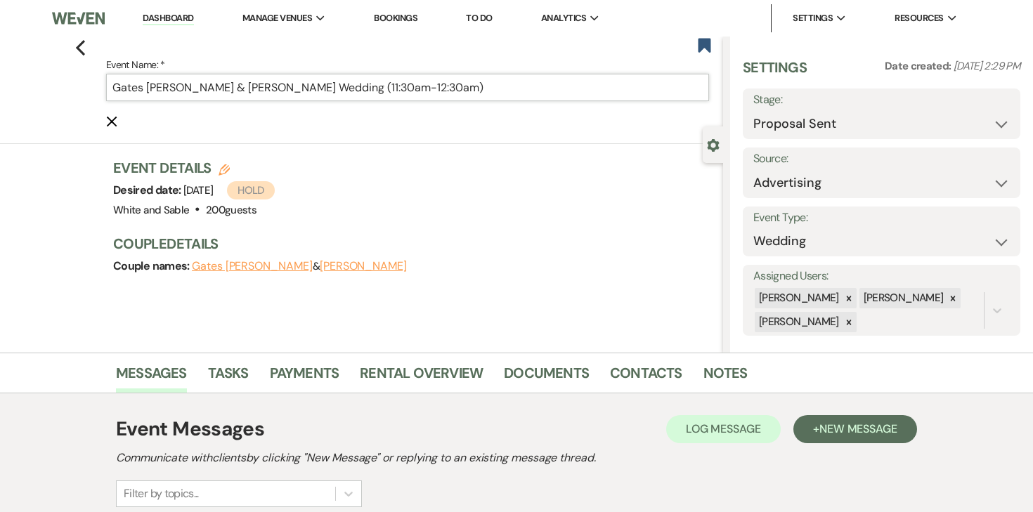
click at [223, 82] on input "Gates [PERSON_NAME] & [PERSON_NAME] Wedding (11:30am-12:30am)" at bounding box center [407, 87] width 603 height 27
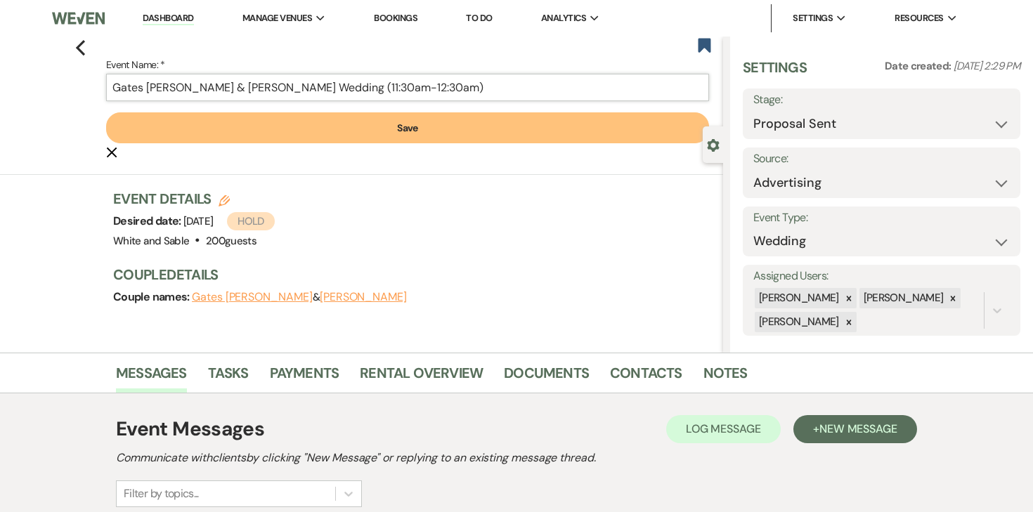
type input "Gates [PERSON_NAME] & [PERSON_NAME] Wedding (11:30am-12:30am)"
click at [294, 124] on button "Save" at bounding box center [407, 127] width 603 height 31
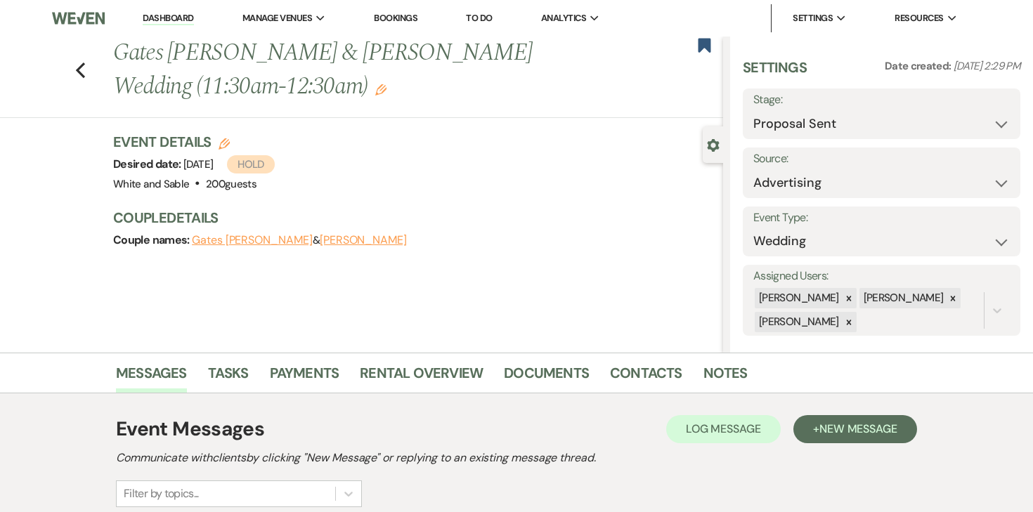
click at [307, 233] on div "Couple names: [PERSON_NAME] [PERSON_NAME] & [PERSON_NAME]" at bounding box center [411, 240] width 596 height 20
click at [320, 238] on button "[PERSON_NAME]" at bounding box center [363, 240] width 87 height 11
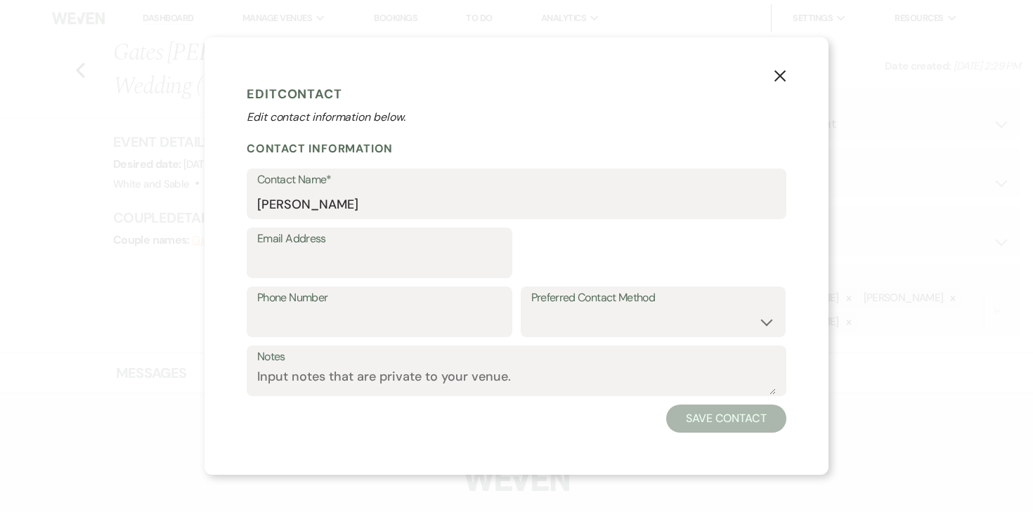
select select "1"
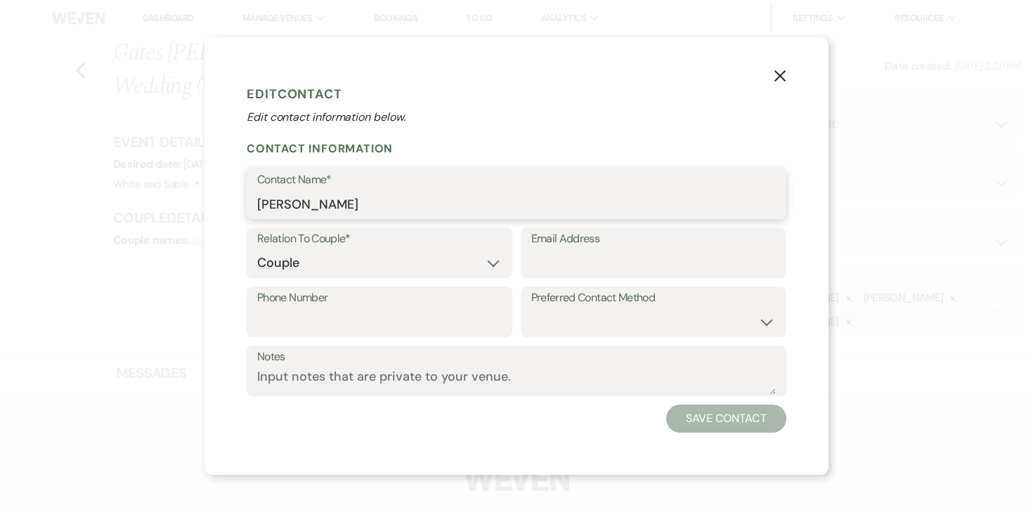
click at [270, 206] on input "[PERSON_NAME]" at bounding box center [516, 203] width 519 height 27
type input "[PERSON_NAME]"
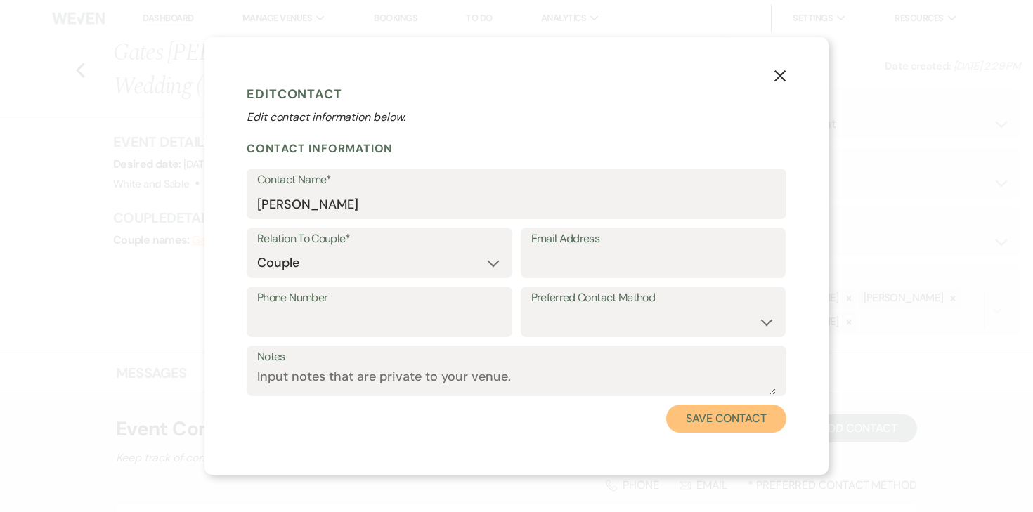
click at [715, 418] on button "Save Contact" at bounding box center [726, 419] width 120 height 28
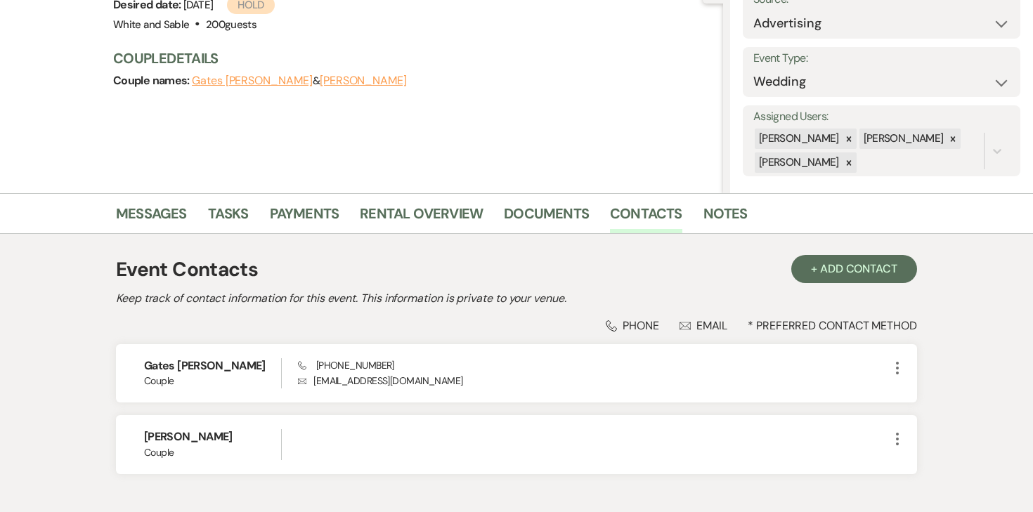
scroll to position [159, 0]
click at [529, 217] on link "Documents" at bounding box center [546, 218] width 85 height 31
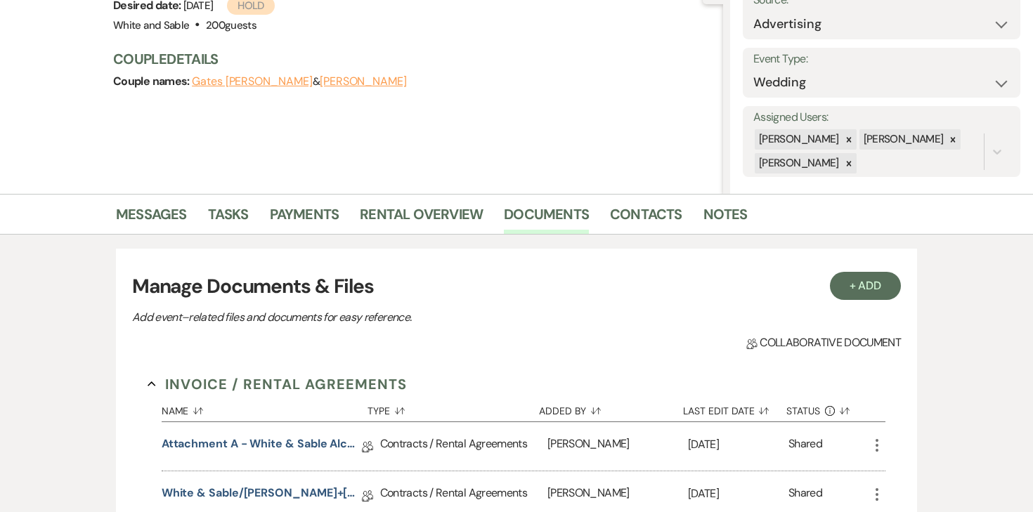
click at [968, 55] on label "Event Type:" at bounding box center [881, 59] width 256 height 20
click at [697, 92] on div "Event Details Edit Desired date: [DATE] Hold Venue: [GEOGRAPHIC_DATA] . 200 gue…" at bounding box center [418, 39] width 610 height 132
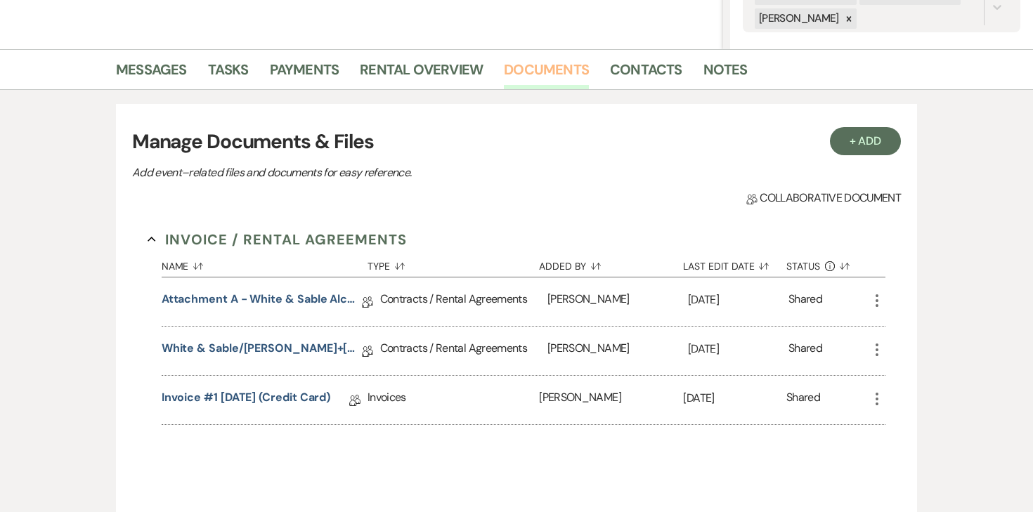
scroll to position [344, 0]
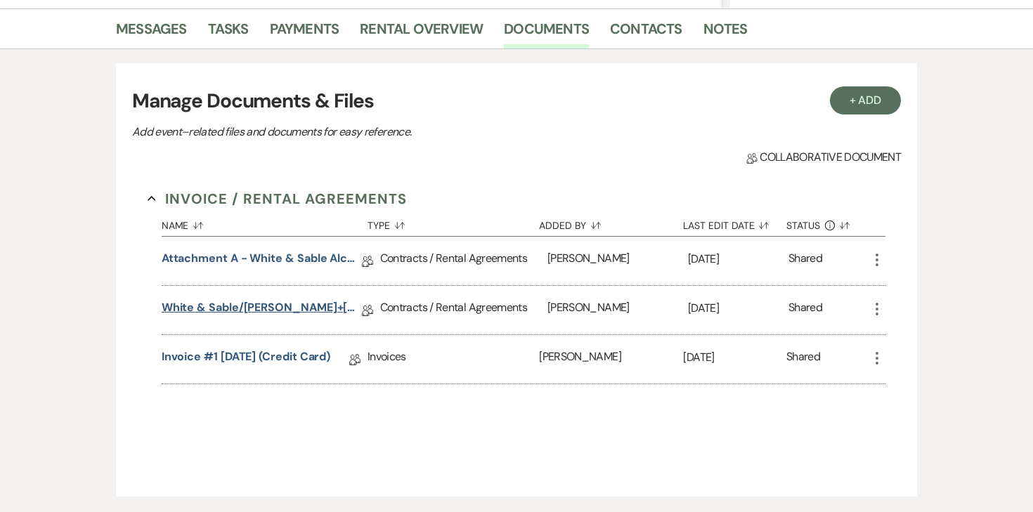
click at [320, 312] on link "White & Sable/[PERSON_NAME]+[PERSON_NAME] Rental Agreement - [DATE]" at bounding box center [262, 310] width 200 height 22
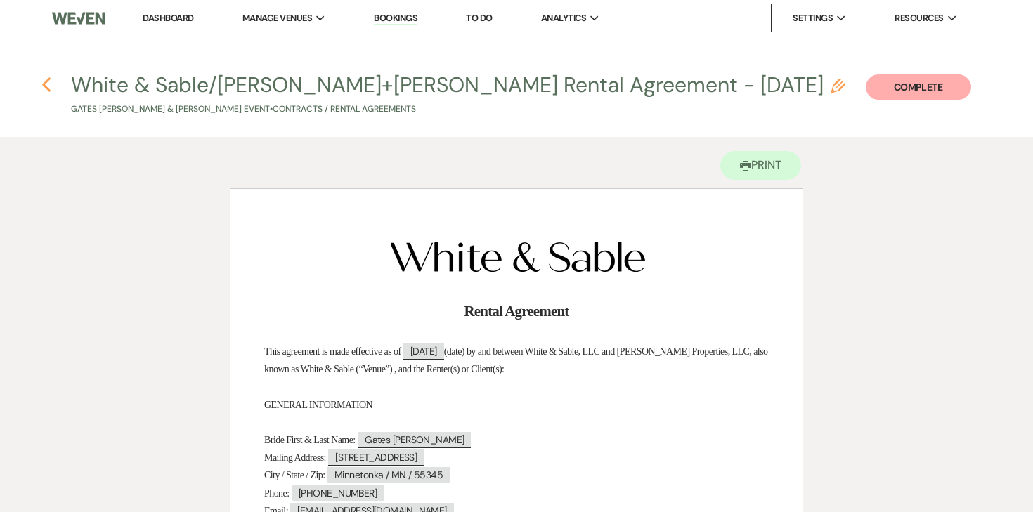
click at [48, 79] on use "button" at bounding box center [45, 84] width 9 height 15
select select "6"
select select "25"
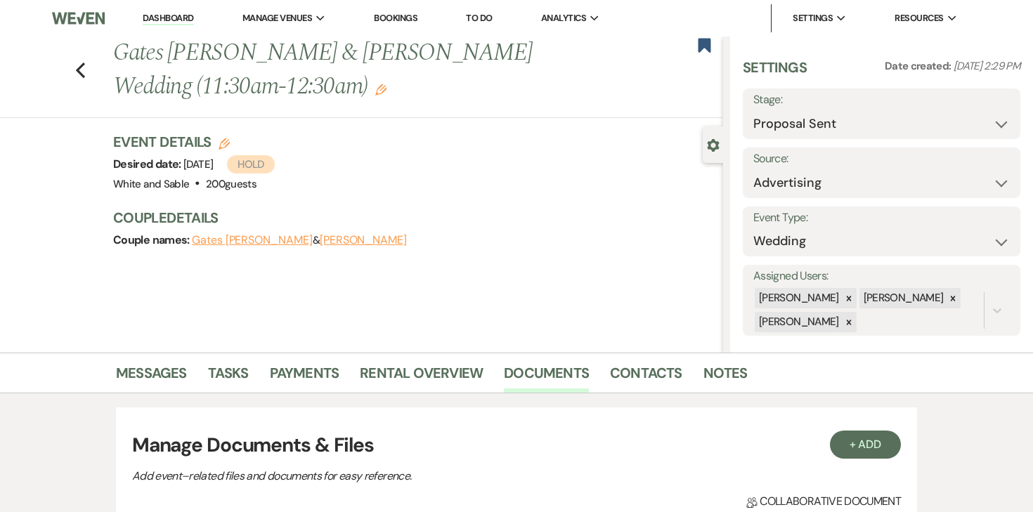
scroll to position [344, 0]
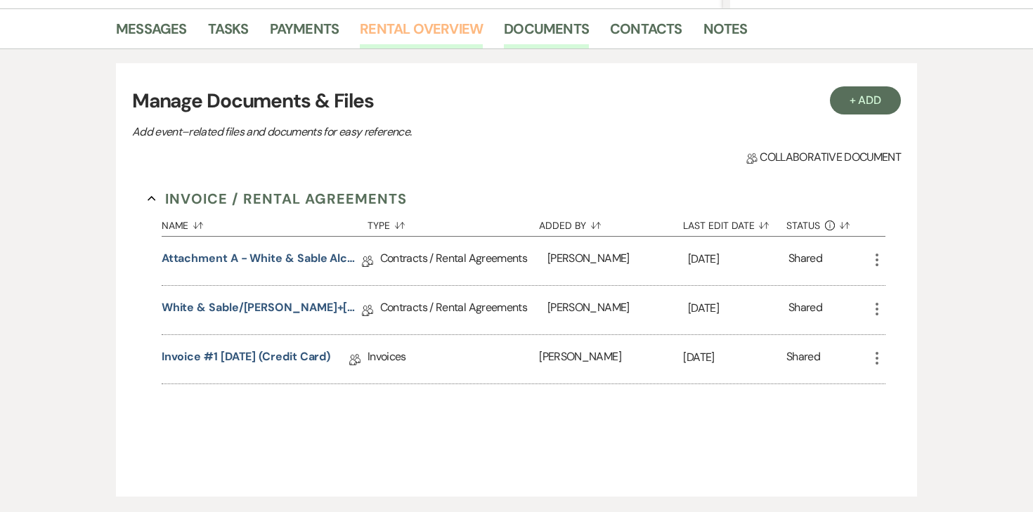
click at [446, 37] on link "Rental Overview" at bounding box center [421, 33] width 123 height 31
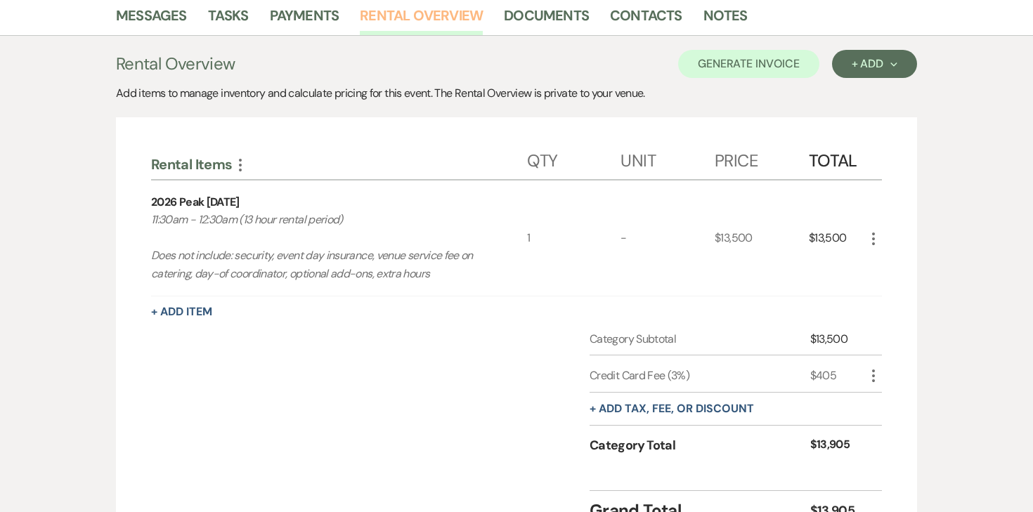
scroll to position [360, 0]
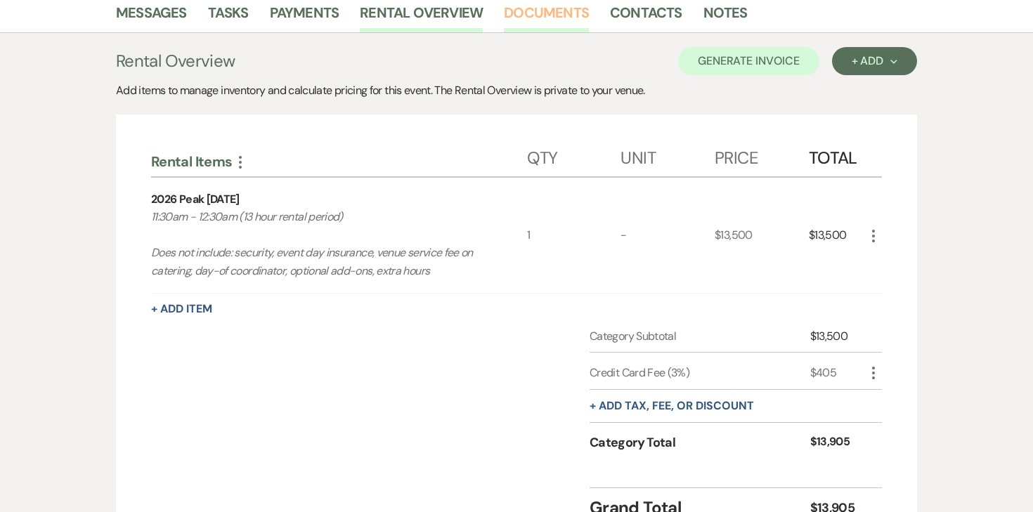
click at [566, 17] on link "Documents" at bounding box center [546, 16] width 85 height 31
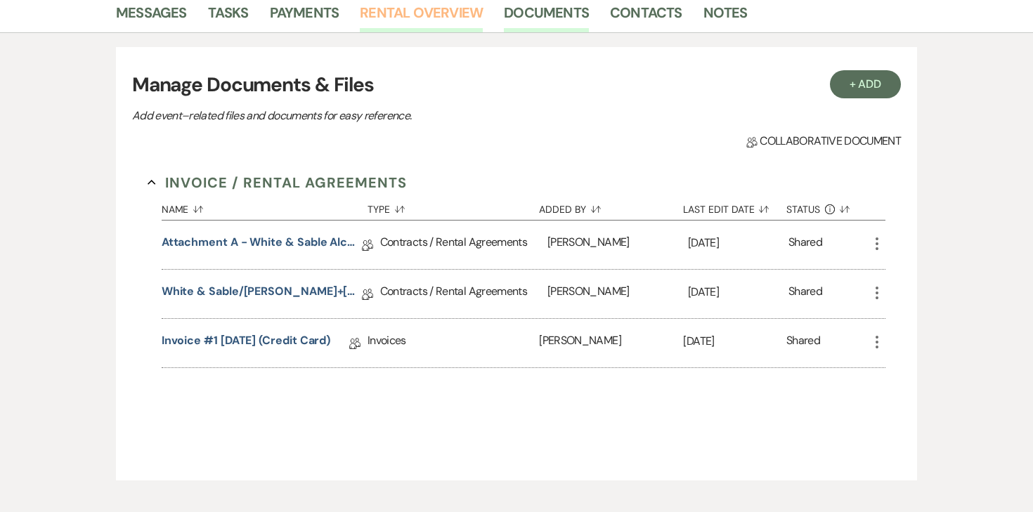
click at [405, 13] on link "Rental Overview" at bounding box center [421, 16] width 123 height 31
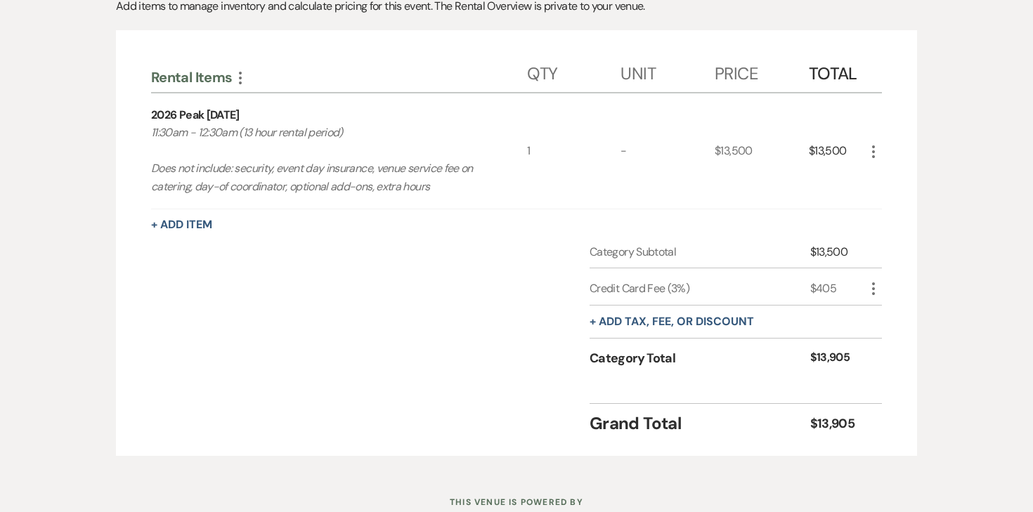
scroll to position [446, 0]
click at [876, 278] on button "More" at bounding box center [873, 287] width 17 height 18
click at [885, 327] on button "[PERSON_NAME]" at bounding box center [903, 337] width 76 height 22
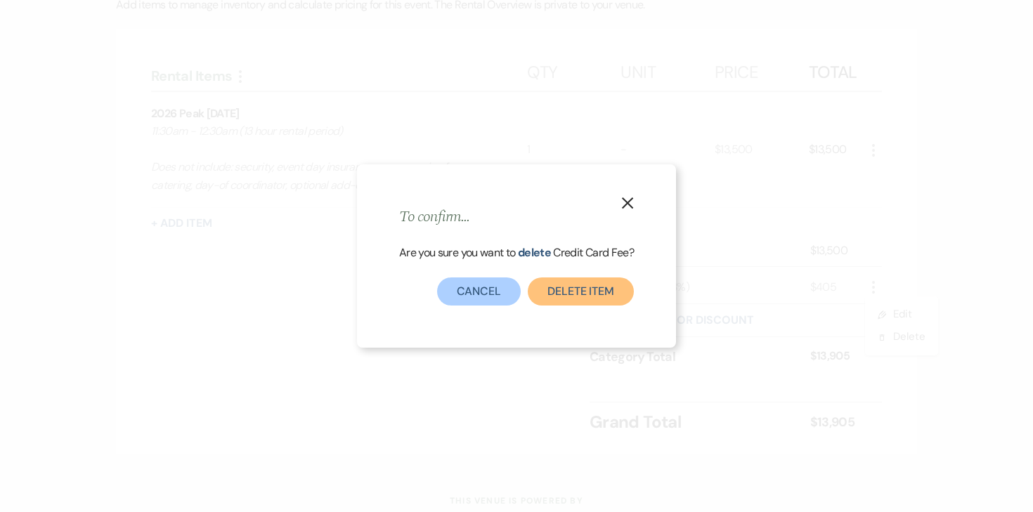
click at [578, 301] on button "Delete item" at bounding box center [581, 292] width 106 height 28
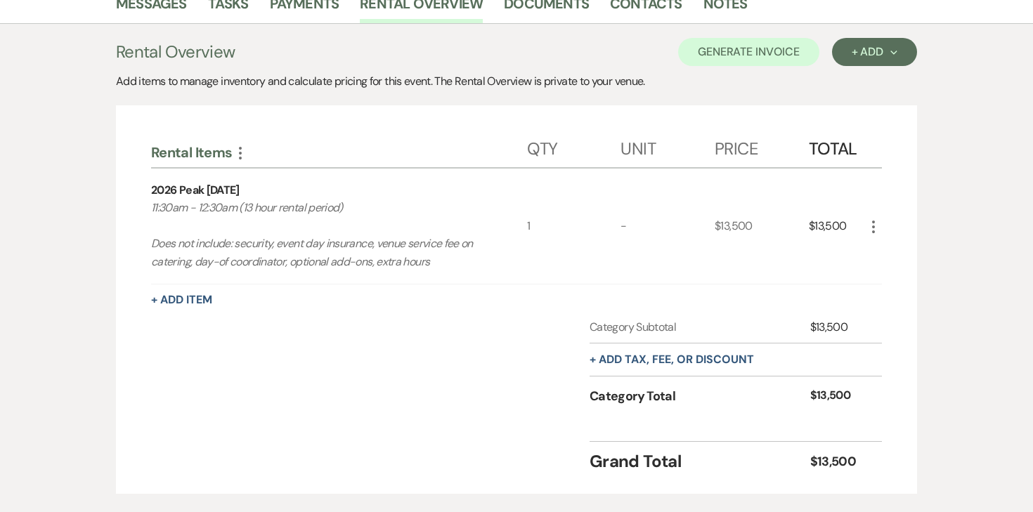
scroll to position [367, 0]
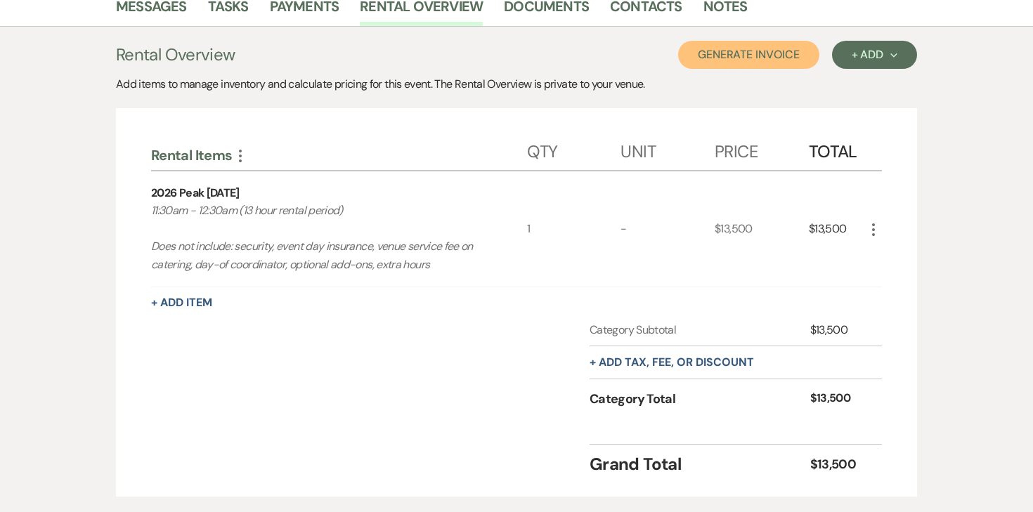
click at [776, 58] on button "Generate Invoice" at bounding box center [748, 55] width 141 height 28
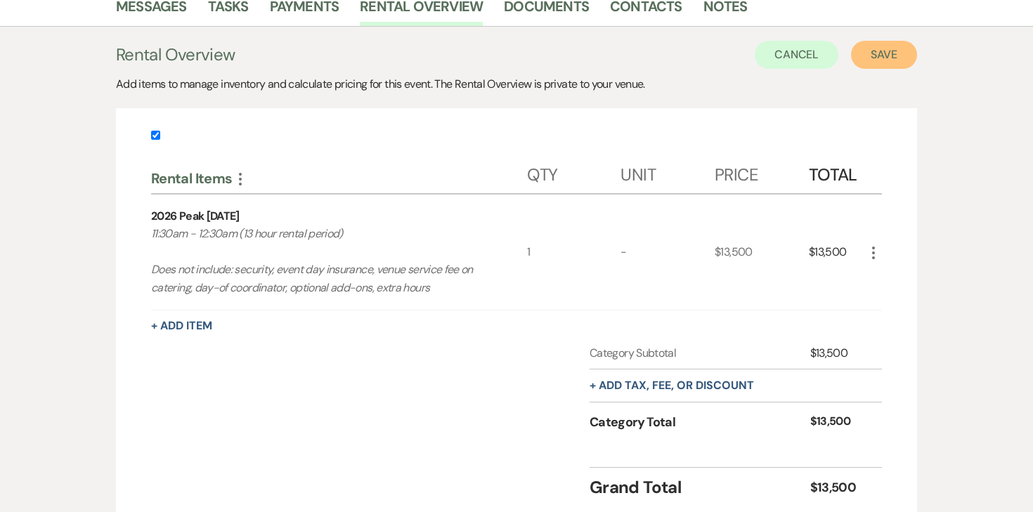
click at [906, 58] on button "Save" at bounding box center [884, 55] width 66 height 28
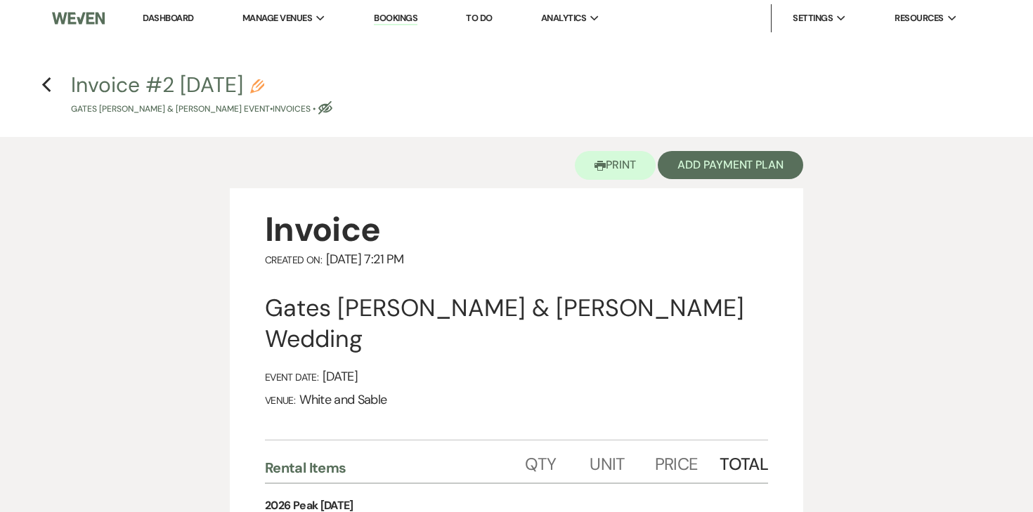
click at [264, 84] on icon "Pencil" at bounding box center [257, 86] width 14 height 14
select select "22"
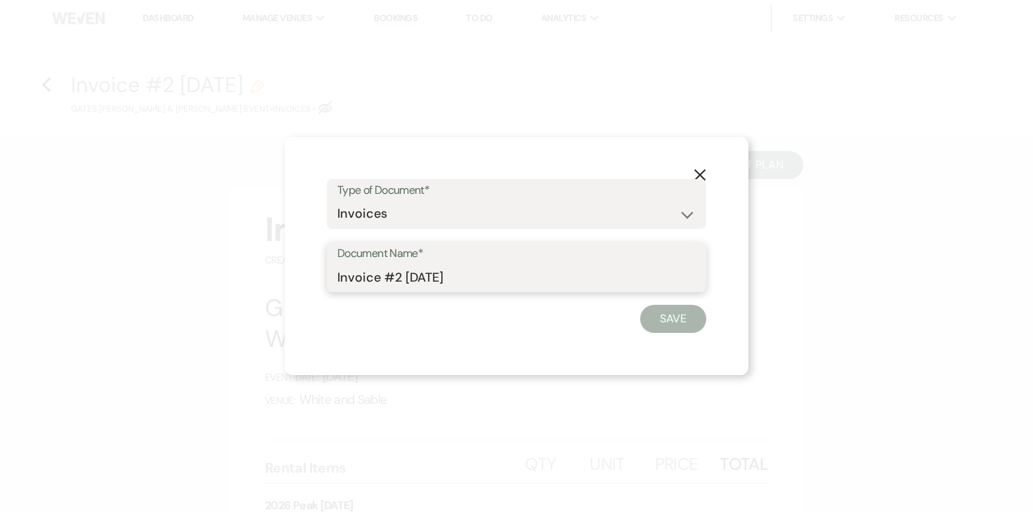
click at [496, 282] on input "Invoice #2 [DATE]" at bounding box center [516, 277] width 358 height 27
type input "Invoice #2 [DATE] (ACH)"
click at [661, 320] on button "Save" at bounding box center [673, 319] width 66 height 28
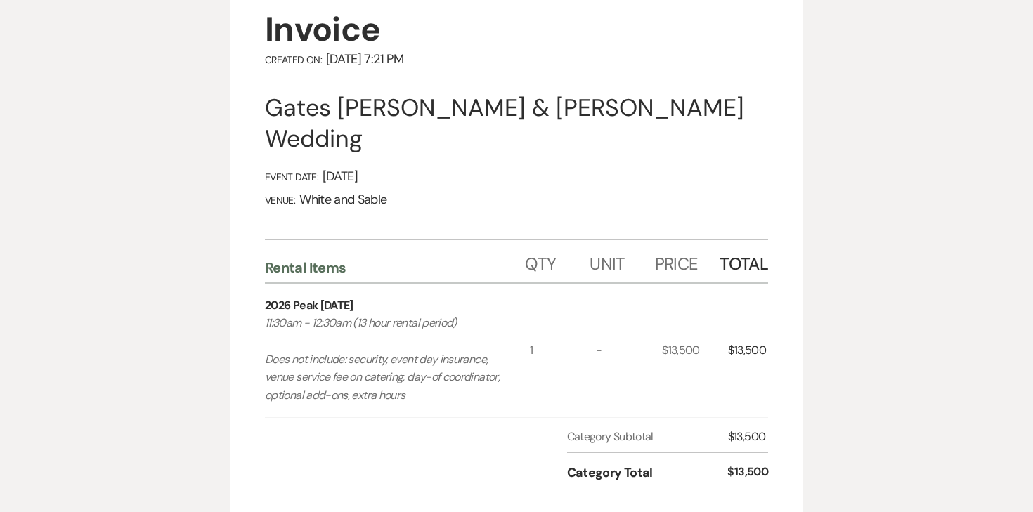
scroll to position [36, 0]
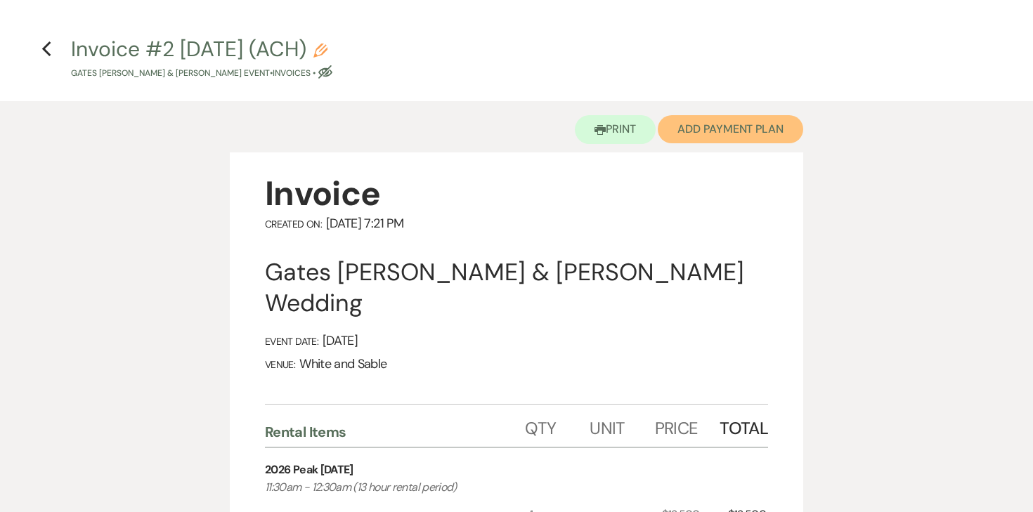
click at [687, 134] on button "Add Payment Plan" at bounding box center [730, 129] width 145 height 28
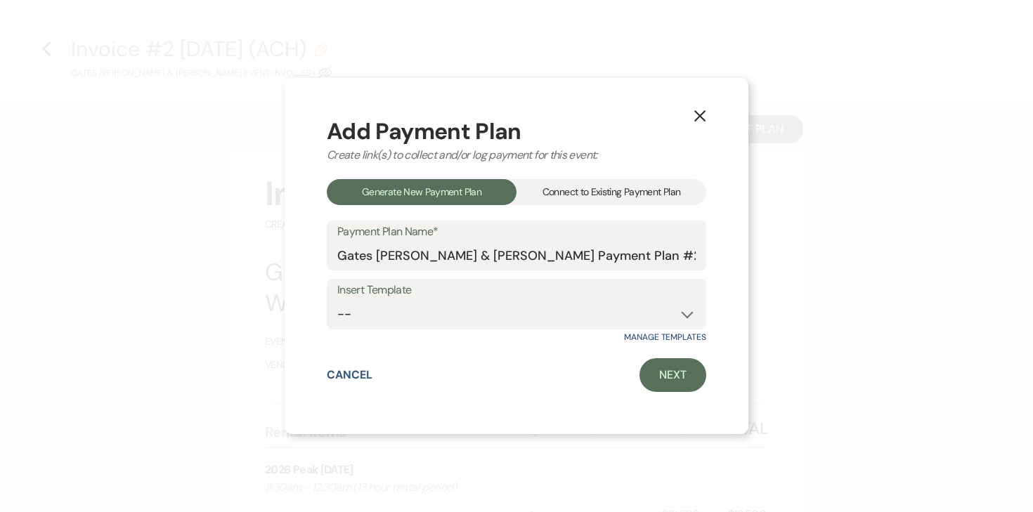
click at [619, 202] on div "Connect to Existing Payment Plan" at bounding box center [611, 192] width 190 height 26
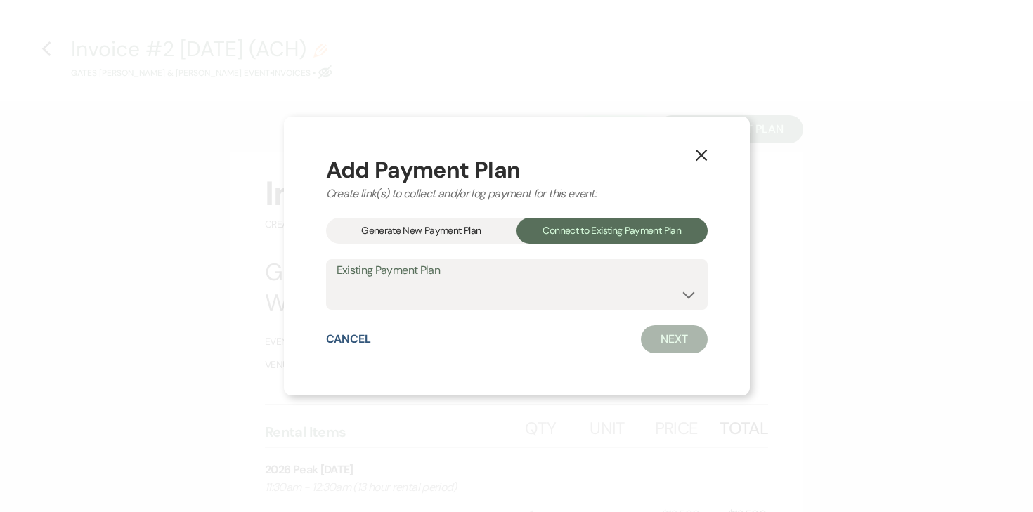
click at [527, 322] on div "Add Payment Plan Create link(s) to collect and/or log payment for this event: G…" at bounding box center [517, 256] width 382 height 195
click at [528, 297] on select "Gates [PERSON_NAME] & [PERSON_NAME] Payment Plan #1" at bounding box center [517, 294] width 360 height 27
select select "25591"
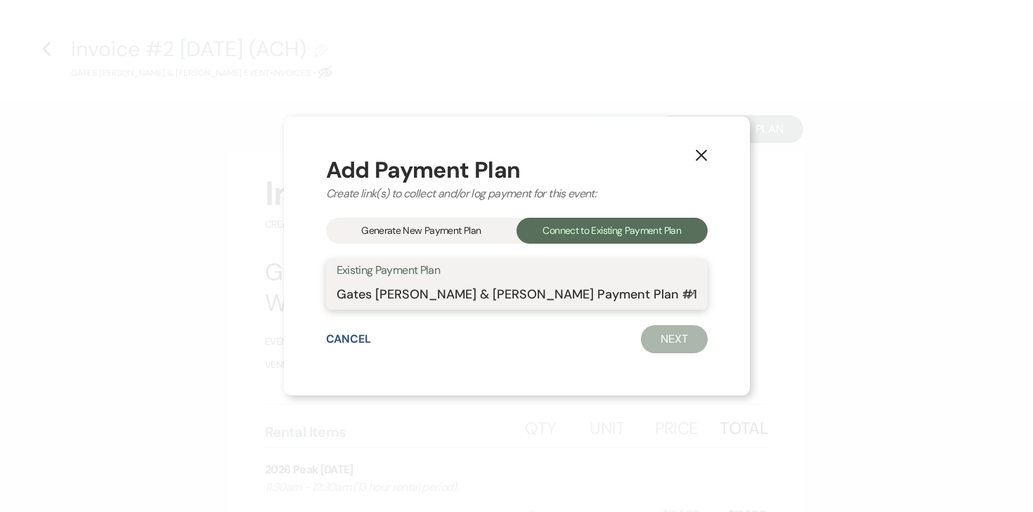
click at [337, 281] on select "Gates [PERSON_NAME] & [PERSON_NAME] Payment Plan #1" at bounding box center [517, 294] width 360 height 27
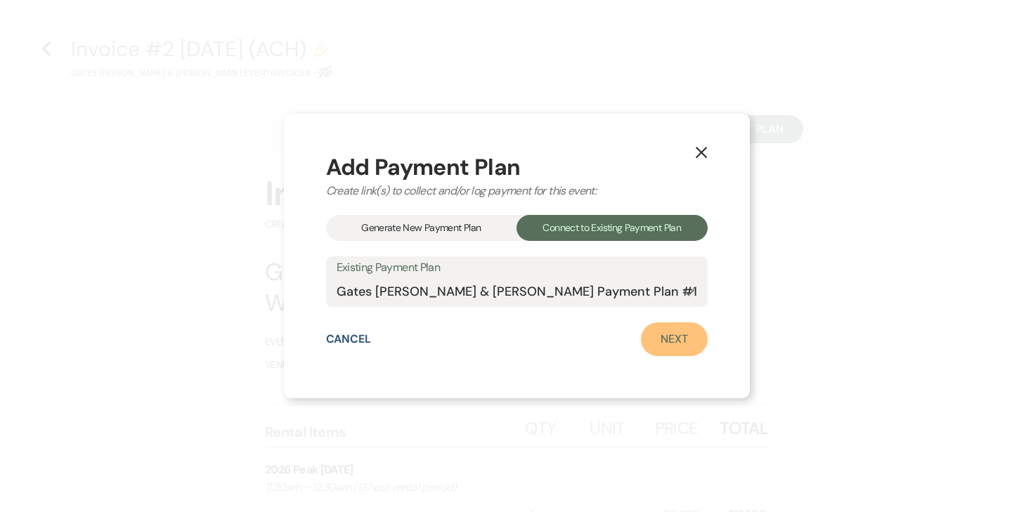
click at [679, 334] on link "Next" at bounding box center [674, 340] width 67 height 34
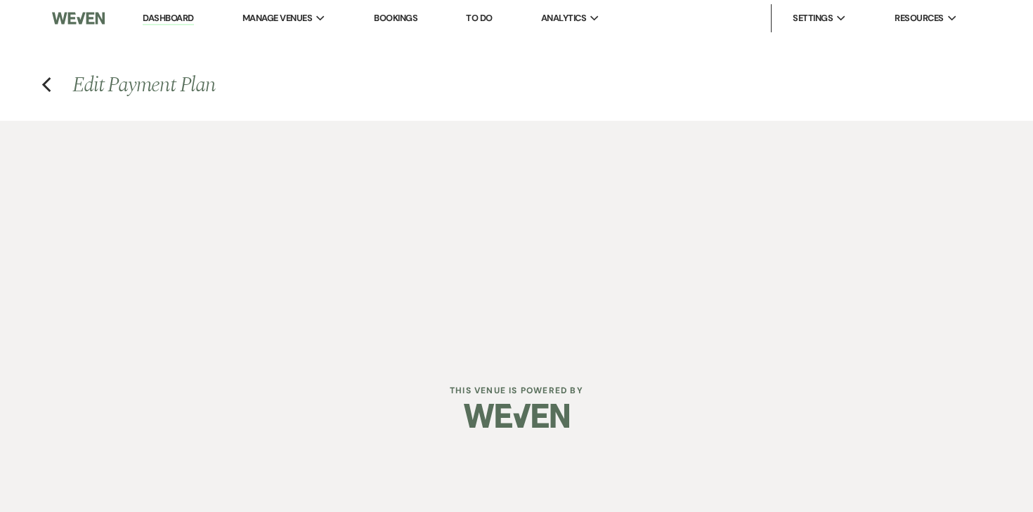
select select "29034"
select select "2"
select select "flat"
select select "2"
select select "flat"
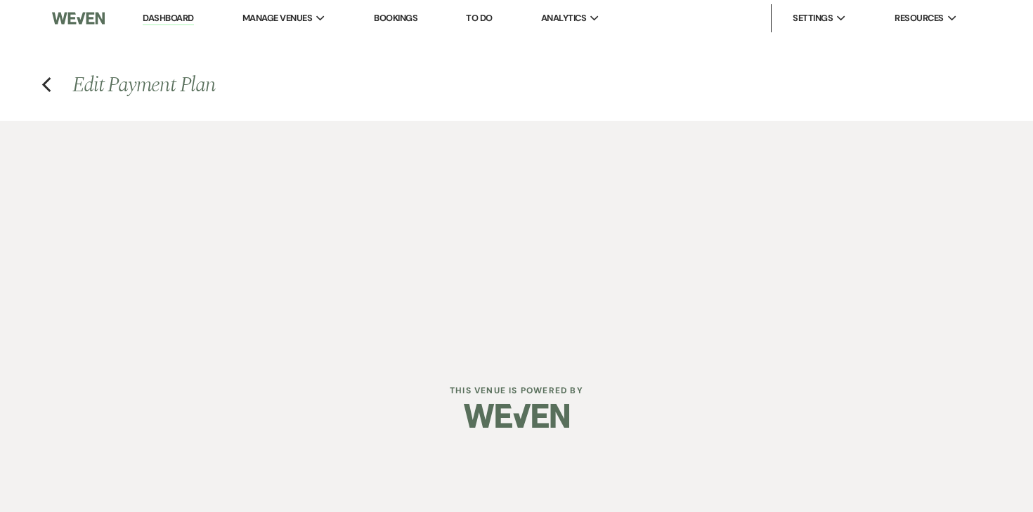
select select "true"
select select "client"
select select "weekly"
select select "onDueDate"
select select "complete"
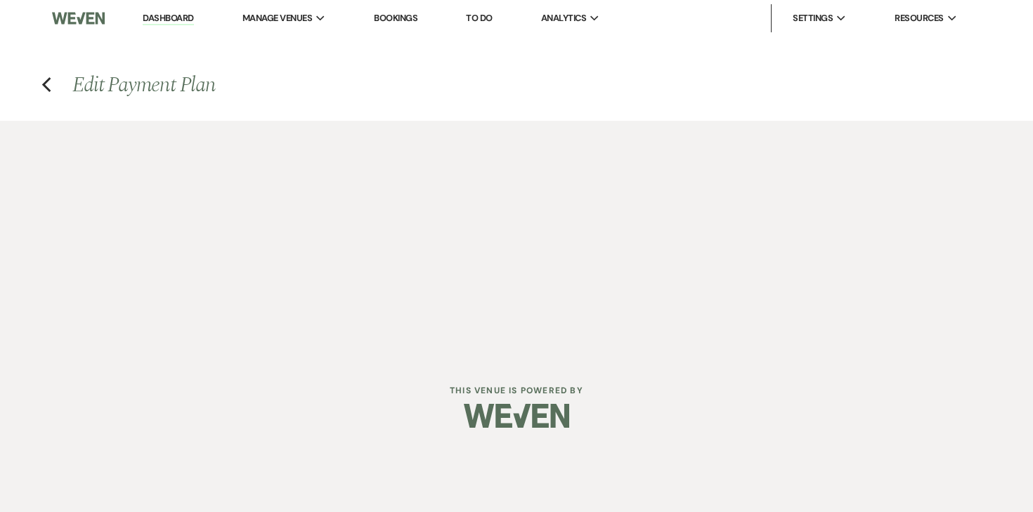
select select "client"
select select "weeks"
select select "2"
select select "flat"
select select "true"
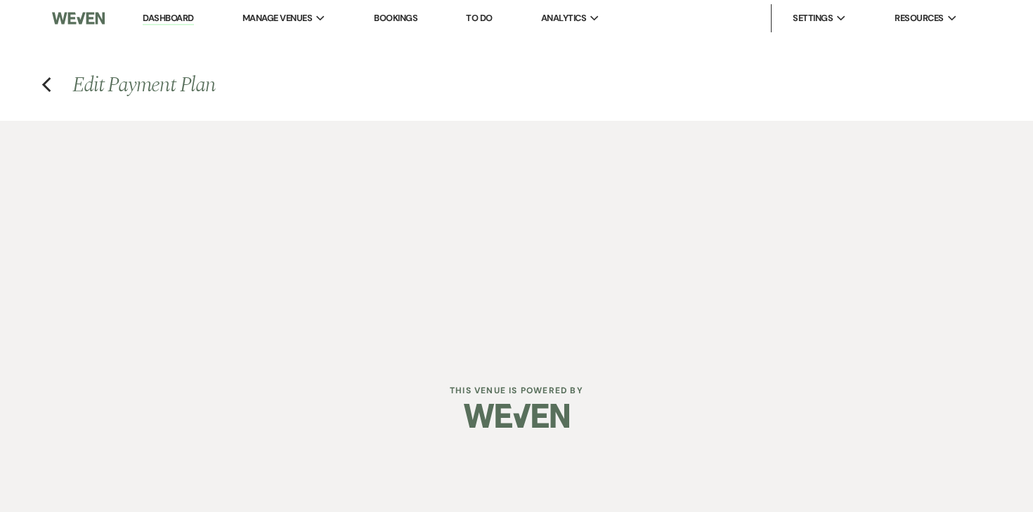
select select "client"
select select "weeks"
select select "client"
select select "weekly"
select select "onDueDate"
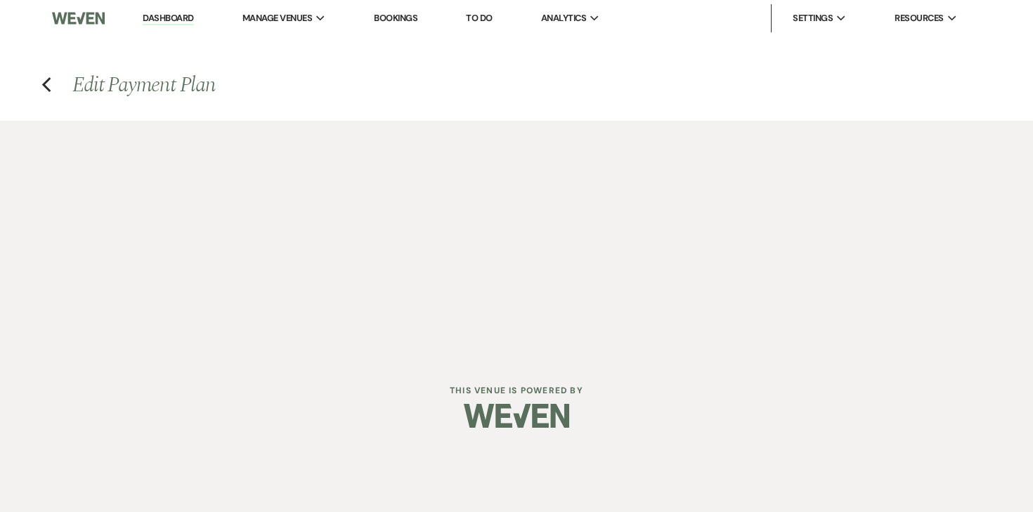
select select "complete"
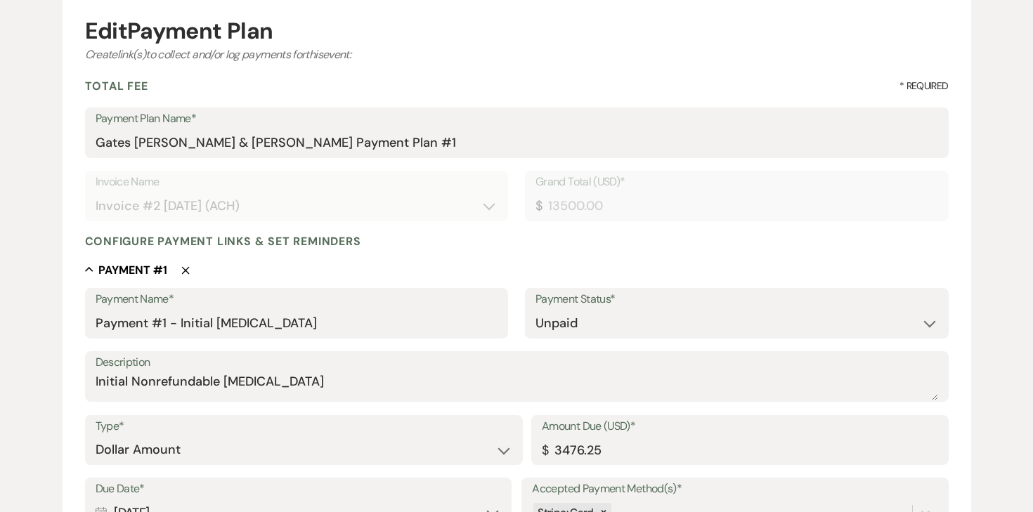
scroll to position [273, 0]
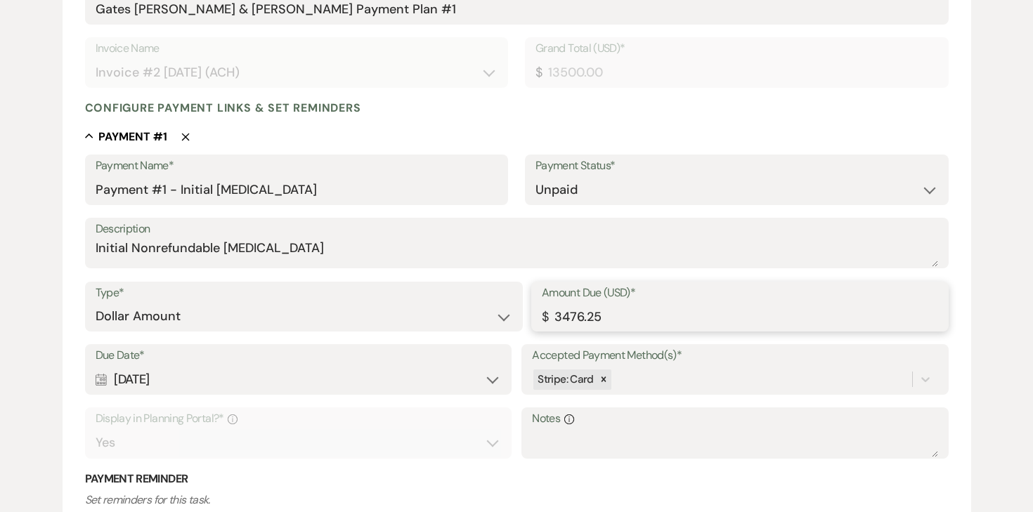
click at [582, 313] on input "3476.25" at bounding box center [740, 316] width 396 height 27
click at [571, 315] on input "3476.25" at bounding box center [740, 316] width 396 height 27
click at [616, 314] on input "3476.25" at bounding box center [740, 316] width 396 height 27
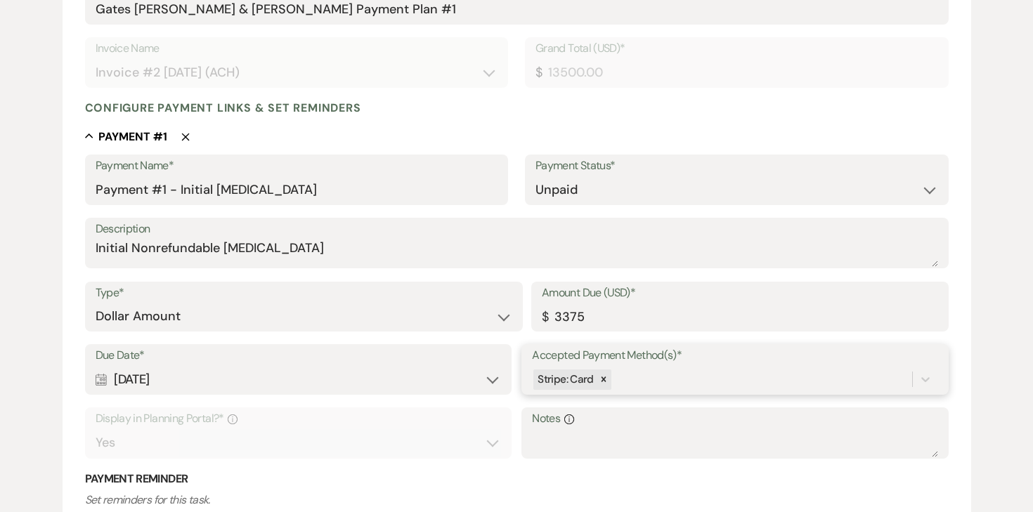
type input "3375.00"
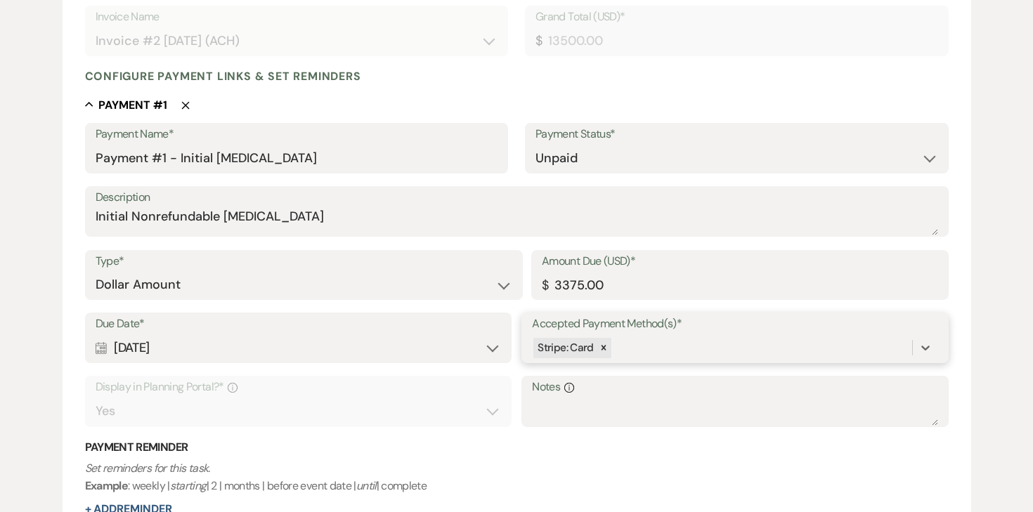
scroll to position [318, 0]
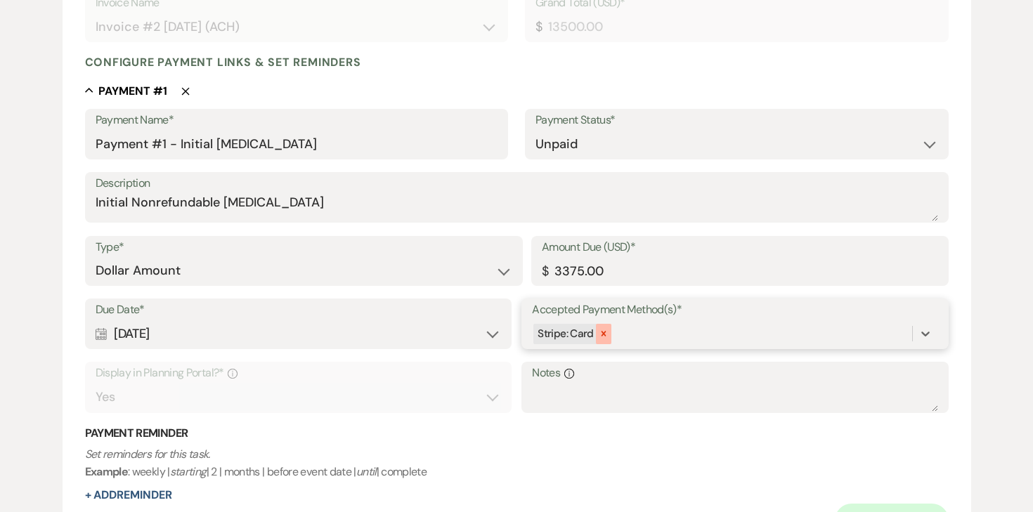
click at [604, 333] on icon at bounding box center [604, 334] width 10 height 10
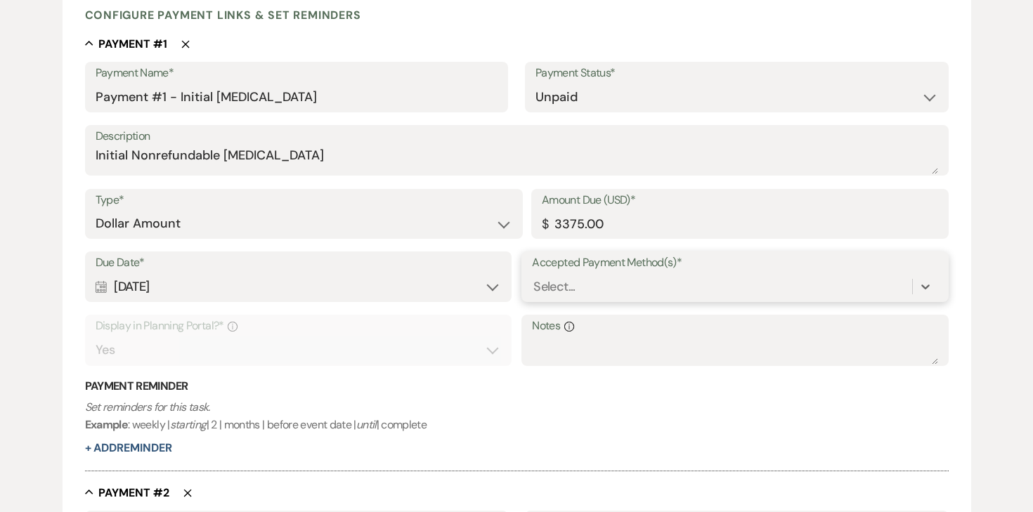
click at [920, 329] on div "Due Date* Calendar [DATE] Expand Accepted Payment Method(s)* option [object Obj…" at bounding box center [517, 315] width 864 height 127
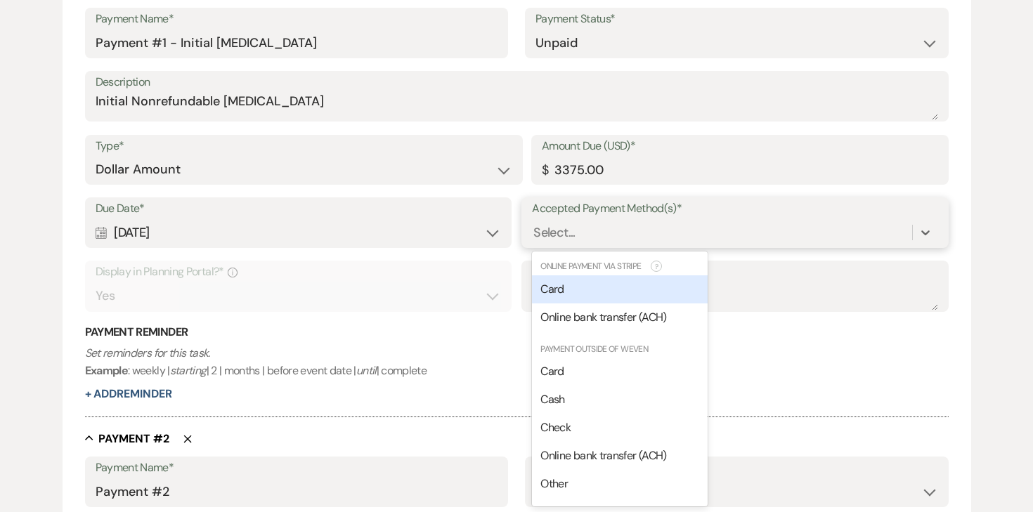
click at [662, 307] on div "Online bank transfer (ACH)" at bounding box center [620, 318] width 176 height 28
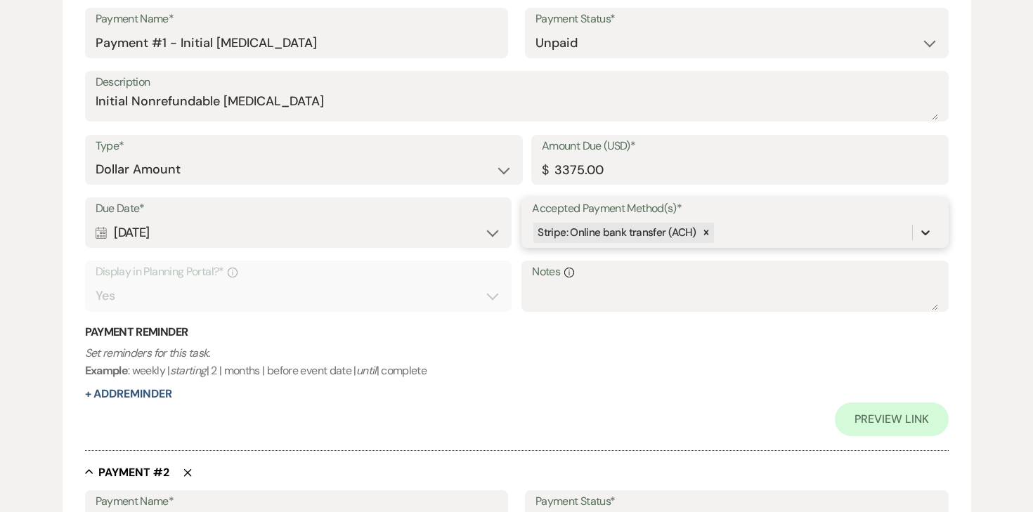
click at [935, 227] on div at bounding box center [925, 232] width 25 height 25
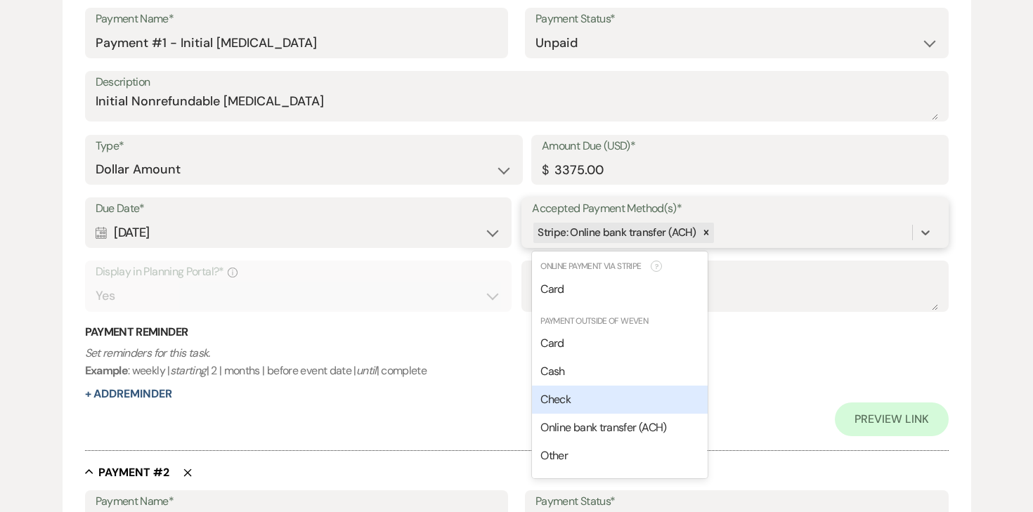
click at [606, 391] on div "Check" at bounding box center [620, 400] width 176 height 28
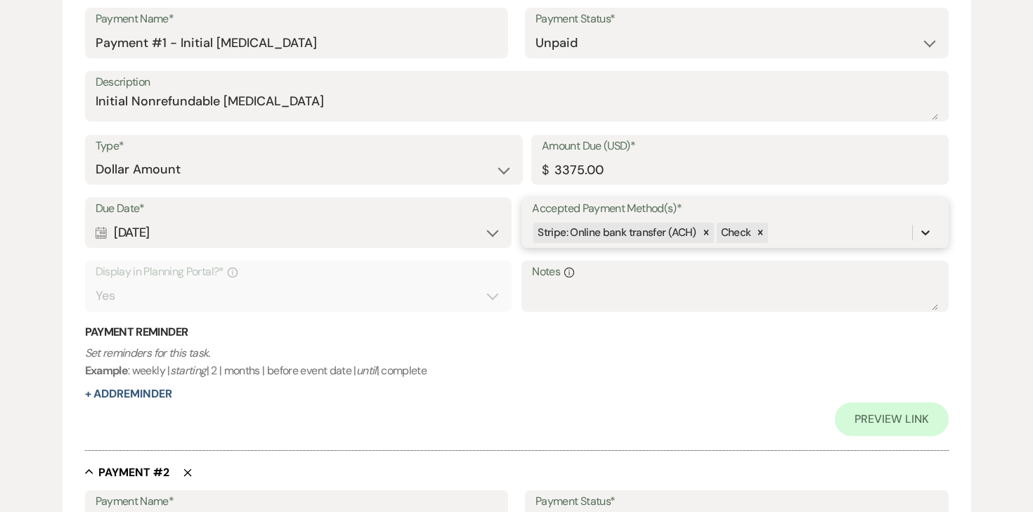
click at [929, 230] on icon at bounding box center [925, 233] width 14 height 14
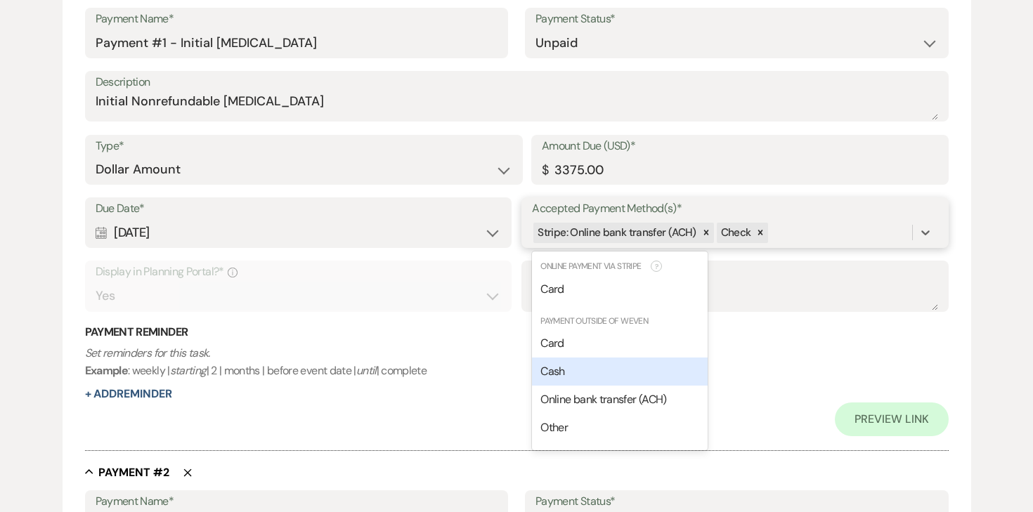
click at [594, 361] on div "Cash" at bounding box center [620, 372] width 176 height 28
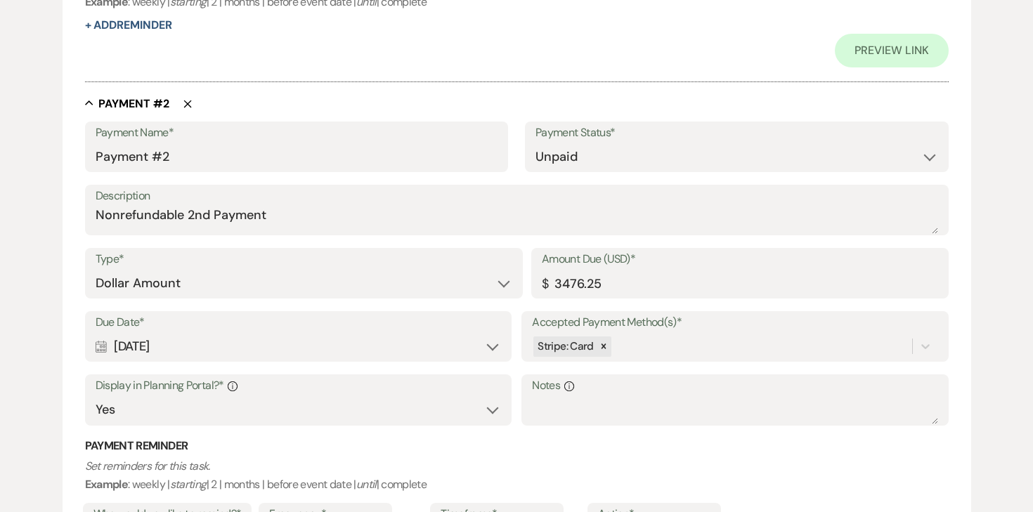
scroll to position [790, 0]
click at [598, 278] on input "3476.25" at bounding box center [740, 281] width 396 height 27
type input "2"
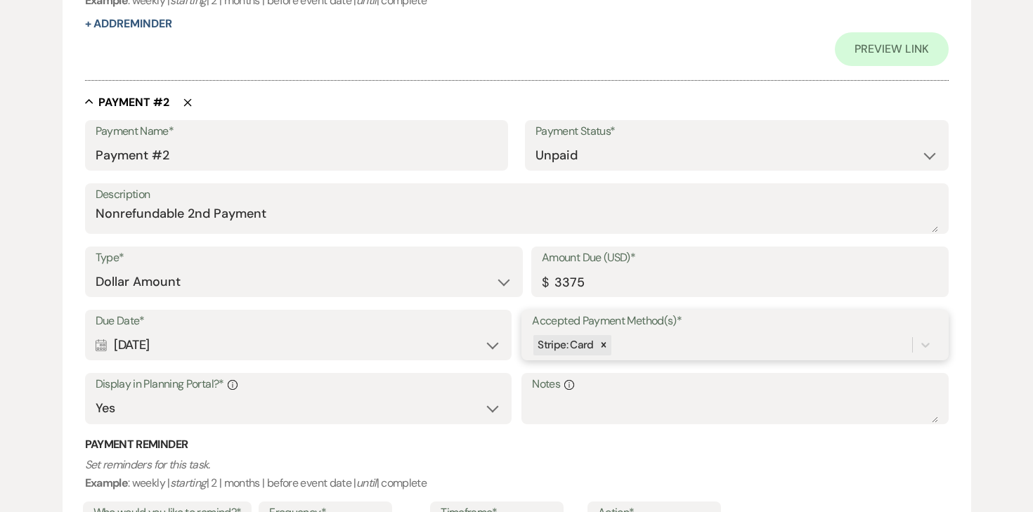
type input "3375.00"
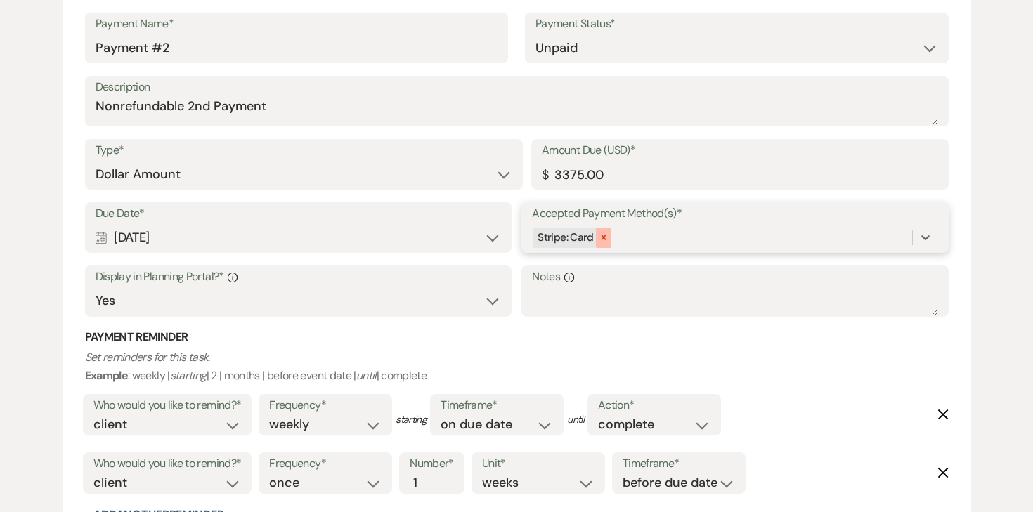
click at [599, 241] on icon at bounding box center [604, 238] width 10 height 10
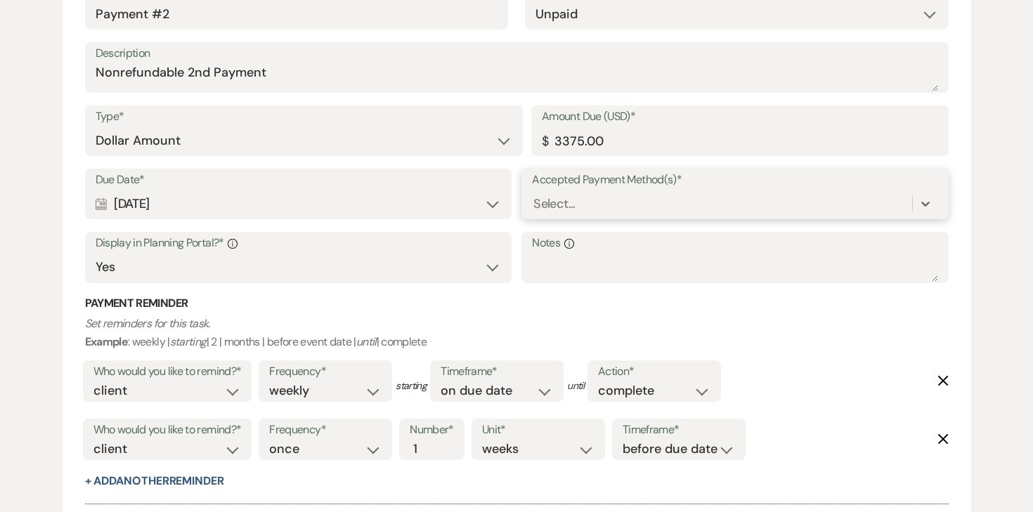
scroll to position [864, 0]
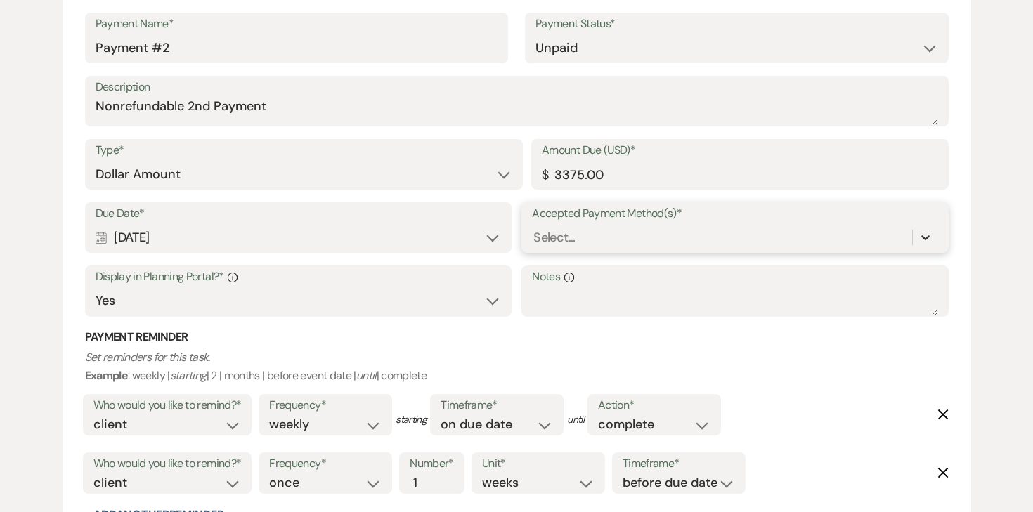
click at [925, 240] on icon at bounding box center [925, 237] width 14 height 14
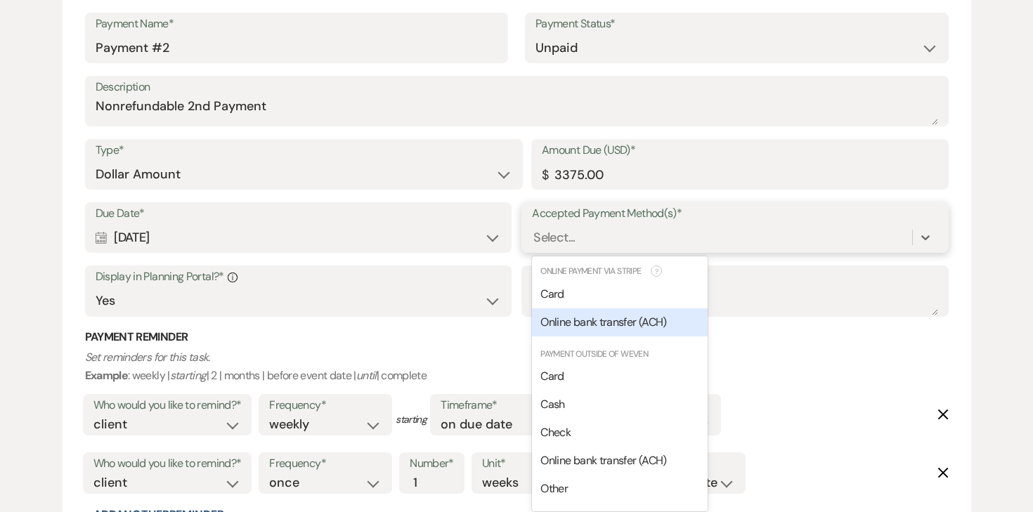
click at [678, 324] on div "Online bank transfer (ACH)" at bounding box center [620, 322] width 176 height 28
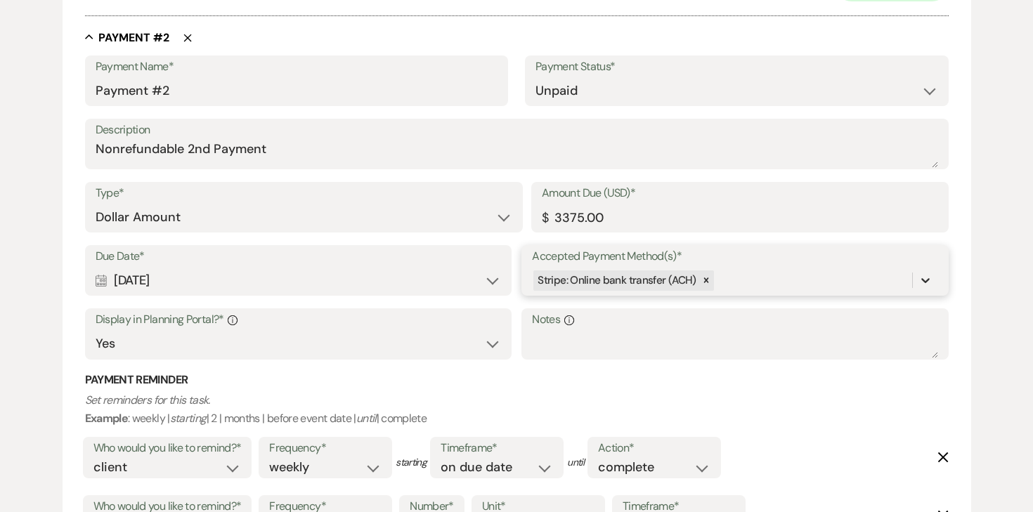
click at [935, 280] on div "Accepted Payment Method(s)* option [object Object], selected. 0 results availab…" at bounding box center [734, 270] width 427 height 51
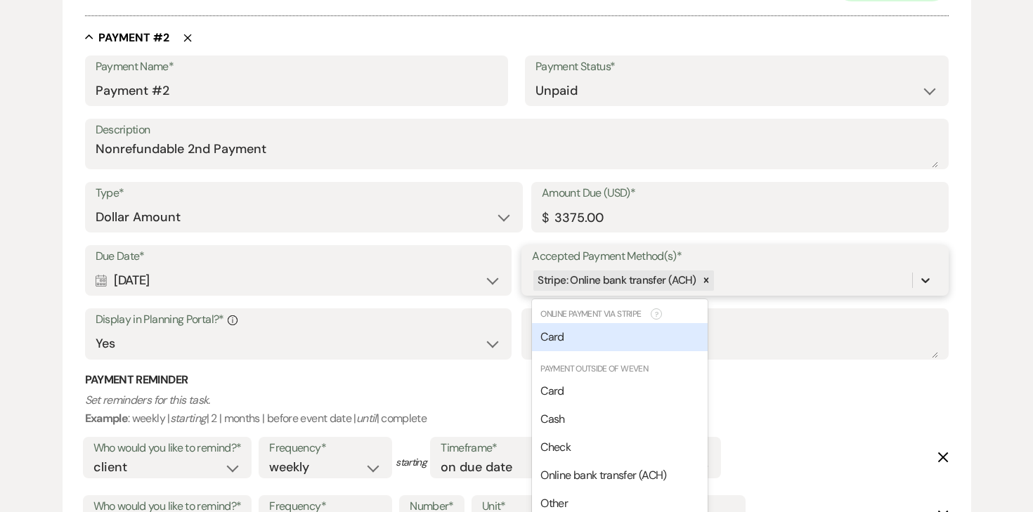
scroll to position [873, 0]
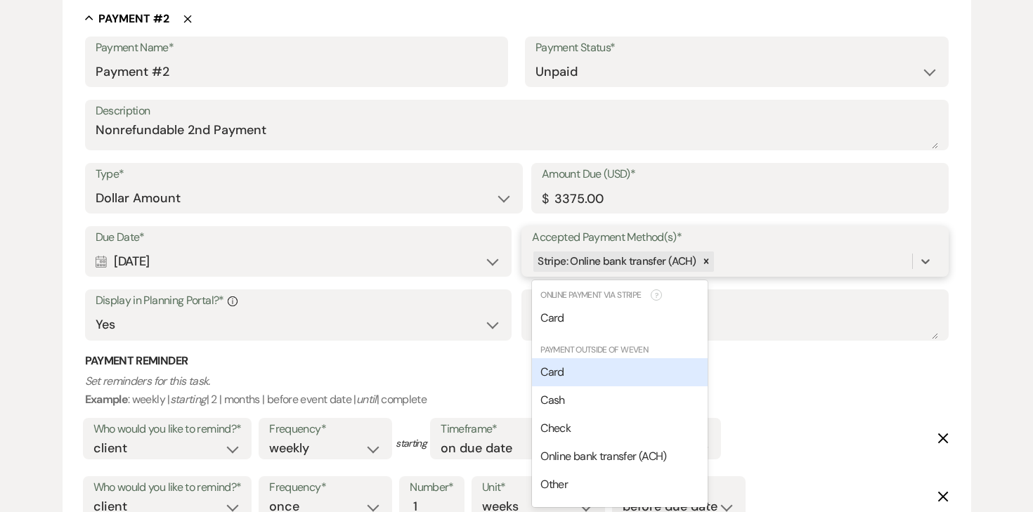
click at [620, 372] on div "Card" at bounding box center [620, 372] width 176 height 28
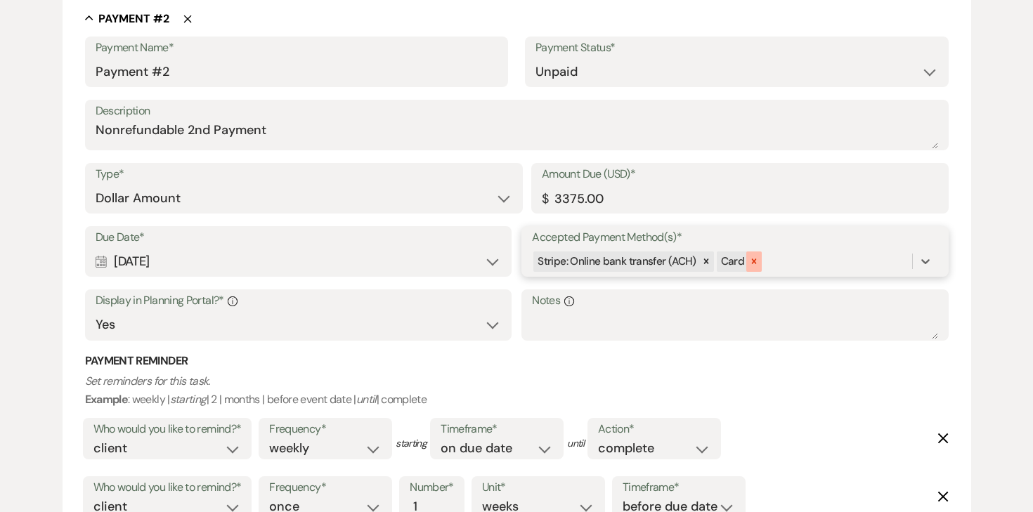
click at [751, 258] on icon at bounding box center [754, 261] width 10 height 10
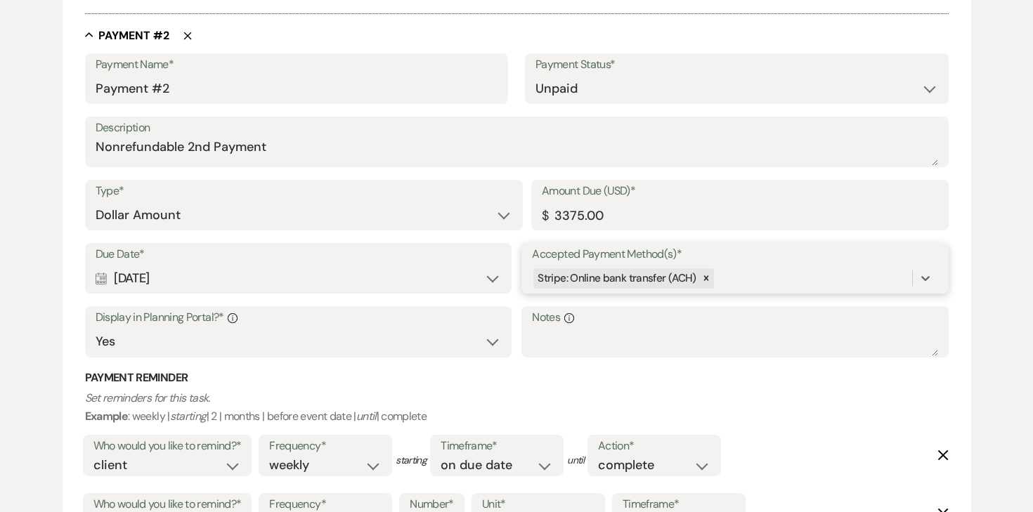
scroll to position [875, 0]
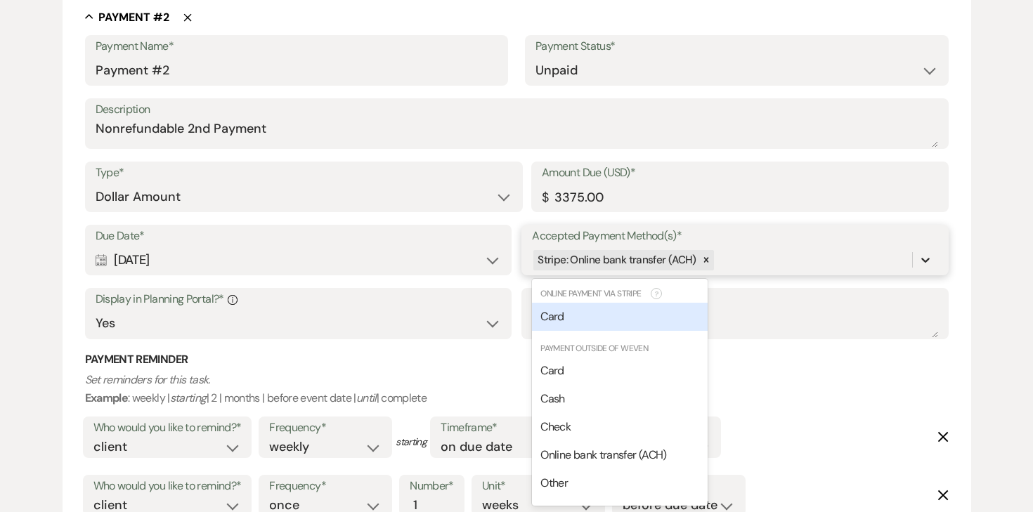
click at [924, 255] on icon at bounding box center [925, 260] width 14 height 14
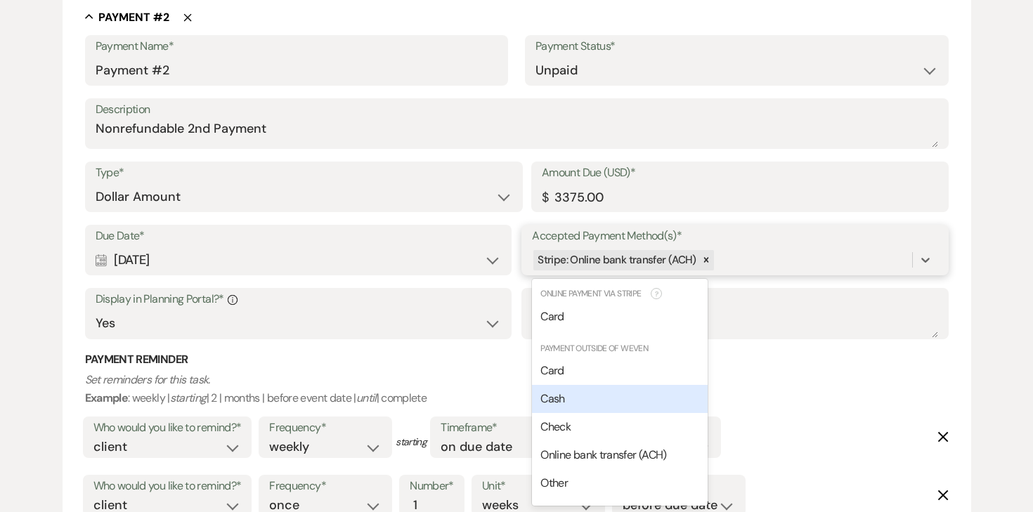
click at [587, 402] on div "Cash" at bounding box center [620, 399] width 176 height 28
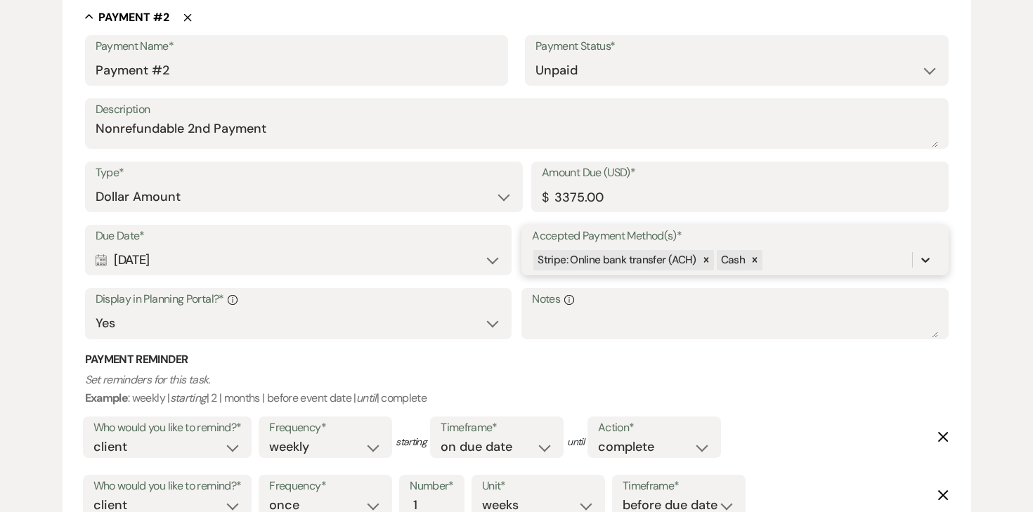
click at [923, 259] on icon at bounding box center [925, 260] width 8 height 5
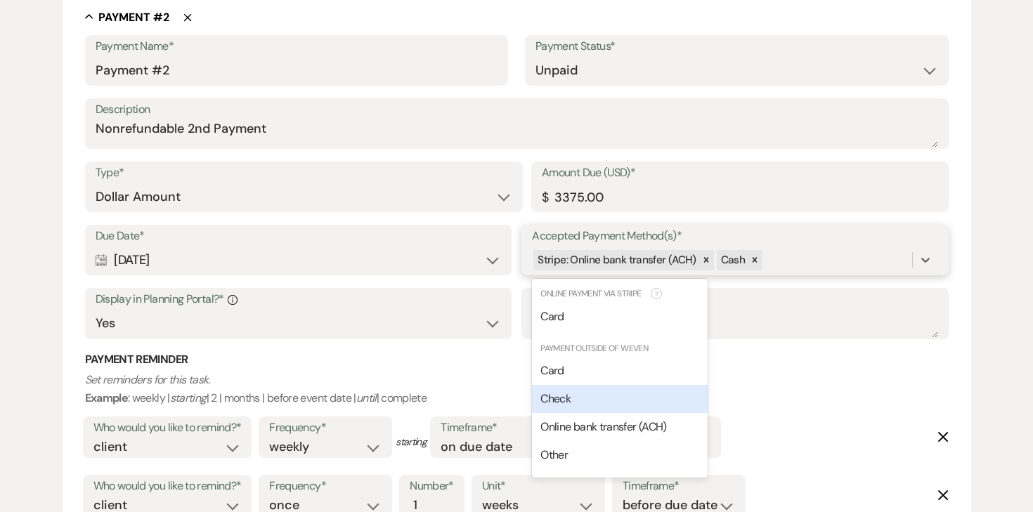
click at [680, 396] on div "Check" at bounding box center [620, 399] width 176 height 28
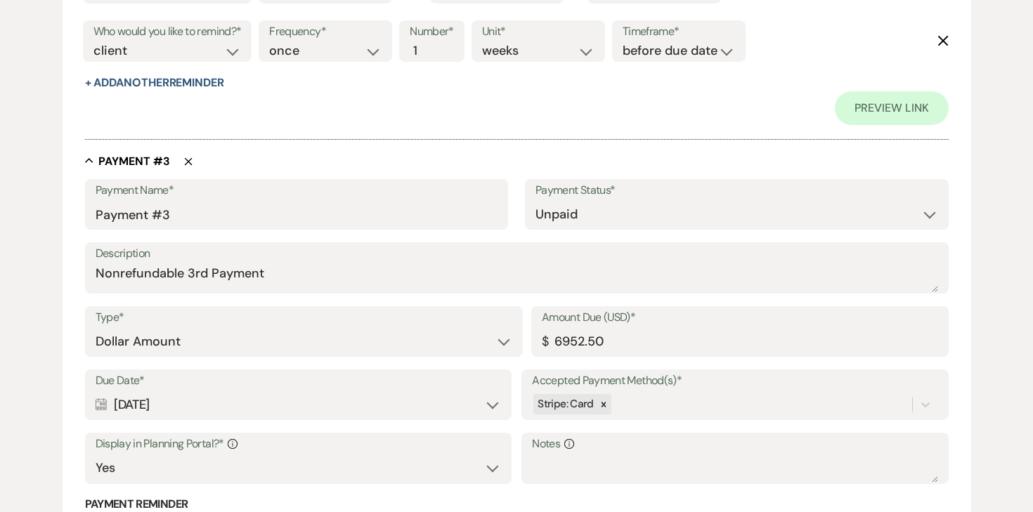
scroll to position [1340, 0]
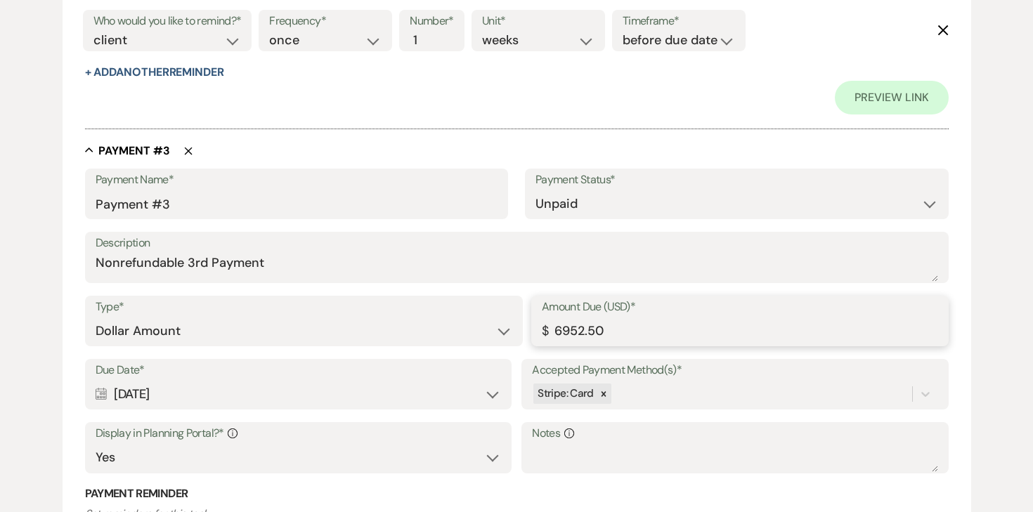
click at [651, 338] on input "6952.50" at bounding box center [740, 331] width 396 height 27
click at [647, 334] on input "6952.50" at bounding box center [740, 331] width 396 height 27
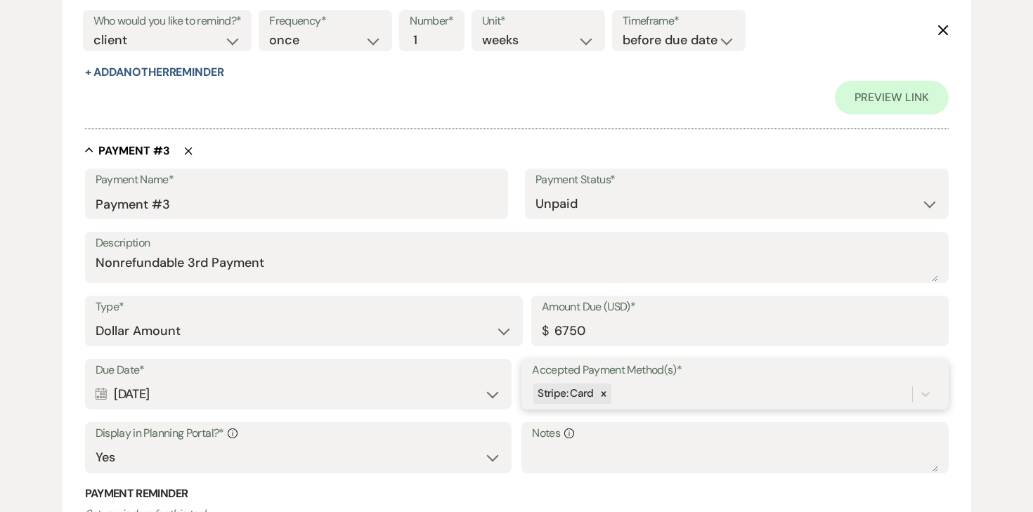
type input "6750.00"
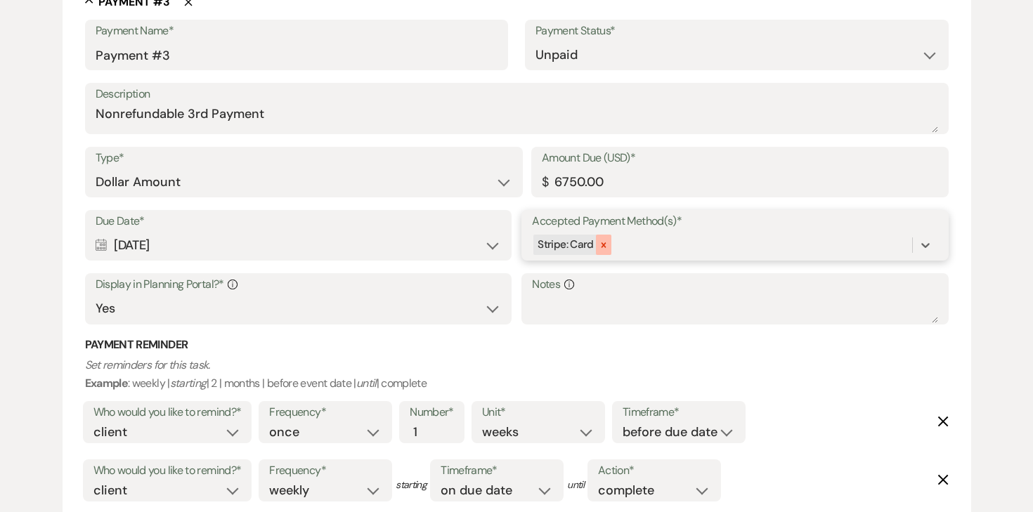
click at [602, 247] on icon at bounding box center [604, 245] width 10 height 10
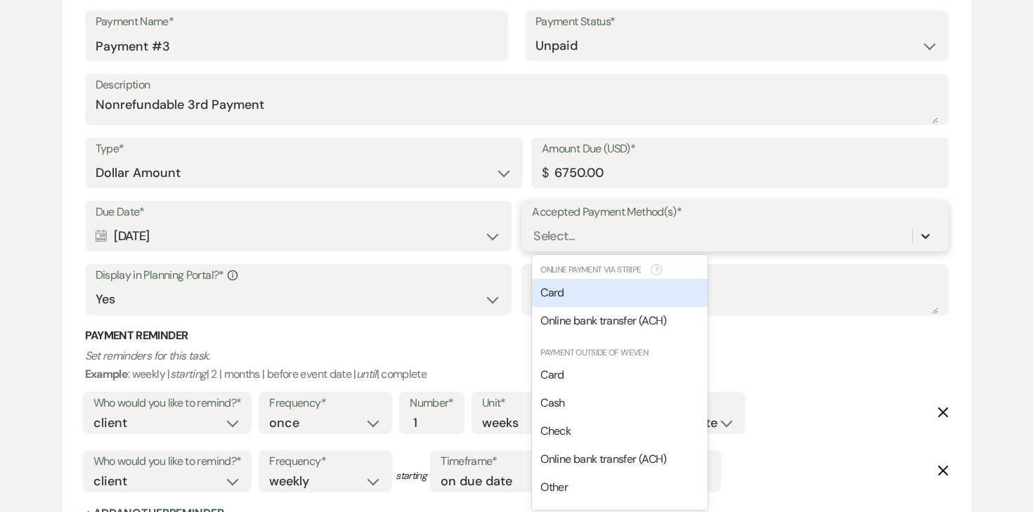
click at [925, 244] on div at bounding box center [925, 235] width 25 height 25
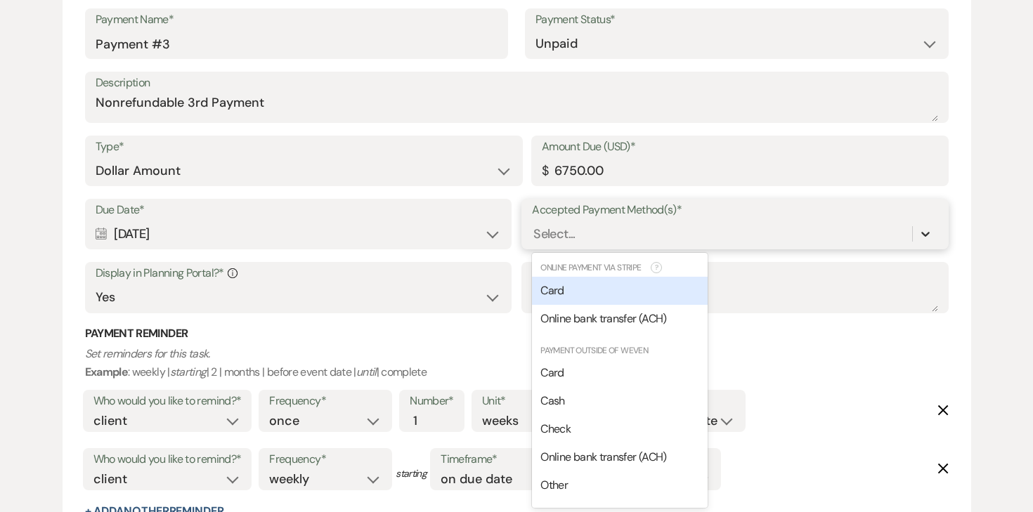
scroll to position [1434, 0]
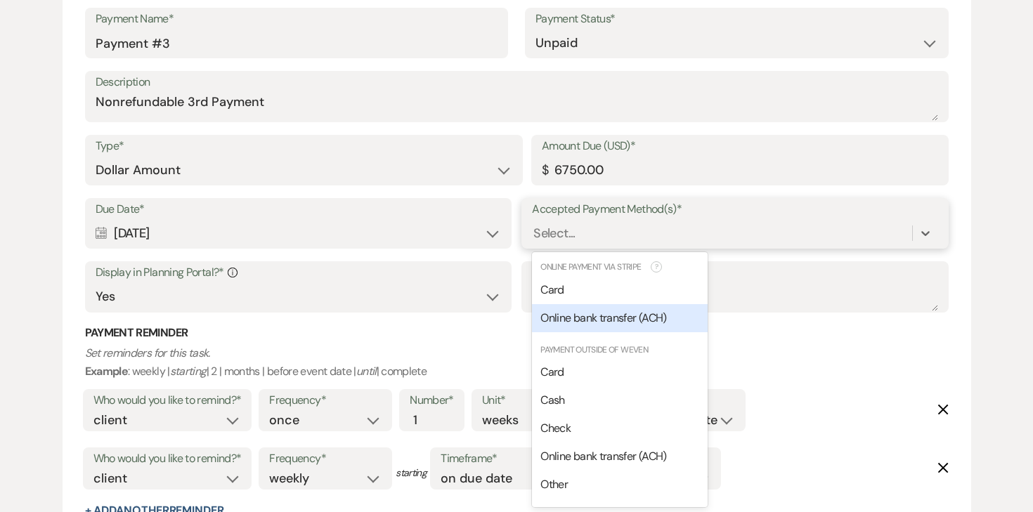
click at [639, 324] on span "Online bank transfer (ACH)" at bounding box center [603, 318] width 126 height 15
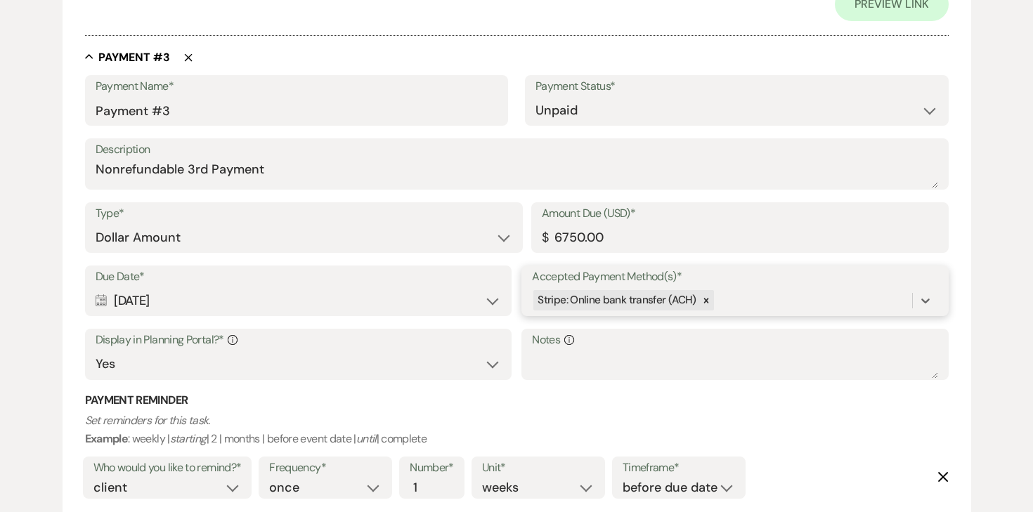
scroll to position [1501, 0]
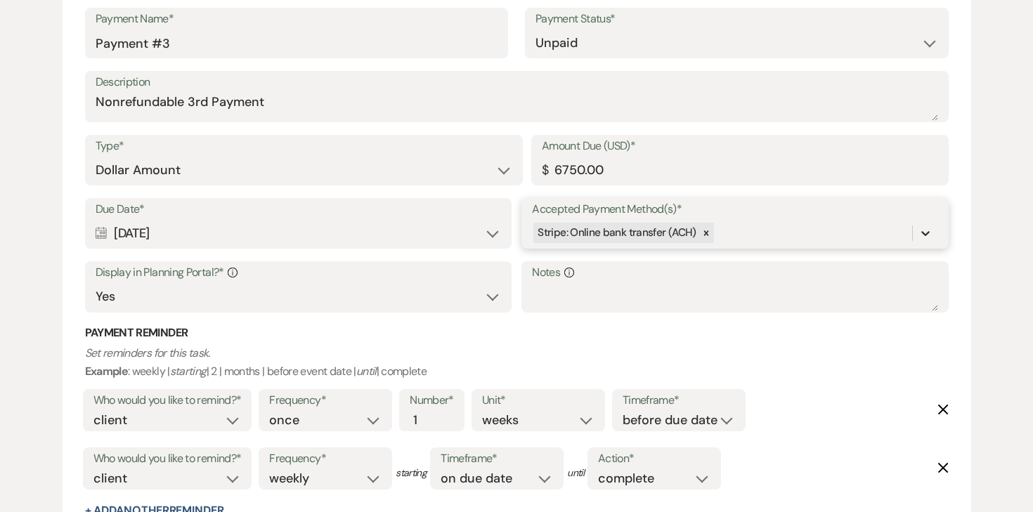
click at [918, 228] on icon at bounding box center [925, 233] width 14 height 14
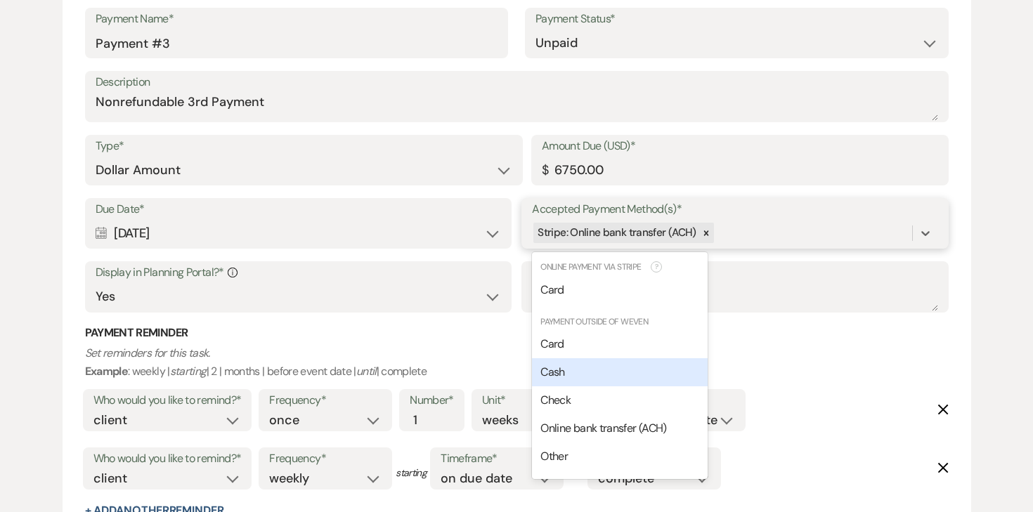
click at [635, 363] on div "Cash" at bounding box center [620, 372] width 176 height 28
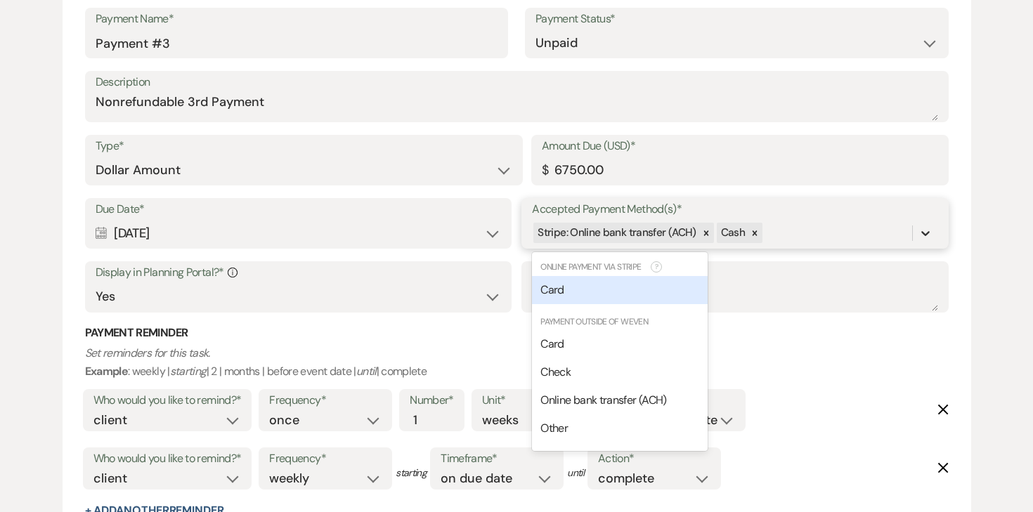
click at [932, 244] on div at bounding box center [925, 233] width 25 height 25
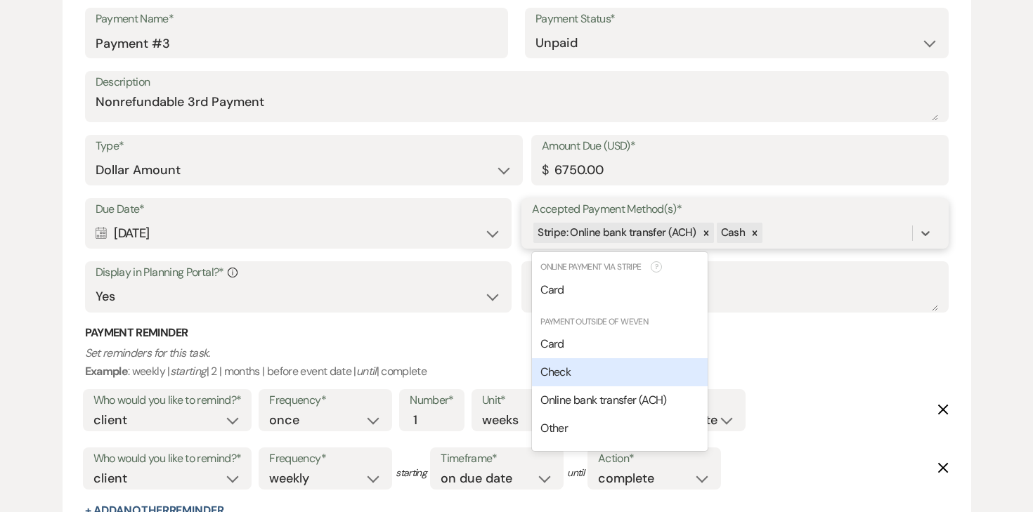
click at [692, 358] on div "Check" at bounding box center [620, 372] width 176 height 28
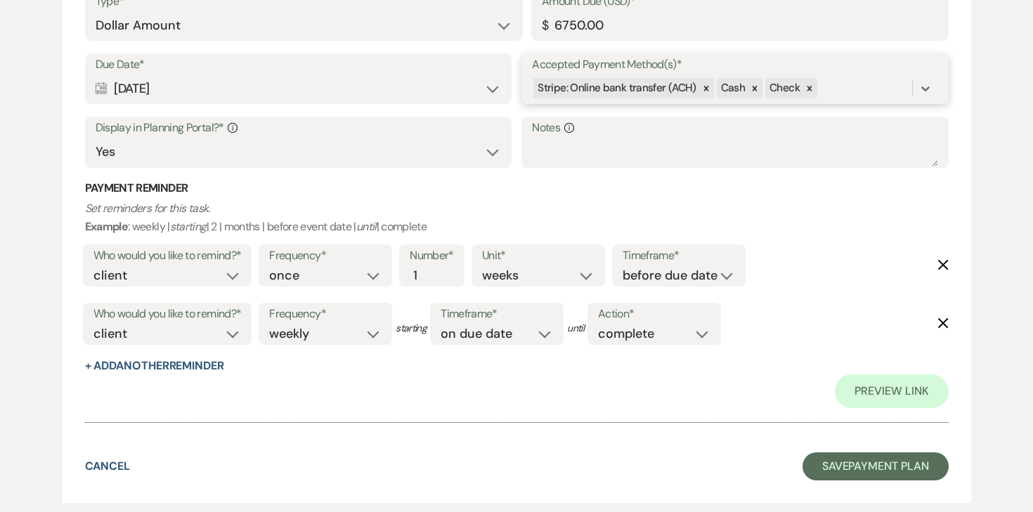
scroll to position [1726, 0]
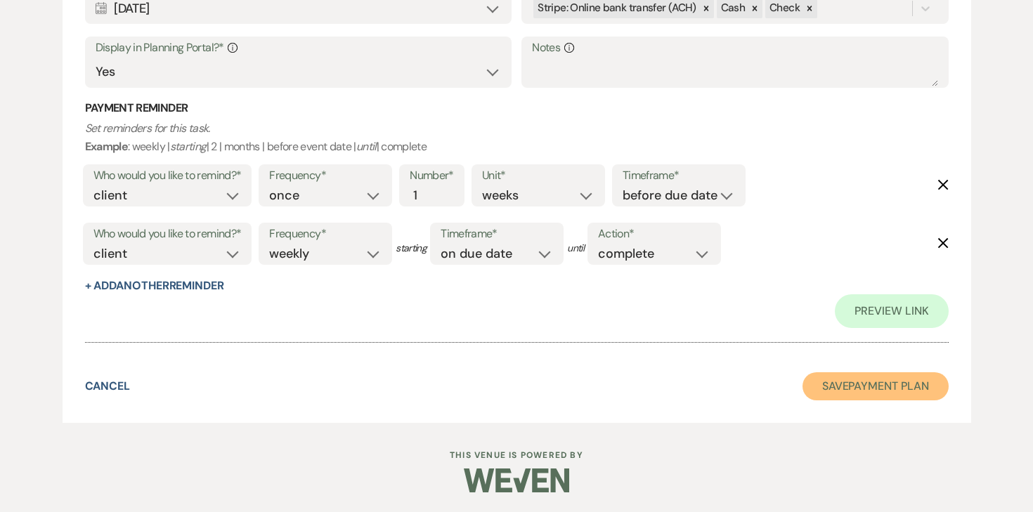
click at [818, 382] on button "Save Payment Plan" at bounding box center [875, 386] width 146 height 28
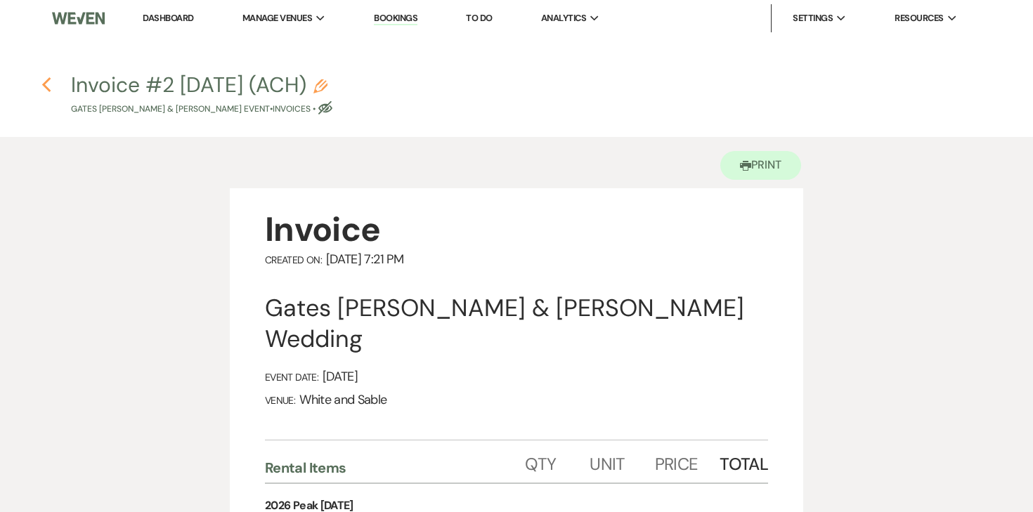
click at [45, 77] on icon "Previous" at bounding box center [46, 85] width 11 height 17
select select "6"
select select "25"
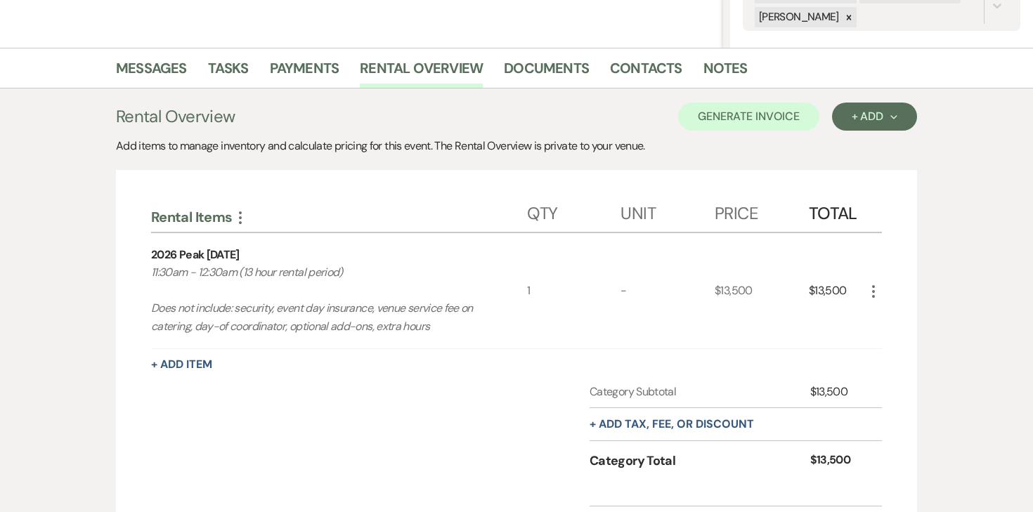
scroll to position [301, 0]
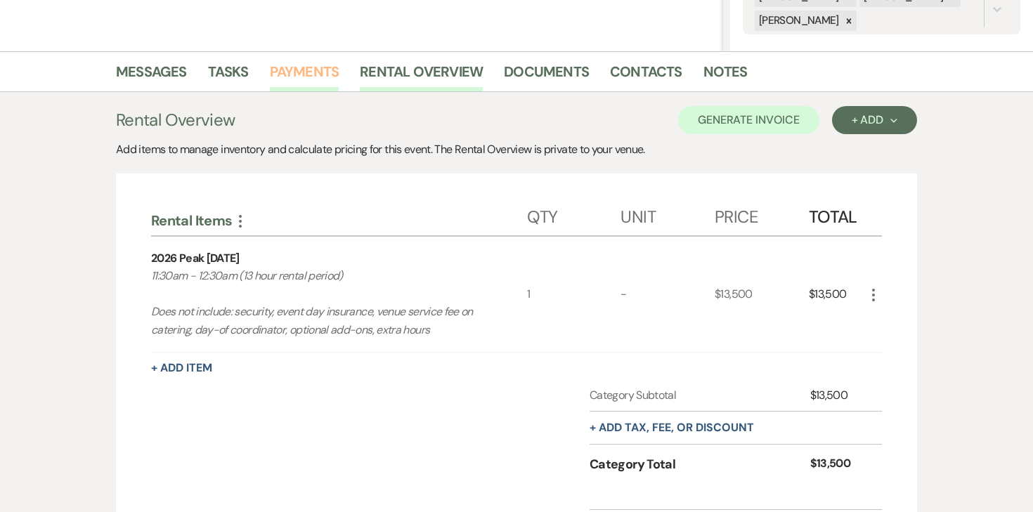
click at [308, 78] on link "Payments" at bounding box center [305, 75] width 70 height 31
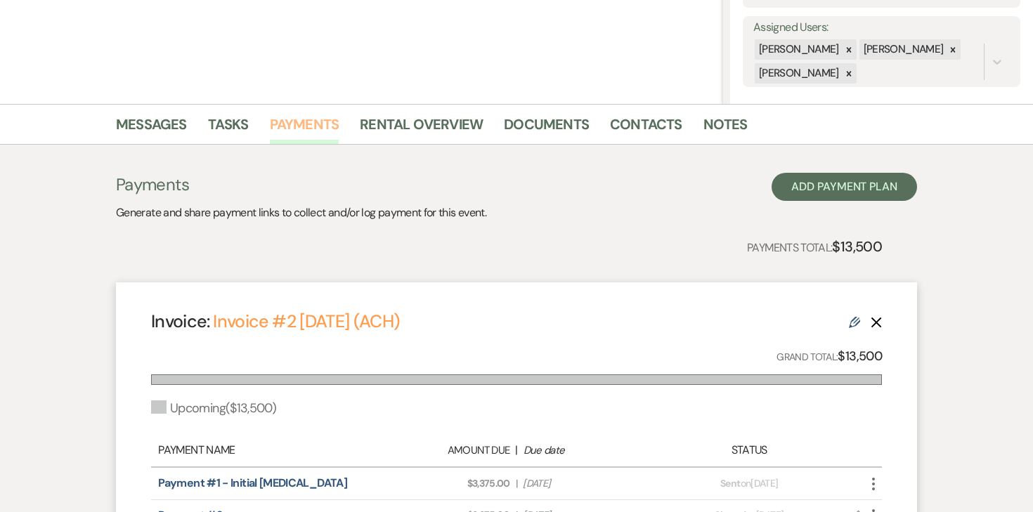
scroll to position [211, 0]
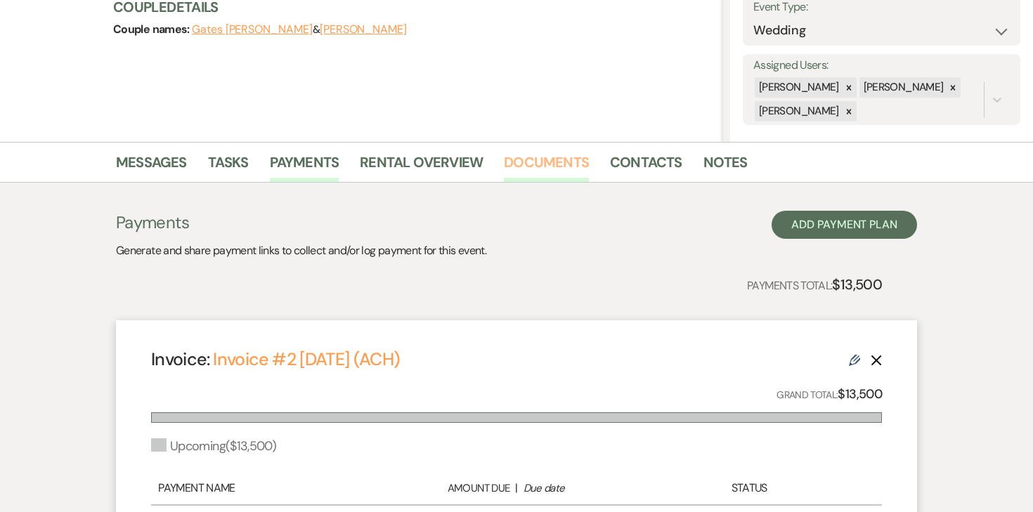
click at [534, 162] on link "Documents" at bounding box center [546, 166] width 85 height 31
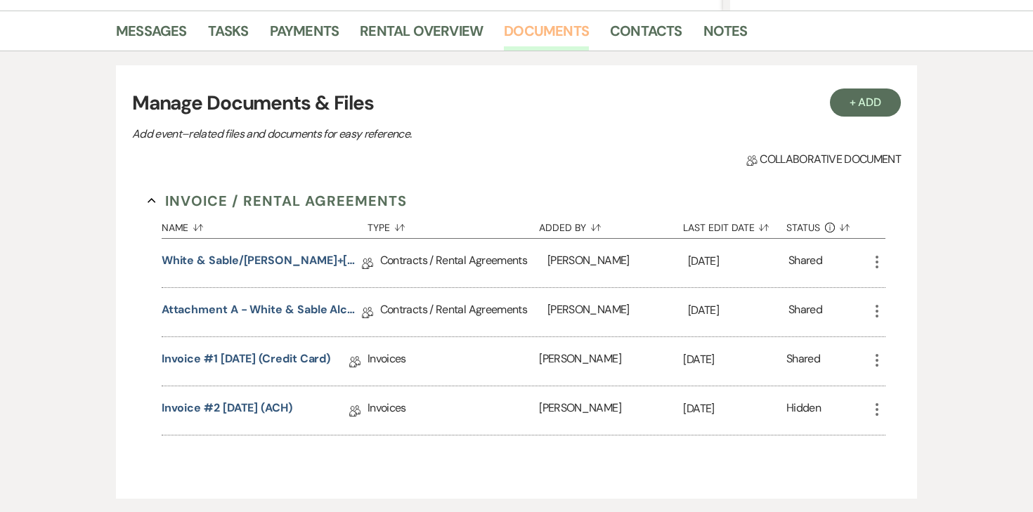
scroll to position [346, 0]
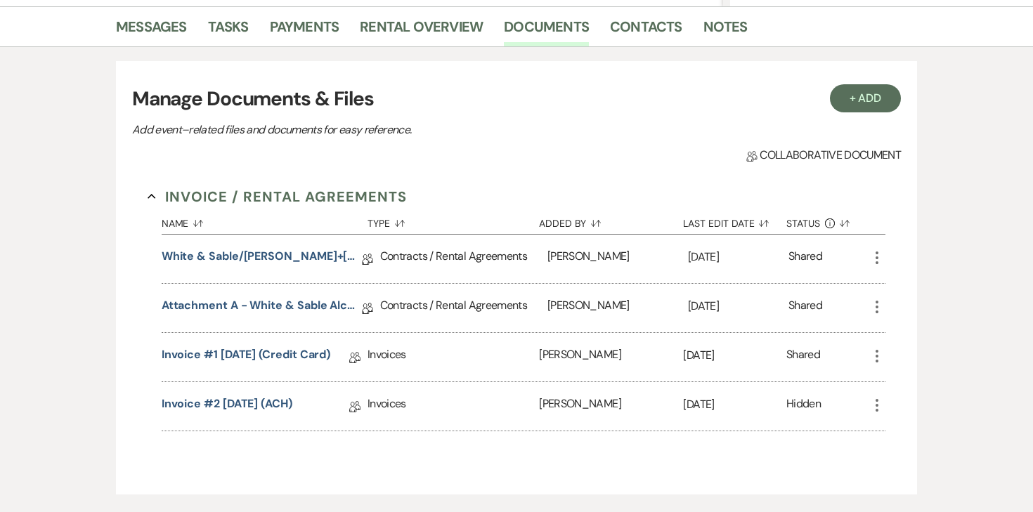
click at [869, 356] on icon "More" at bounding box center [877, 356] width 17 height 17
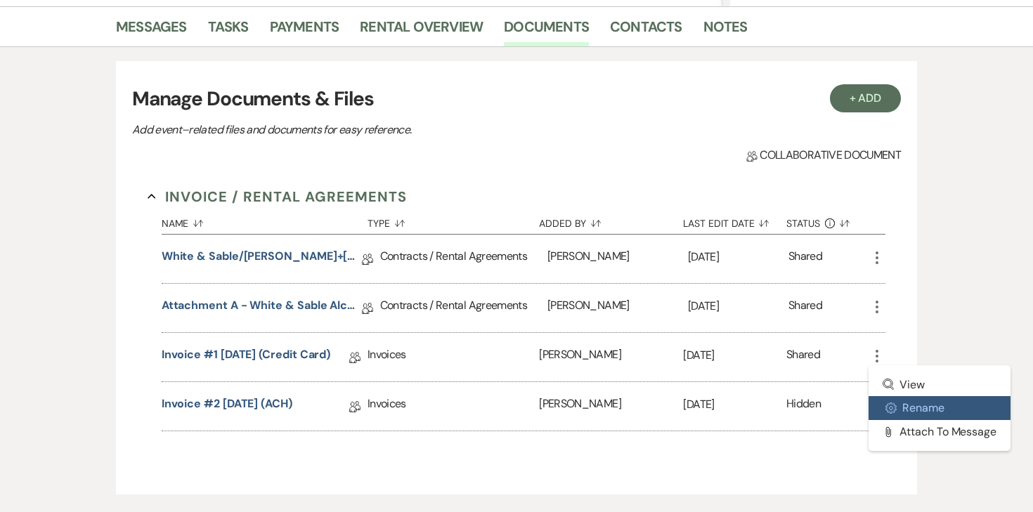
click at [904, 403] on button "Settings Gear Rename" at bounding box center [940, 408] width 142 height 24
select select "22"
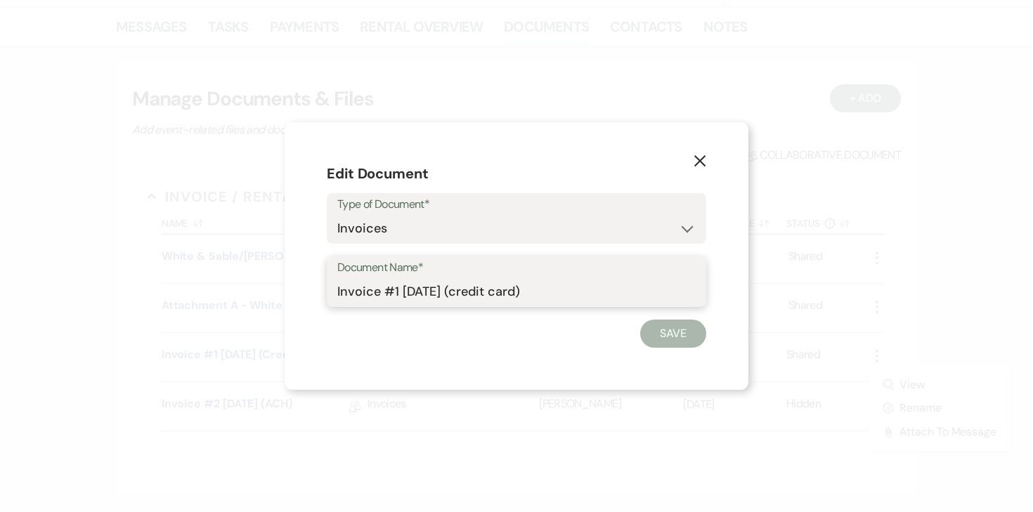
click at [387, 286] on input "Invoice #1 [DATE] (credit card)" at bounding box center [516, 291] width 358 height 27
type input "DELETE - outdated invoice"
click at [635, 335] on div "Save" at bounding box center [516, 334] width 379 height 28
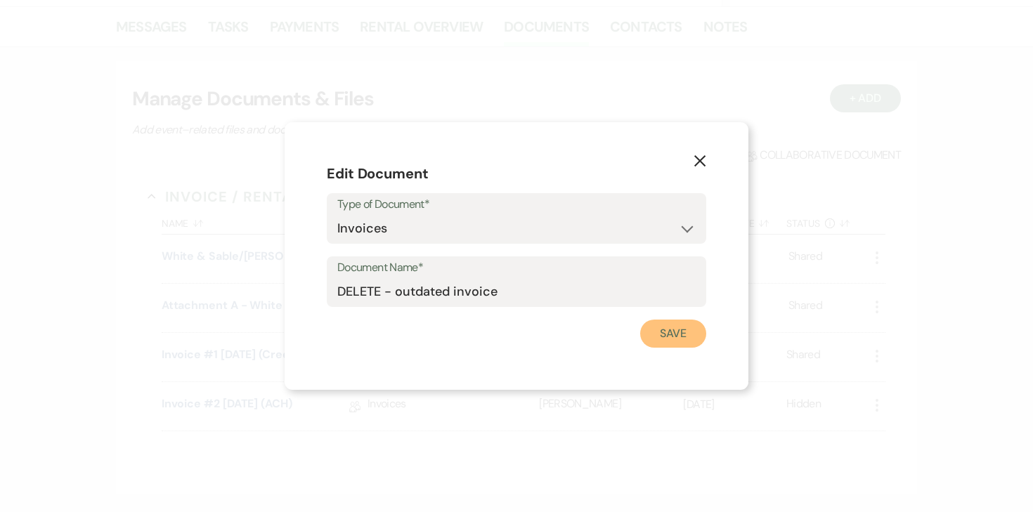
click at [663, 337] on button "Save" at bounding box center [673, 334] width 66 height 28
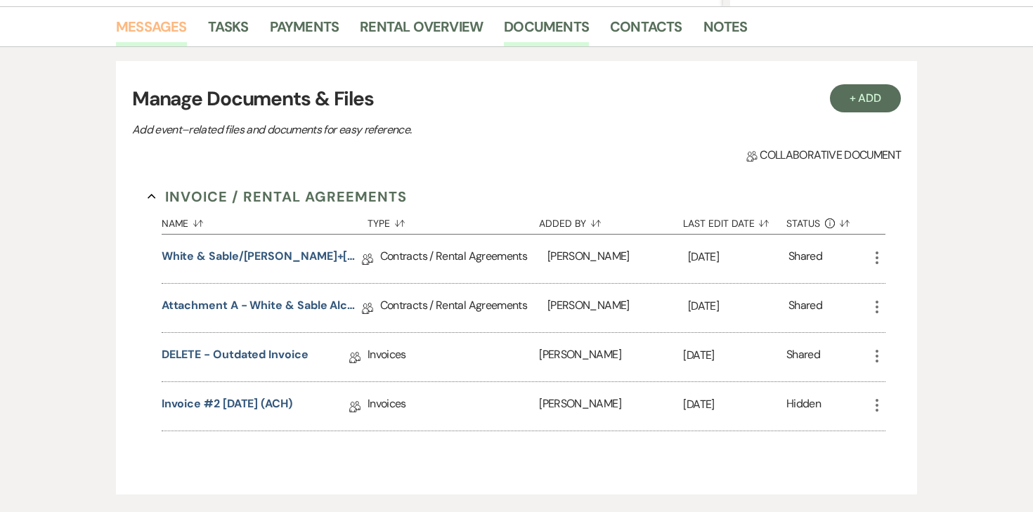
click at [152, 22] on link "Messages" at bounding box center [151, 30] width 71 height 31
click at [152, 23] on link "Messages" at bounding box center [151, 30] width 71 height 31
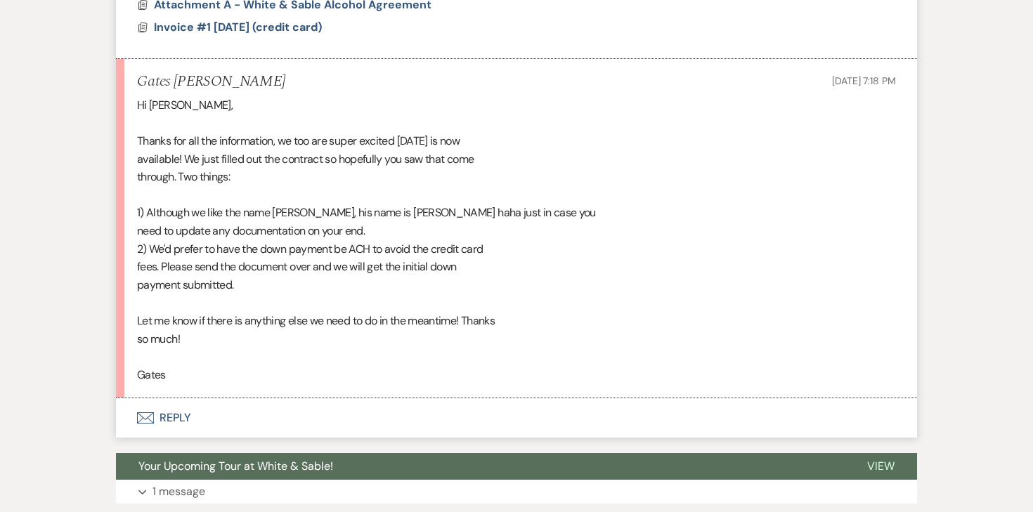
scroll to position [1322, 0]
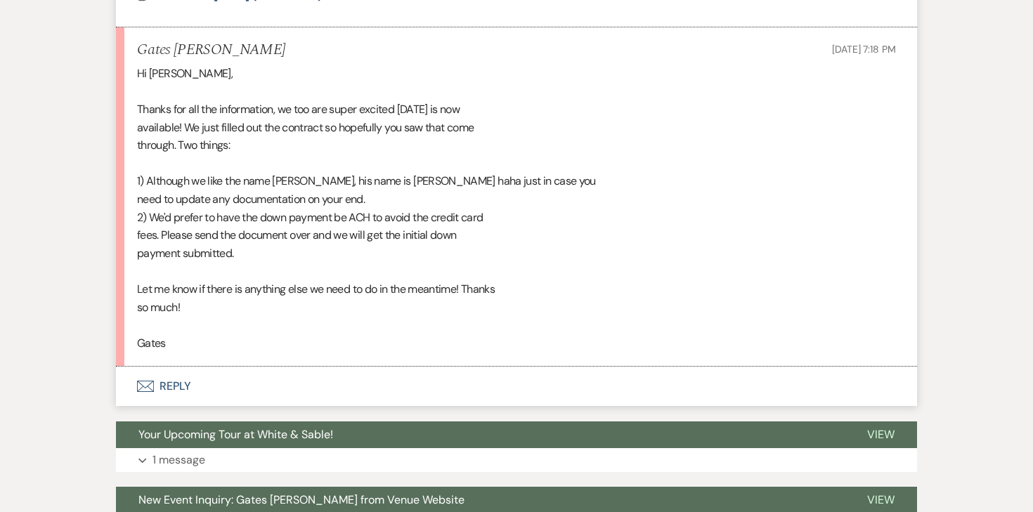
click at [177, 389] on button "Envelope Reply" at bounding box center [516, 386] width 801 height 39
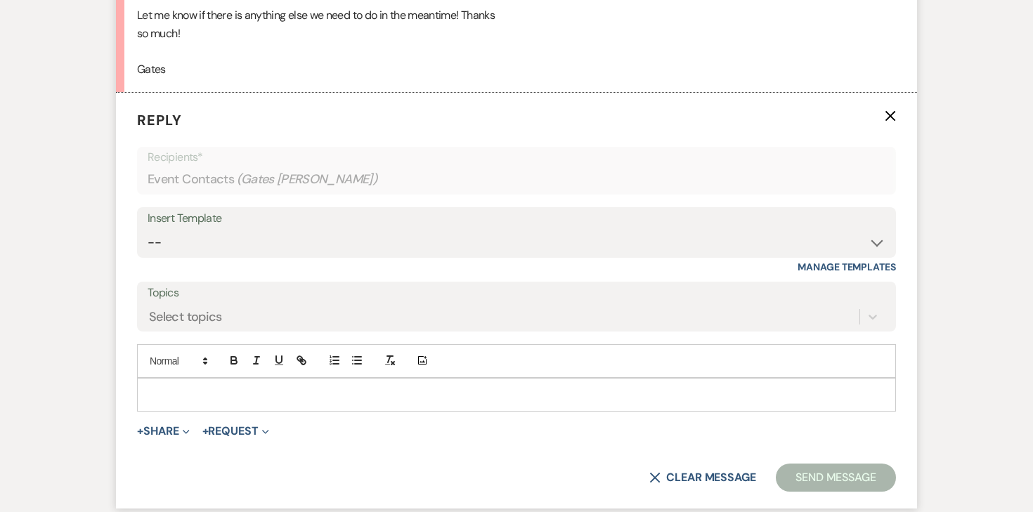
scroll to position [1604, 0]
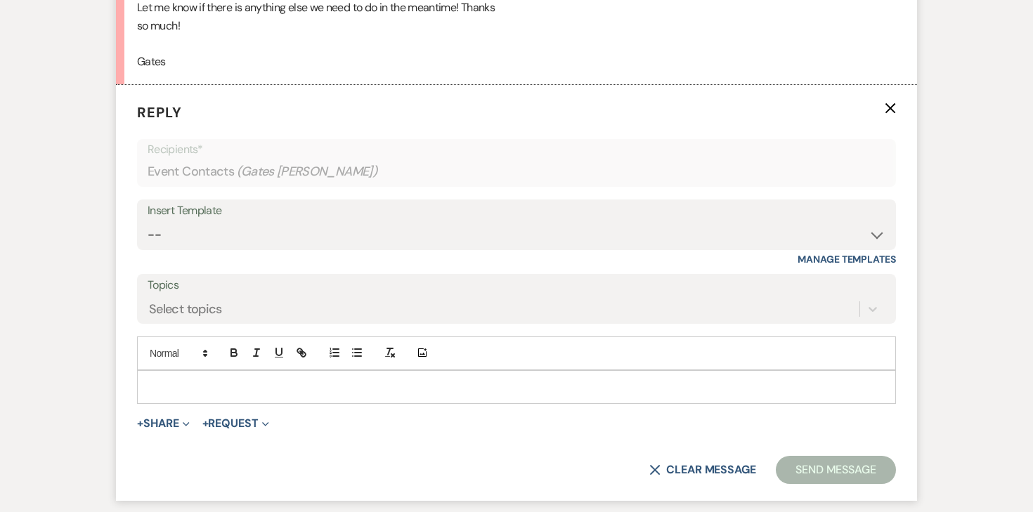
click at [200, 386] on p at bounding box center [516, 386] width 736 height 15
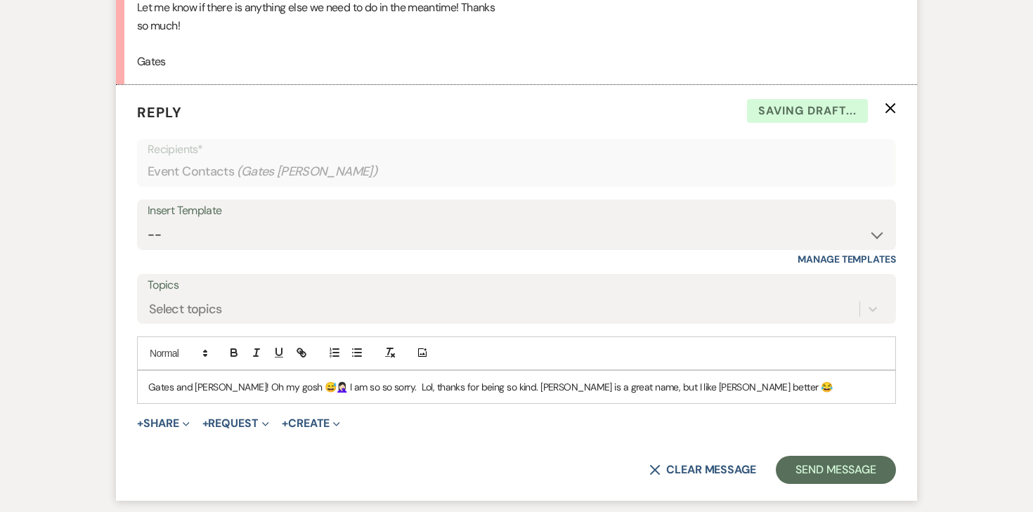
click at [642, 388] on p "Gates and [PERSON_NAME]! Oh my gosh 😅🤦🏻‍♀️ I am so so sorry. Lol, thanks for be…" at bounding box center [516, 386] width 736 height 15
click at [727, 386] on p "Gates and [PERSON_NAME]! Oh my gosh 😅🤦🏻‍♀️ I am so so sorry. Lol, thanks for be…" at bounding box center [516, 386] width 736 height 15
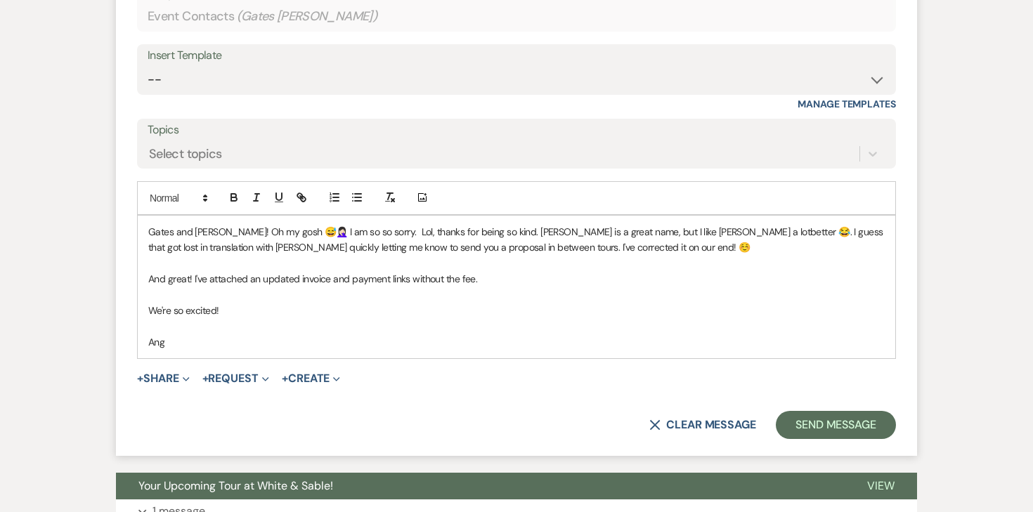
scroll to position [1774, 0]
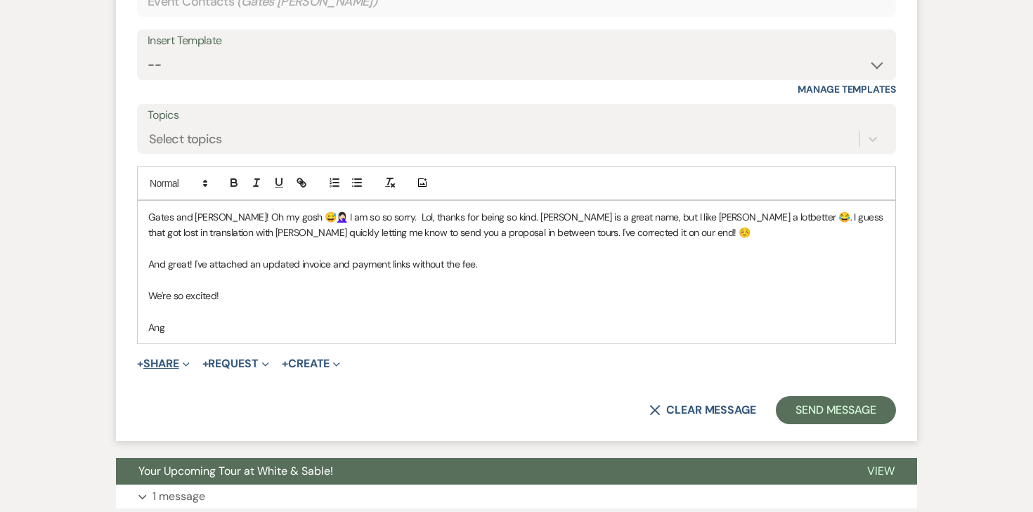
click at [175, 362] on button "+ Share Expand" at bounding box center [163, 363] width 53 height 11
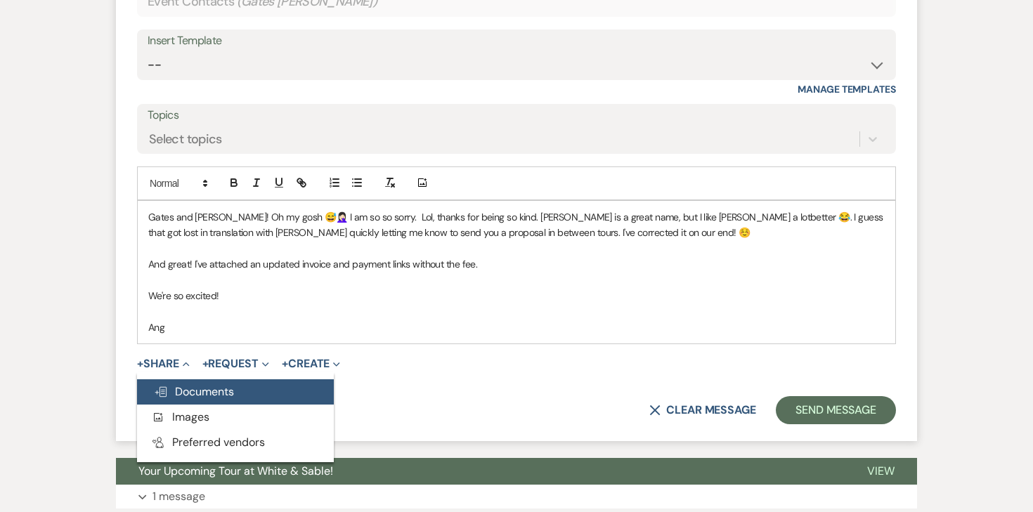
click at [180, 386] on span "Doc Upload Documents" at bounding box center [194, 391] width 80 height 15
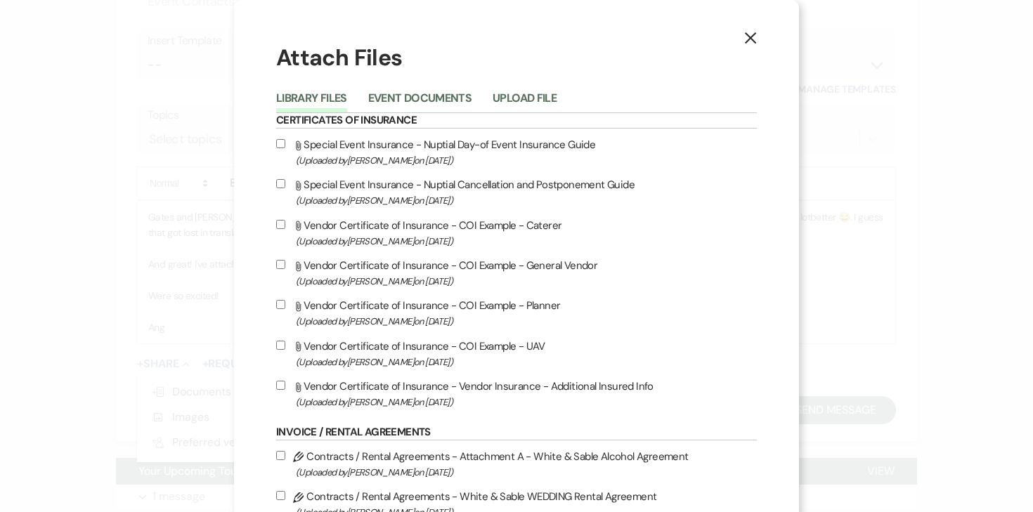
click at [451, 90] on li "Event Documents" at bounding box center [430, 100] width 124 height 23
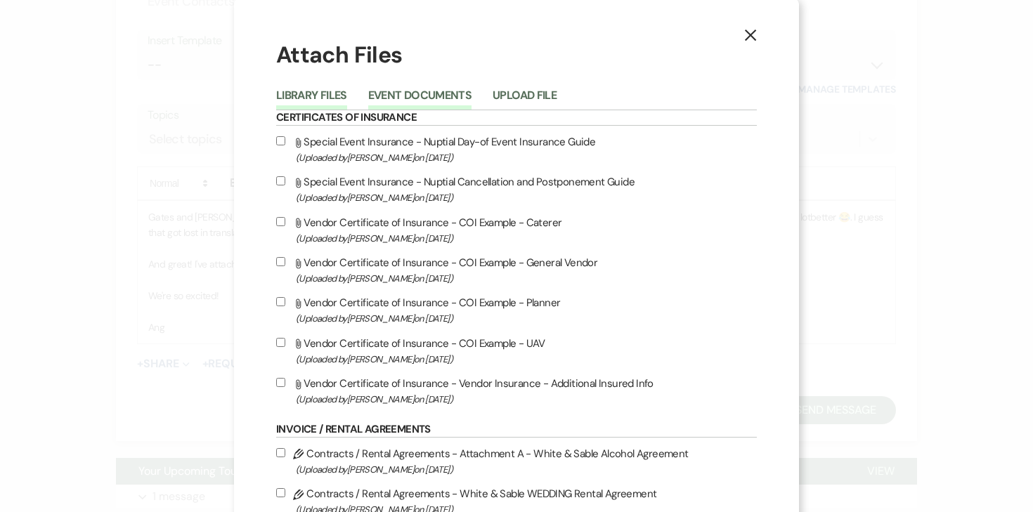
click at [443, 98] on button "Event Documents" at bounding box center [419, 100] width 103 height 20
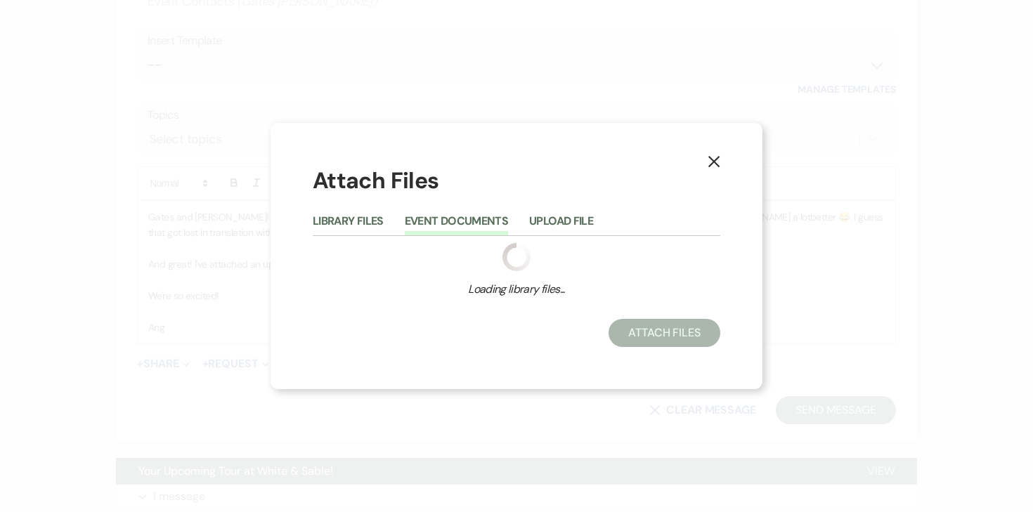
scroll to position [0, 0]
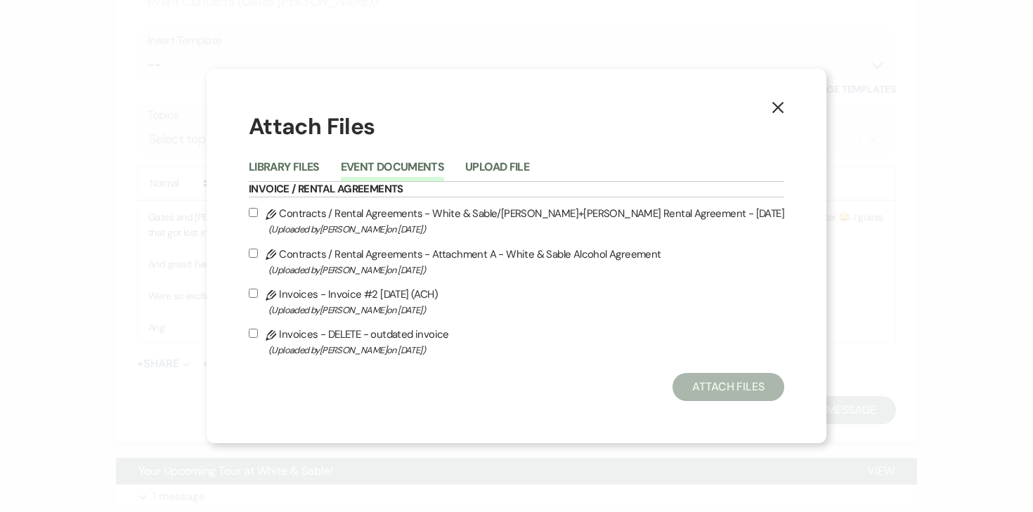
click at [258, 291] on input "Pencil Invoices - Invoice #2 [DATE] (ACH) (Uploaded by [PERSON_NAME] on [DATE] )" at bounding box center [253, 293] width 9 height 9
checkbox input "true"
click at [673, 391] on button "Attach Files" at bounding box center [728, 387] width 112 height 28
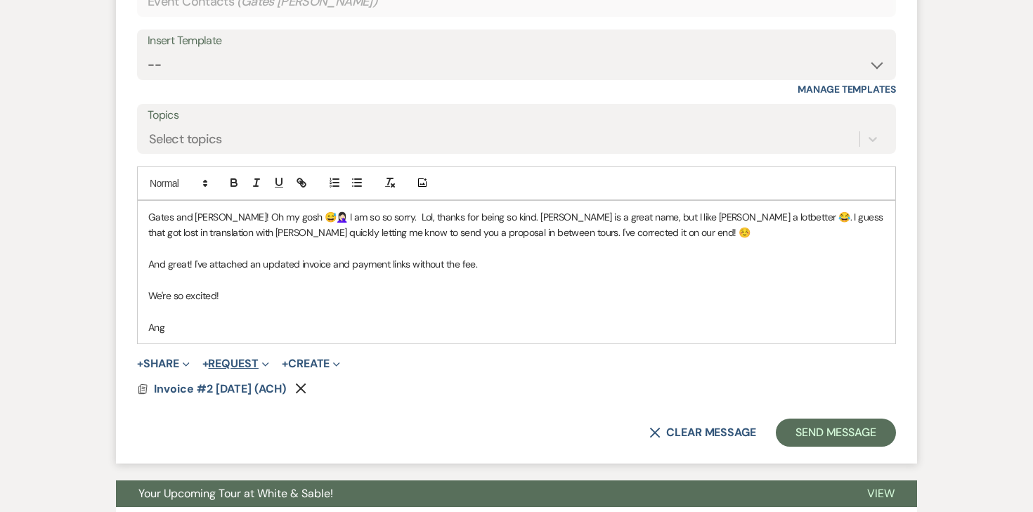
click at [229, 363] on button "+ Request Expand" at bounding box center [235, 363] width 67 height 11
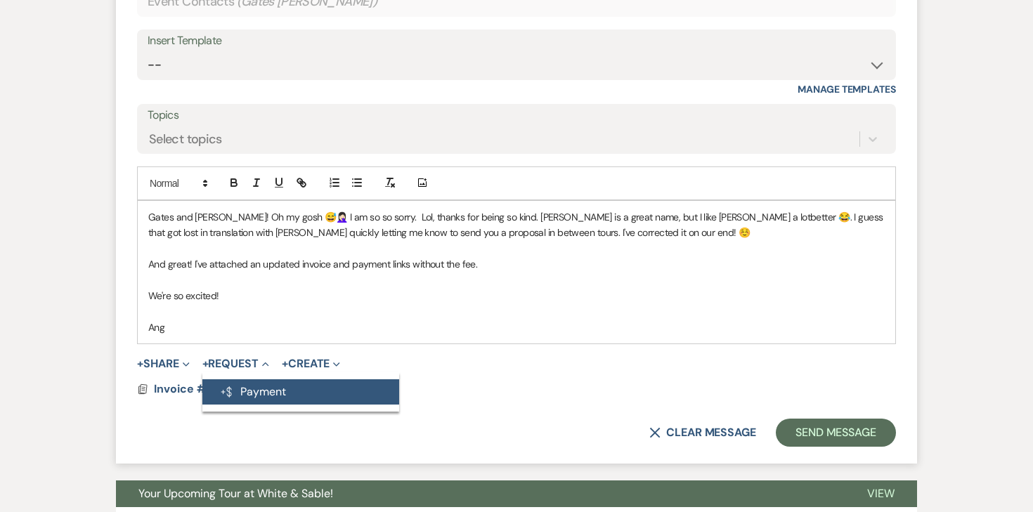
click at [240, 386] on button "Generate Payment Payment" at bounding box center [300, 391] width 197 height 25
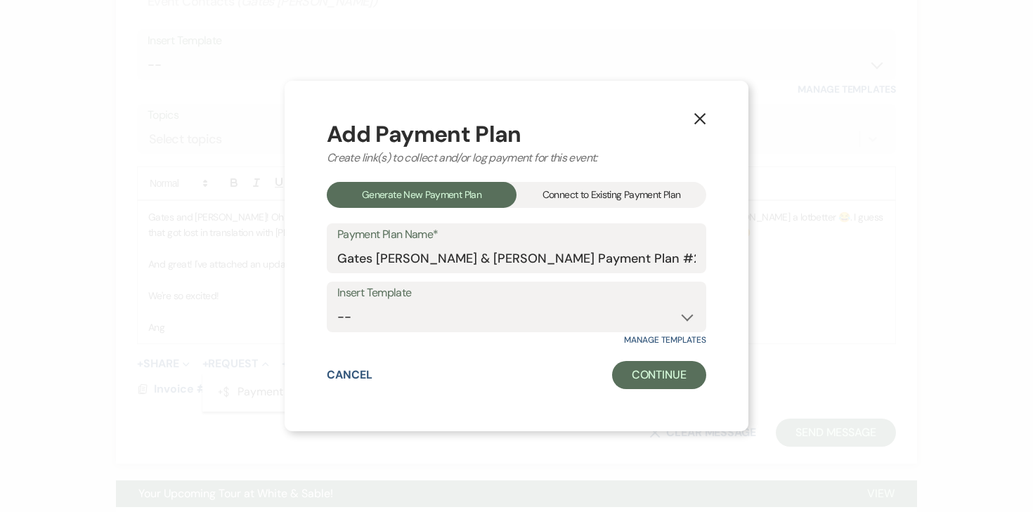
click at [566, 198] on div "Connect to Existing Payment Plan" at bounding box center [611, 195] width 190 height 26
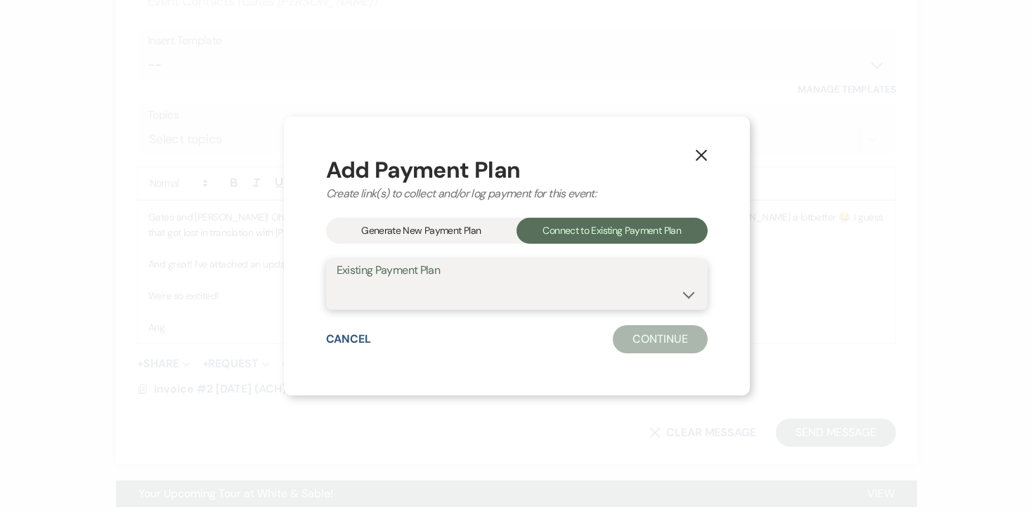
click at [501, 285] on select "Gates [PERSON_NAME] & [PERSON_NAME] Payment Plan #1" at bounding box center [517, 294] width 360 height 27
select select "25591"
click at [337, 281] on select "Gates [PERSON_NAME] & [PERSON_NAME] Payment Plan #1" at bounding box center [517, 294] width 360 height 27
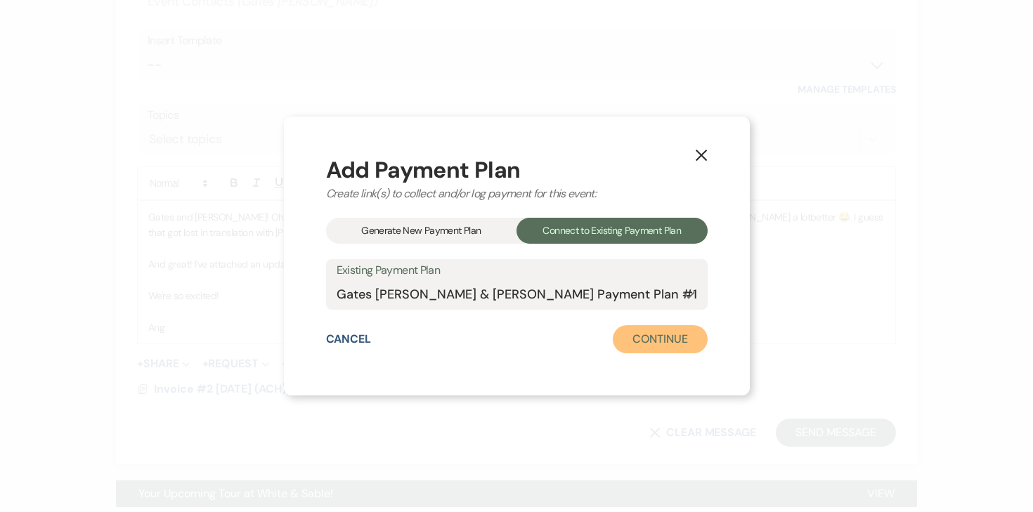
click at [625, 344] on button "Continue" at bounding box center [660, 339] width 94 height 28
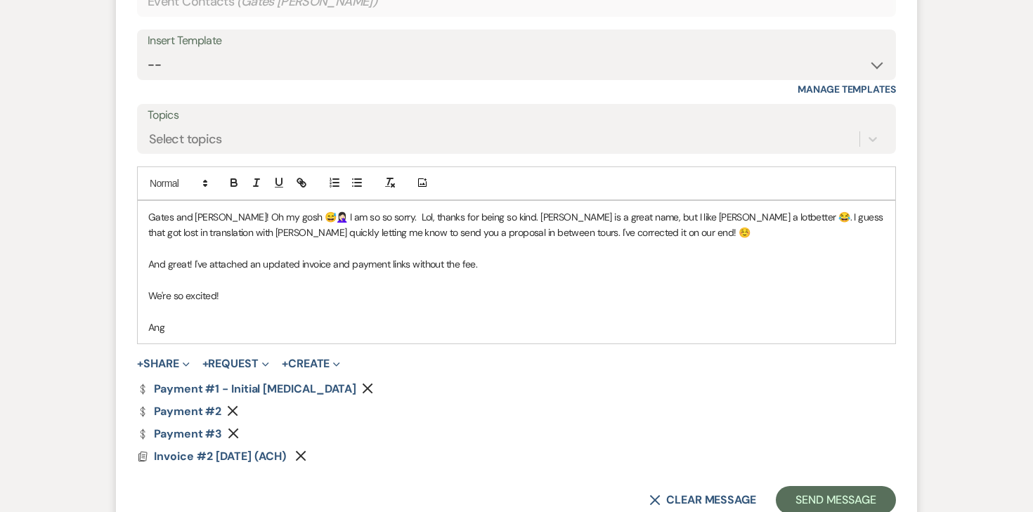
click at [233, 408] on icon "Remove" at bounding box center [232, 410] width 11 height 11
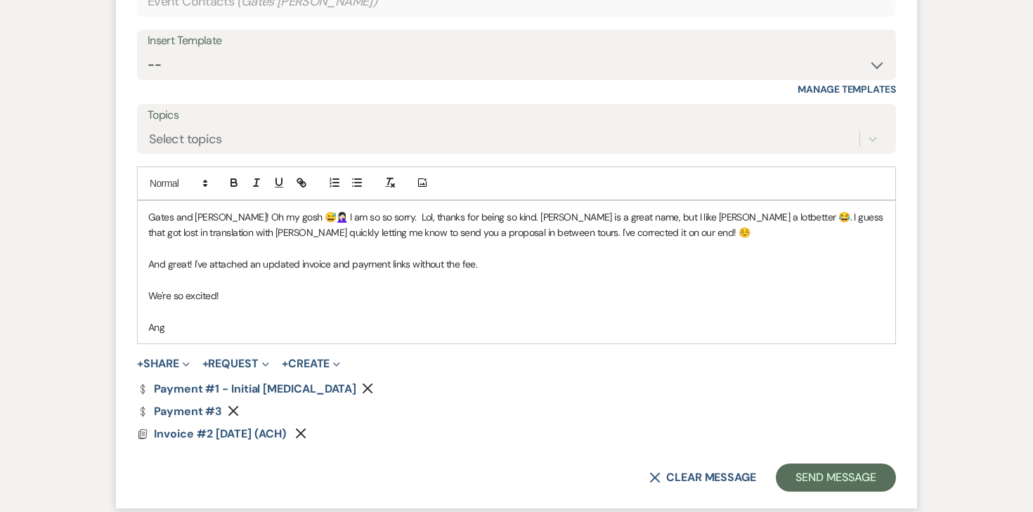
click at [233, 407] on icon "Remove" at bounding box center [233, 410] width 11 height 11
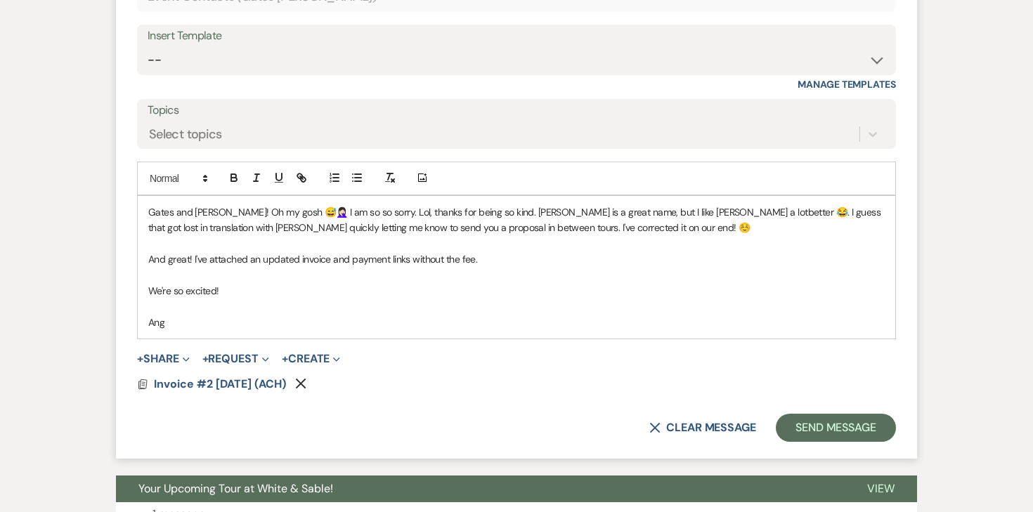
scroll to position [1785, 0]
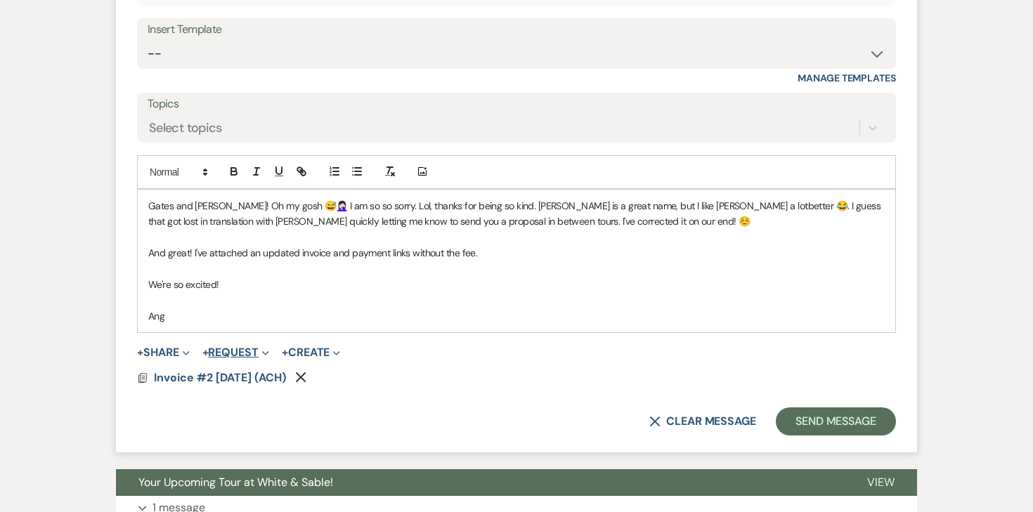
click at [248, 349] on button "+ Request Expand" at bounding box center [235, 352] width 67 height 11
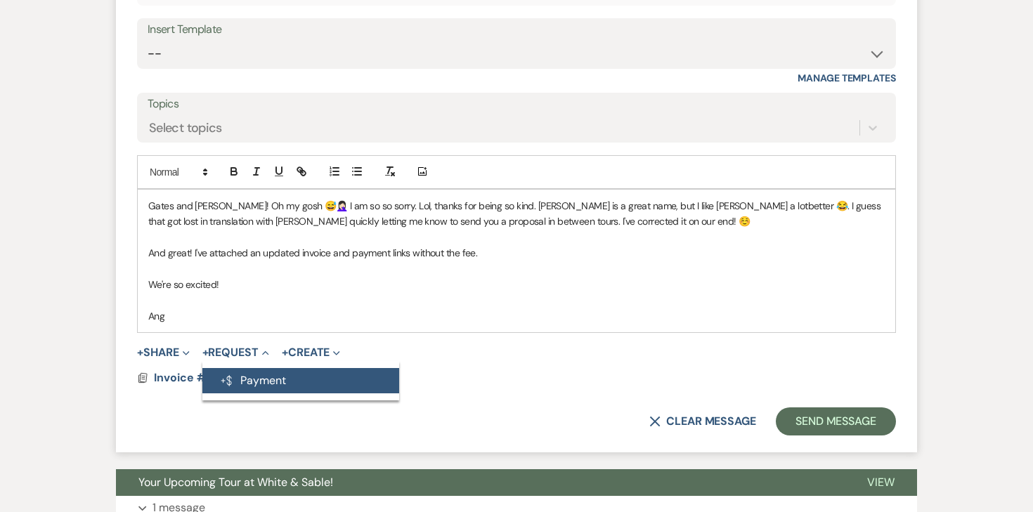
click at [253, 371] on button "Generate Payment Payment" at bounding box center [300, 380] width 197 height 25
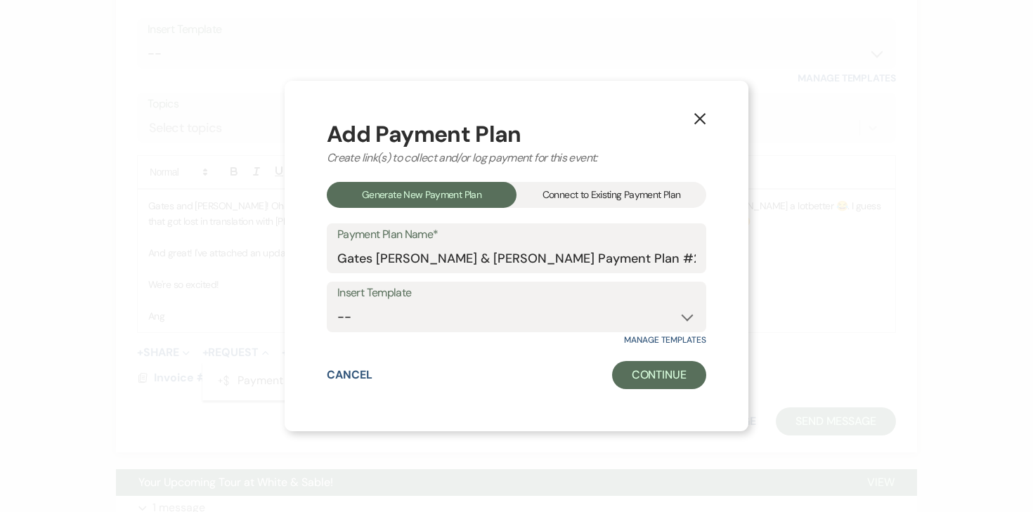
click at [541, 201] on div "Connect to Existing Payment Plan" at bounding box center [611, 195] width 190 height 26
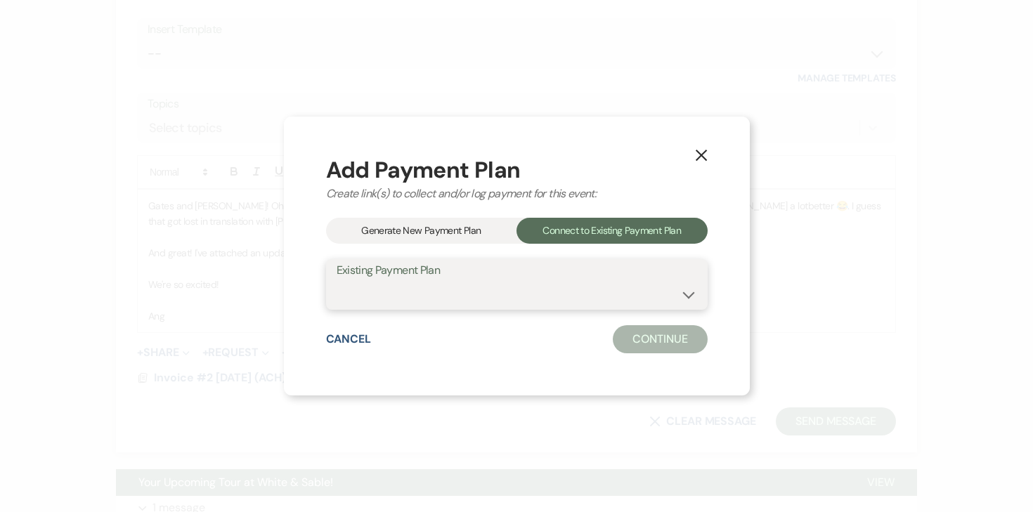
click at [431, 294] on select "Gates [PERSON_NAME] & [PERSON_NAME] Payment Plan #1" at bounding box center [517, 294] width 360 height 27
select select "25591"
click at [337, 281] on select "Gates [PERSON_NAME] & [PERSON_NAME] Payment Plan #1" at bounding box center [517, 294] width 360 height 27
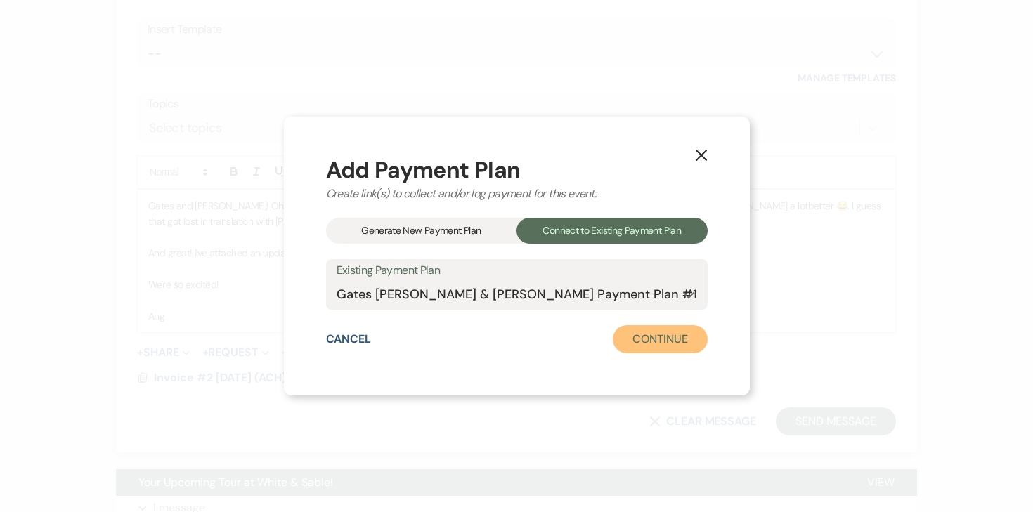
click at [646, 334] on button "Continue" at bounding box center [660, 339] width 94 height 28
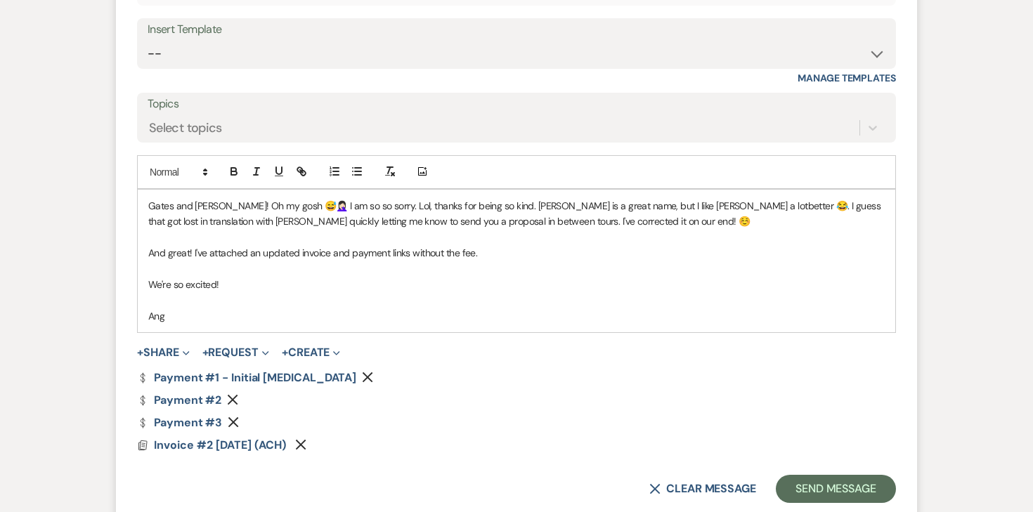
click at [235, 402] on use "button" at bounding box center [233, 400] width 11 height 11
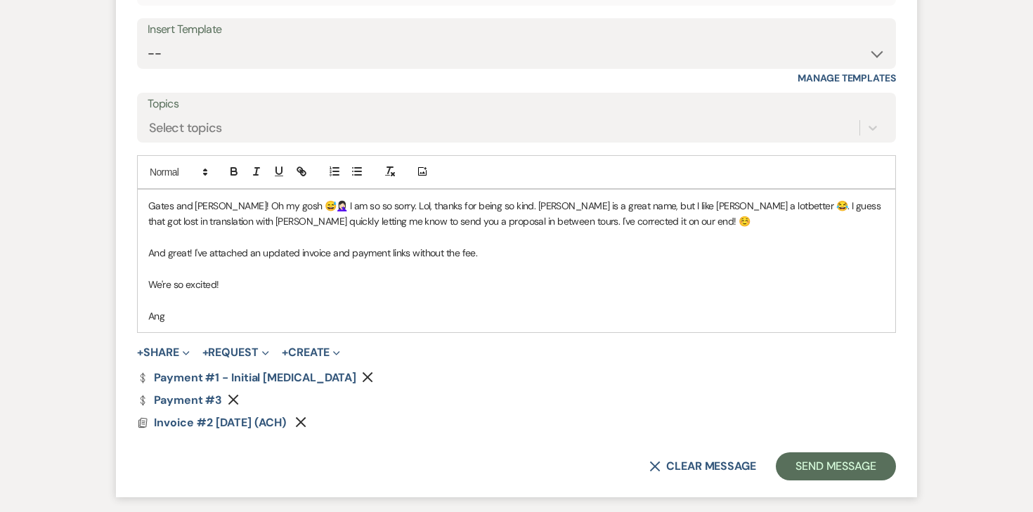
click at [235, 401] on icon "Remove" at bounding box center [233, 399] width 11 height 11
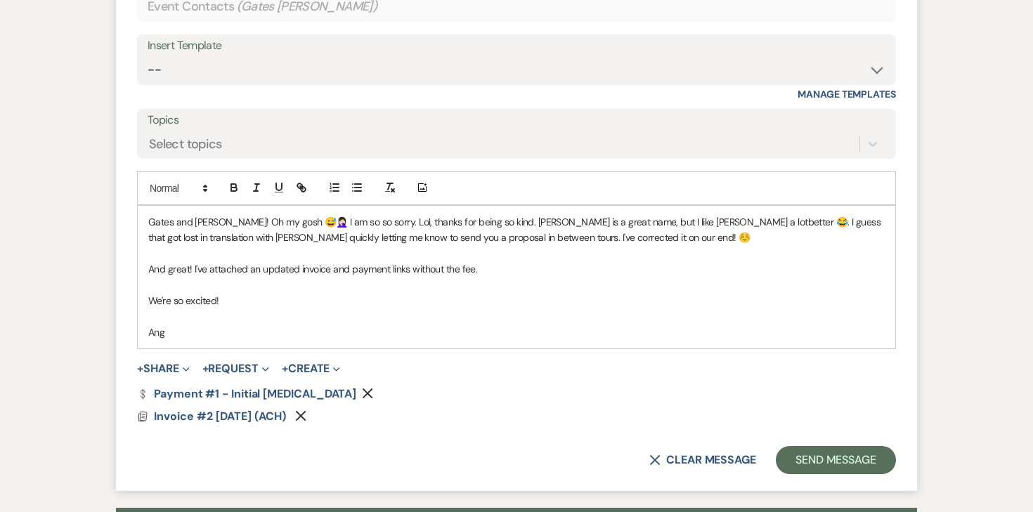
scroll to position [1771, 0]
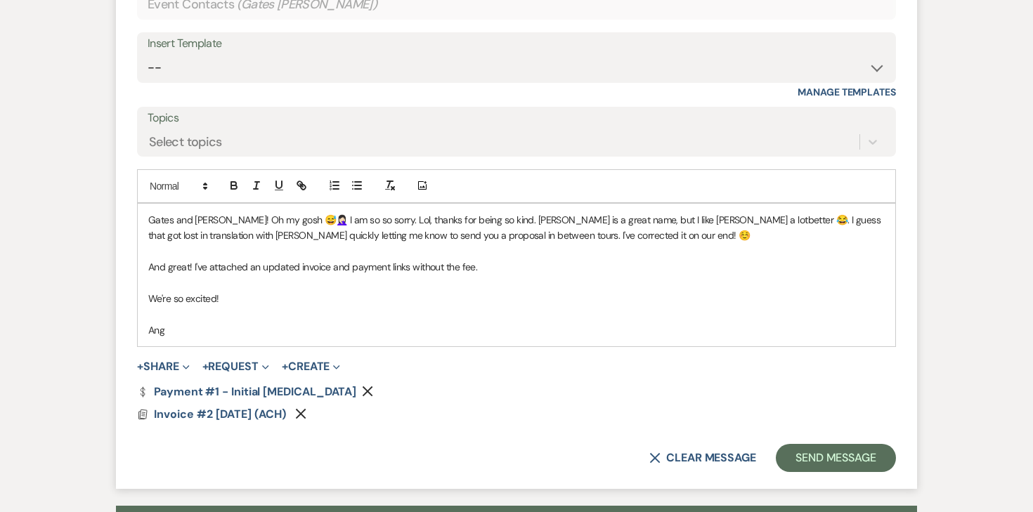
click at [658, 219] on p "Gates and [PERSON_NAME]! Oh my gosh 😅🤦🏻‍♀️ I am so so sorry. Lol, thanks for be…" at bounding box center [516, 228] width 736 height 32
click at [453, 238] on p "Gates and [PERSON_NAME]! Oh my gosh 😅🤦🏻‍♀️ I am so so sorry. Lol, thanks for be…" at bounding box center [516, 228] width 736 height 32
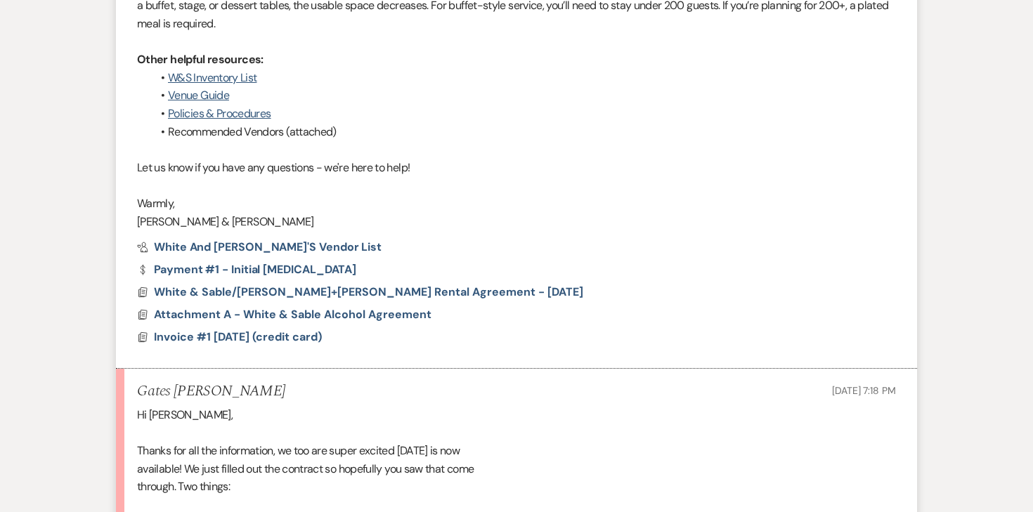
scroll to position [984, 0]
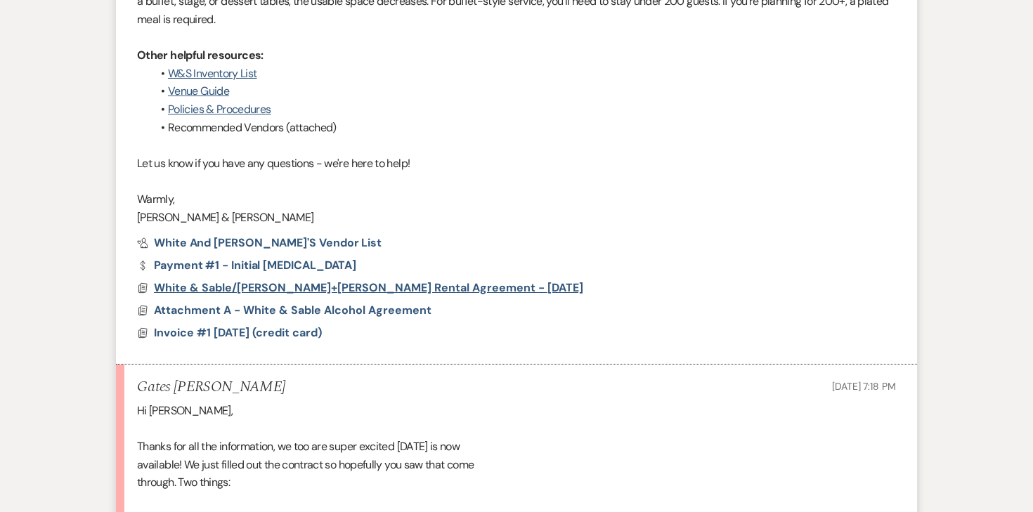
click at [368, 291] on span "White & Sable/[PERSON_NAME]+[PERSON_NAME] Rental Agreement - [DATE]" at bounding box center [368, 287] width 429 height 15
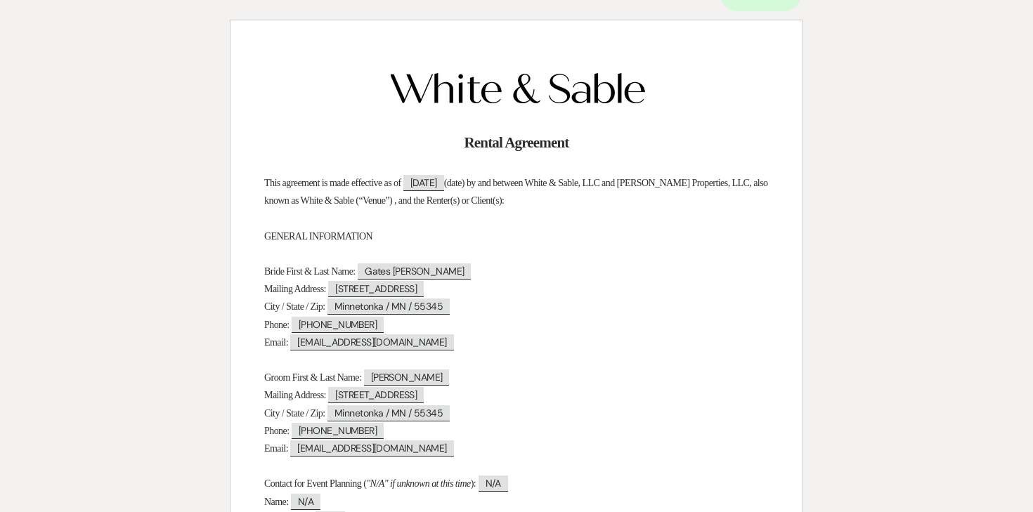
scroll to position [0, 0]
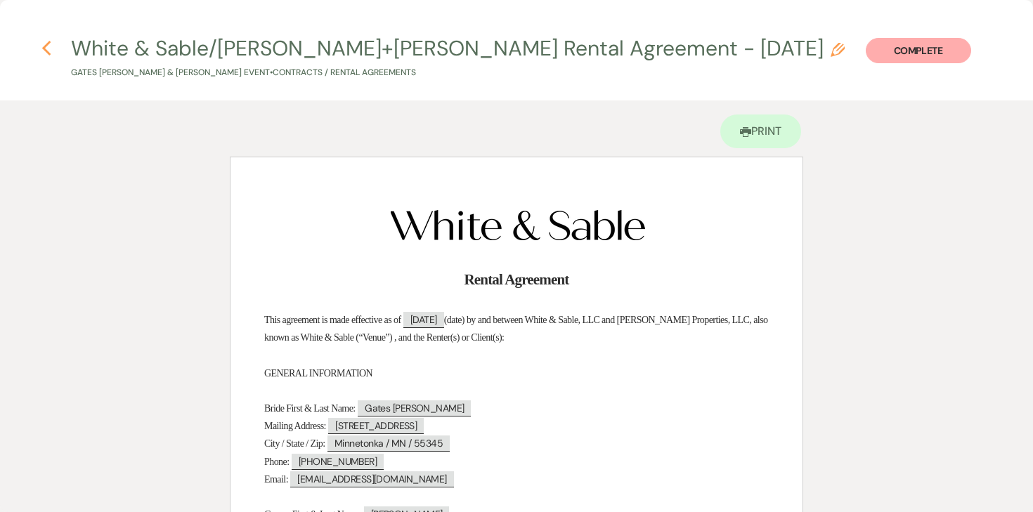
click at [48, 47] on icon "Previous" at bounding box center [46, 48] width 11 height 17
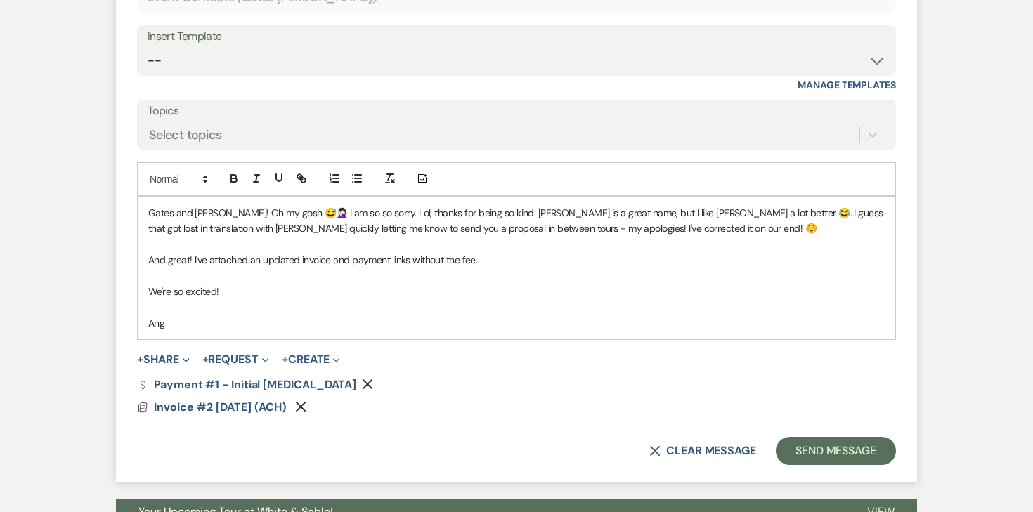
scroll to position [1783, 0]
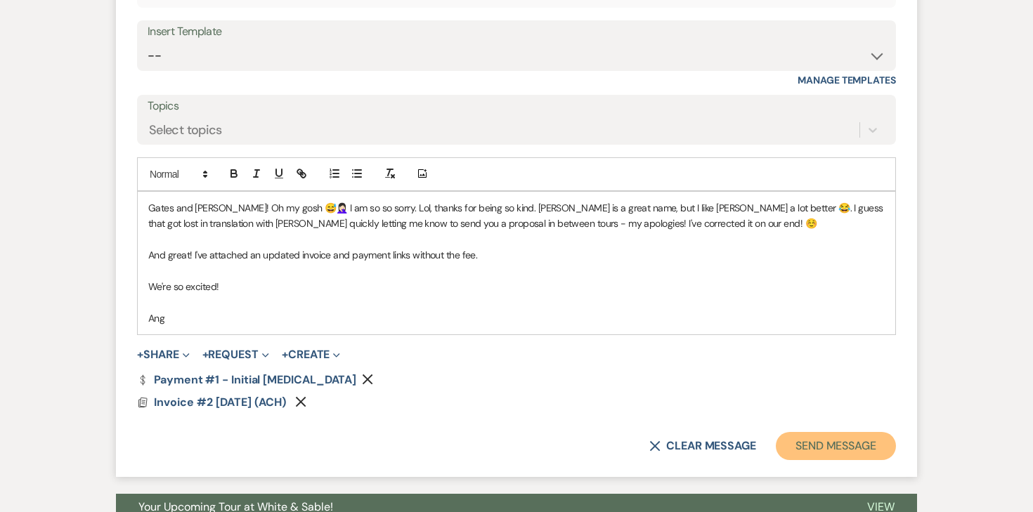
click at [789, 436] on button "Send Message" at bounding box center [836, 446] width 120 height 28
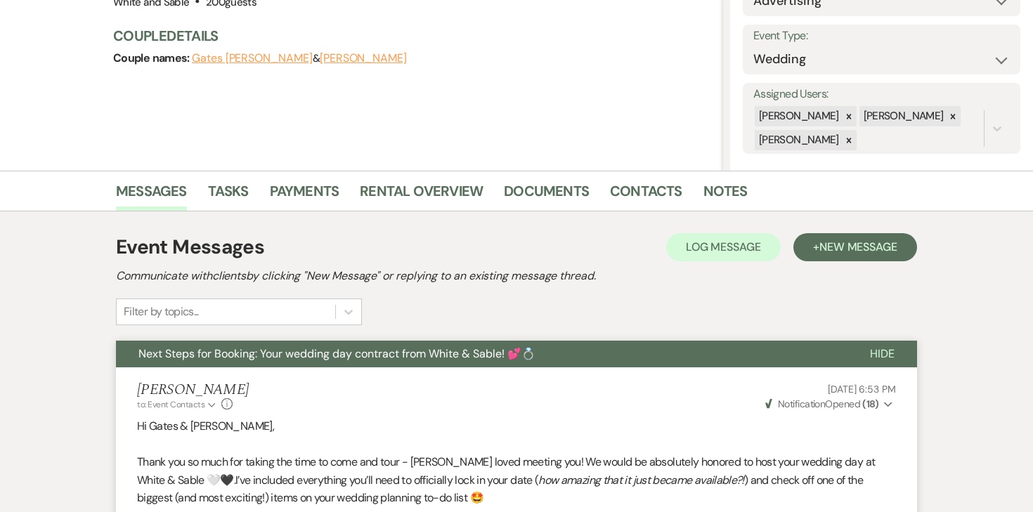
scroll to position [0, 0]
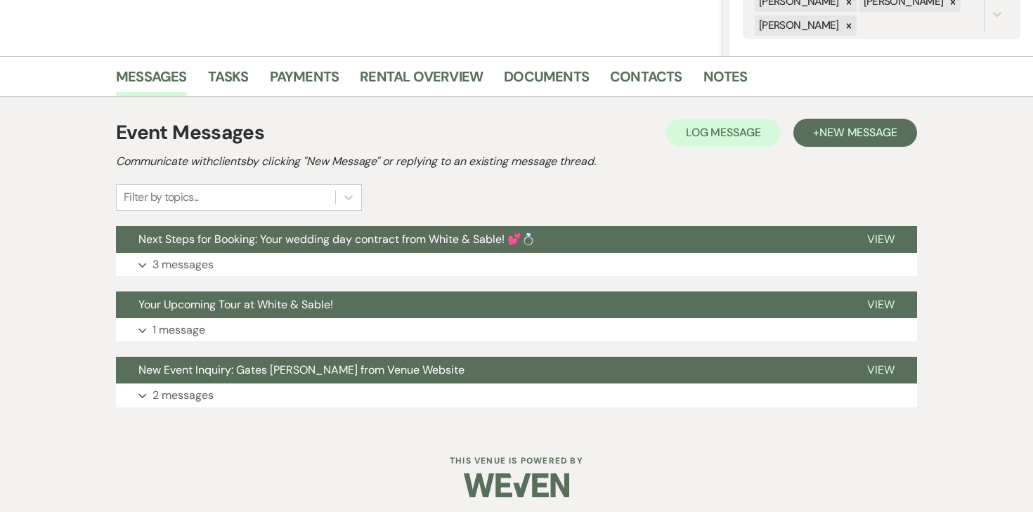
scroll to position [303, 0]
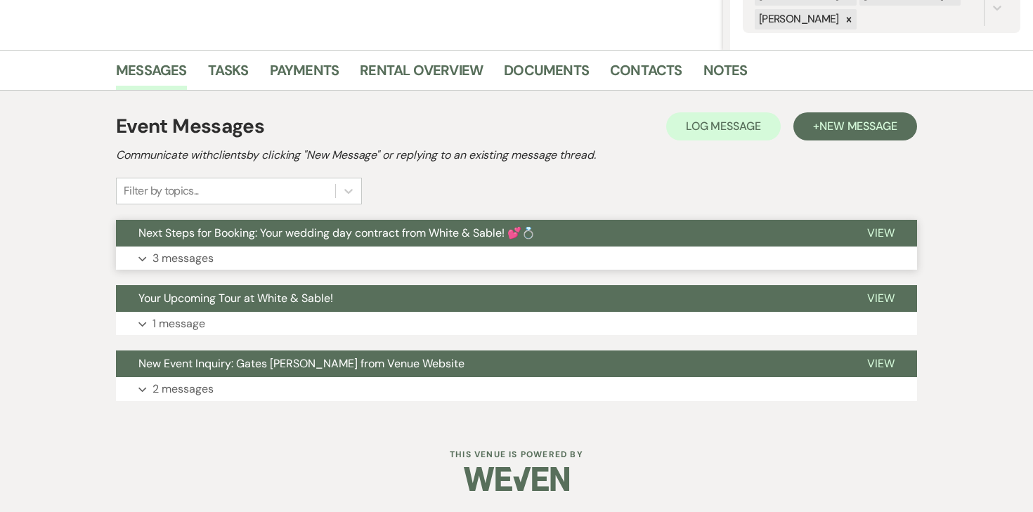
click at [178, 251] on p "3 messages" at bounding box center [182, 258] width 61 height 18
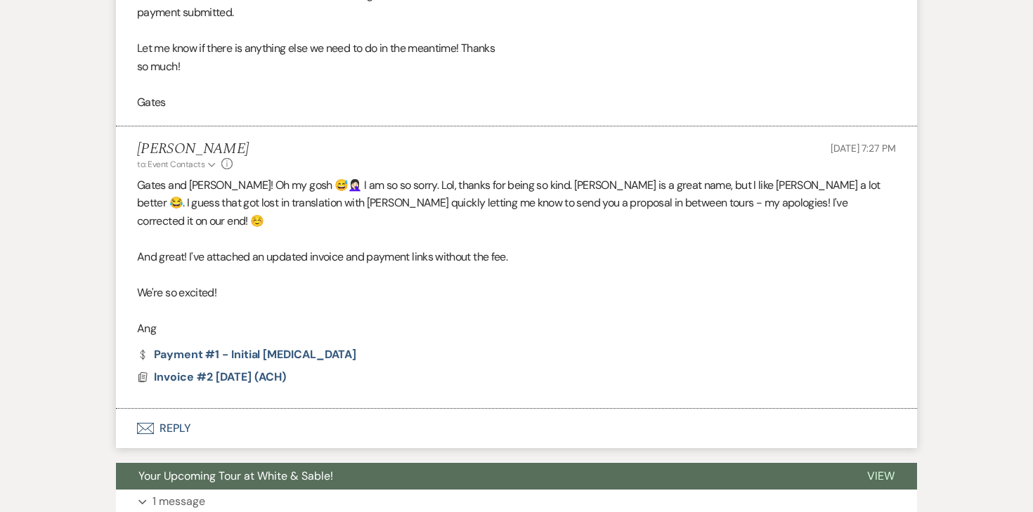
scroll to position [1563, 0]
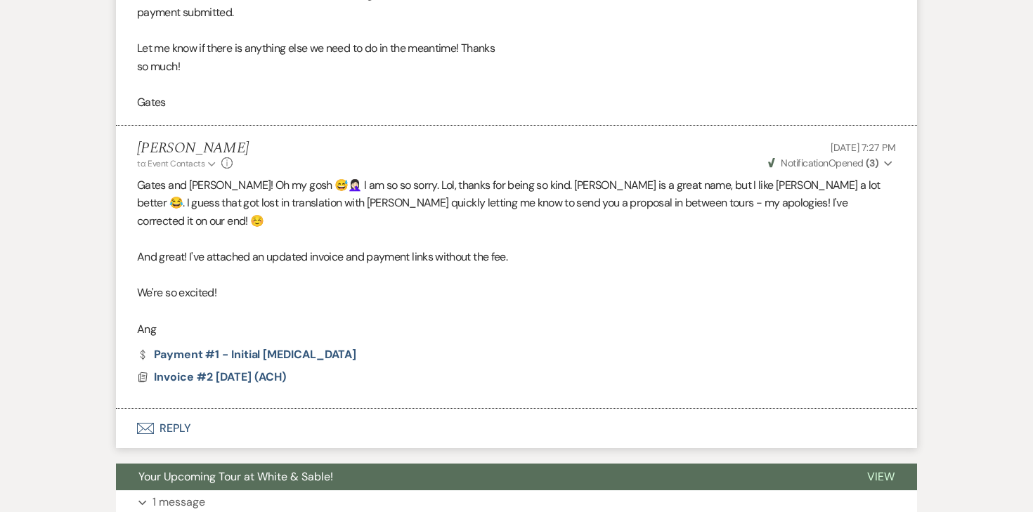
click at [870, 165] on strong "( 3 )" at bounding box center [872, 163] width 13 height 13
click at [722, 169] on div "Angela Oldenburger to: Event Contacts Expand Info Sep 23, 2025, 7:27 PM Weven C…" at bounding box center [516, 155] width 759 height 30
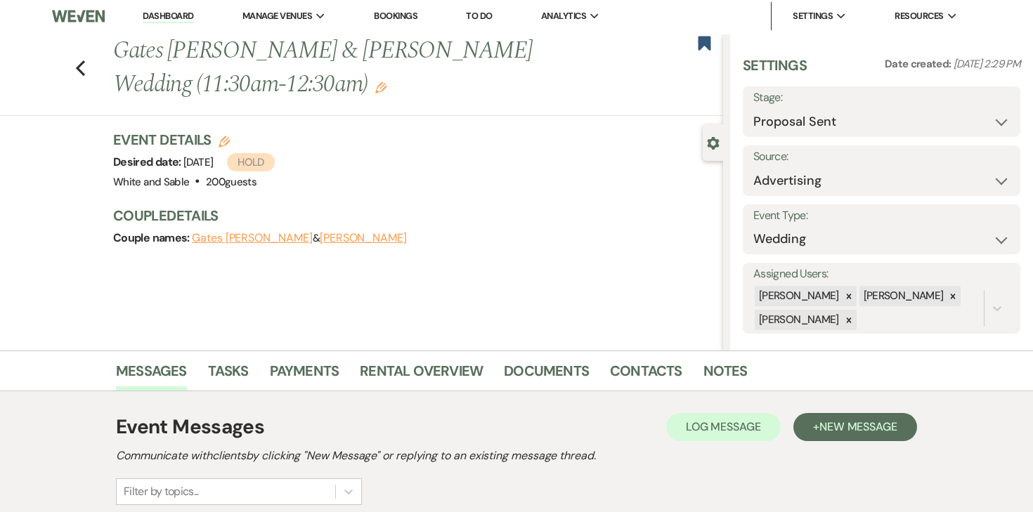
scroll to position [0, 0]
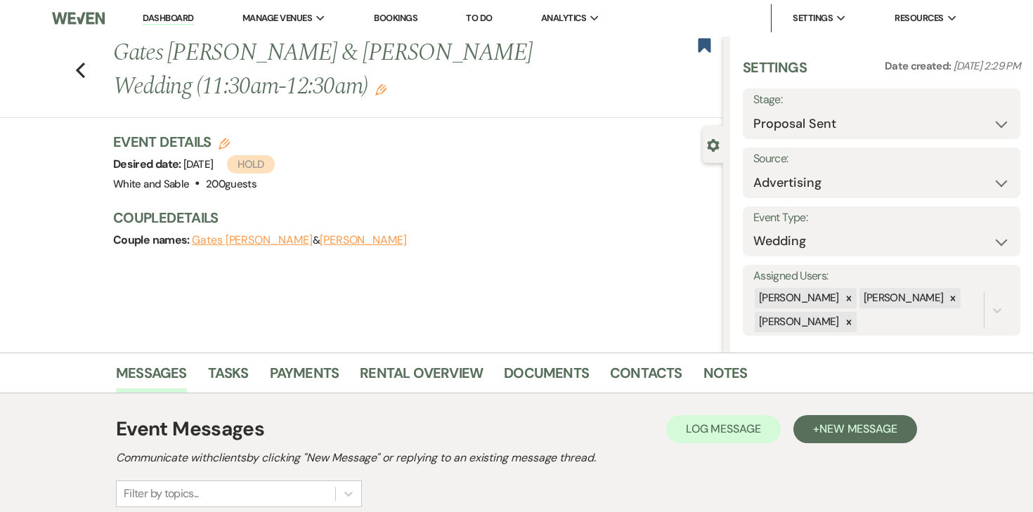
click at [154, 18] on link "Dashboard" at bounding box center [168, 18] width 51 height 13
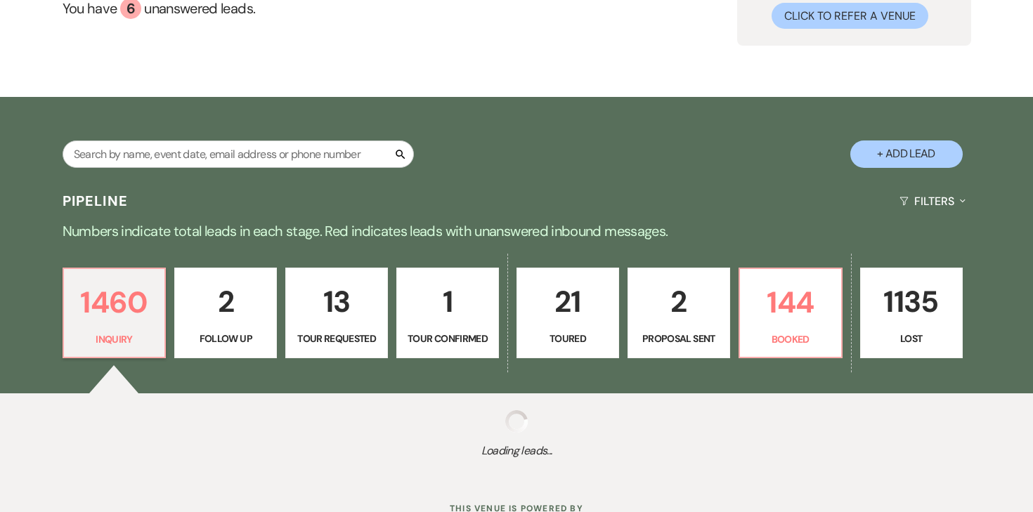
scroll to position [206, 0]
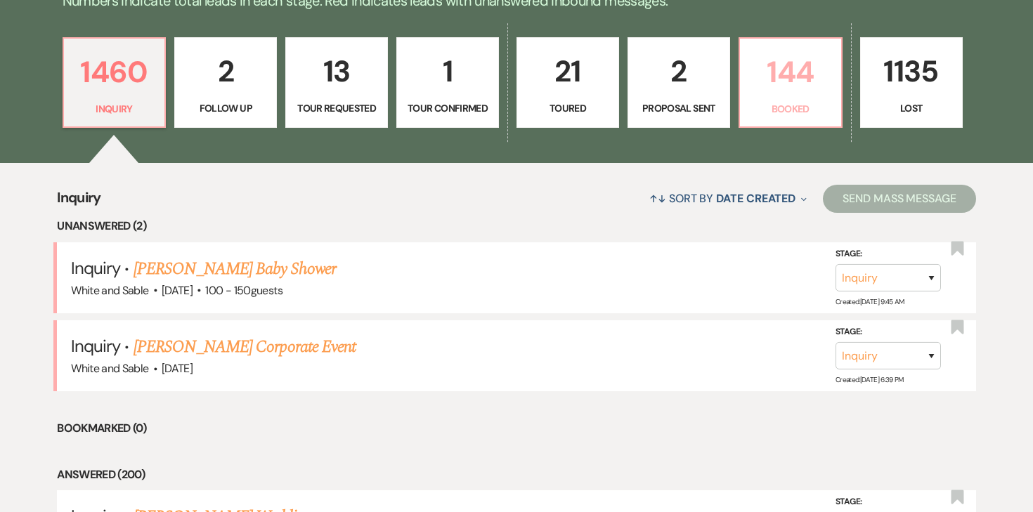
click at [798, 113] on p "Booked" at bounding box center [790, 108] width 84 height 15
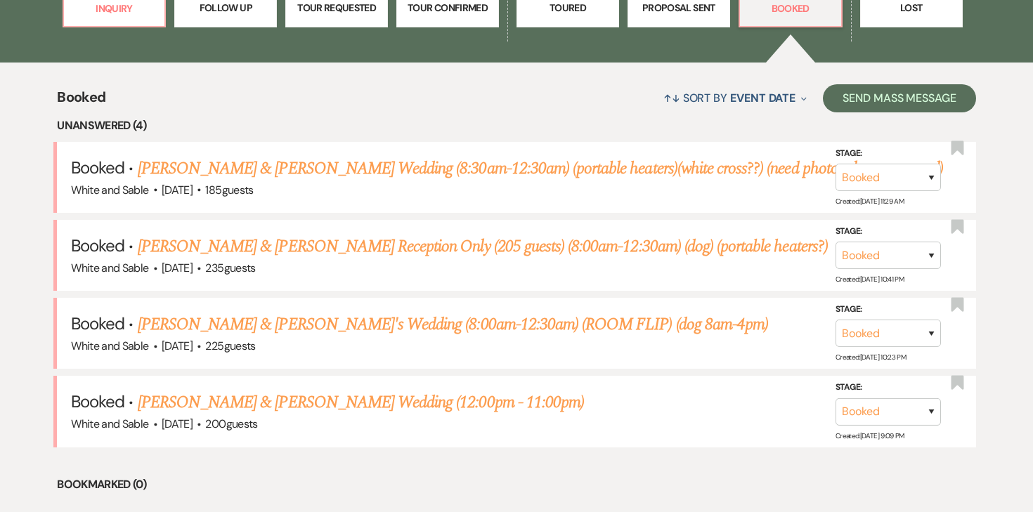
scroll to position [483, 0]
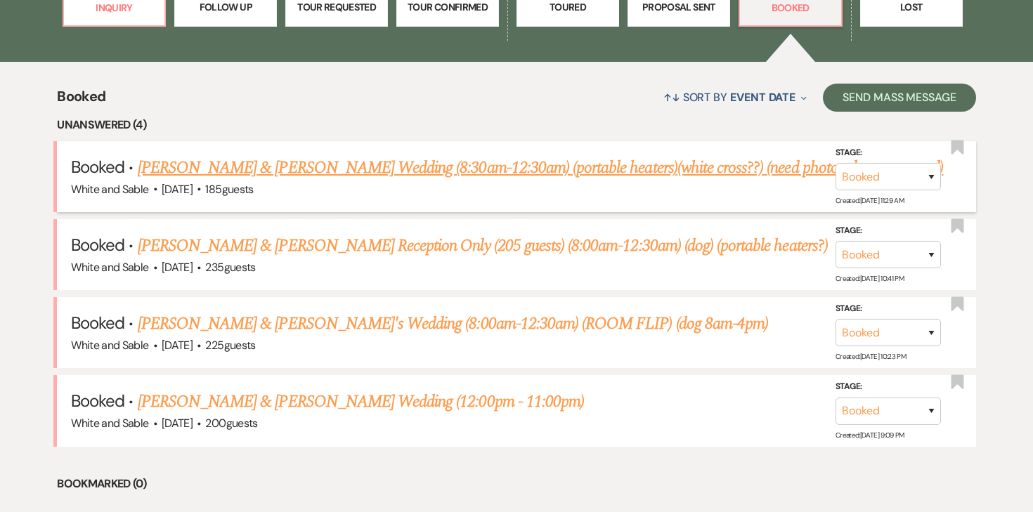
click at [471, 162] on link "Hannah Vessey & Kyle Dahlstrom's Wedding (8:30am-12:30am) (portable heaters)(wh…" at bounding box center [541, 167] width 806 height 25
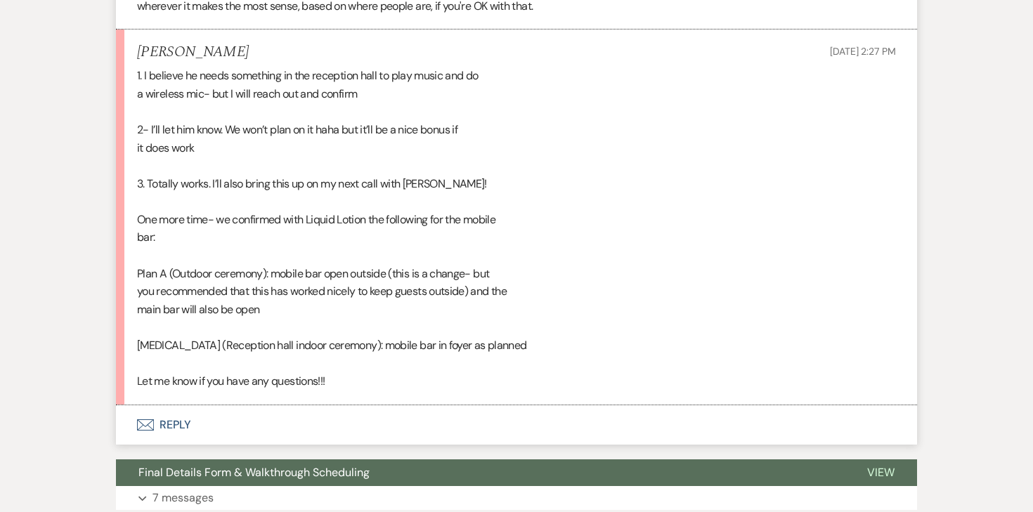
scroll to position [7305, 0]
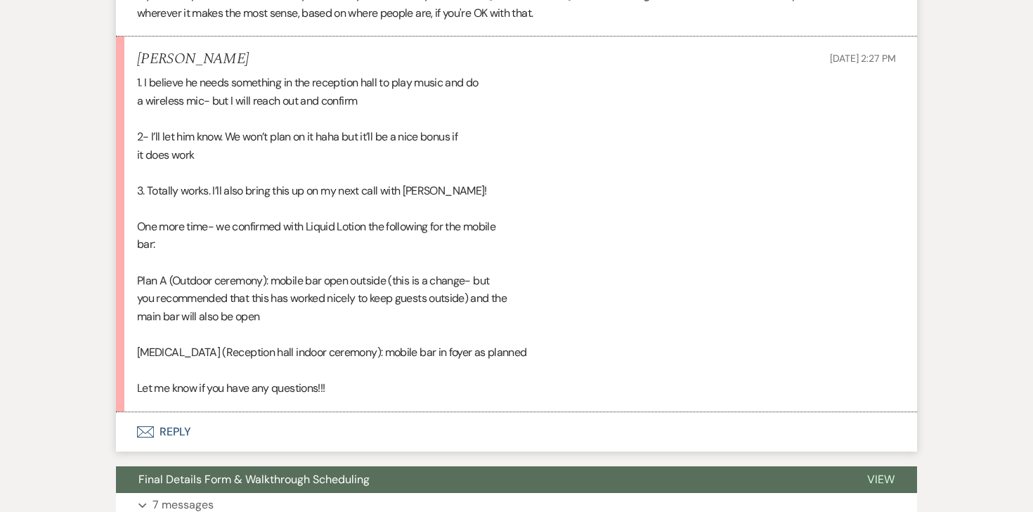
click at [179, 433] on button "Envelope Reply" at bounding box center [516, 431] width 801 height 39
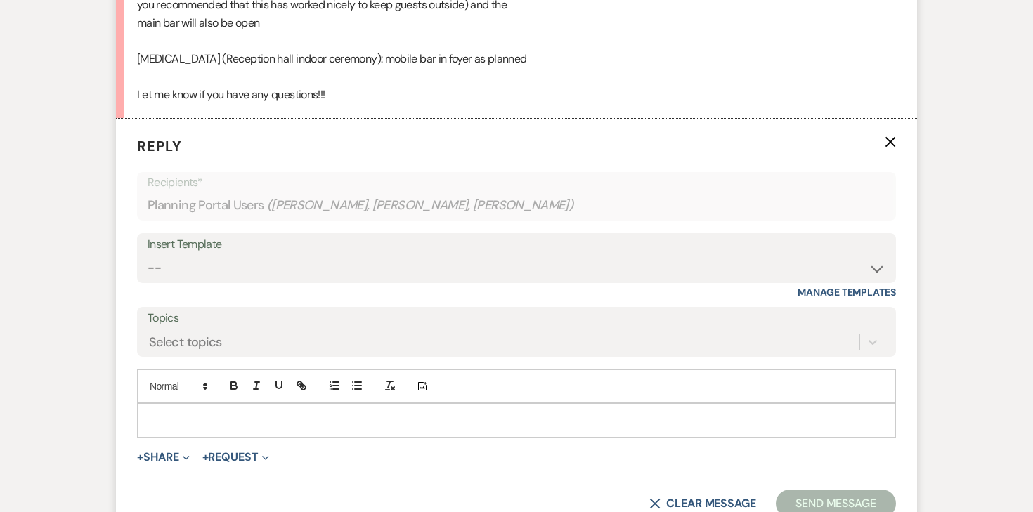
scroll to position [7606, 0]
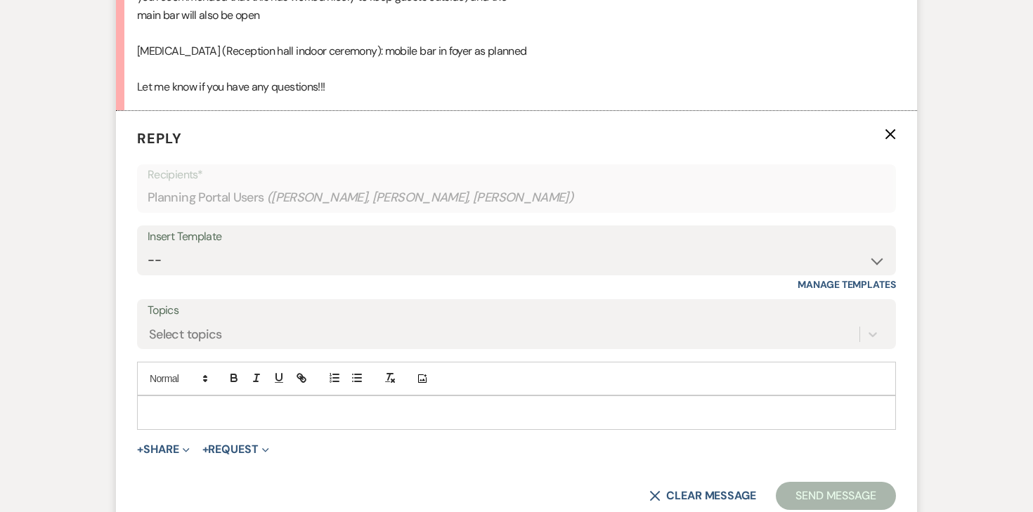
click at [289, 408] on p at bounding box center [516, 412] width 736 height 15
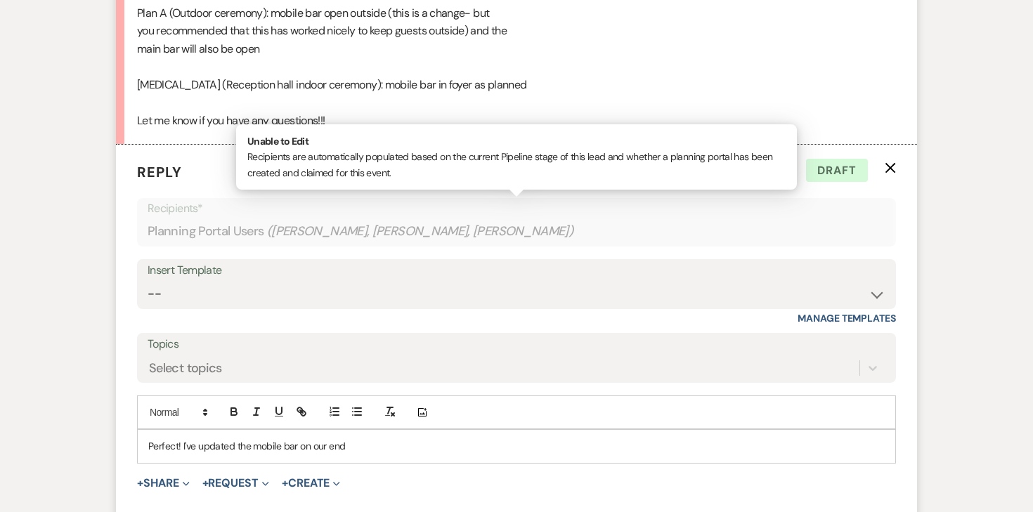
scroll to position [7649, 0]
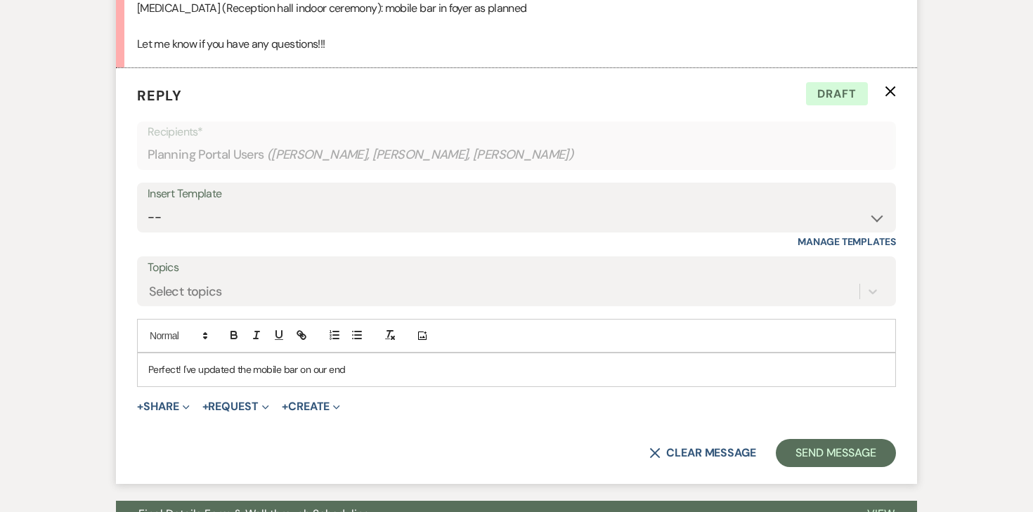
click at [257, 370] on p "Perfect! I've updated the mobile bar on our end" at bounding box center [516, 369] width 736 height 15
drag, startPoint x: 368, startPoint y: 367, endPoint x: 256, endPoint y: 365, distance: 111.8
click at [256, 365] on p "Perfect! I've updated the mobile bar on our end" at bounding box center [516, 369] width 736 height 15
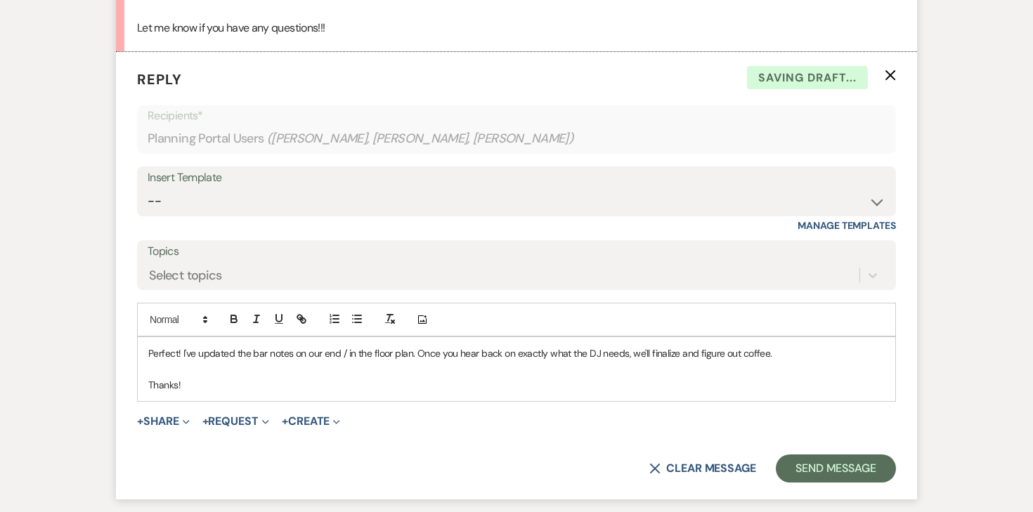
scroll to position [7697, 0]
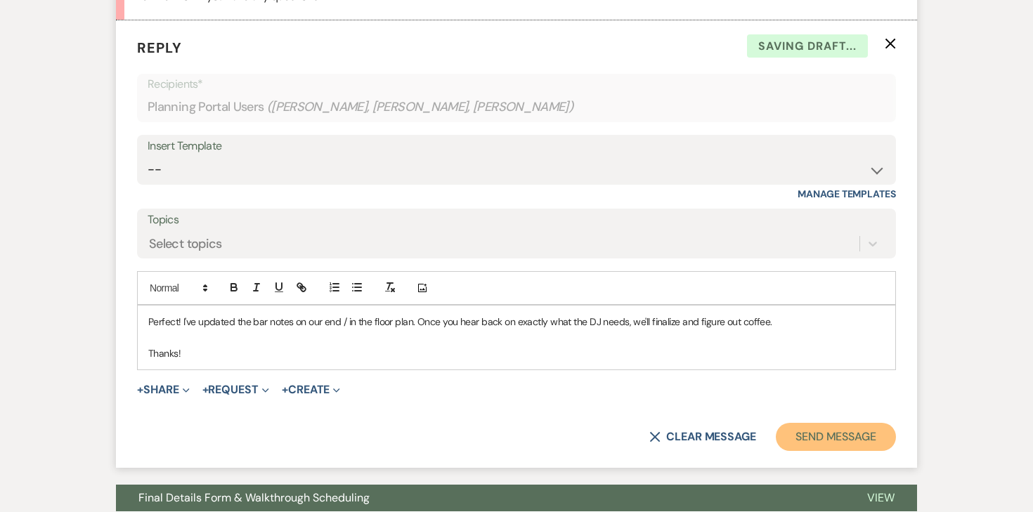
click at [876, 435] on button "Send Message" at bounding box center [836, 437] width 120 height 28
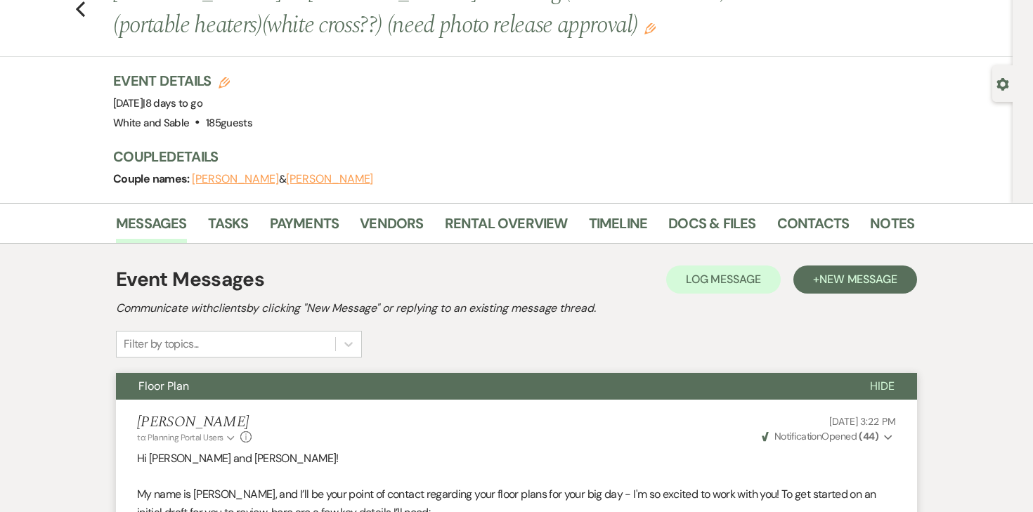
scroll to position [0, 0]
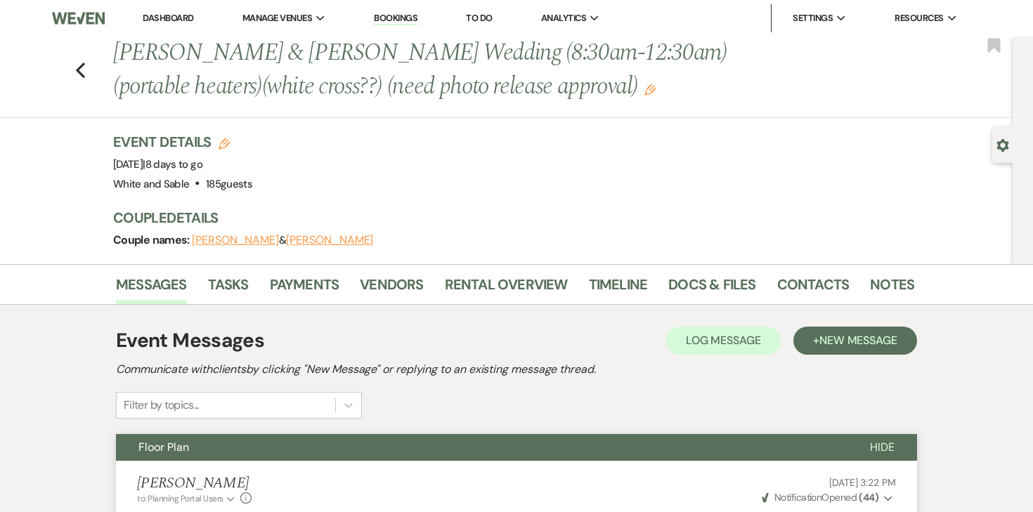
click at [165, 14] on link "Dashboard" at bounding box center [168, 18] width 51 height 12
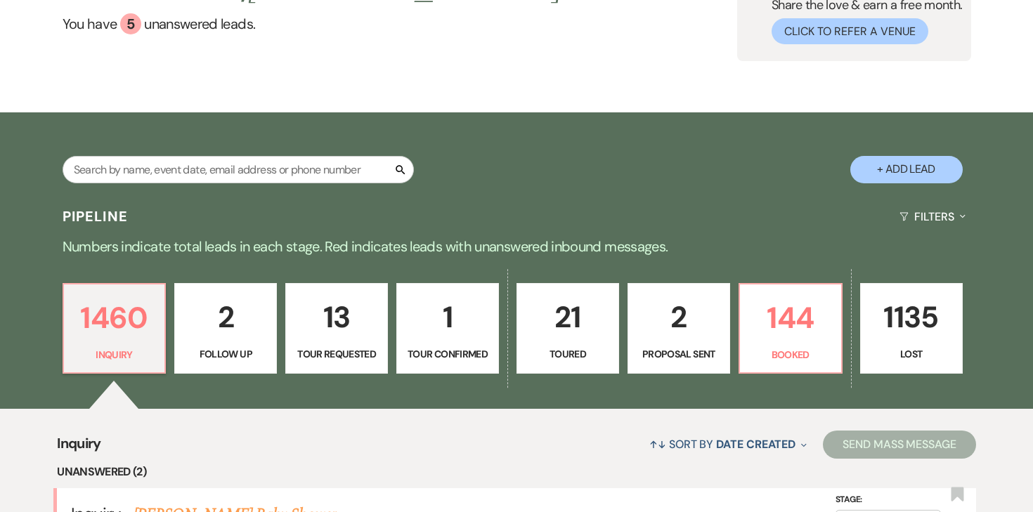
scroll to position [168, 0]
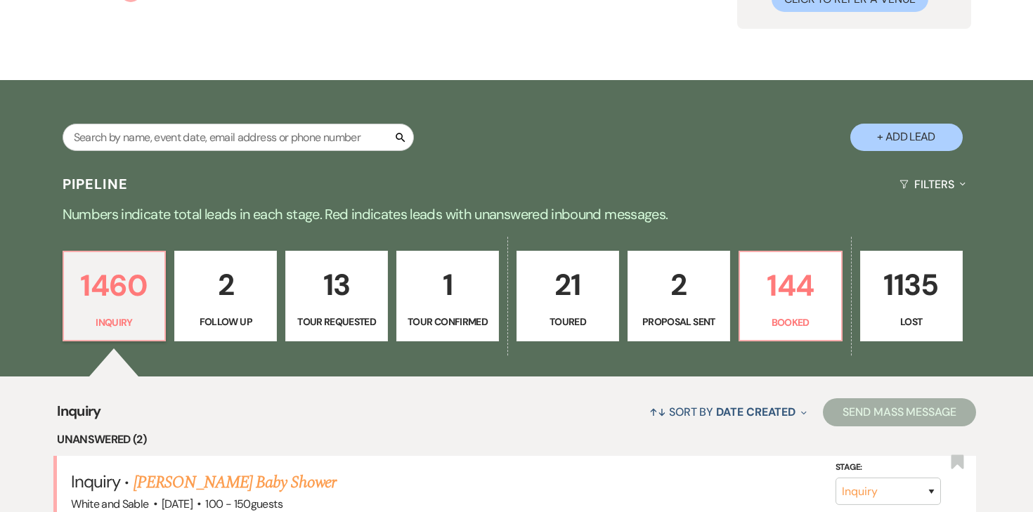
click at [670, 306] on p "2" at bounding box center [679, 284] width 84 height 47
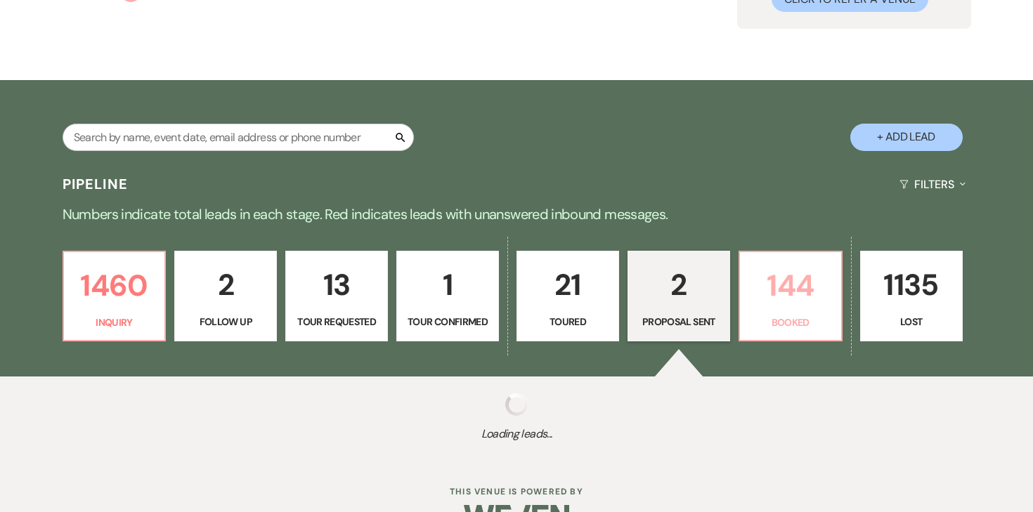
select select "6"
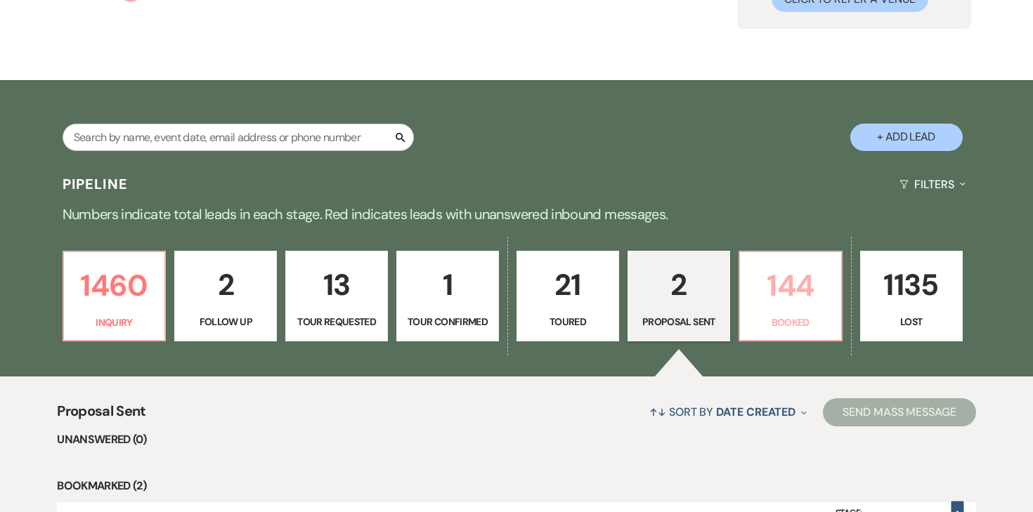
click at [769, 311] on link "144 Booked" at bounding box center [791, 296] width 104 height 91
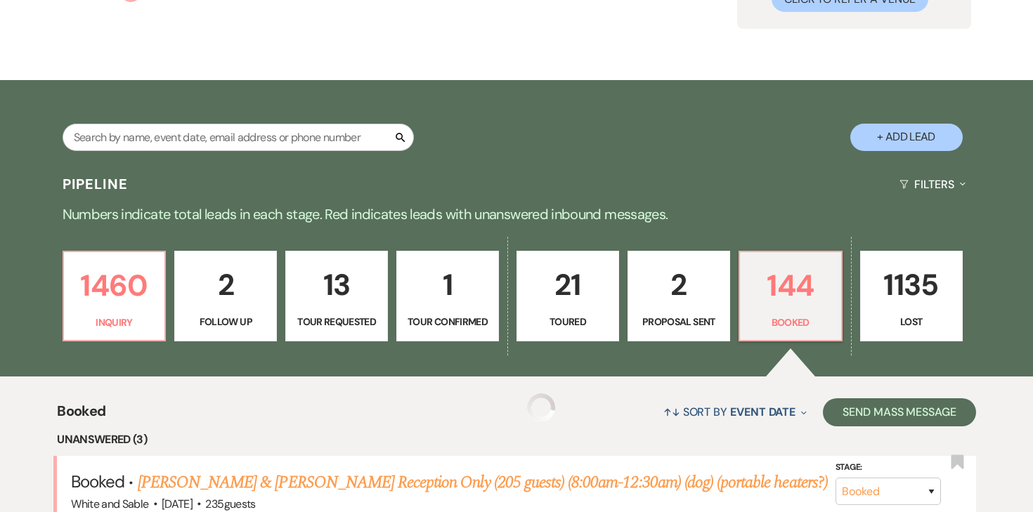
scroll to position [381, 0]
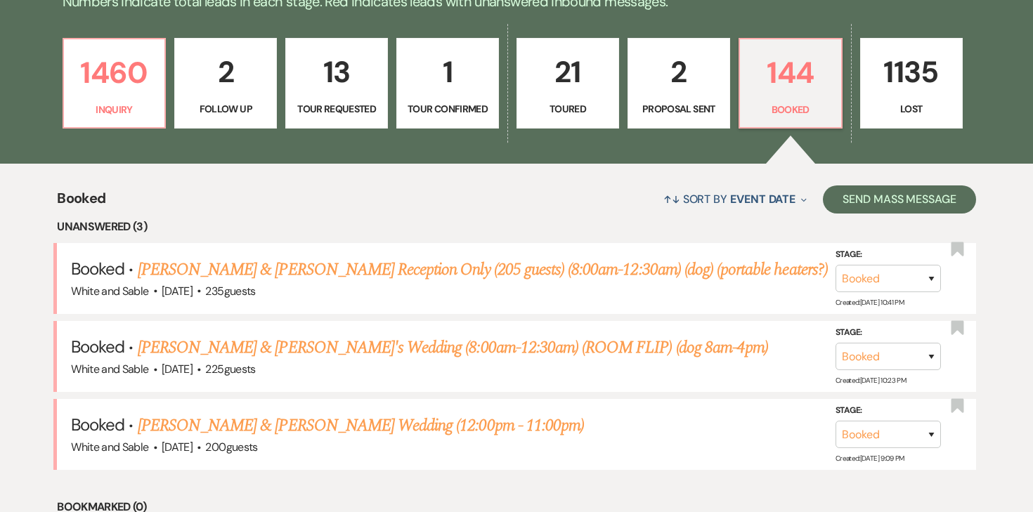
click at [707, 67] on p "2" at bounding box center [679, 71] width 84 height 47
select select "6"
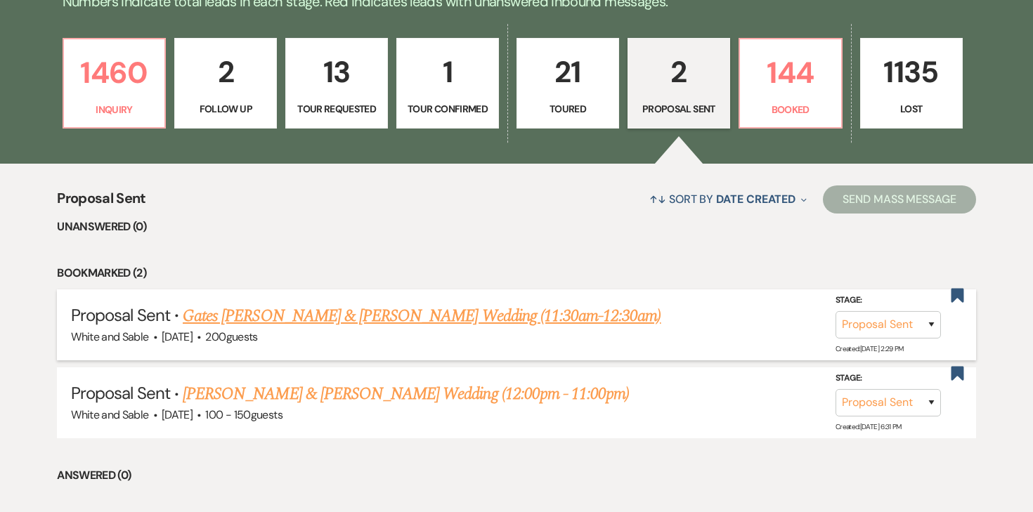
click at [344, 320] on link "Gates [PERSON_NAME] & [PERSON_NAME] Wedding (11:30am-12:30am)" at bounding box center [422, 316] width 478 height 25
select select "6"
select select "25"
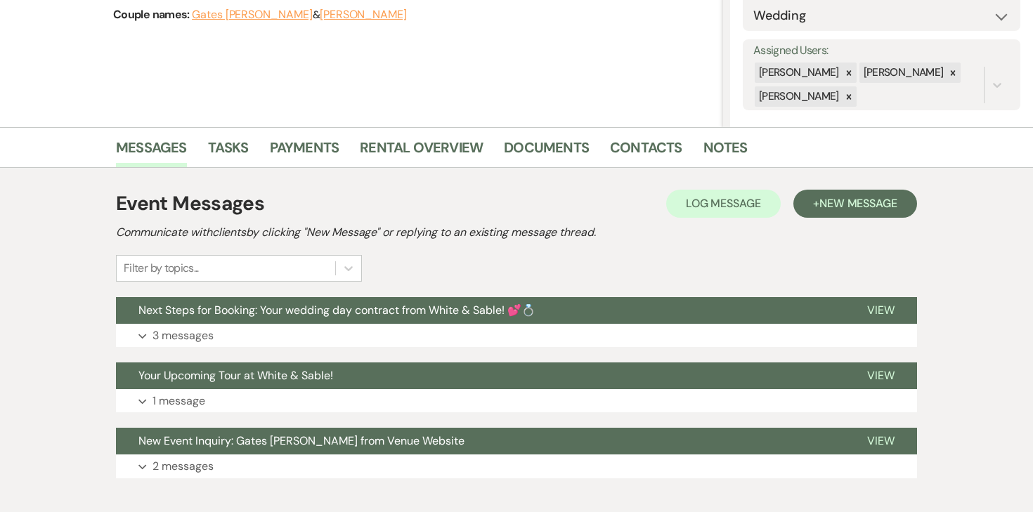
scroll to position [297, 0]
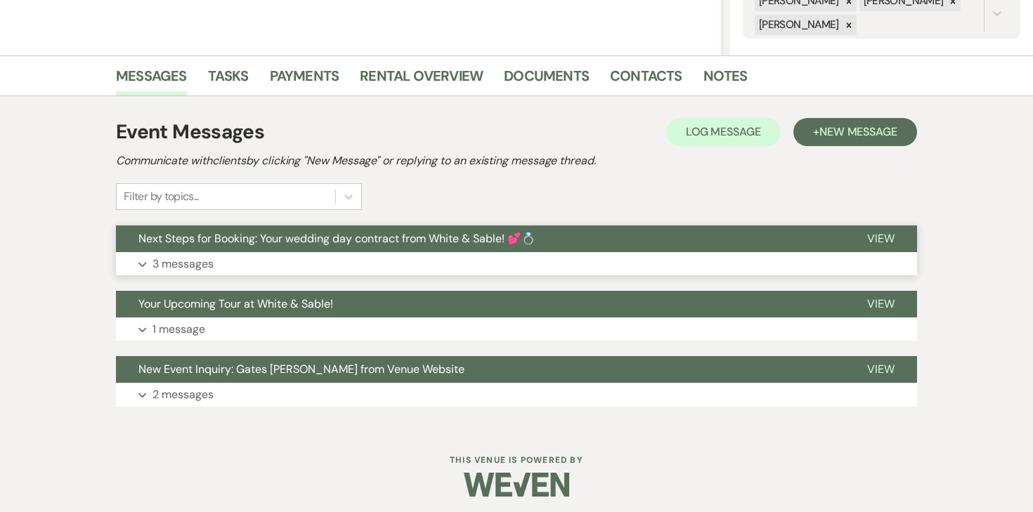
click at [177, 264] on p "3 messages" at bounding box center [182, 264] width 61 height 18
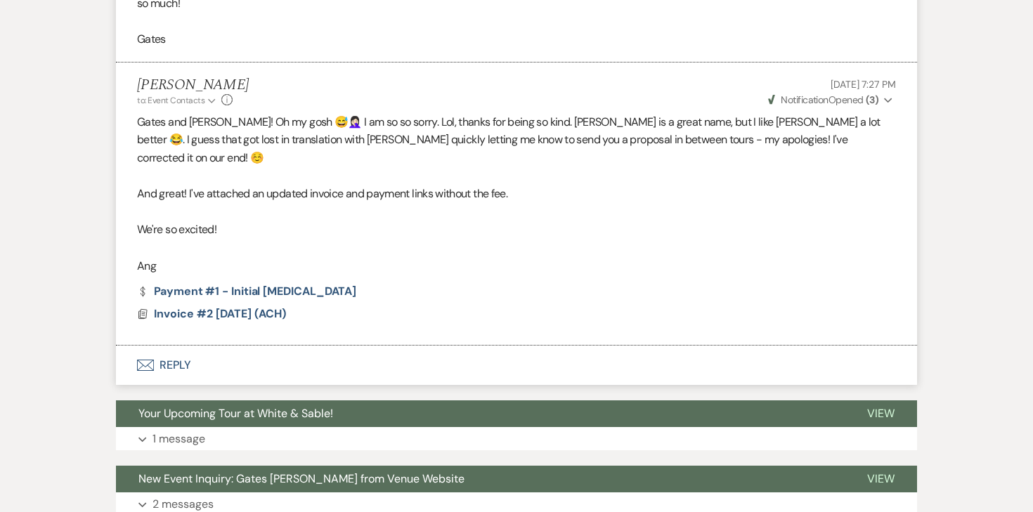
scroll to position [1625, 0]
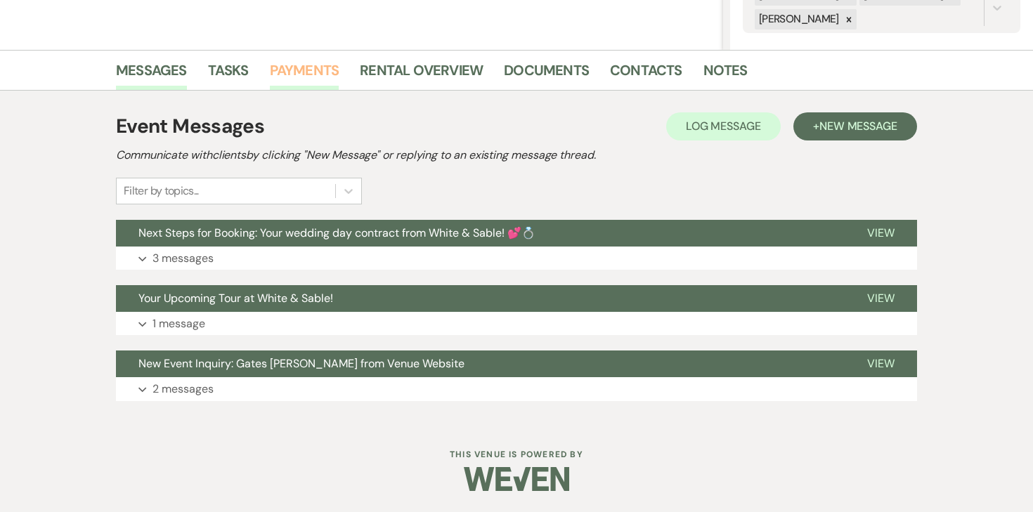
click at [298, 78] on link "Payments" at bounding box center [305, 74] width 70 height 31
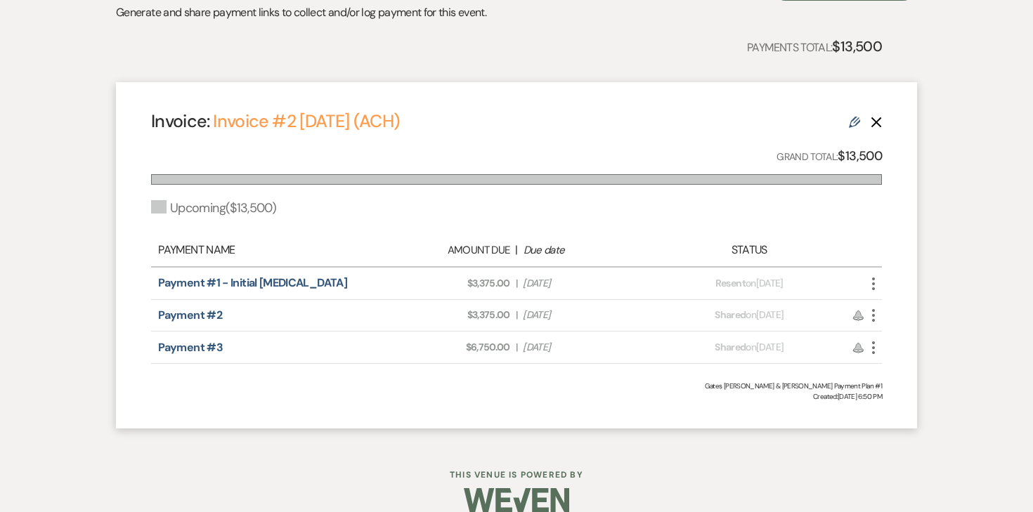
scroll to position [450, 0]
